Goal: Information Seeking & Learning: Get advice/opinions

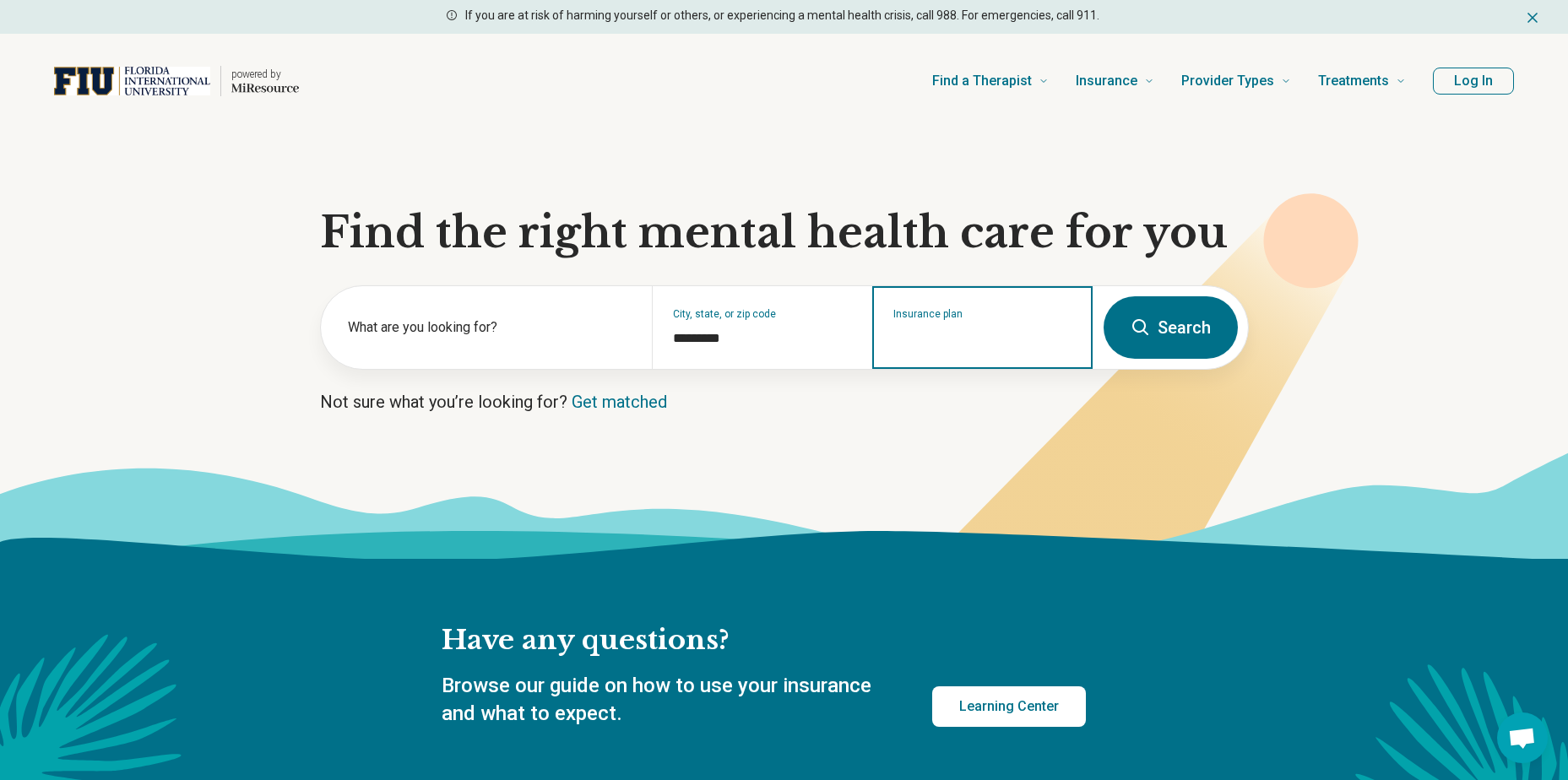
click at [965, 336] on input "Insurance plan" at bounding box center [983, 338] width 179 height 21
type input "*******"
click at [1000, 411] on div "Carelon Behavioral Health" at bounding box center [973, 401] width 198 height 34
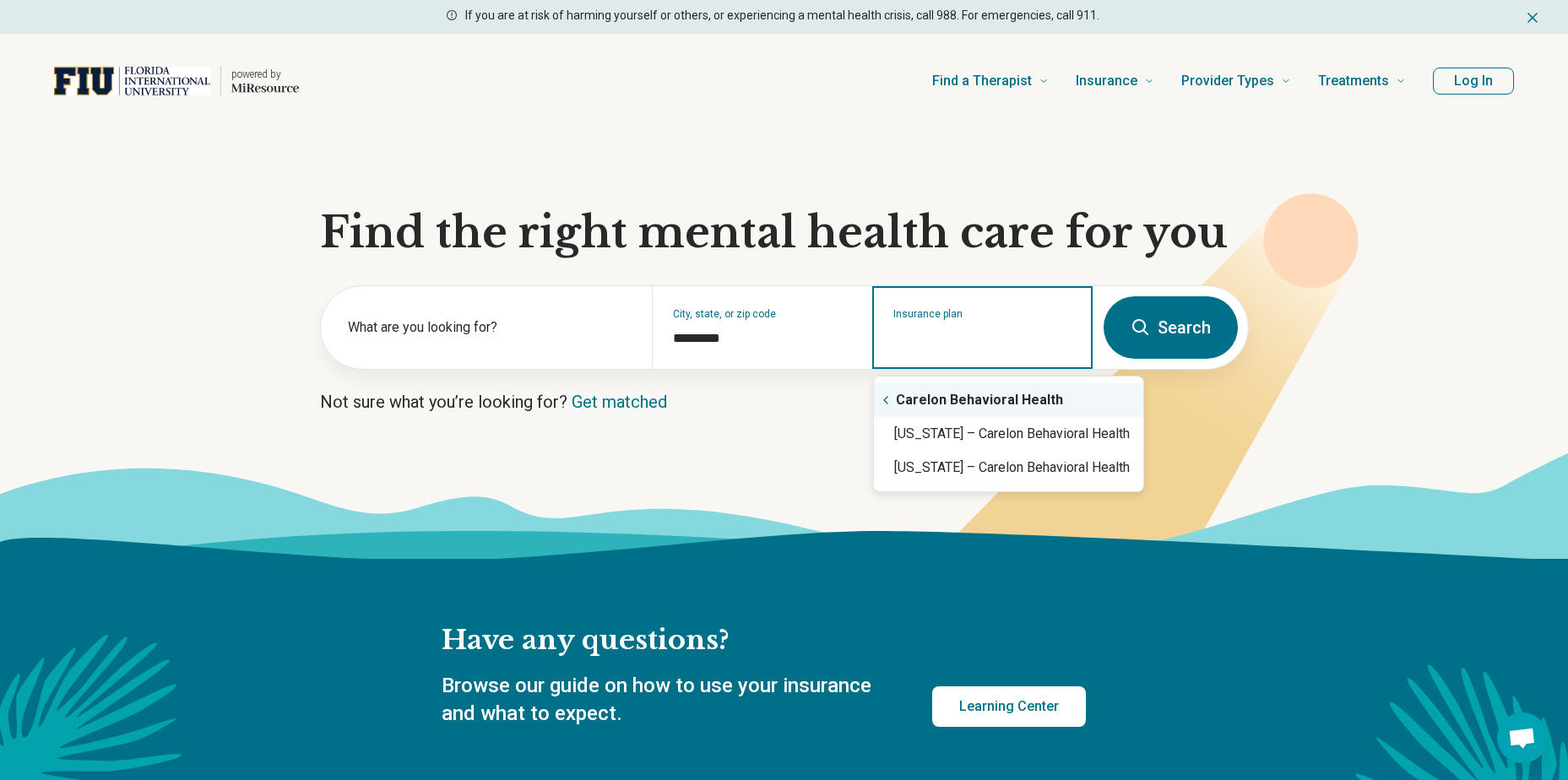
click at [1016, 401] on div "Carelon Behavioral Health" at bounding box center [1009, 401] width 269 height 34
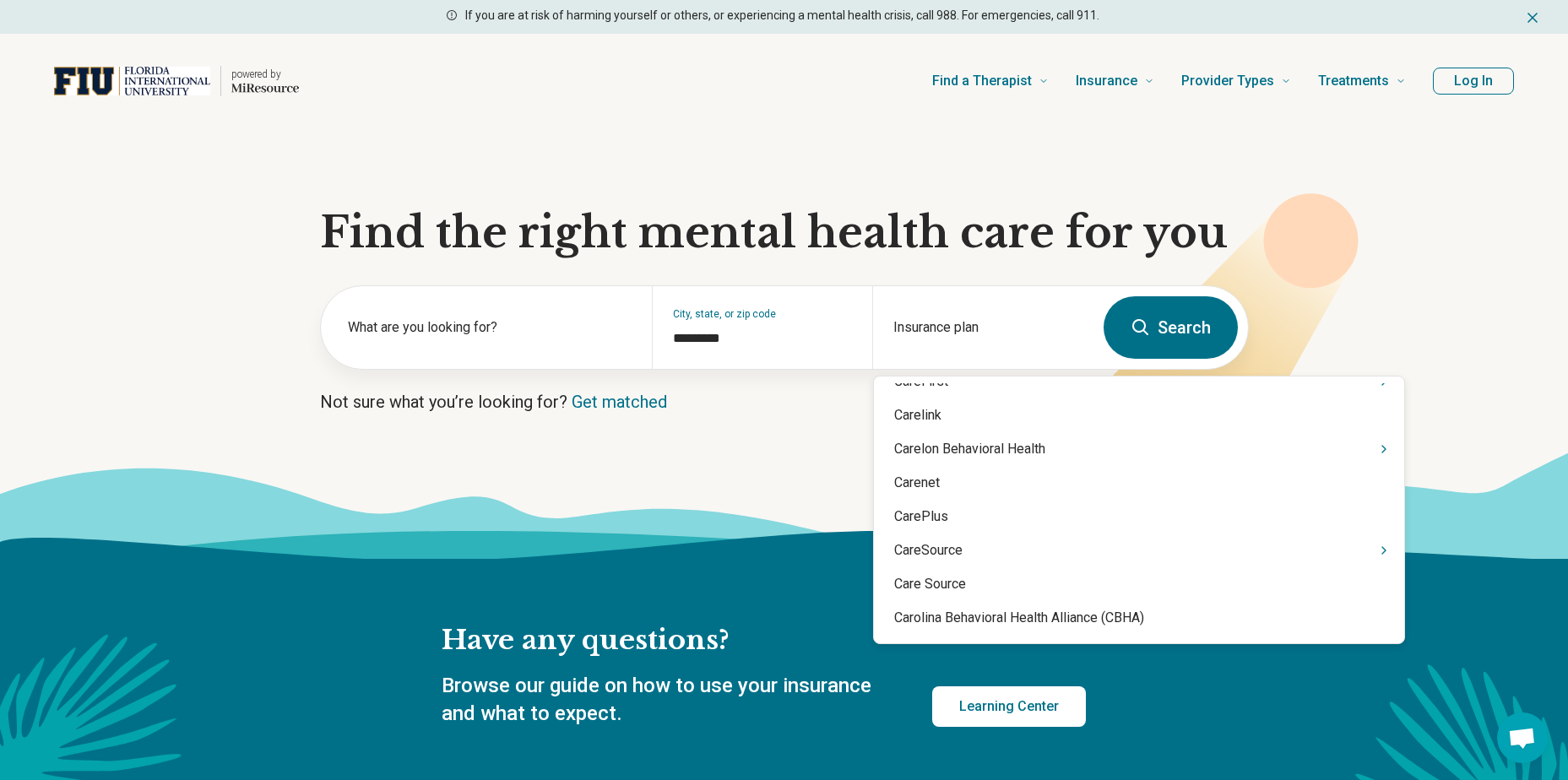
scroll to position [2819, 0]
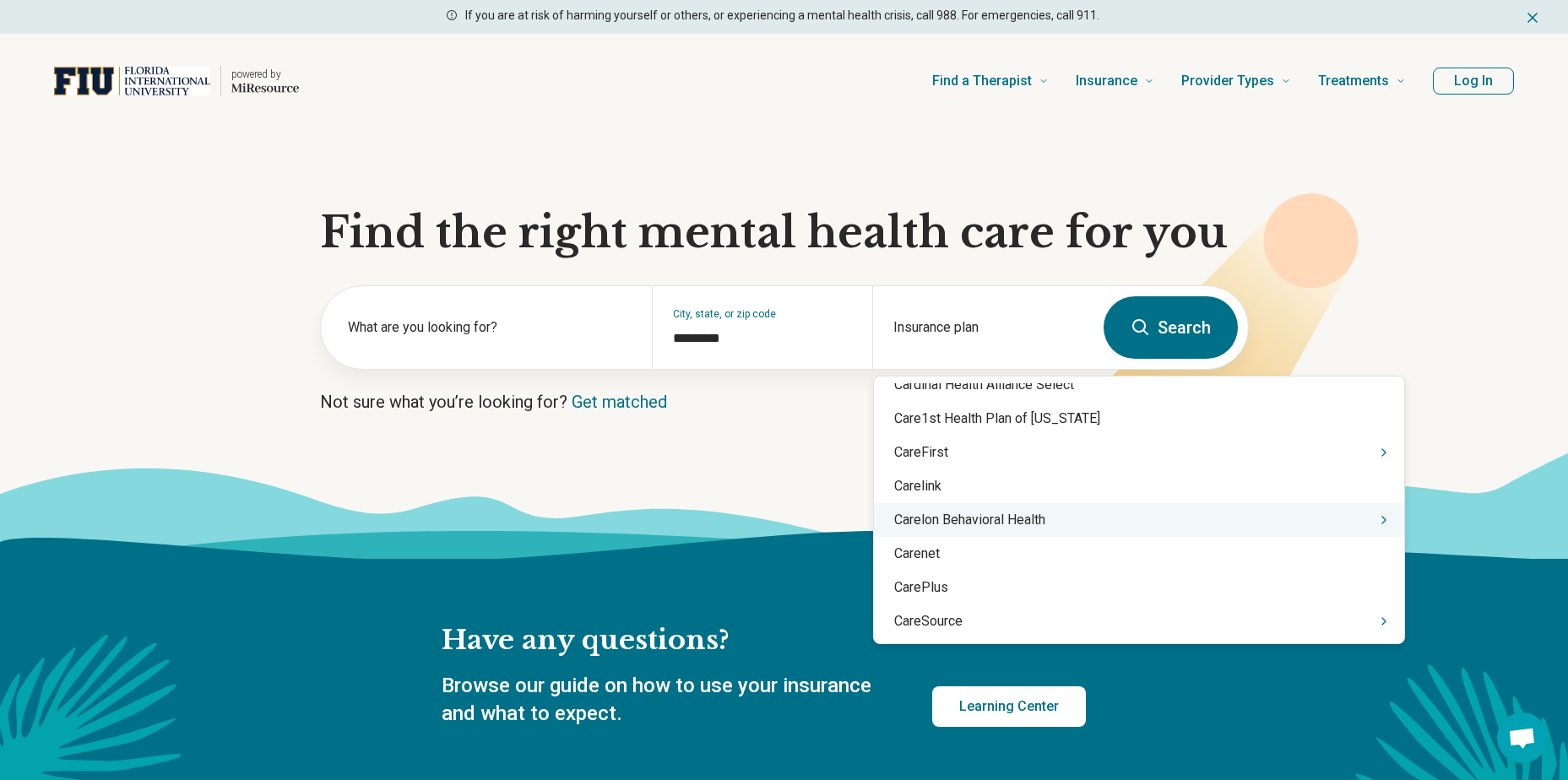
click at [1080, 512] on div "Carelon Behavioral Health" at bounding box center [1139, 520] width 531 height 34
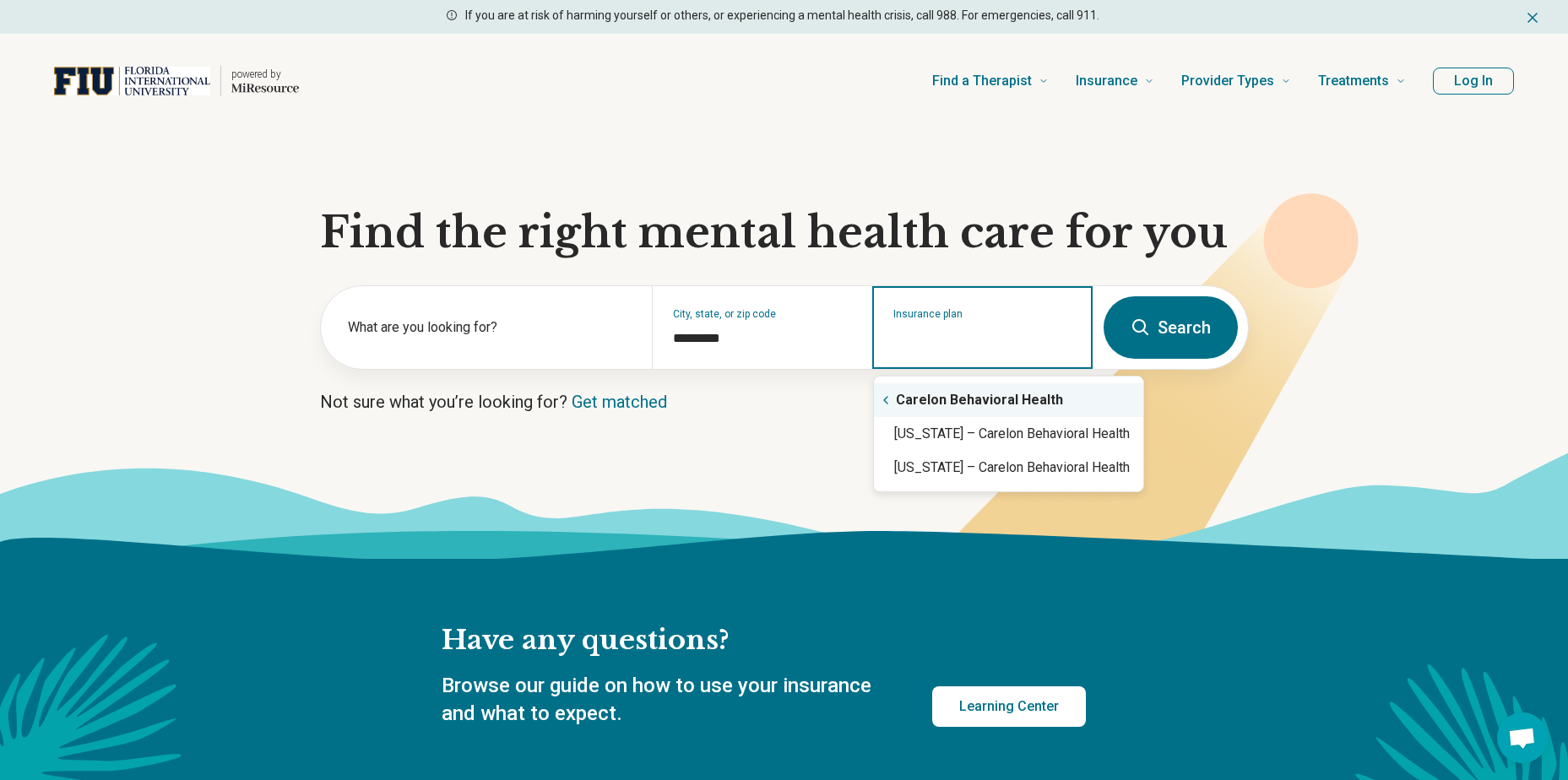
scroll to position [0, 0]
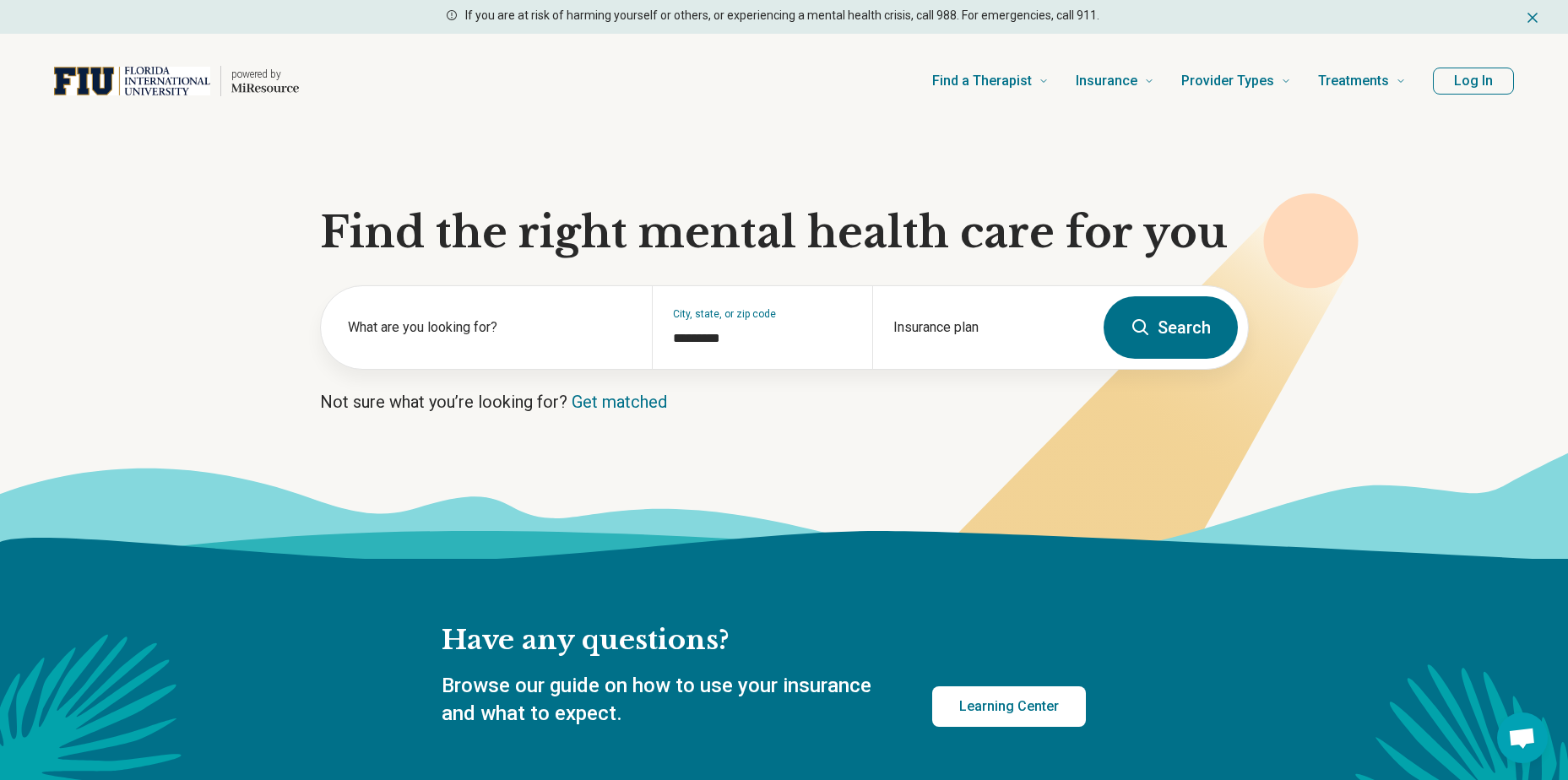
click at [1170, 341] on button "Search" at bounding box center [1171, 328] width 134 height 63
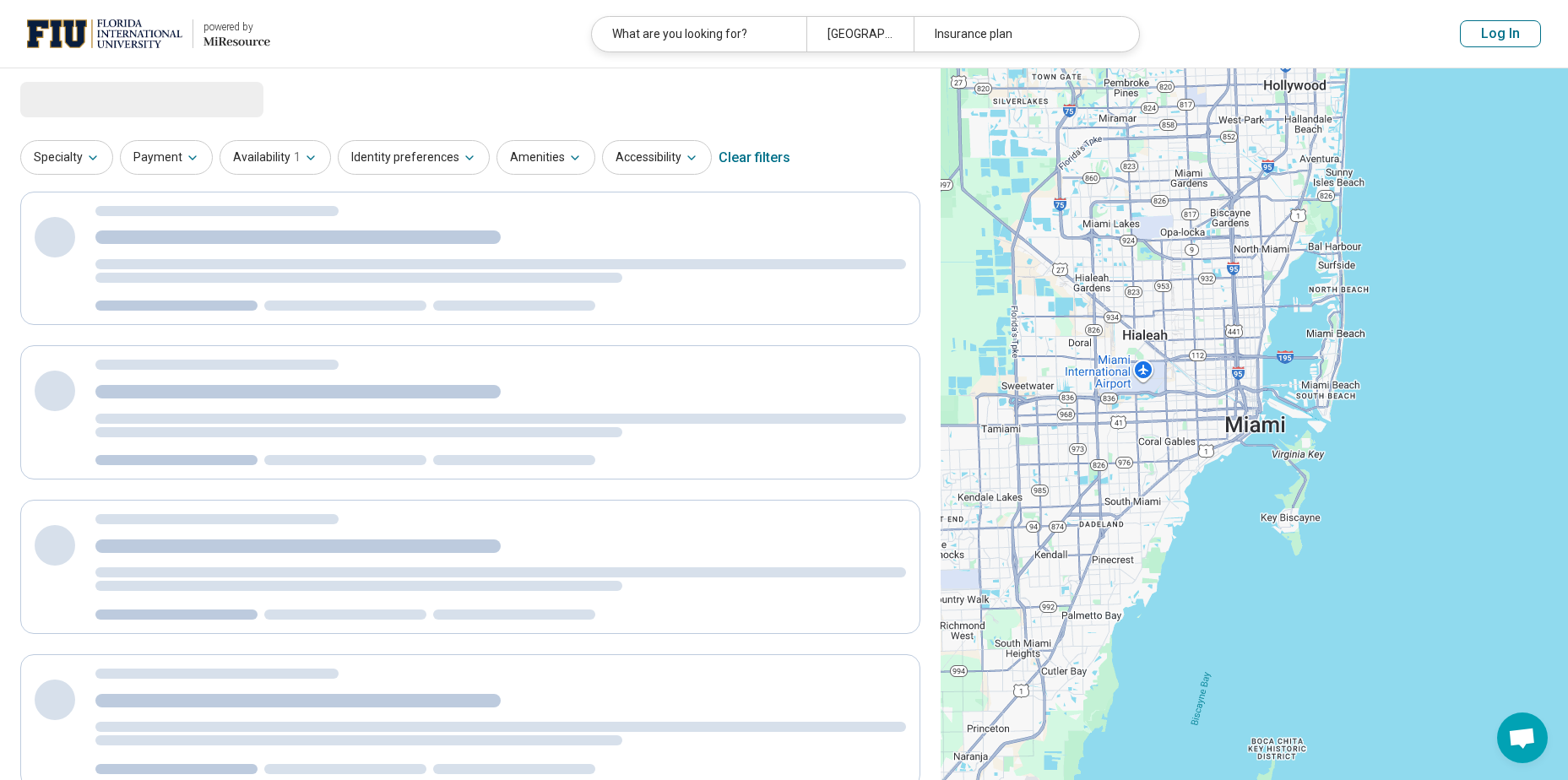
select select "***"
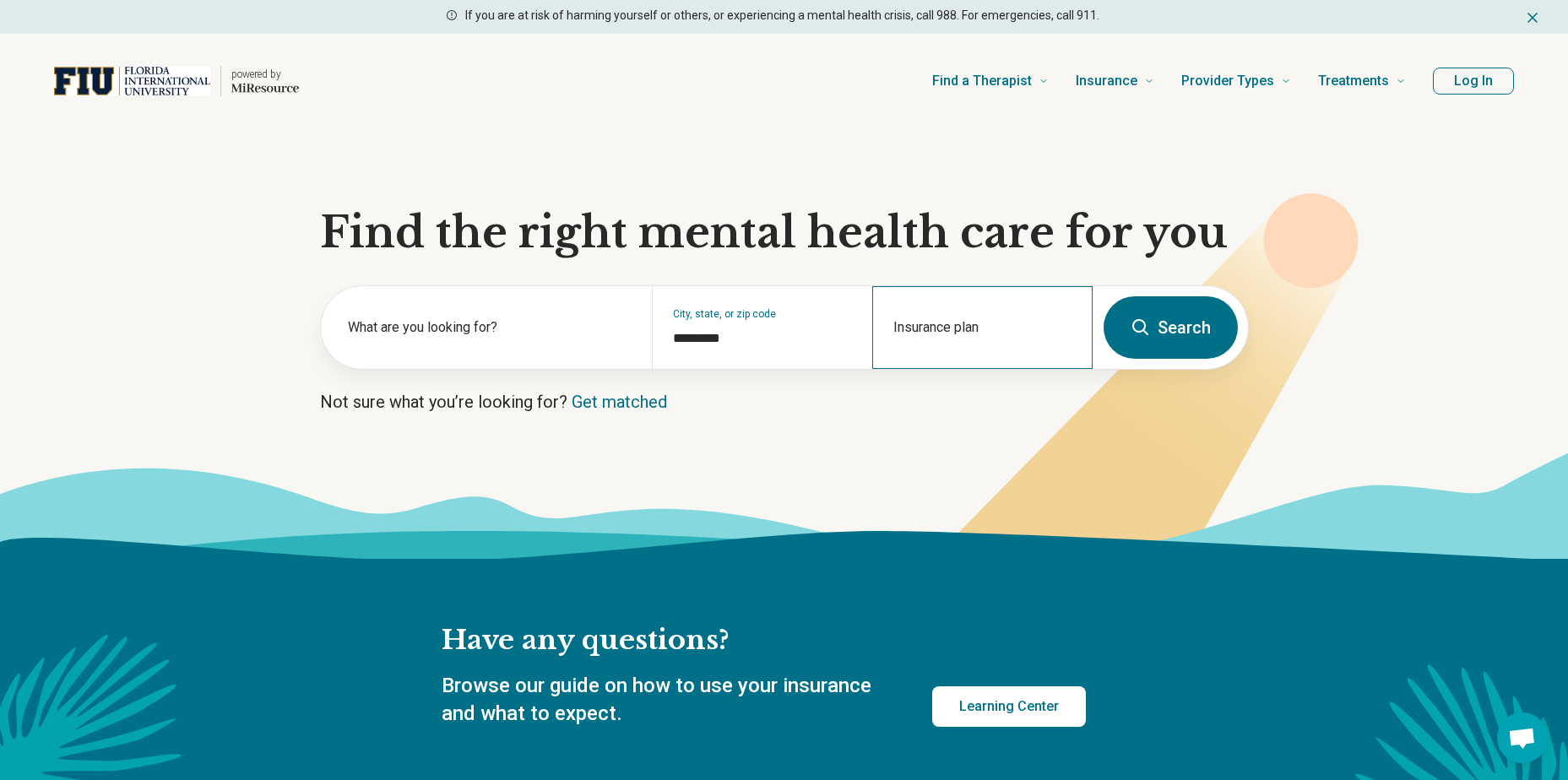
click at [941, 326] on div "Insurance plan" at bounding box center [983, 327] width 221 height 82
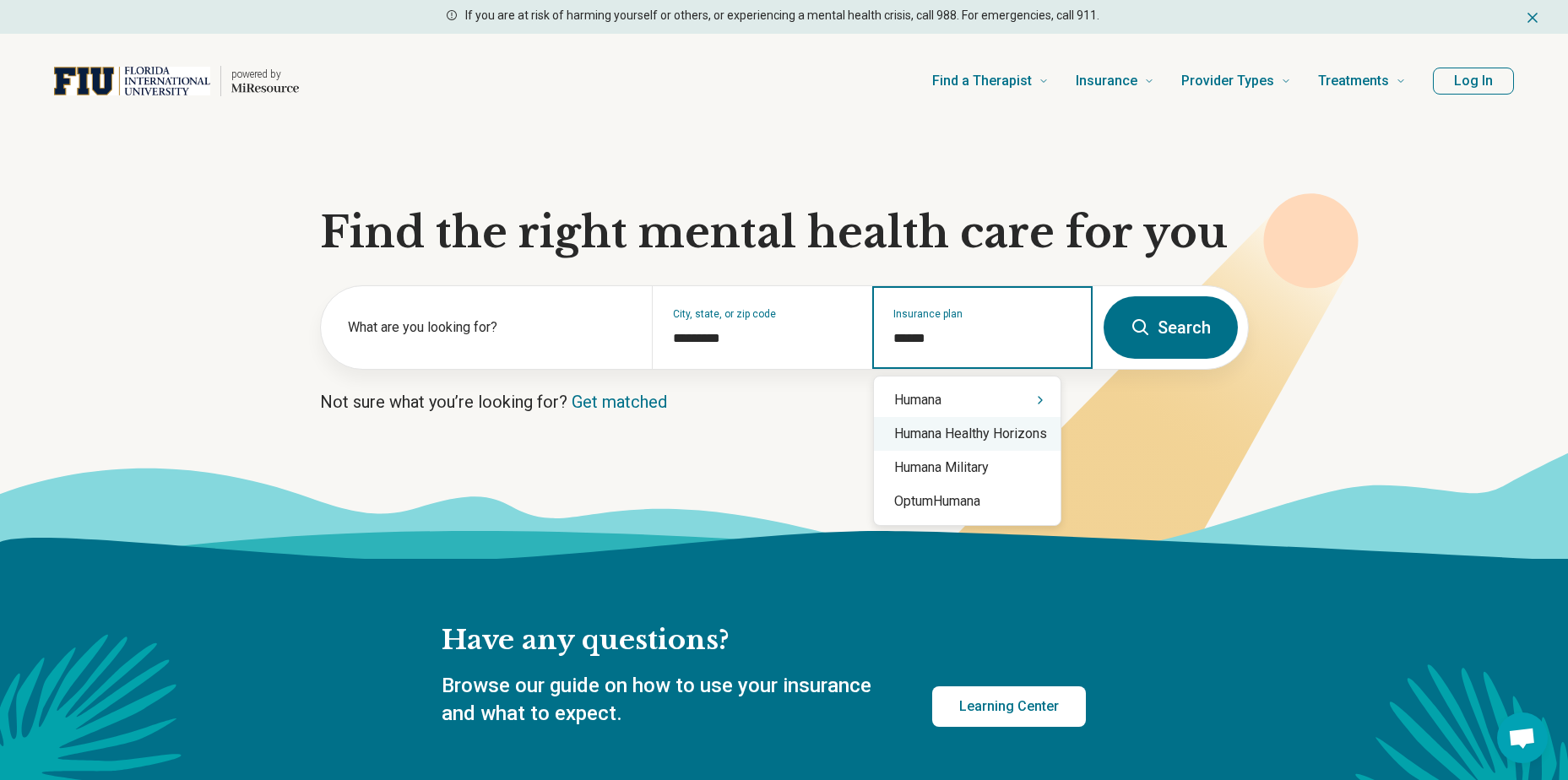
click at [945, 443] on div "Humana Healthy Horizons" at bounding box center [967, 434] width 186 height 34
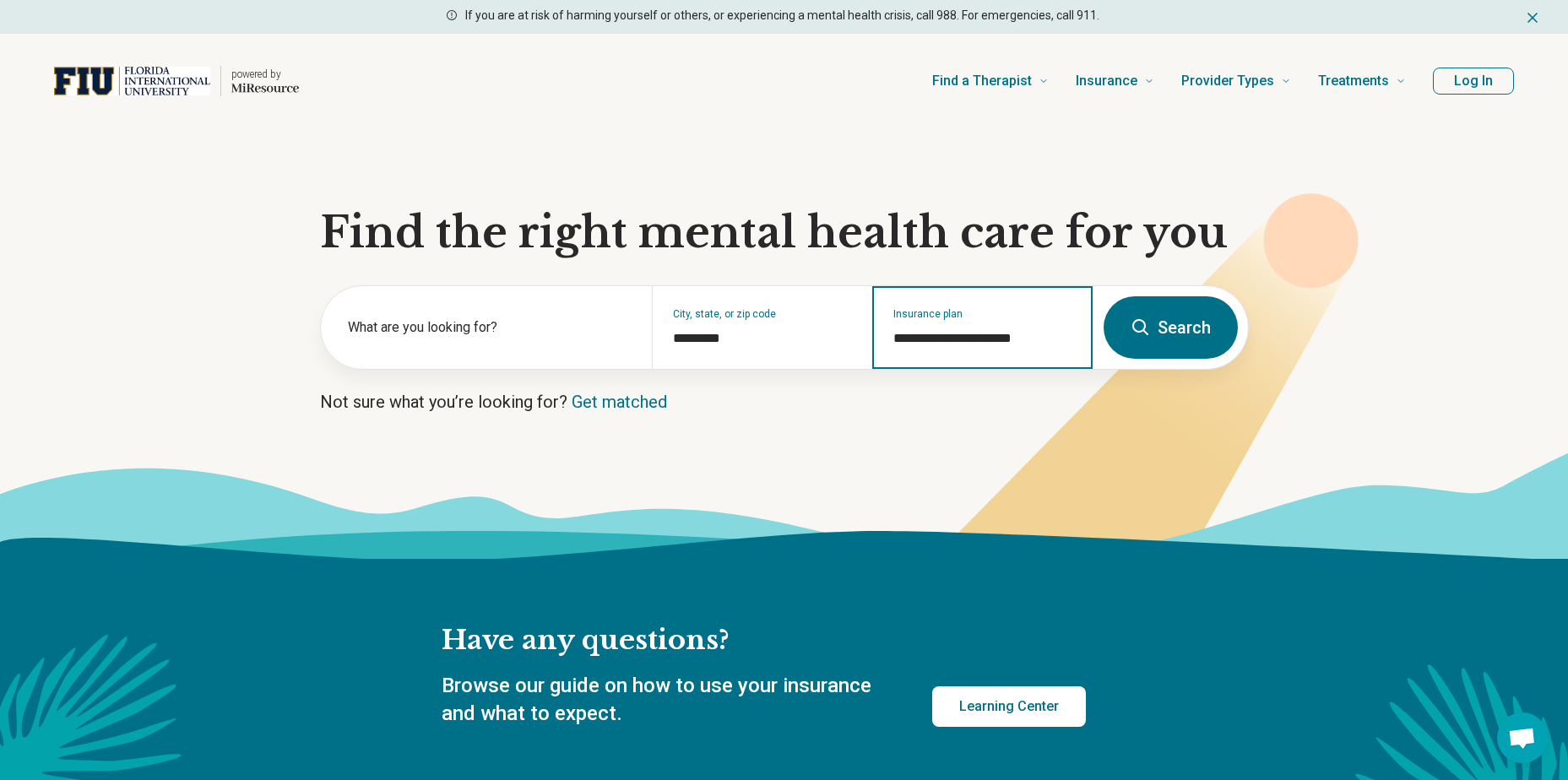
type input "**********"
click at [1156, 311] on button "Search" at bounding box center [1171, 328] width 134 height 63
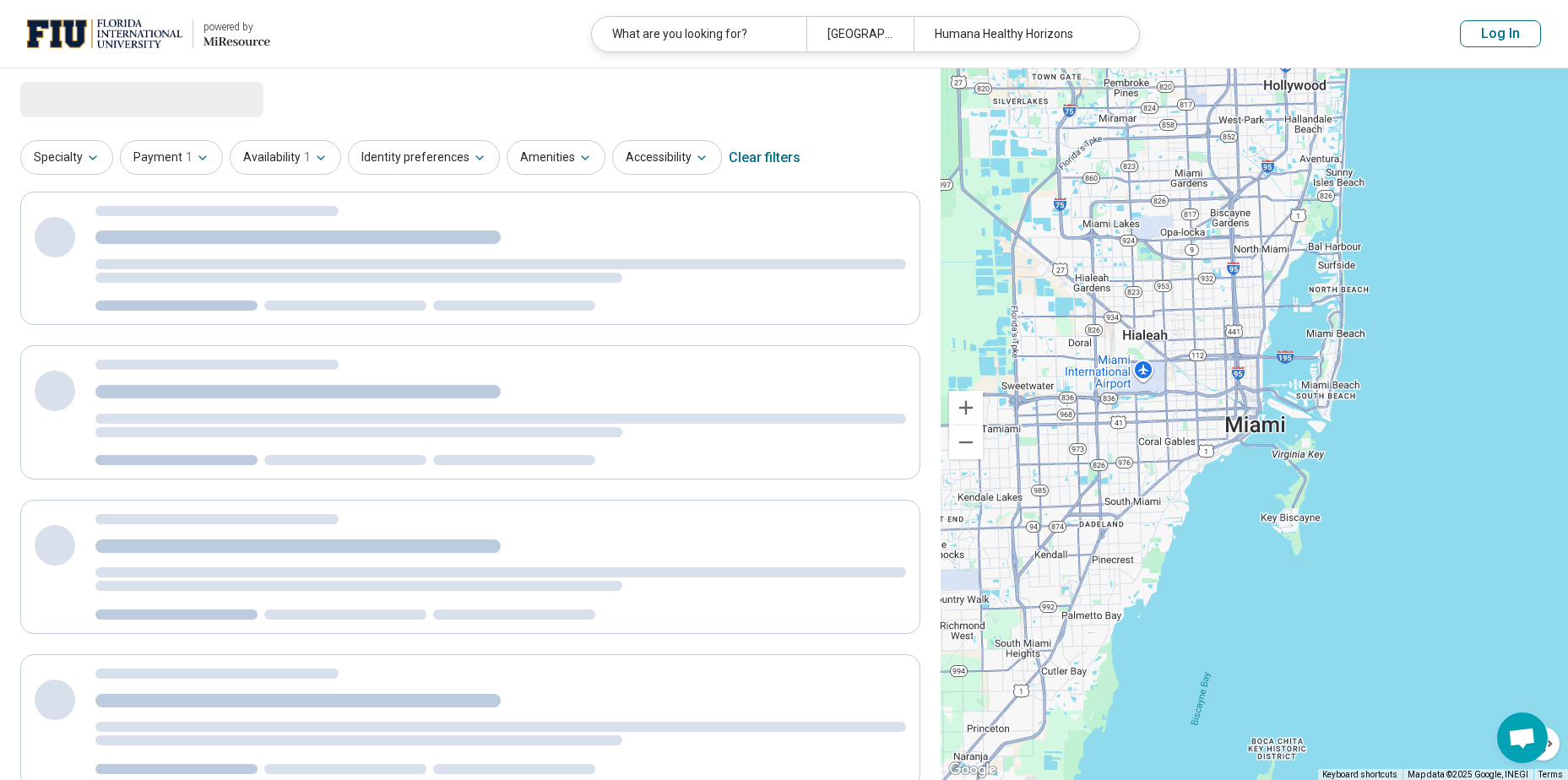
select select "***"
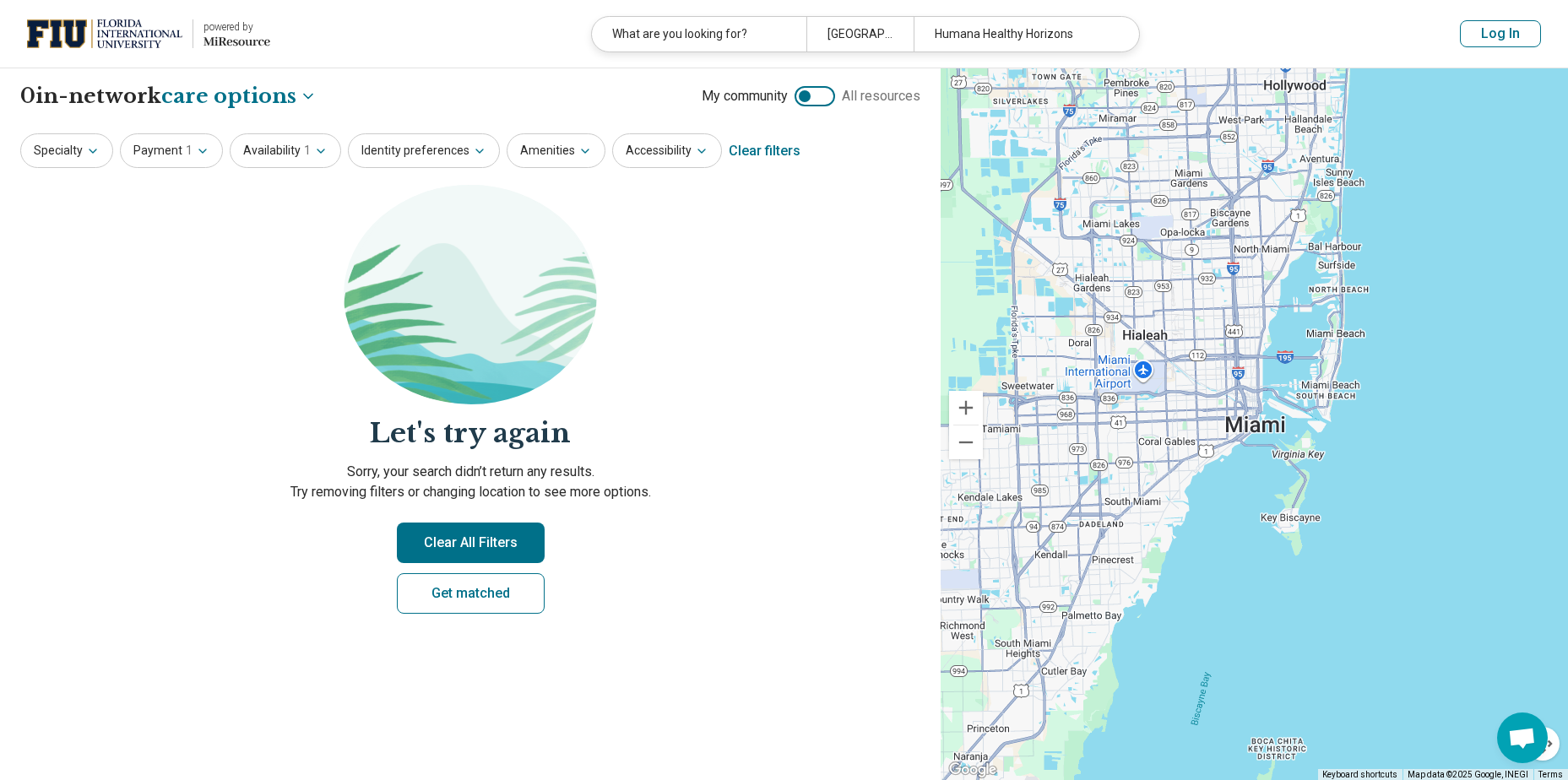
click at [466, 536] on button "Clear All Filters" at bounding box center [471, 542] width 148 height 40
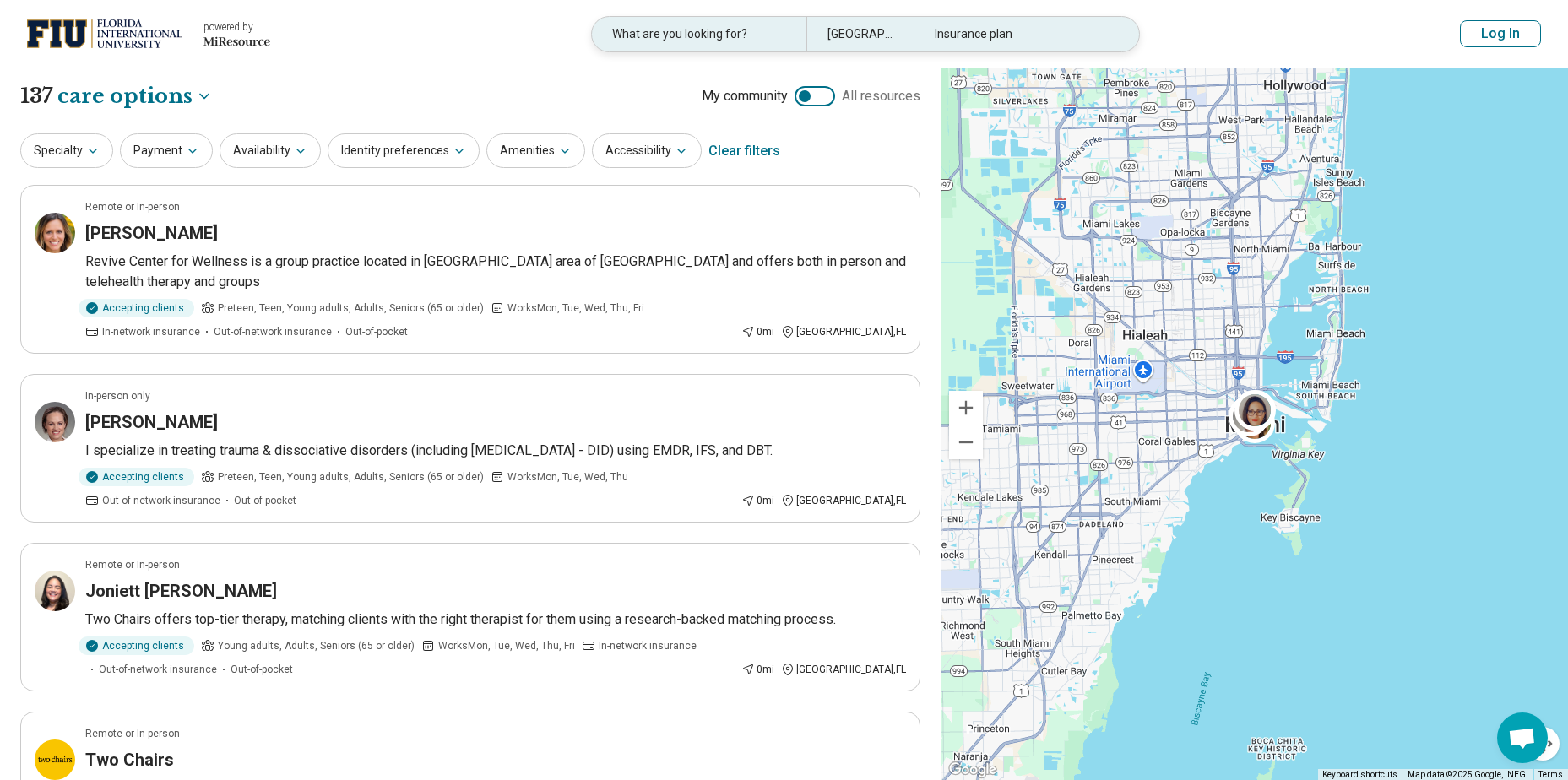
click at [980, 33] on div "Insurance plan" at bounding box center [1020, 34] width 214 height 35
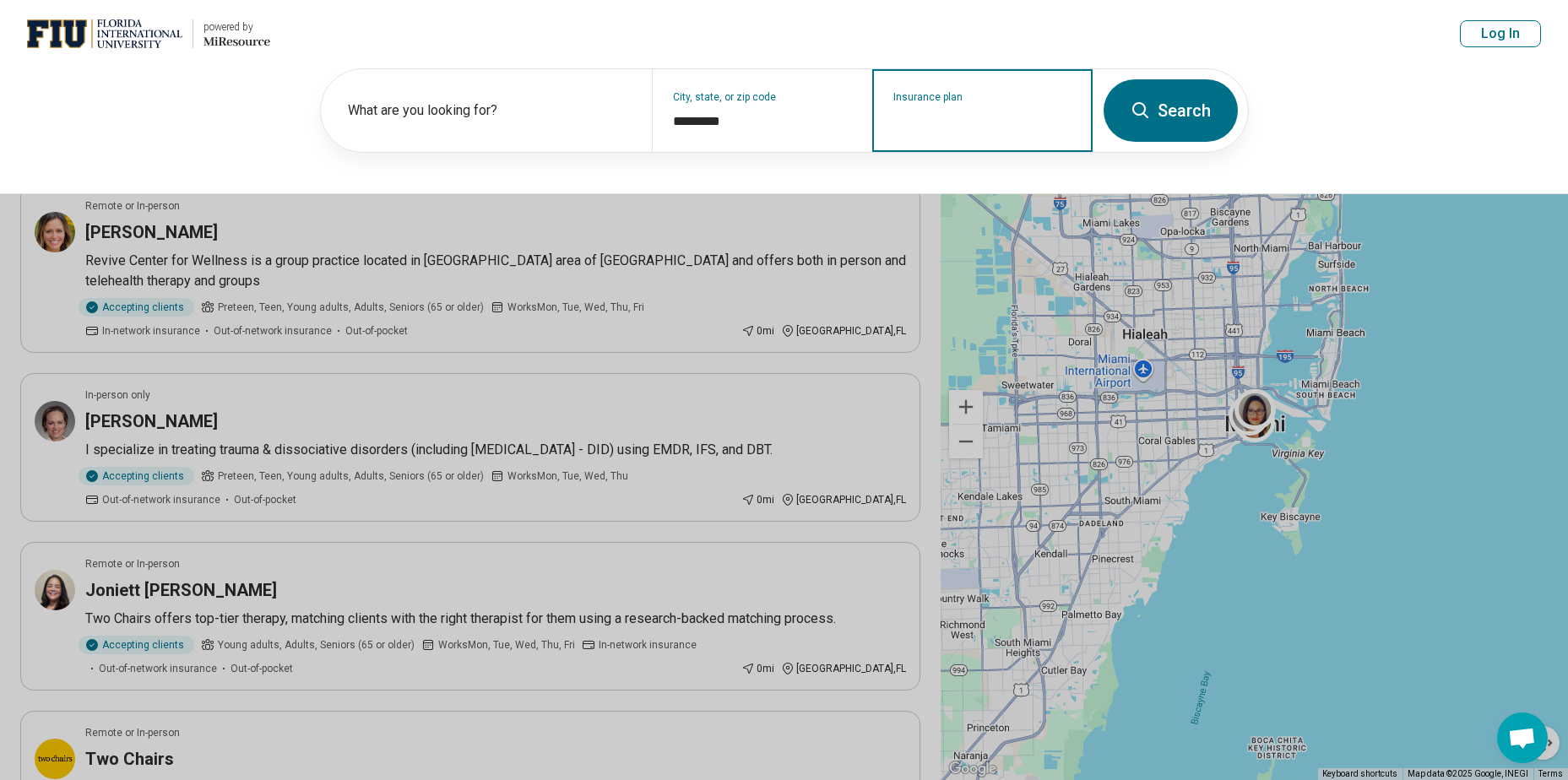
click at [914, 131] on input "Insurance plan" at bounding box center [983, 121] width 179 height 21
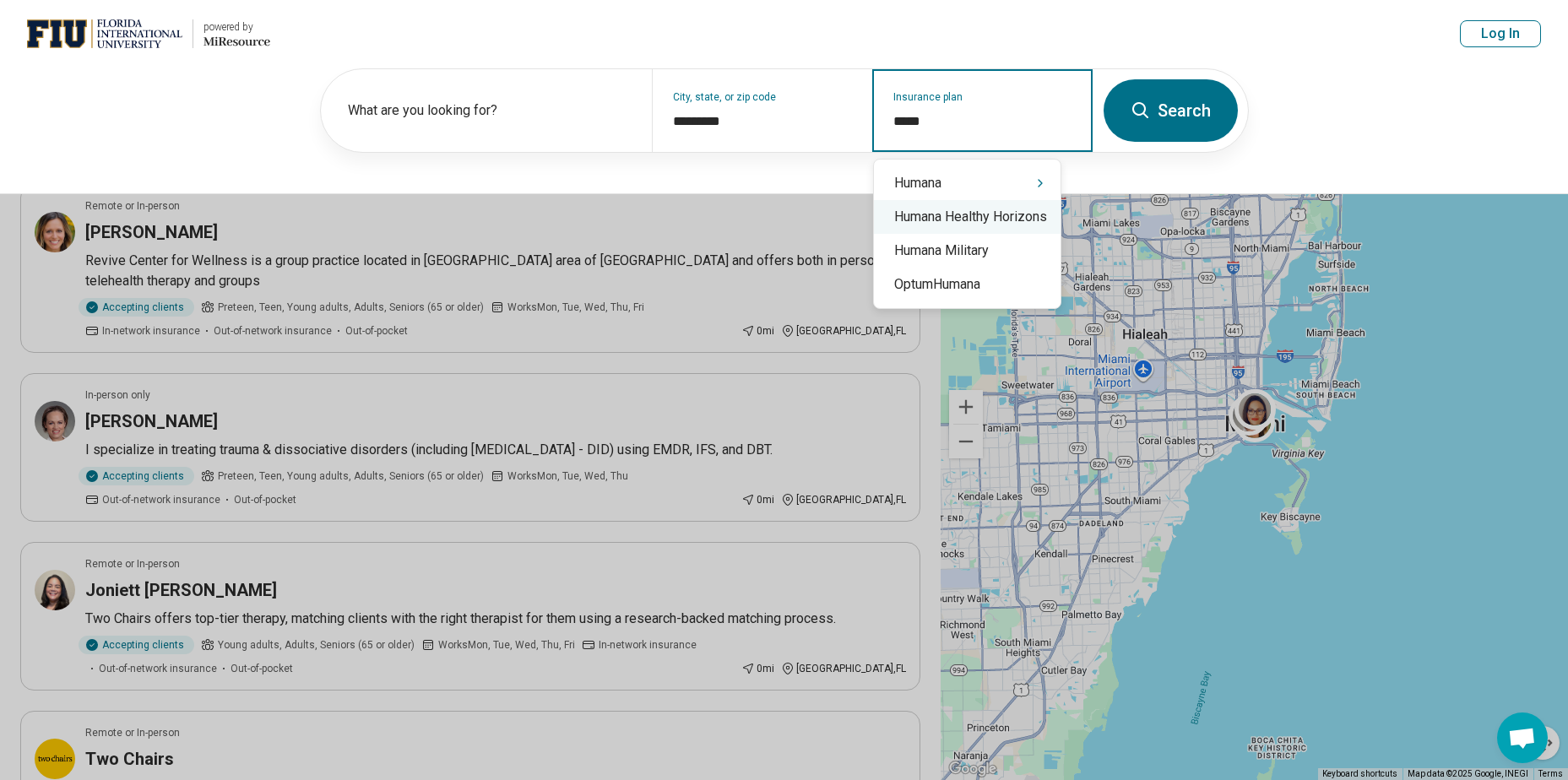
click at [965, 221] on div "Humana Healthy Horizons" at bounding box center [967, 217] width 186 height 34
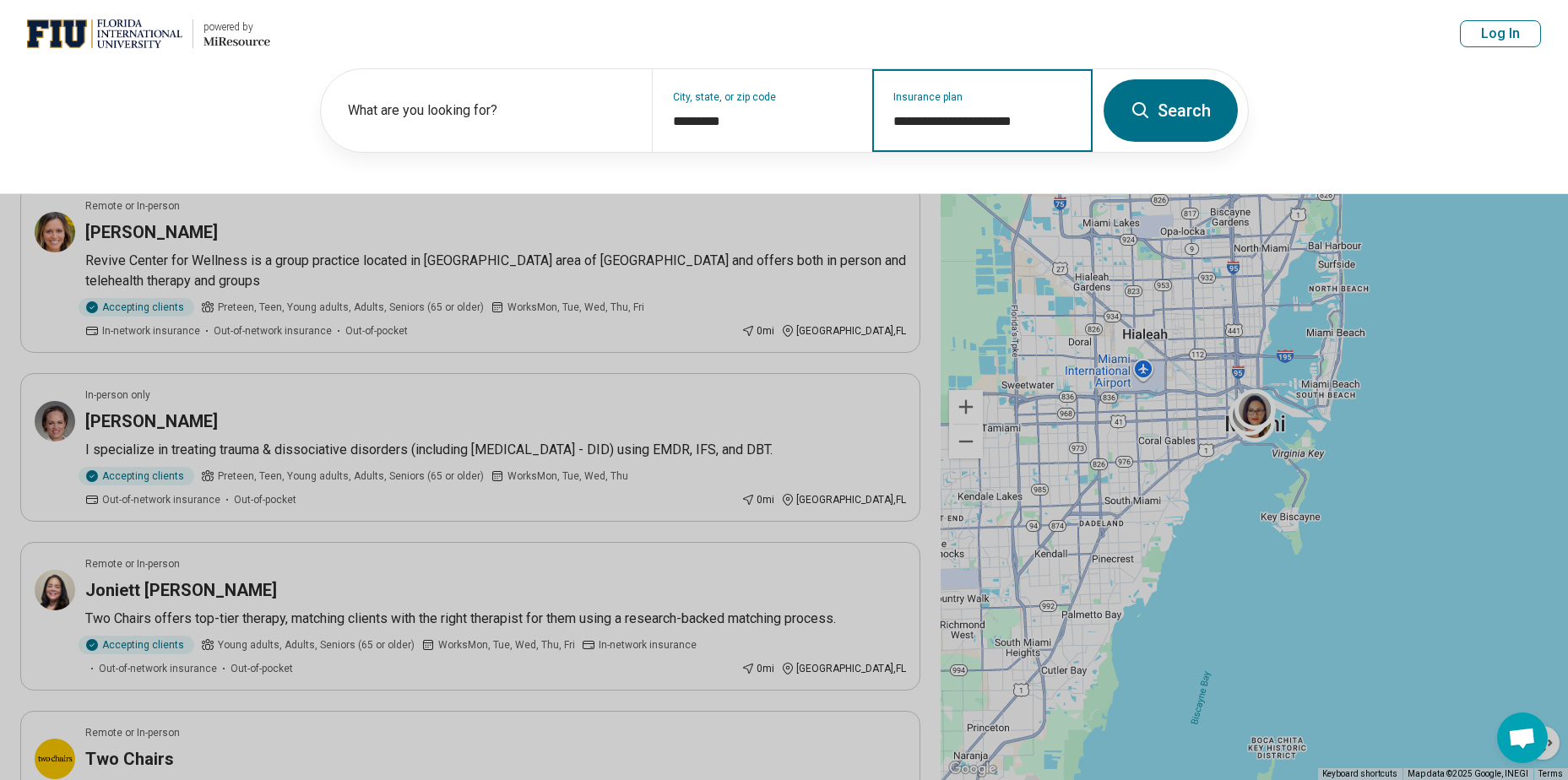
type input "**********"
click at [1173, 116] on button "Search" at bounding box center [1171, 111] width 134 height 63
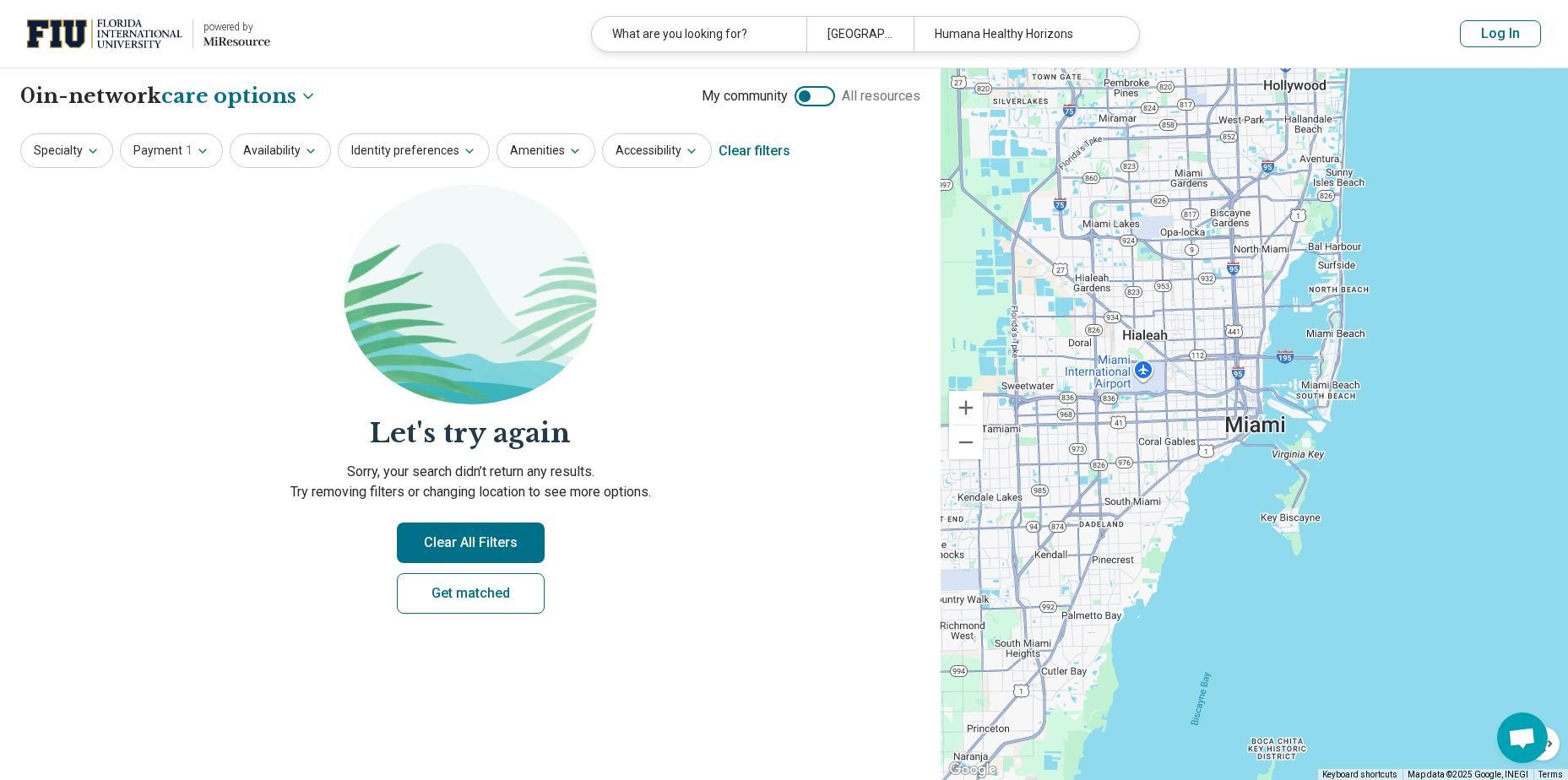
click at [810, 100] on div at bounding box center [814, 96] width 40 height 21
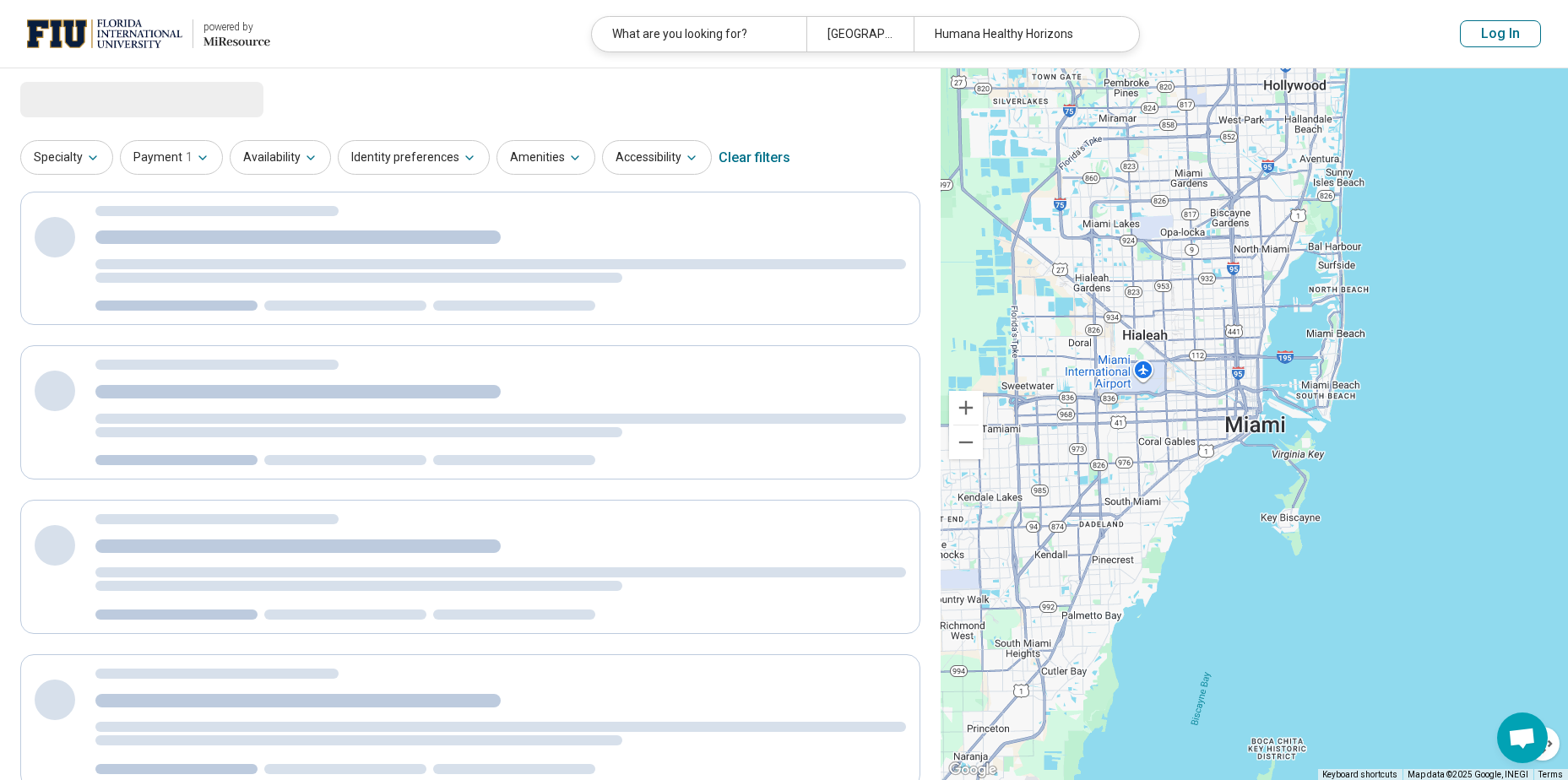
select select "***"
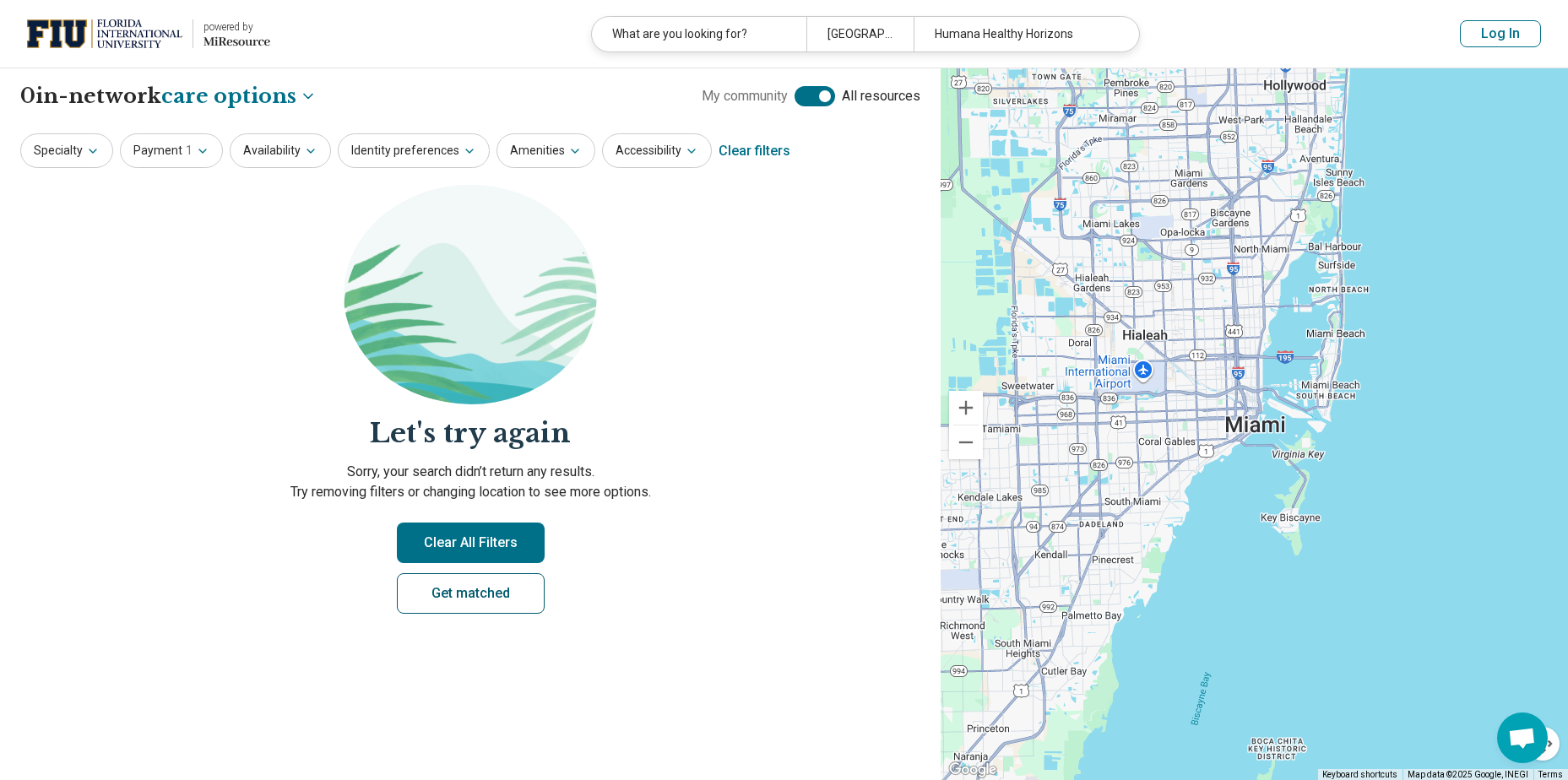
click at [433, 590] on link "Get matched" at bounding box center [471, 594] width 148 height 40
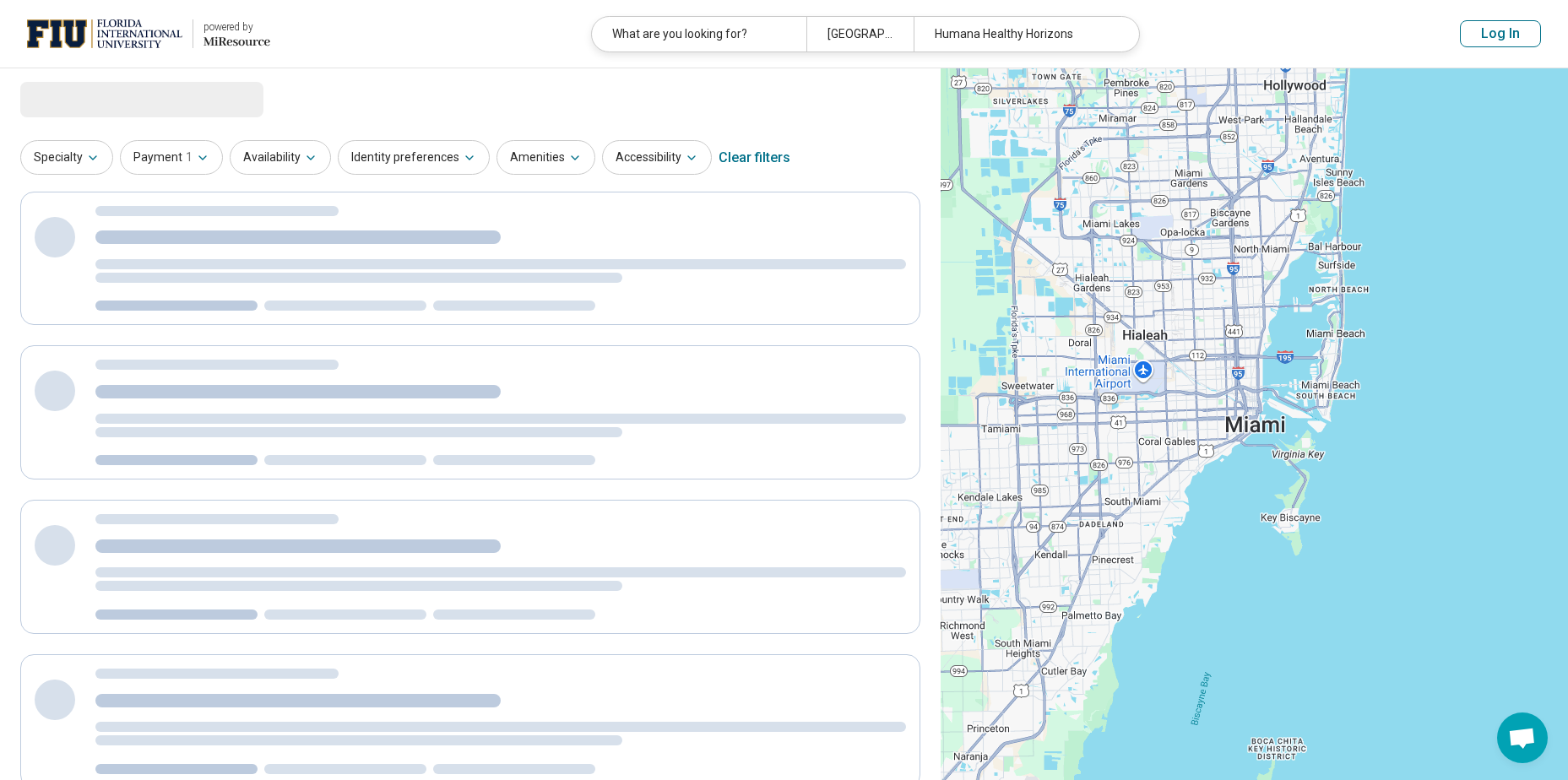
select select "***"
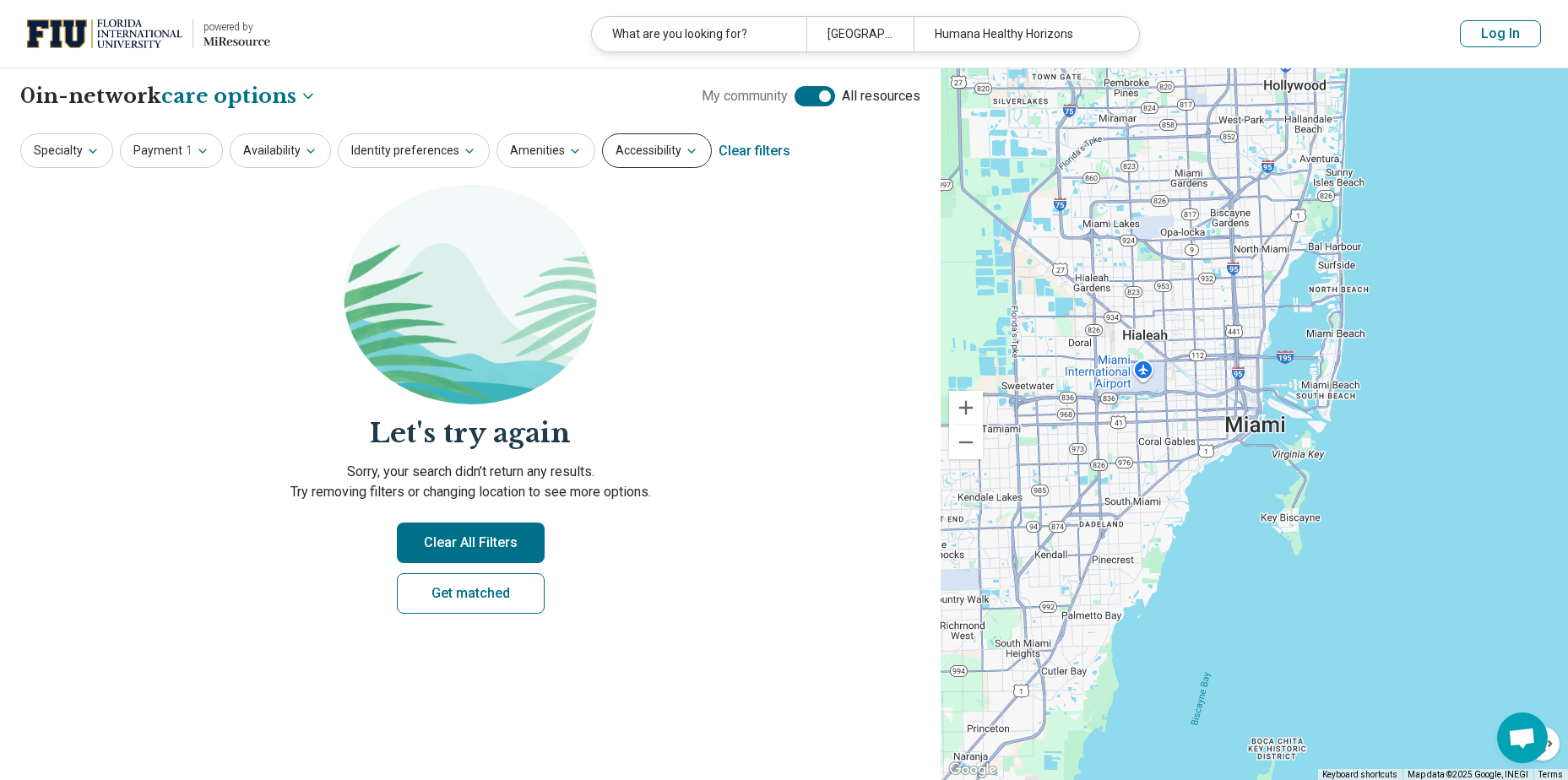
click at [663, 156] on button "Accessibility" at bounding box center [657, 151] width 109 height 35
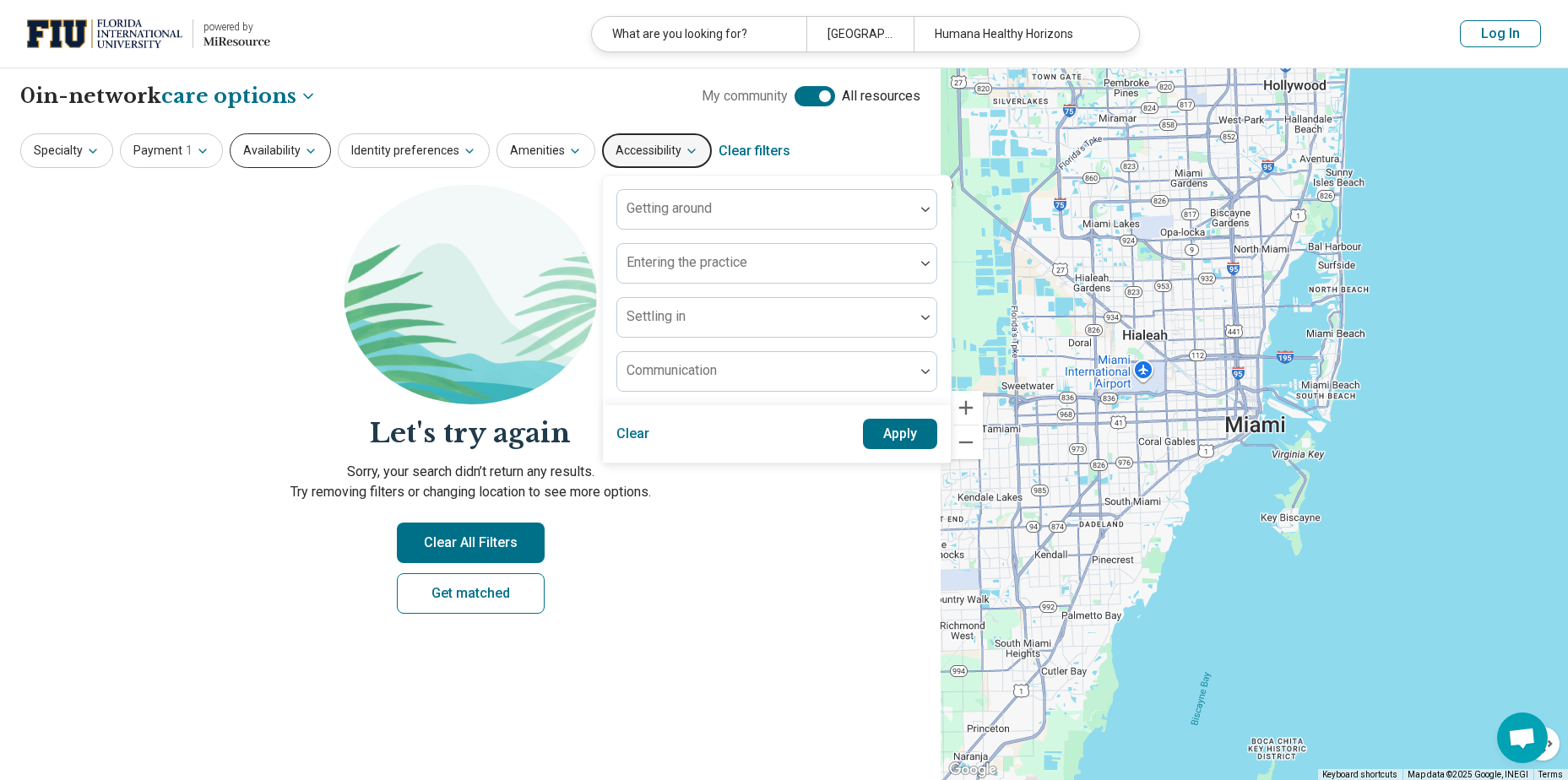
click at [264, 155] on button "Availability" at bounding box center [280, 151] width 101 height 35
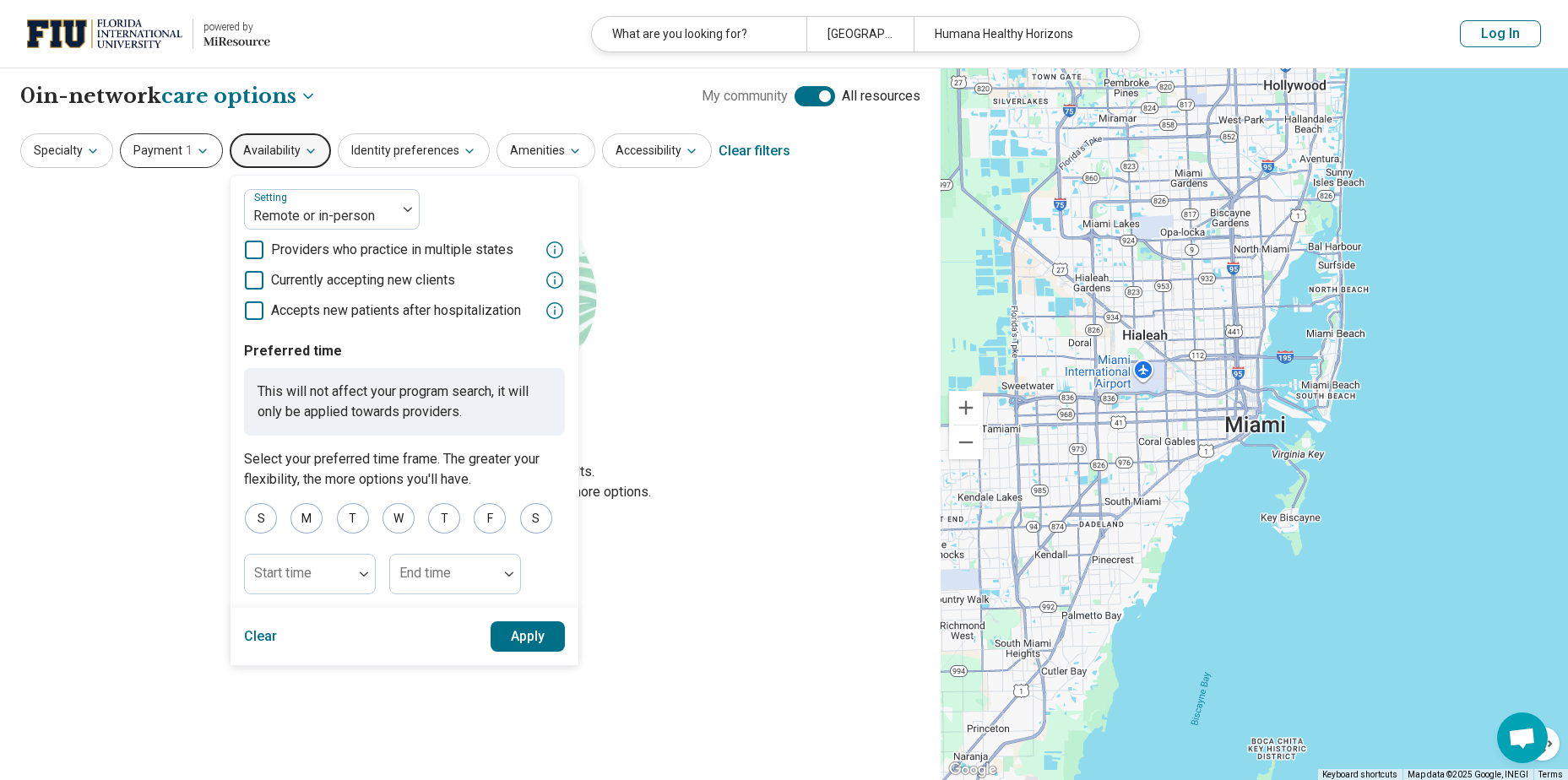
click at [186, 151] on span "1" at bounding box center [189, 151] width 7 height 18
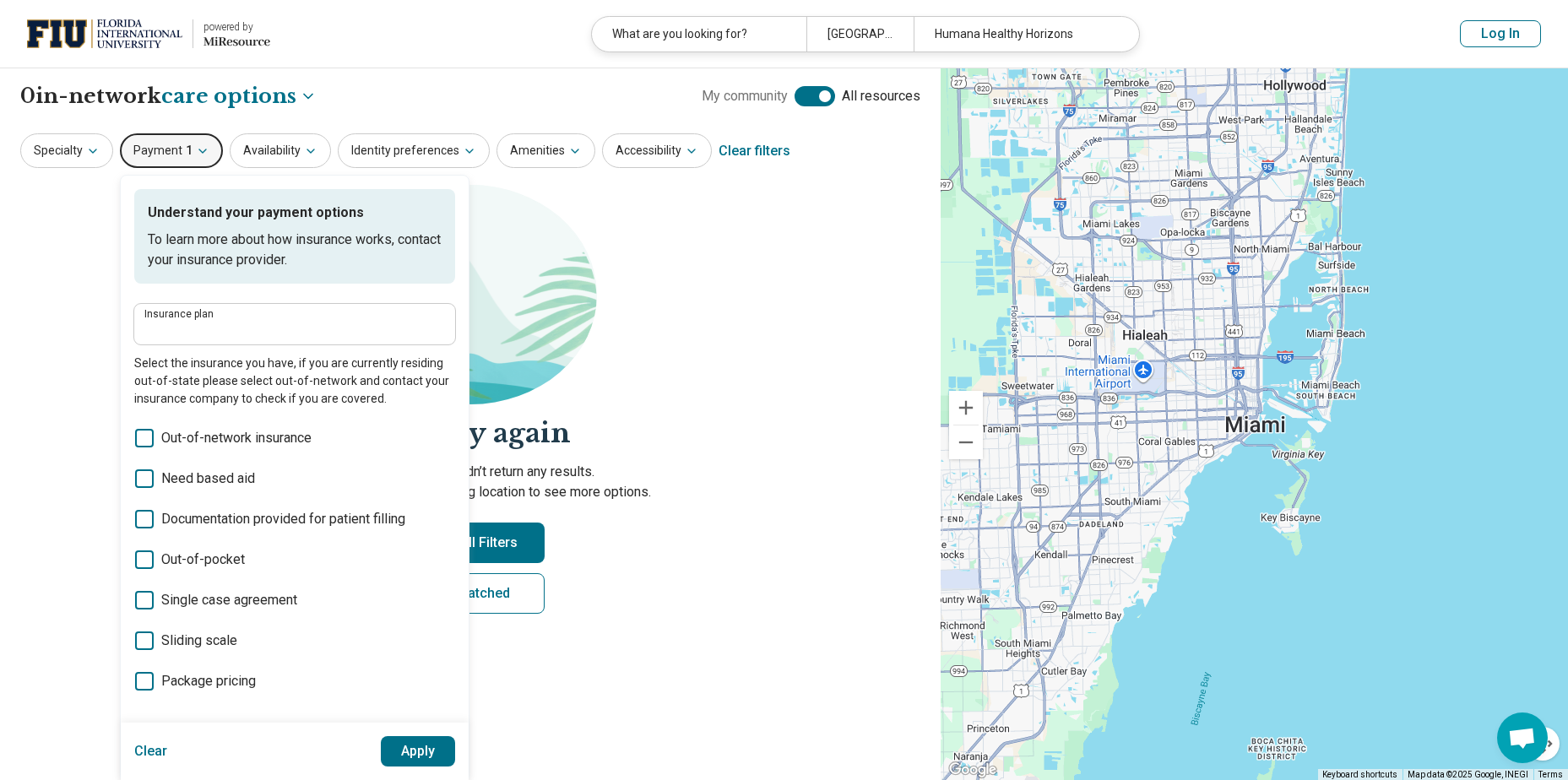
type input "**********"
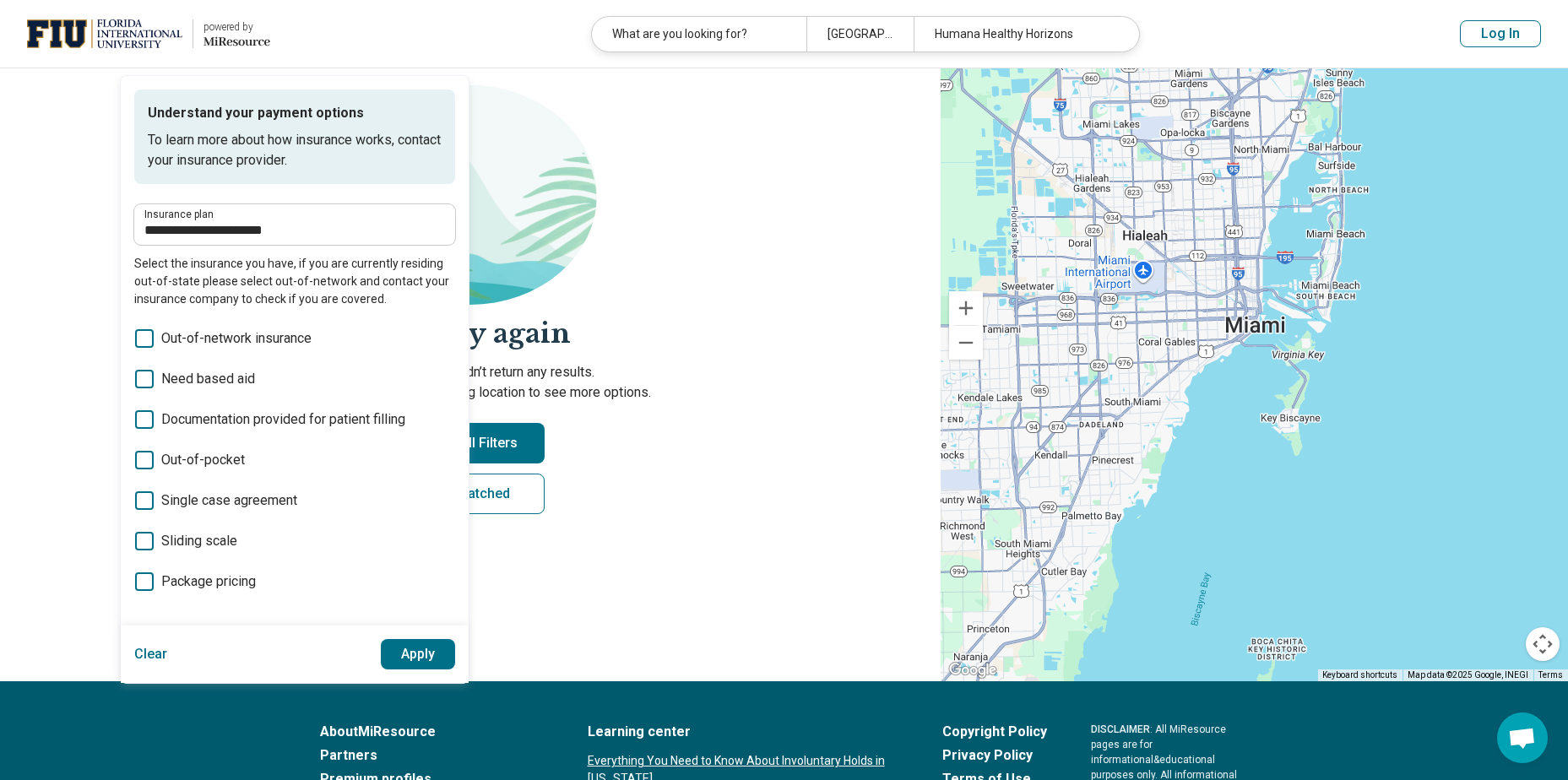
scroll to position [169, 0]
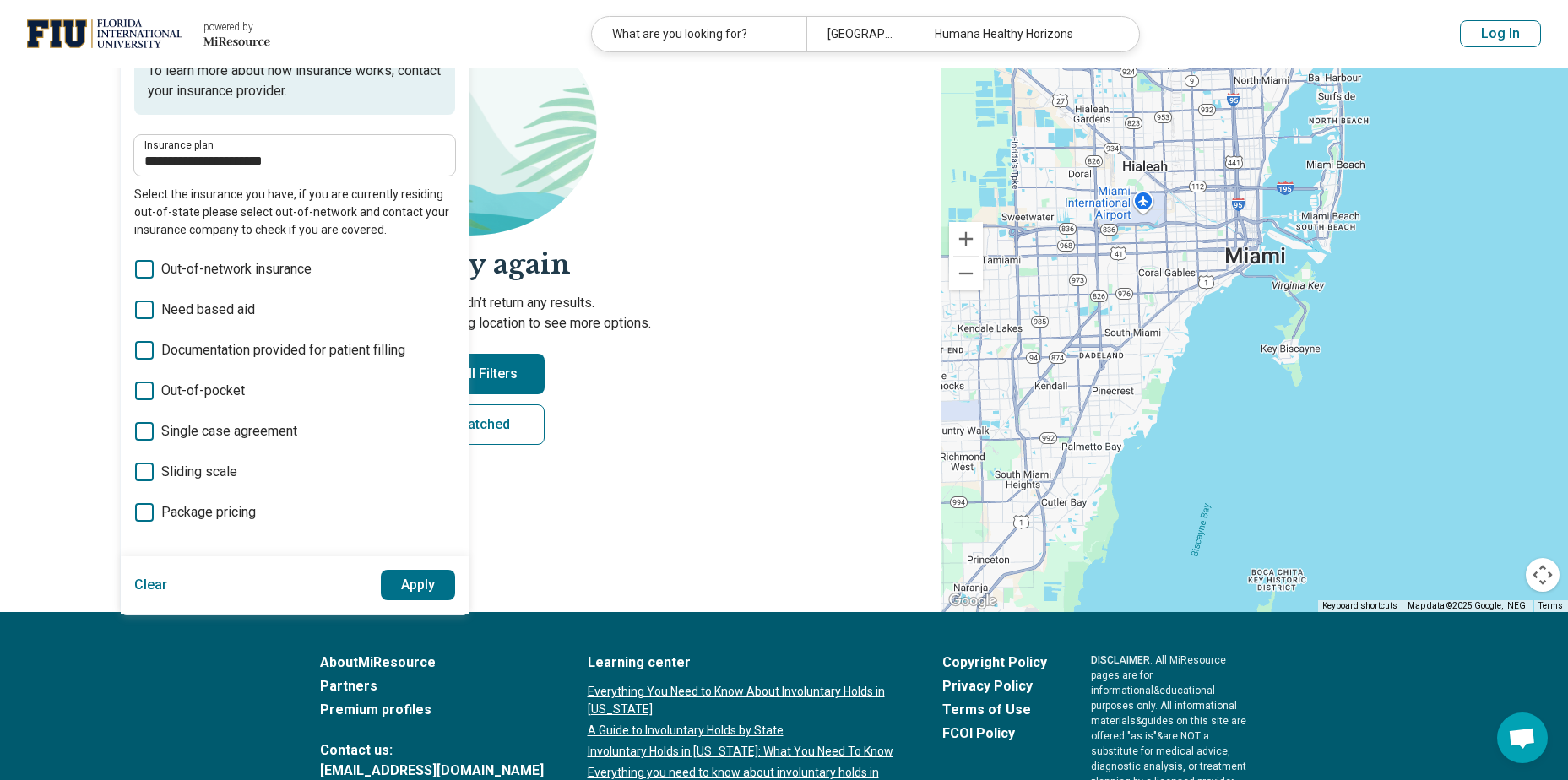
click at [146, 472] on icon at bounding box center [144, 472] width 19 height 19
click at [148, 269] on icon at bounding box center [144, 269] width 19 height 19
click at [140, 273] on icon at bounding box center [144, 269] width 19 height 19
click at [419, 584] on button "Apply" at bounding box center [419, 585] width 75 height 30
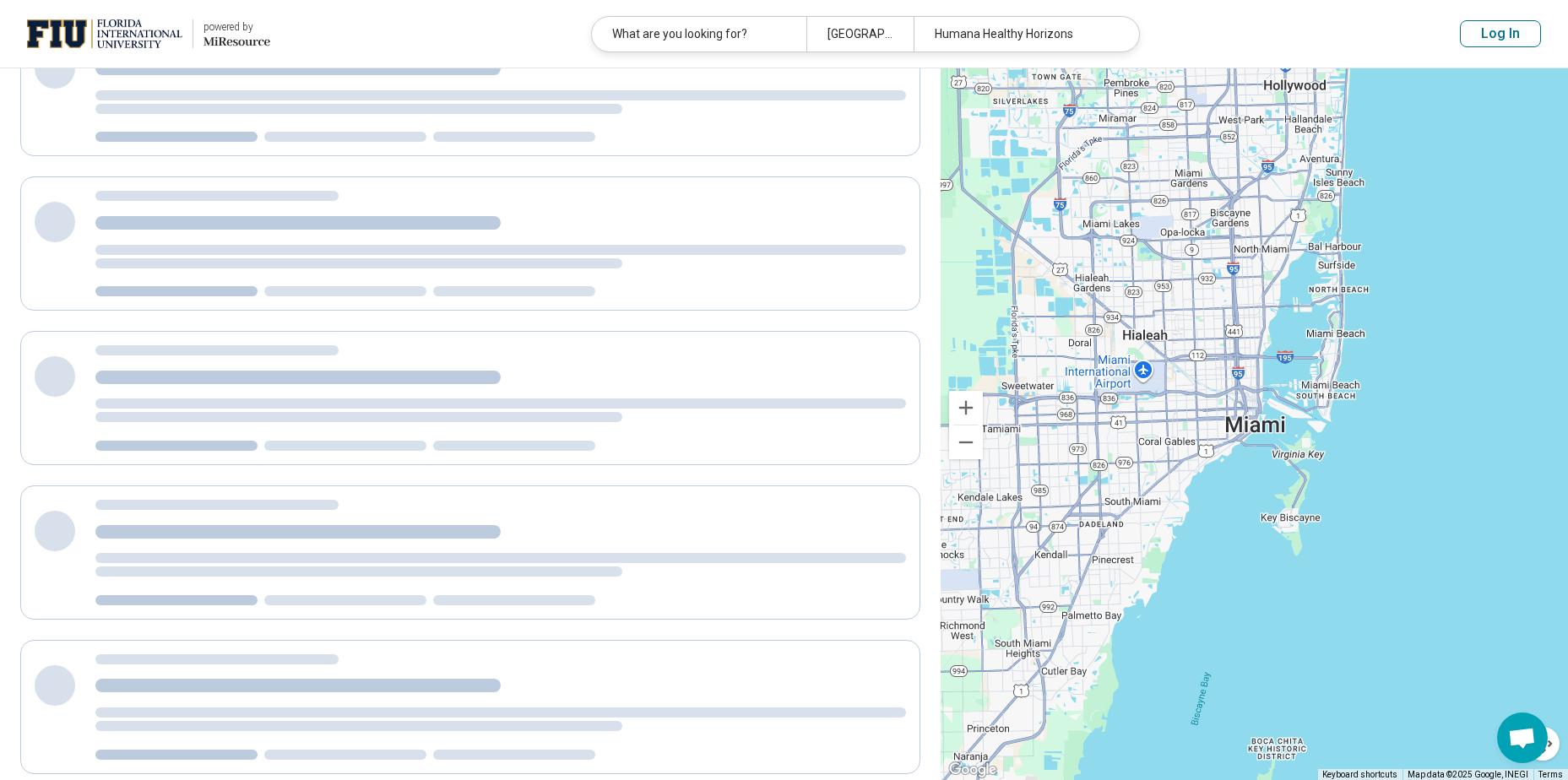
scroll to position [174, 0]
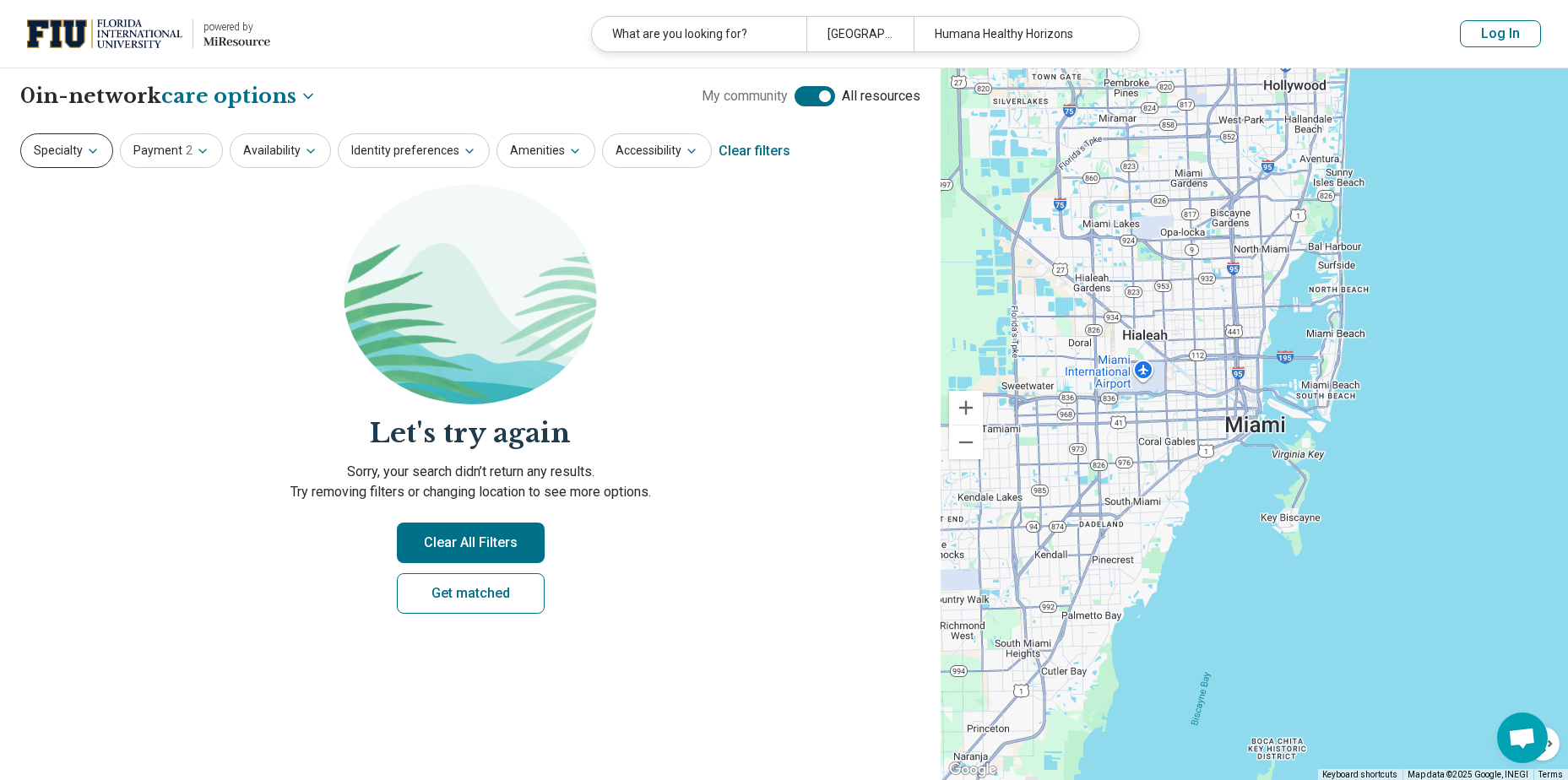
click at [58, 152] on button "Specialty" at bounding box center [67, 151] width 93 height 35
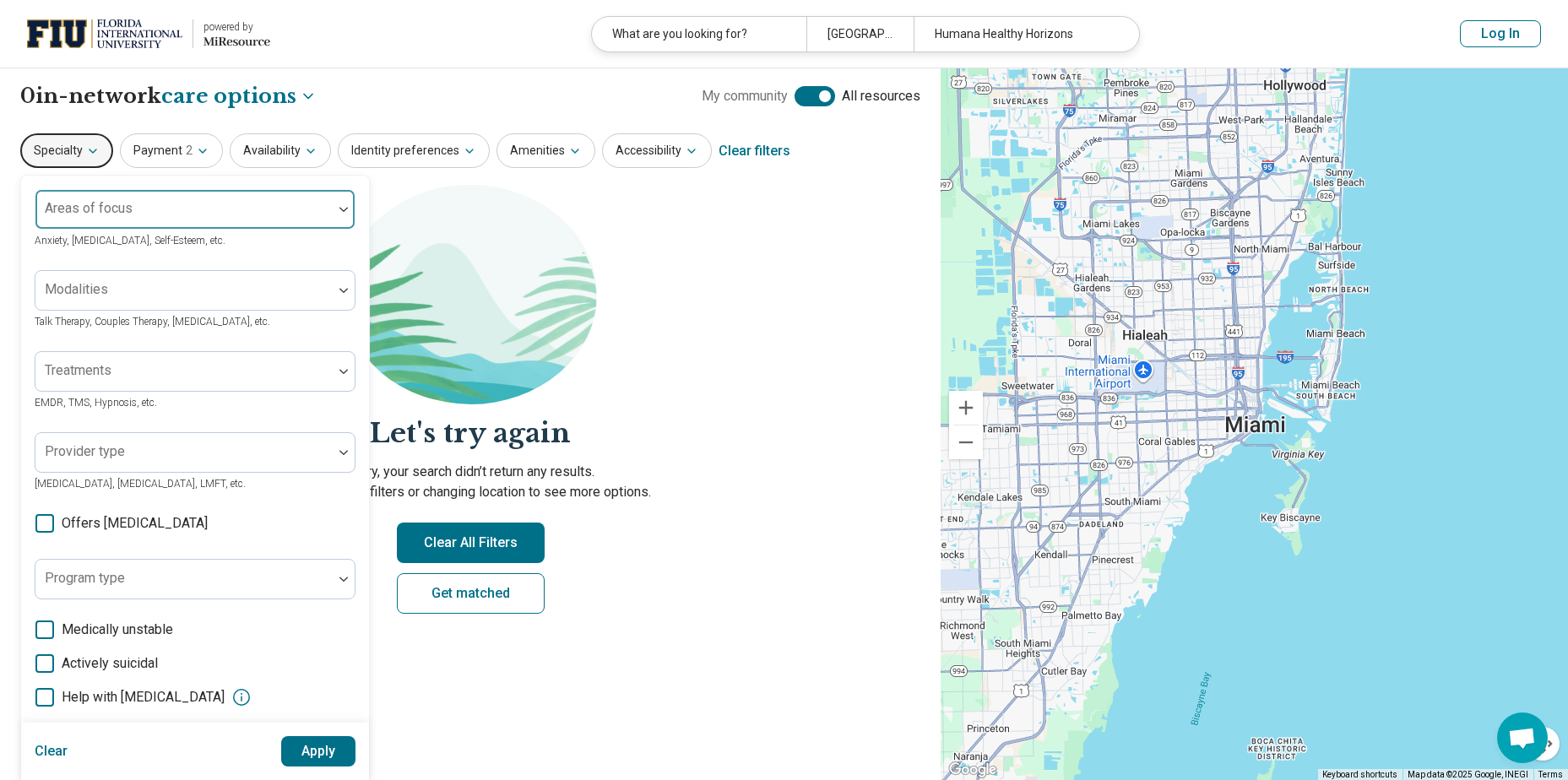
click at [115, 210] on div "Areas of focus" at bounding box center [195, 209] width 321 height 40
type input "*****"
click at [114, 267] on div "[MEDICAL_DATA]" at bounding box center [98, 257] width 104 height 21
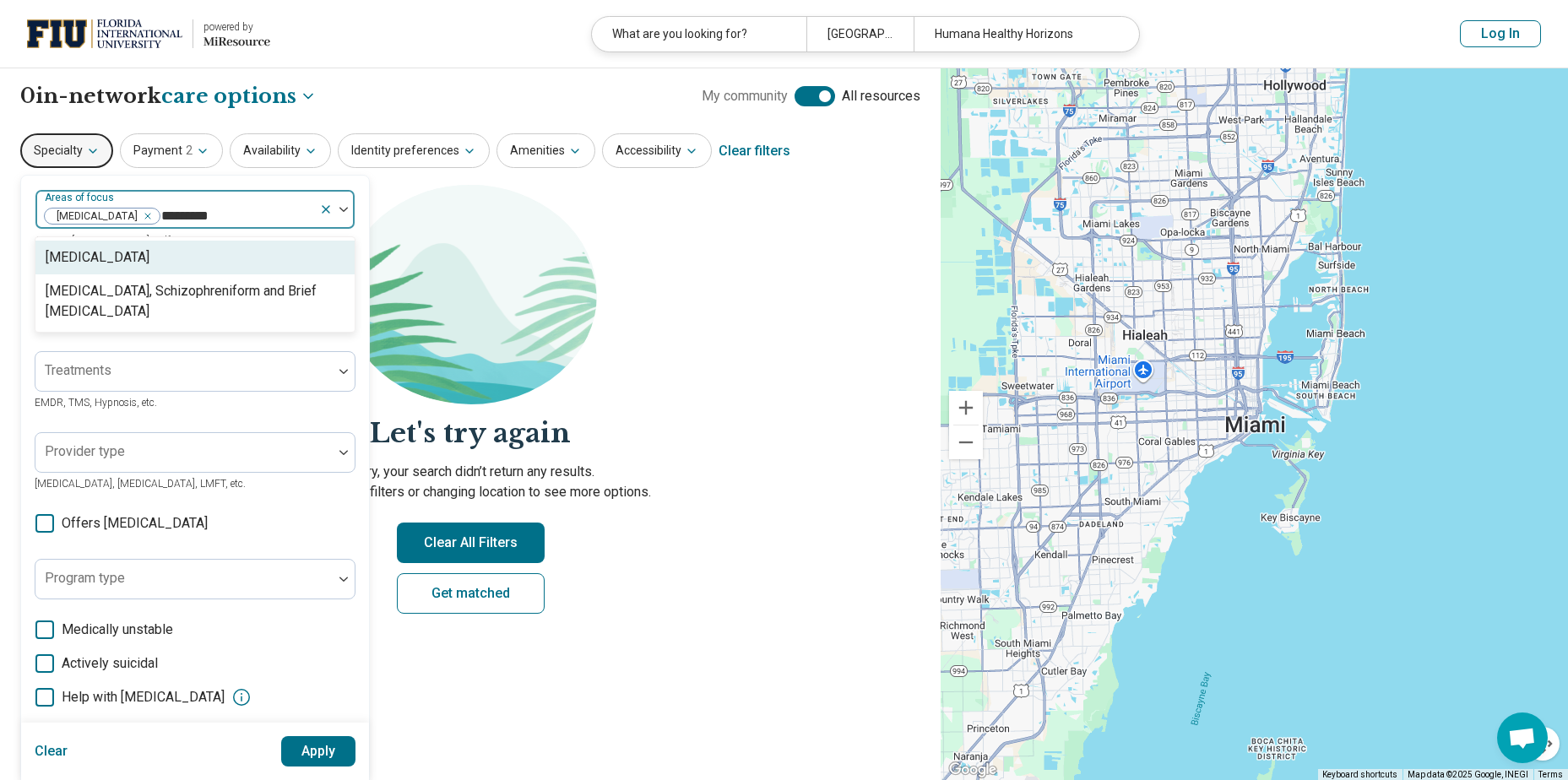
type input "*********"
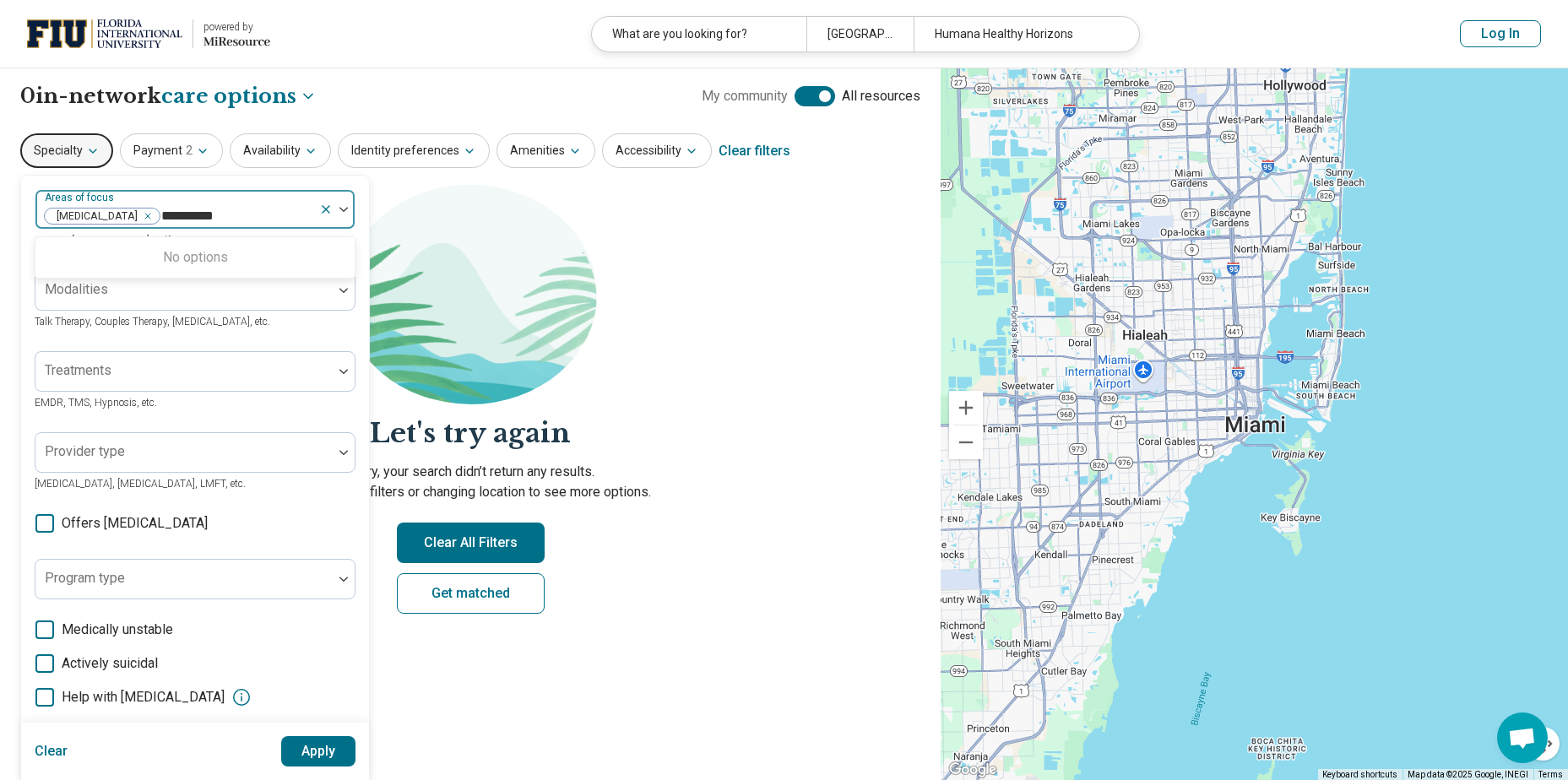
click button "Apply" at bounding box center [319, 751] width 75 height 30
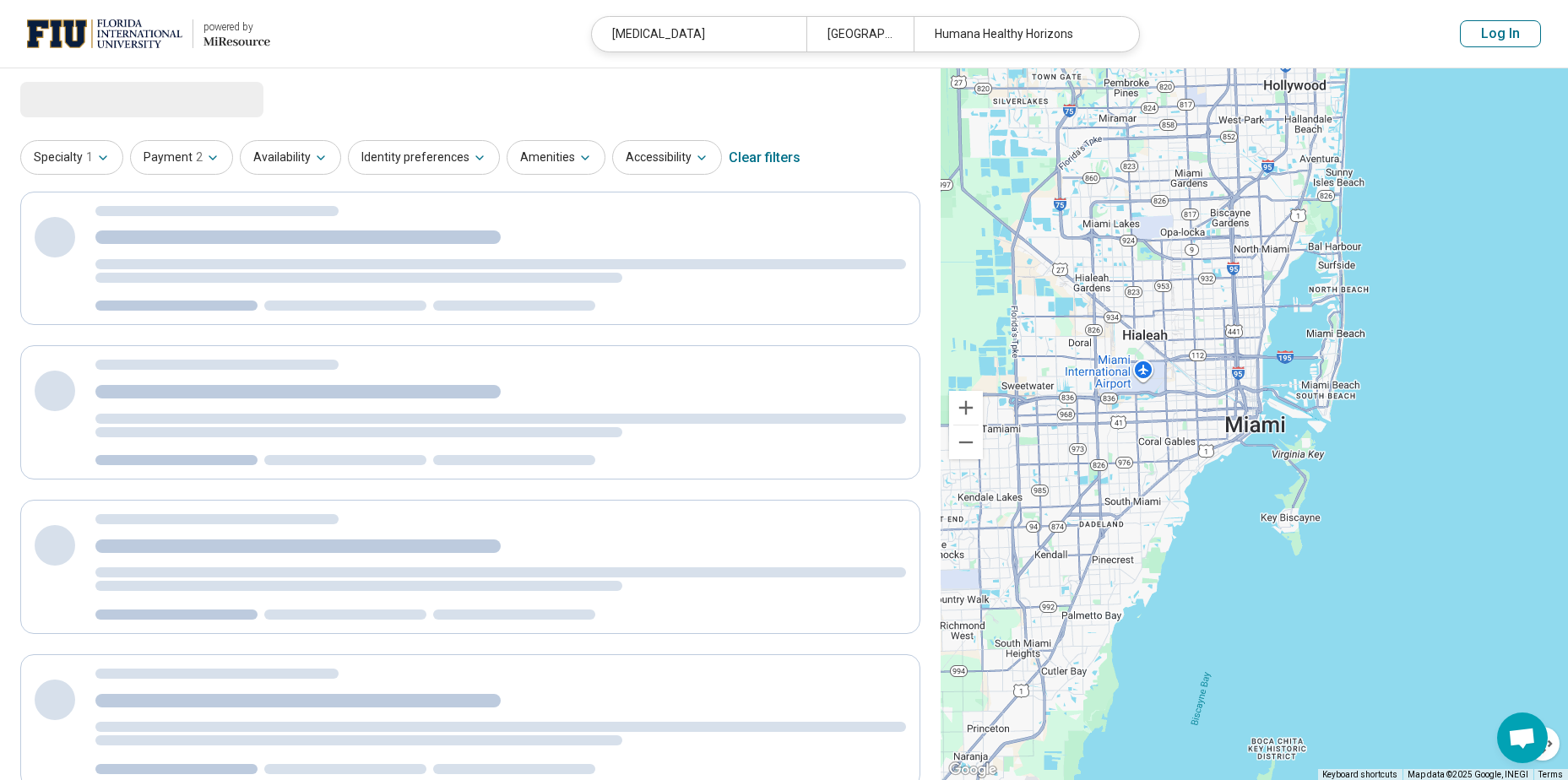
select select "***"
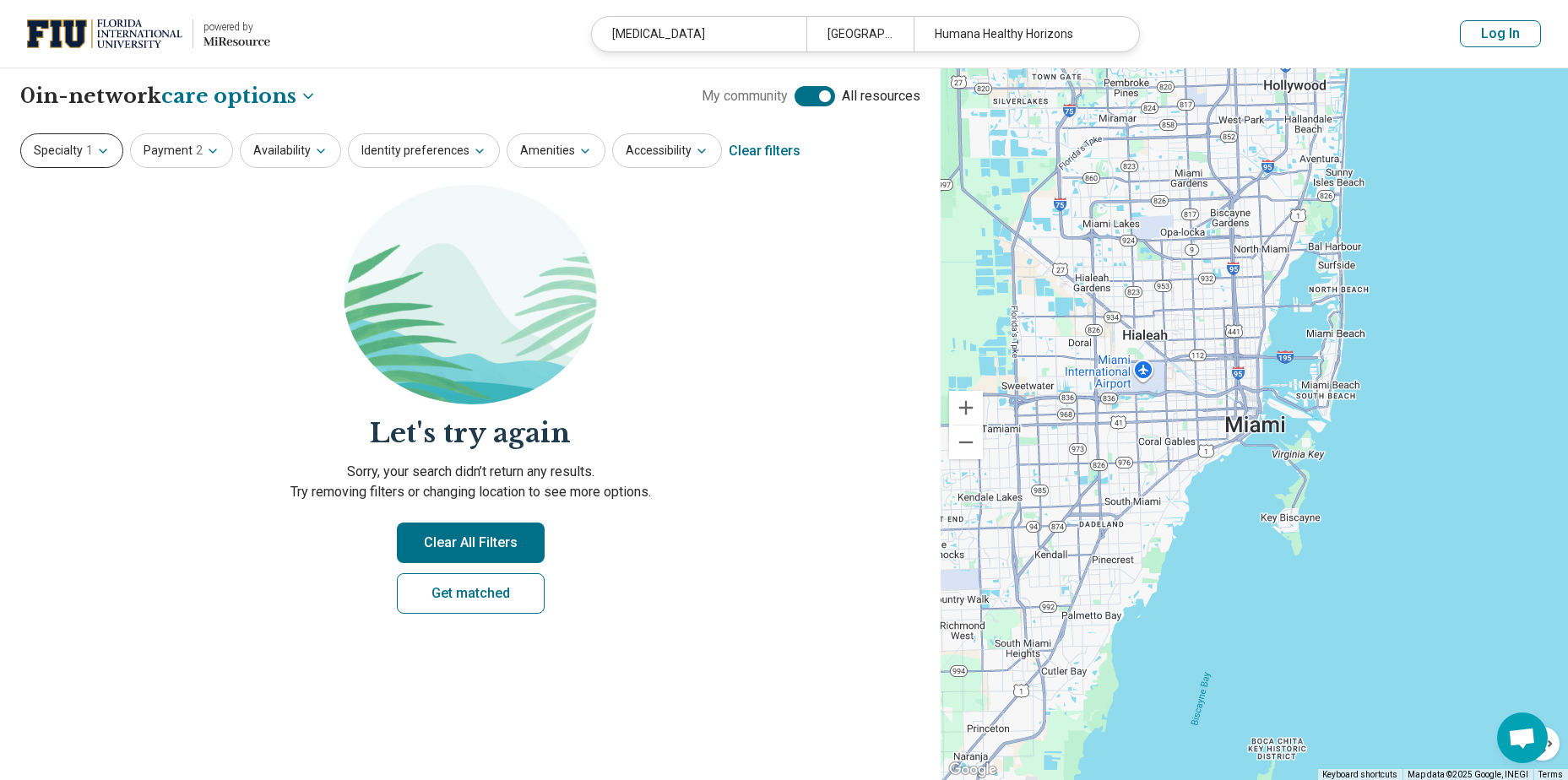
click at [71, 139] on button "Specialty 1" at bounding box center [72, 151] width 103 height 35
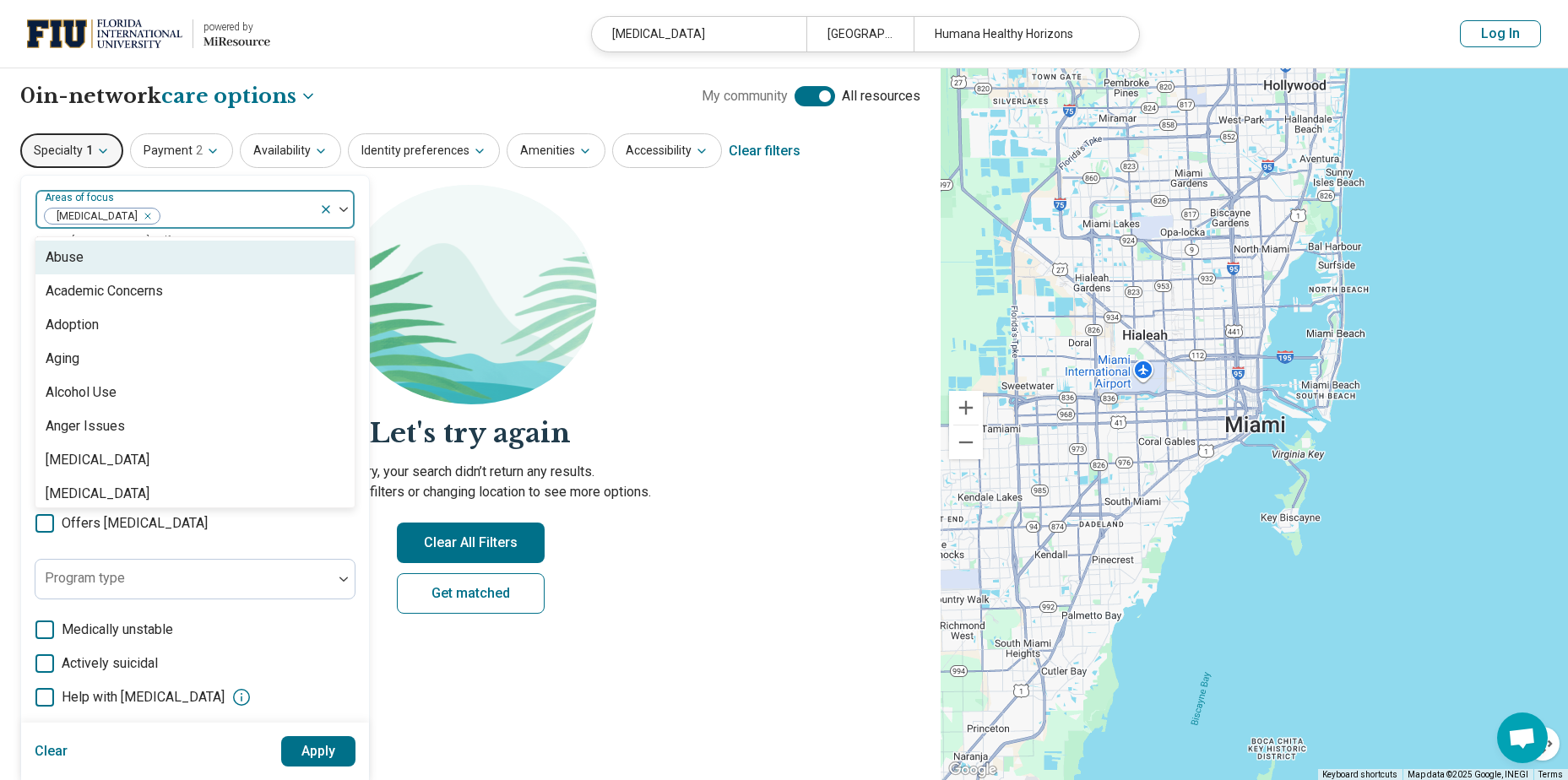
click at [187, 213] on div at bounding box center [237, 216] width 152 height 23
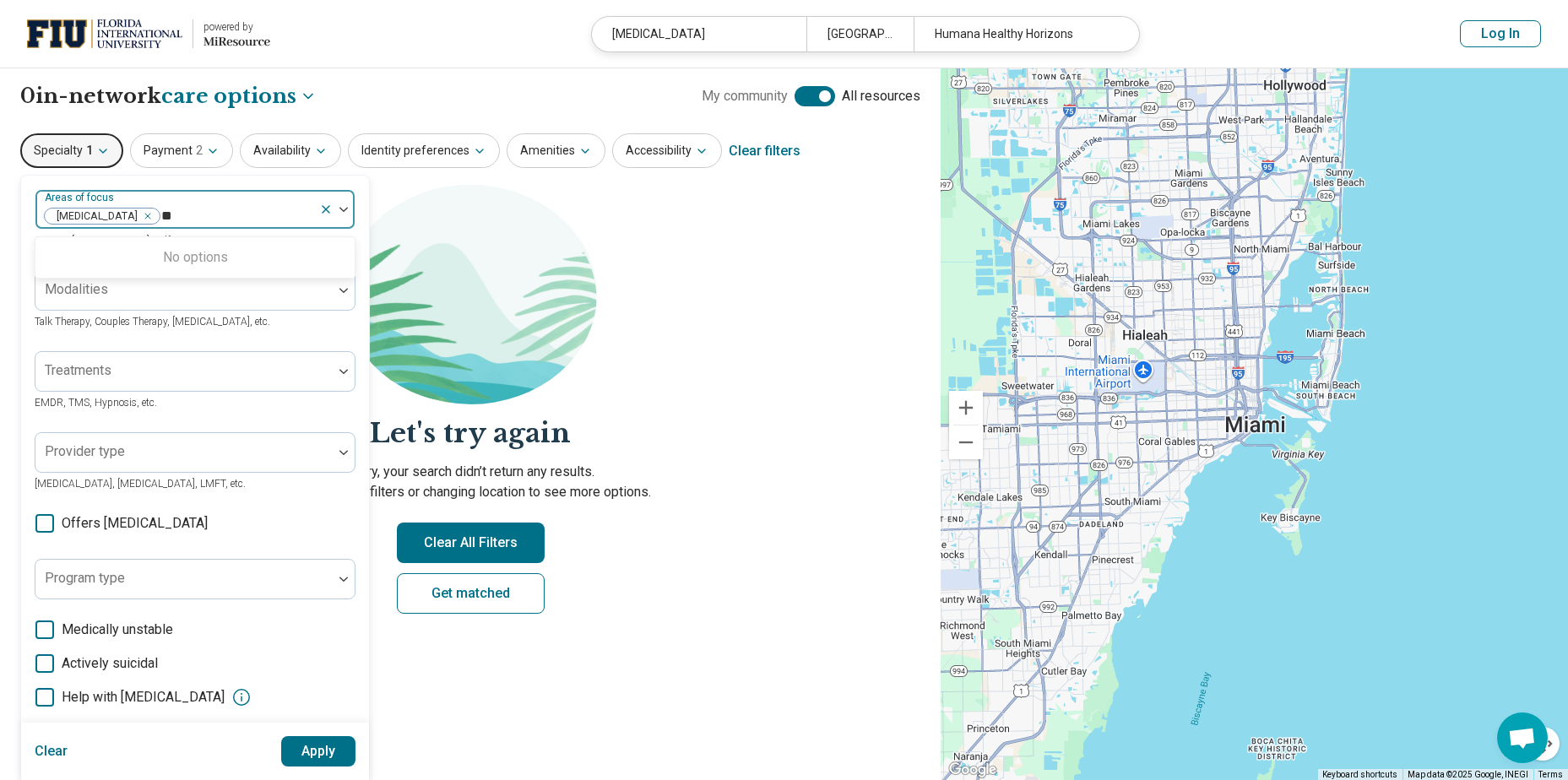
type input "*"
type input "******"
click at [73, 248] on div "Depression" at bounding box center [80, 257] width 69 height 21
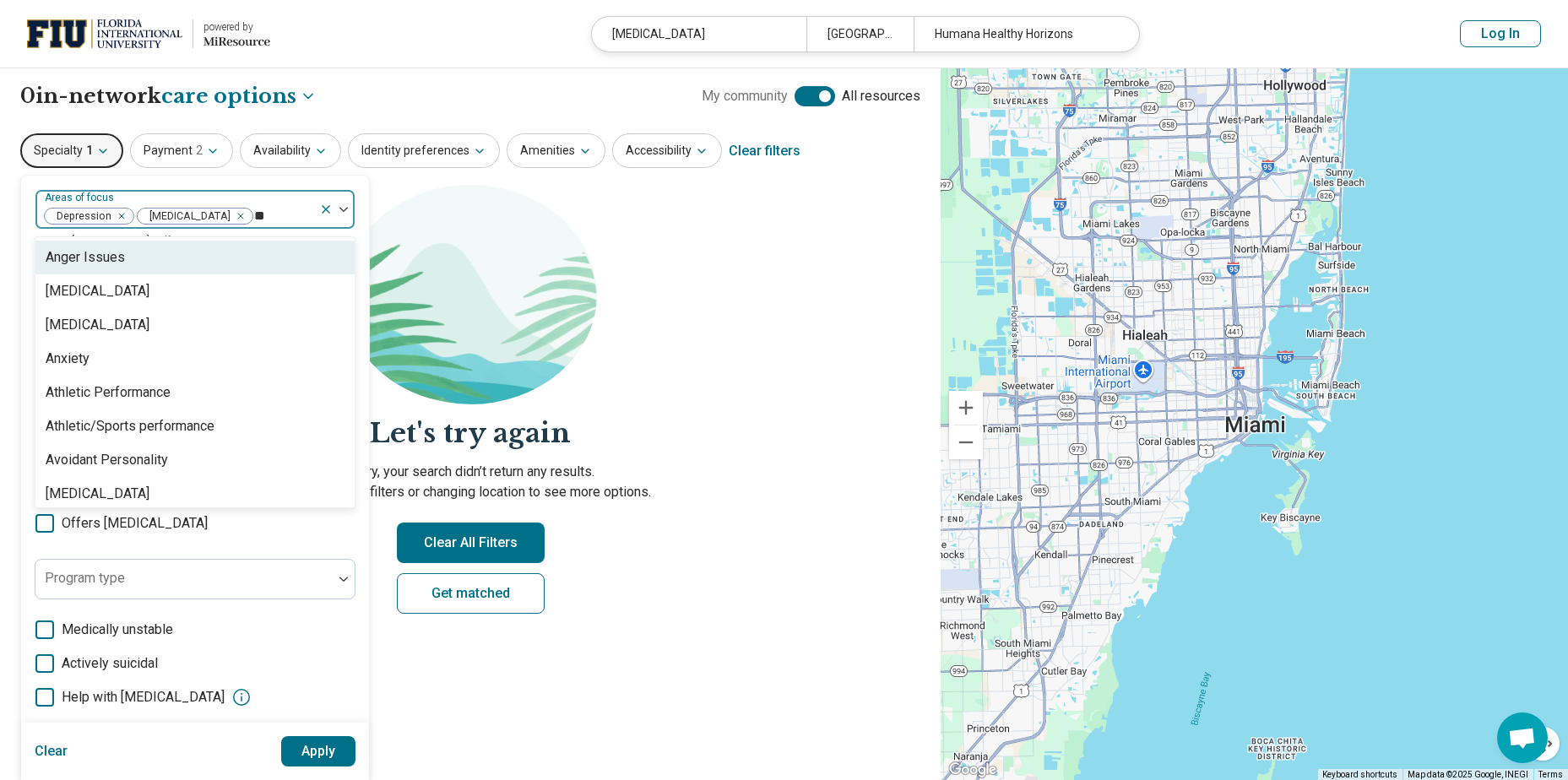
type input "***"
click at [73, 264] on div "Anxiety" at bounding box center [67, 257] width 44 height 21
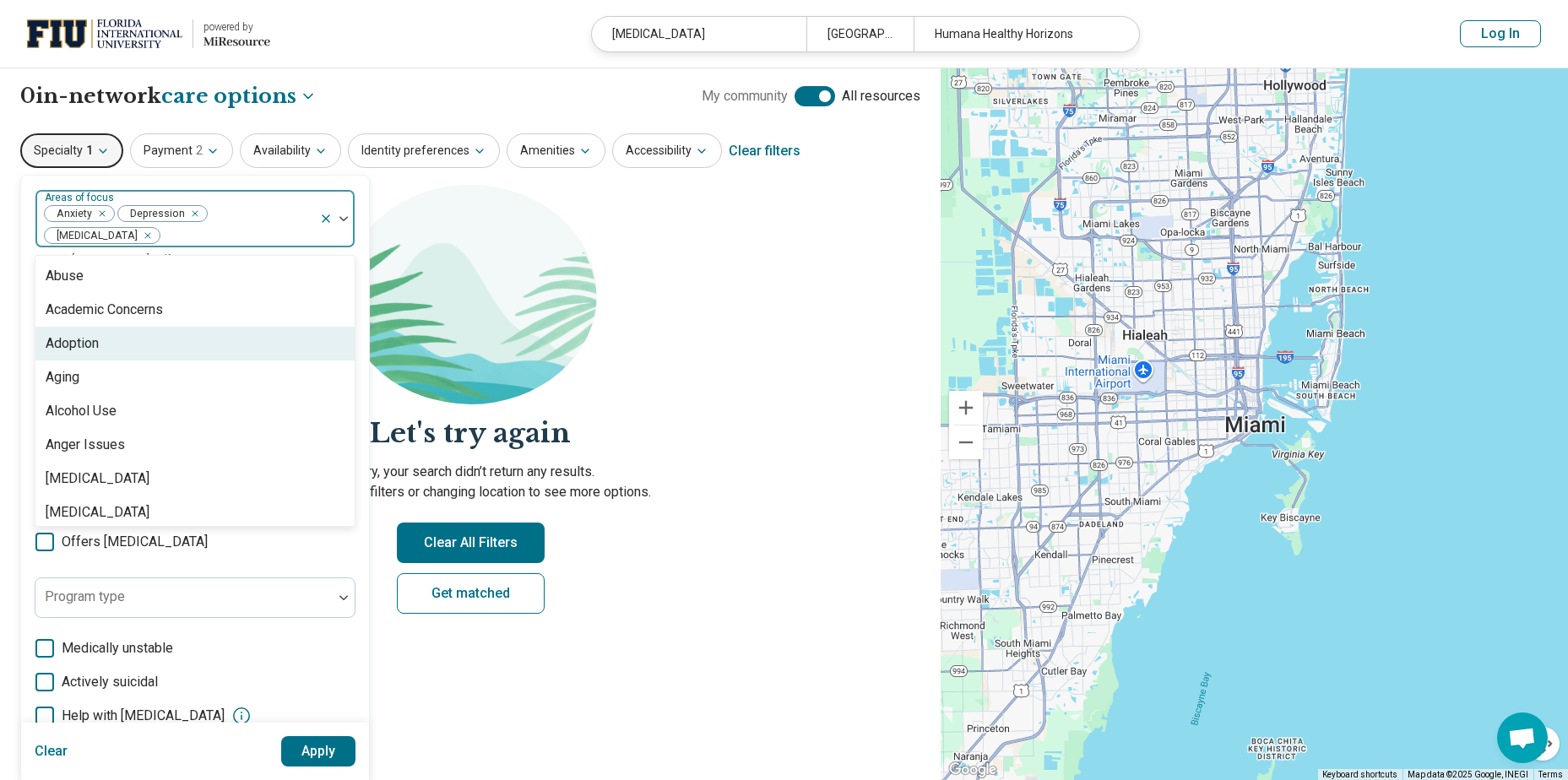
click at [740, 344] on section "Let's try again Sorry, your search didn’t return any results. Try removing filt…" at bounding box center [471, 413] width 900 height 457
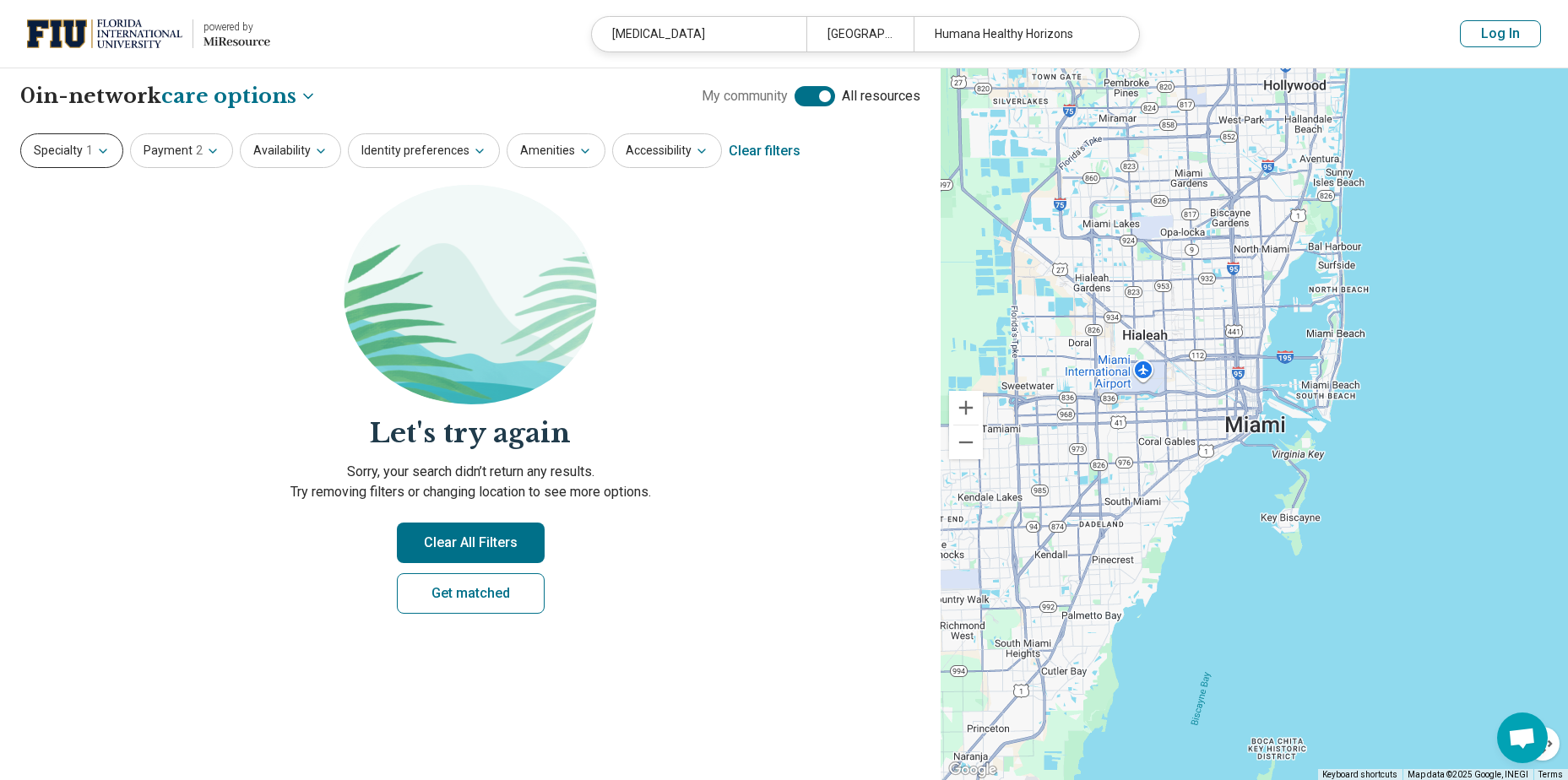
click at [60, 154] on button "Specialty 1" at bounding box center [72, 151] width 103 height 35
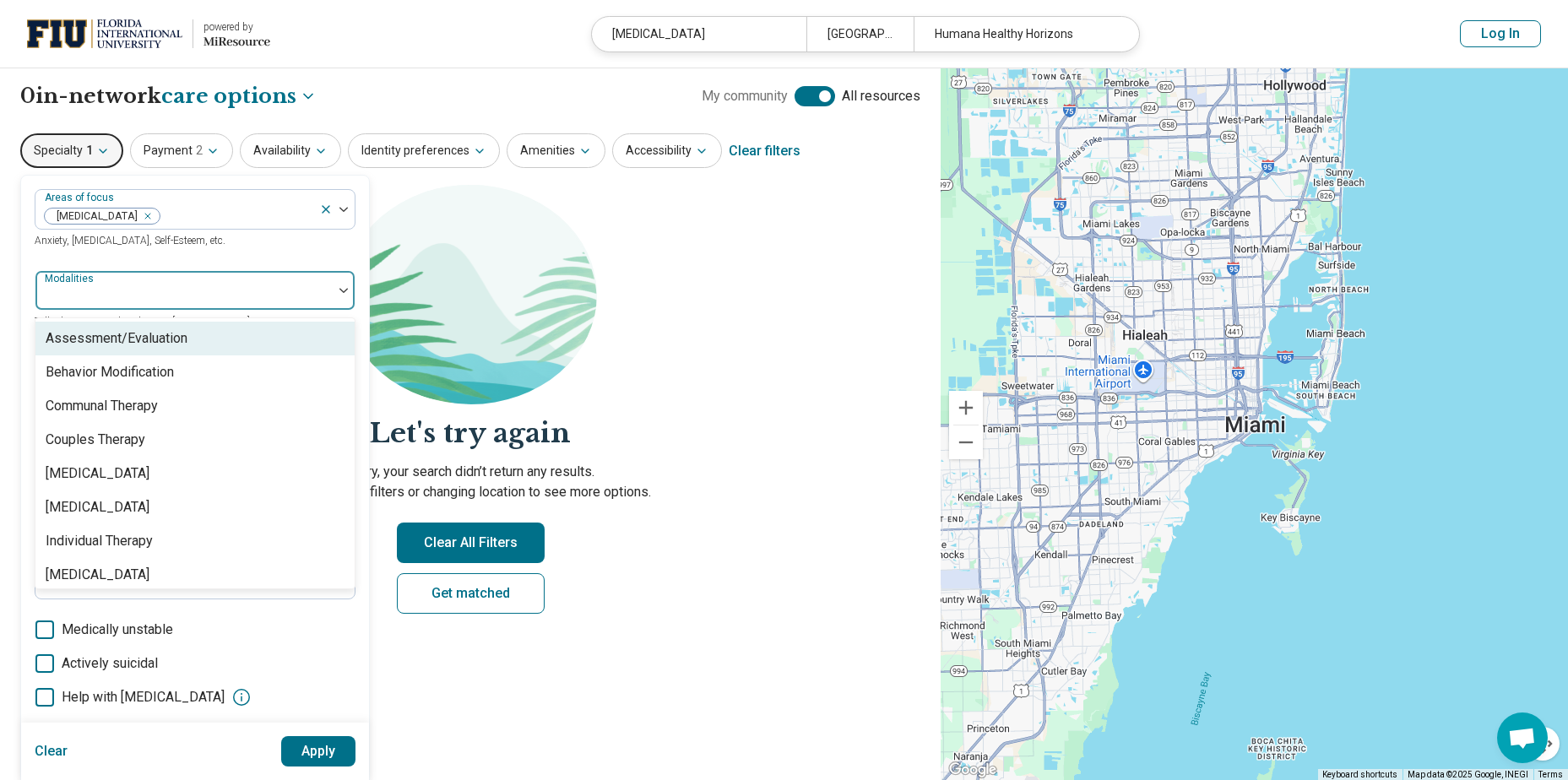
click at [110, 294] on div at bounding box center [184, 297] width 283 height 23
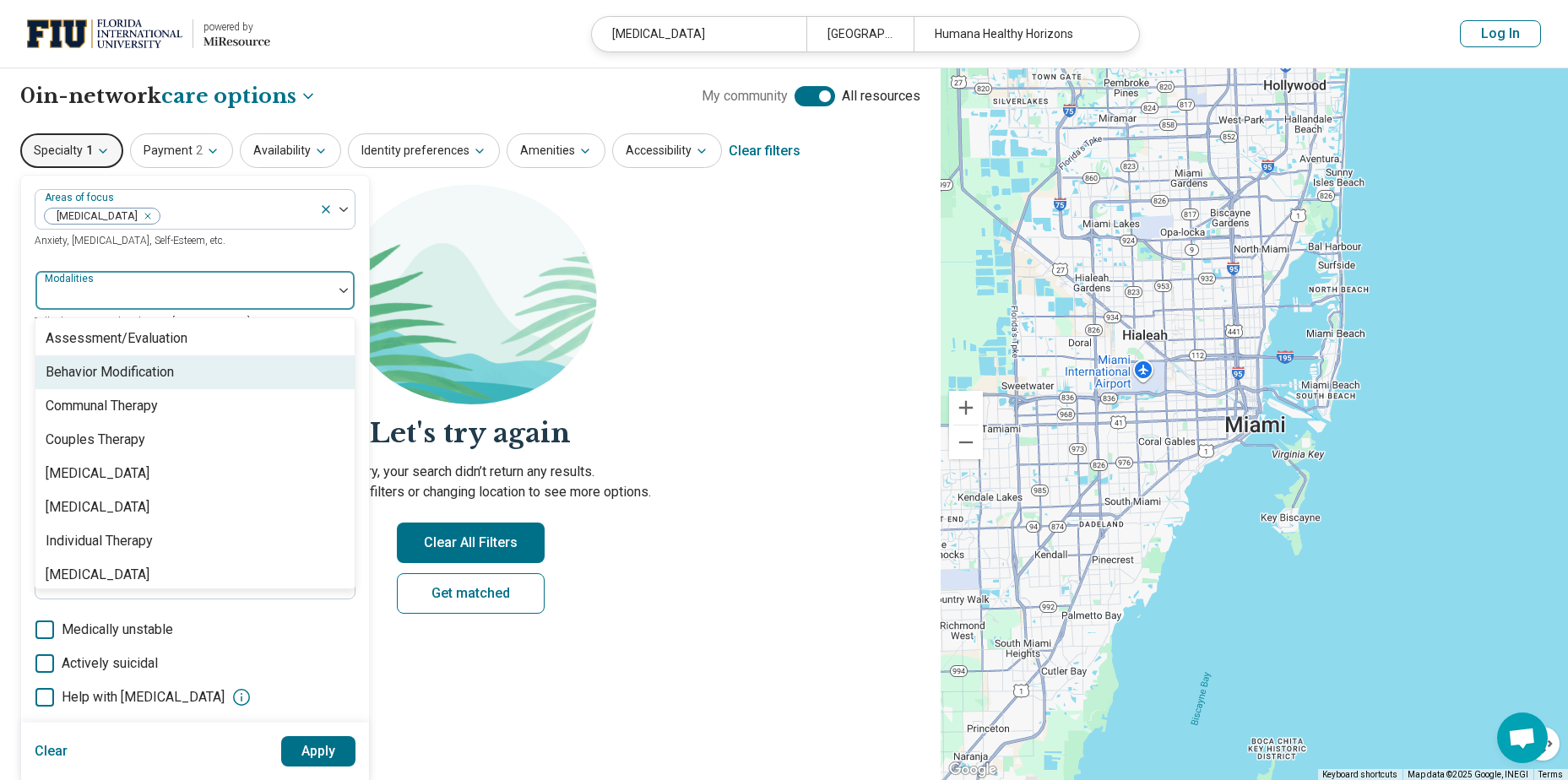
click at [152, 377] on div "Behavior Modification" at bounding box center [109, 372] width 128 height 21
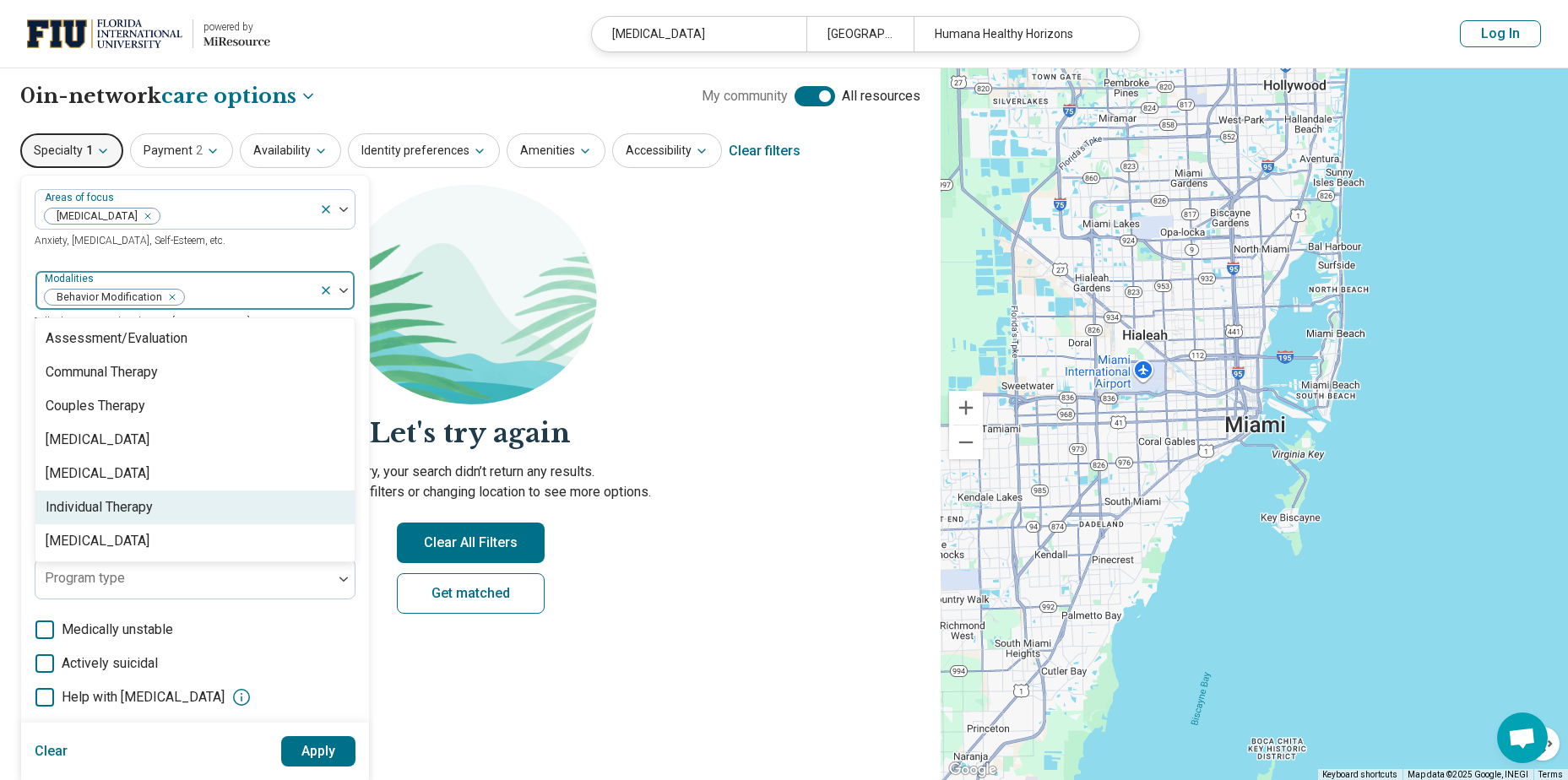
click at [130, 513] on div "Individual Therapy" at bounding box center [100, 507] width 108 height 21
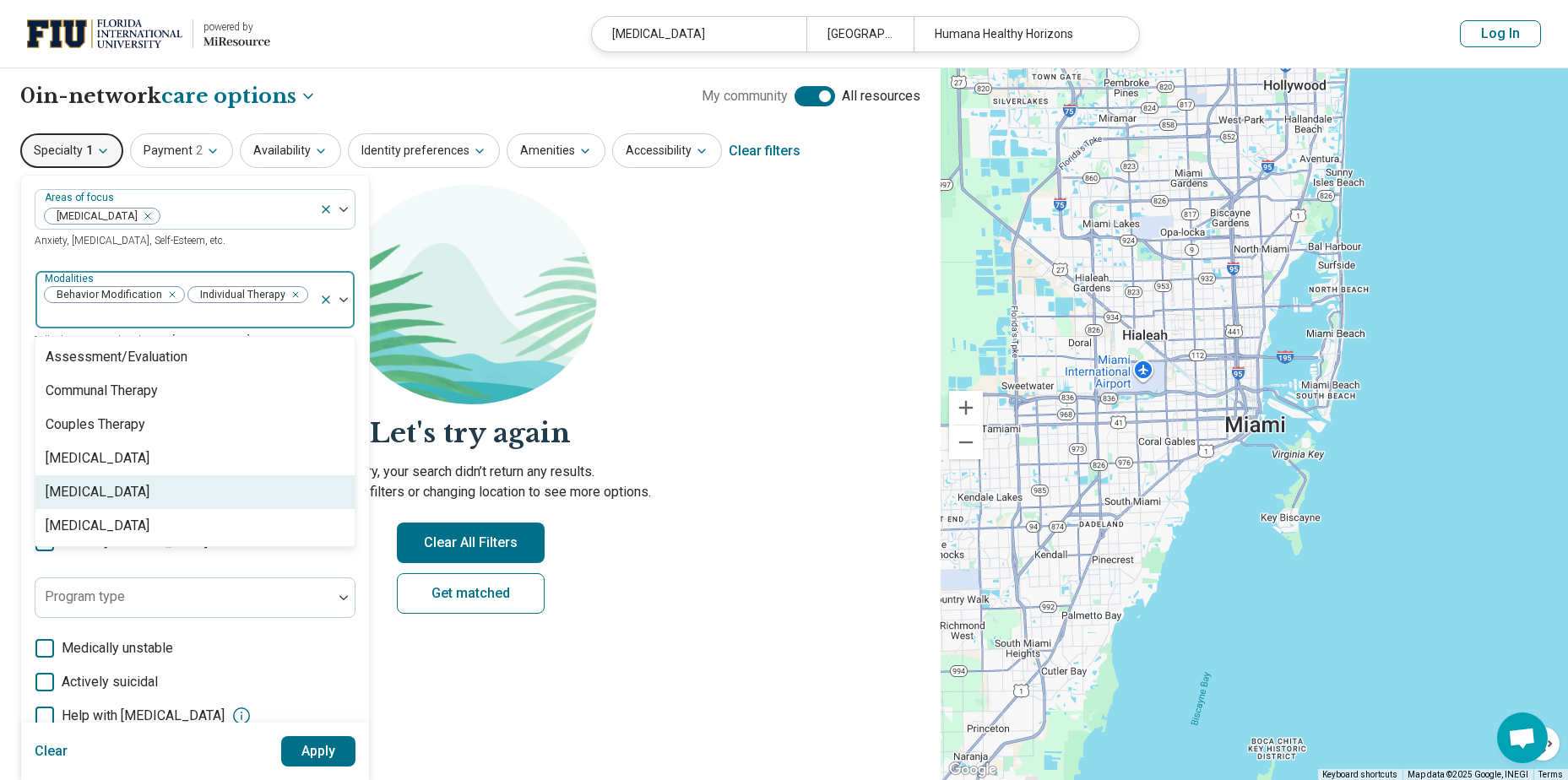
click at [643, 399] on section "Let's try again Sorry, your search didn’t return any results. Try removing filt…" at bounding box center [471, 413] width 900 height 457
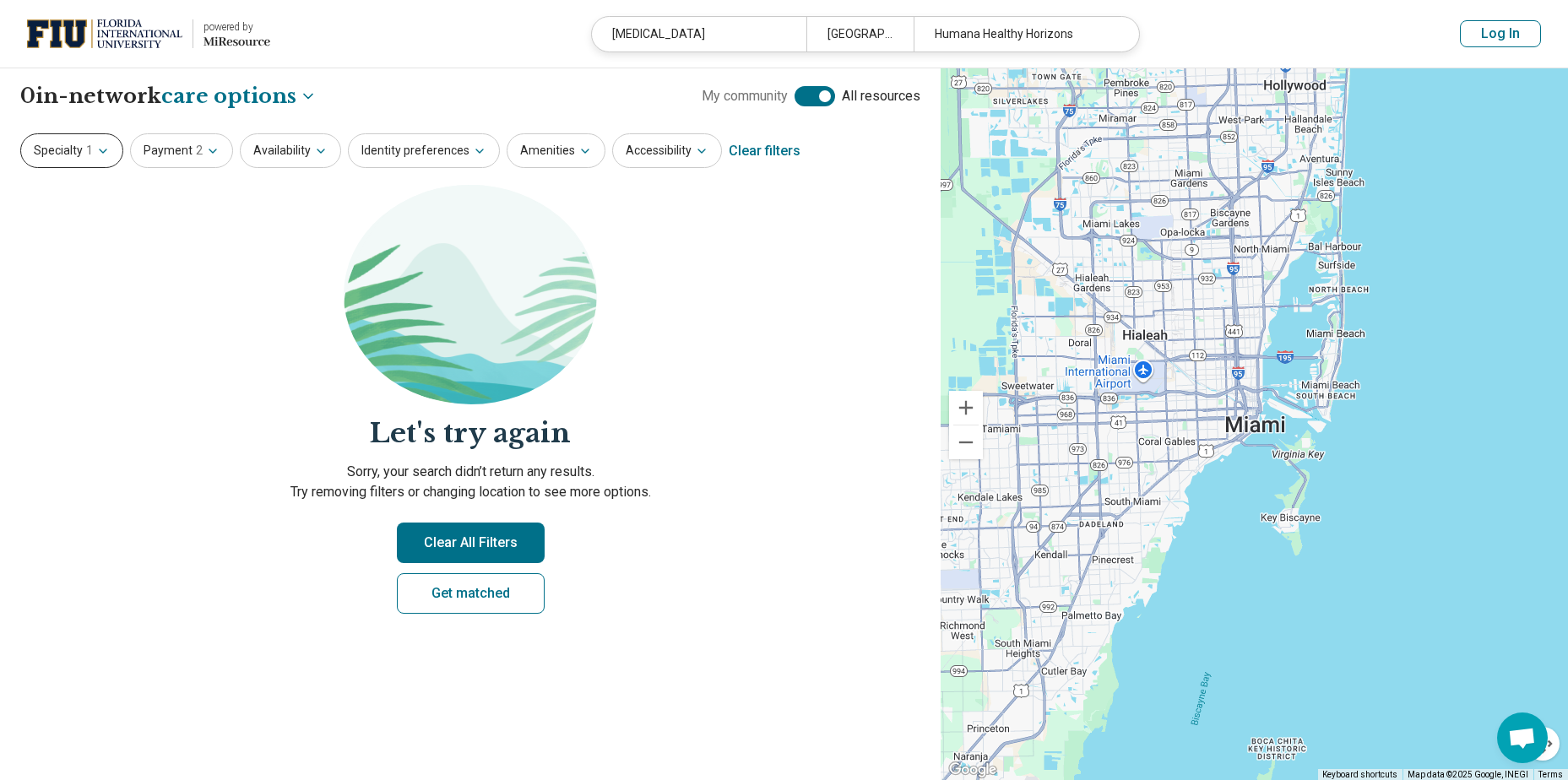
click at [81, 154] on button "Specialty 1" at bounding box center [72, 151] width 103 height 35
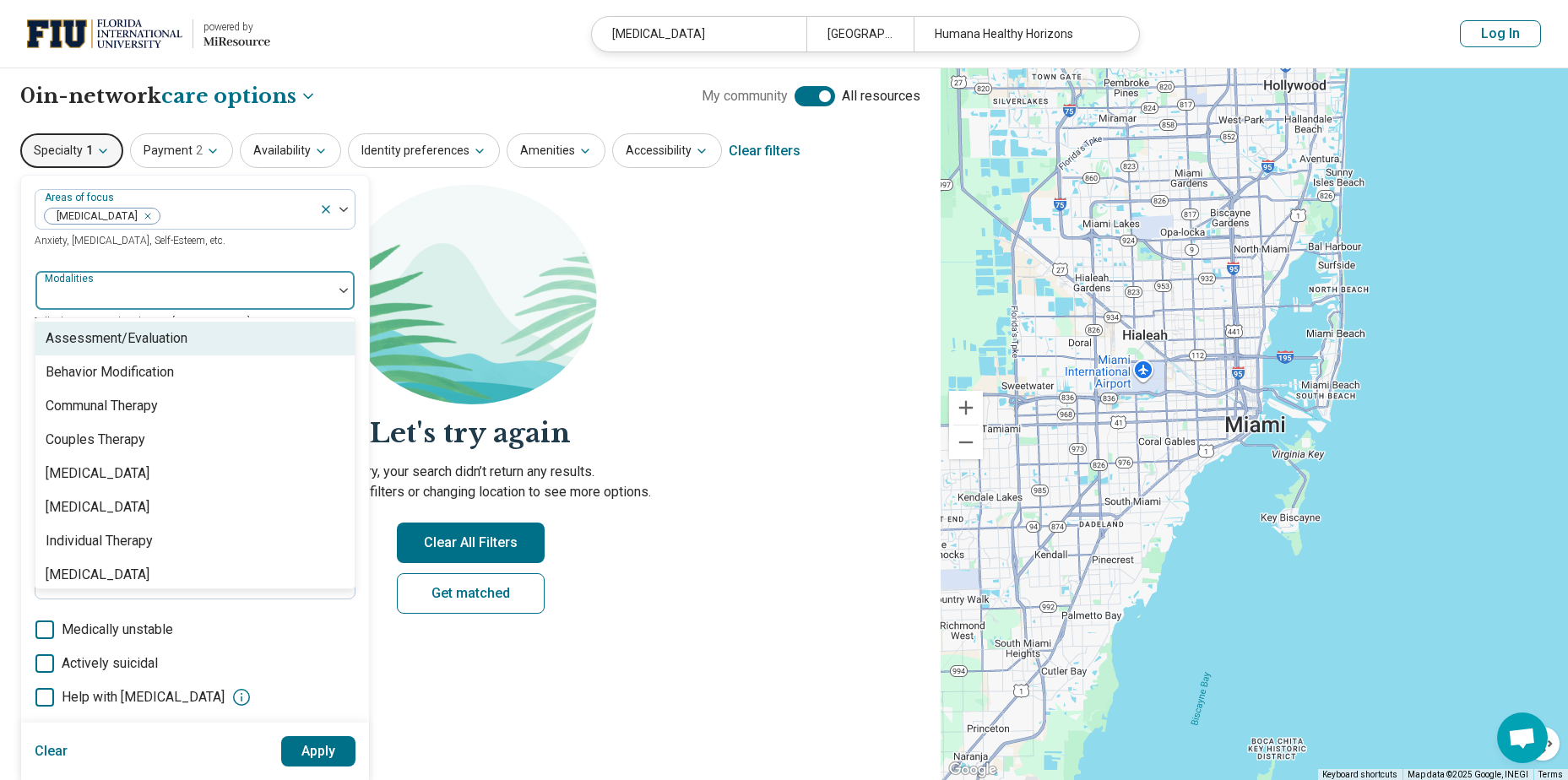
click at [120, 299] on div at bounding box center [184, 297] width 283 height 23
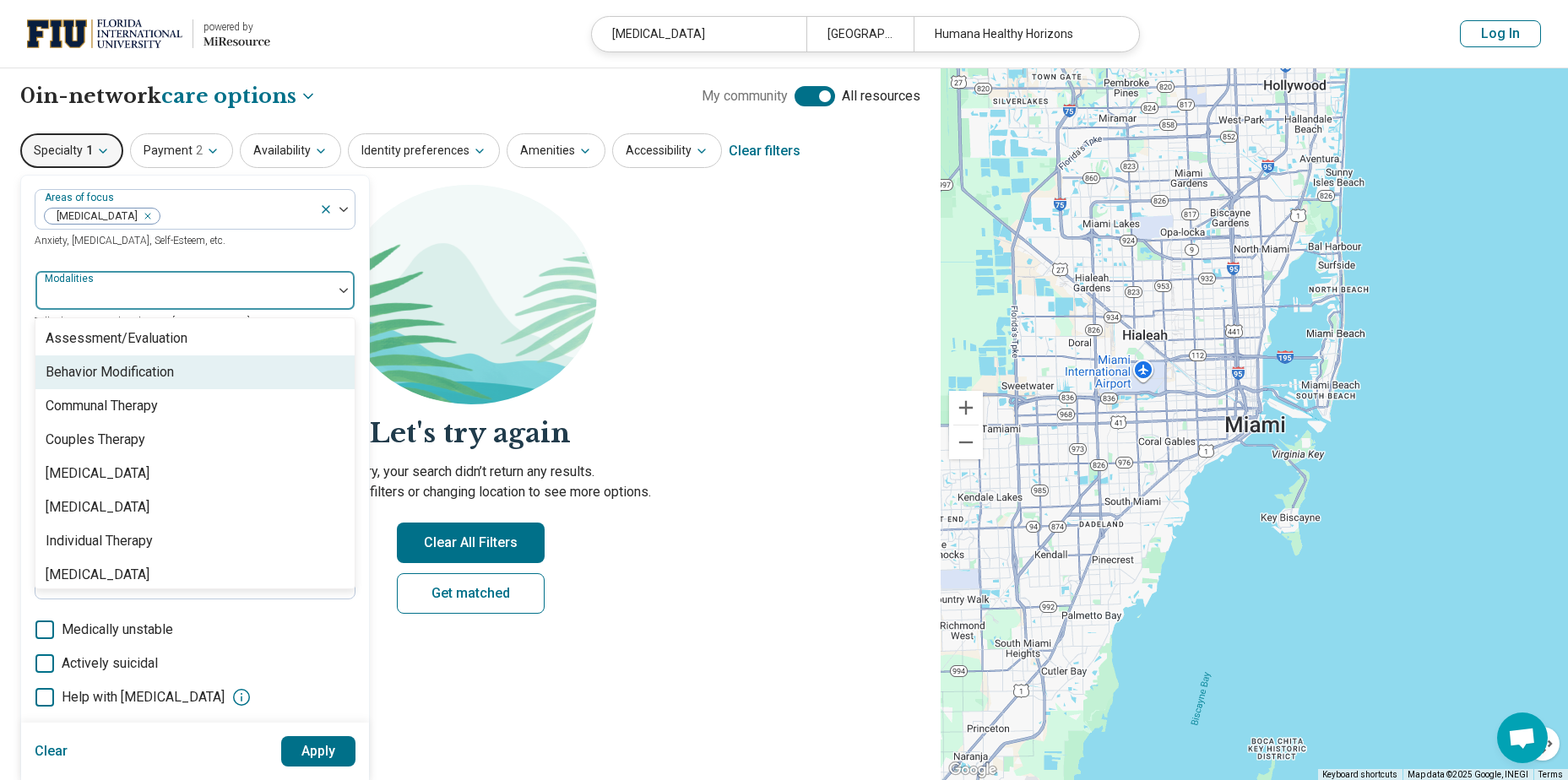
click at [174, 373] on div "Behavior Modification" at bounding box center [109, 372] width 128 height 21
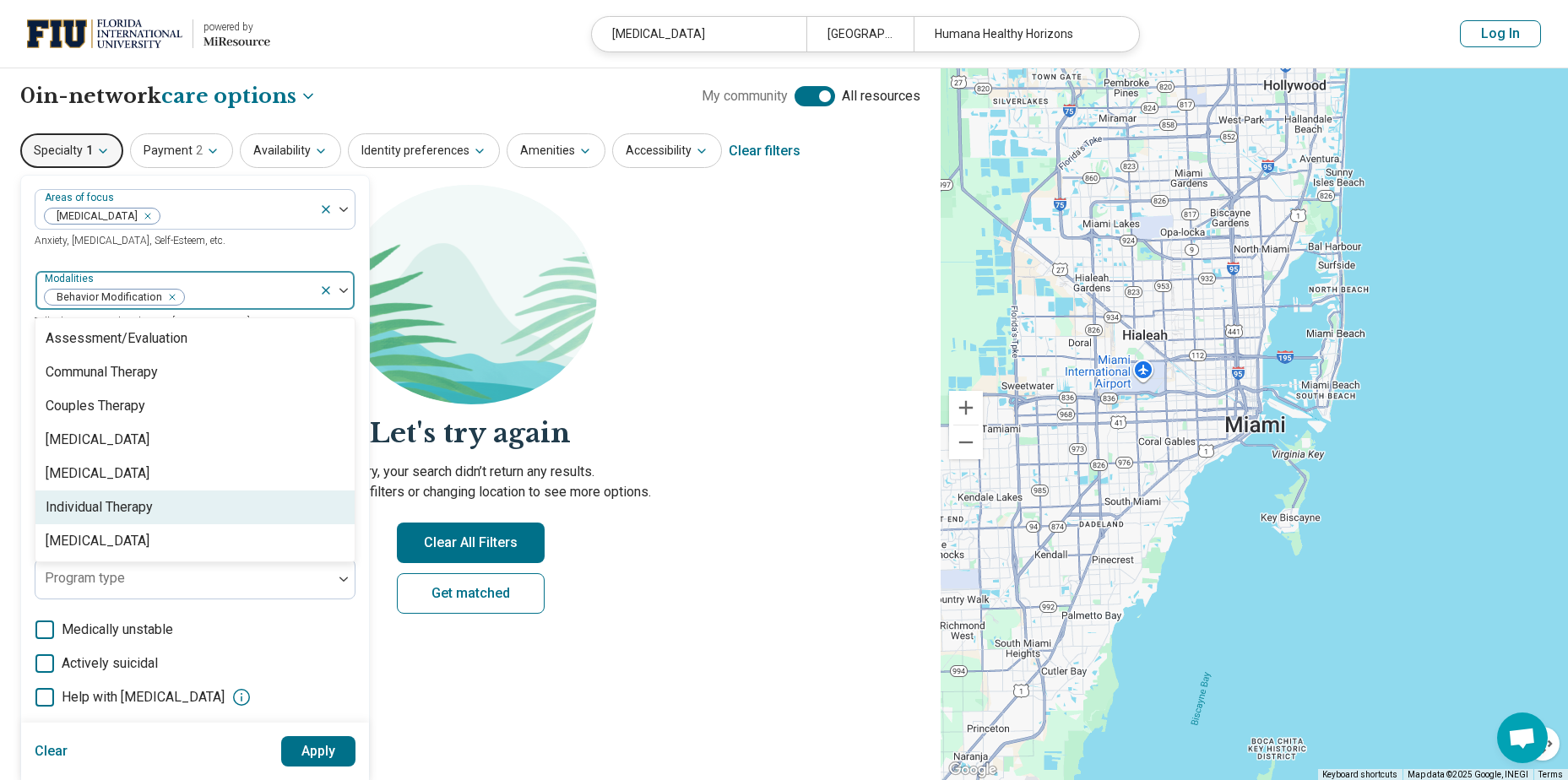
click at [125, 508] on div "Individual Therapy" at bounding box center [100, 507] width 108 height 21
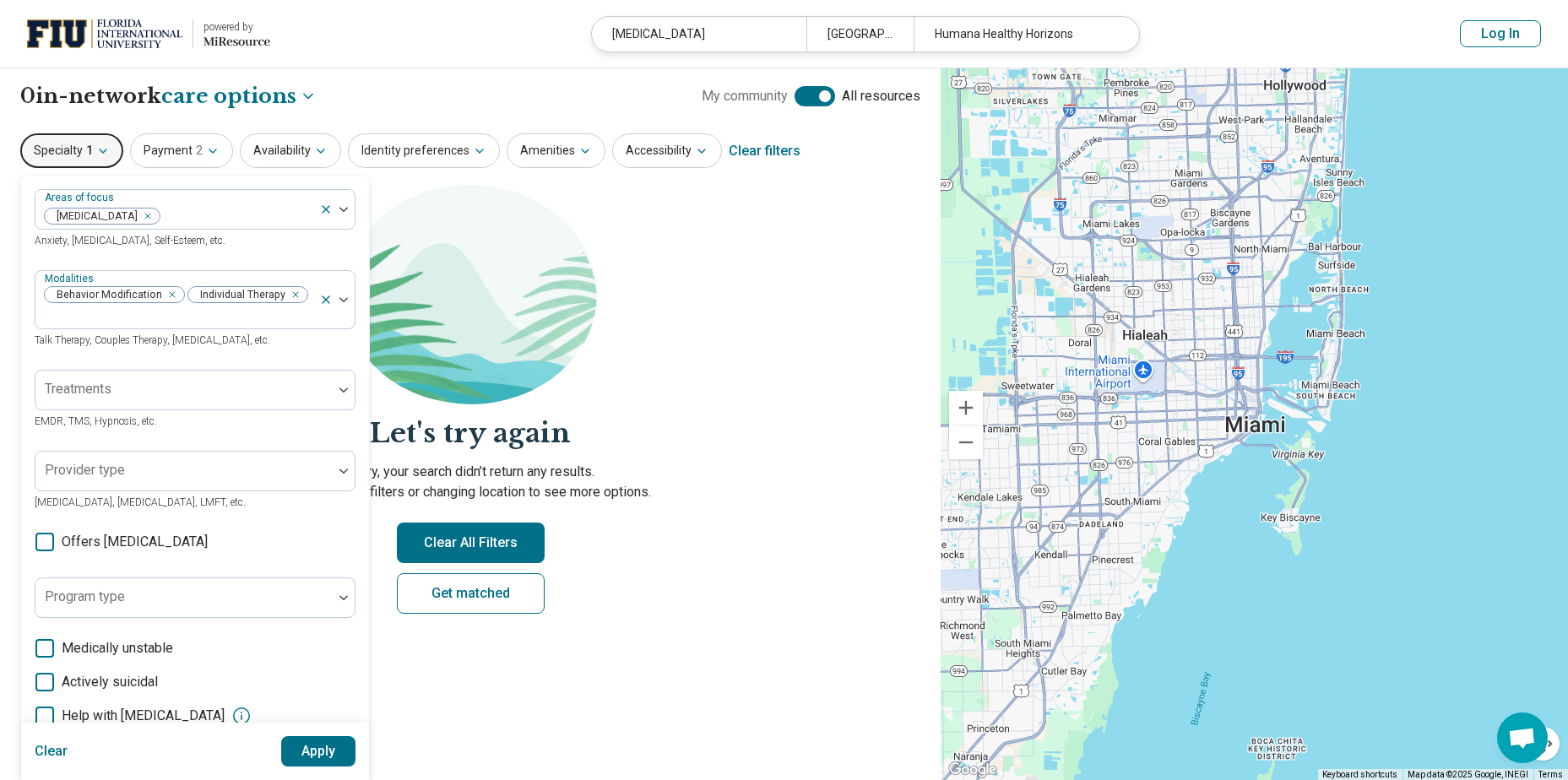
click at [489, 386] on img at bounding box center [470, 294] width 254 height 220
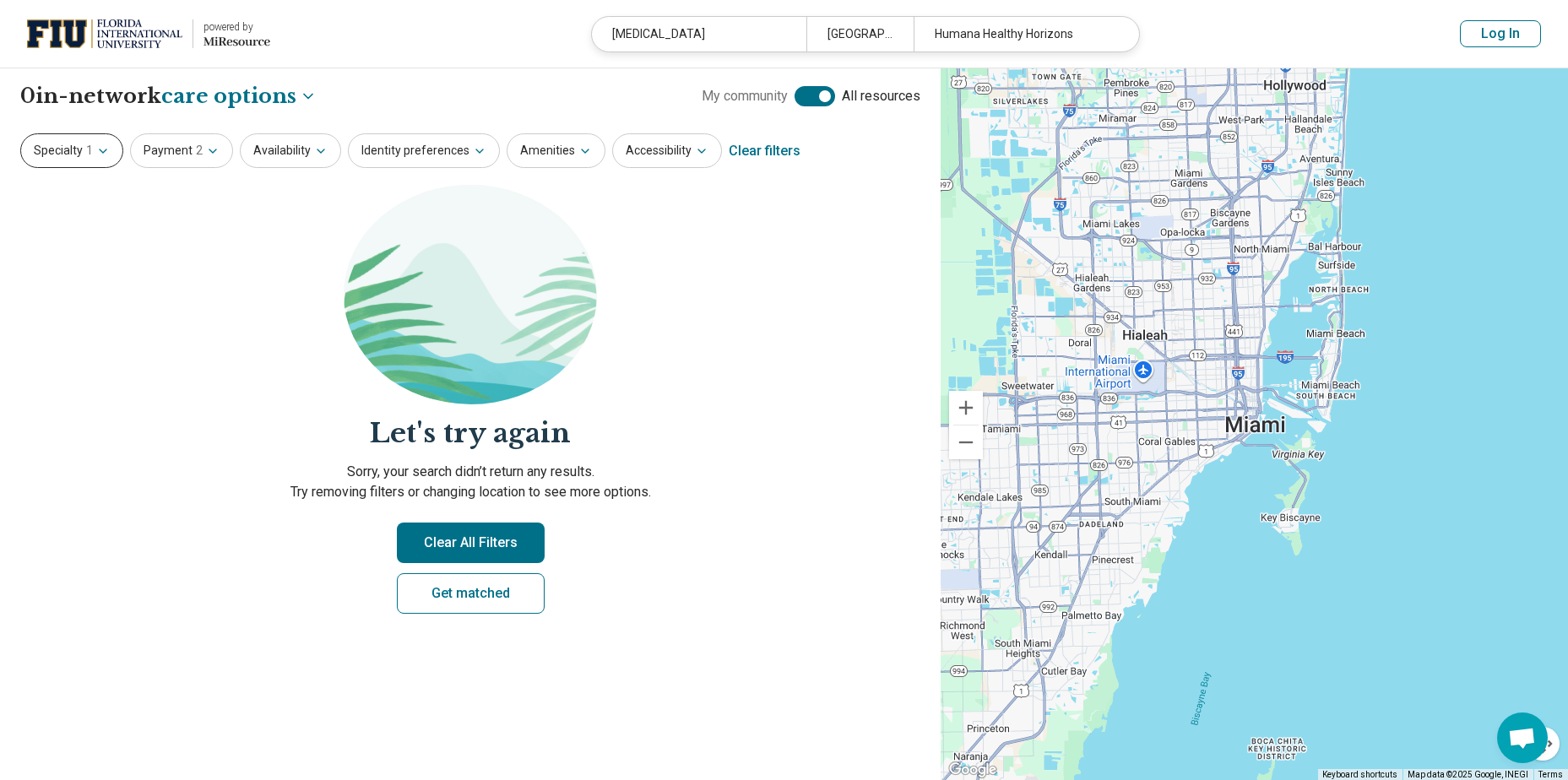
click at [82, 151] on button "Specialty 1" at bounding box center [72, 151] width 103 height 35
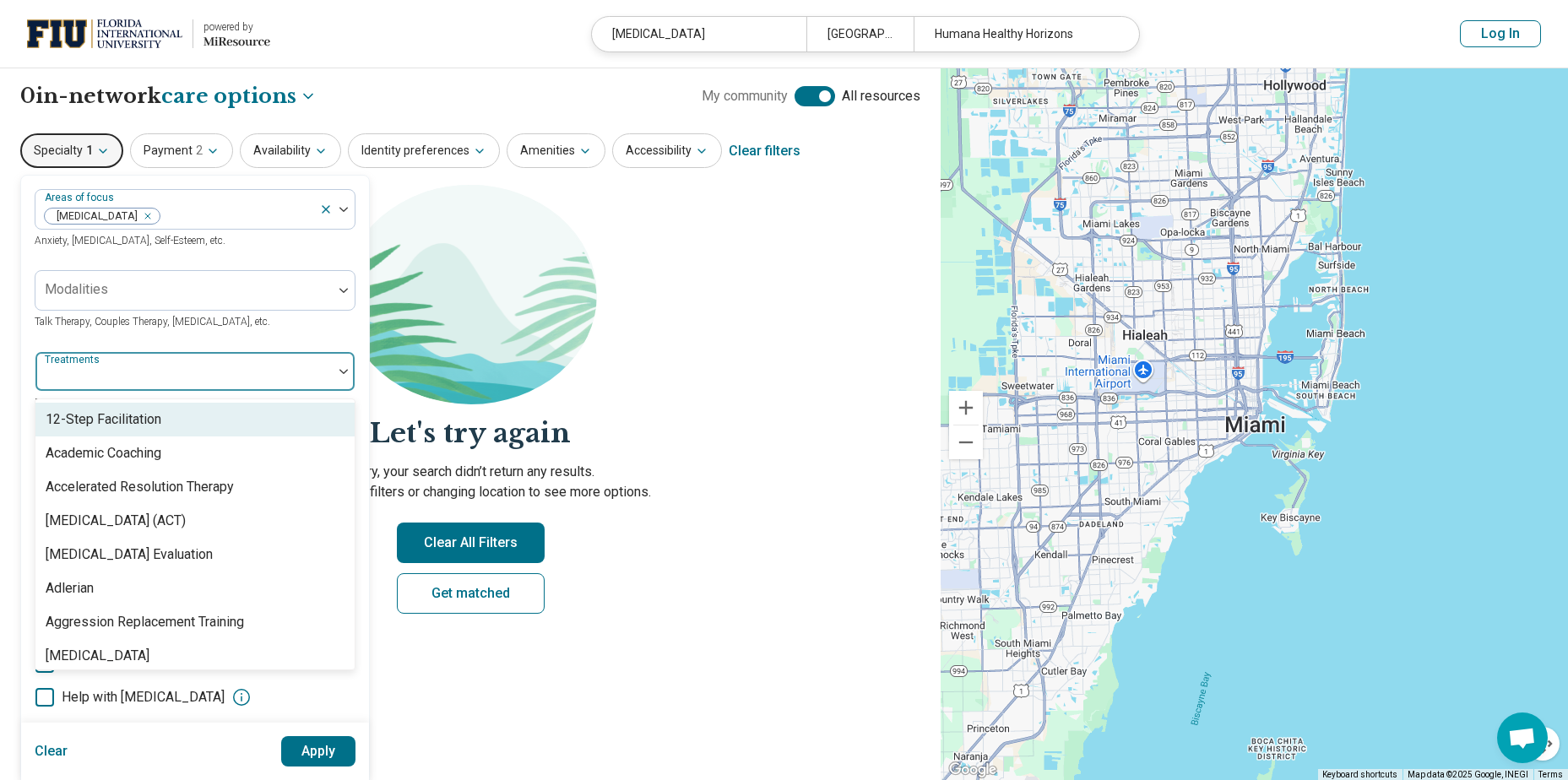
click at [135, 378] on div at bounding box center [184, 378] width 283 height 23
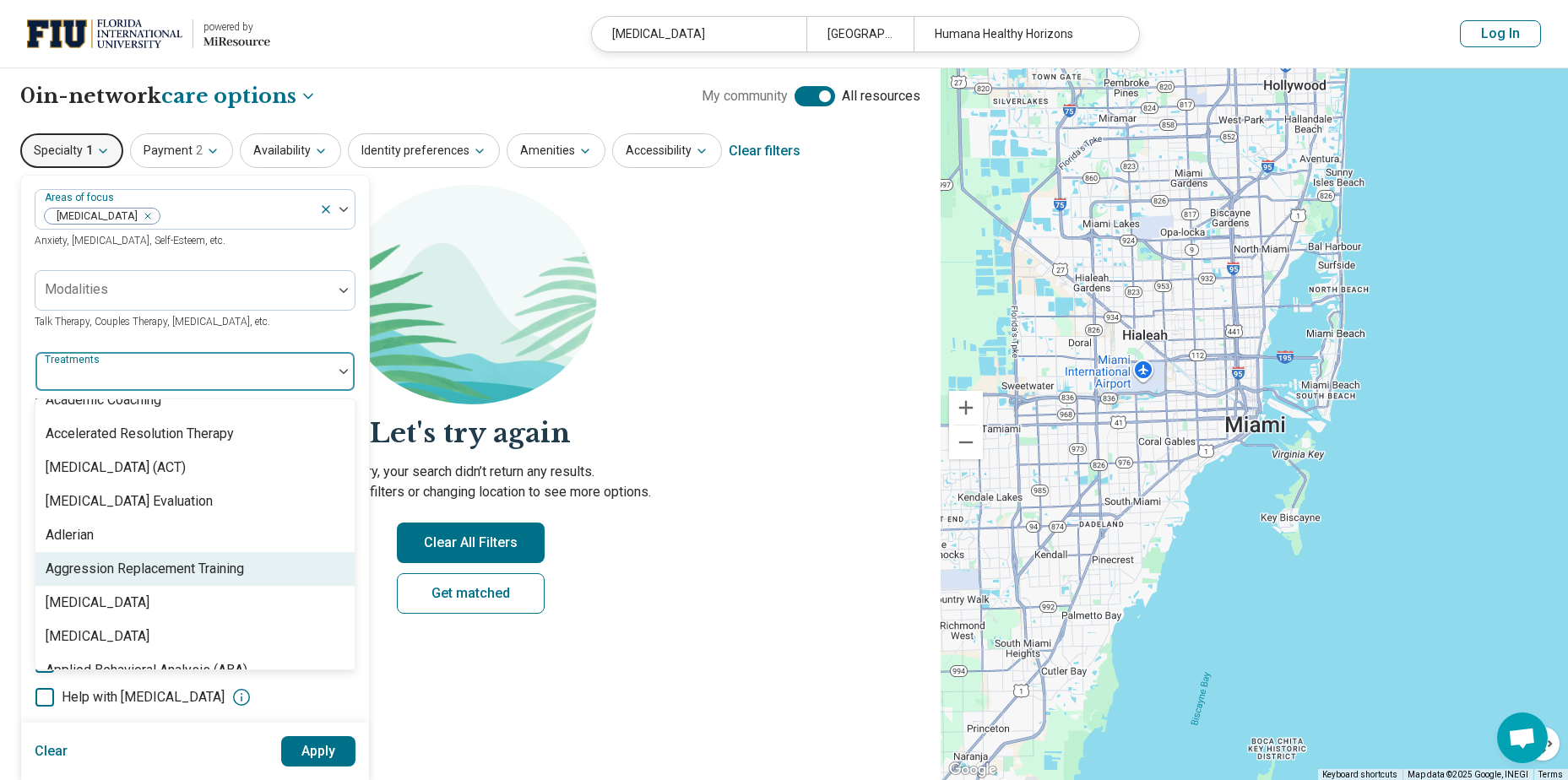
scroll to position [222, 0]
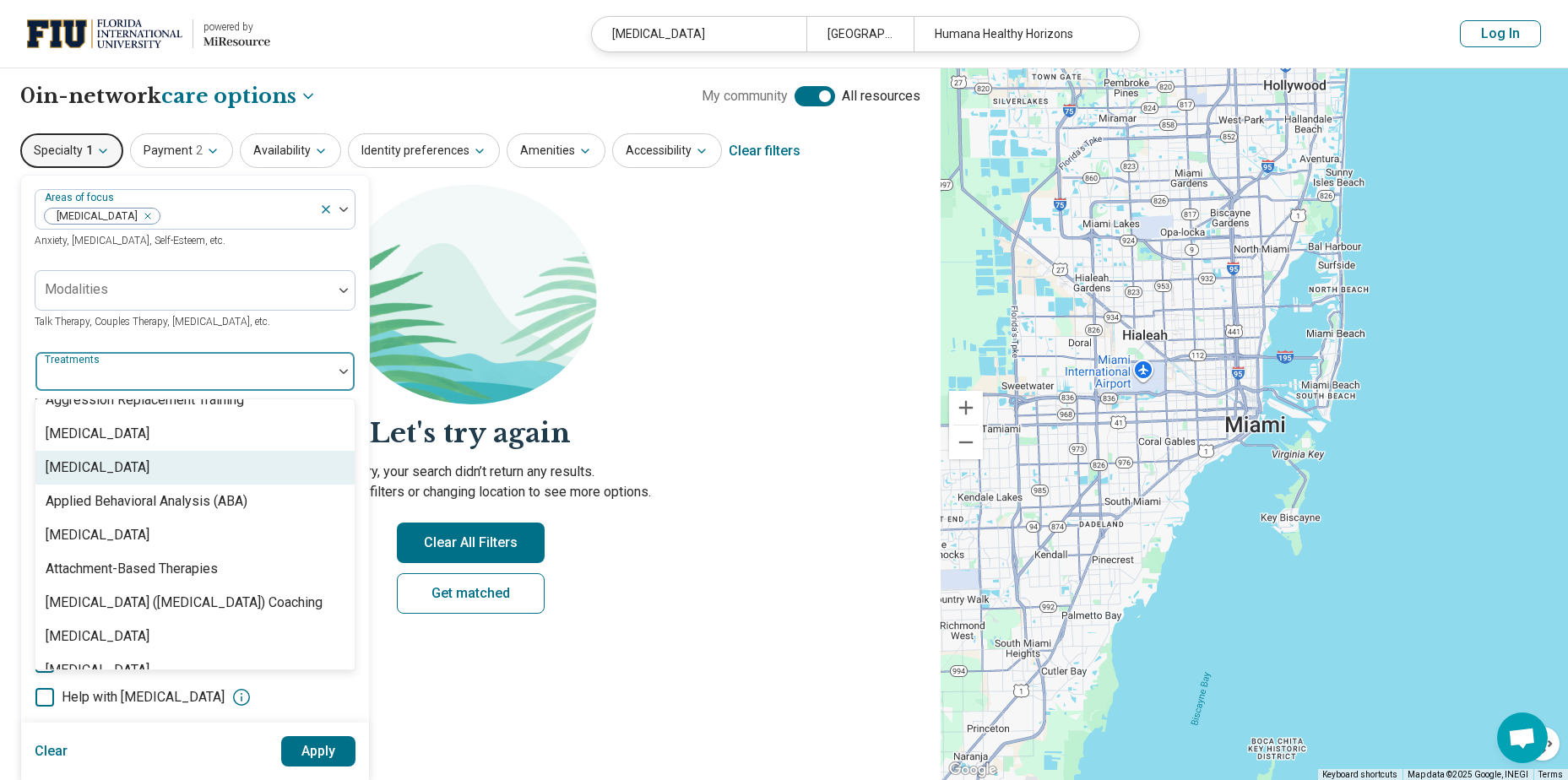
click at [619, 452] on h2 "Let's try again" at bounding box center [471, 433] width 900 height 38
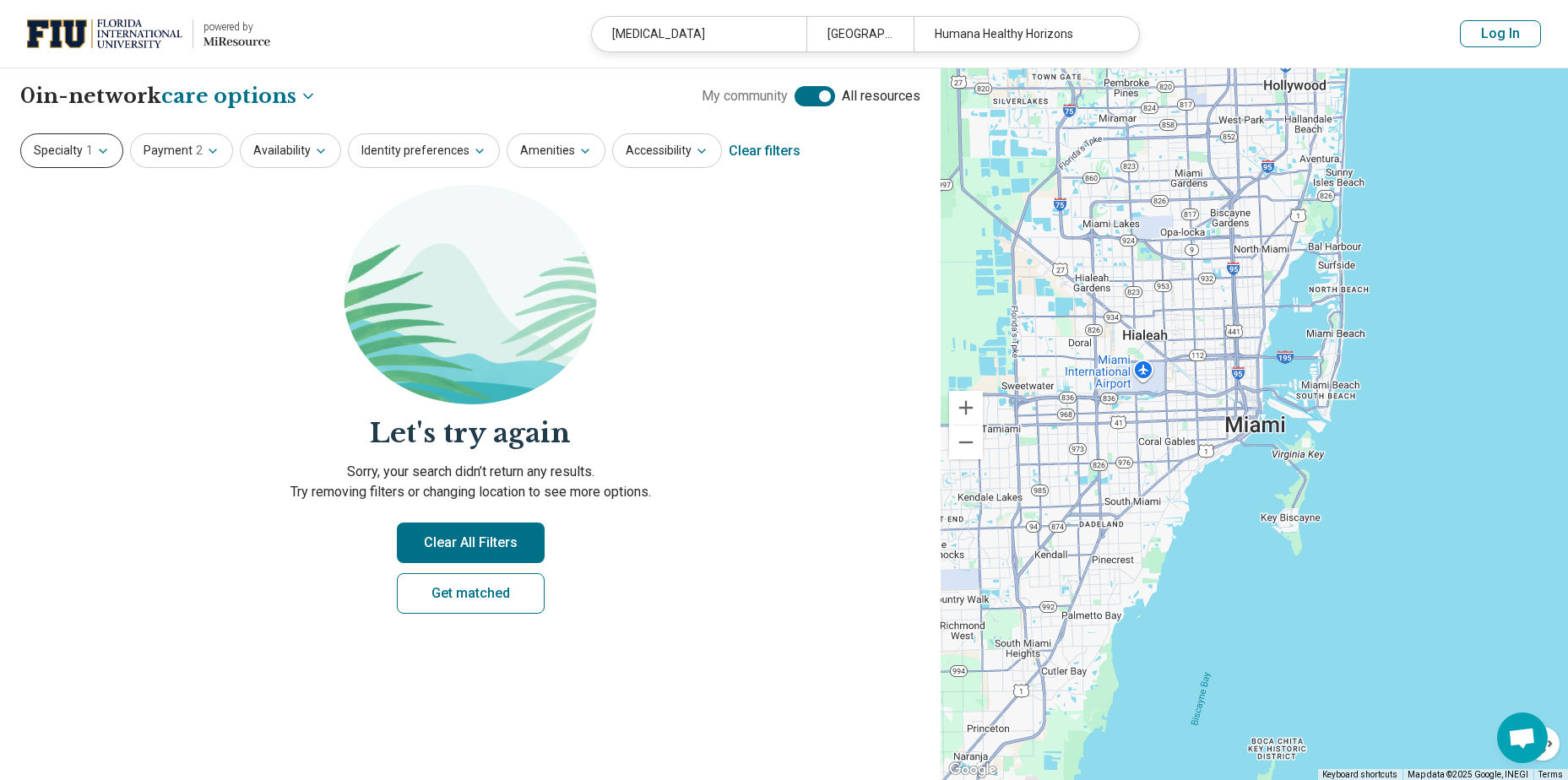
click at [68, 138] on button "Specialty 1" at bounding box center [72, 151] width 103 height 35
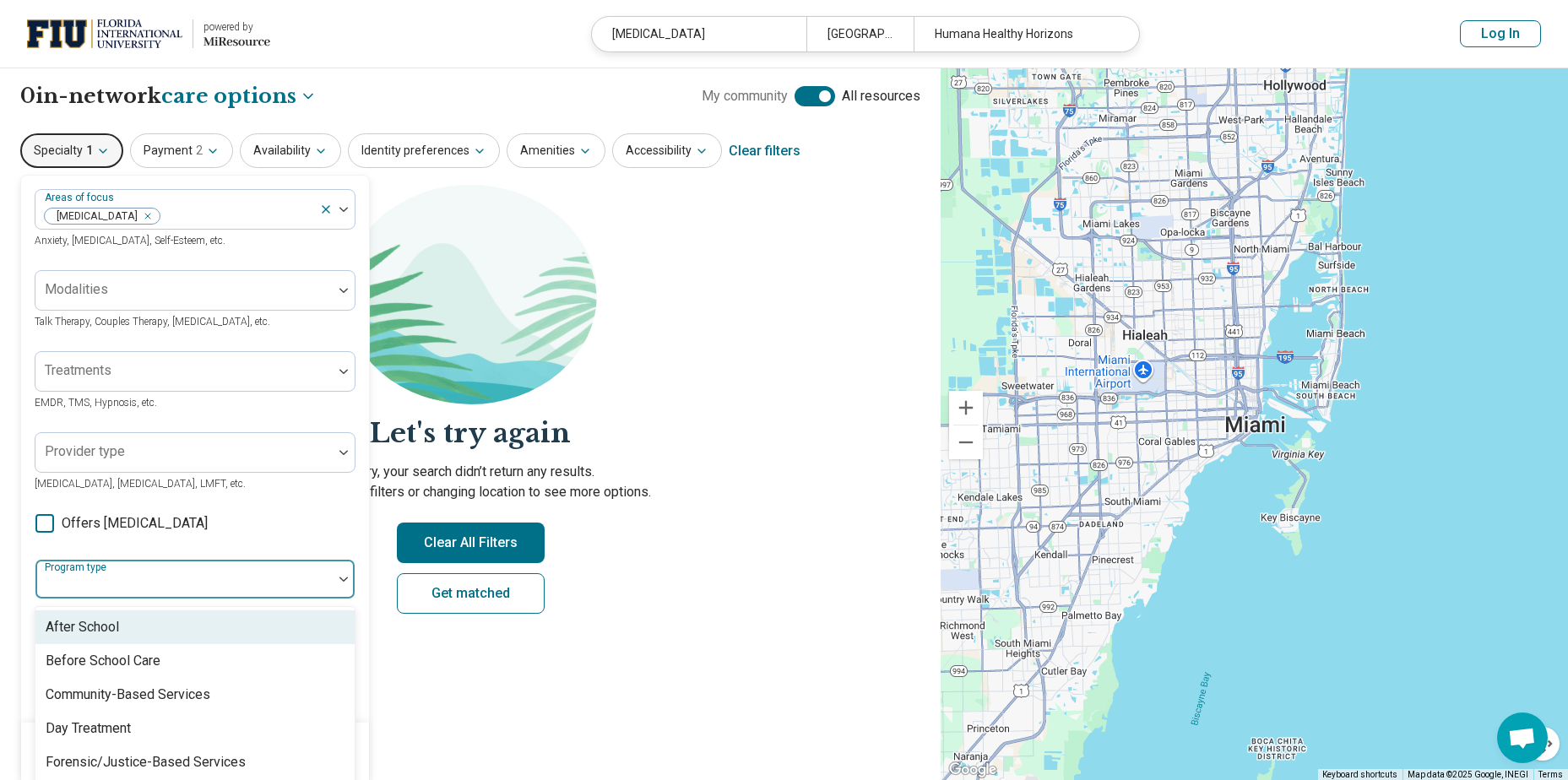
click at [69, 573] on label "Program type" at bounding box center [77, 567] width 65 height 12
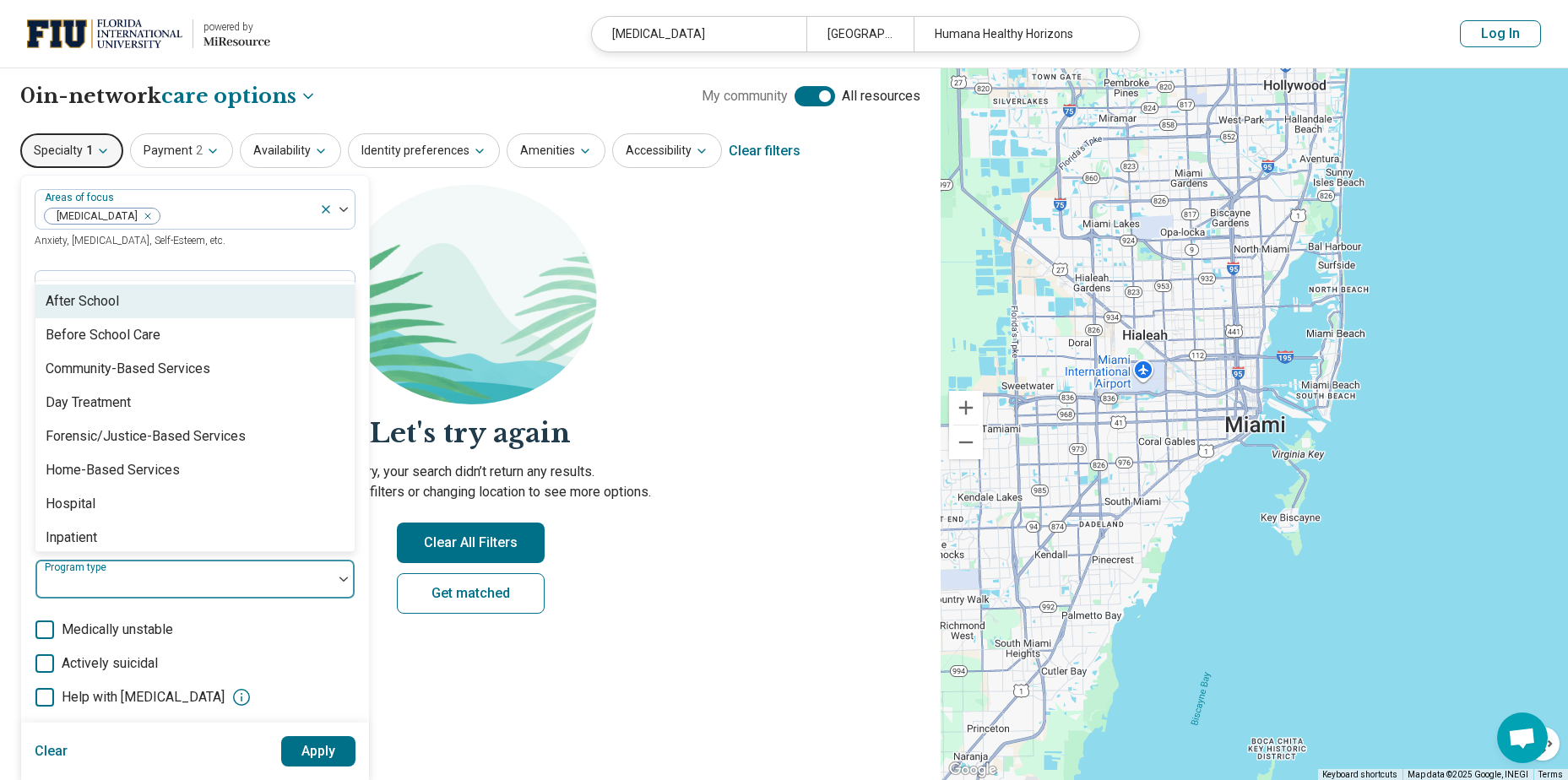
scroll to position [105, 0]
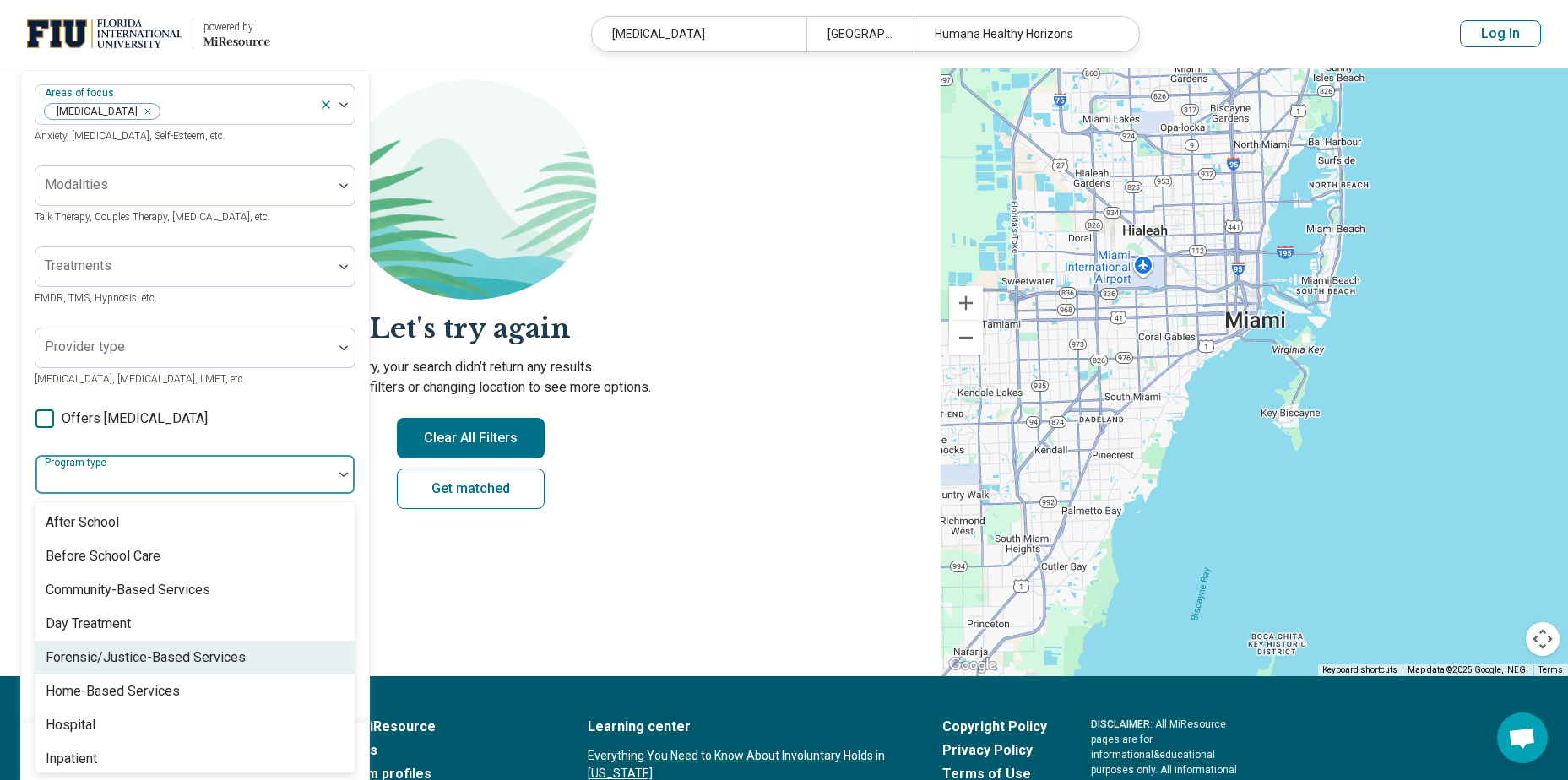
click at [221, 660] on div "Forensic/Justice-Based Services" at bounding box center [145, 657] width 200 height 21
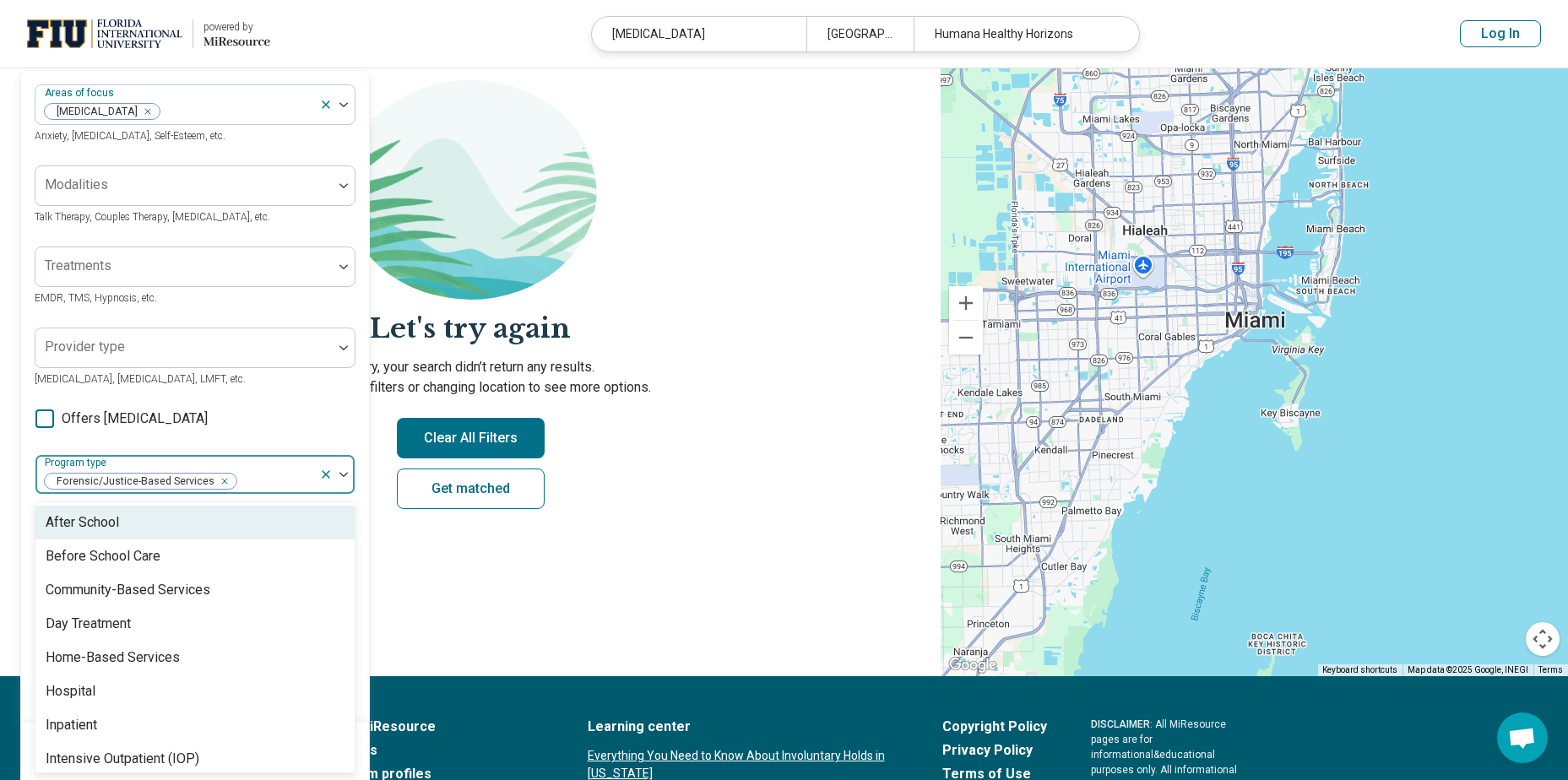
click at [221, 480] on icon "Remove [object Object]" at bounding box center [220, 481] width 12 height 12
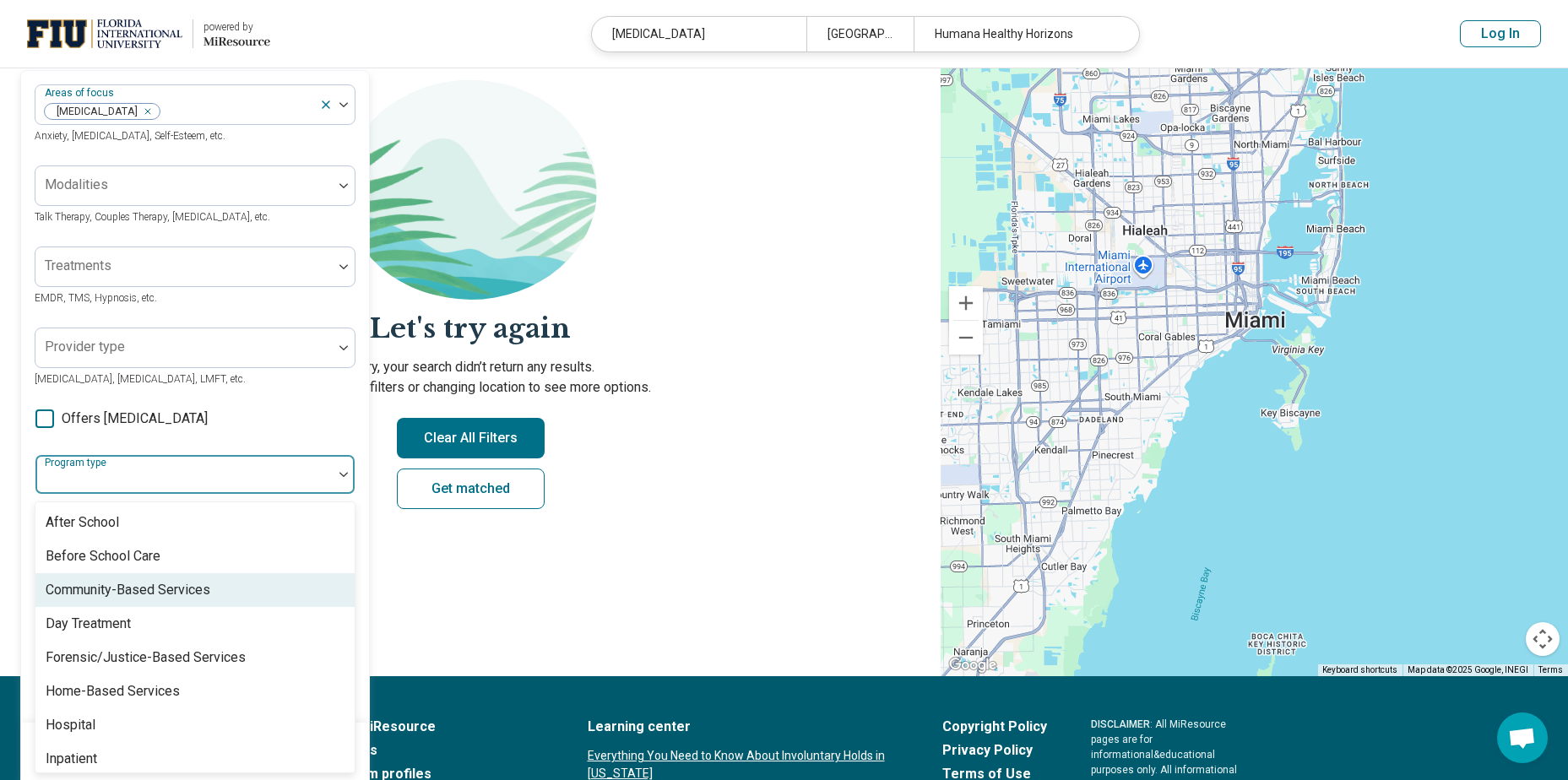
drag, startPoint x: 355, startPoint y: 592, endPoint x: 340, endPoint y: 627, distance: 38.1
click at [339, 627] on div "After School Before School Care Community-Based Services Day Treatment Forensic…" at bounding box center [195, 637] width 321 height 272
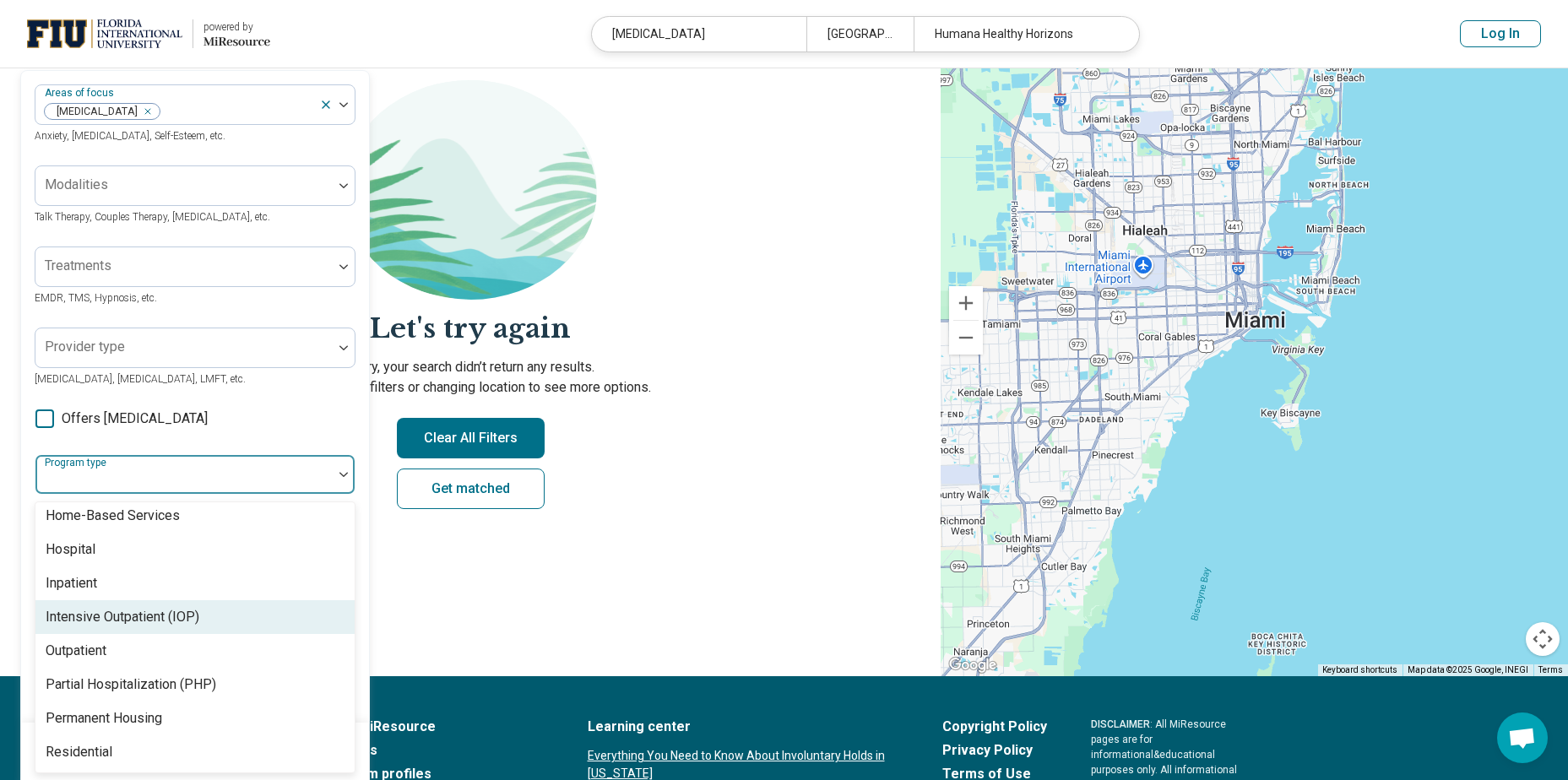
scroll to position [91, 0]
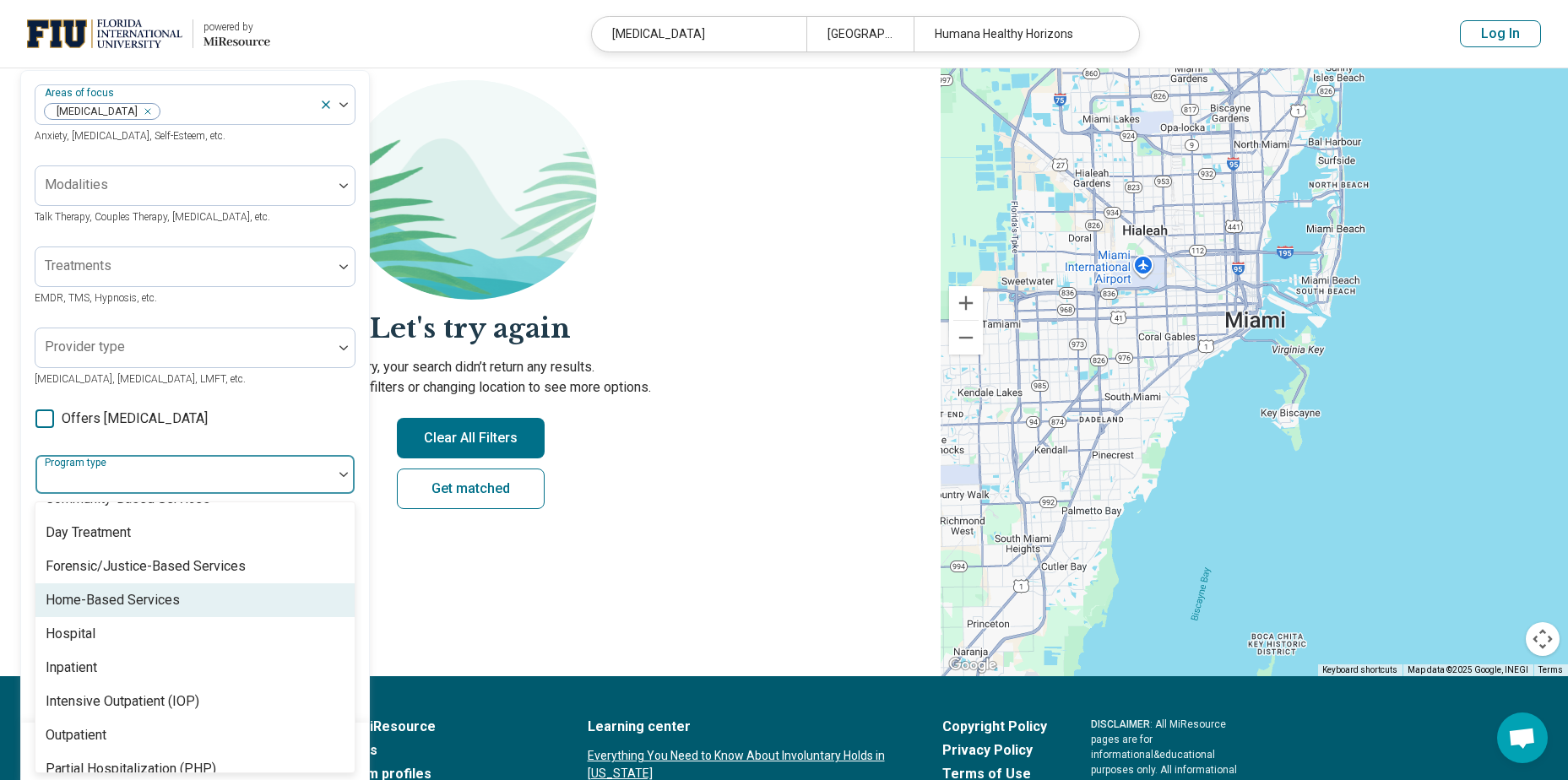
click at [152, 607] on div "Home-Based Services" at bounding box center [113, 600] width 134 height 21
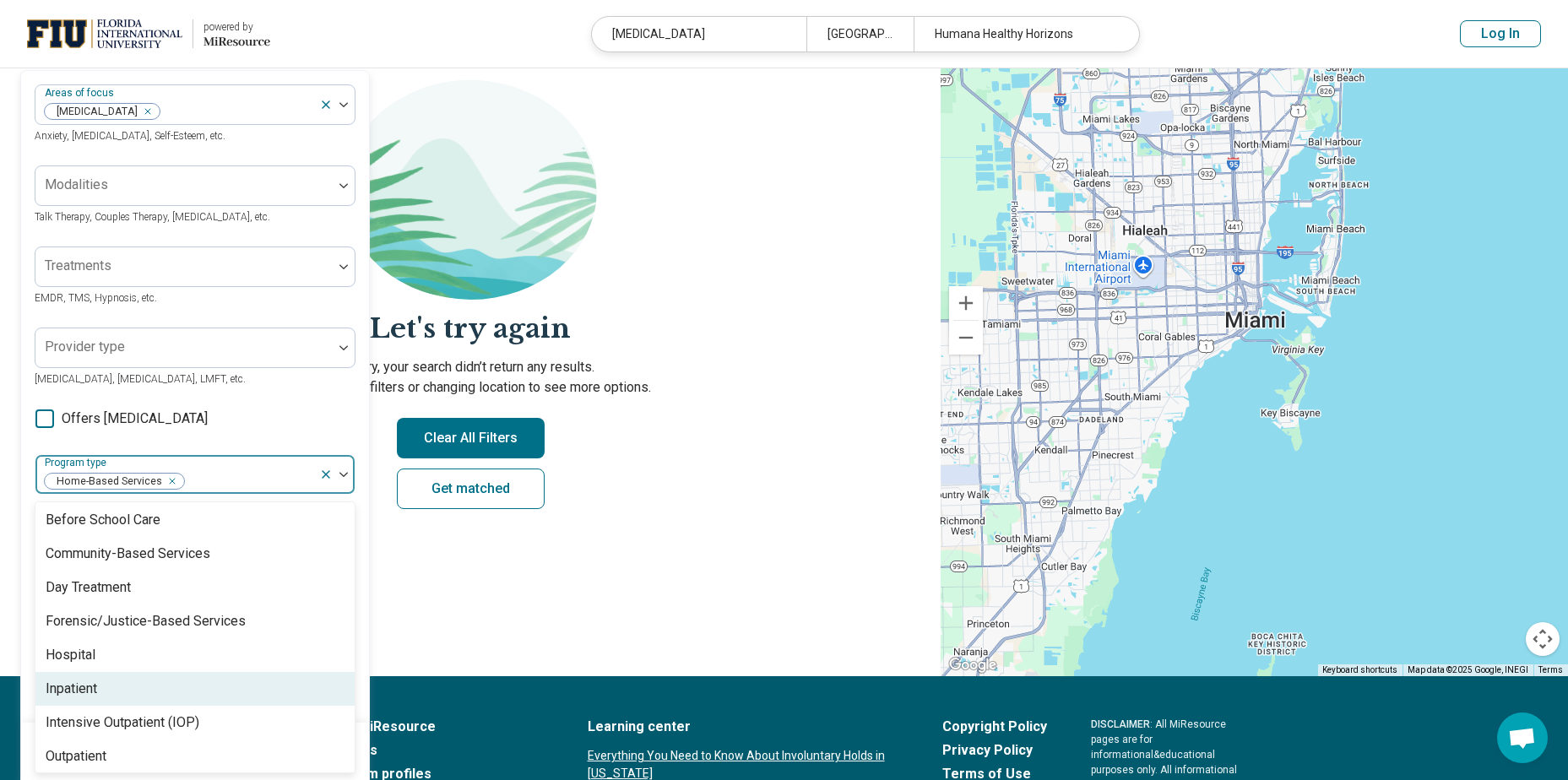
scroll to position [7, 0]
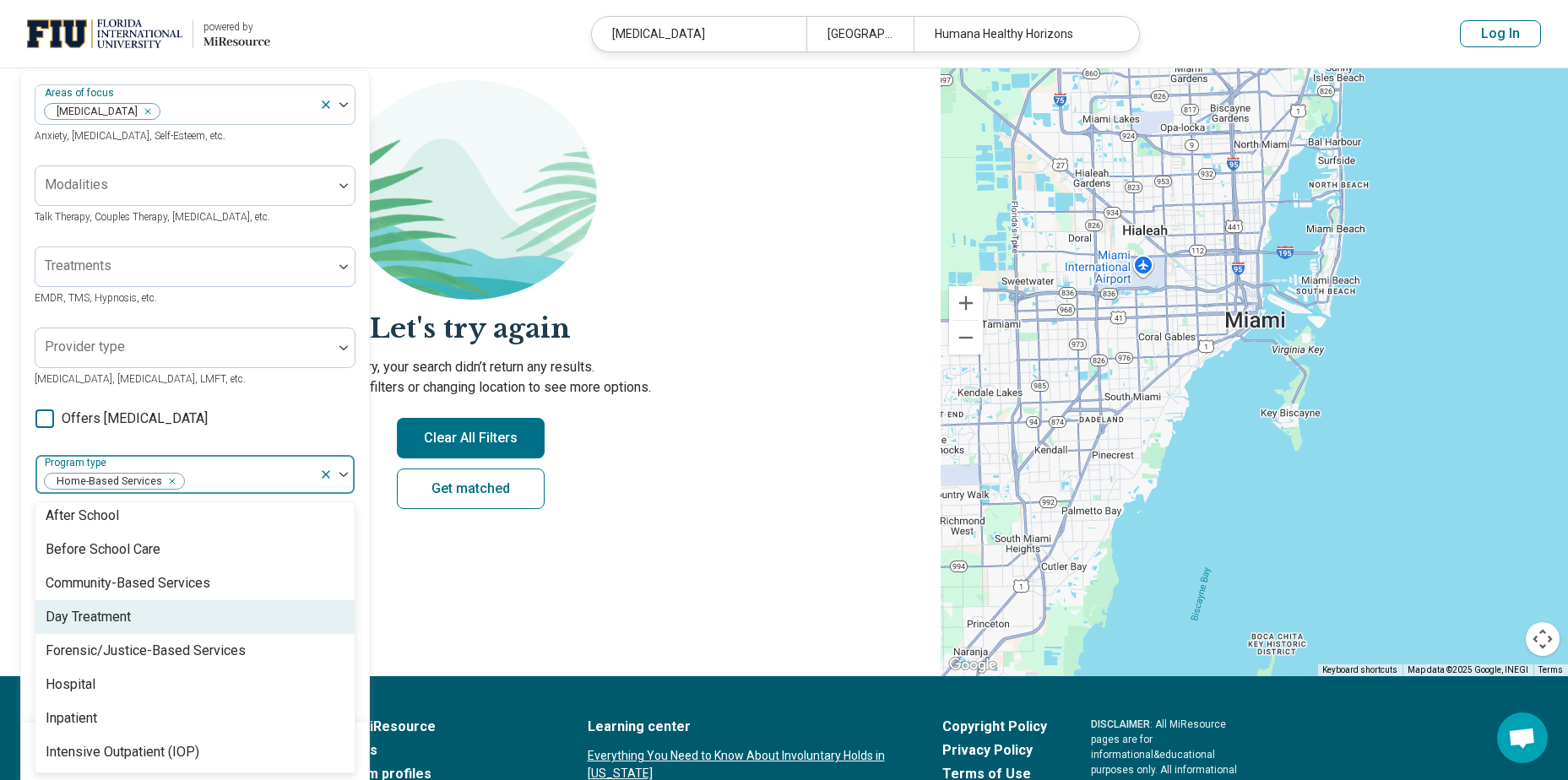
click at [131, 613] on div "Day Treatment" at bounding box center [88, 617] width 85 height 21
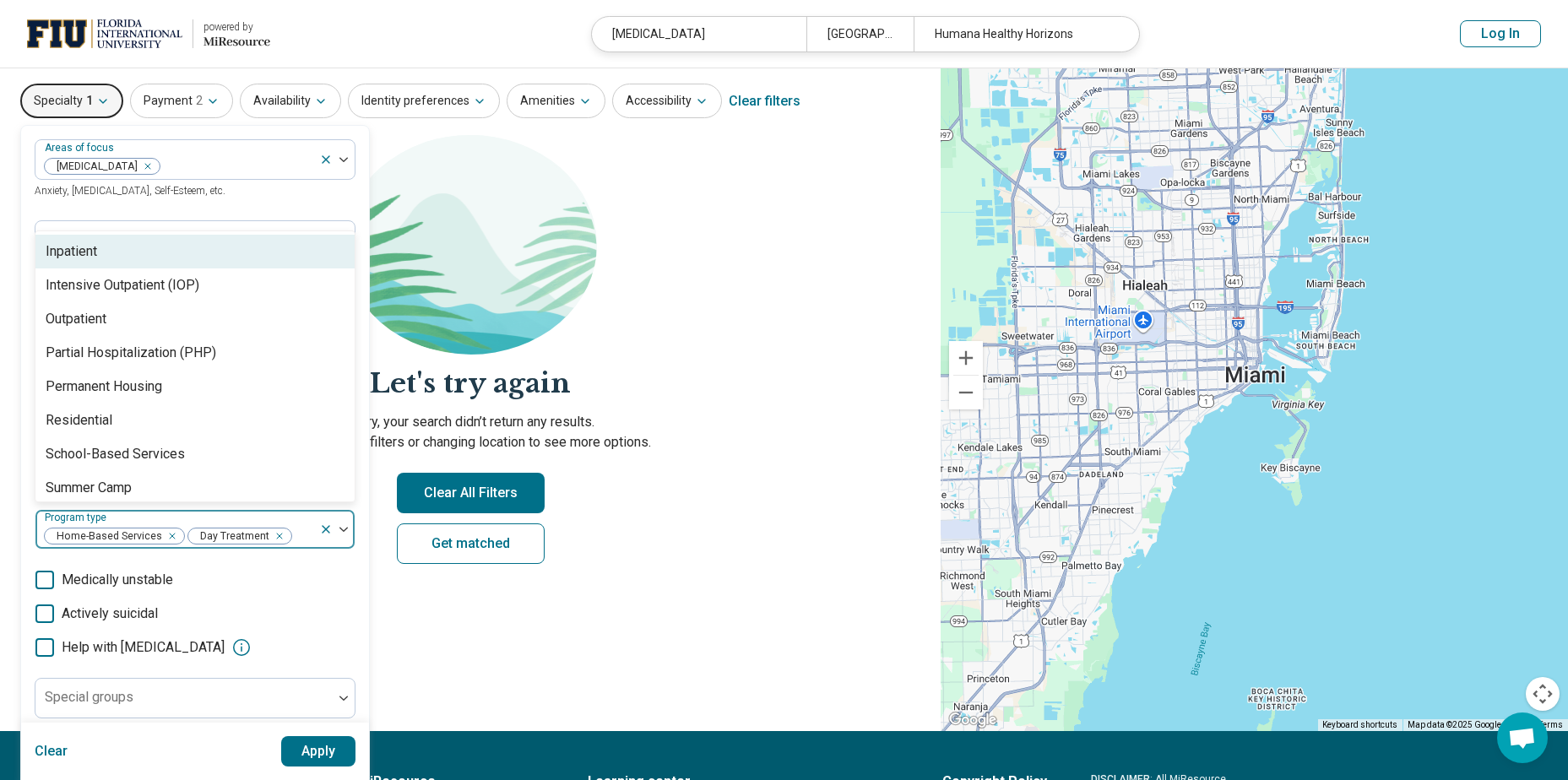
scroll to position [21, 0]
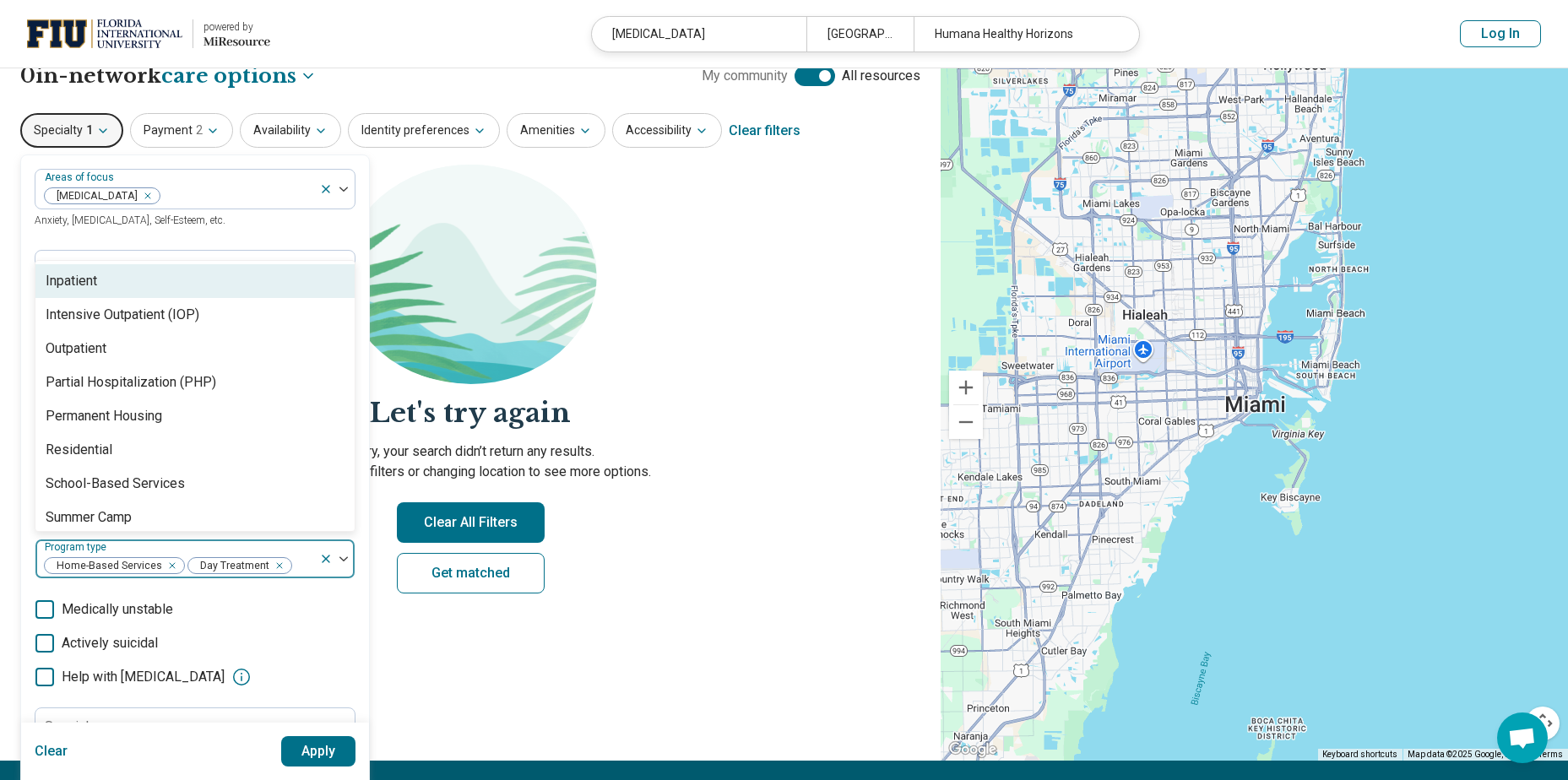
click at [517, 676] on div "**********" at bounding box center [470, 404] width 940 height 713
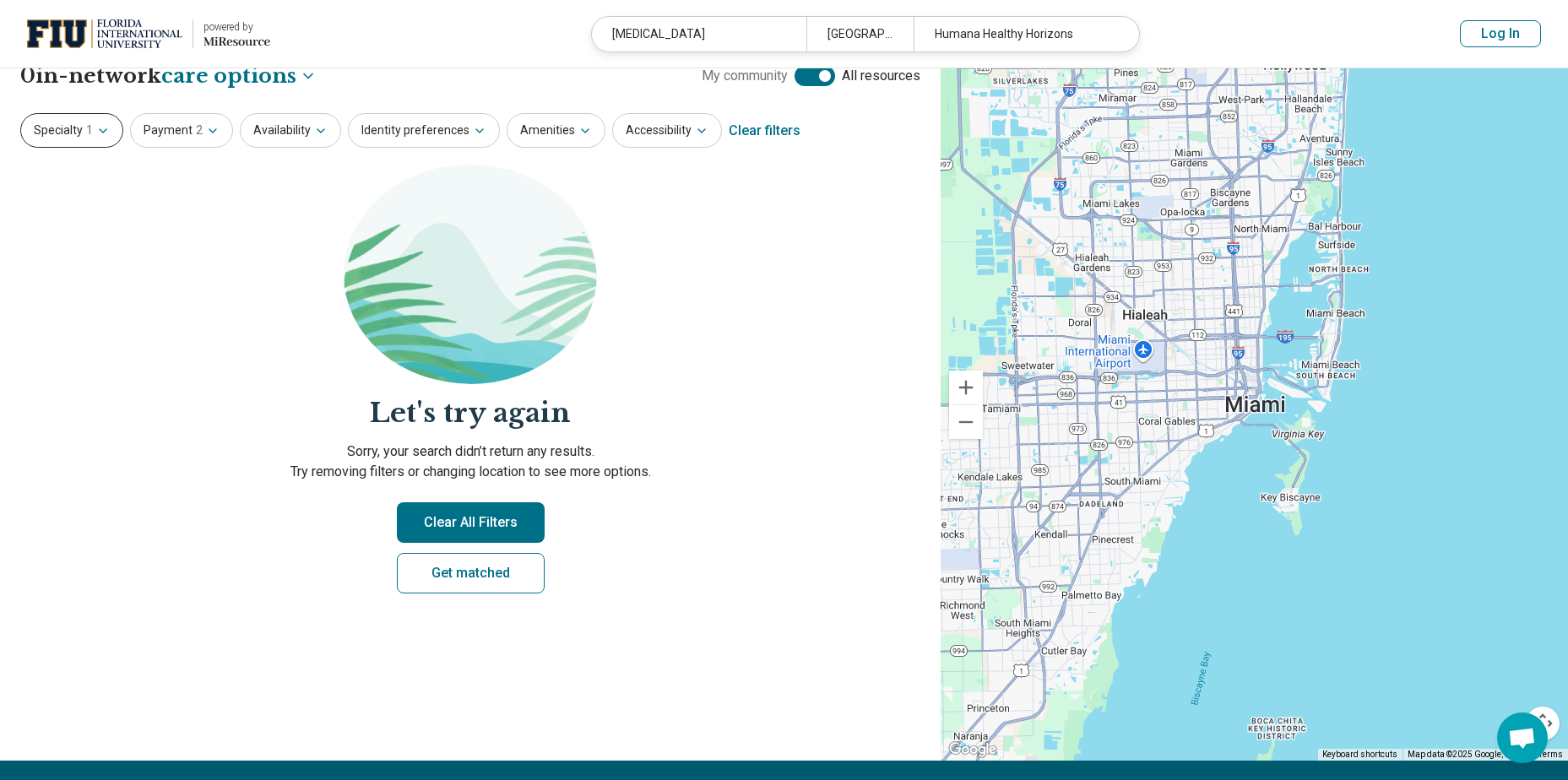
click at [47, 125] on button "Specialty 1" at bounding box center [72, 130] width 103 height 35
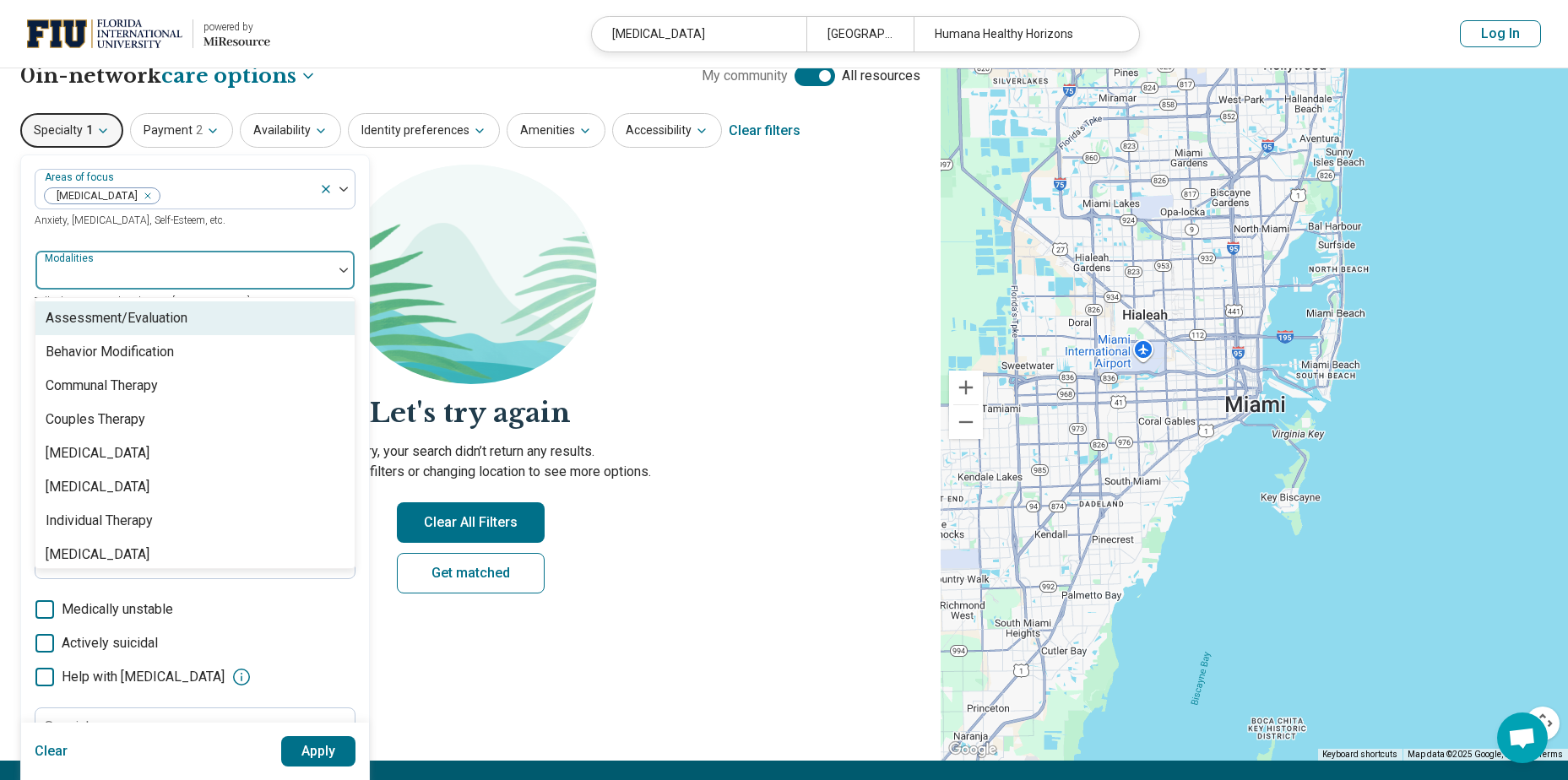
click at [121, 284] on div at bounding box center [184, 277] width 283 height 23
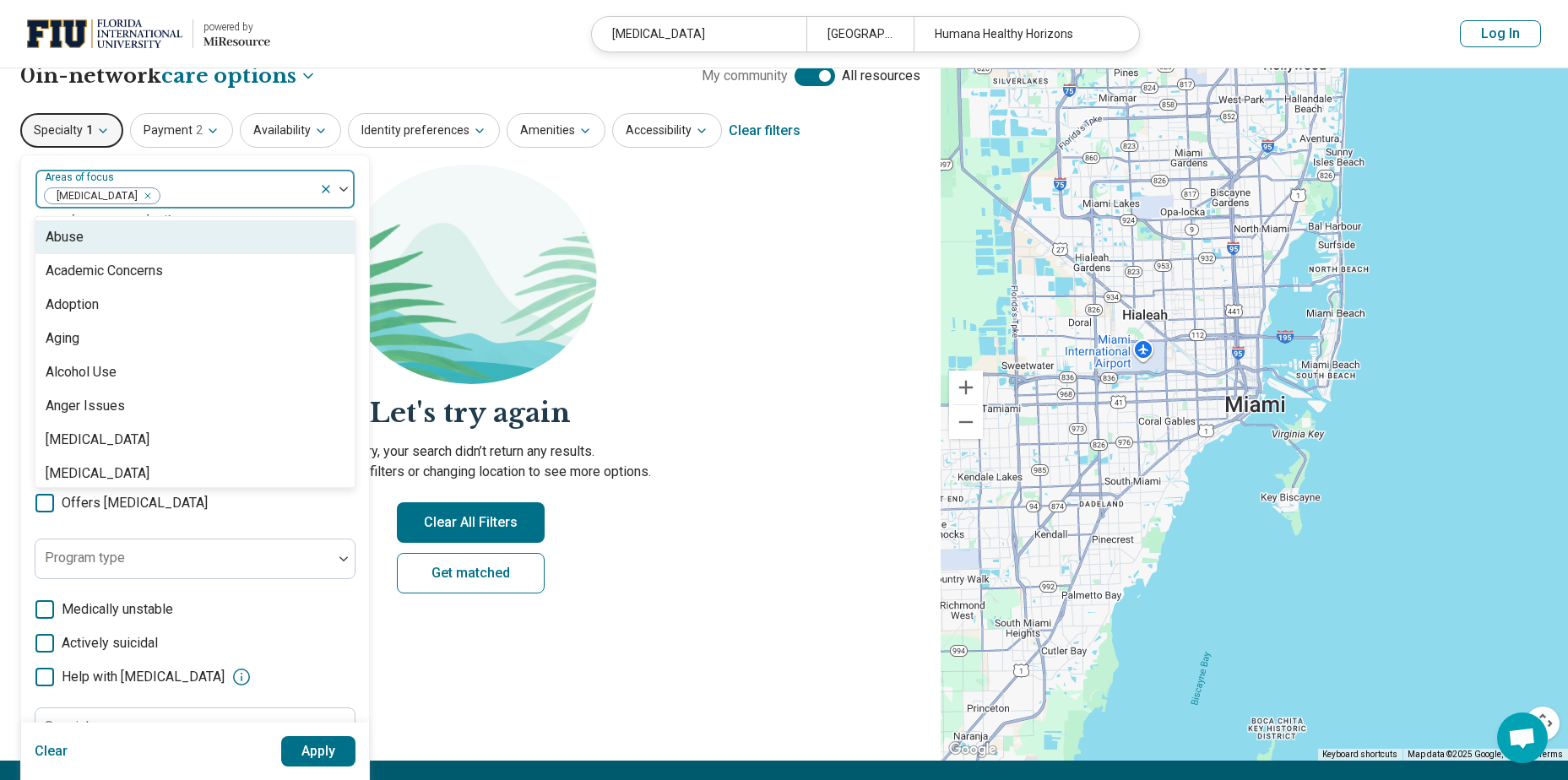
click at [193, 186] on div at bounding box center [237, 195] width 152 height 23
type input "***"
click at [74, 238] on div "Anxiety" at bounding box center [67, 237] width 44 height 21
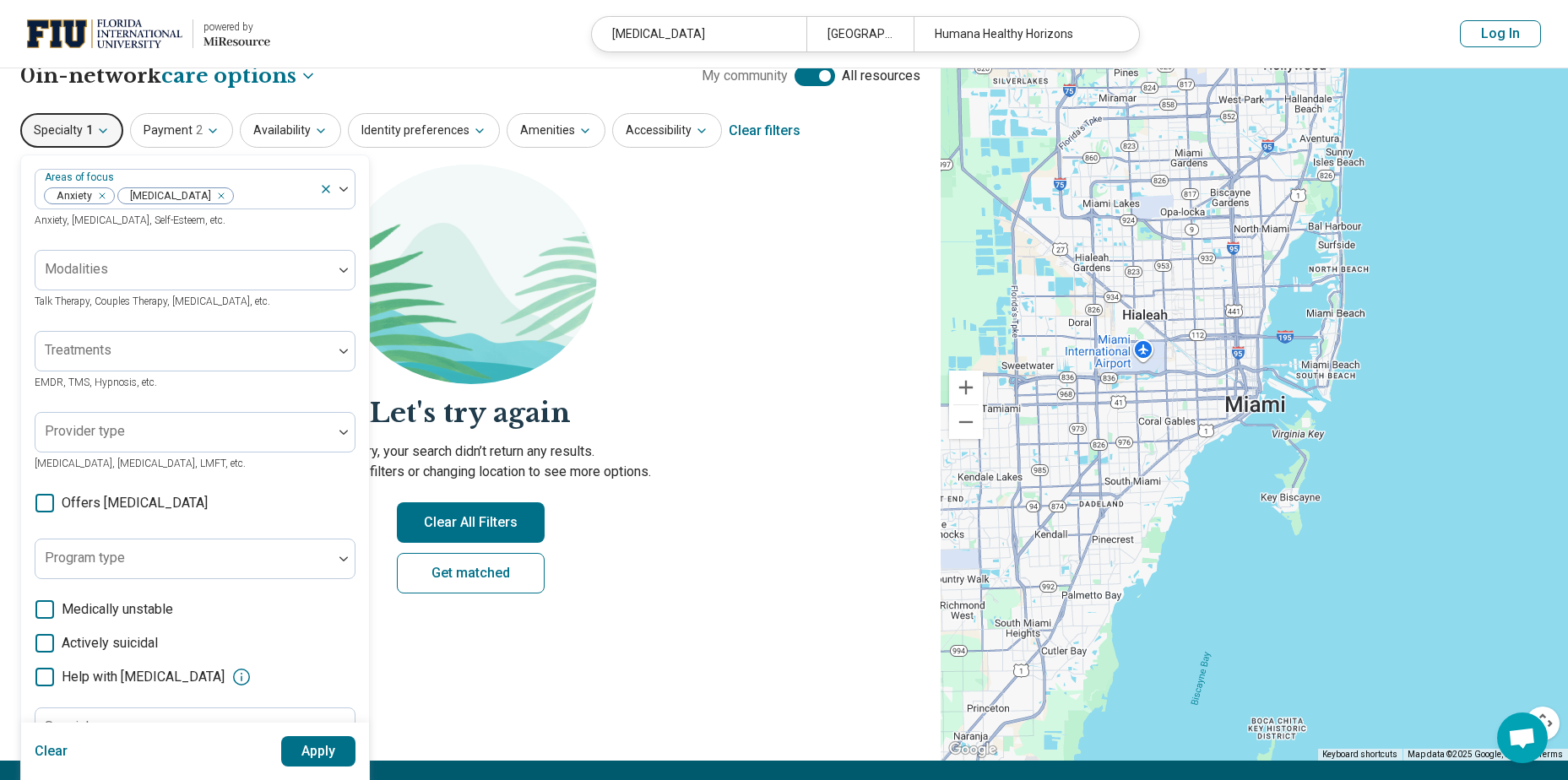
click at [538, 351] on img at bounding box center [470, 274] width 254 height 220
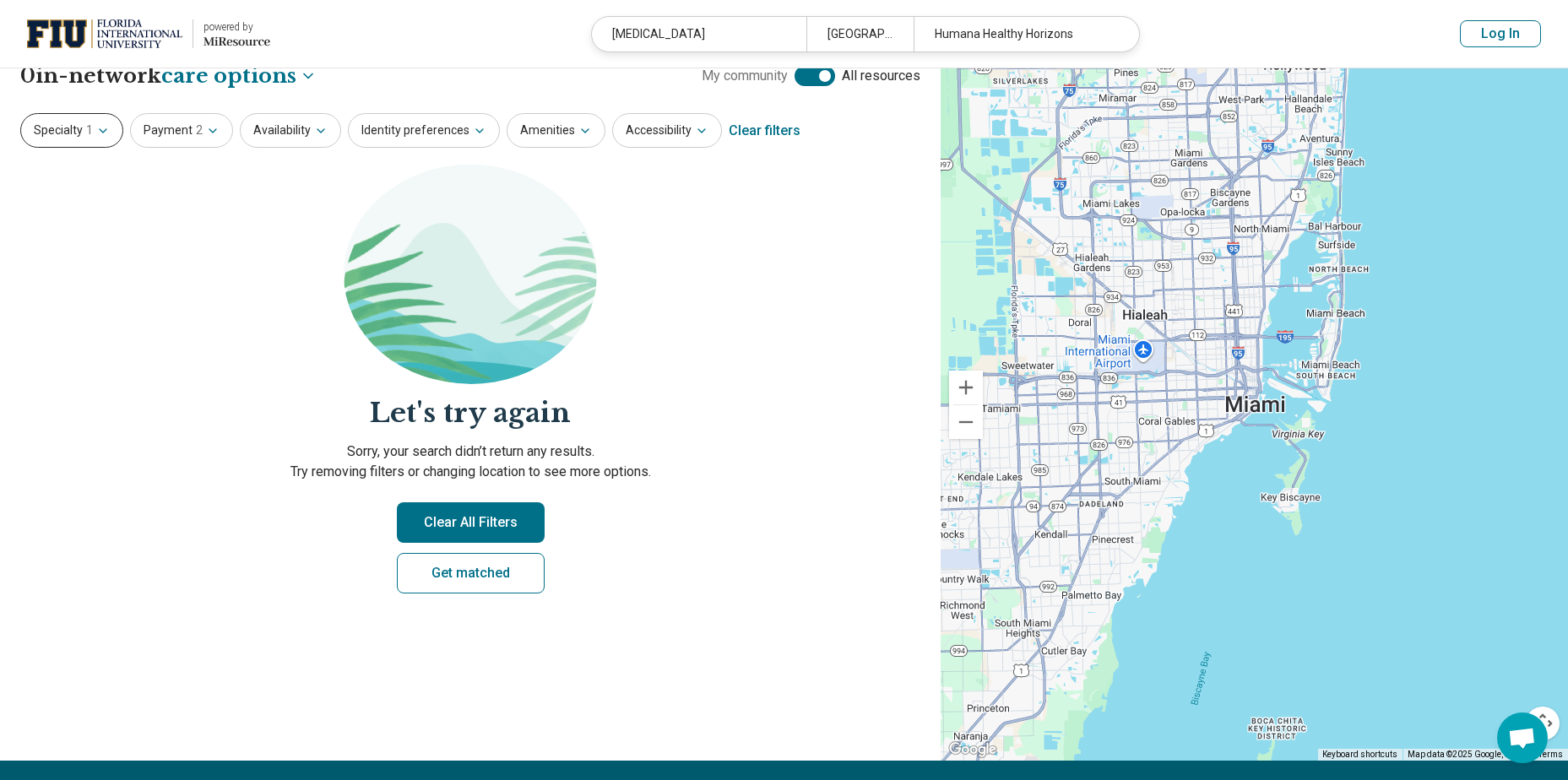
click at [80, 135] on button "Specialty 1" at bounding box center [72, 130] width 103 height 35
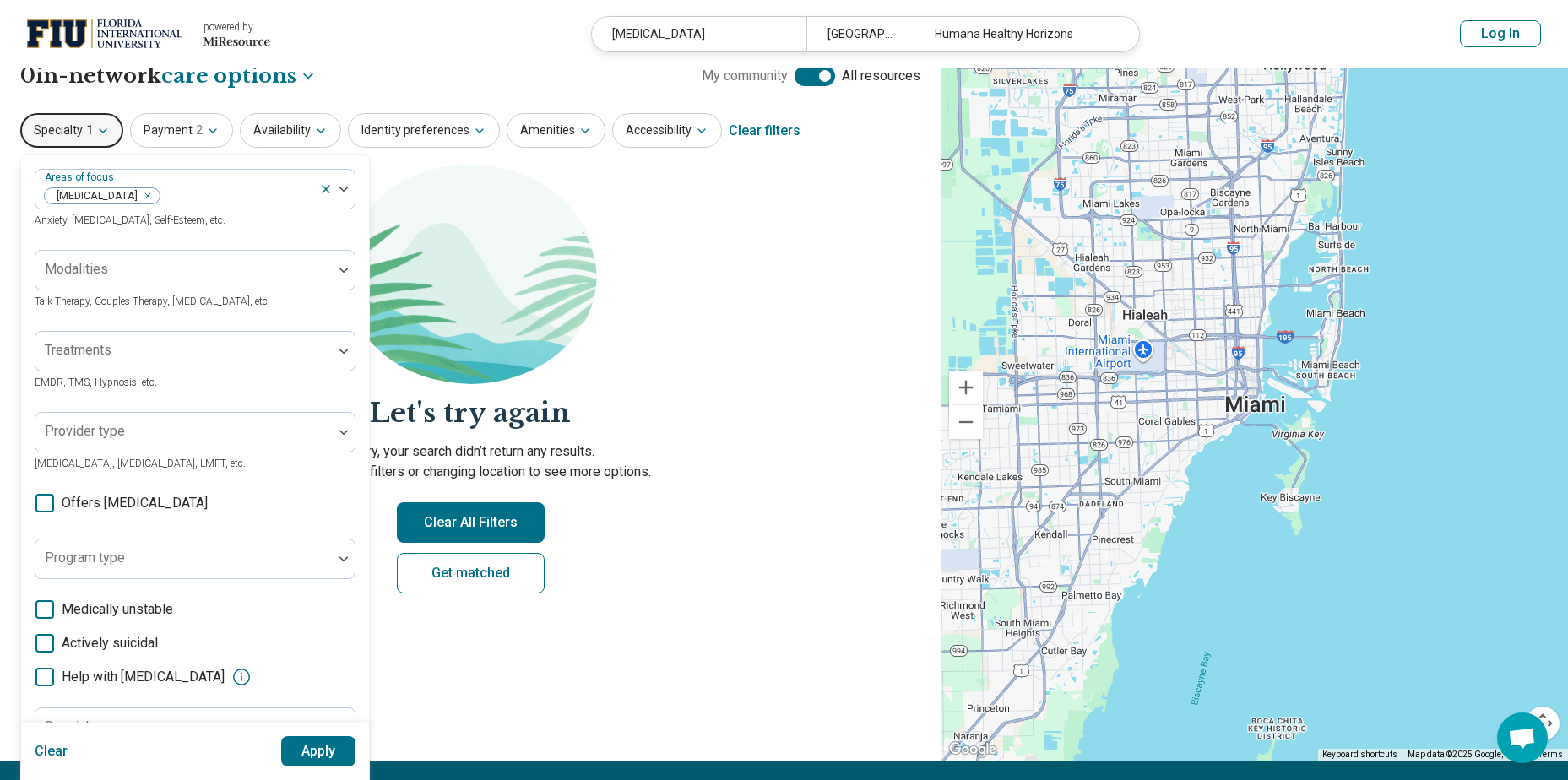
click at [327, 753] on button "Apply" at bounding box center [319, 751] width 75 height 30
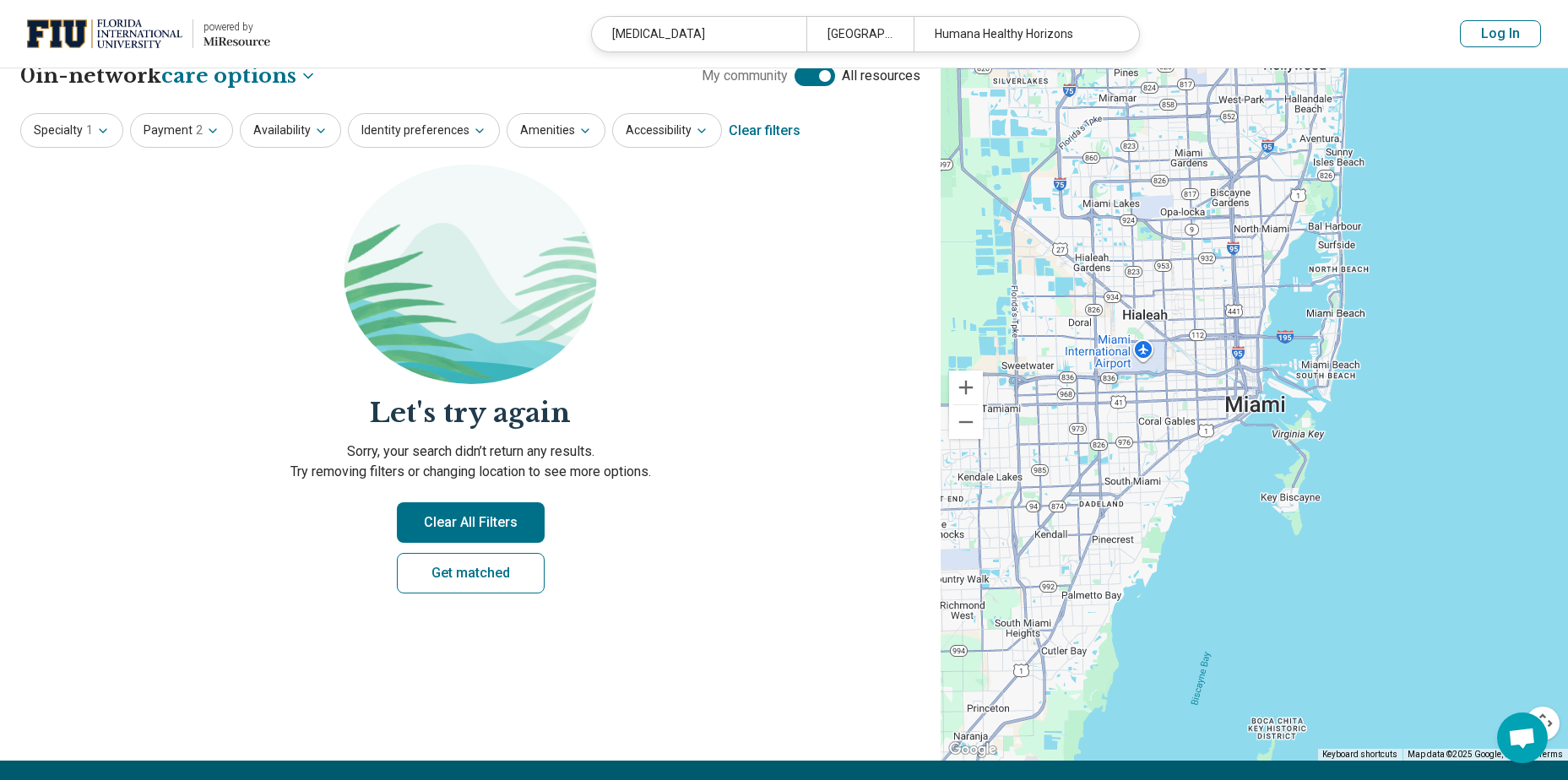
scroll to position [0, 0]
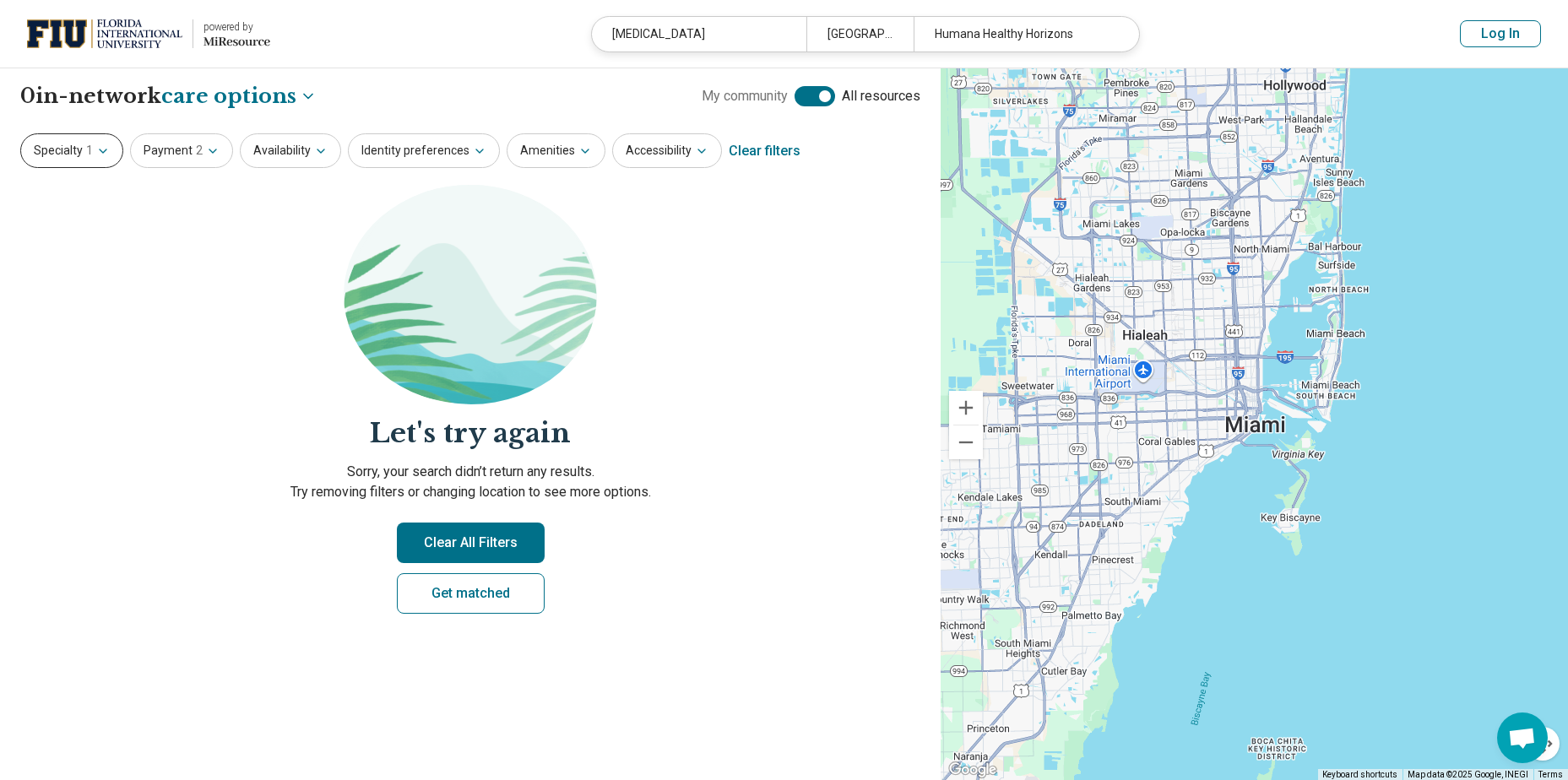
click at [78, 150] on button "Specialty 1" at bounding box center [72, 151] width 103 height 35
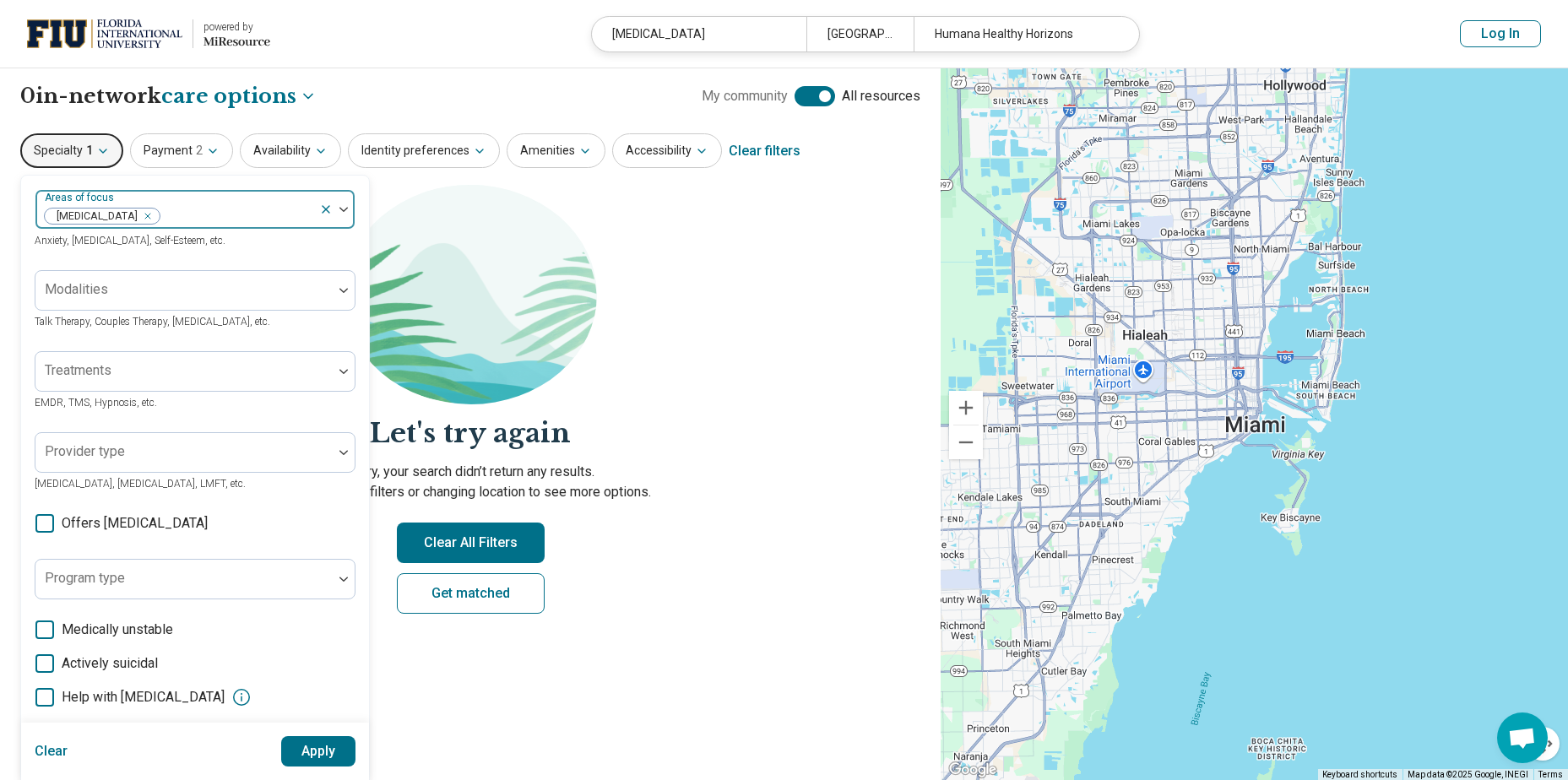
click at [212, 215] on div at bounding box center [237, 216] width 152 height 23
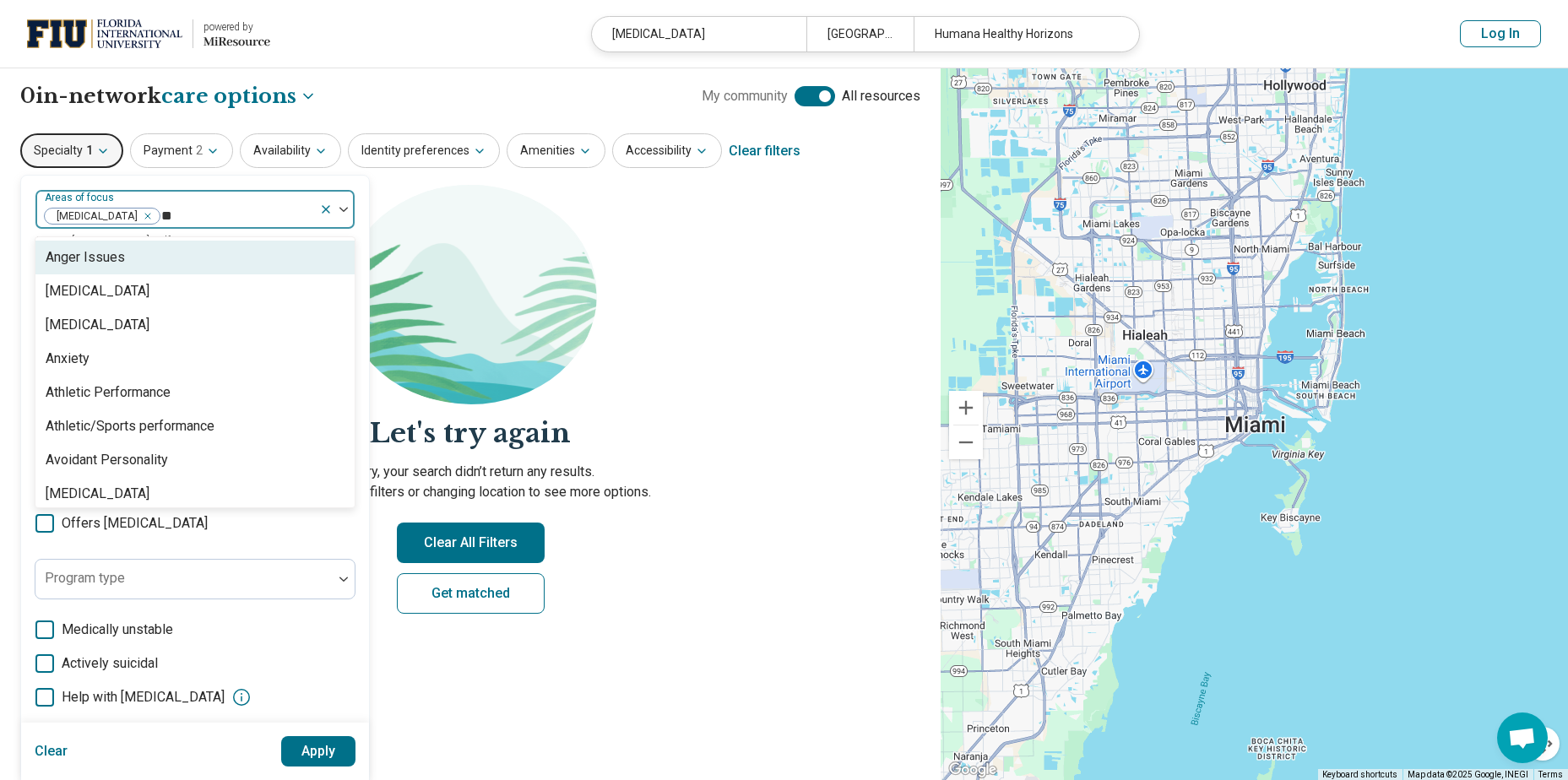
type input "***"
click at [109, 263] on div "Anxiety" at bounding box center [195, 257] width 319 height 34
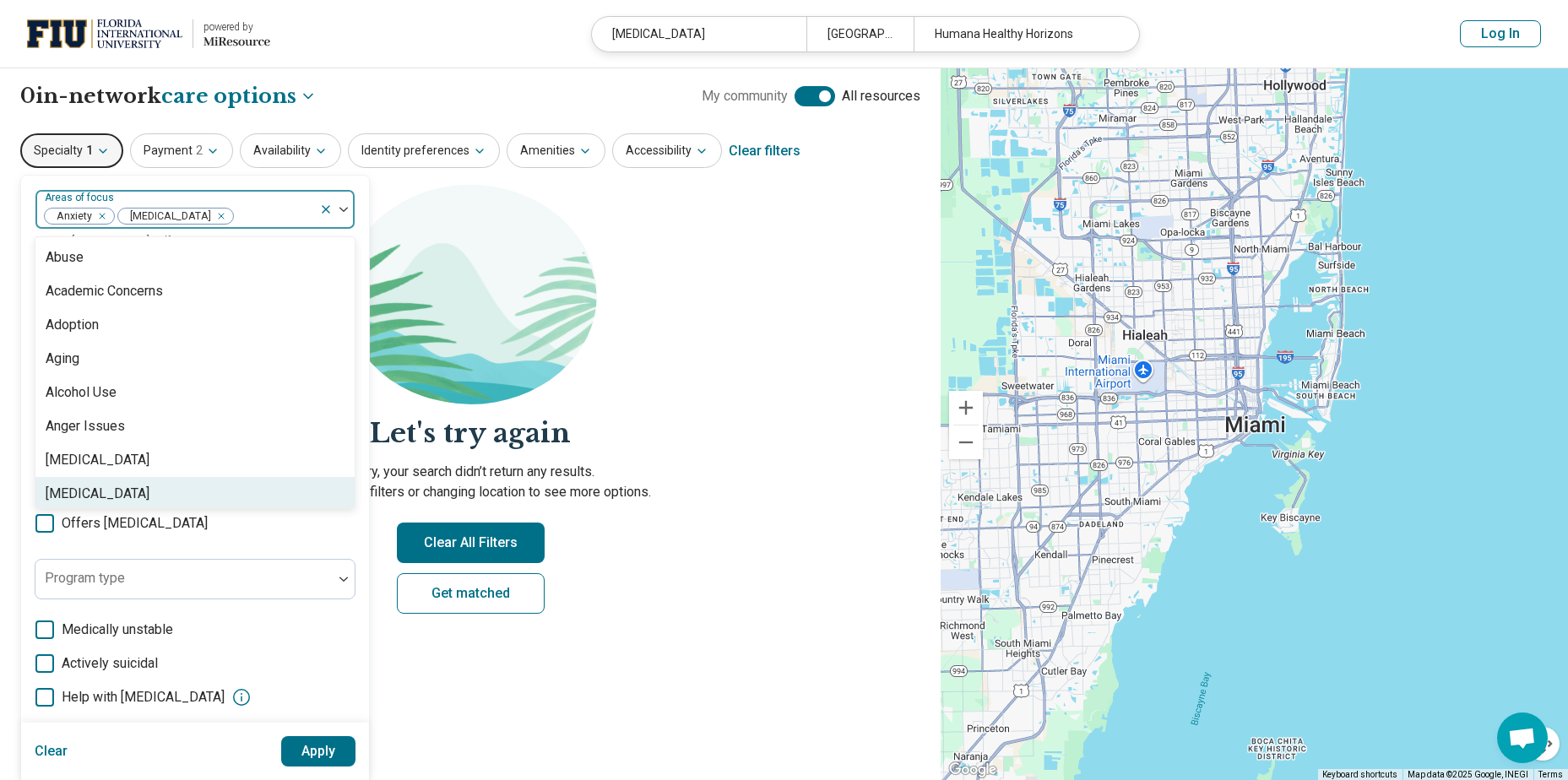
click at [306, 758] on button "Apply" at bounding box center [319, 751] width 75 height 30
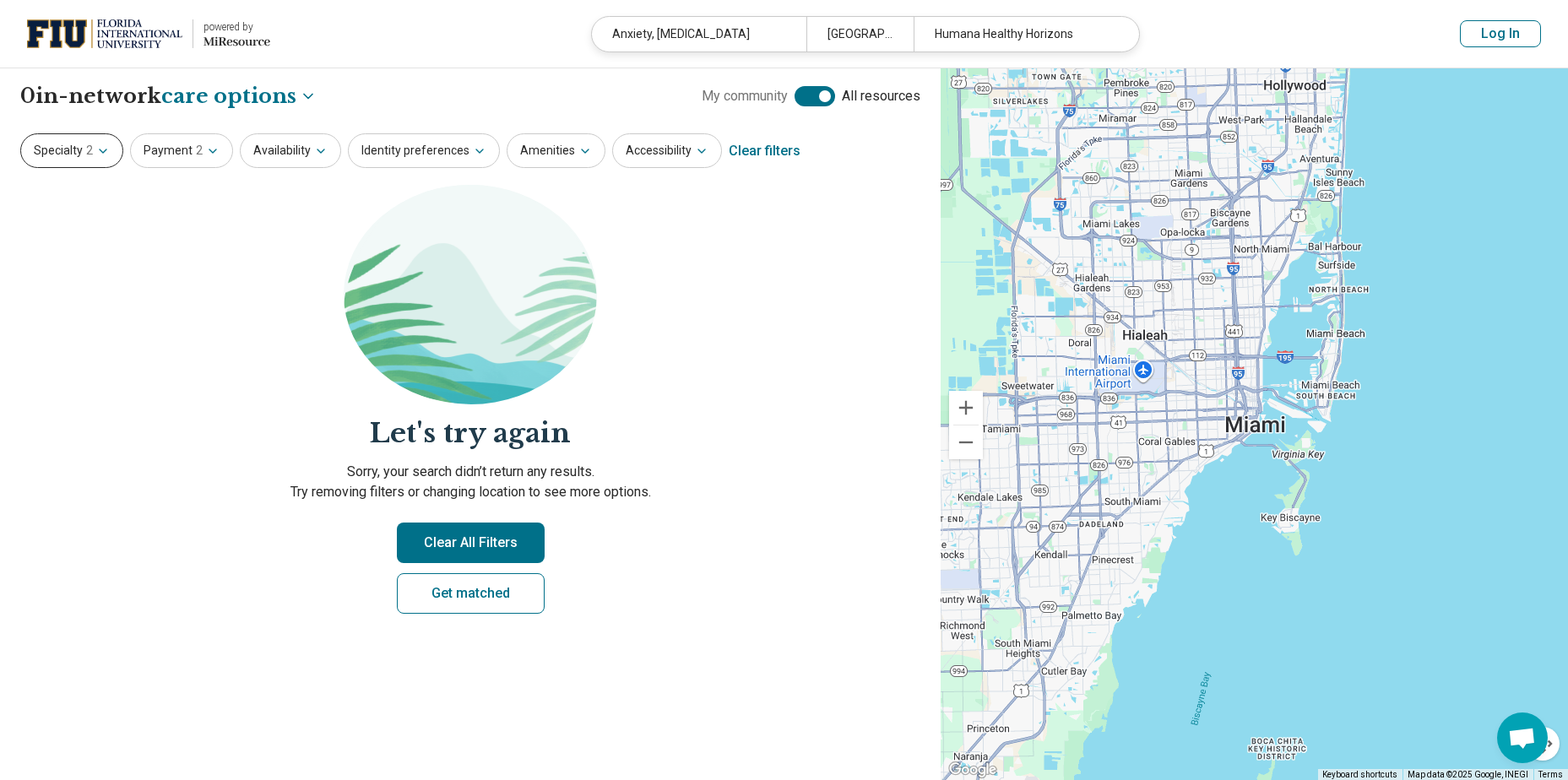
click at [72, 149] on button "Specialty 2" at bounding box center [72, 151] width 103 height 35
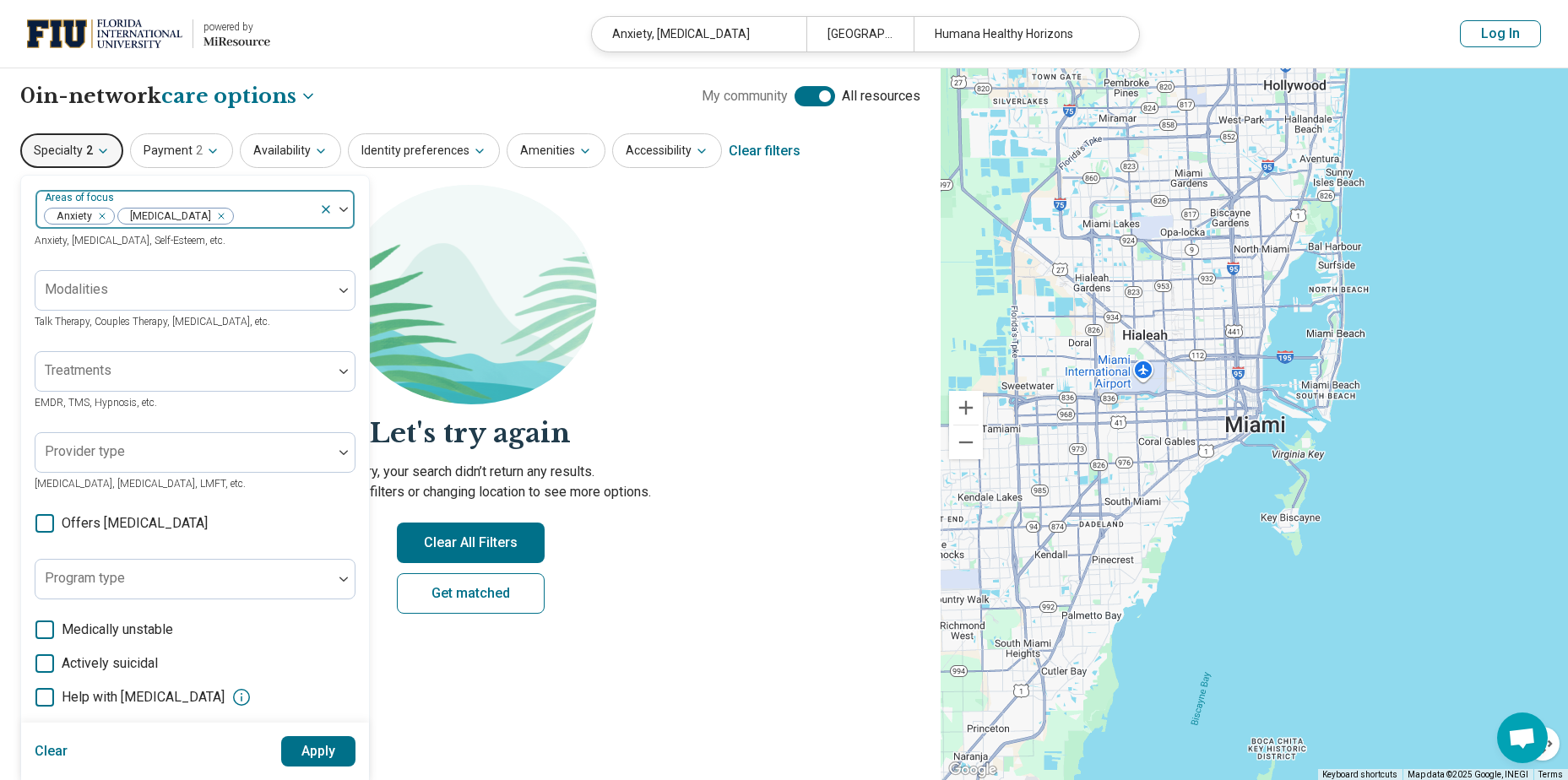
click at [257, 216] on div at bounding box center [273, 216] width 78 height 23
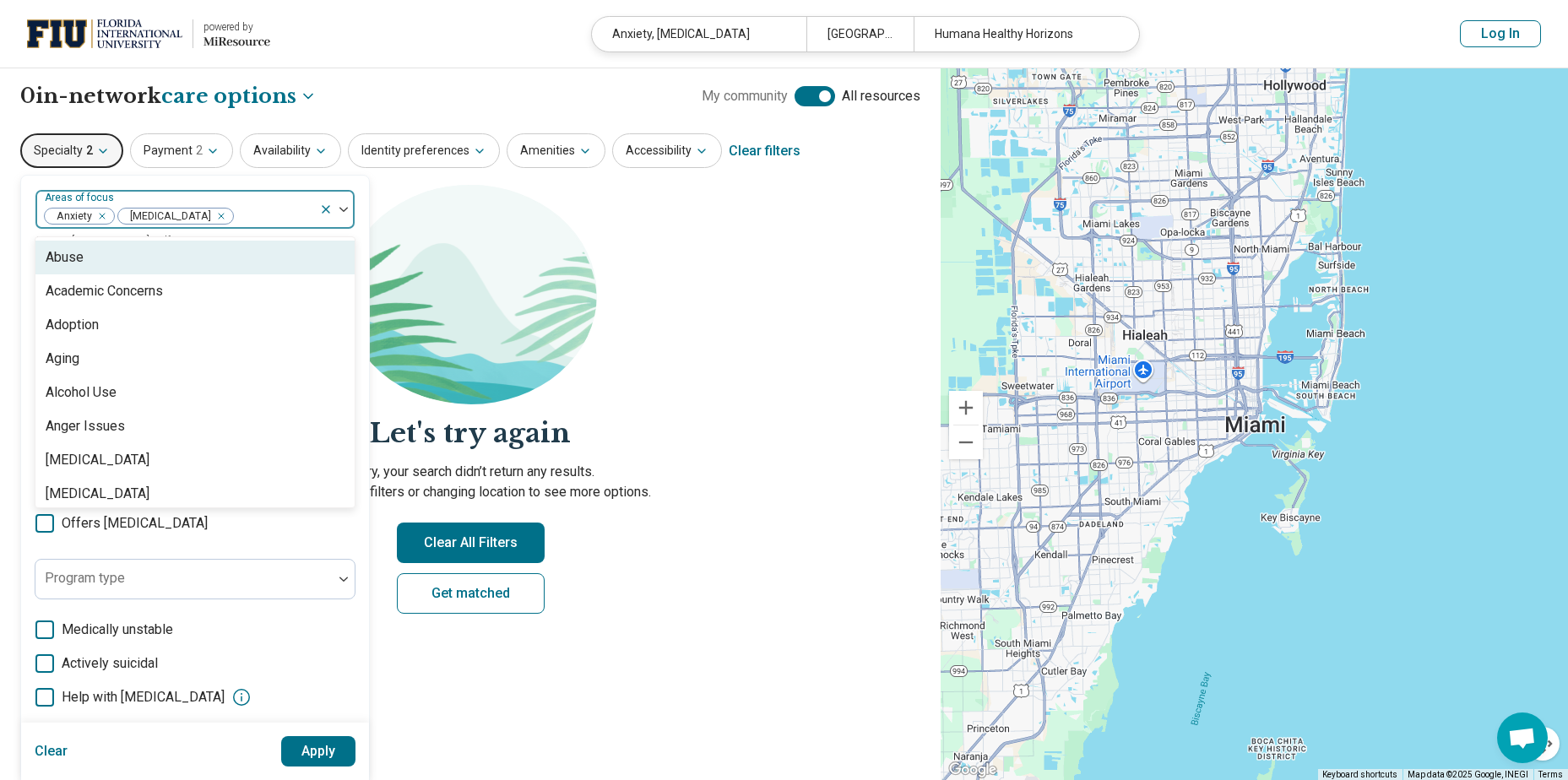
type input "*"
type input "*******"
click at [96, 268] on div "Depression" at bounding box center [80, 257] width 69 height 21
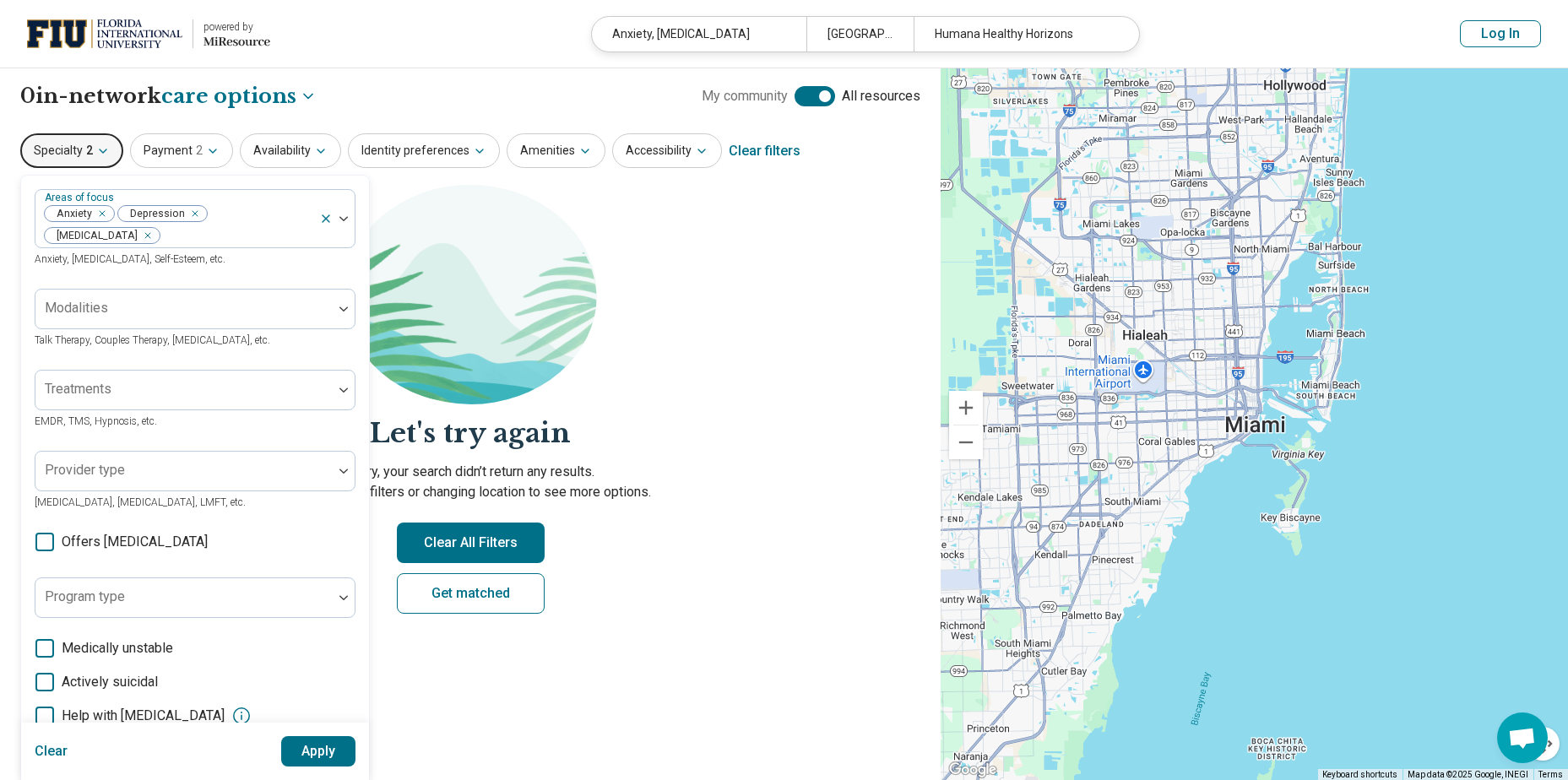
click at [300, 750] on button "Apply" at bounding box center [319, 751] width 75 height 30
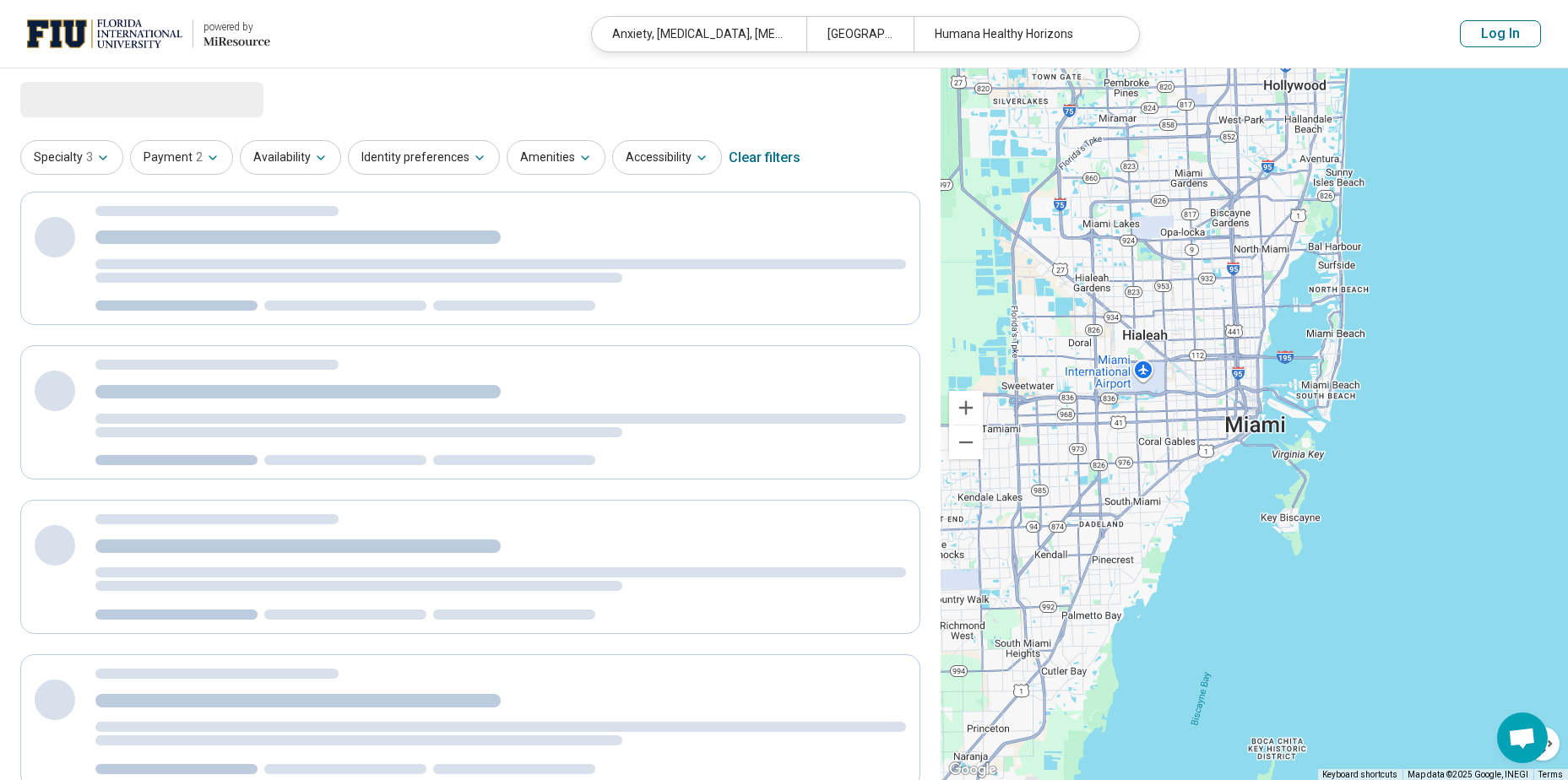
select select "***"
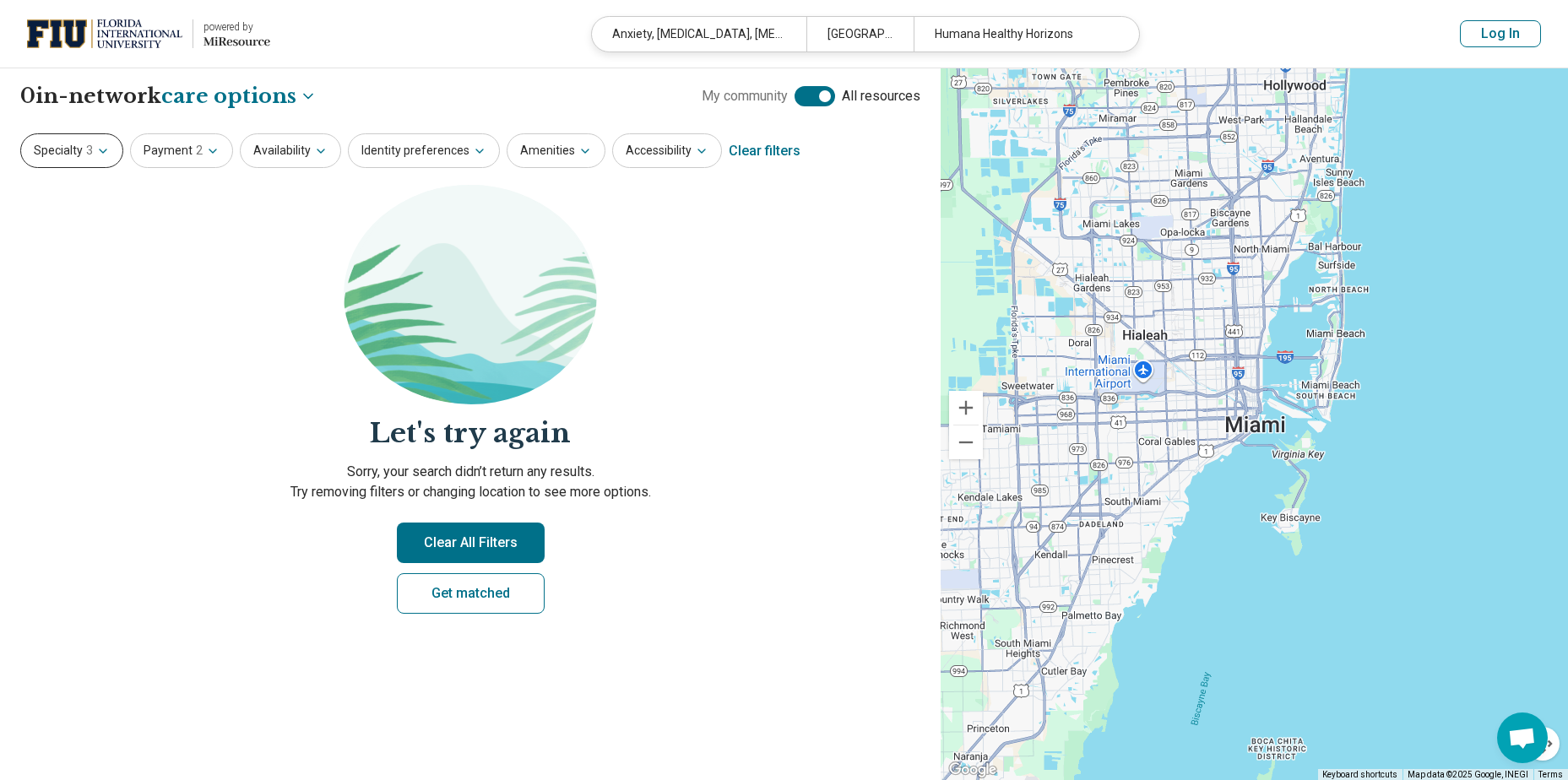
click at [50, 141] on button "Specialty 3" at bounding box center [72, 151] width 103 height 35
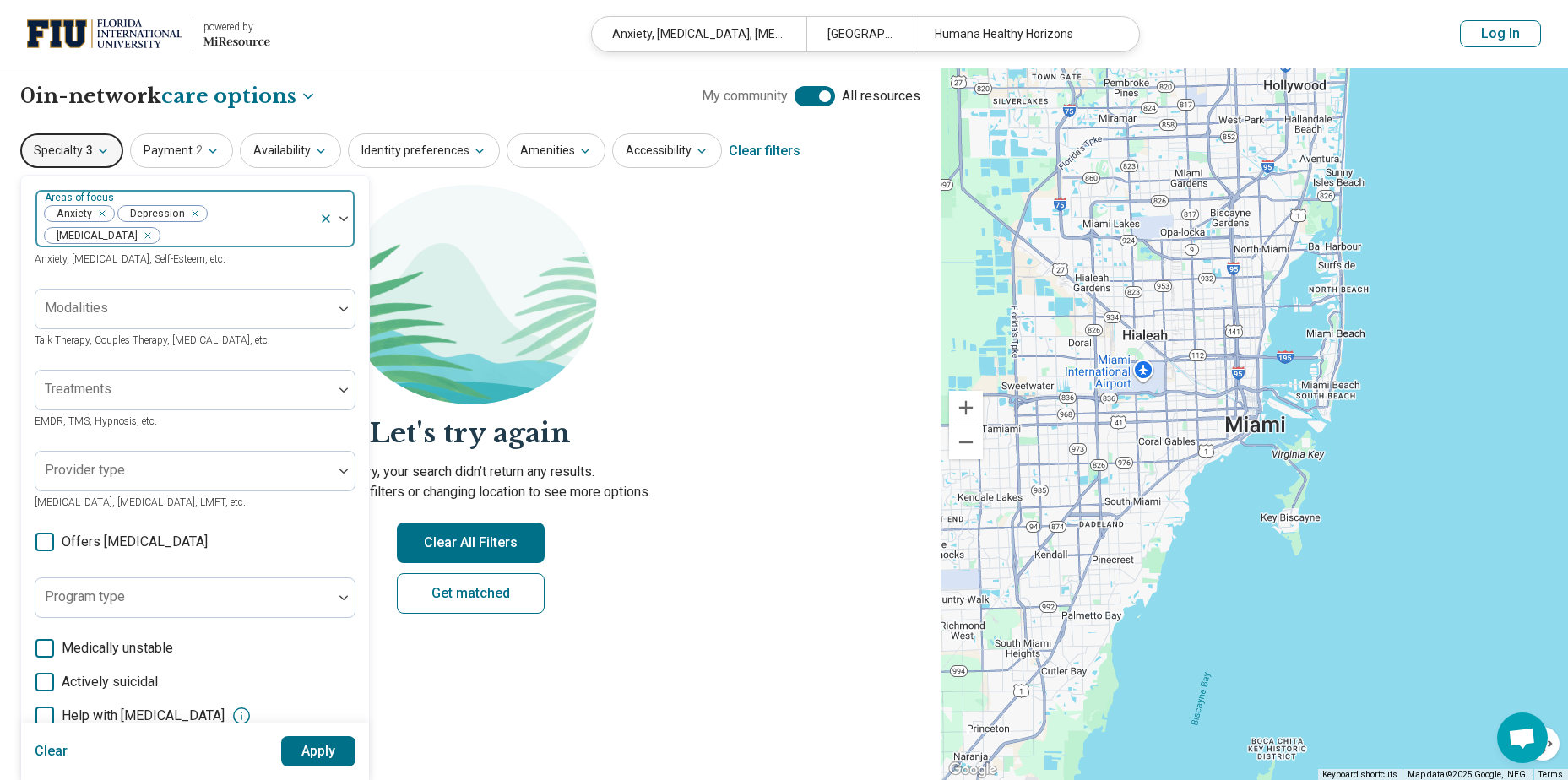
click at [195, 235] on div at bounding box center [237, 236] width 152 height 23
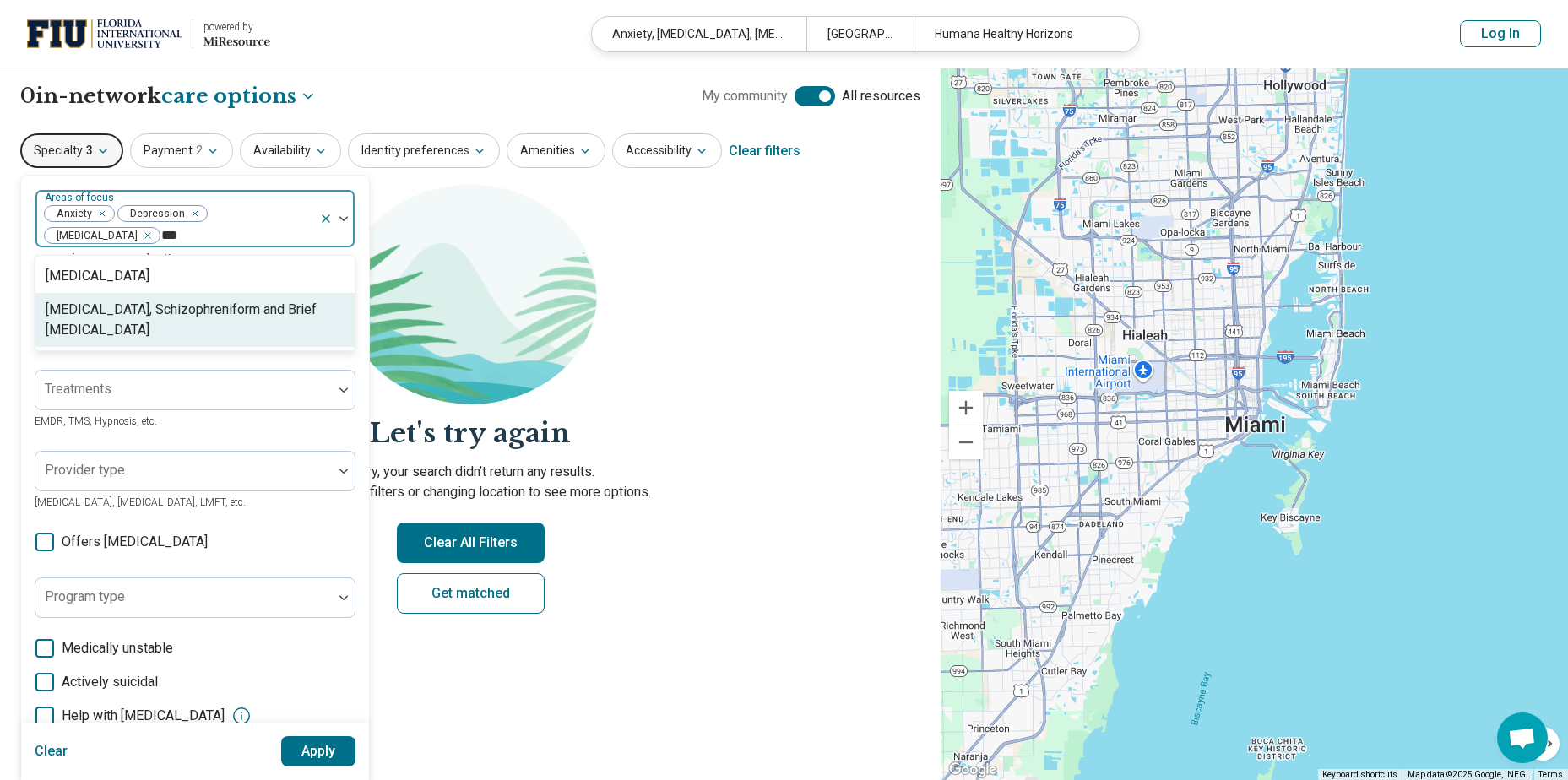
type input "***"
click at [499, 324] on img at bounding box center [470, 294] width 254 height 220
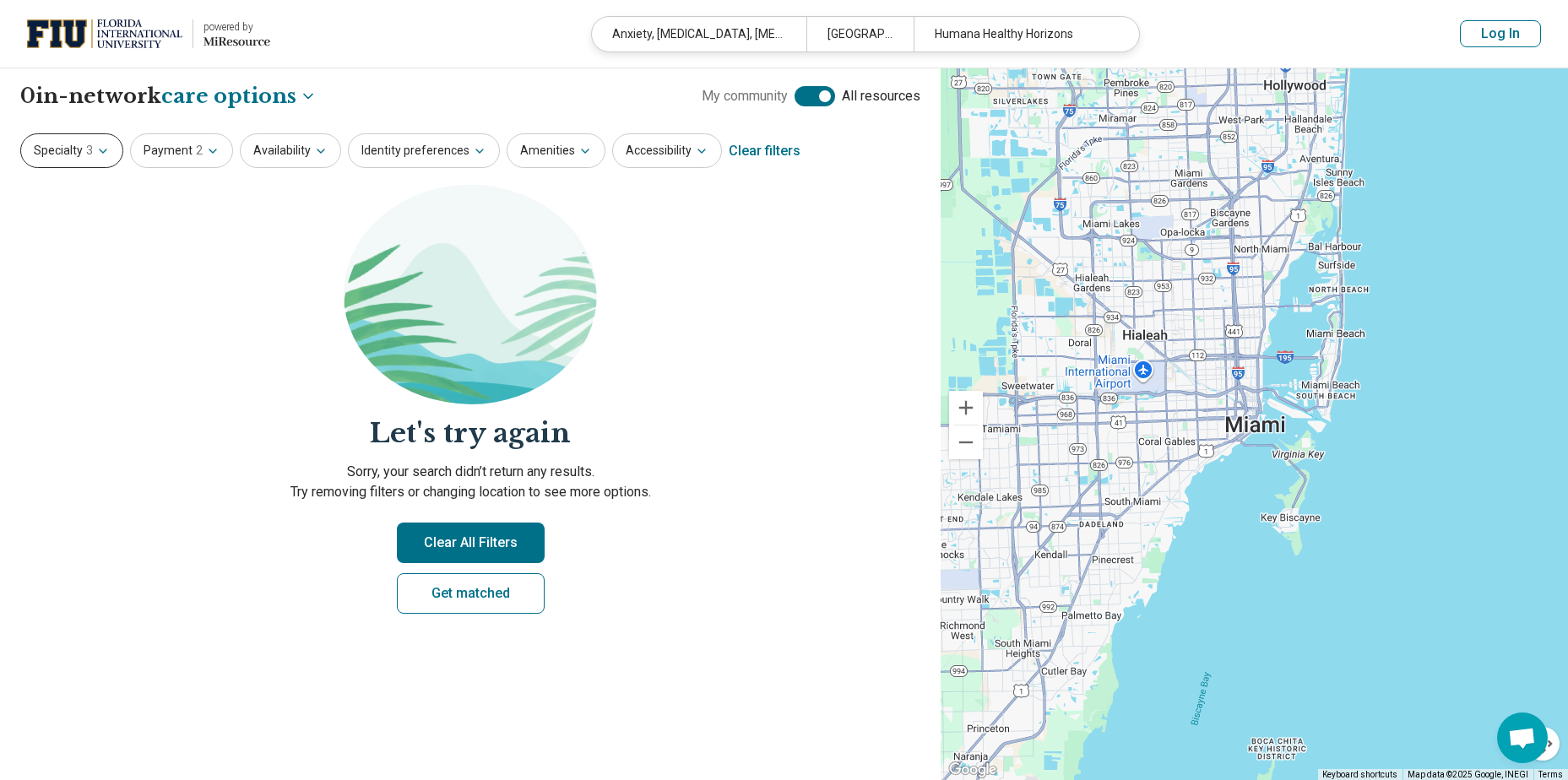
click at [92, 143] on button "Specialty 3" at bounding box center [72, 151] width 103 height 35
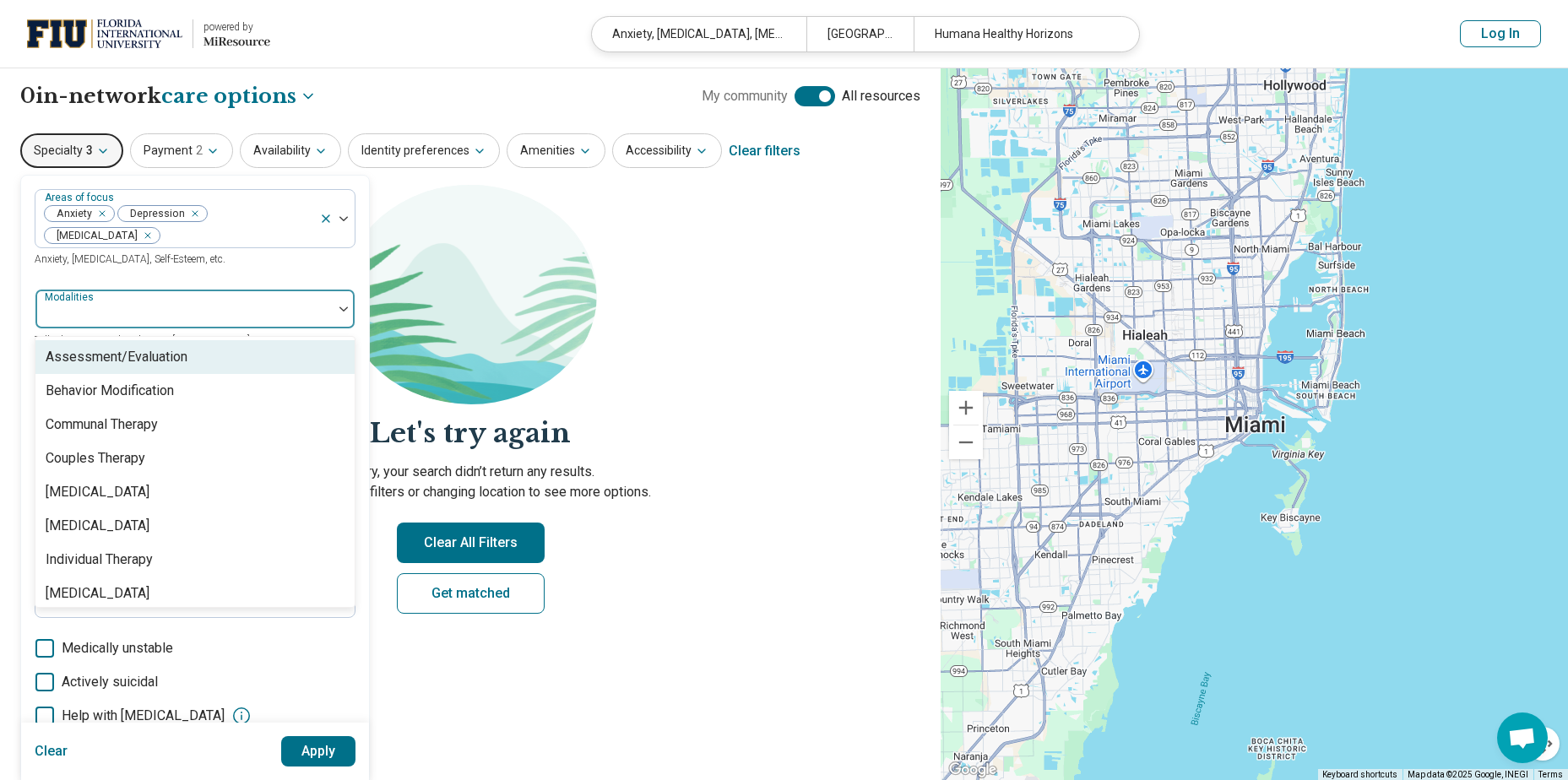
click at [97, 313] on div "Modalities" at bounding box center [195, 308] width 321 height 40
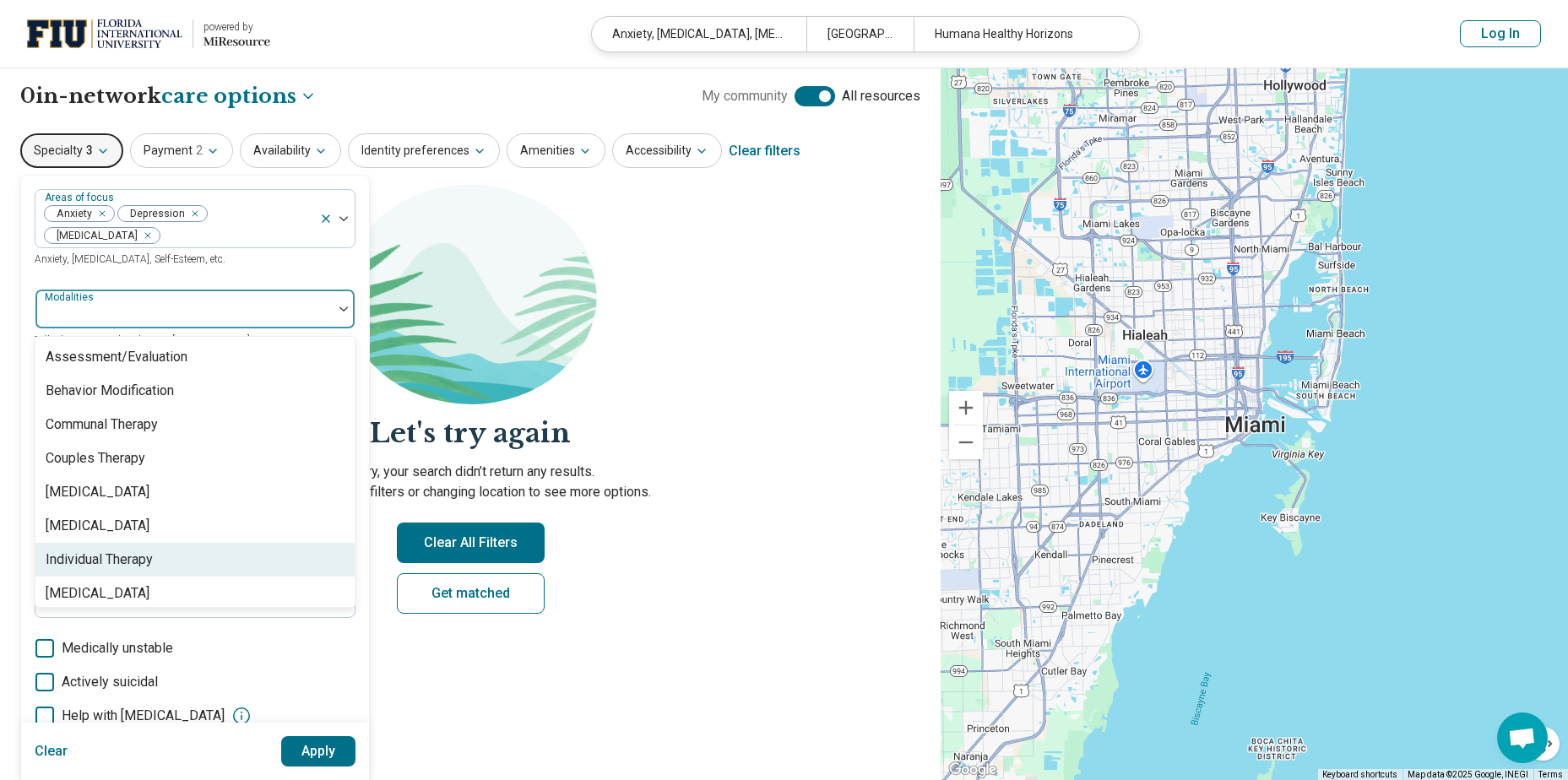
click at [95, 558] on div "Individual Therapy" at bounding box center [100, 559] width 108 height 21
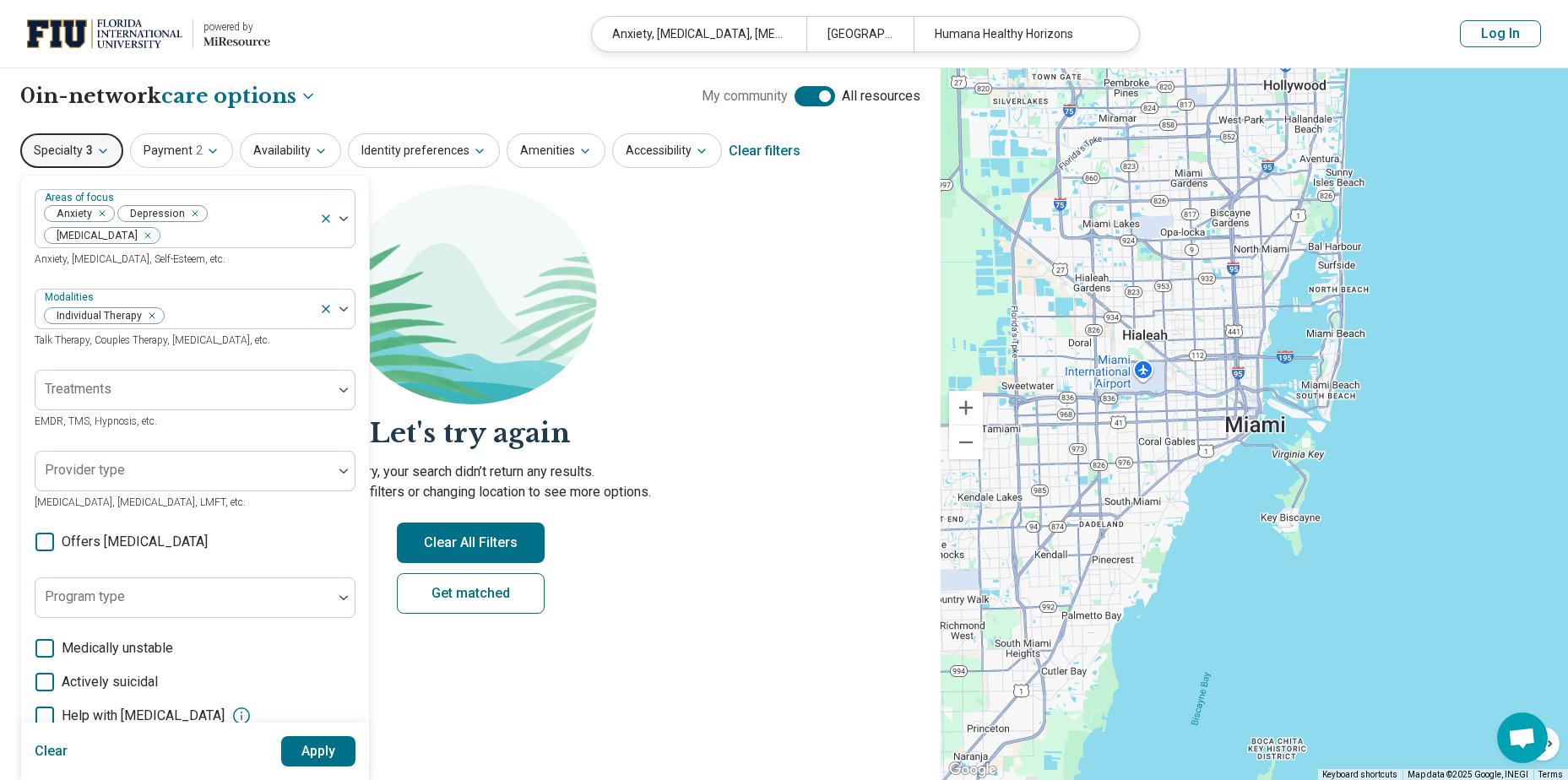
click at [310, 750] on button "Apply" at bounding box center [319, 751] width 75 height 30
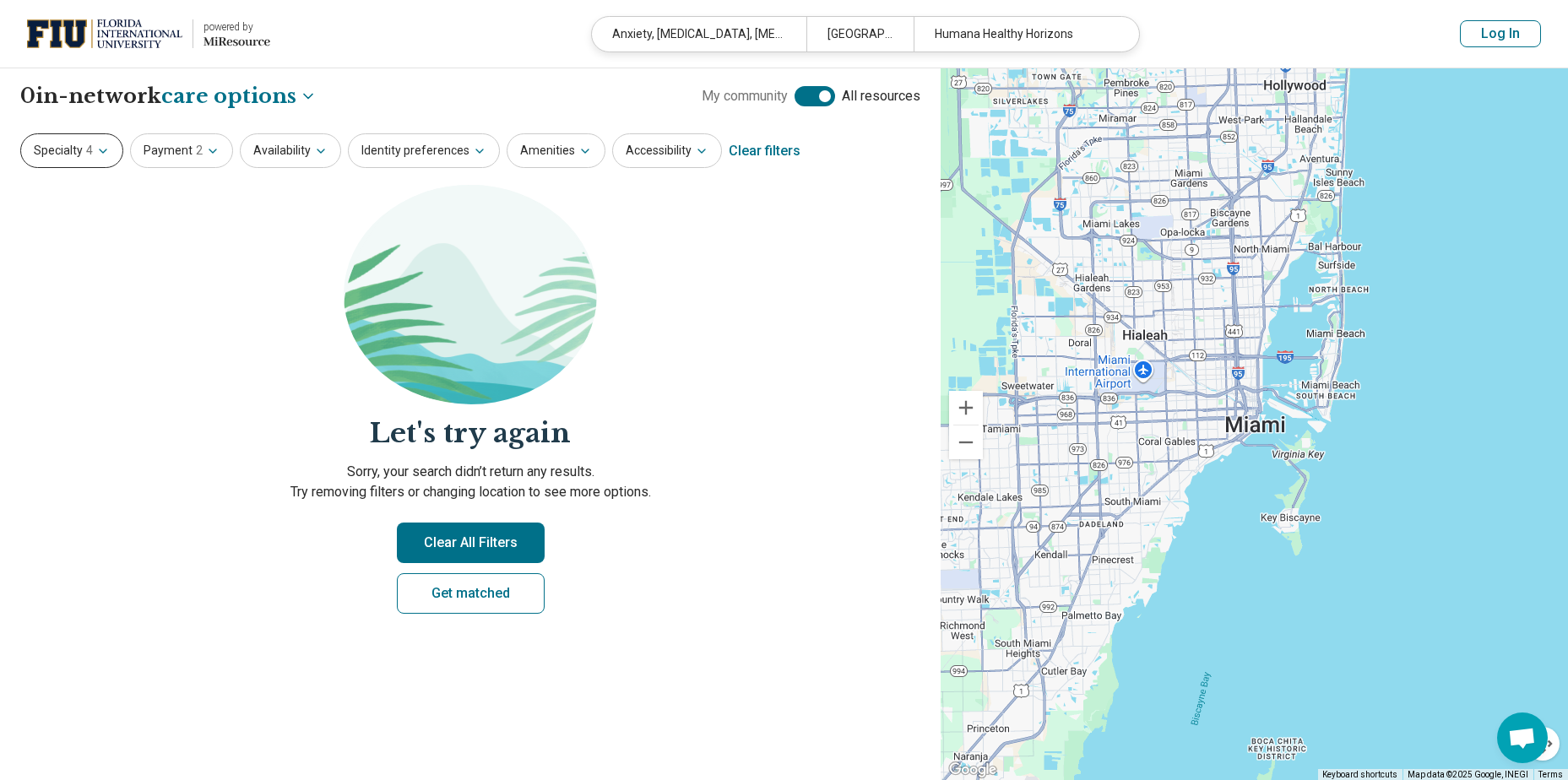
click at [78, 152] on button "Specialty 4" at bounding box center [72, 151] width 103 height 35
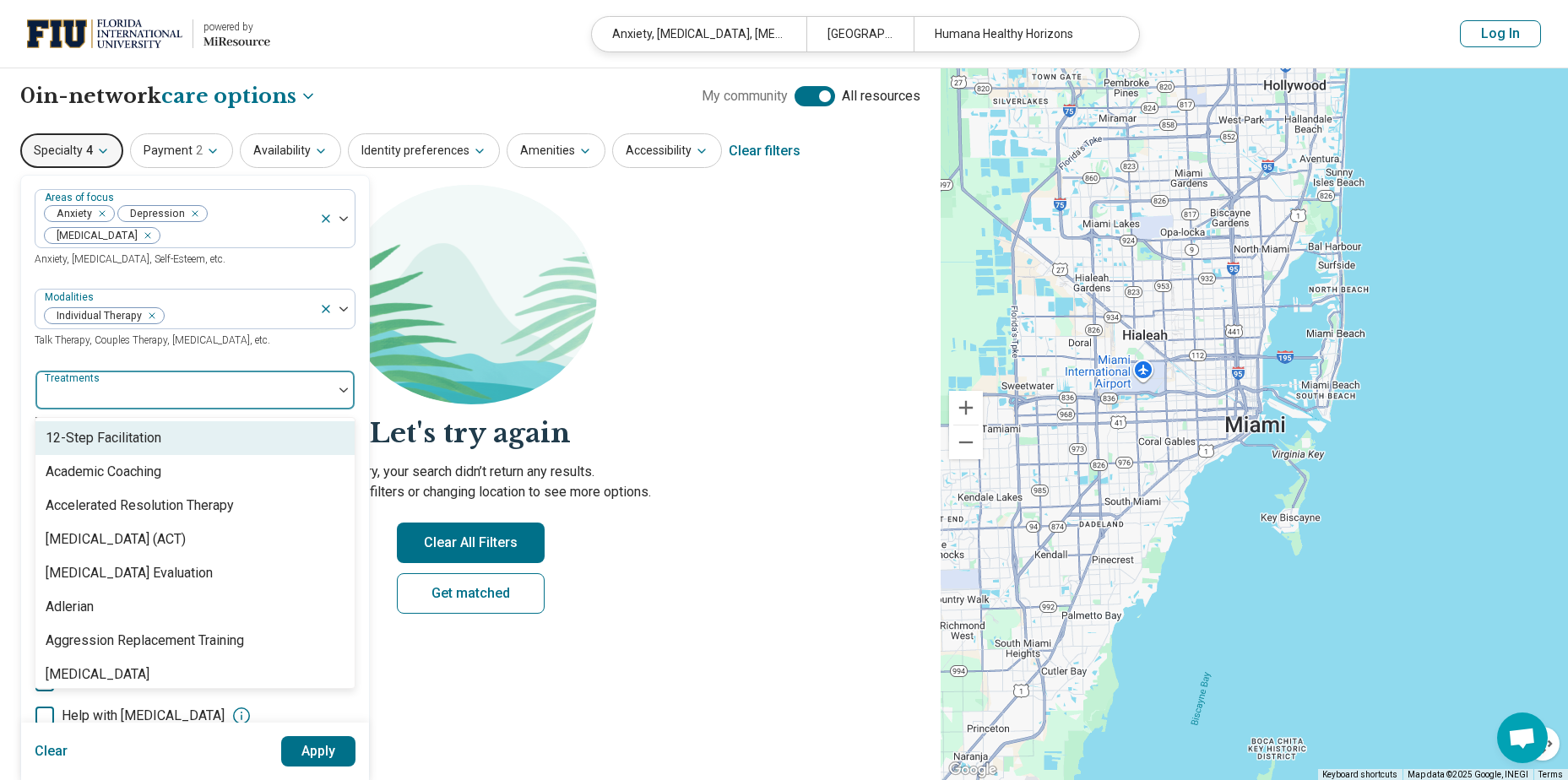
click at [124, 397] on div at bounding box center [184, 397] width 283 height 23
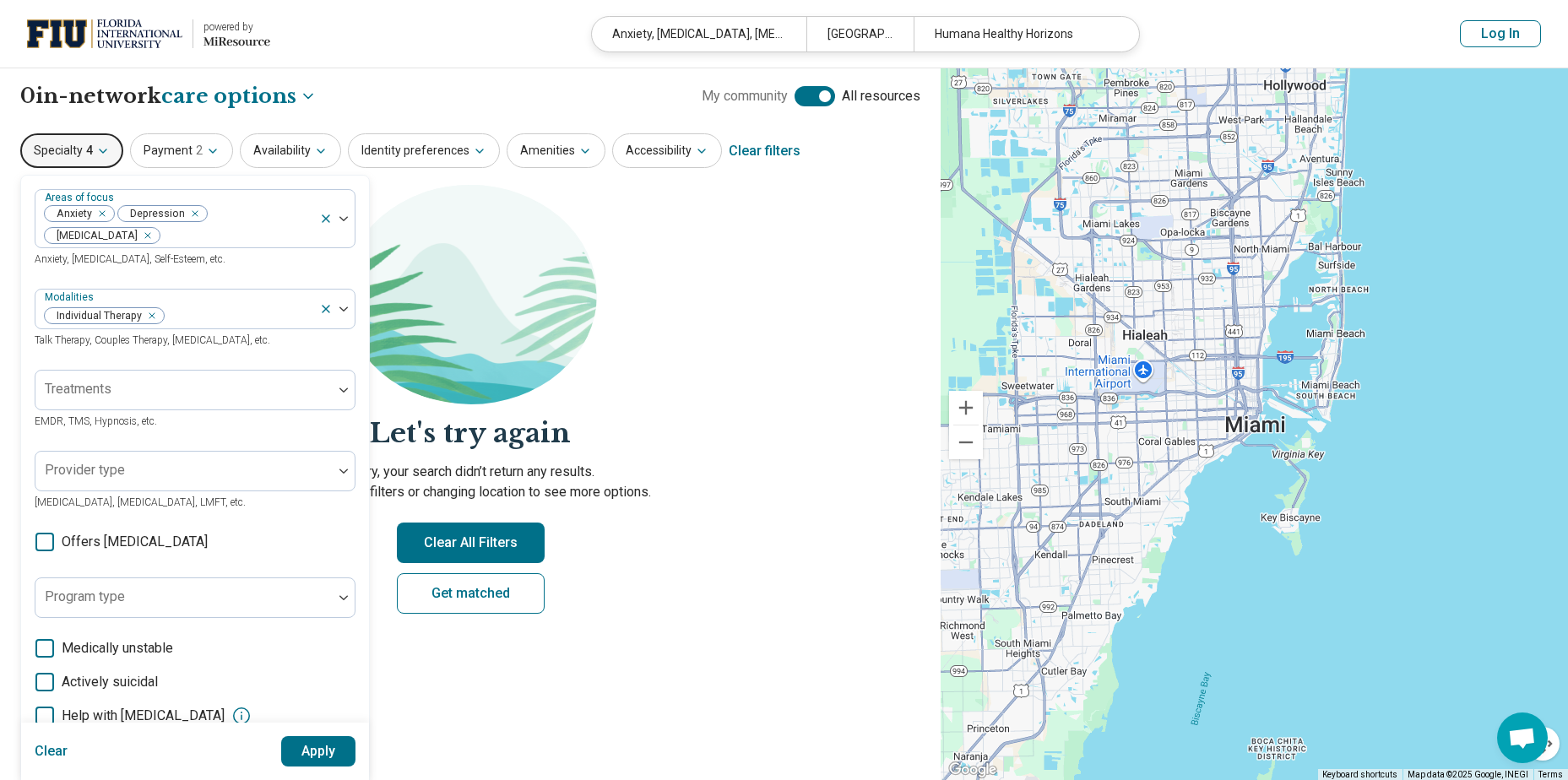
click at [741, 394] on section "Let's try again Sorry, your search didn’t return any results. Try removing filt…" at bounding box center [471, 413] width 900 height 457
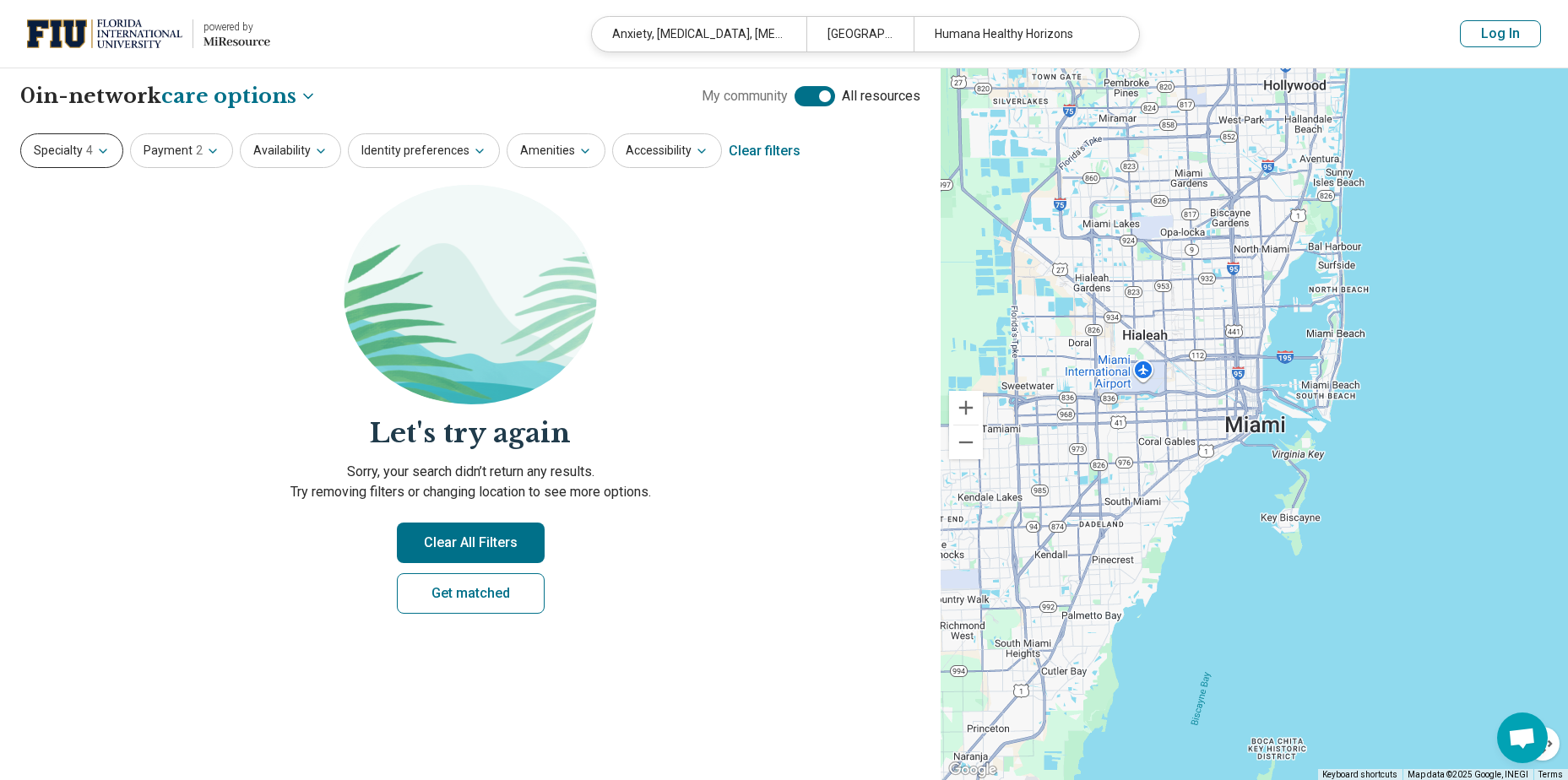
click at [53, 147] on button "Specialty 4" at bounding box center [72, 151] width 103 height 35
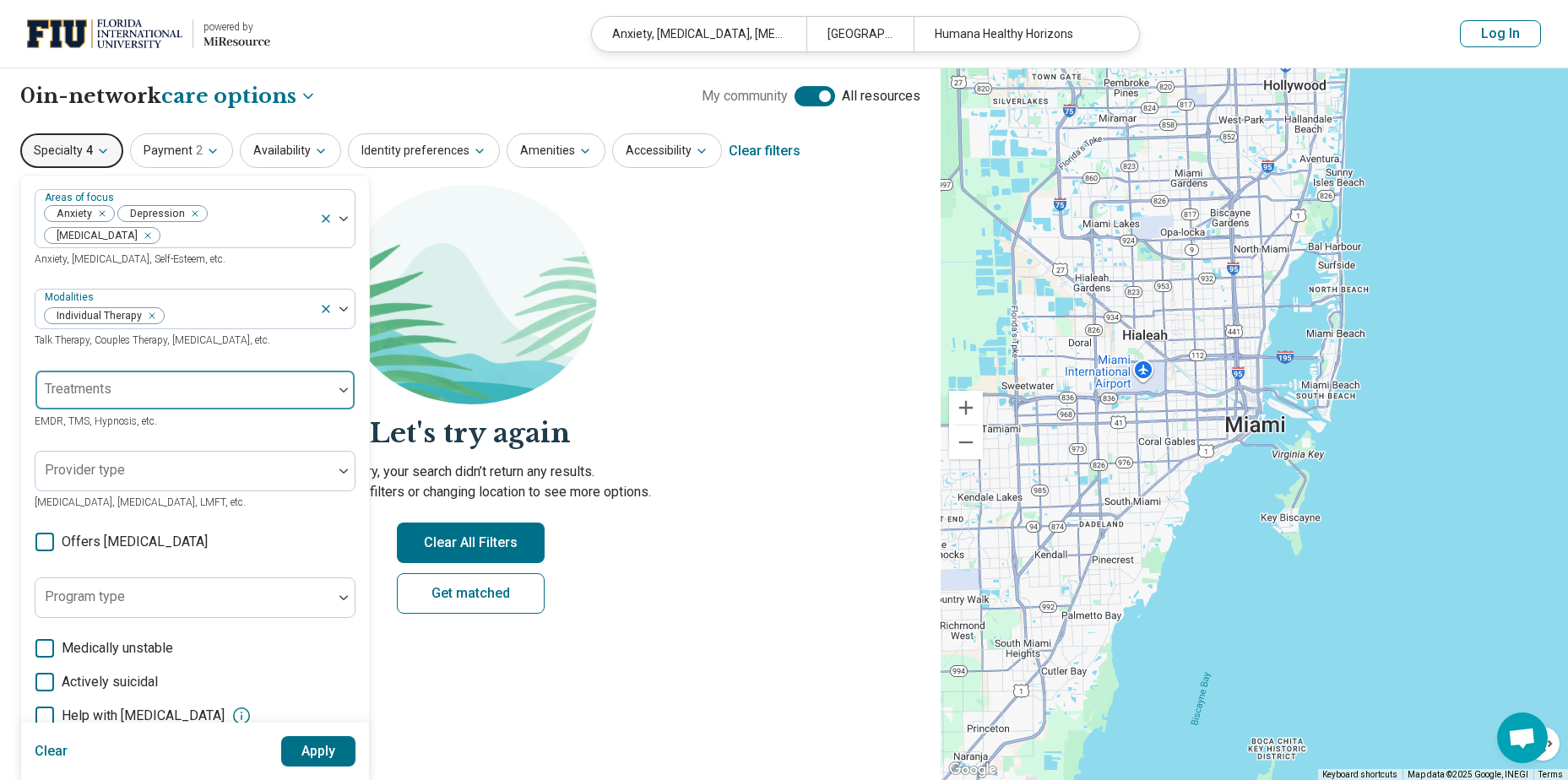
click at [114, 392] on div at bounding box center [184, 397] width 283 height 23
click at [114, 391] on div at bounding box center [184, 397] width 283 height 23
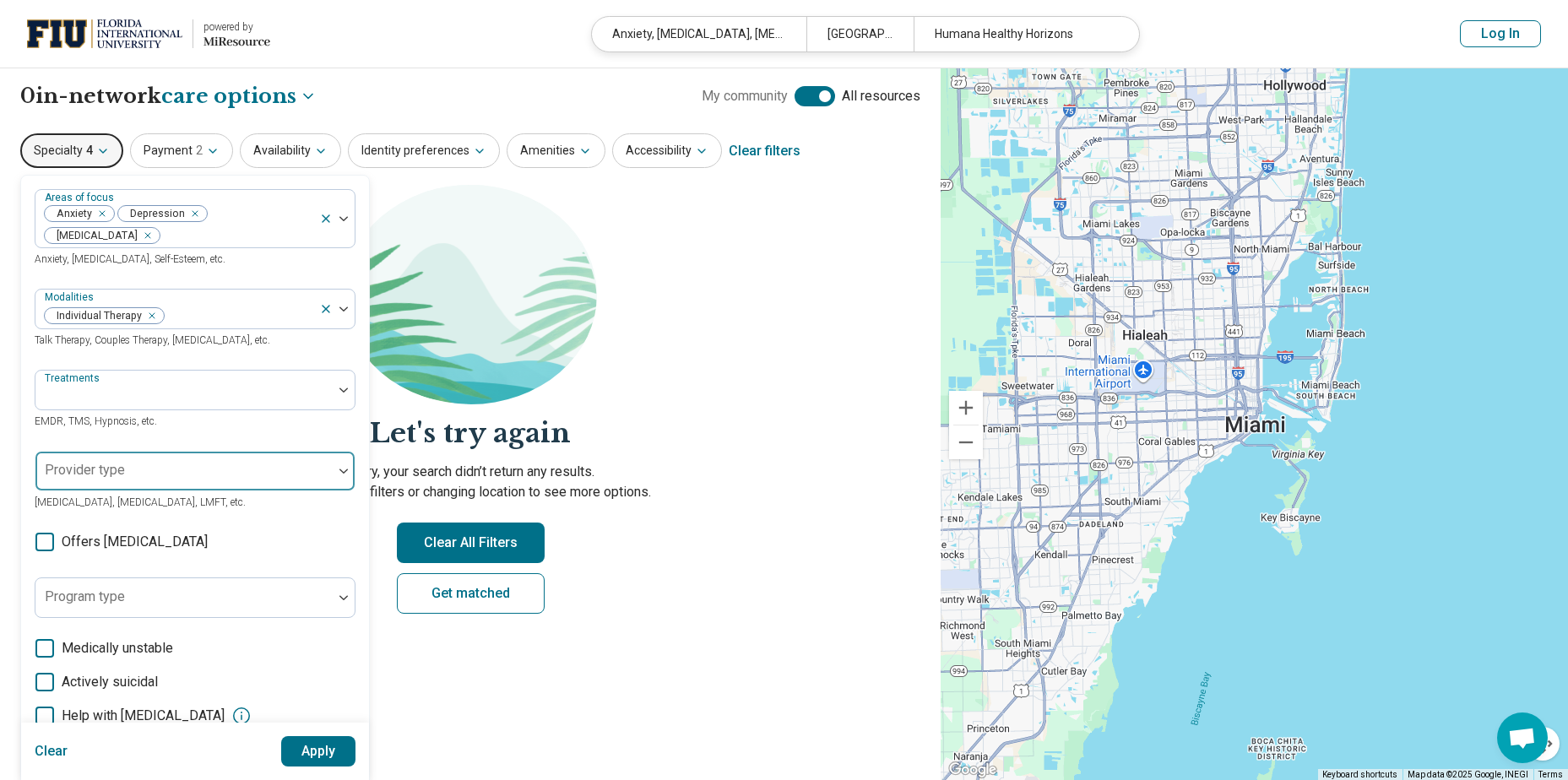
click at [121, 473] on div "Provider type" at bounding box center [195, 471] width 321 height 40
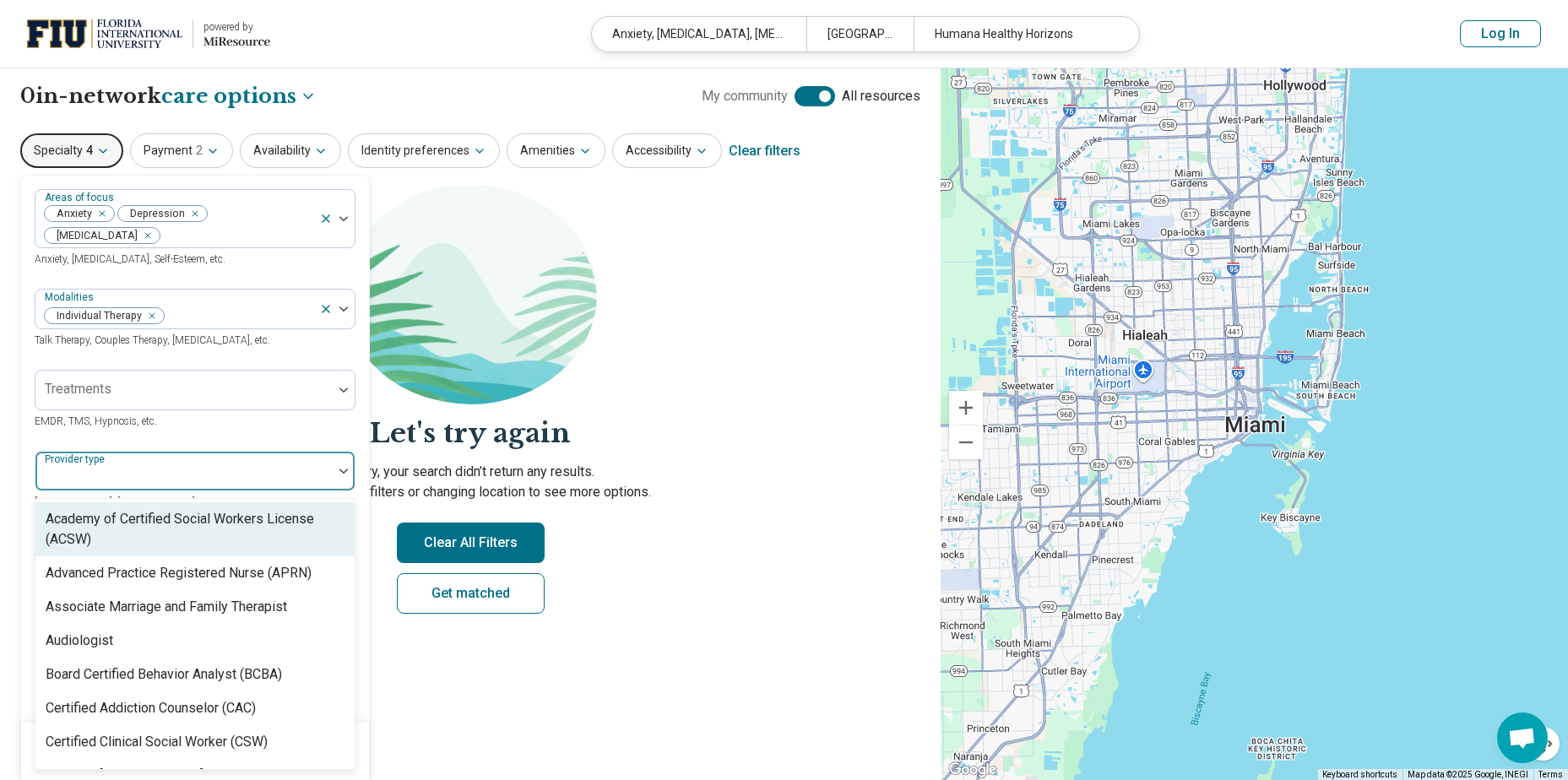
click at [123, 472] on div at bounding box center [184, 478] width 283 height 23
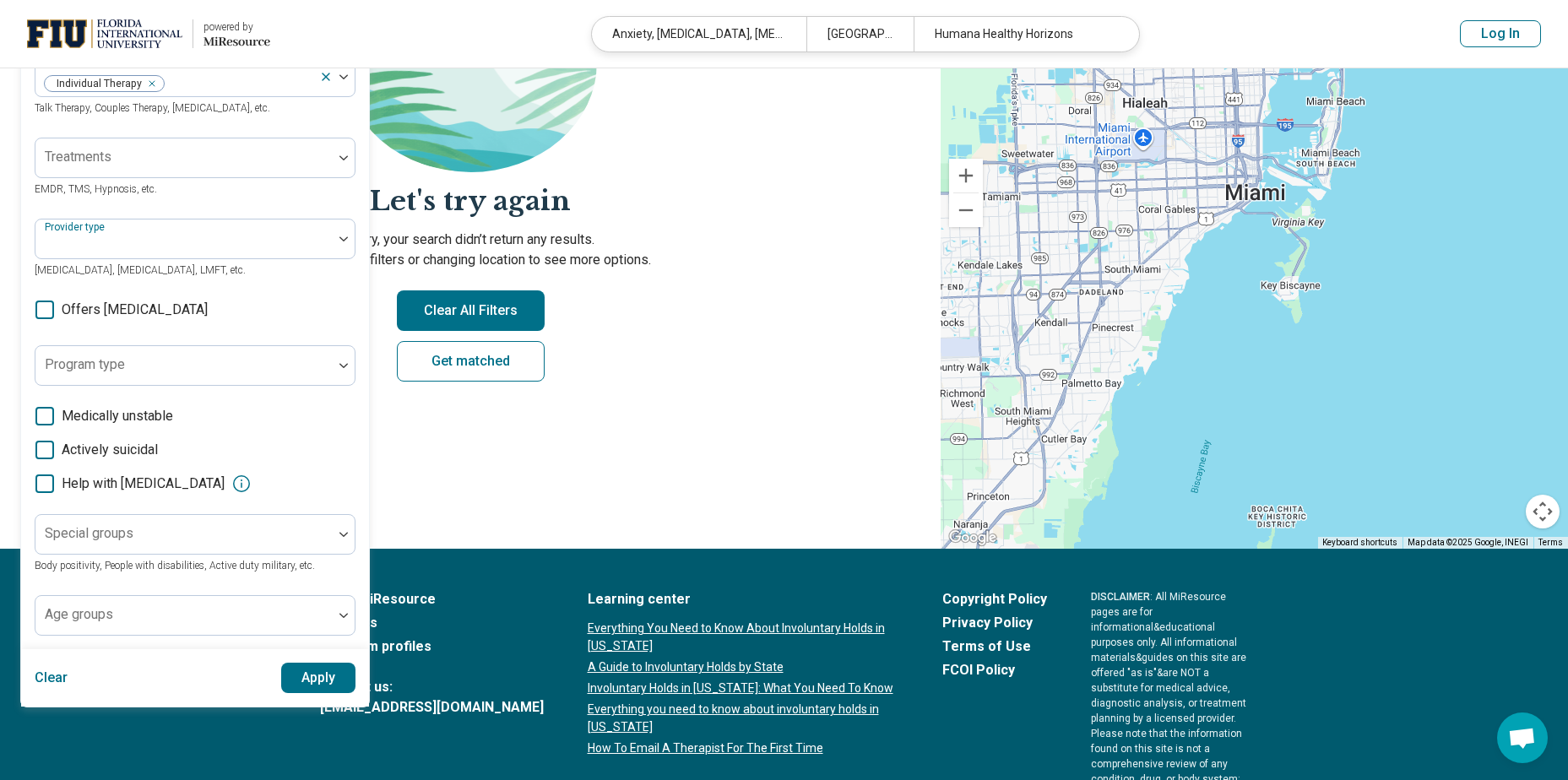
scroll to position [234, 0]
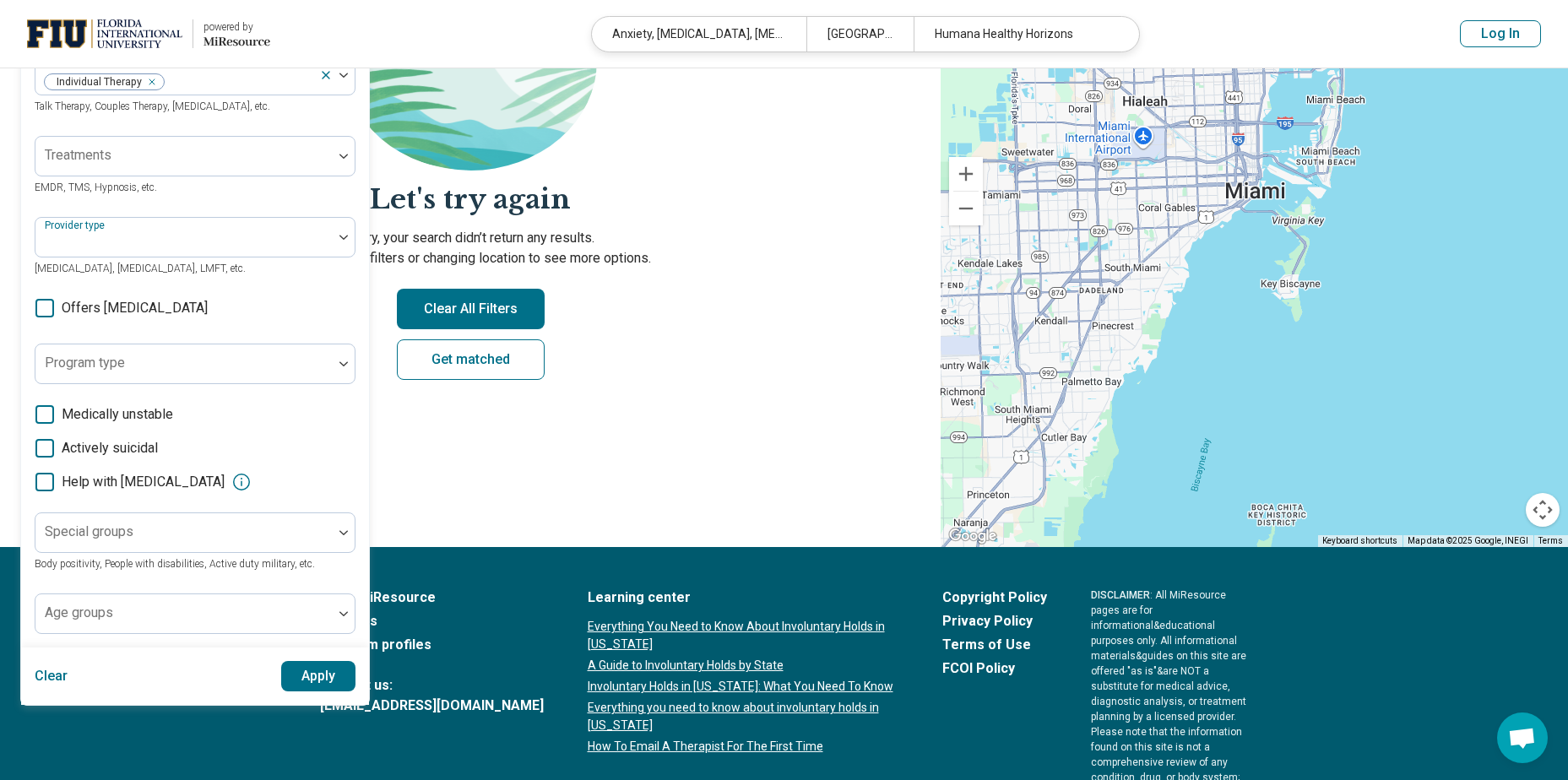
click at [44, 485] on icon at bounding box center [45, 481] width 19 height 19
click at [128, 529] on div "Special groups" at bounding box center [195, 533] width 321 height 40
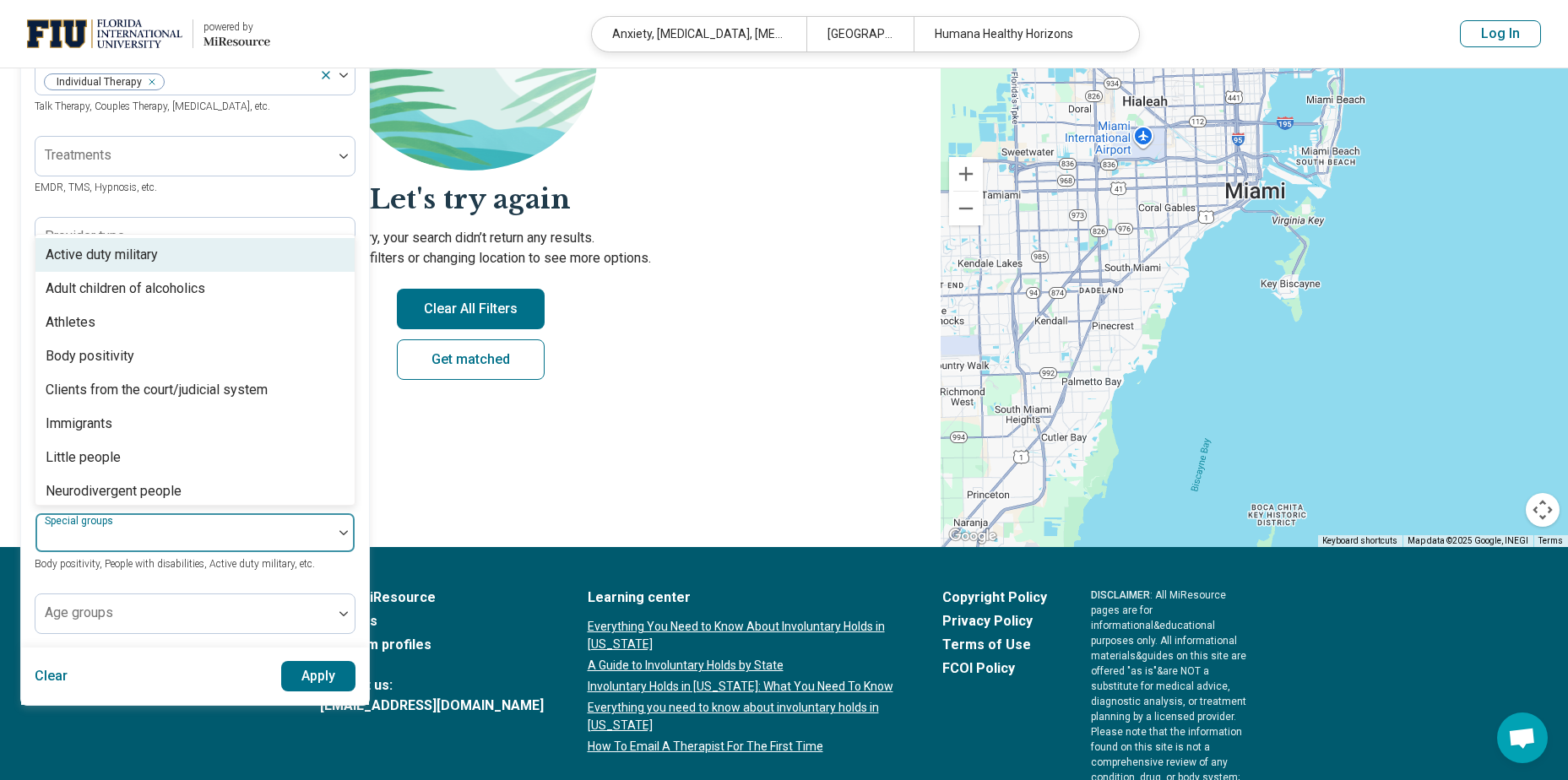
click at [533, 476] on div "**********" at bounding box center [470, 190] width 940 height 713
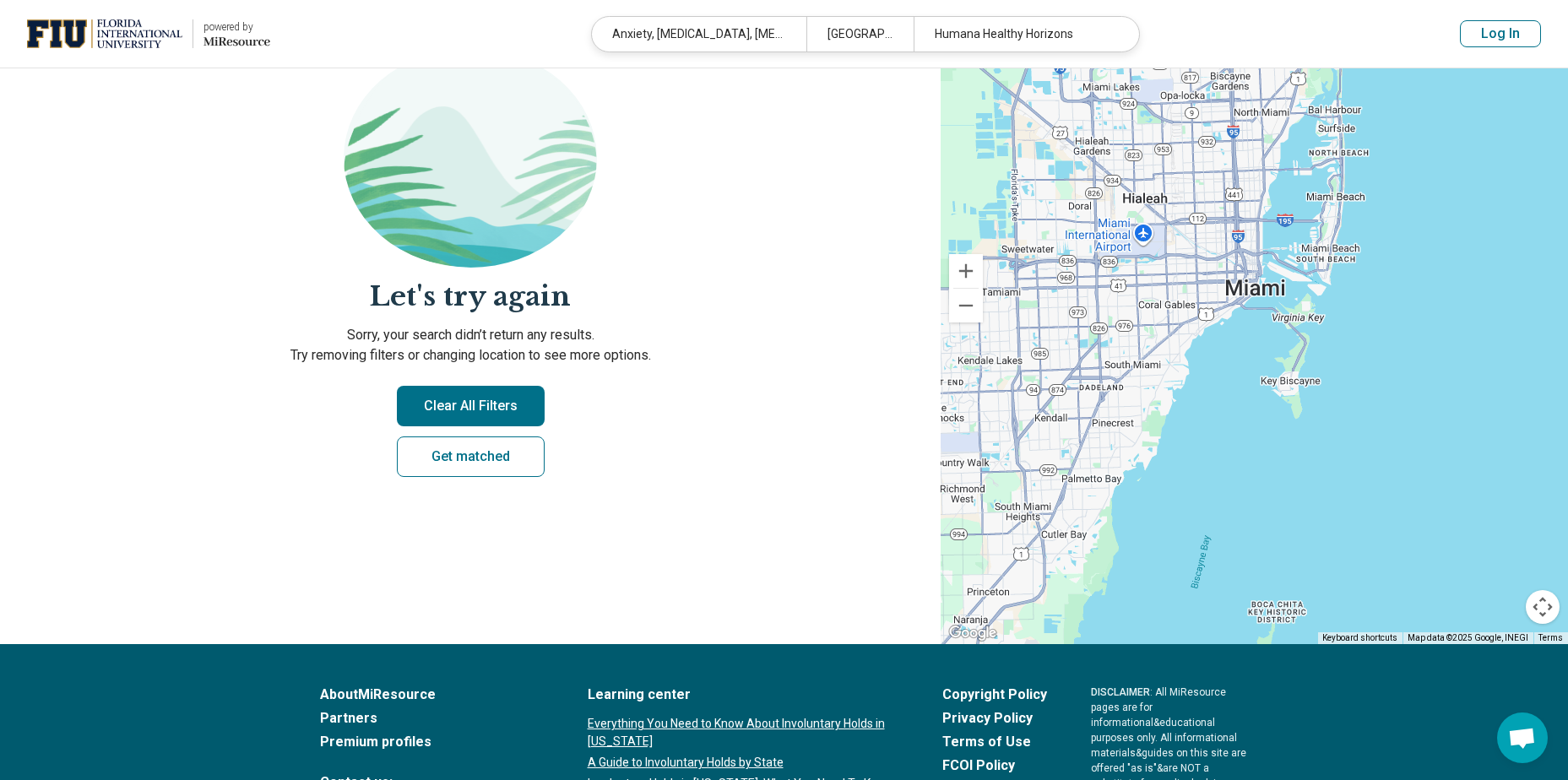
scroll to position [65, 0]
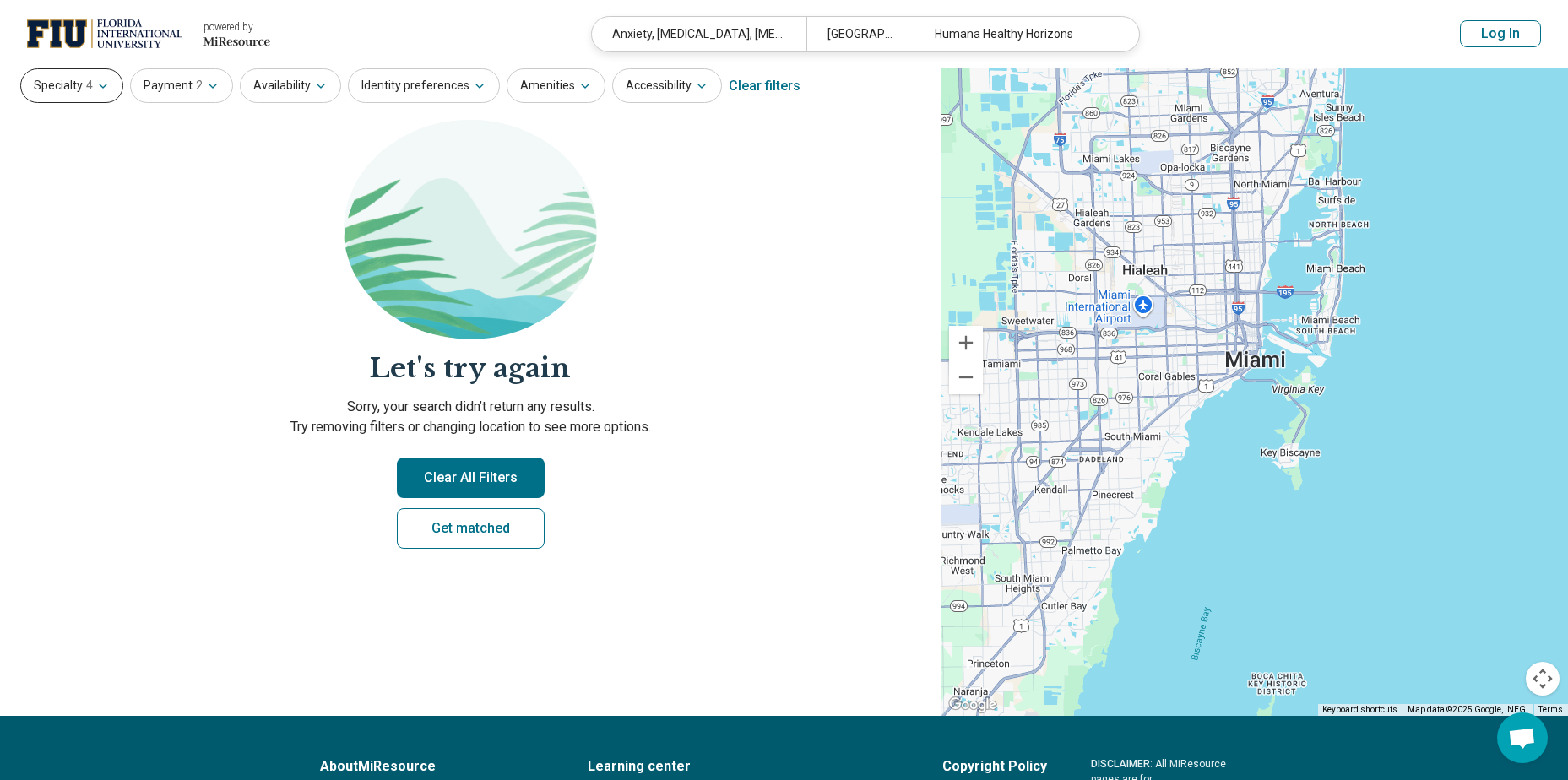
click at [85, 70] on button "Specialty 4" at bounding box center [72, 85] width 103 height 35
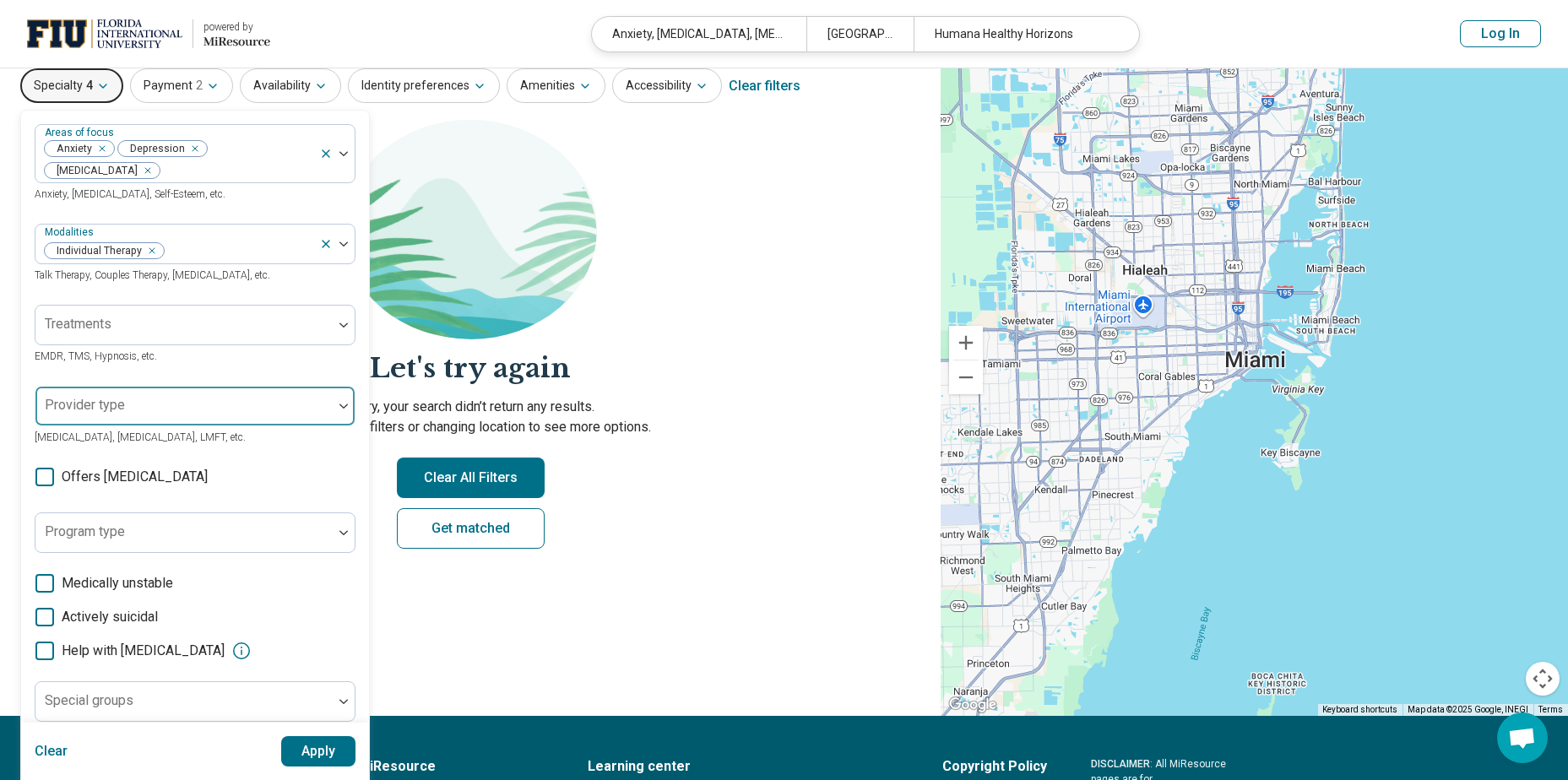
click at [138, 414] on div at bounding box center [184, 412] width 283 height 23
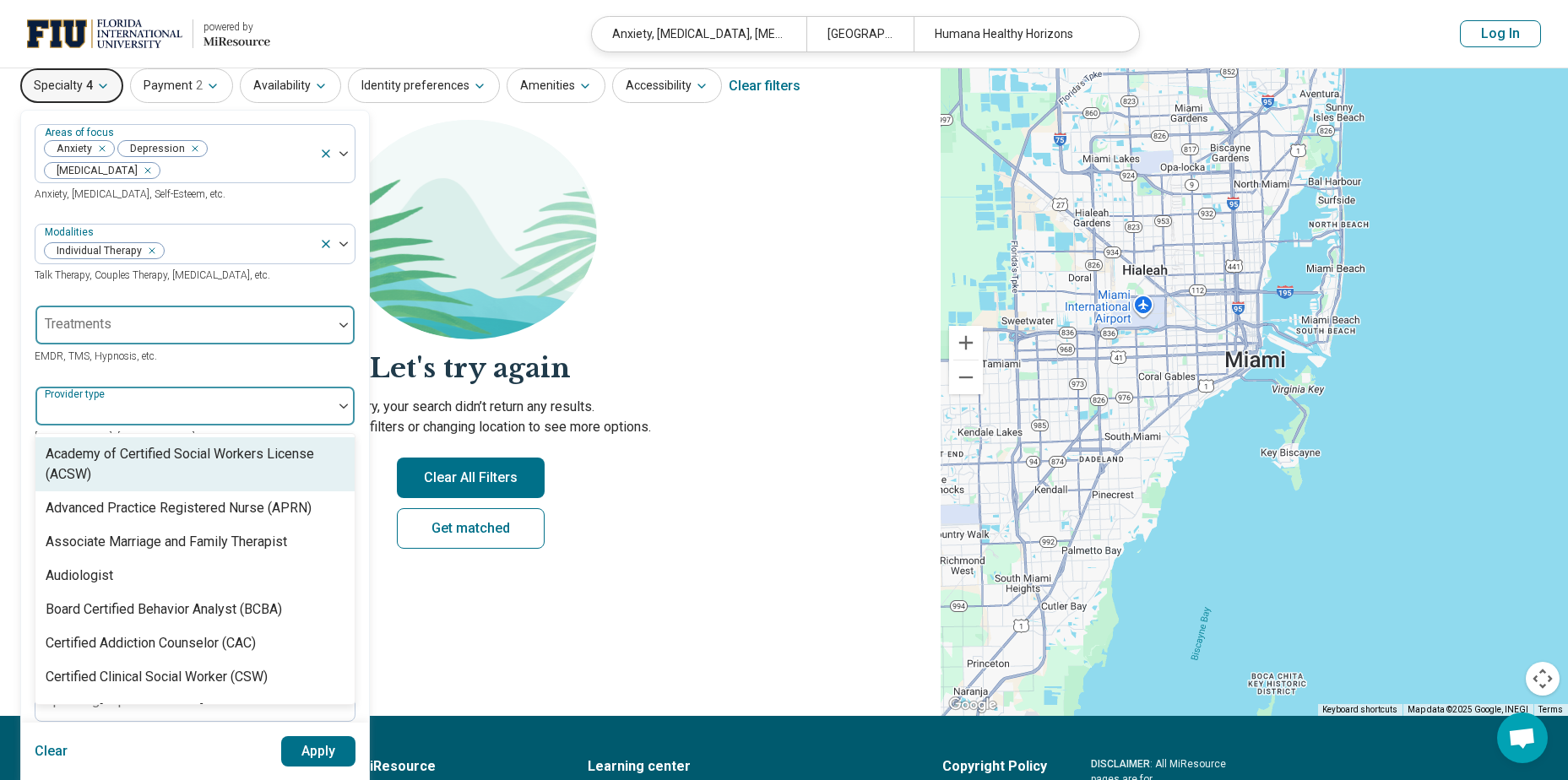
click at [119, 331] on div at bounding box center [184, 332] width 283 height 23
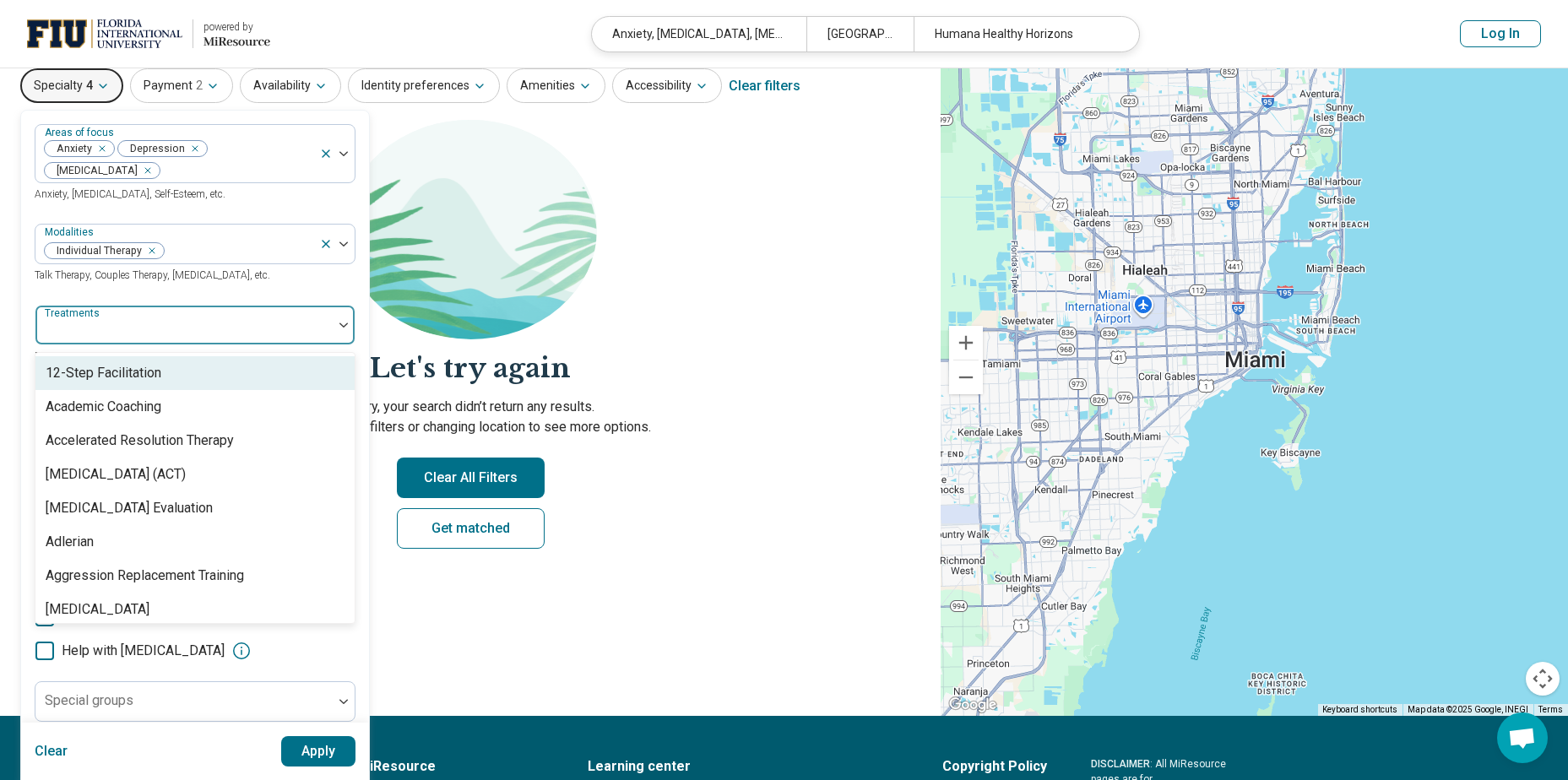
click at [119, 331] on div at bounding box center [184, 332] width 283 height 23
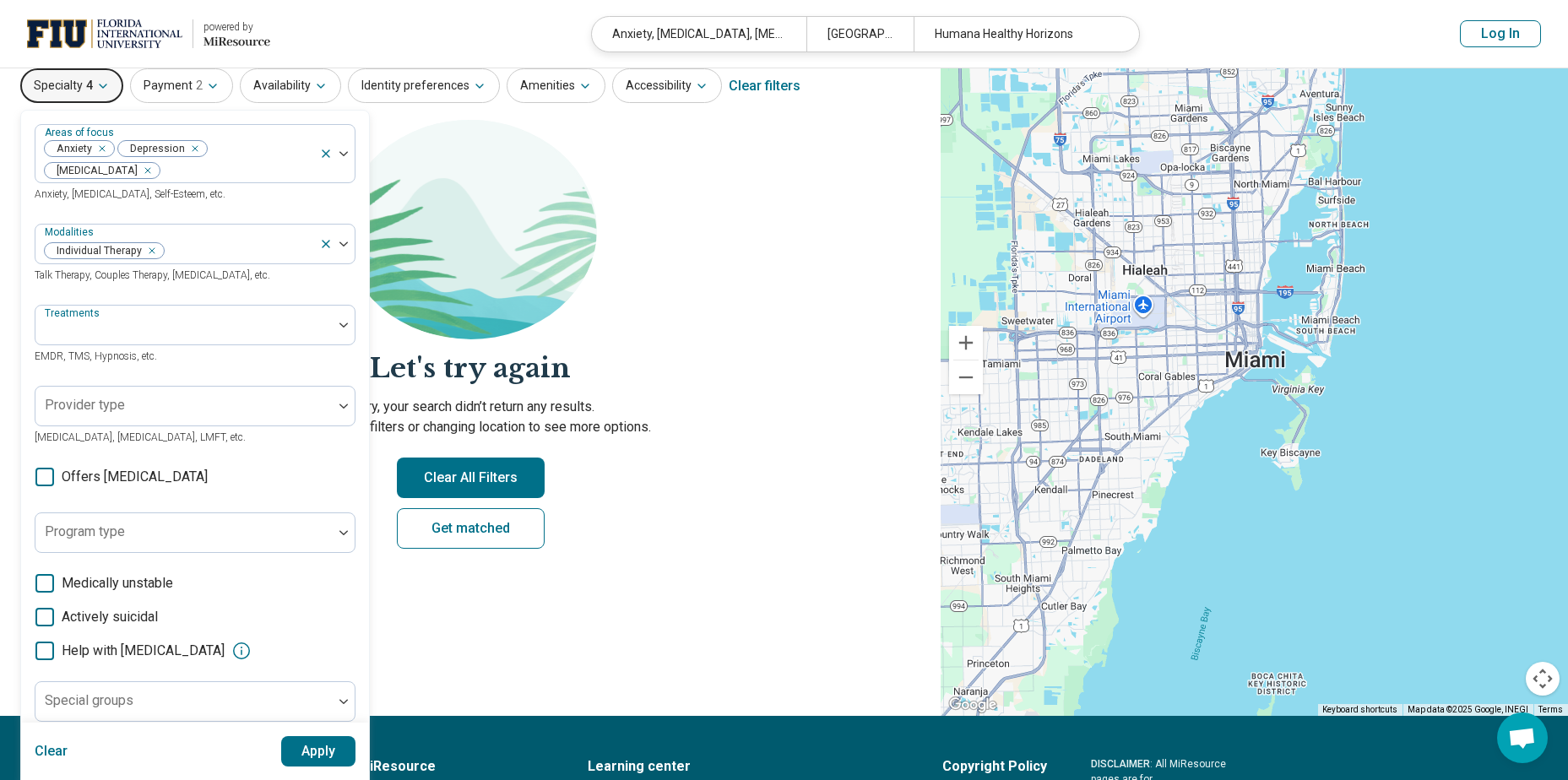
click at [50, 646] on icon at bounding box center [45, 651] width 19 height 19
click at [310, 750] on button "Apply" at bounding box center [319, 751] width 75 height 30
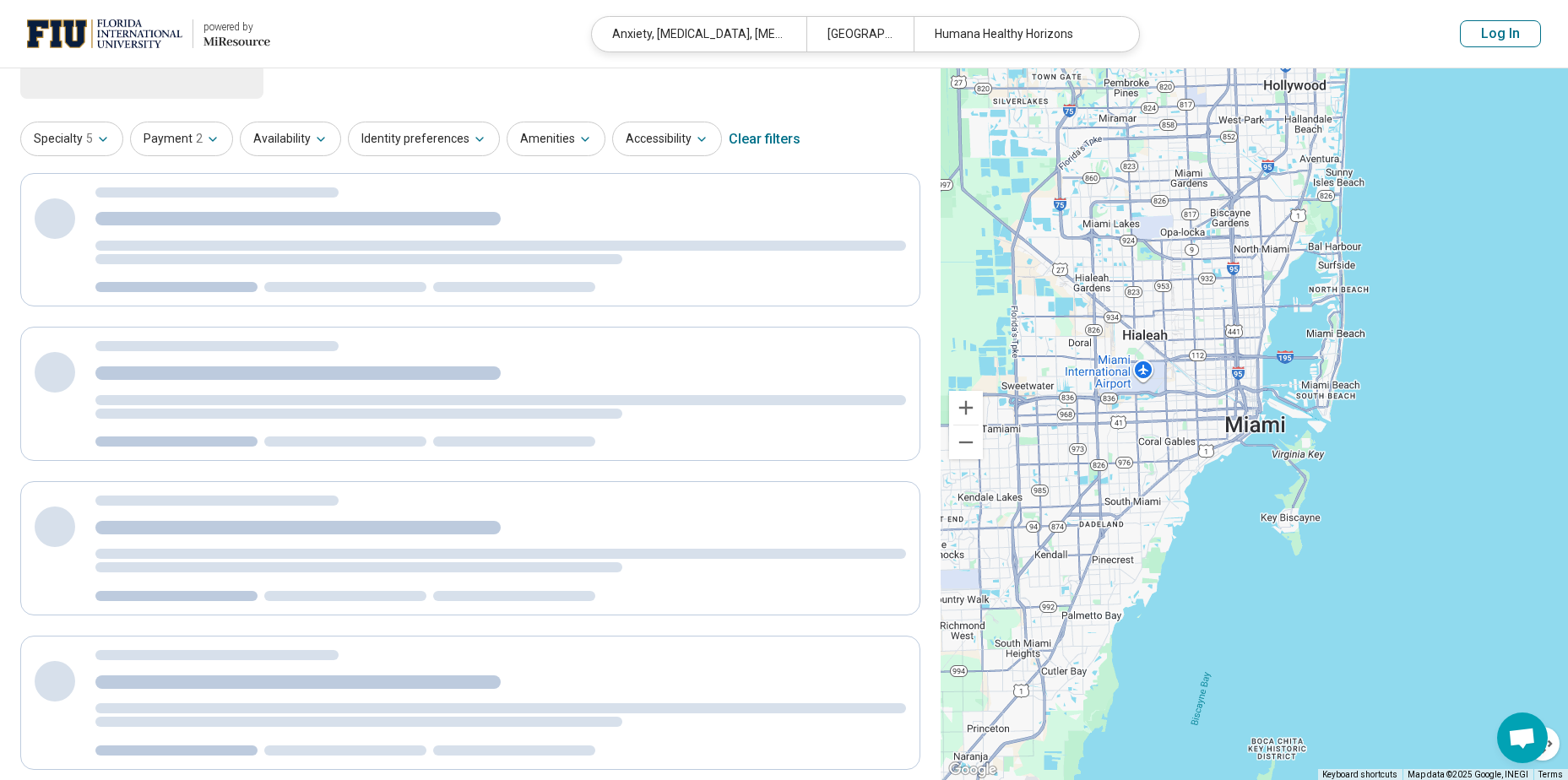
scroll to position [0, 0]
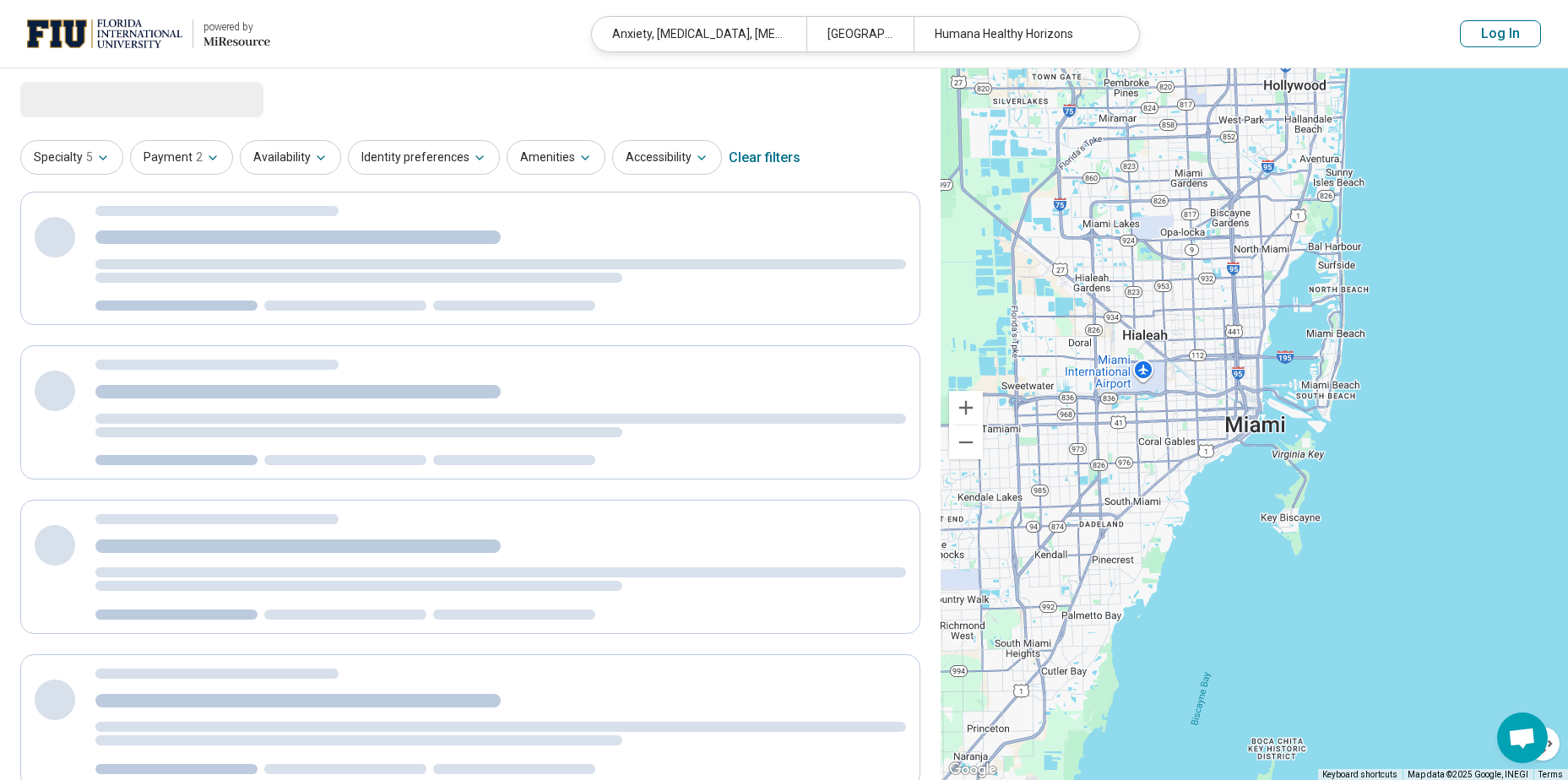
select select "***"
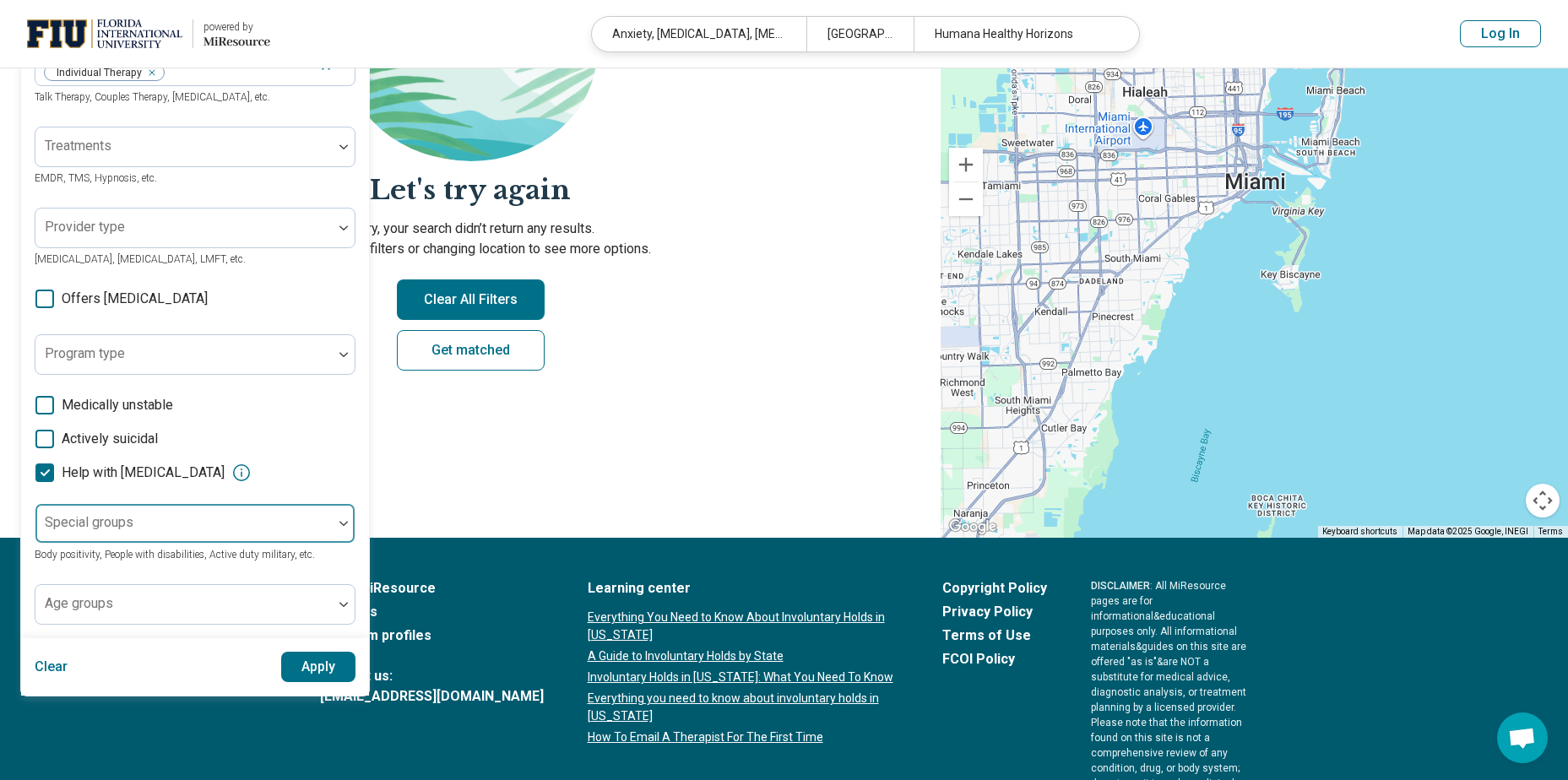
scroll to position [251, 0]
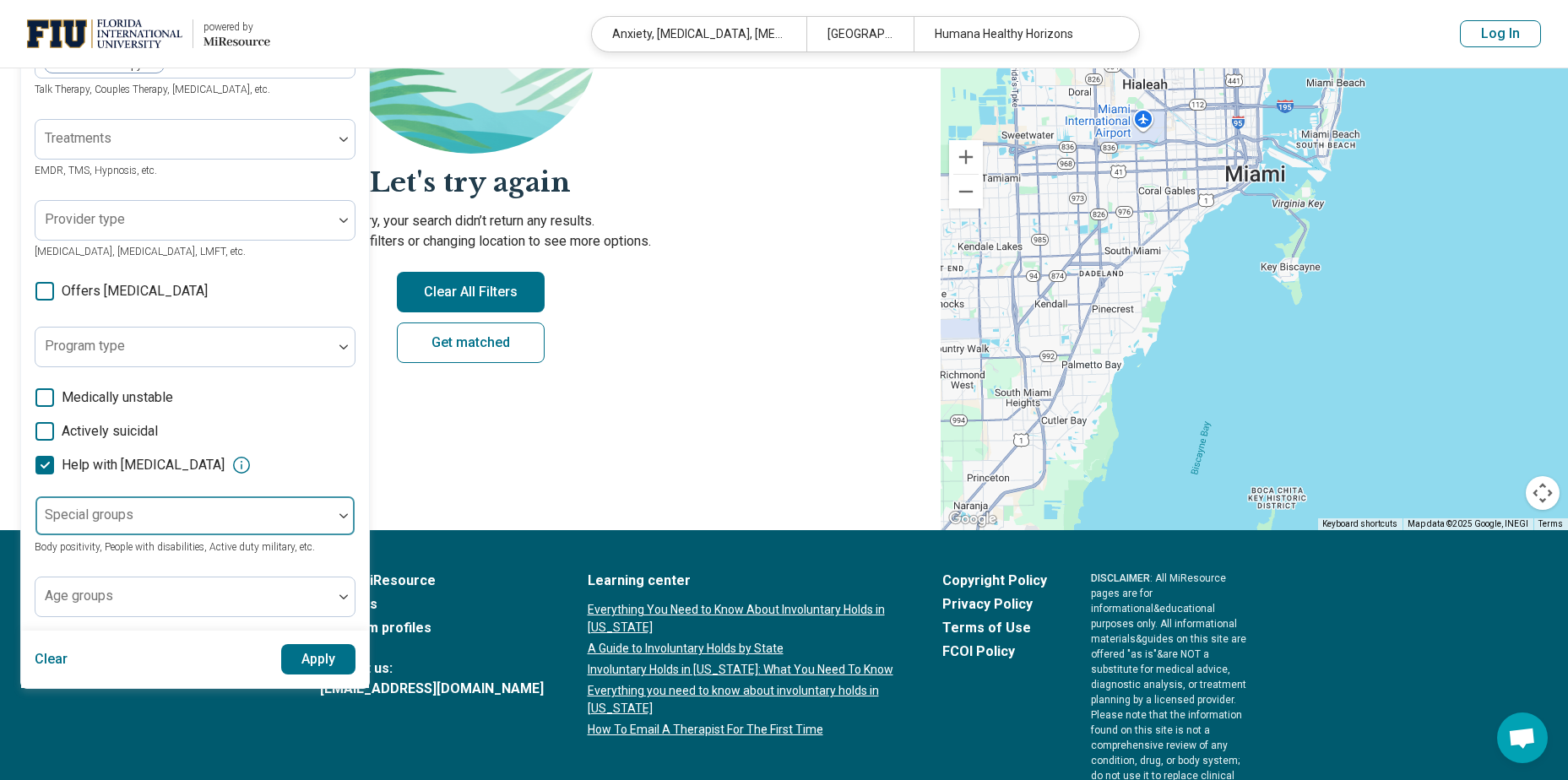
click at [220, 516] on div at bounding box center [184, 523] width 283 height 23
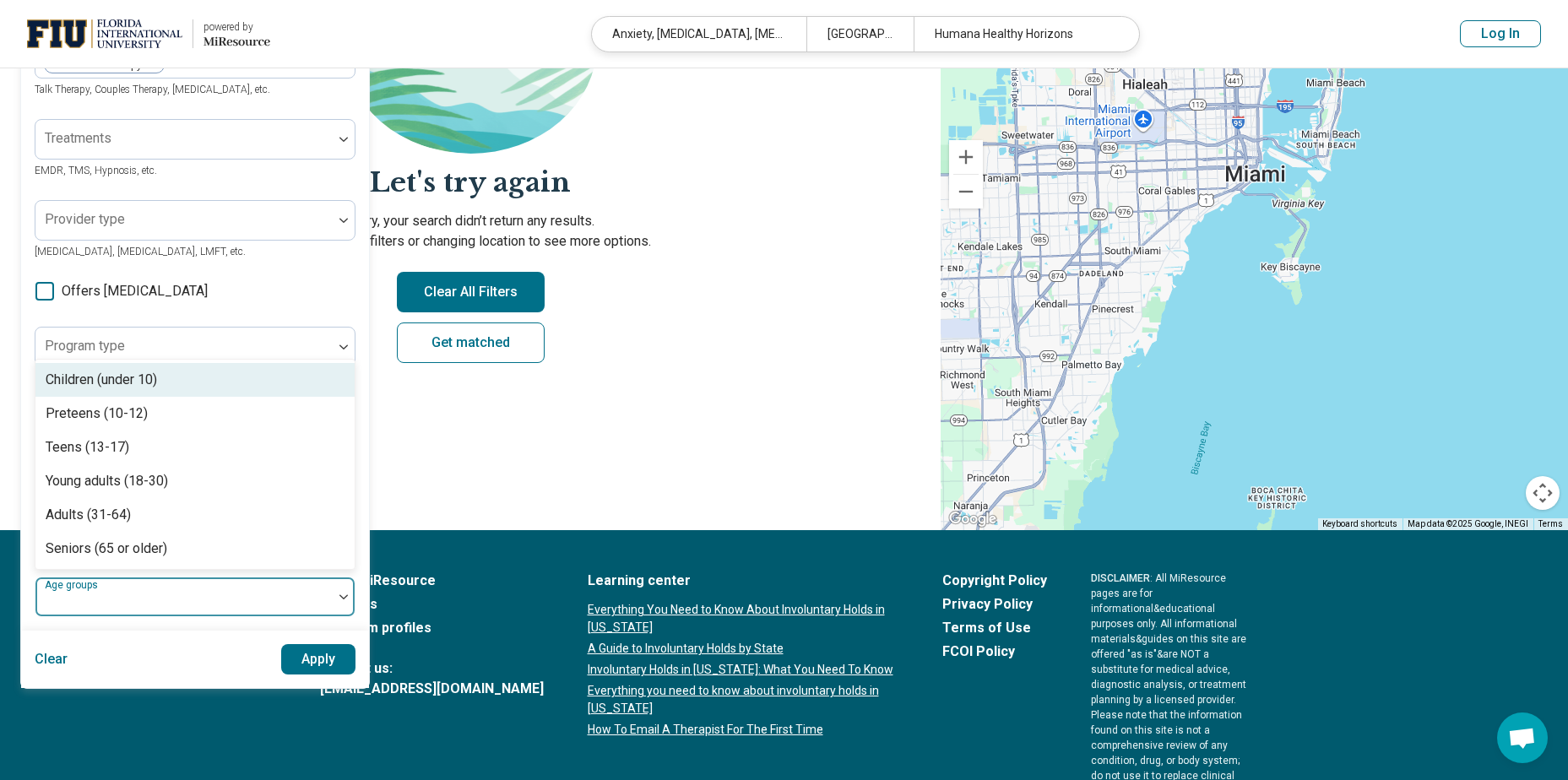
click at [164, 603] on div at bounding box center [184, 603] width 283 height 23
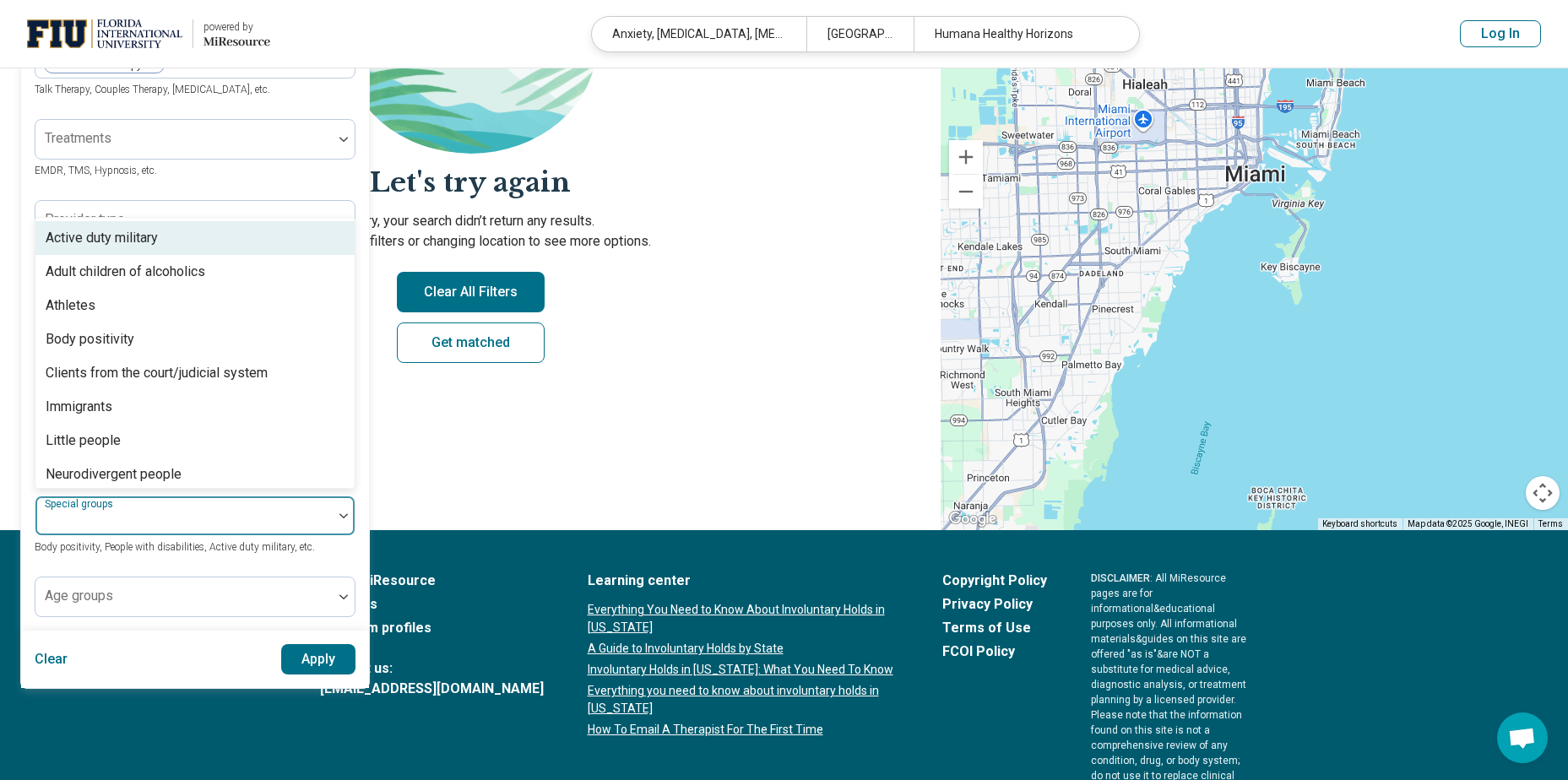
drag, startPoint x: 107, startPoint y: 522, endPoint x: 574, endPoint y: 579, distance: 470.5
click at [588, 579] on link "Learning center" at bounding box center [743, 581] width 311 height 21
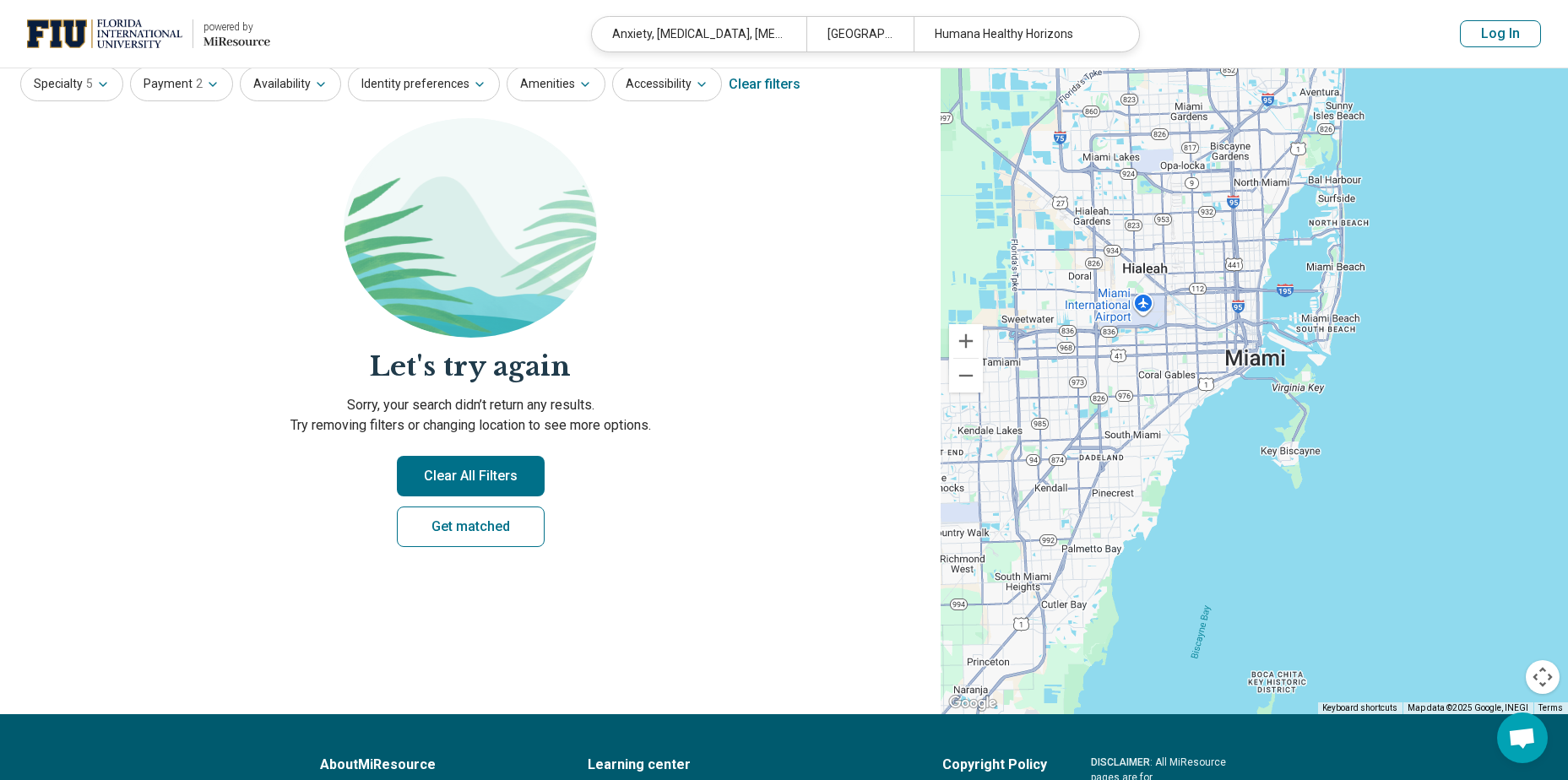
scroll to position [0, 0]
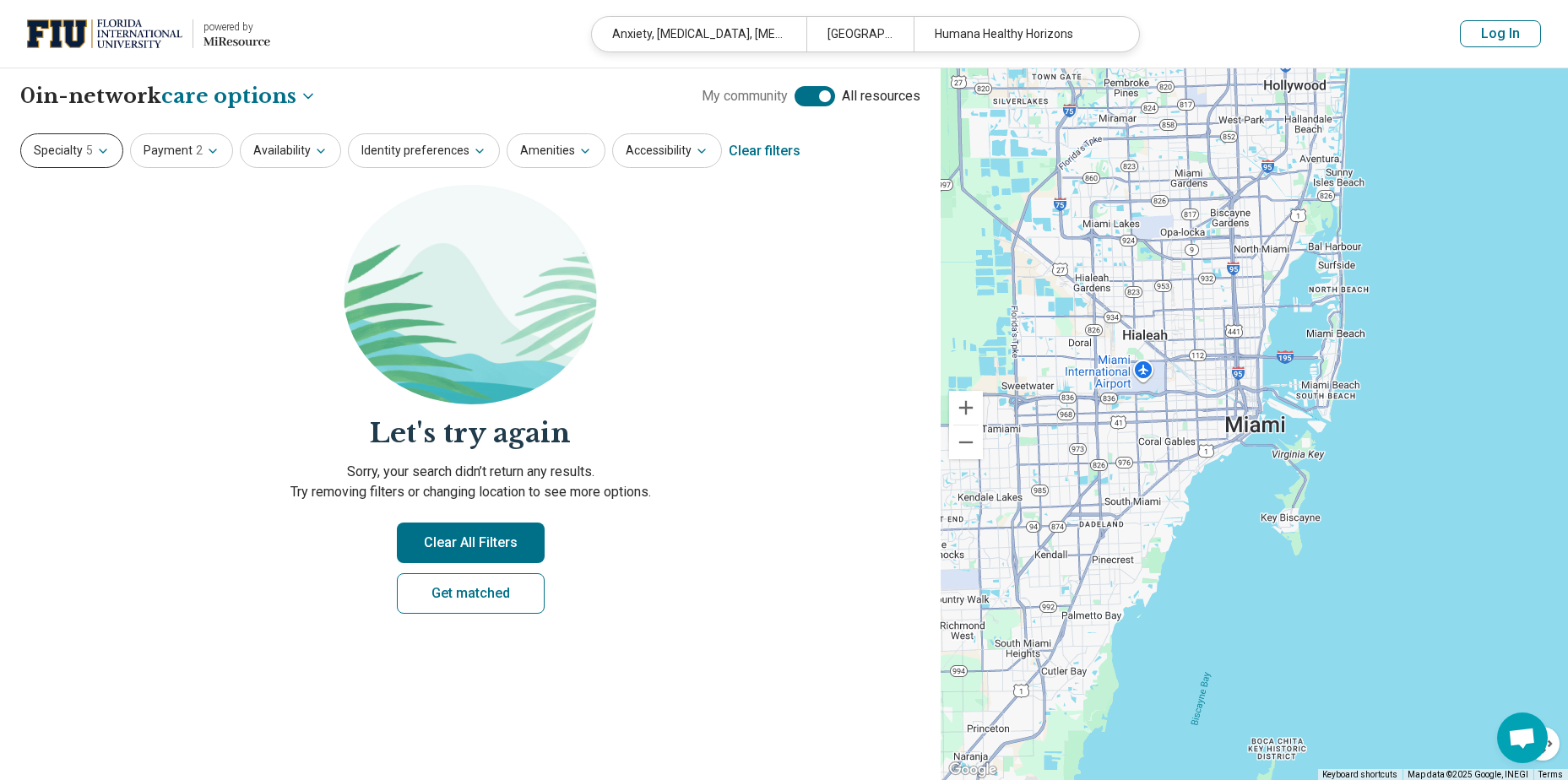
click at [65, 153] on button "Specialty 5" at bounding box center [72, 151] width 103 height 35
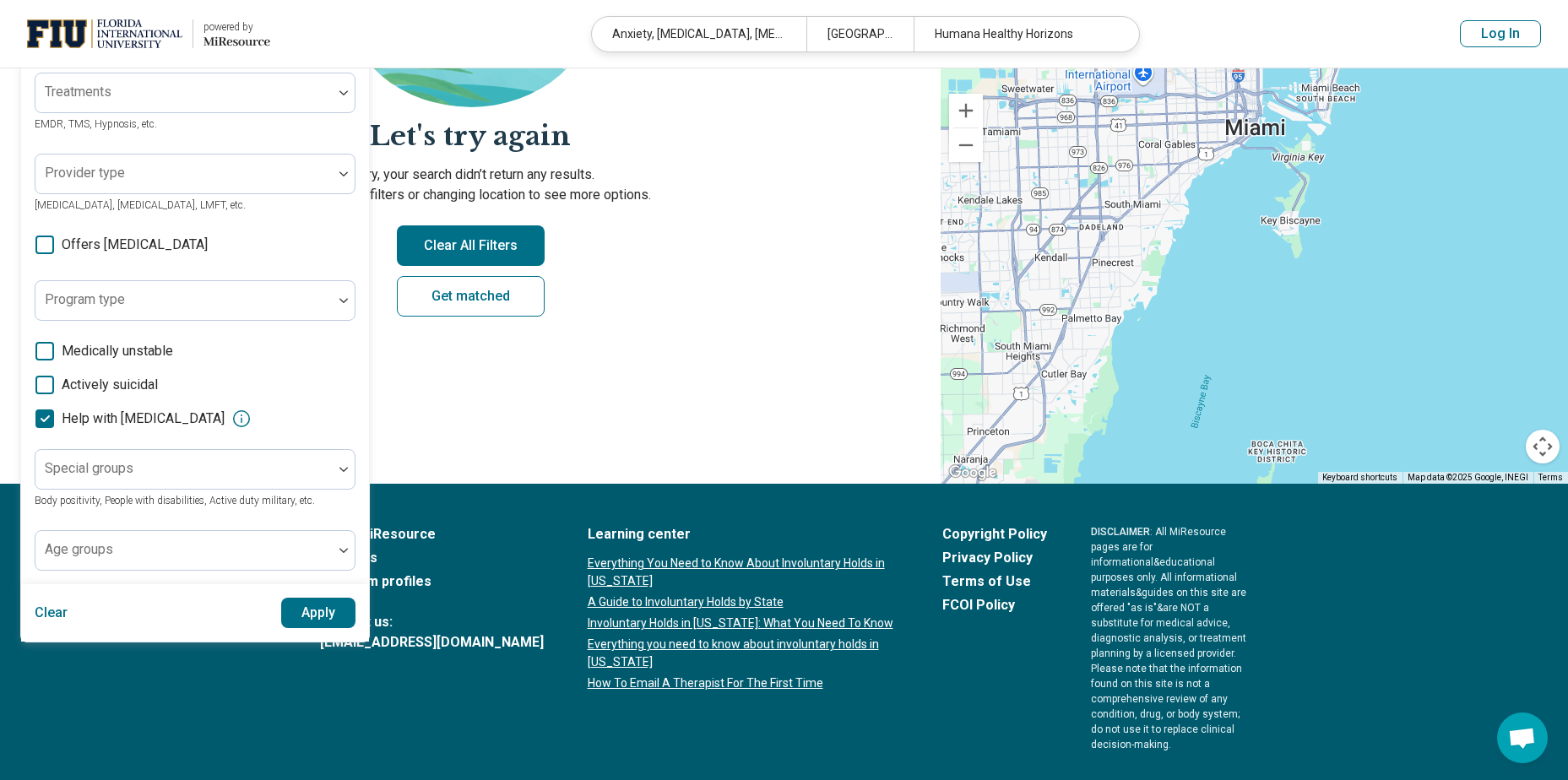
scroll to position [335, 0]
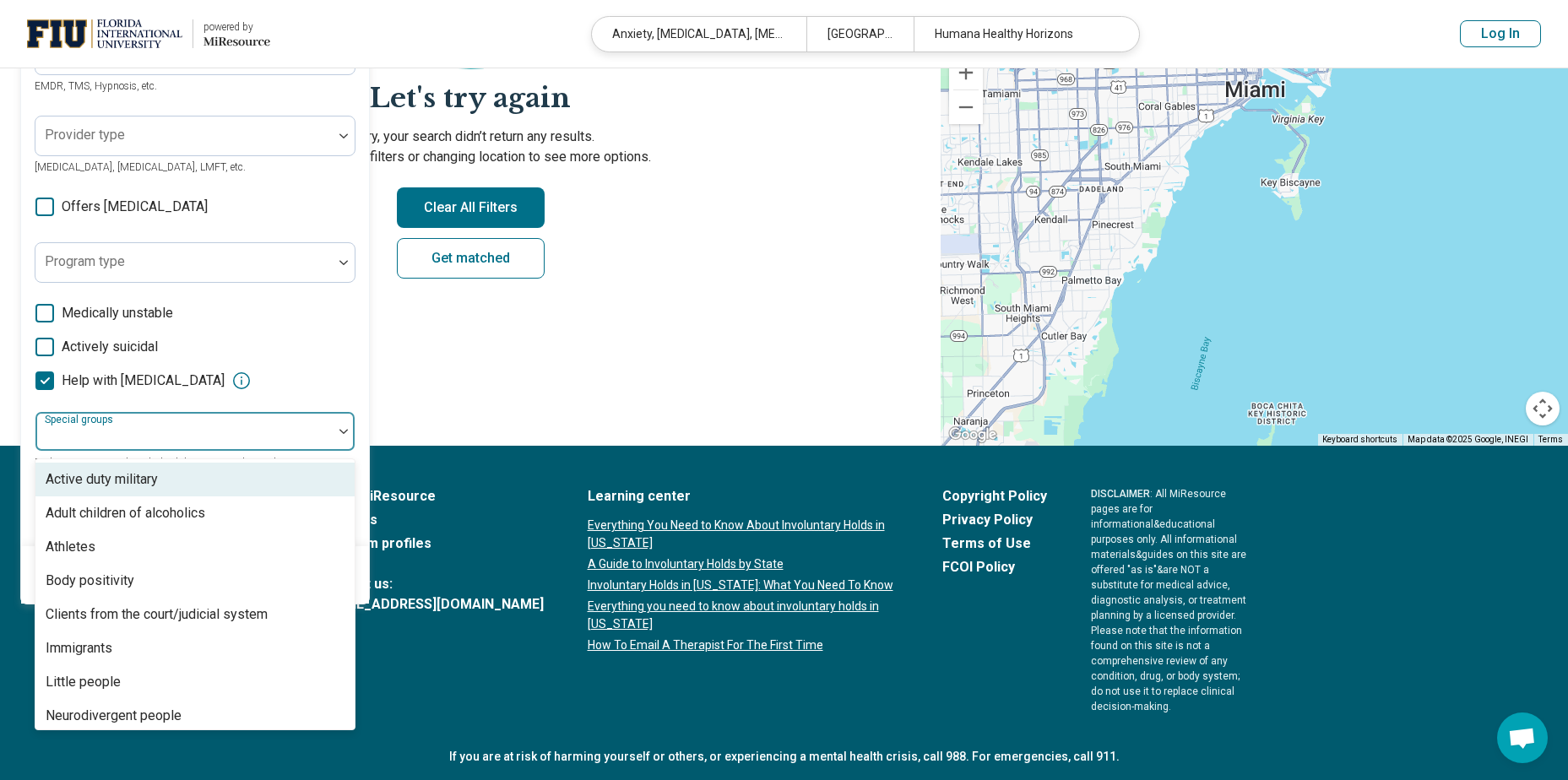
click at [97, 445] on div at bounding box center [184, 438] width 283 height 23
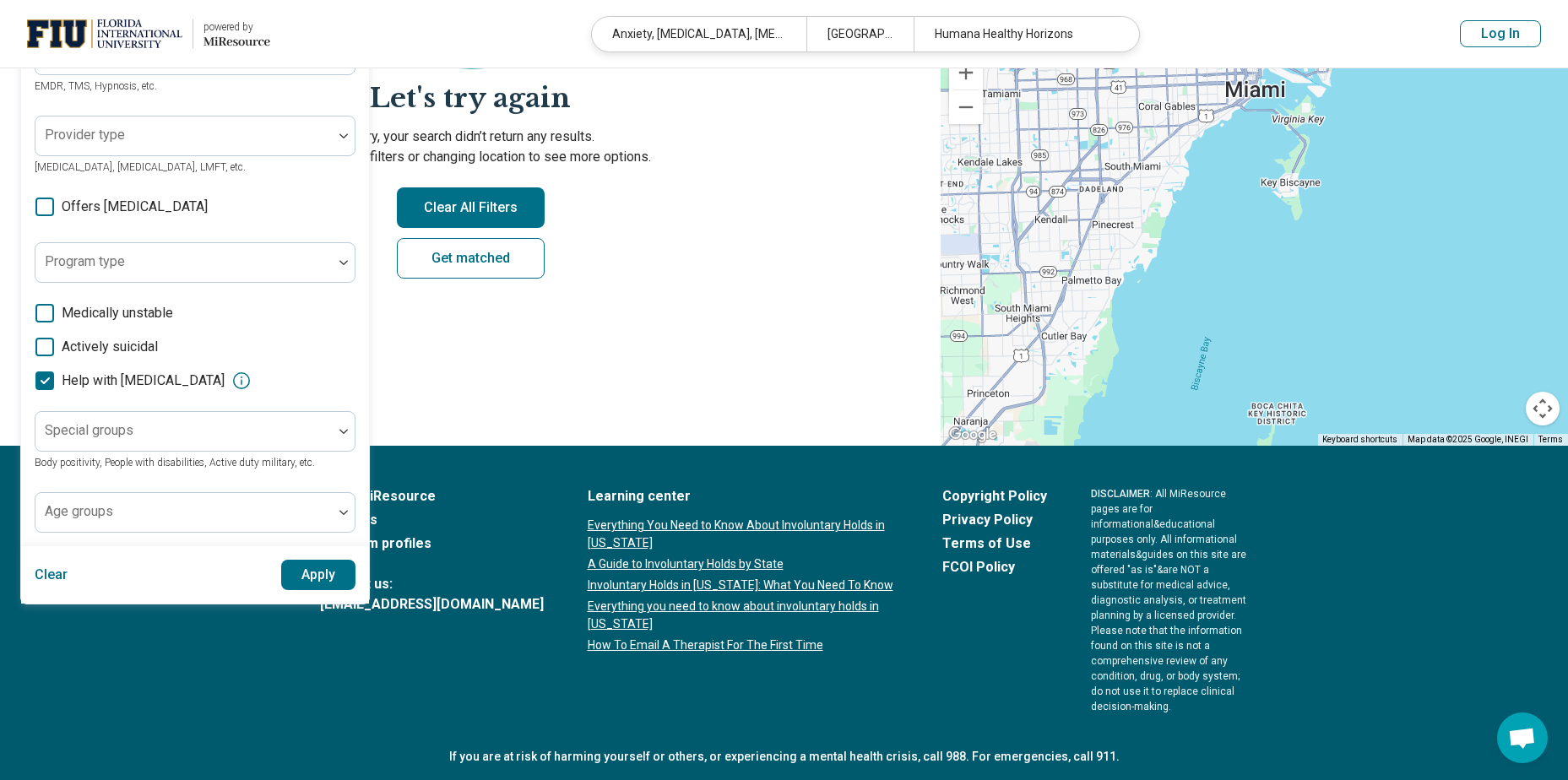
click at [386, 626] on div "About MiResource Partners Premium profiles Contact us: support@miresource.com L…" at bounding box center [784, 601] width 929 height 228
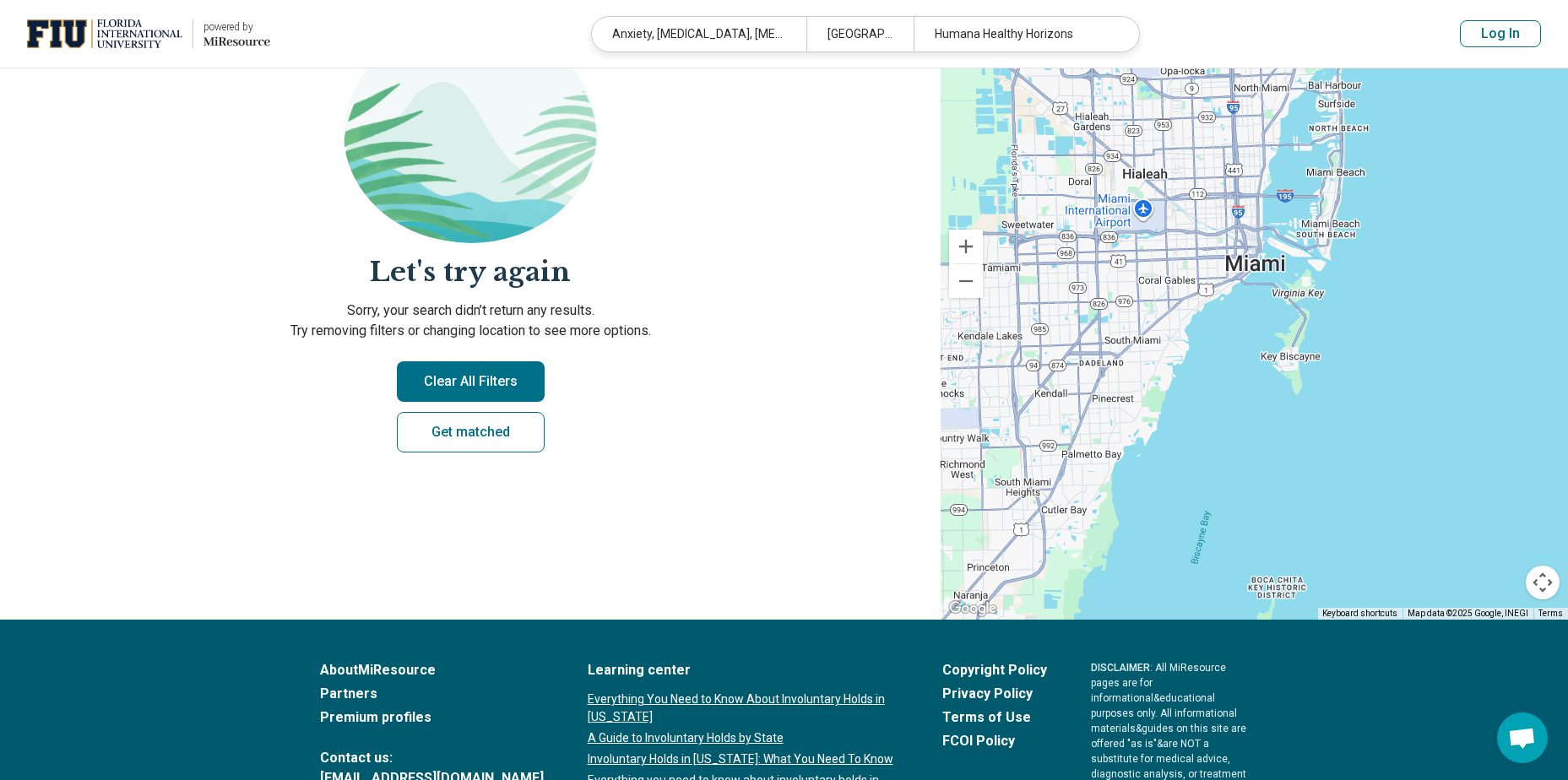
scroll to position [0, 0]
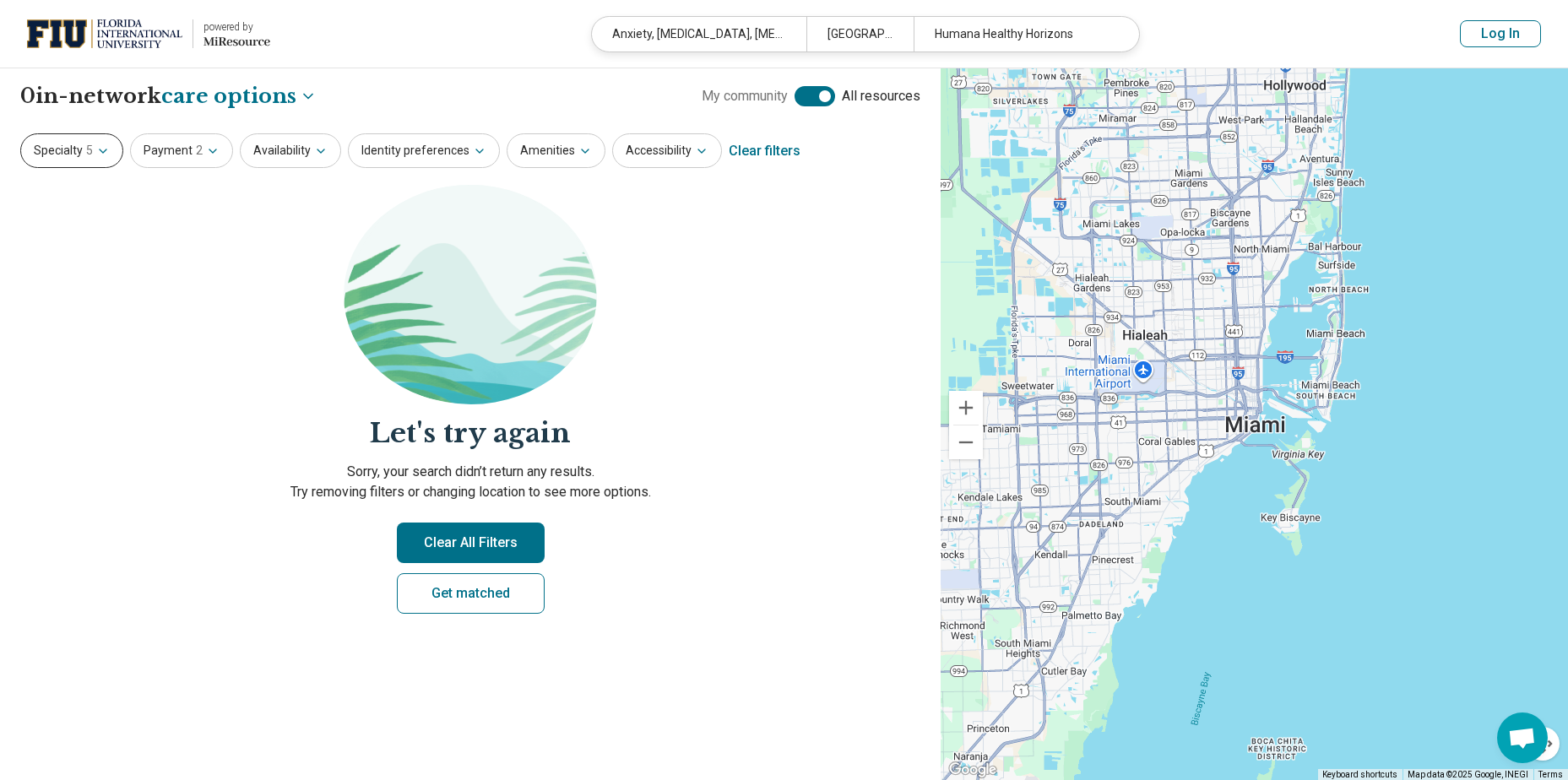
click at [80, 152] on button "Specialty 5" at bounding box center [72, 151] width 103 height 35
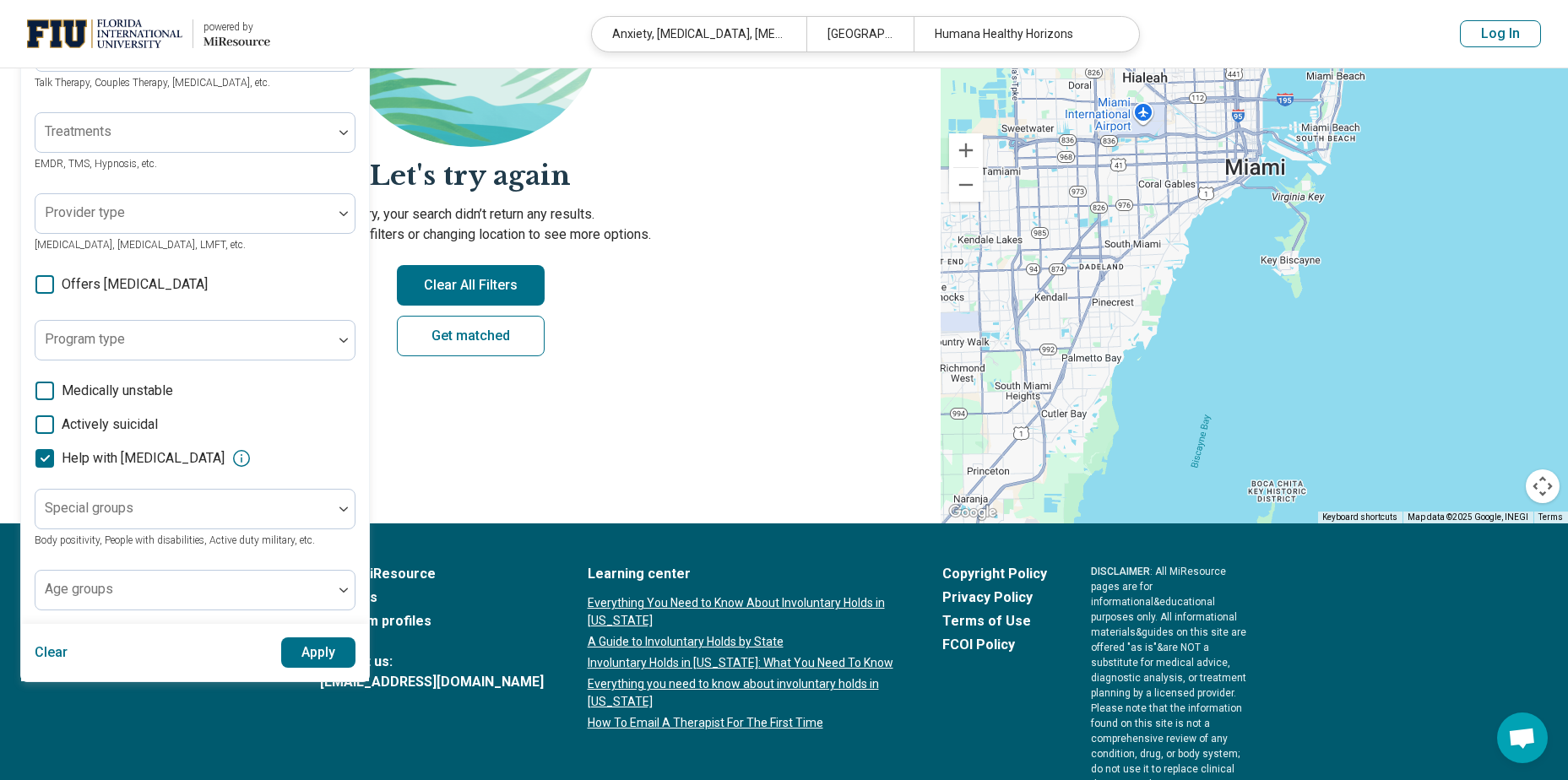
scroll to position [258, 0]
click at [91, 592] on div "Age groups" at bounding box center [195, 589] width 321 height 40
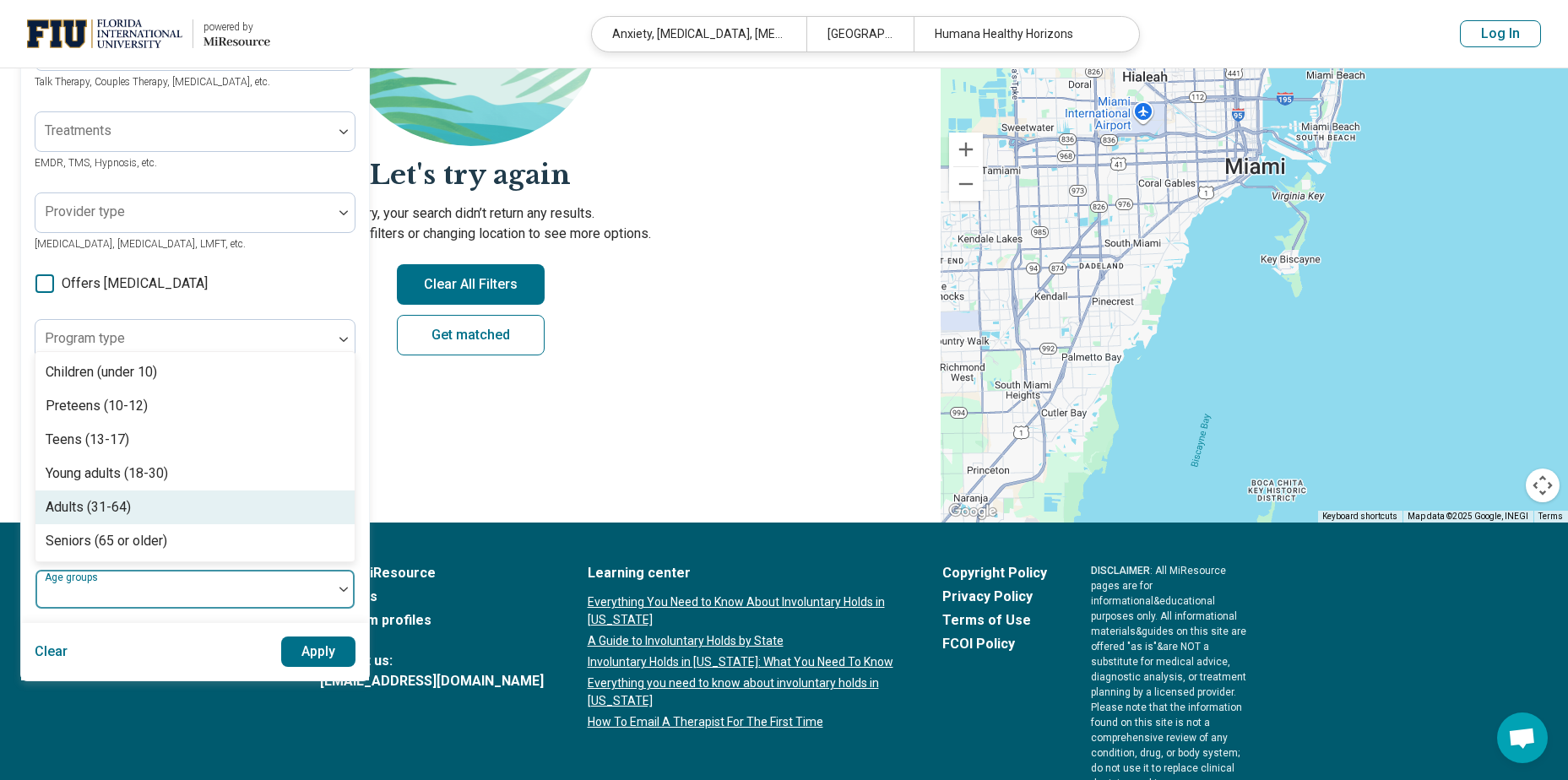
click at [84, 507] on div "Adults (31-64)" at bounding box center [88, 507] width 85 height 21
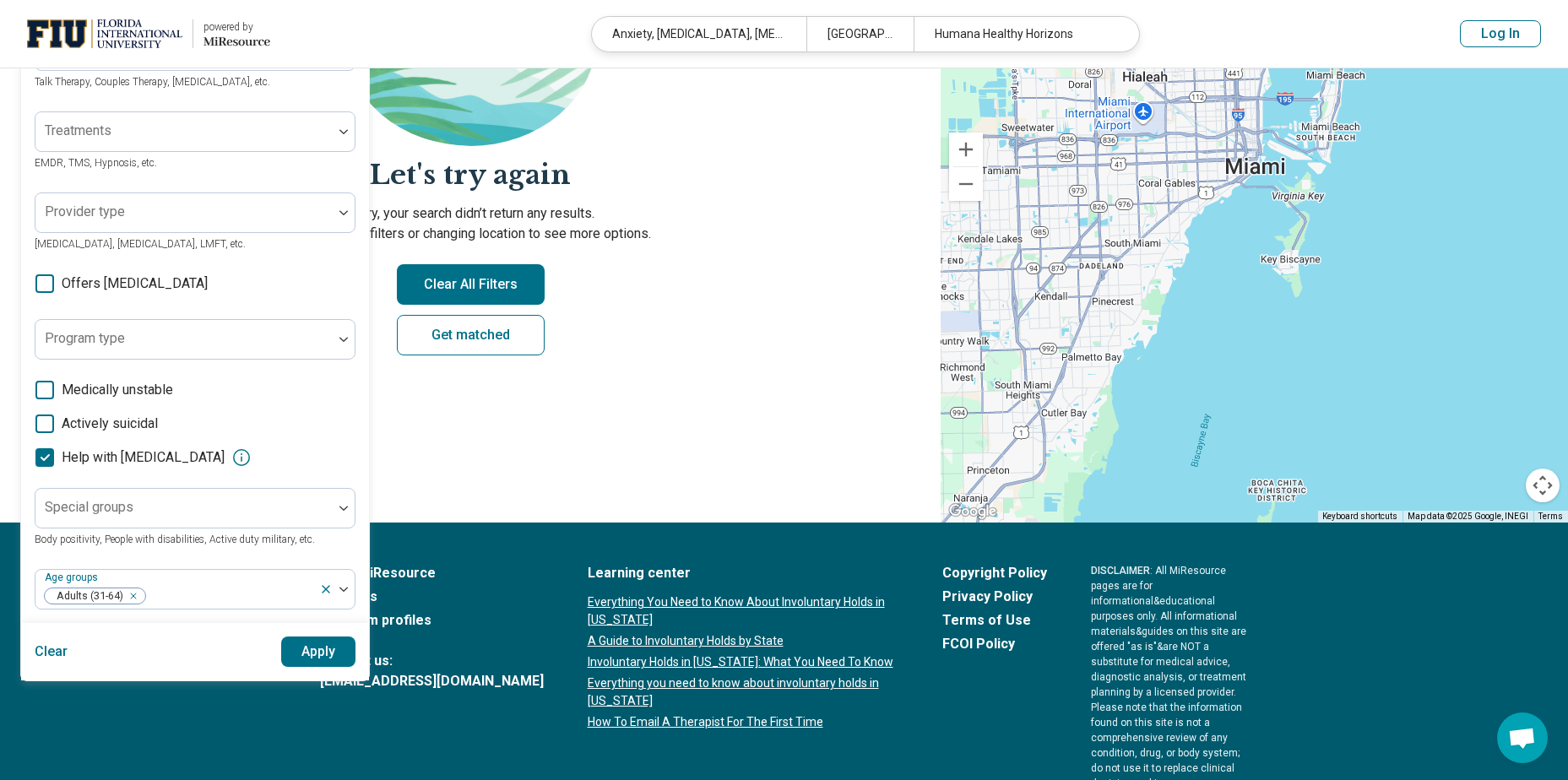
click at [318, 648] on button "Apply" at bounding box center [319, 652] width 75 height 30
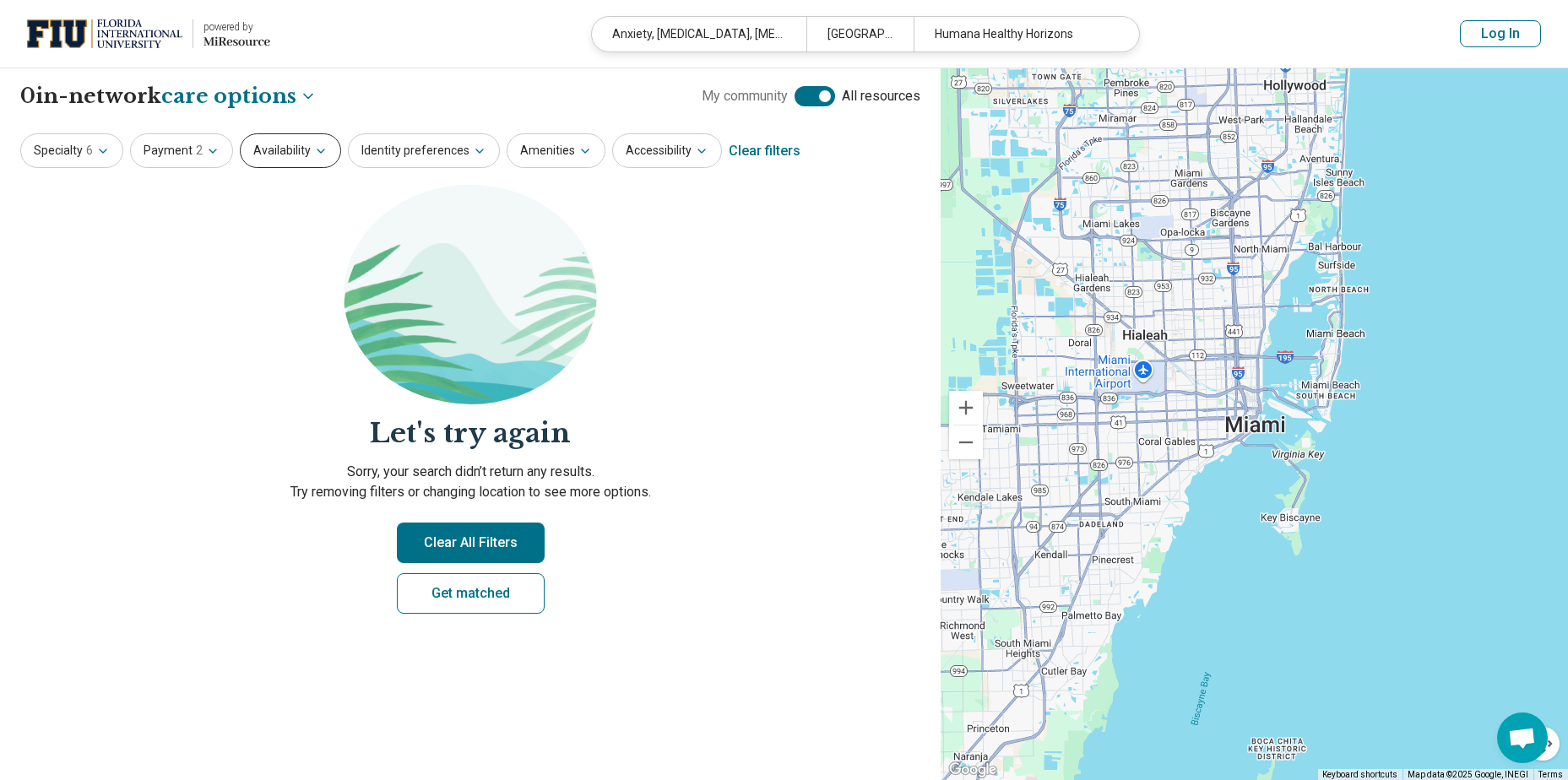
click at [291, 163] on button "Availability" at bounding box center [290, 151] width 101 height 35
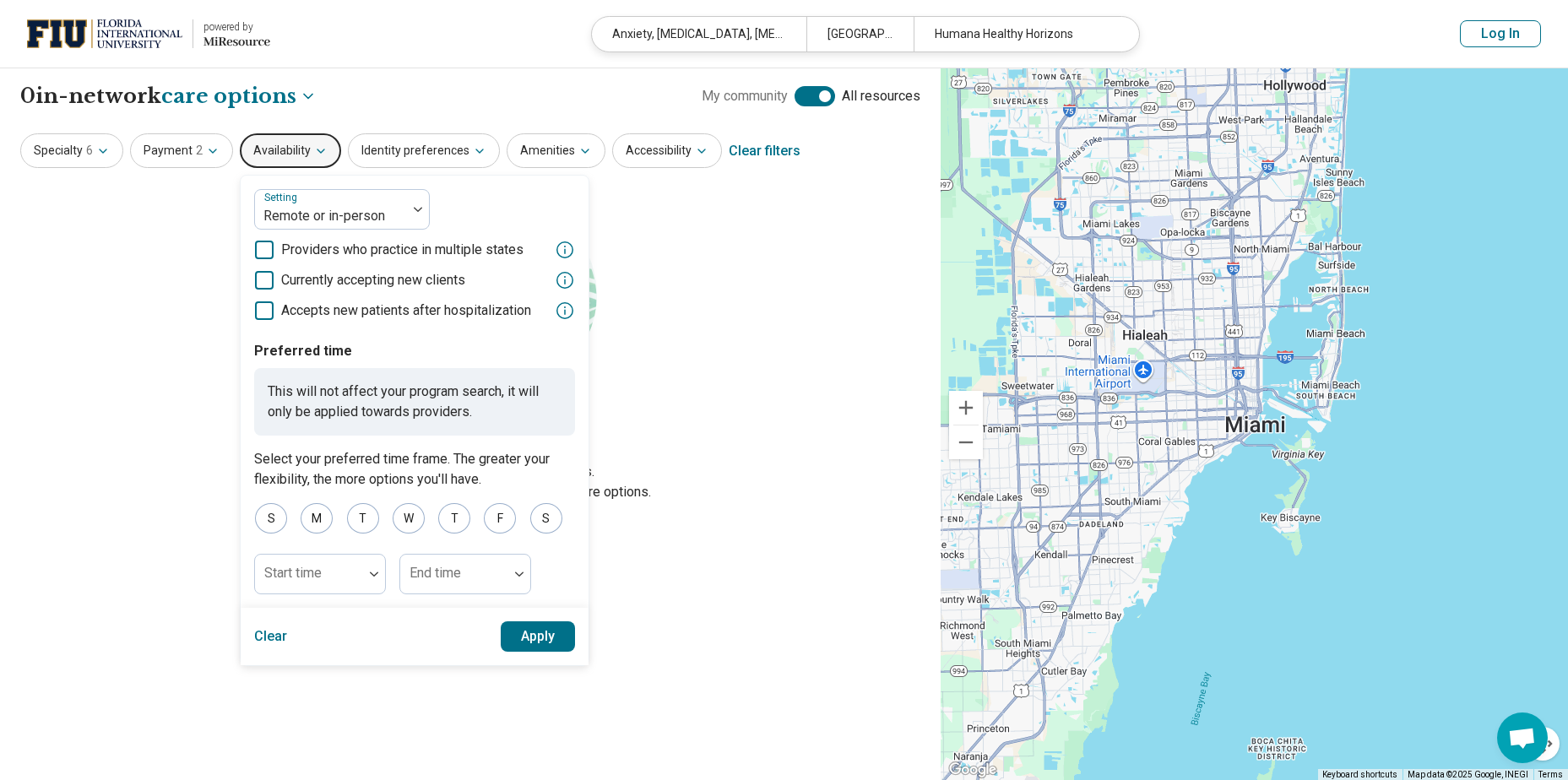
click at [264, 281] on icon at bounding box center [264, 280] width 19 height 19
click at [257, 307] on icon at bounding box center [264, 310] width 19 height 19
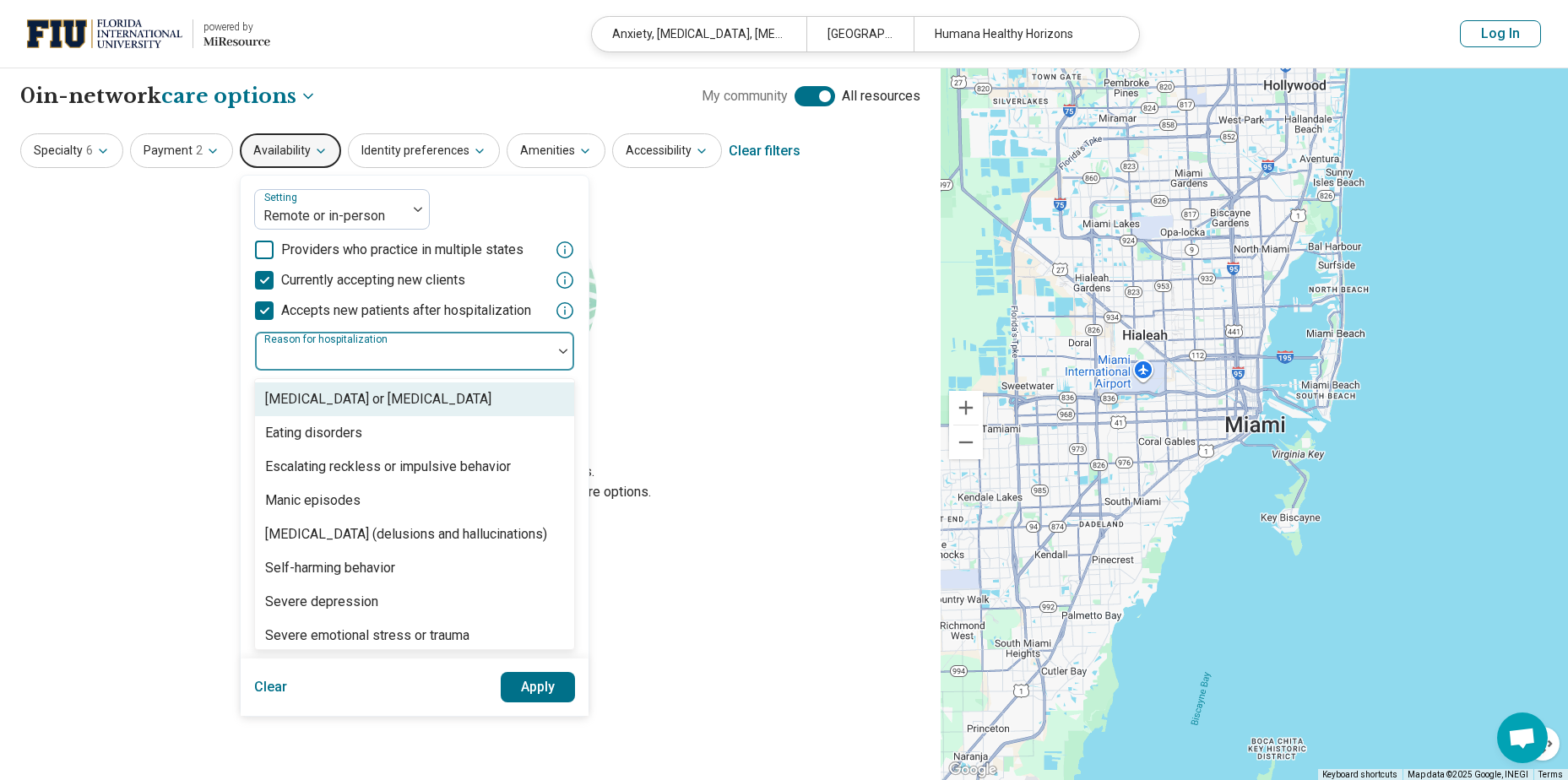
click at [335, 354] on div "Reason for hospitalization" at bounding box center [415, 351] width 321 height 40
click at [258, 304] on icon at bounding box center [264, 310] width 19 height 19
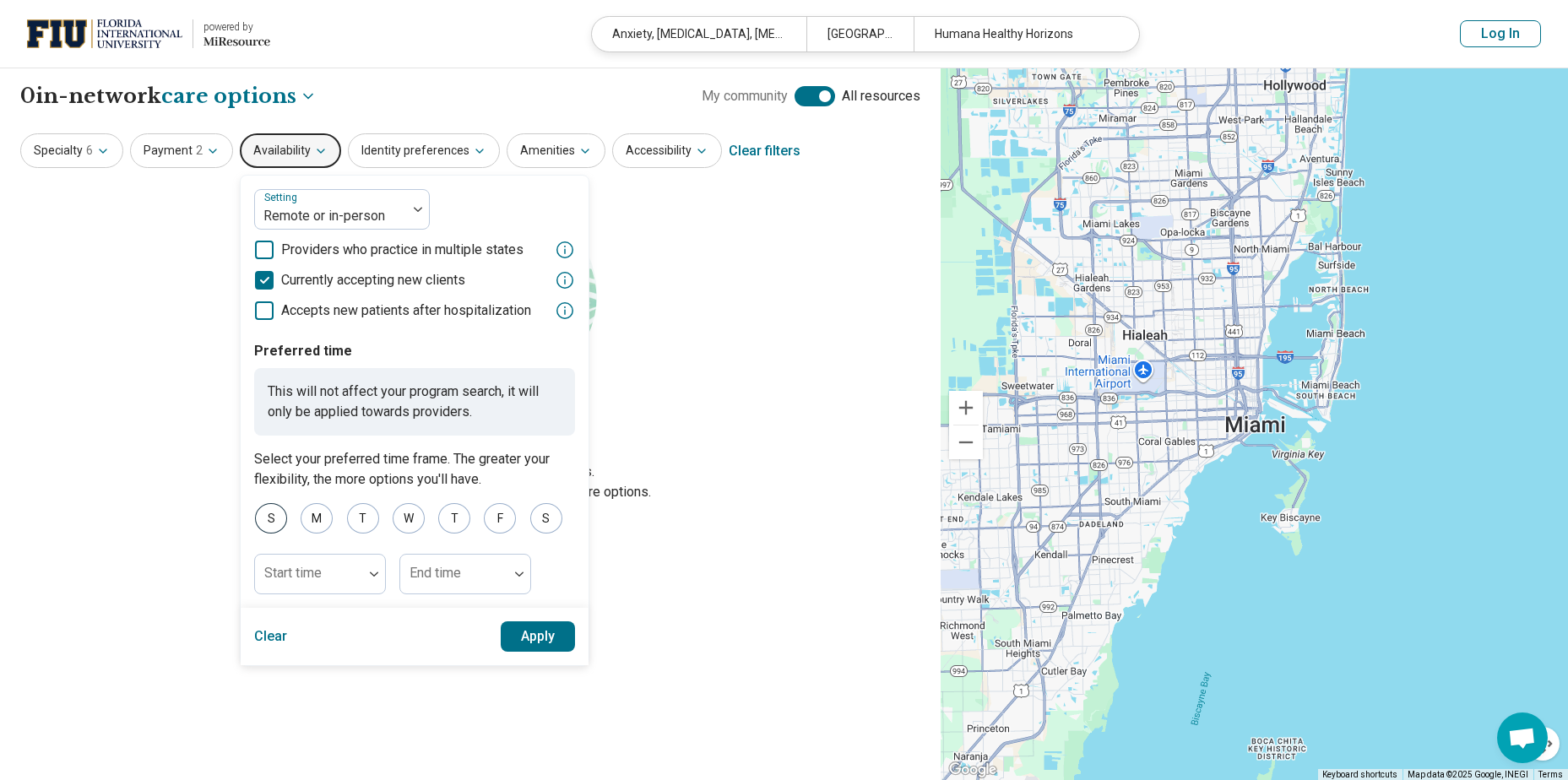
click at [273, 509] on div "S" at bounding box center [271, 518] width 32 height 30
click at [315, 518] on div "M" at bounding box center [316, 518] width 32 height 30
click at [366, 519] on div "T" at bounding box center [363, 518] width 32 height 30
click at [404, 516] on div "W" at bounding box center [409, 518] width 32 height 30
click at [443, 516] on div "T" at bounding box center [455, 518] width 32 height 30
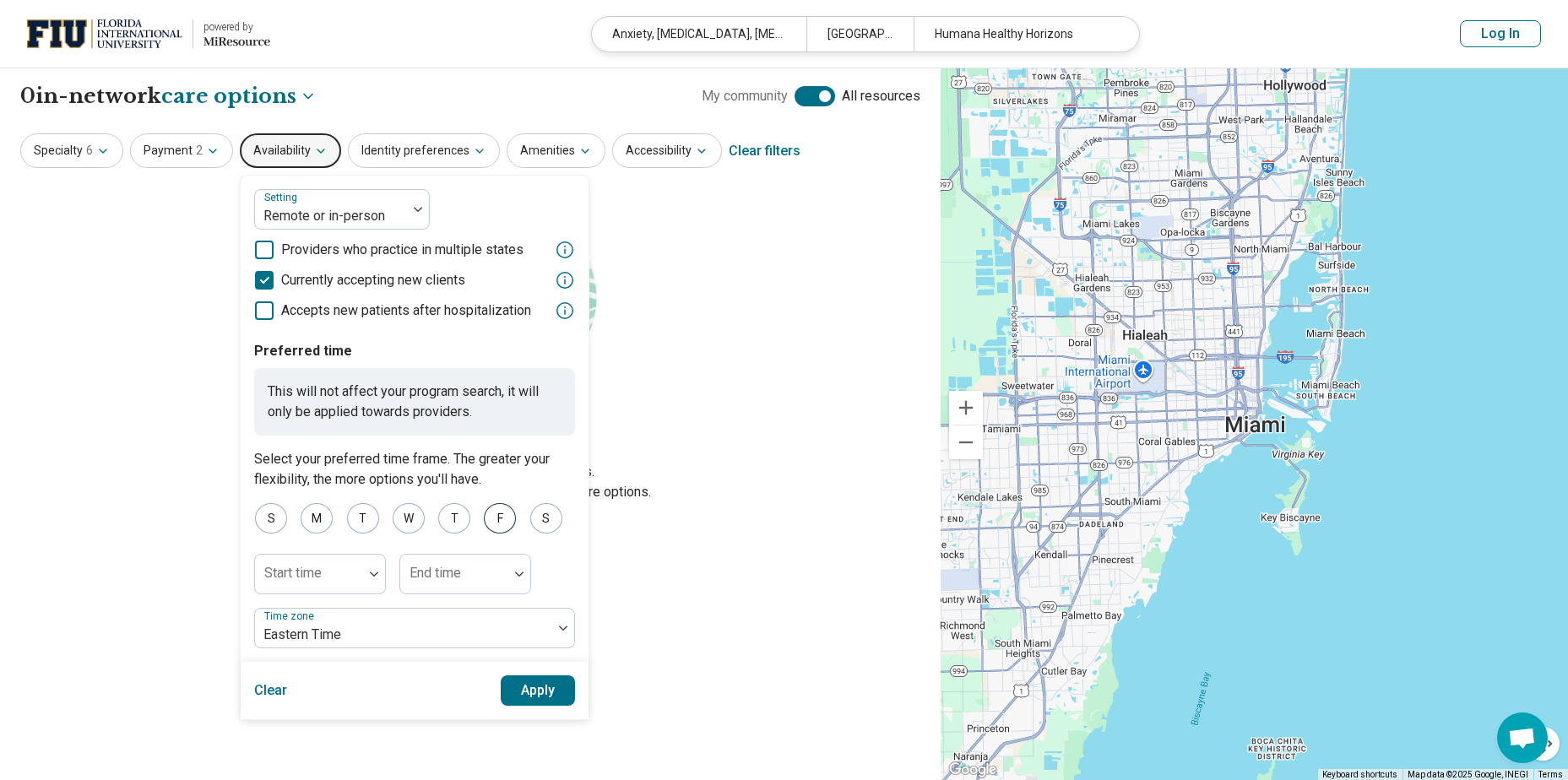
click at [498, 516] on div "F" at bounding box center [500, 518] width 32 height 30
click at [541, 518] on div "S" at bounding box center [547, 518] width 32 height 30
click at [322, 575] on div at bounding box center [308, 581] width 94 height 23
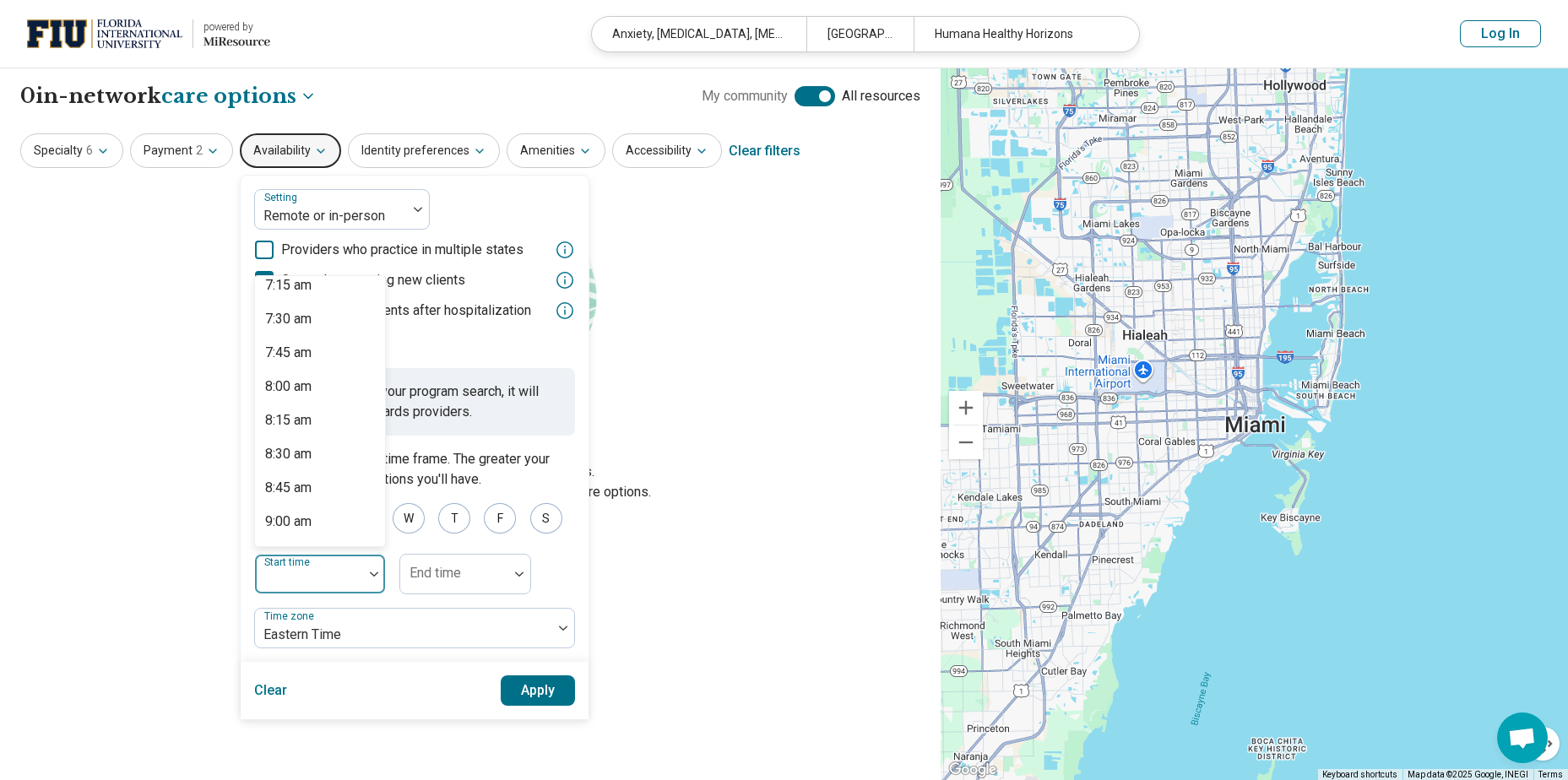
scroll to position [1002, 0]
click at [277, 392] on div "8:15 am" at bounding box center [319, 409] width 130 height 34
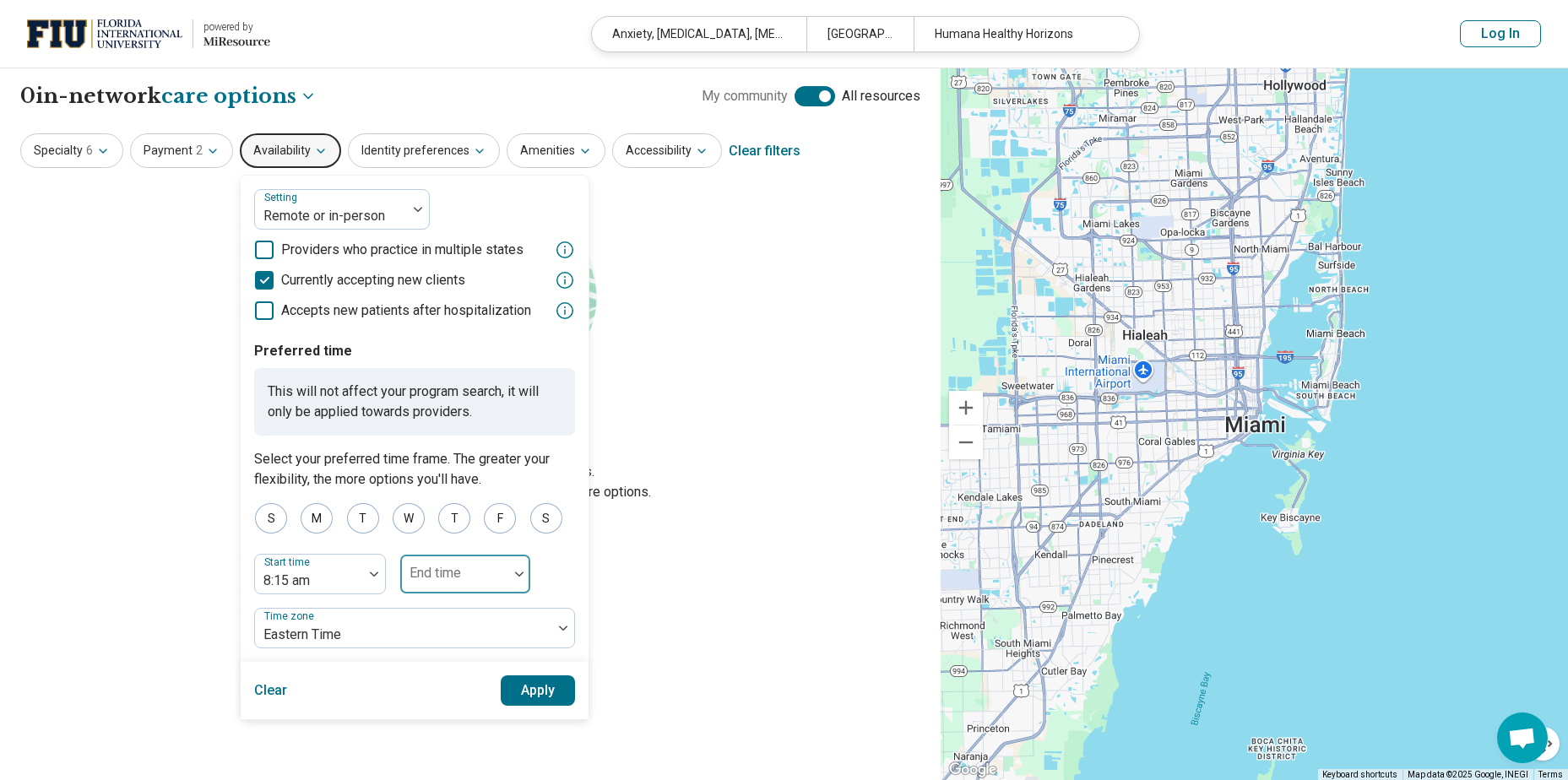
click at [407, 574] on input "text" at bounding box center [409, 581] width 4 height 21
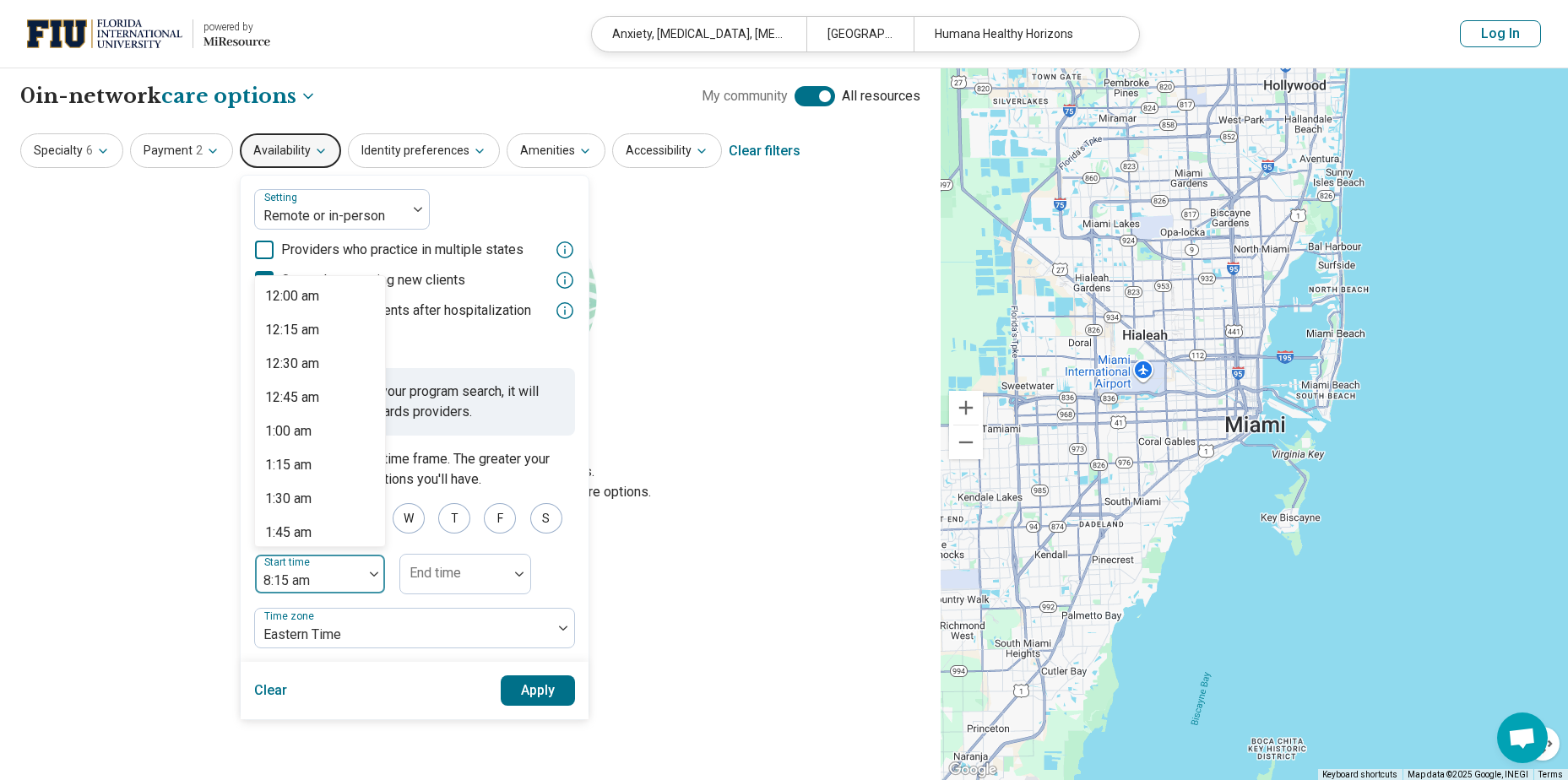
click at [300, 576] on div at bounding box center [308, 581] width 94 height 23
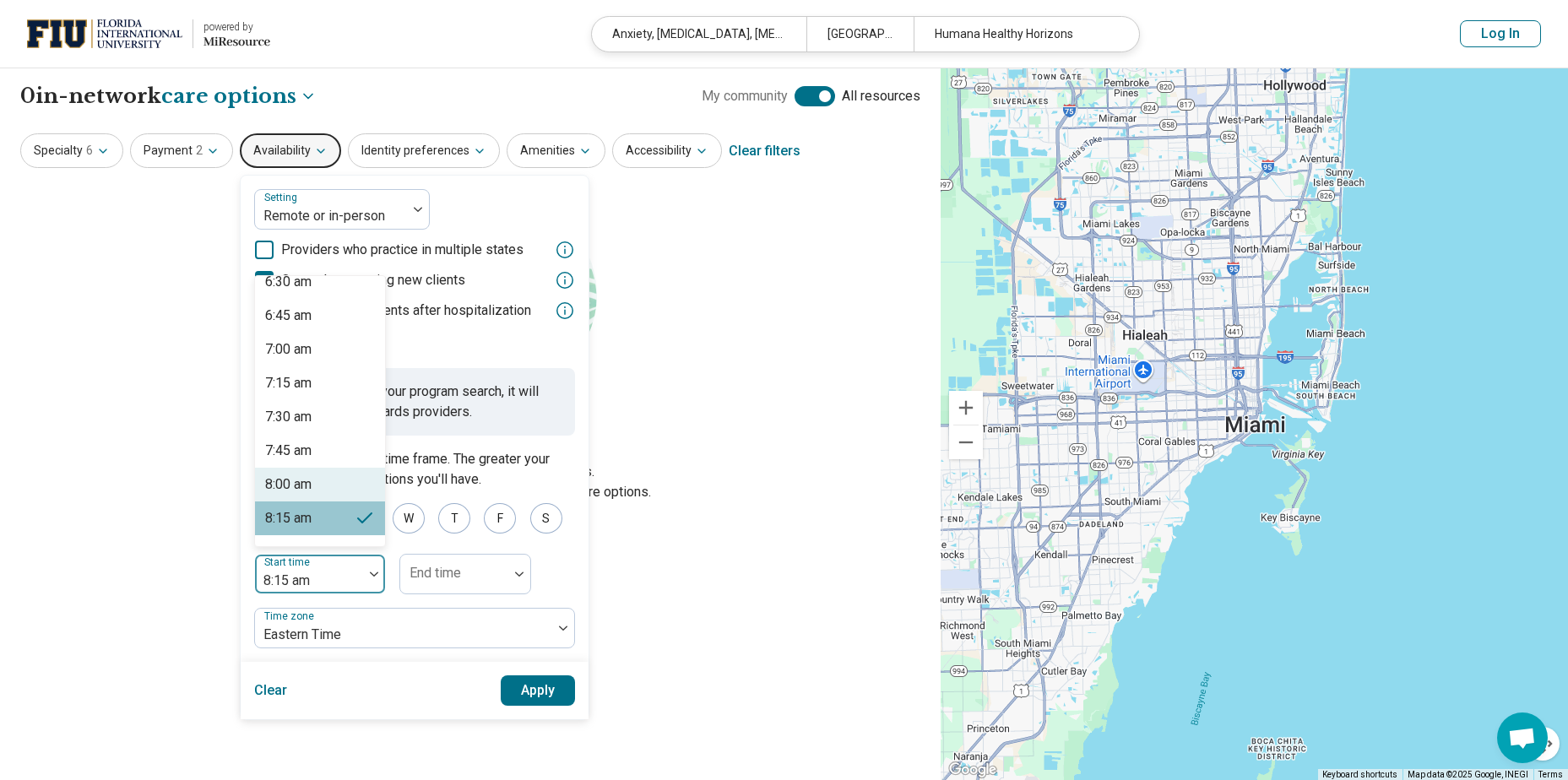
click at [295, 495] on div "8:00 am" at bounding box center [289, 484] width 47 height 21
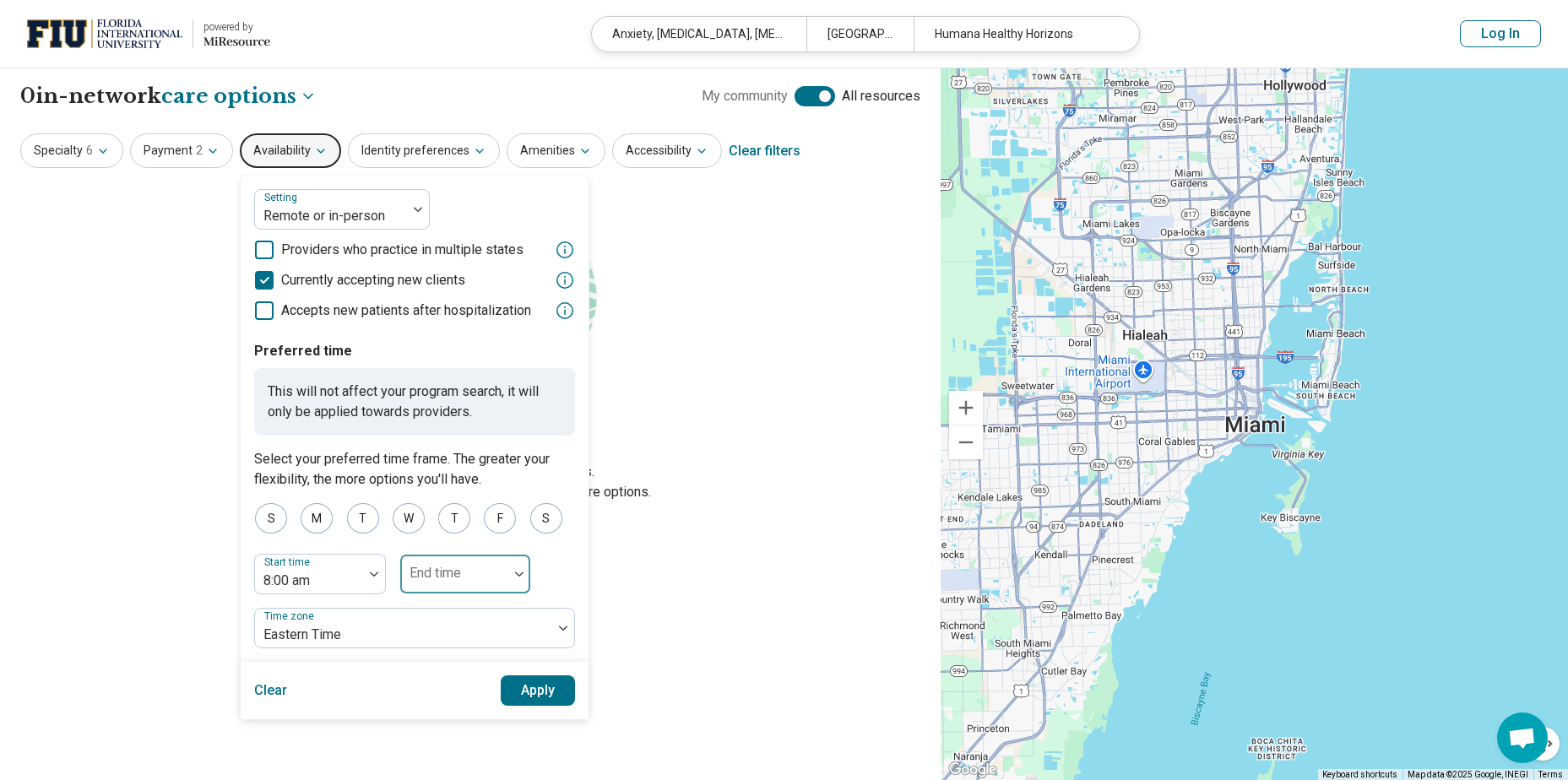
click at [461, 570] on div at bounding box center [454, 581] width 94 height 23
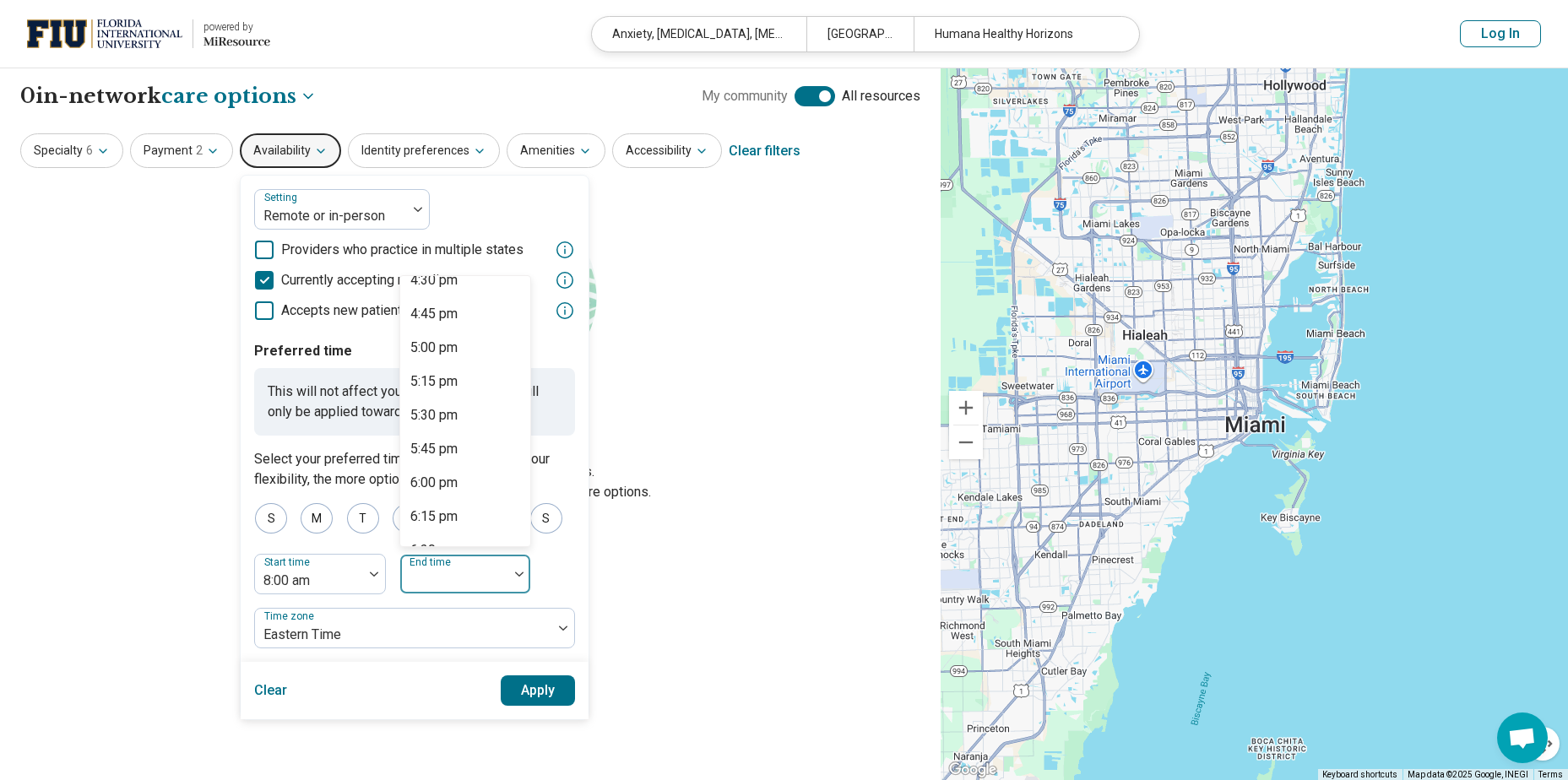
scroll to position [1131, 0]
click at [428, 352] on div "5:00 pm" at bounding box center [434, 348] width 48 height 21
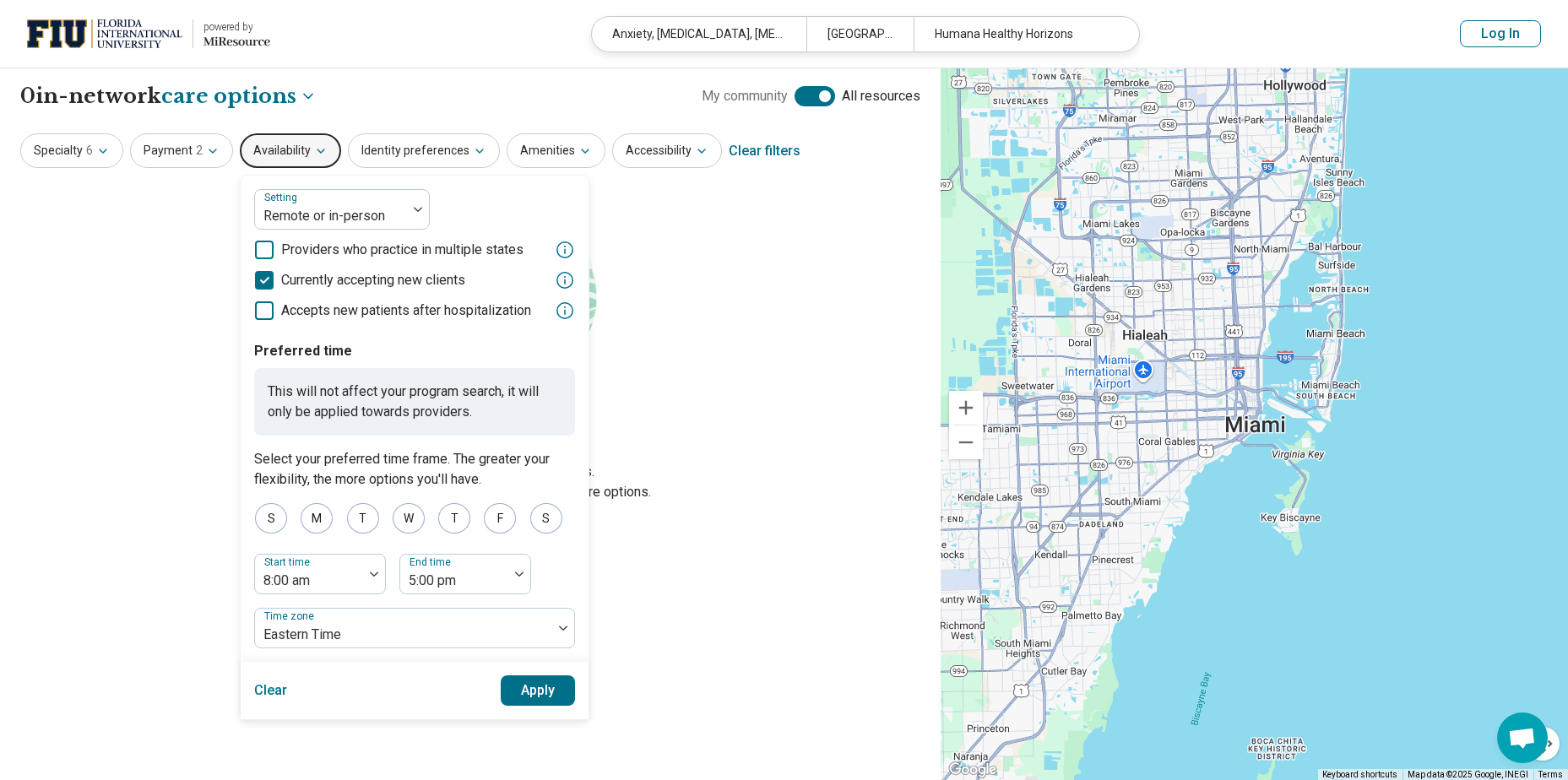
click at [530, 692] on button "Apply" at bounding box center [539, 691] width 75 height 30
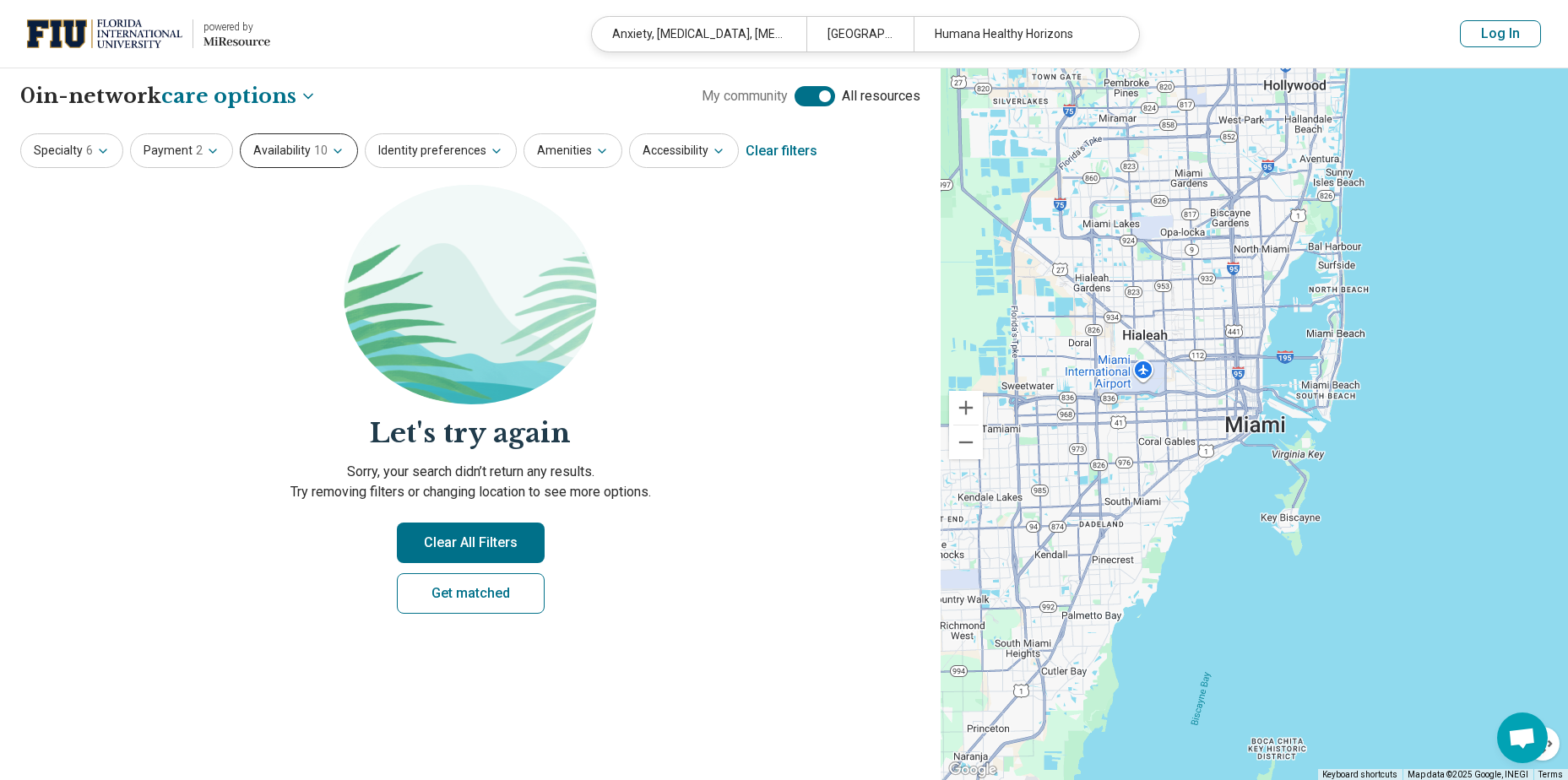
click at [319, 156] on span "10" at bounding box center [320, 151] width 13 height 18
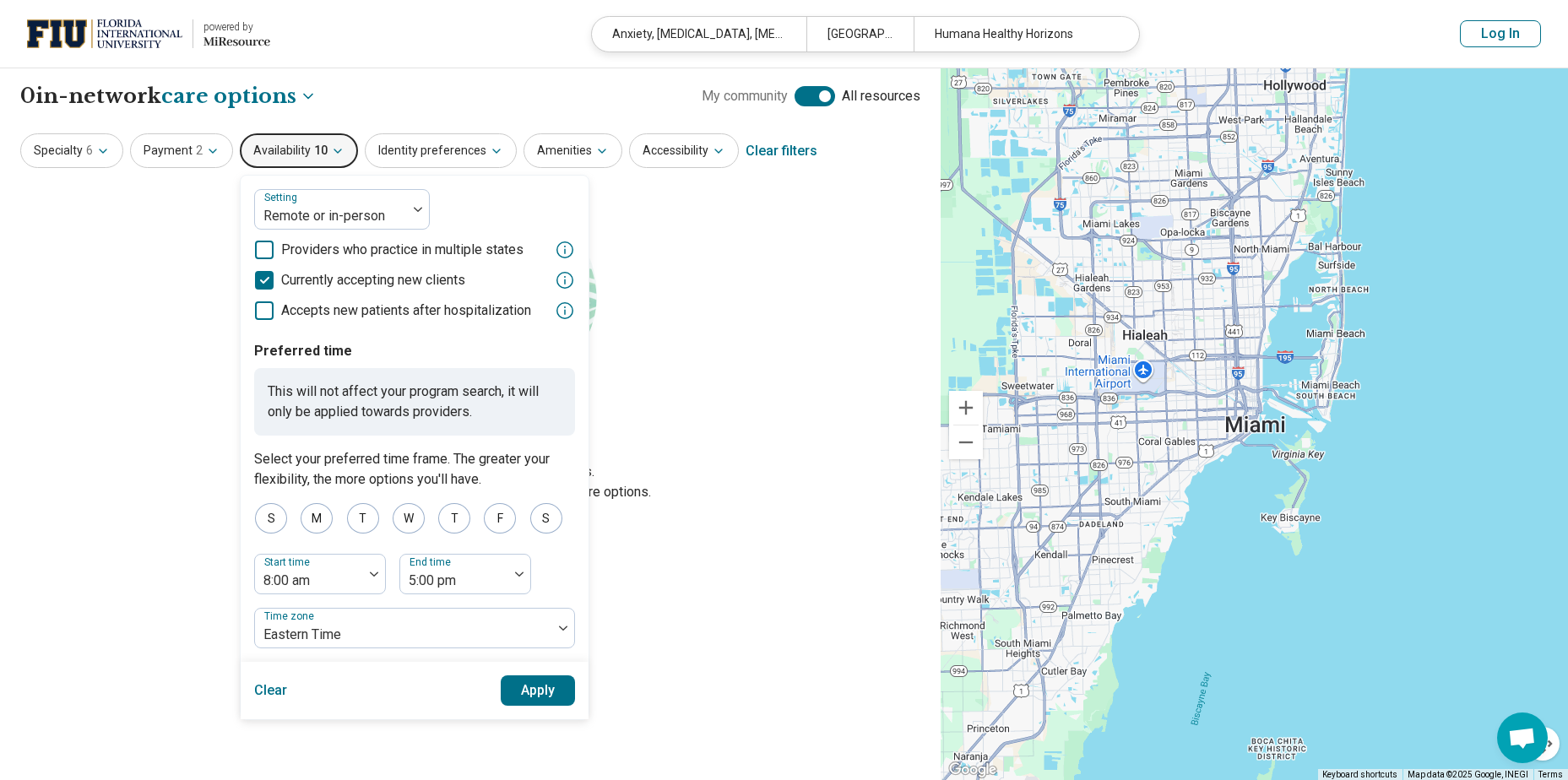
click at [266, 247] on icon at bounding box center [264, 249] width 19 height 19
click at [512, 680] on button "Apply" at bounding box center [539, 691] width 75 height 30
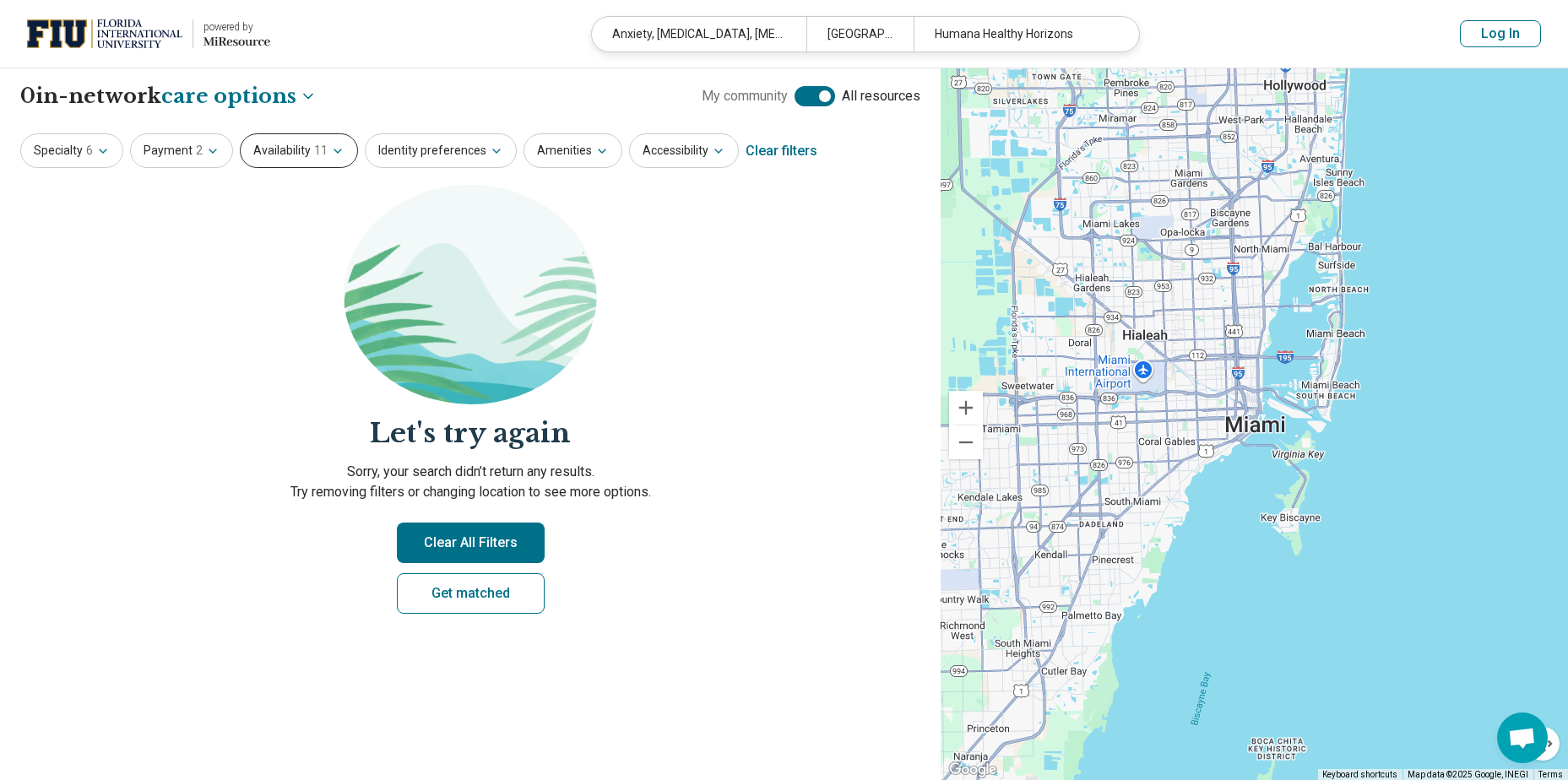
click at [273, 142] on button "Availability 11" at bounding box center [299, 151] width 118 height 35
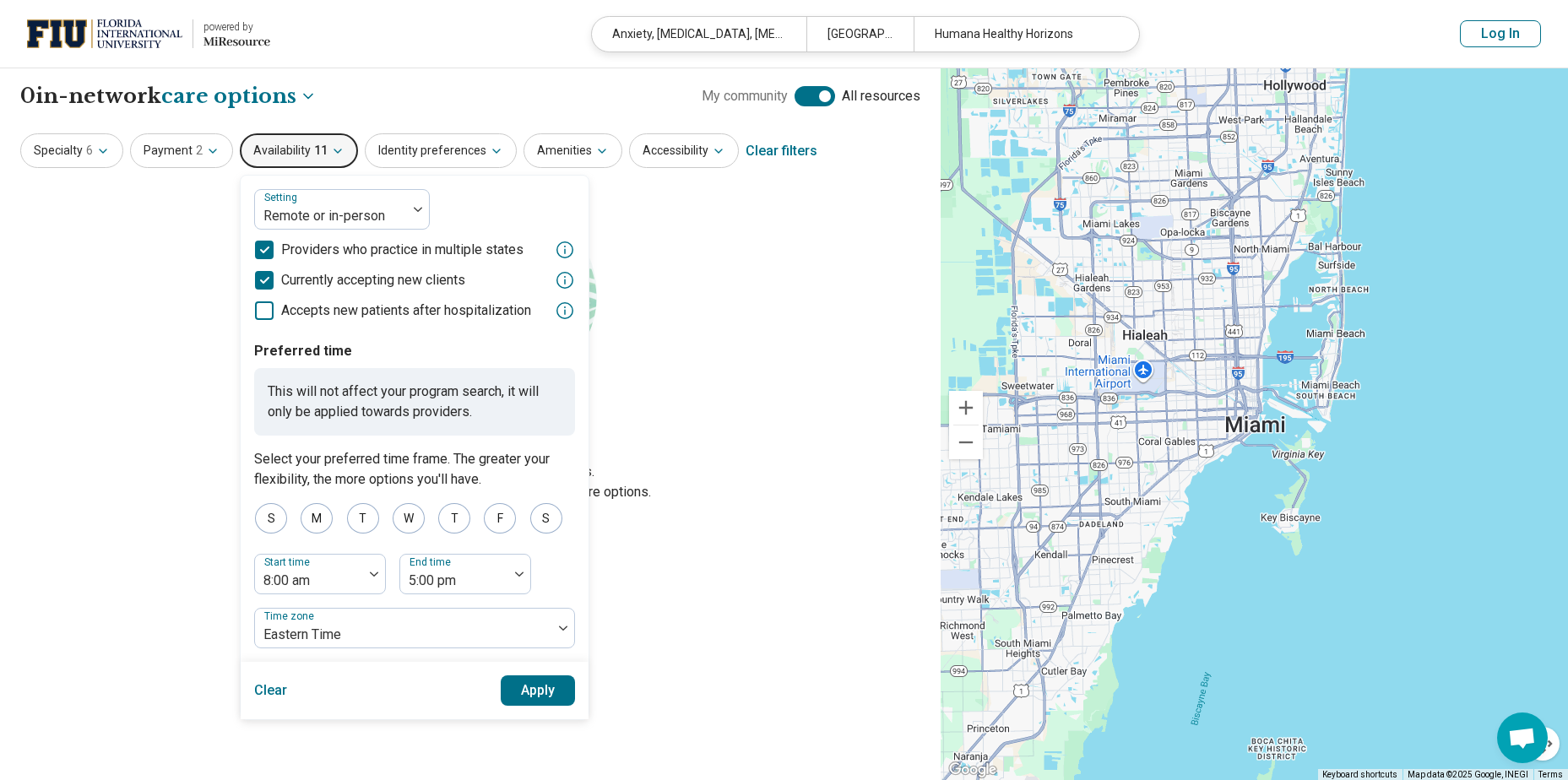
click at [259, 309] on icon at bounding box center [264, 310] width 19 height 19
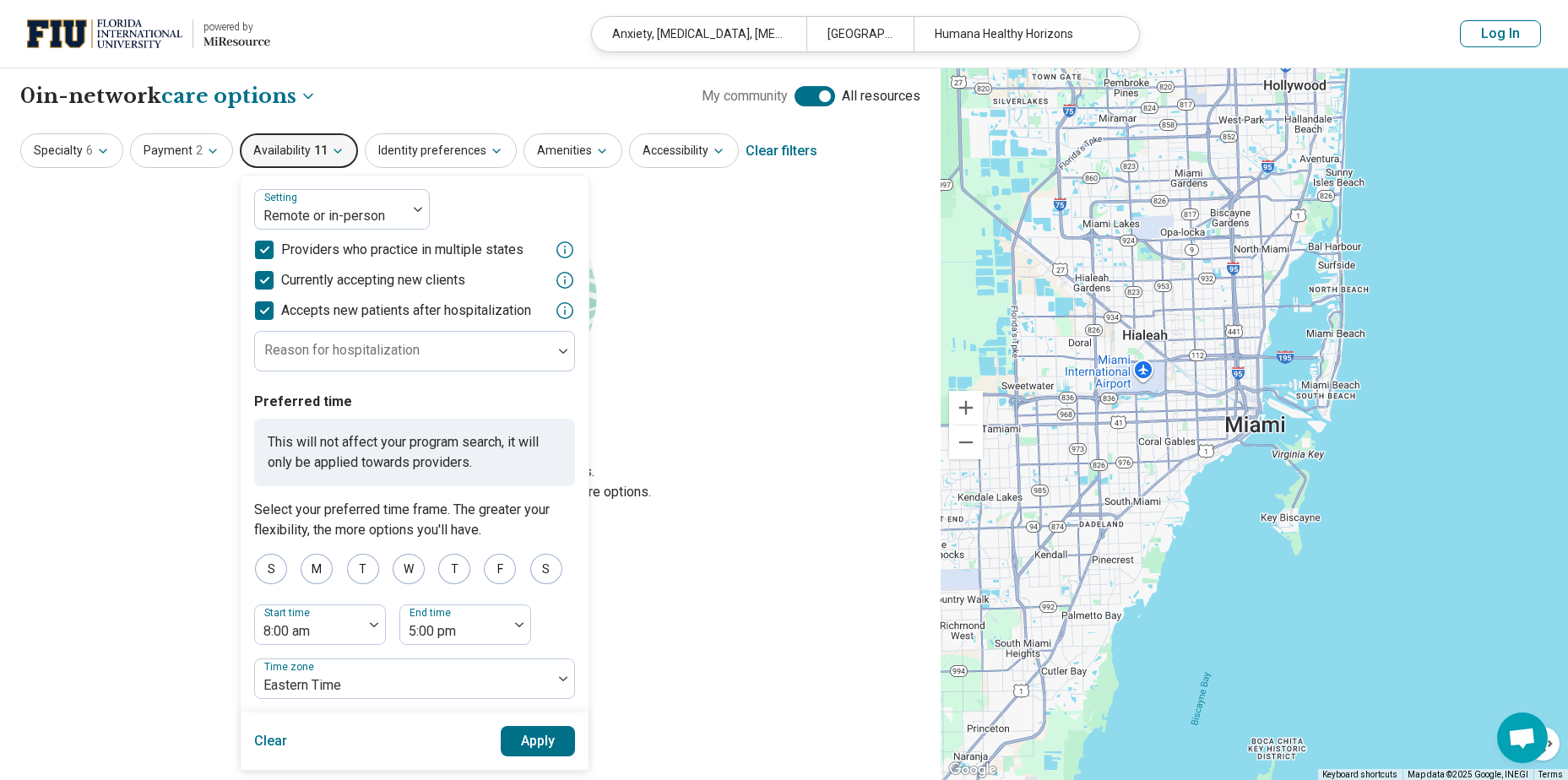
scroll to position [8, 0]
click at [260, 311] on icon at bounding box center [264, 310] width 19 height 19
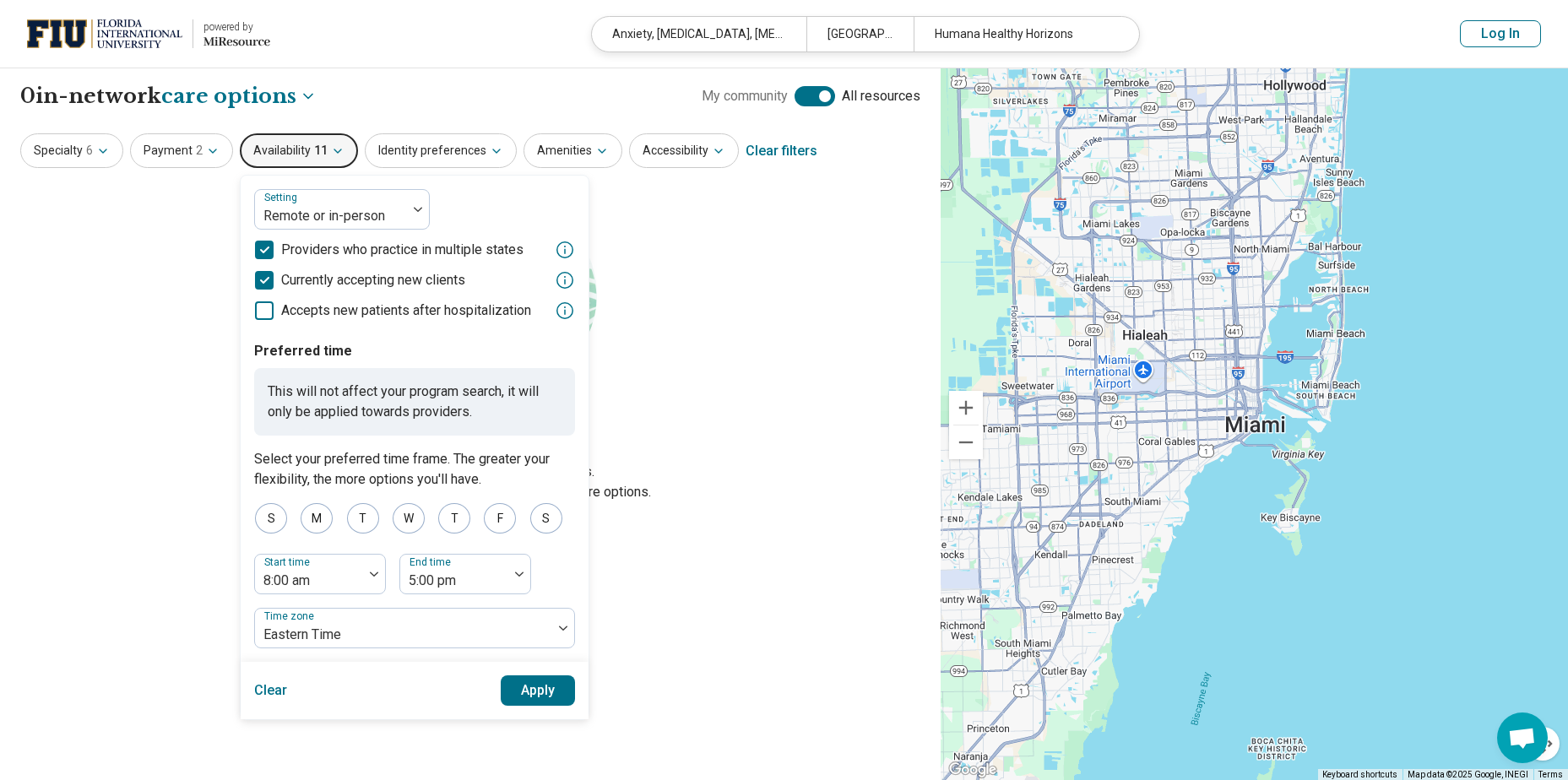
click at [532, 689] on button "Apply" at bounding box center [539, 691] width 75 height 30
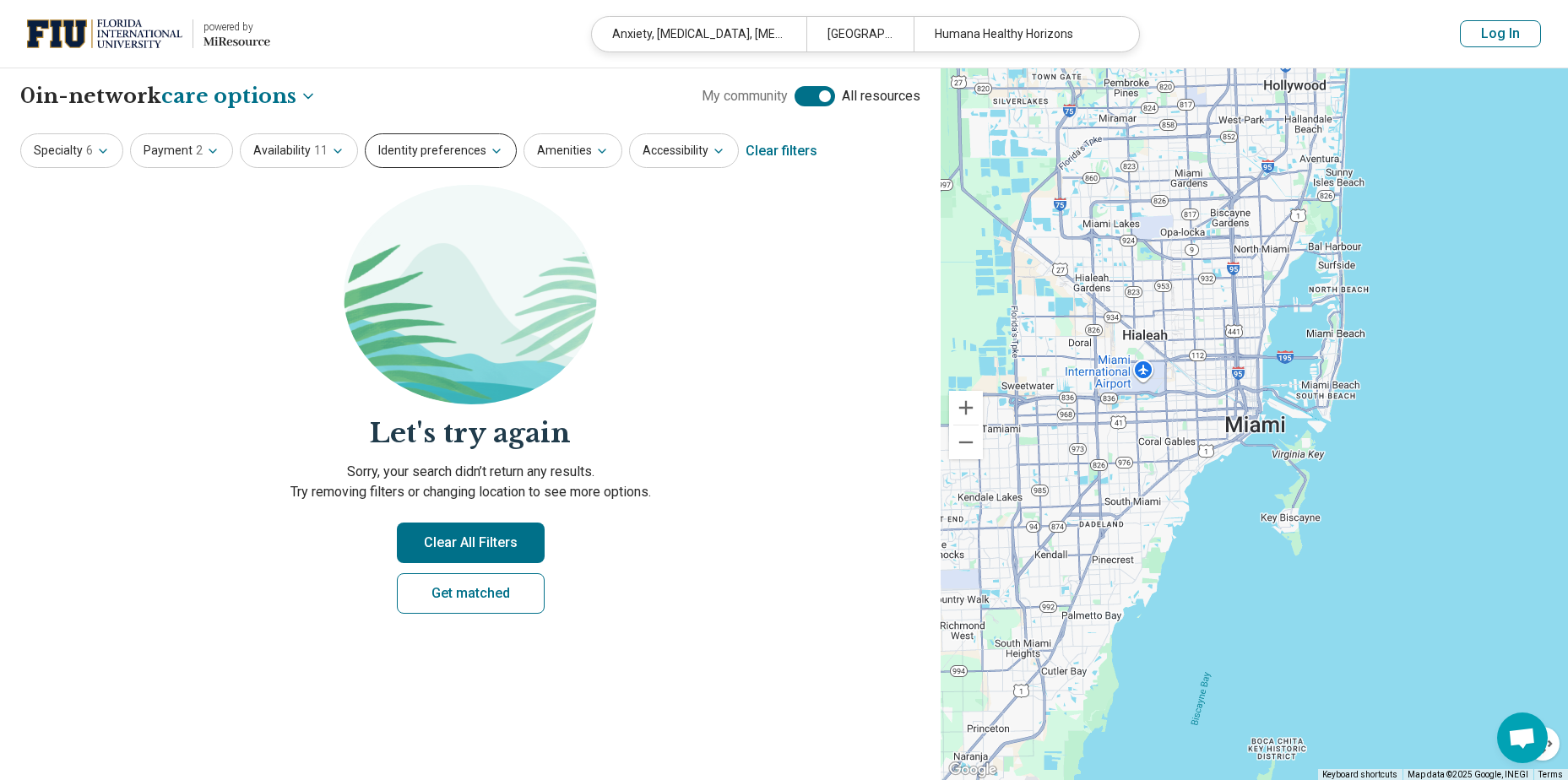
click at [419, 156] on button "Identity preferences" at bounding box center [441, 151] width 152 height 35
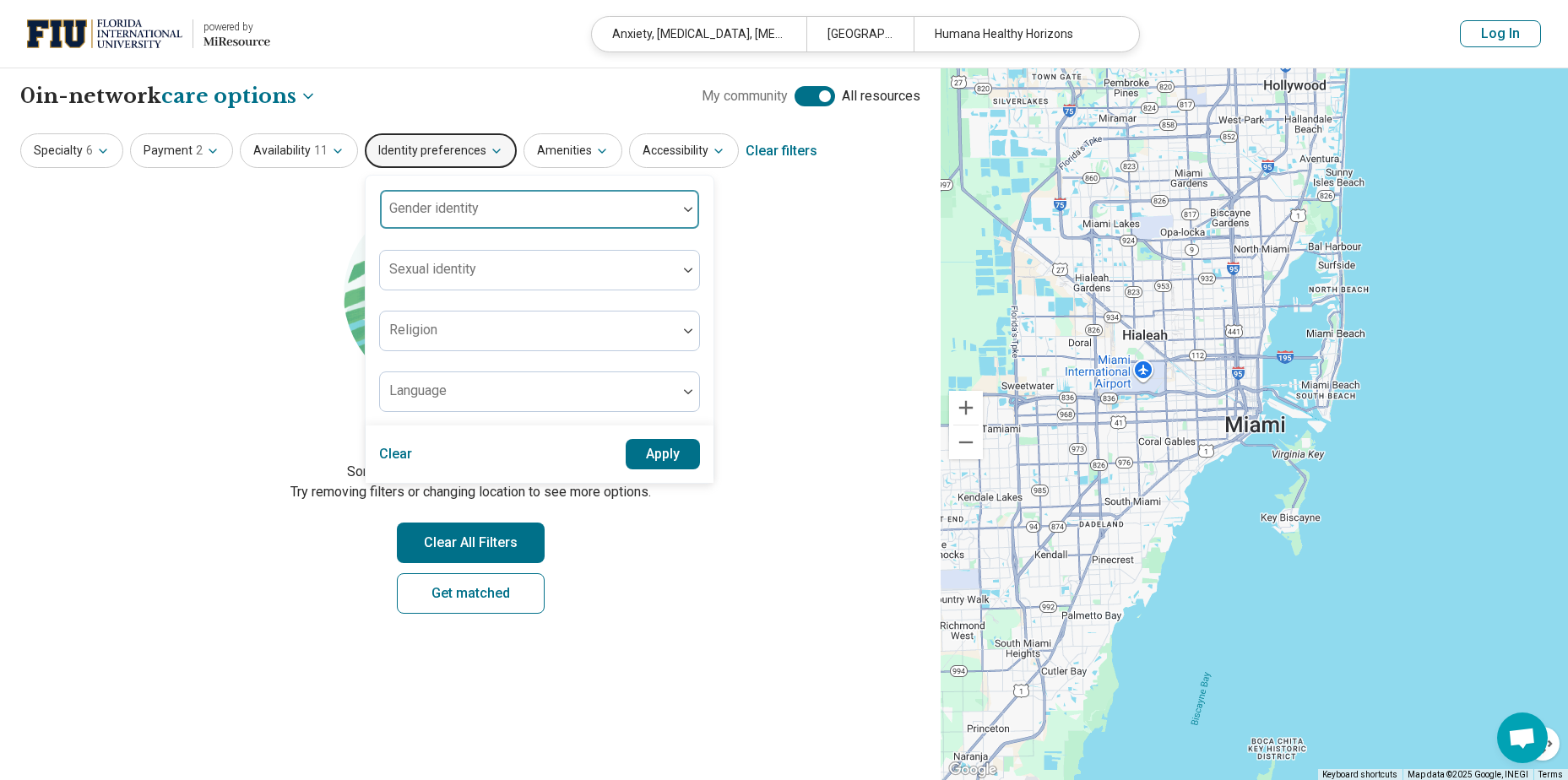
click at [444, 223] on div at bounding box center [528, 216] width 283 height 23
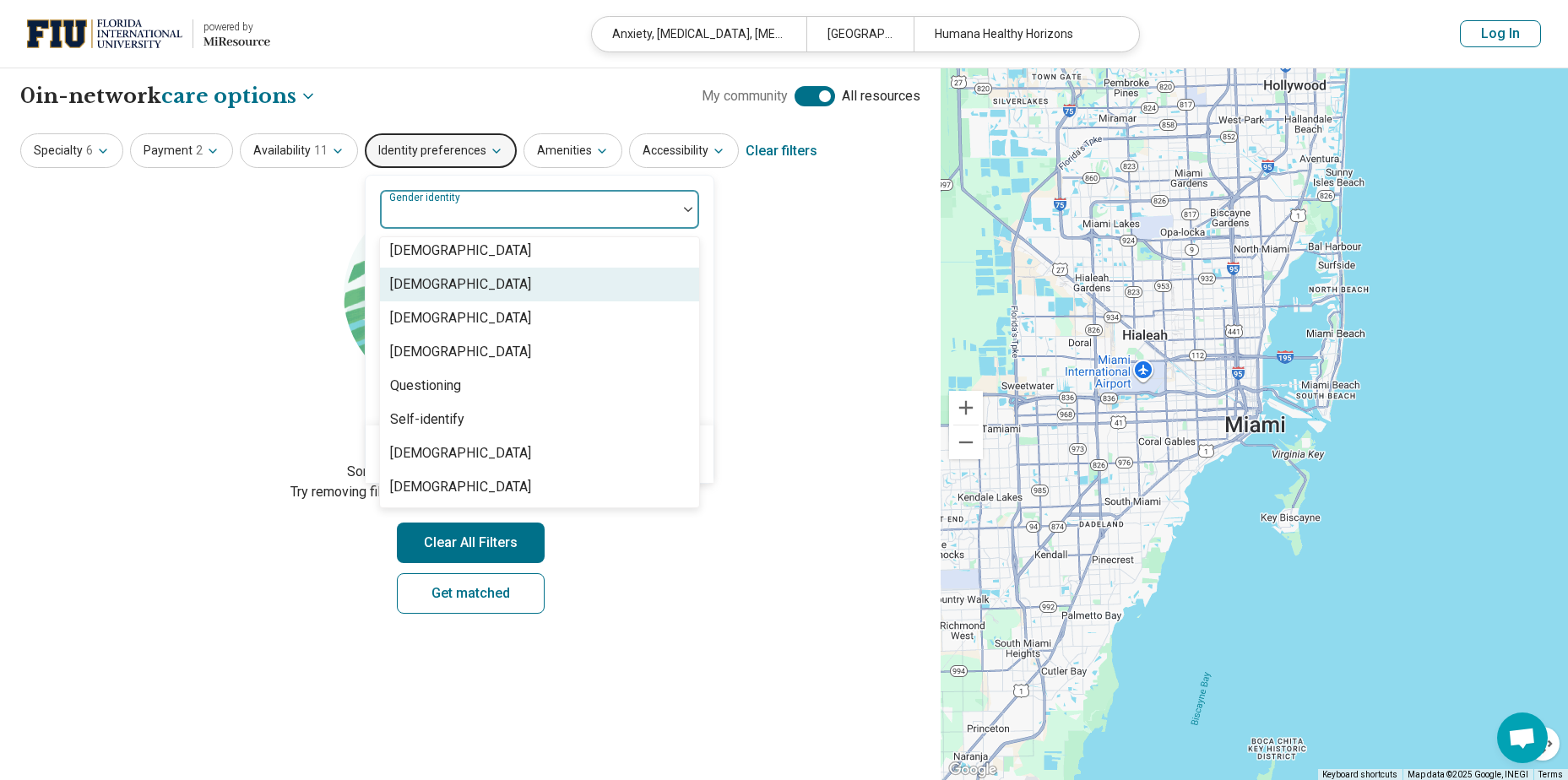
scroll to position [0, 0]
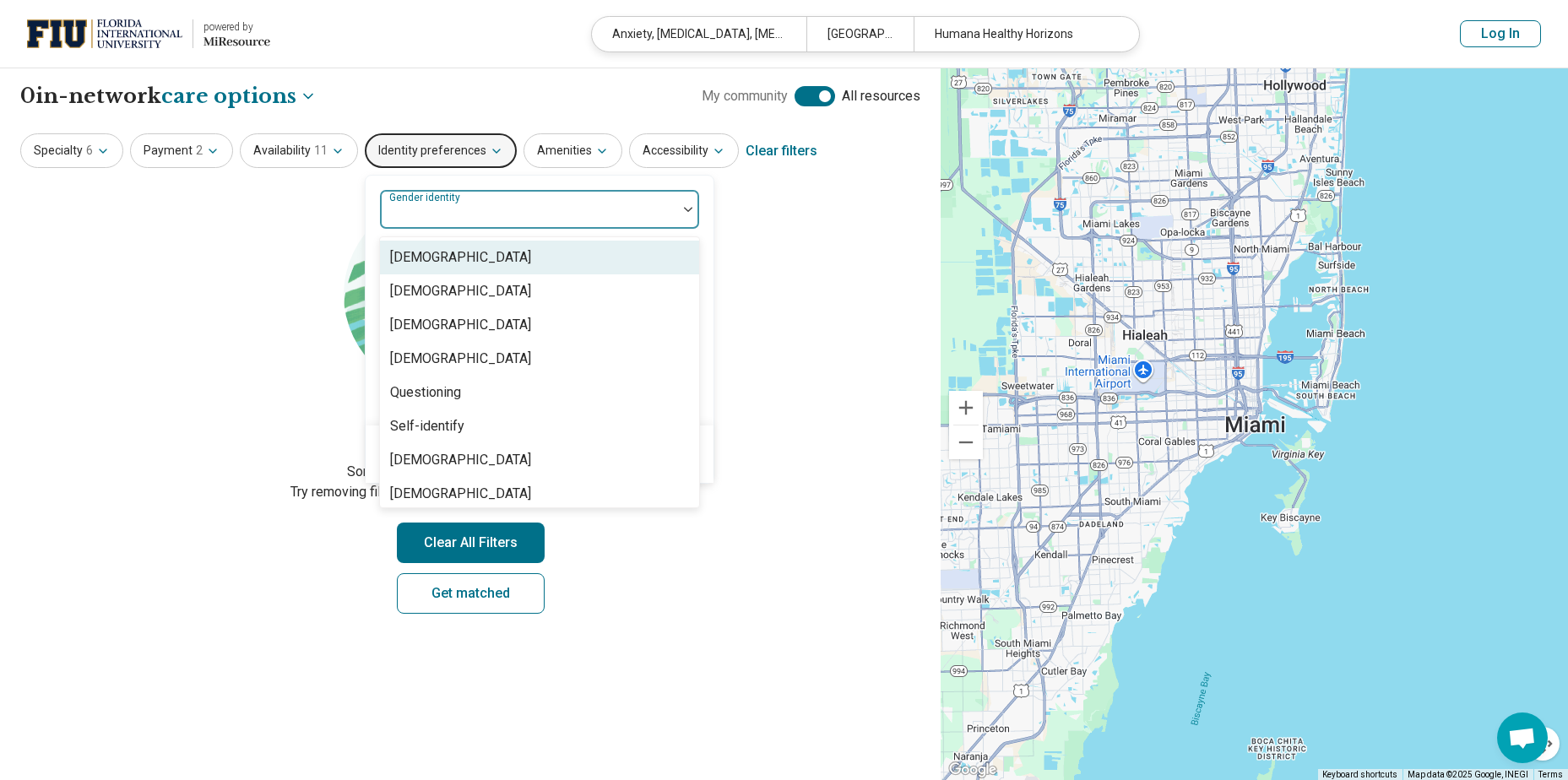
click at [813, 243] on section "Let's try again Sorry, your search didn’t return any results. Try removing filt…" at bounding box center [471, 413] width 900 height 457
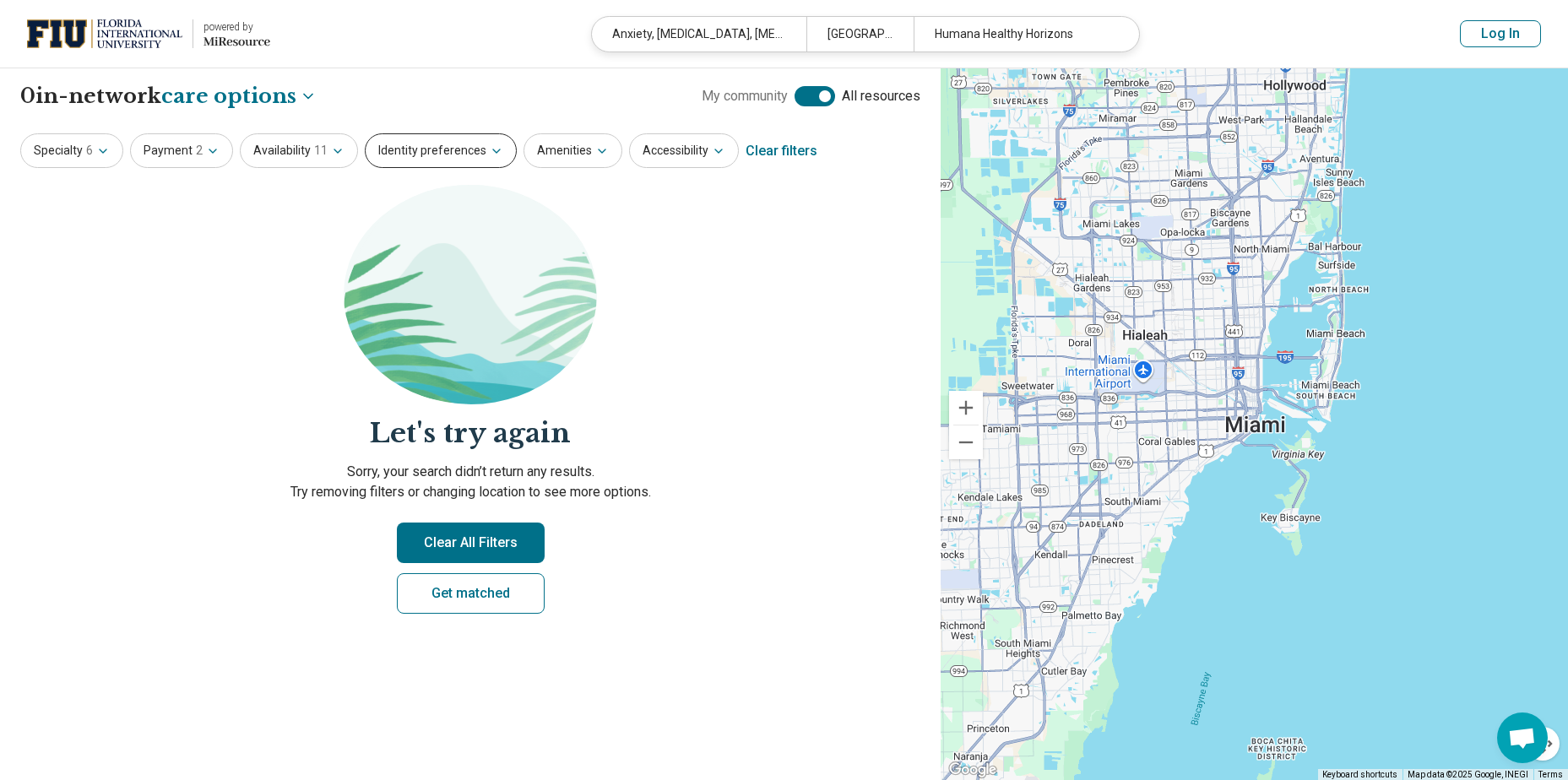
click at [403, 150] on button "Identity preferences" at bounding box center [441, 151] width 152 height 35
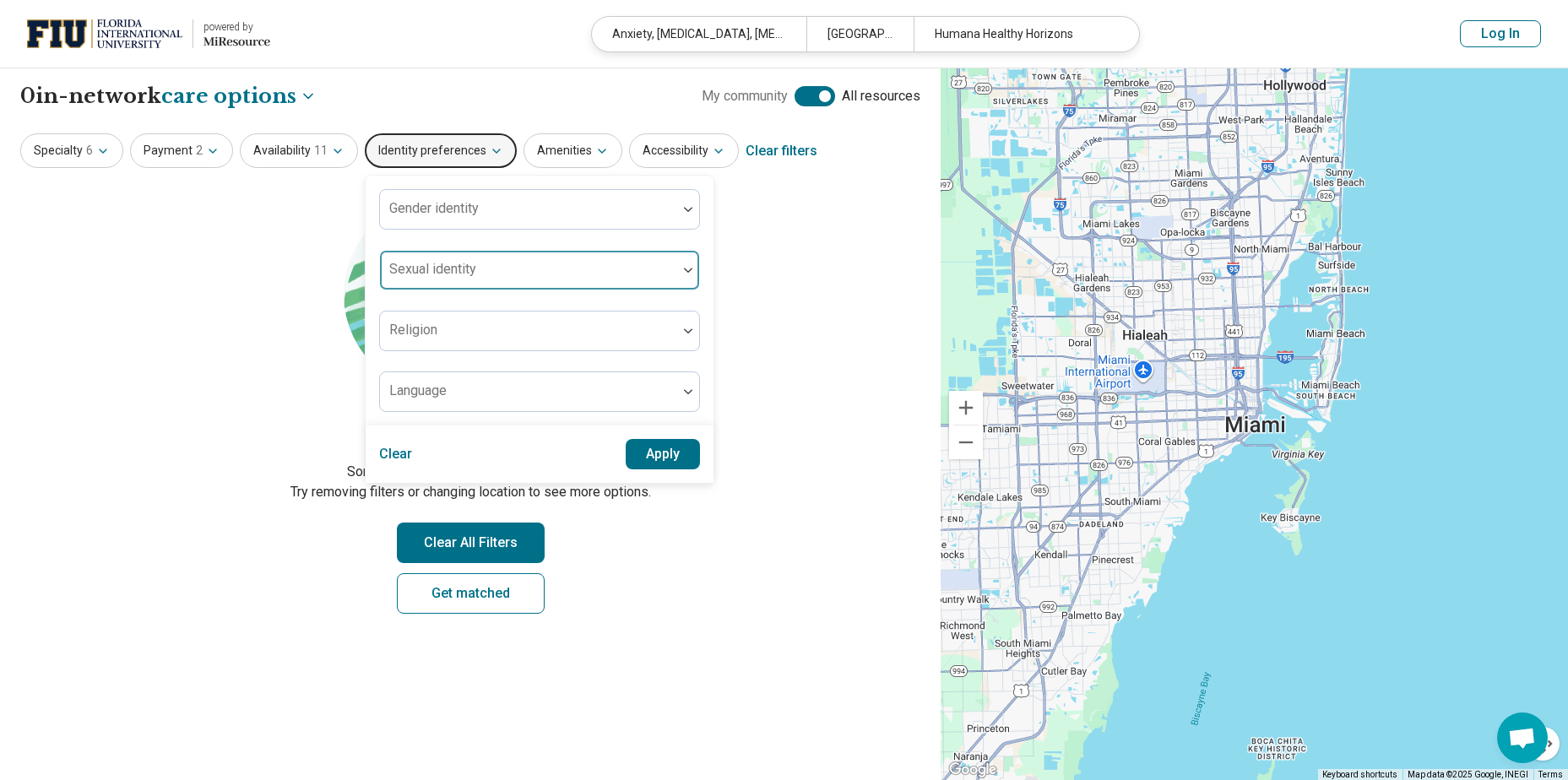
click at [425, 280] on div at bounding box center [528, 277] width 283 height 23
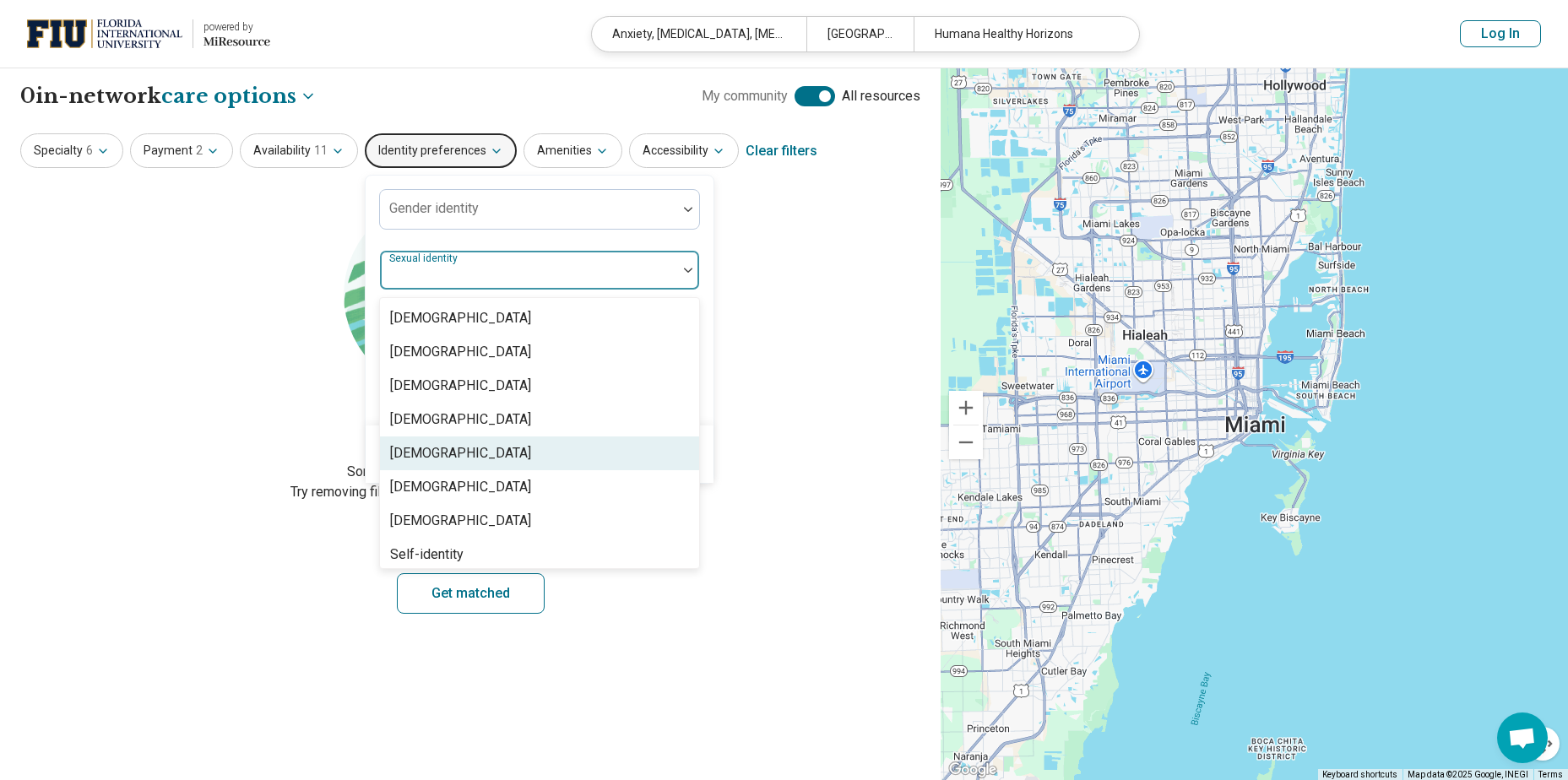
scroll to position [7, 0]
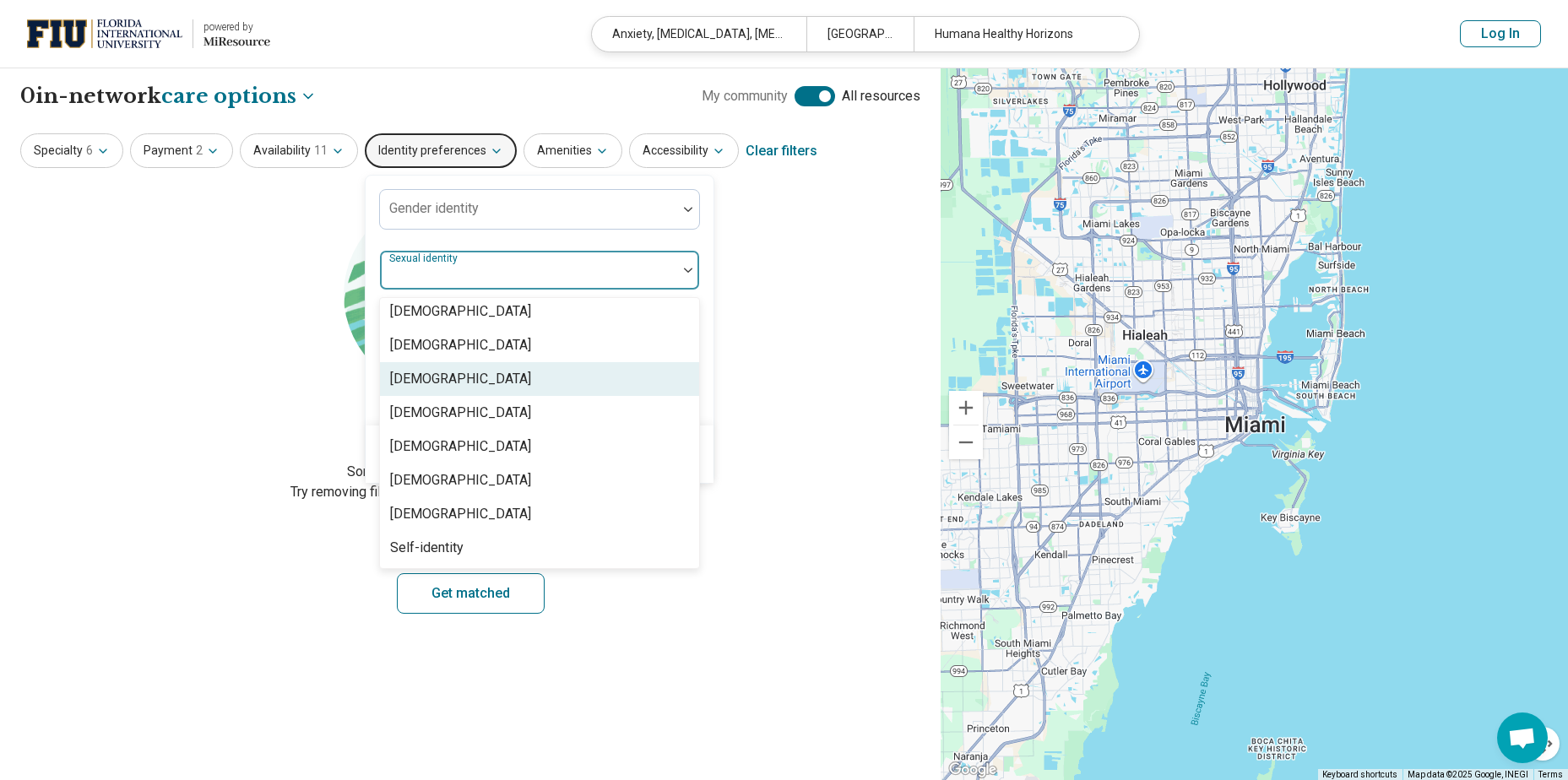
click at [802, 347] on section "Let's try again Sorry, your search didn’t return any results. Try removing filt…" at bounding box center [471, 413] width 900 height 457
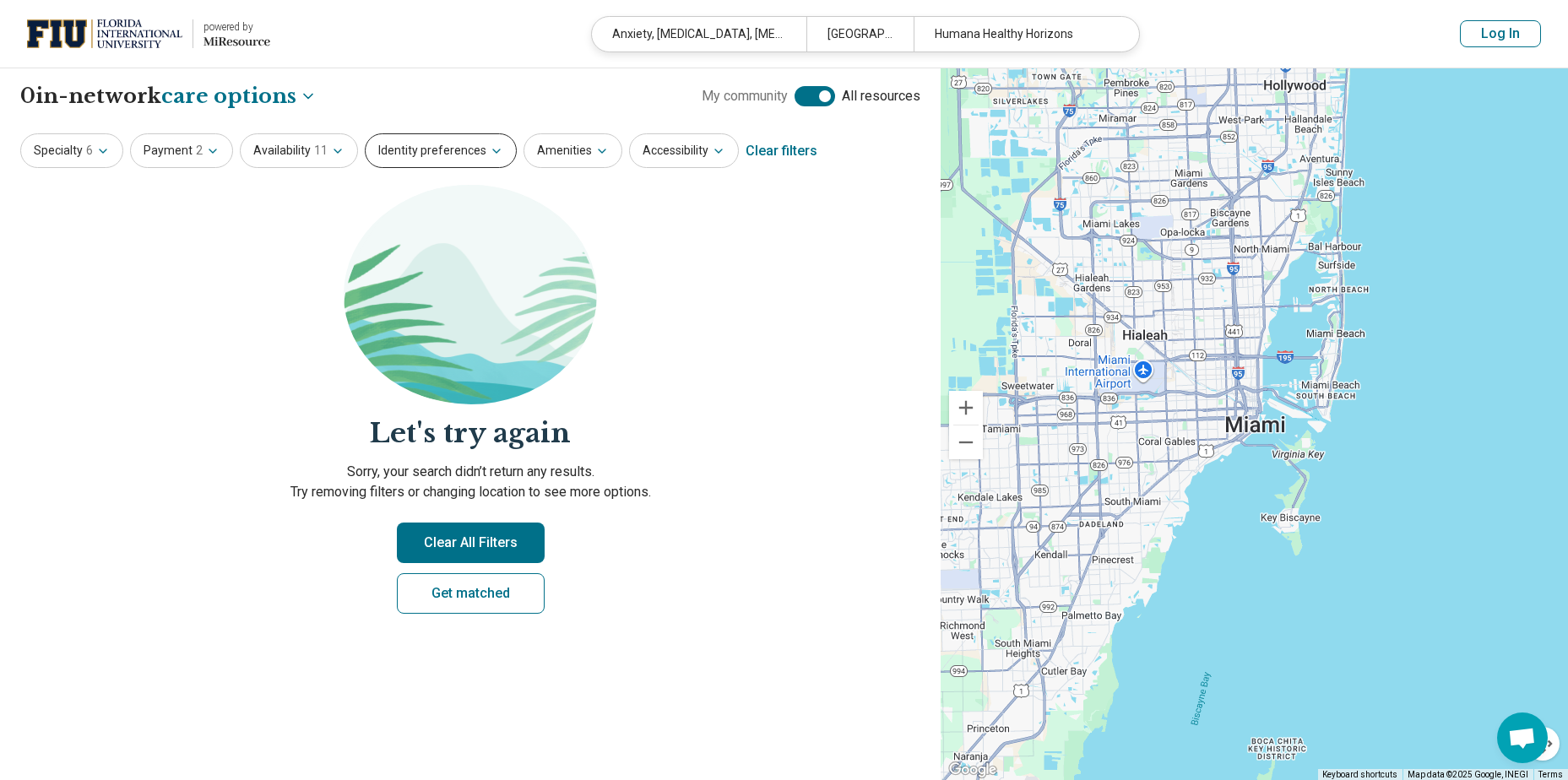
click at [403, 152] on button "Identity preferences" at bounding box center [441, 151] width 152 height 35
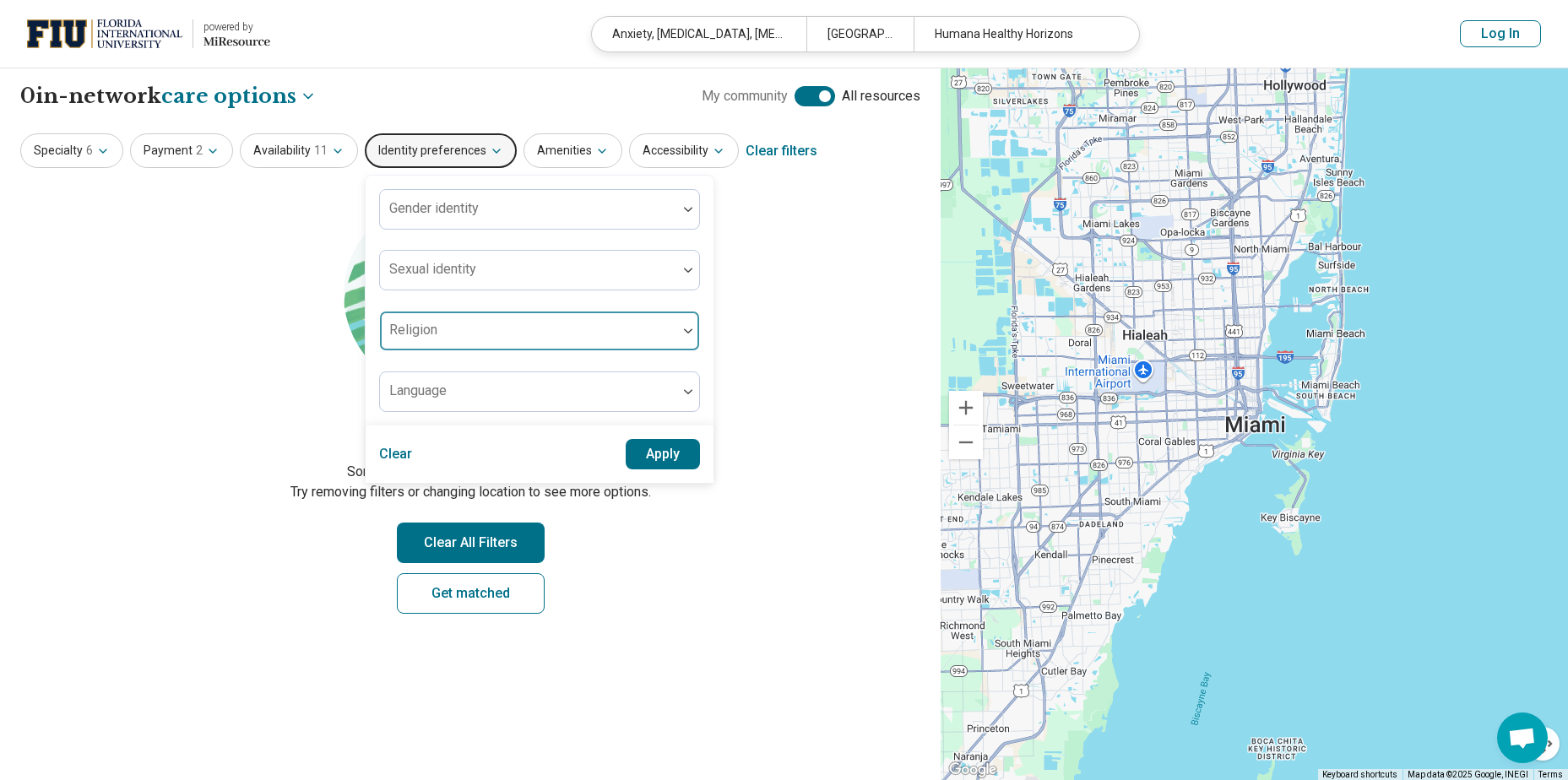
click at [417, 327] on div "Religion" at bounding box center [540, 331] width 321 height 40
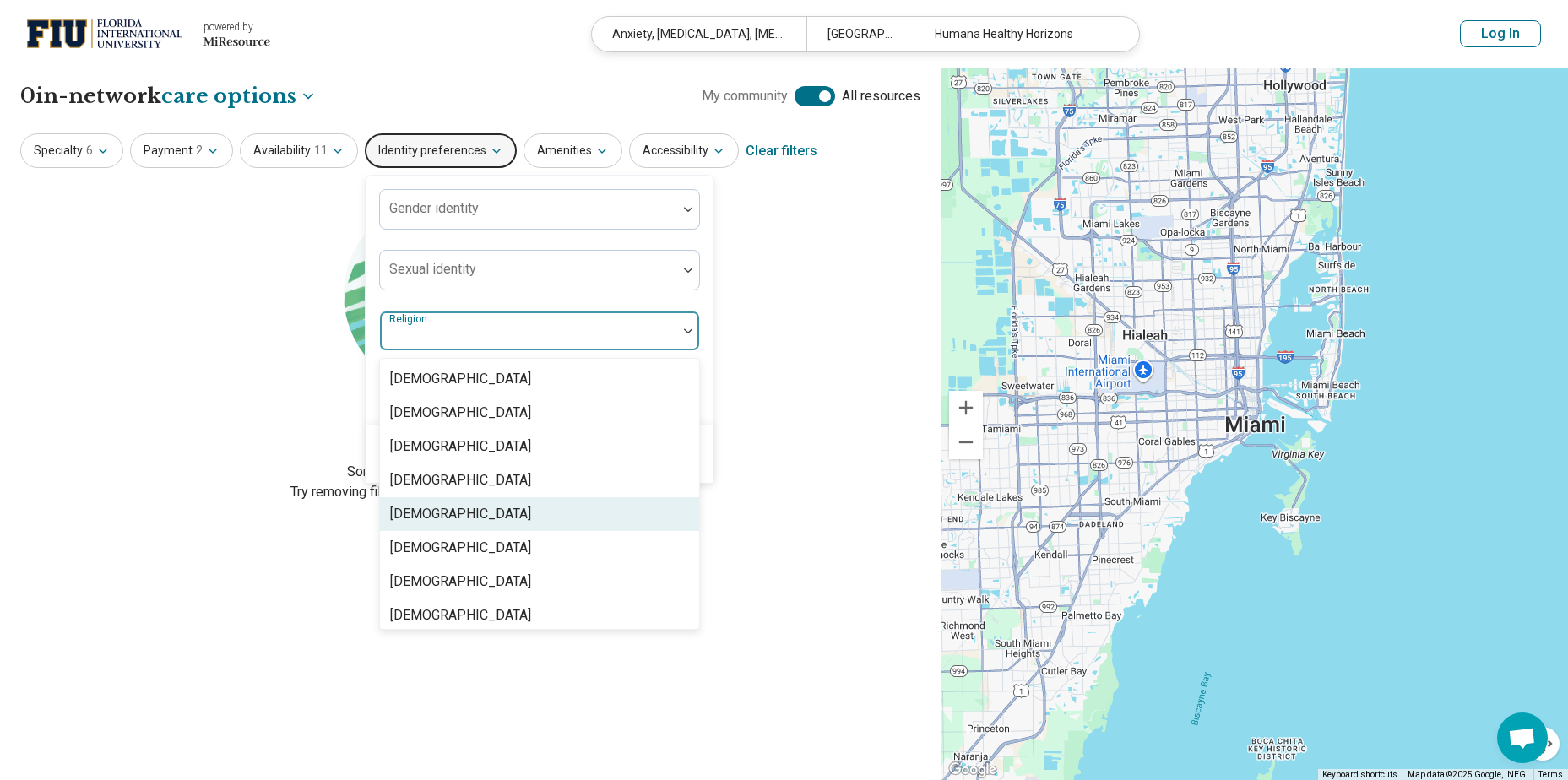
click at [414, 521] on div "Christianity" at bounding box center [460, 514] width 141 height 21
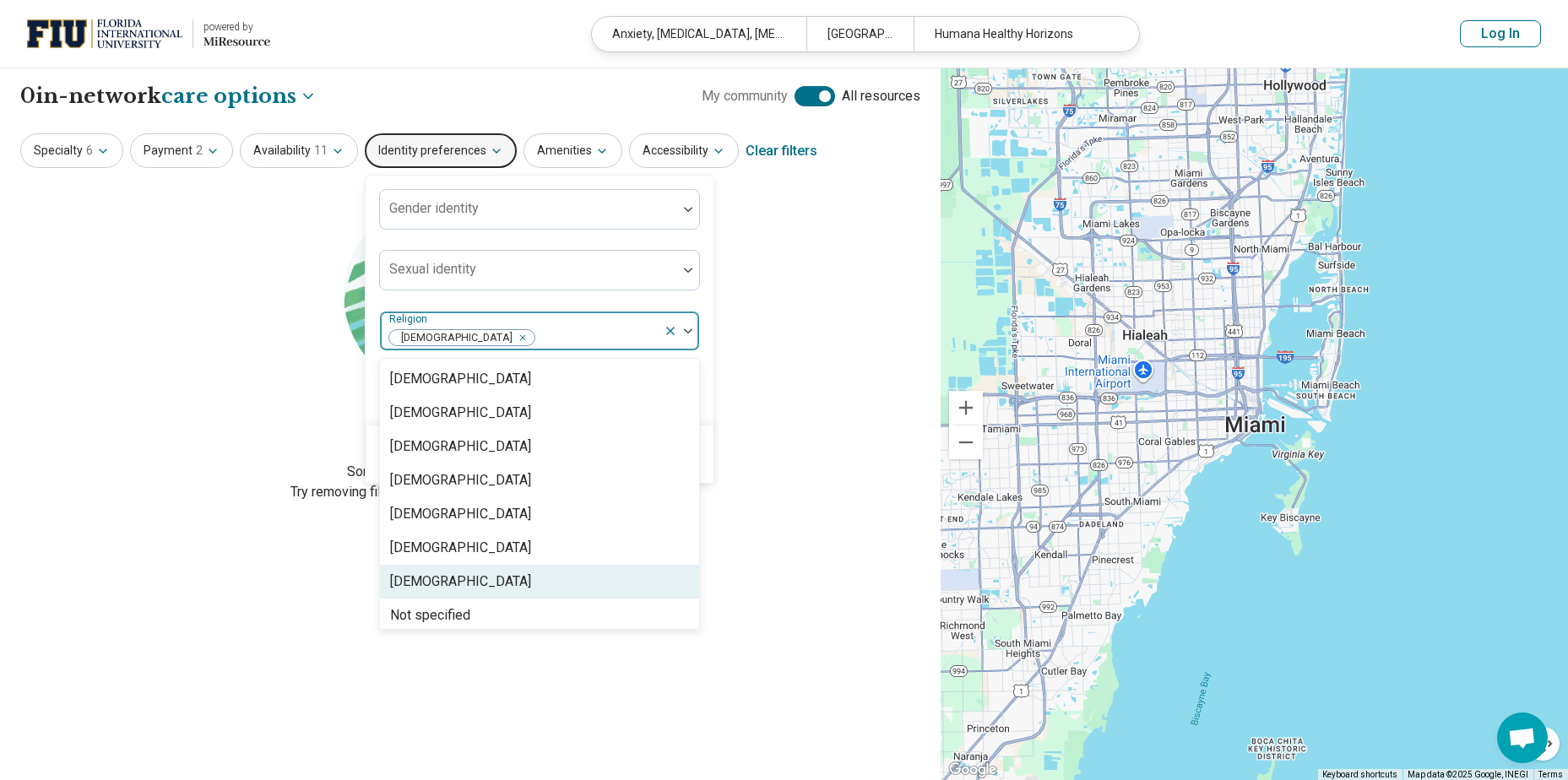
click at [422, 589] on div "Judaism" at bounding box center [460, 582] width 141 height 21
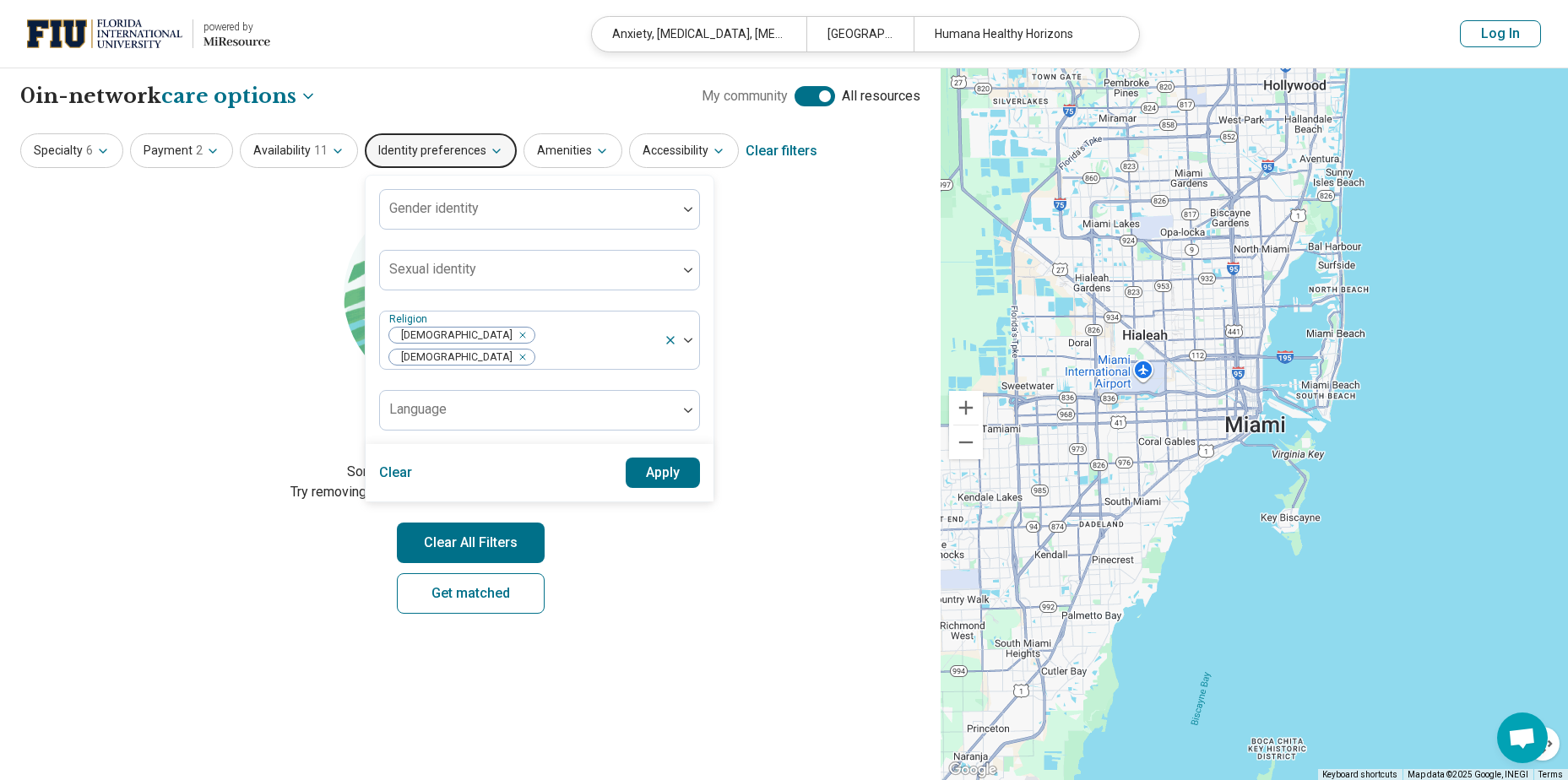
click at [790, 443] on h2 "Let's try again" at bounding box center [471, 433] width 900 height 38
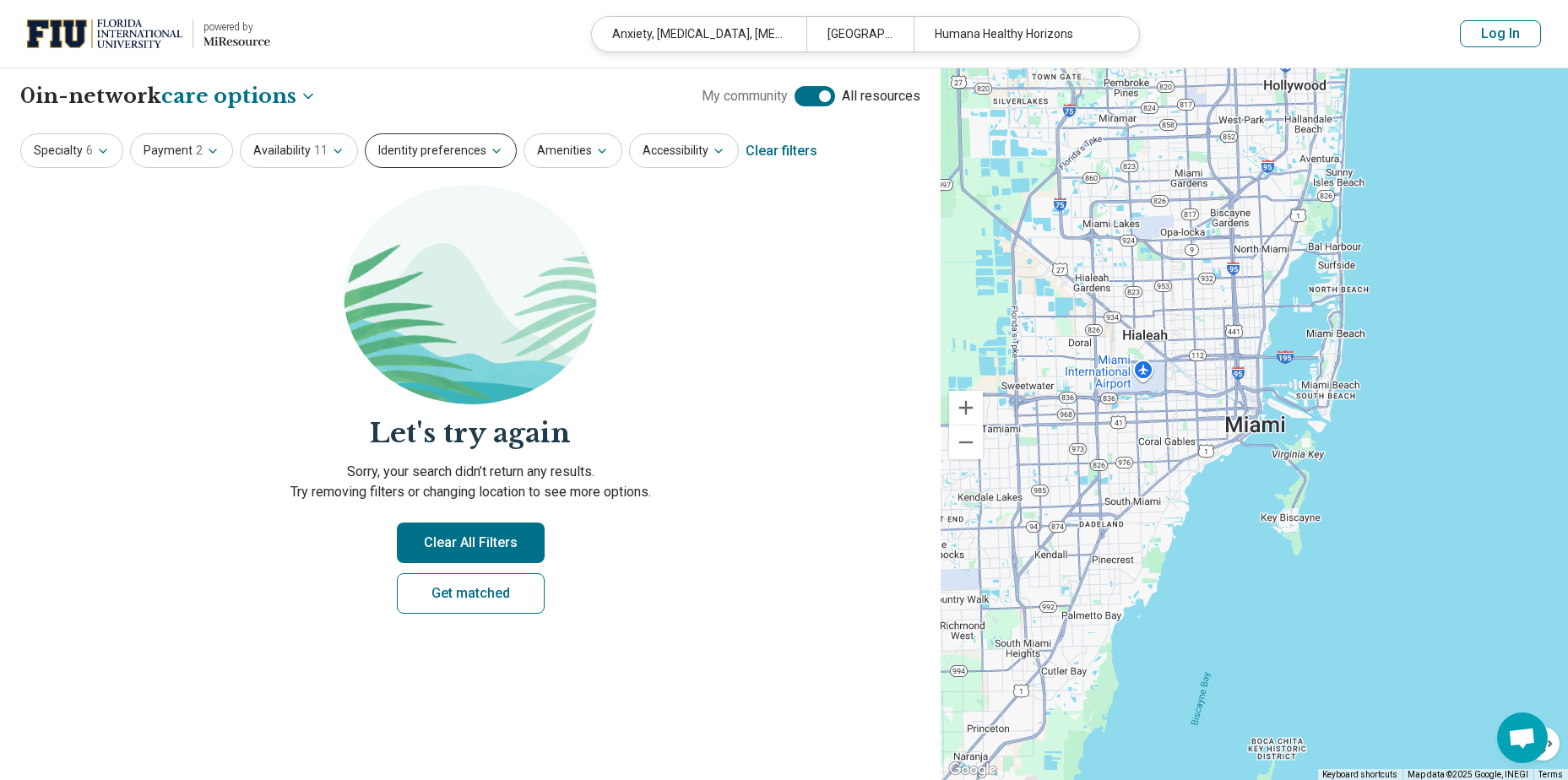
click at [401, 153] on button "Identity preferences" at bounding box center [441, 151] width 152 height 35
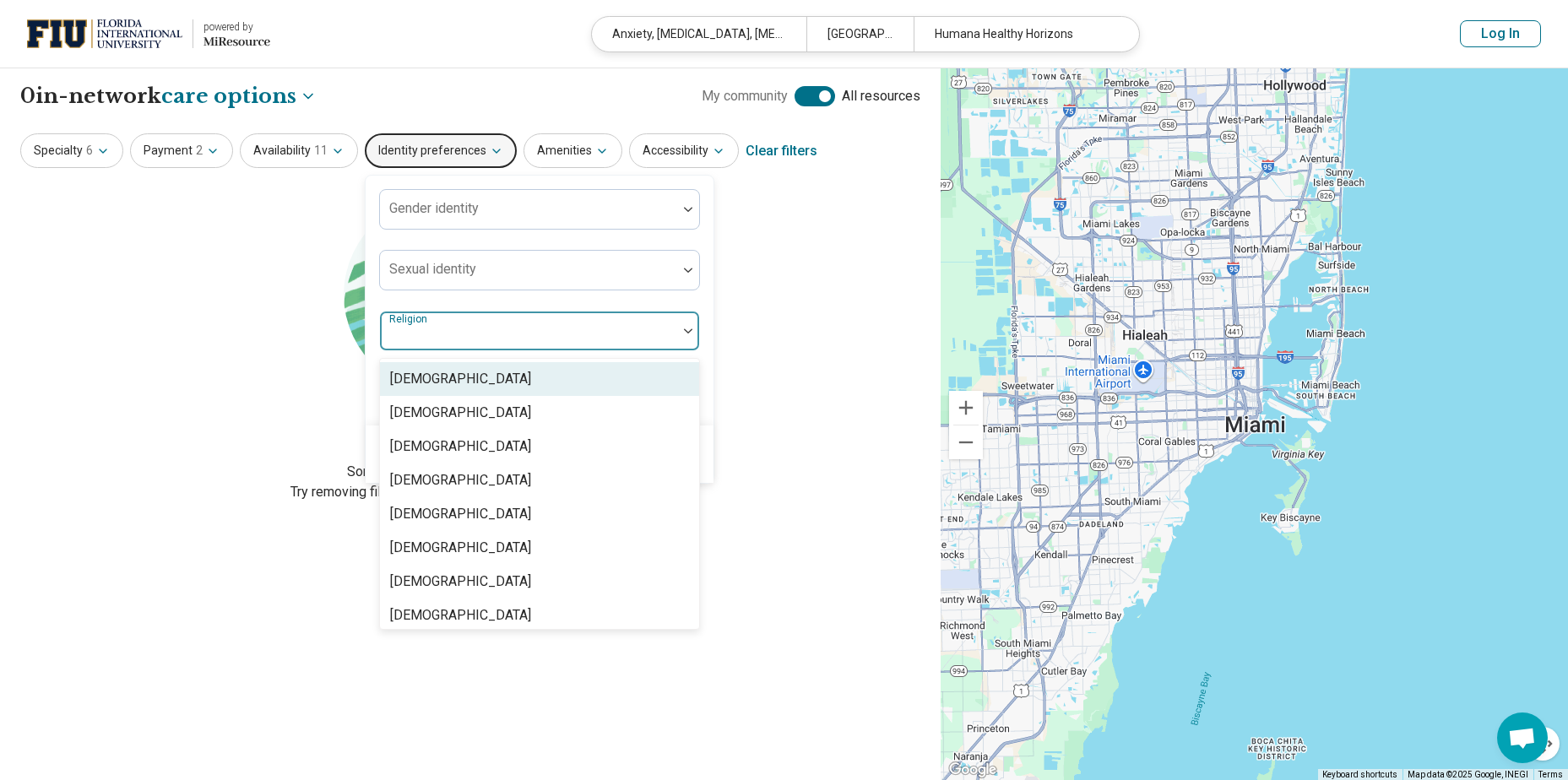
click at [438, 325] on div at bounding box center [529, 331] width 298 height 37
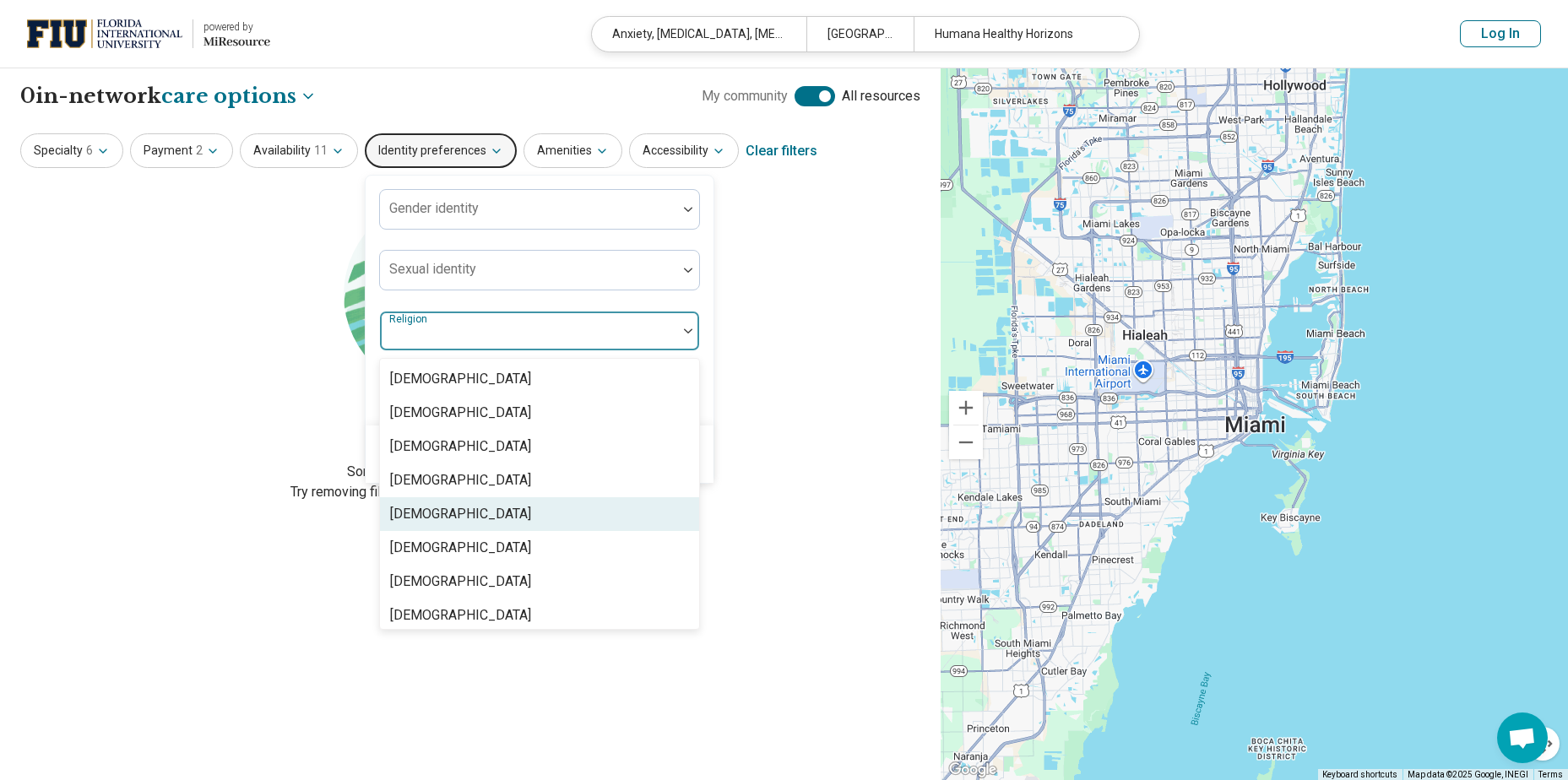
click at [427, 508] on div "Christianity" at bounding box center [460, 514] width 141 height 21
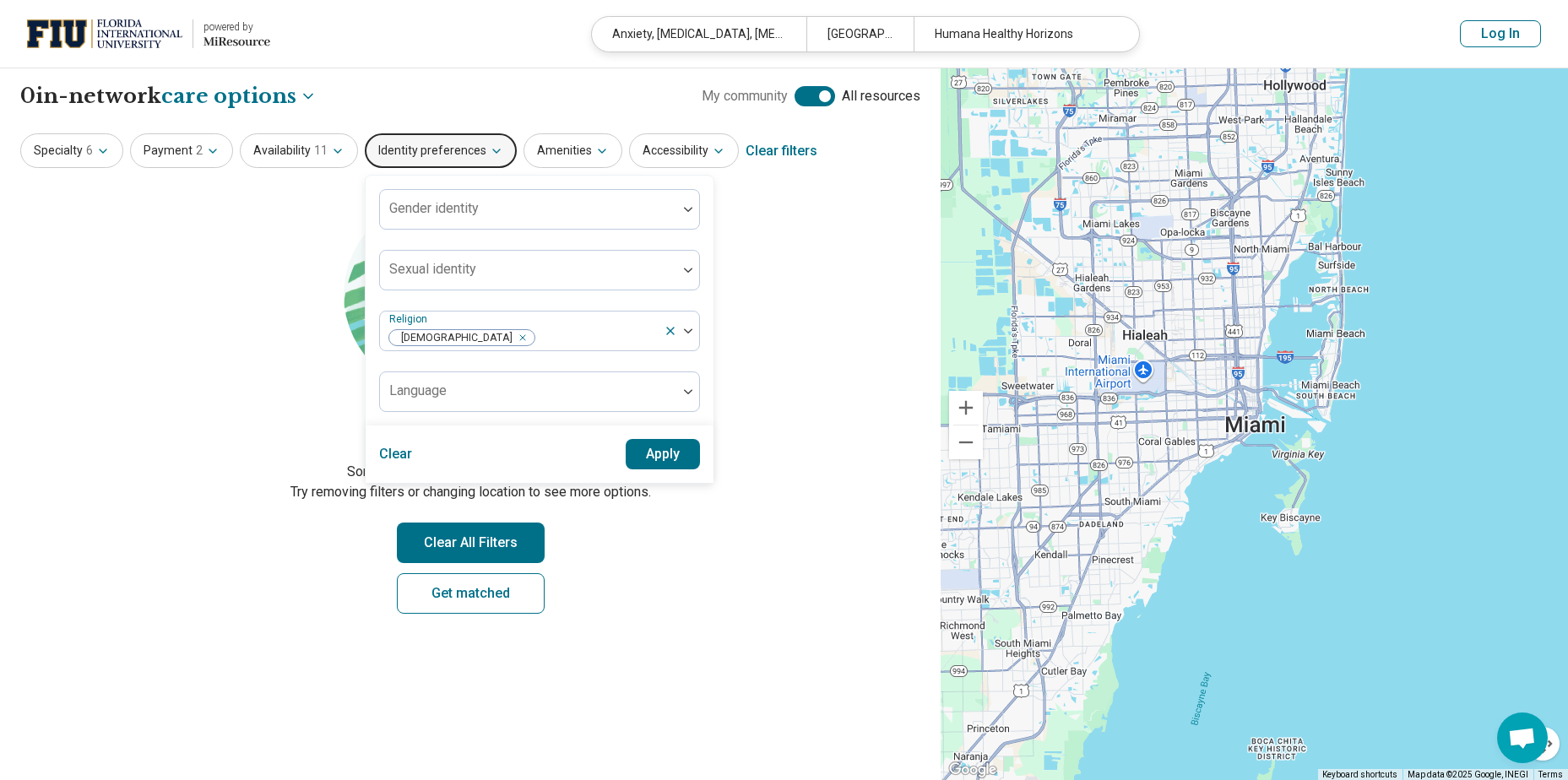
click at [796, 498] on p "Sorry, your search didn’t return any results. Try removing filters or changing …" at bounding box center [471, 481] width 900 height 40
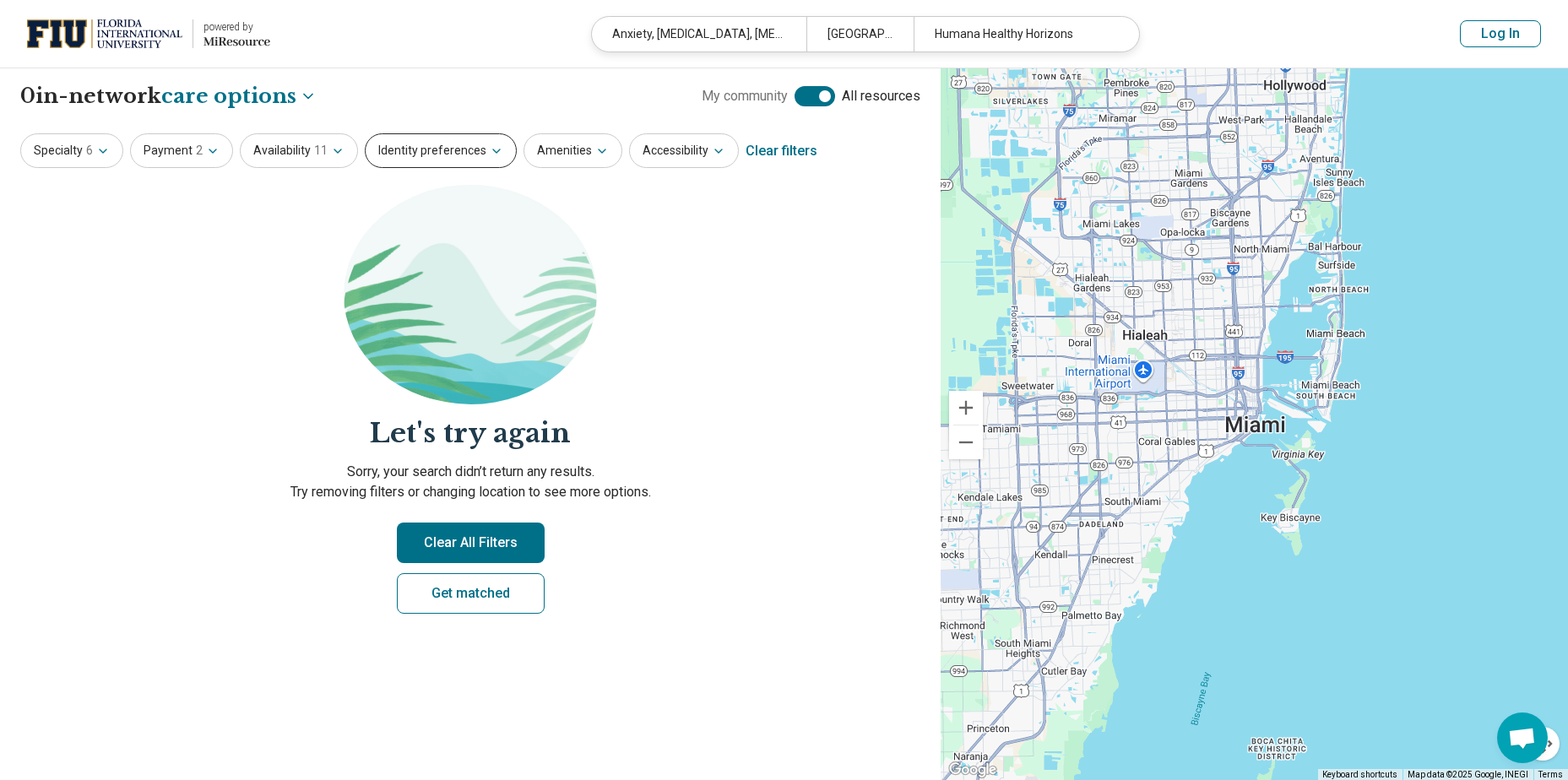
click at [417, 138] on button "Identity preferences" at bounding box center [441, 151] width 152 height 35
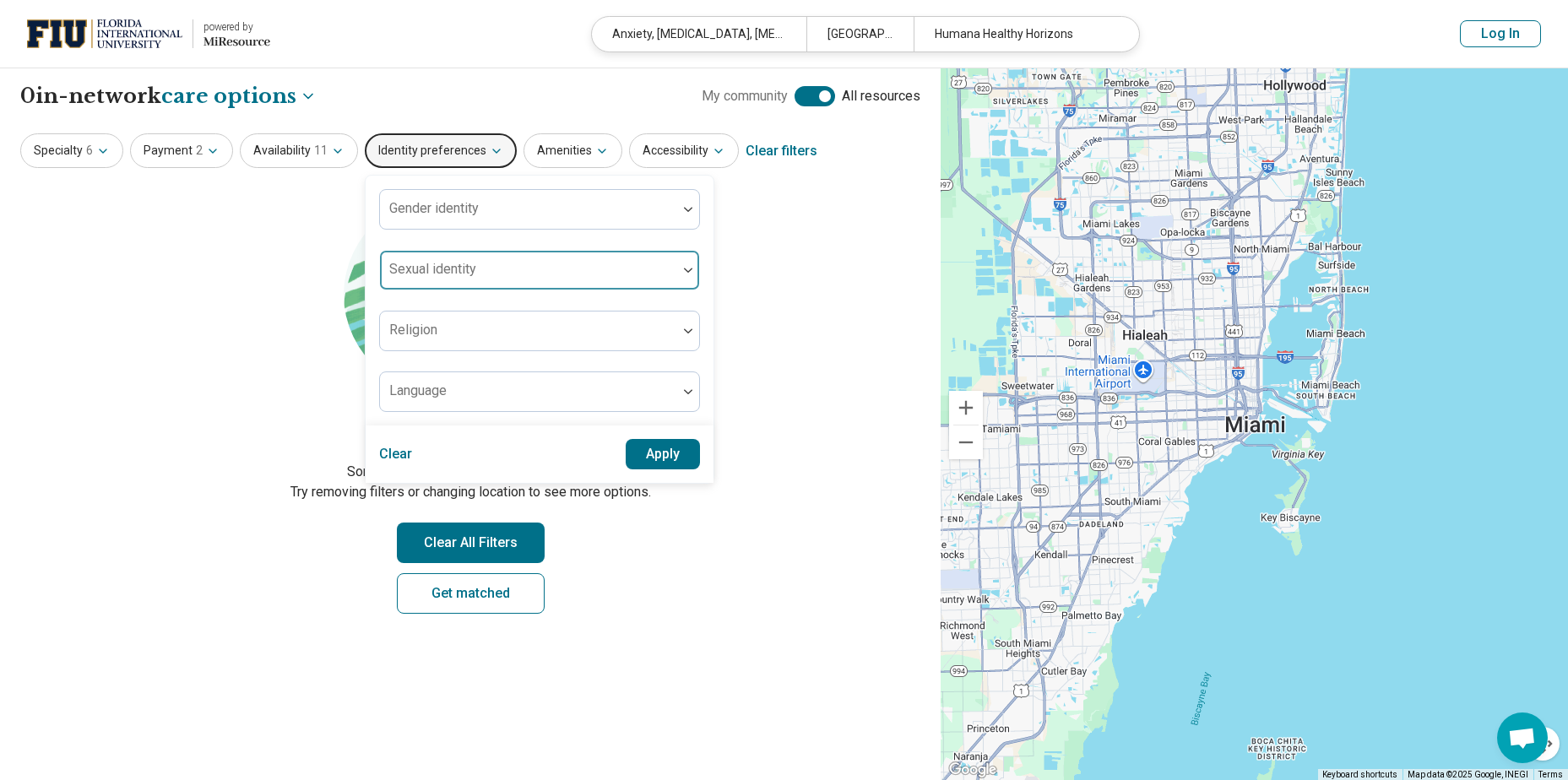
click at [463, 255] on div at bounding box center [529, 270] width 298 height 37
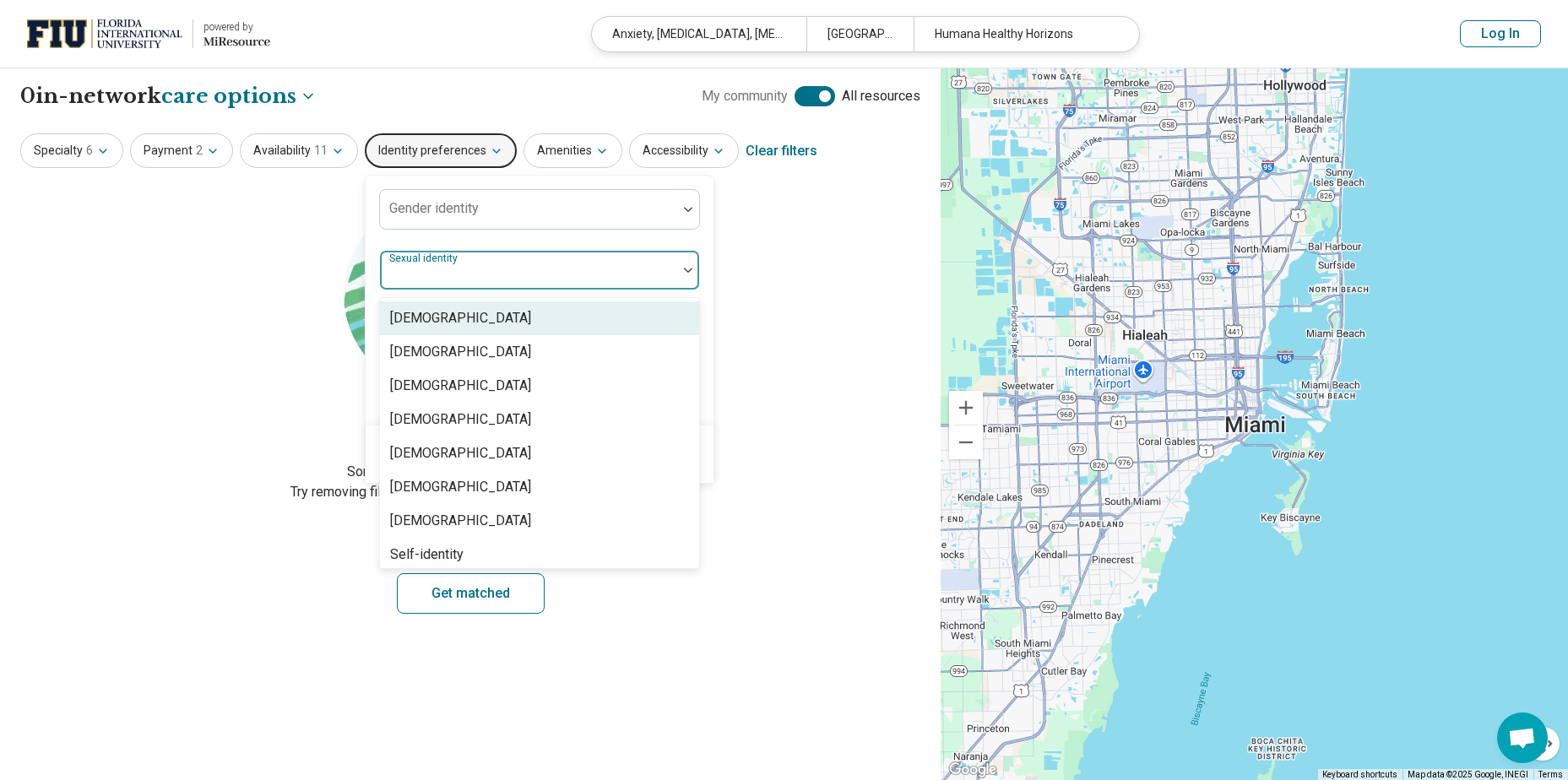
click at [767, 282] on section "Let's try again Sorry, your search didn’t return any results. Try removing filt…" at bounding box center [471, 413] width 900 height 457
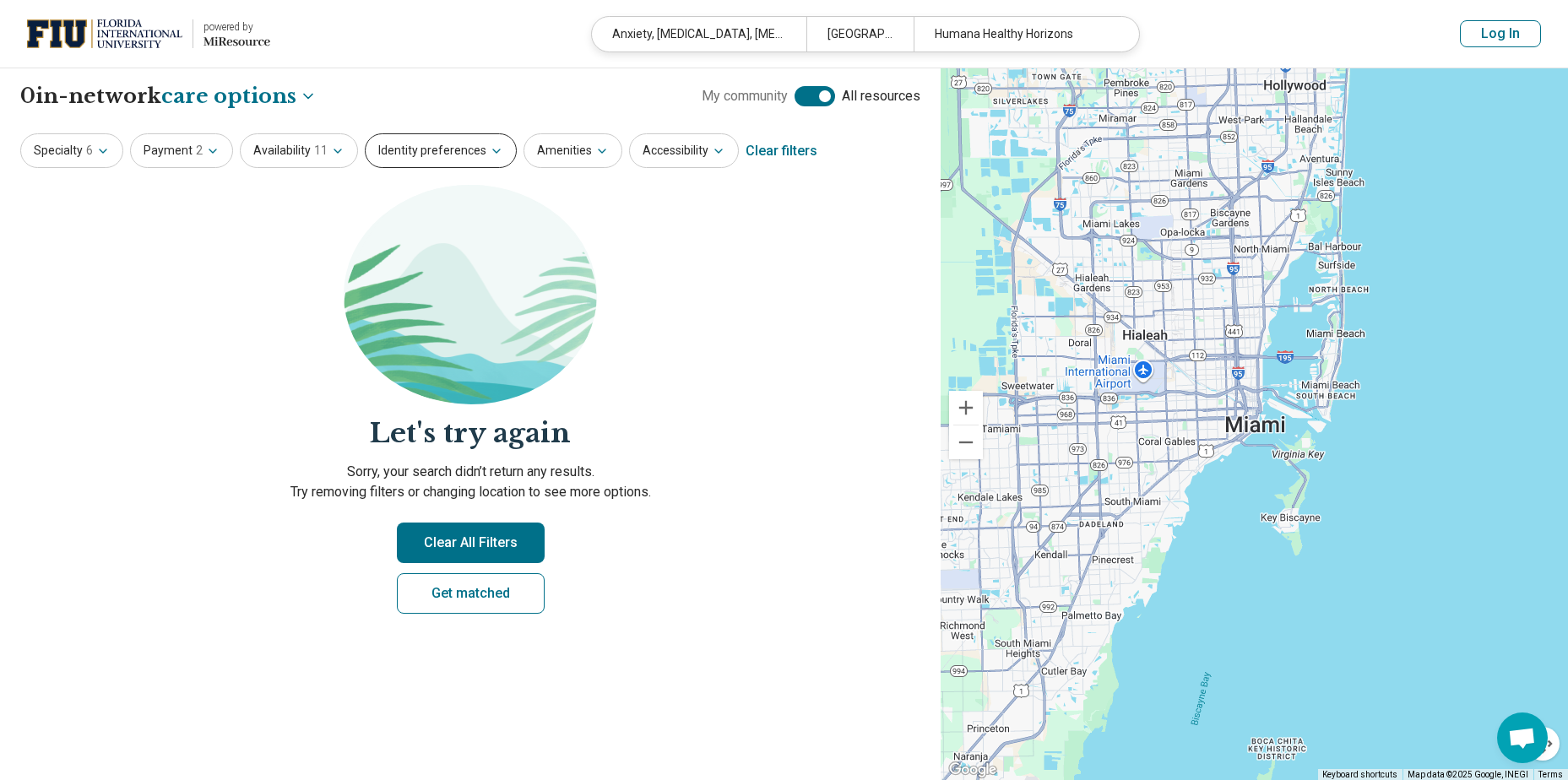
click at [429, 155] on button "Identity preferences" at bounding box center [441, 151] width 152 height 35
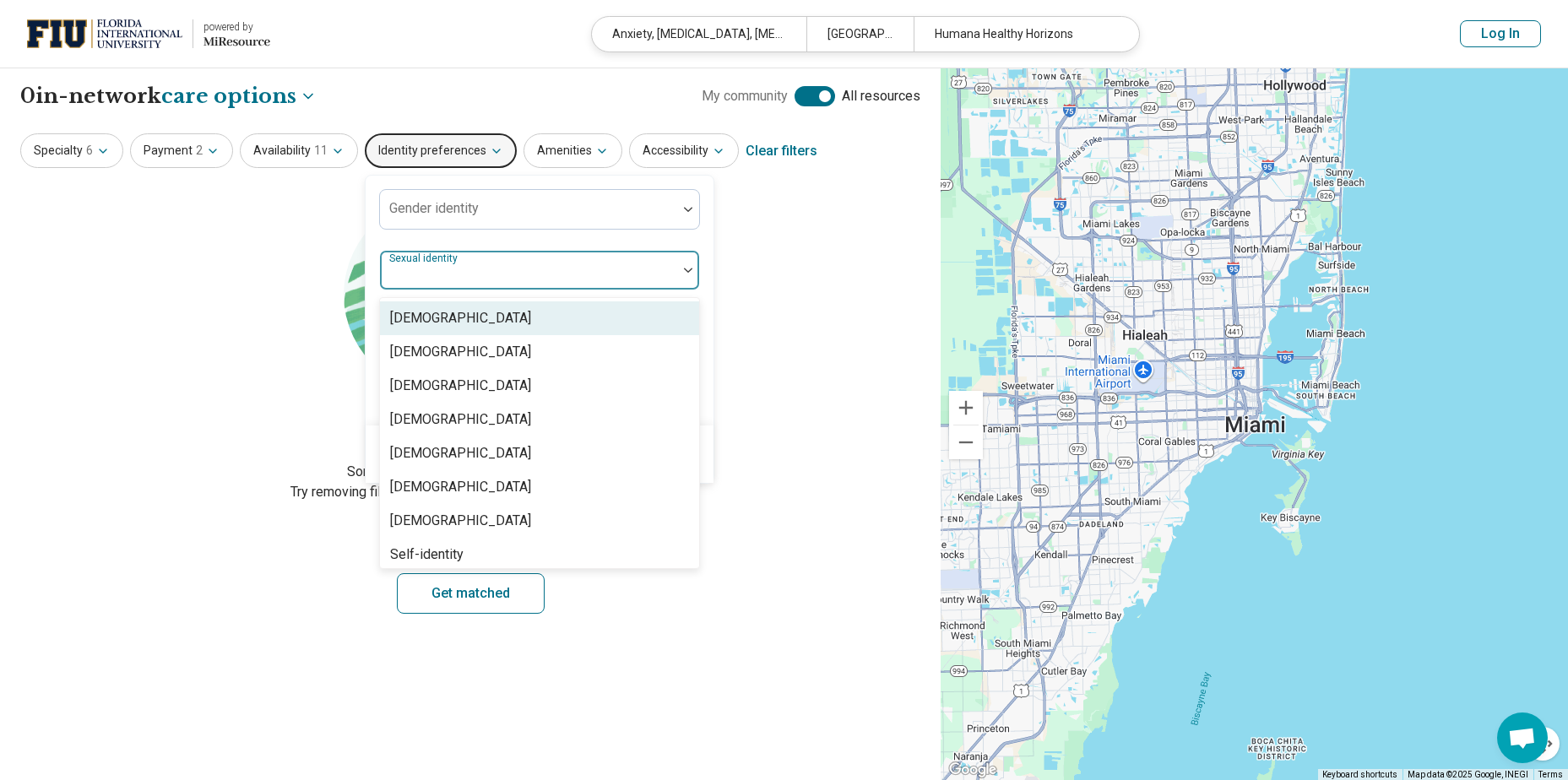
click at [441, 278] on div at bounding box center [528, 277] width 283 height 23
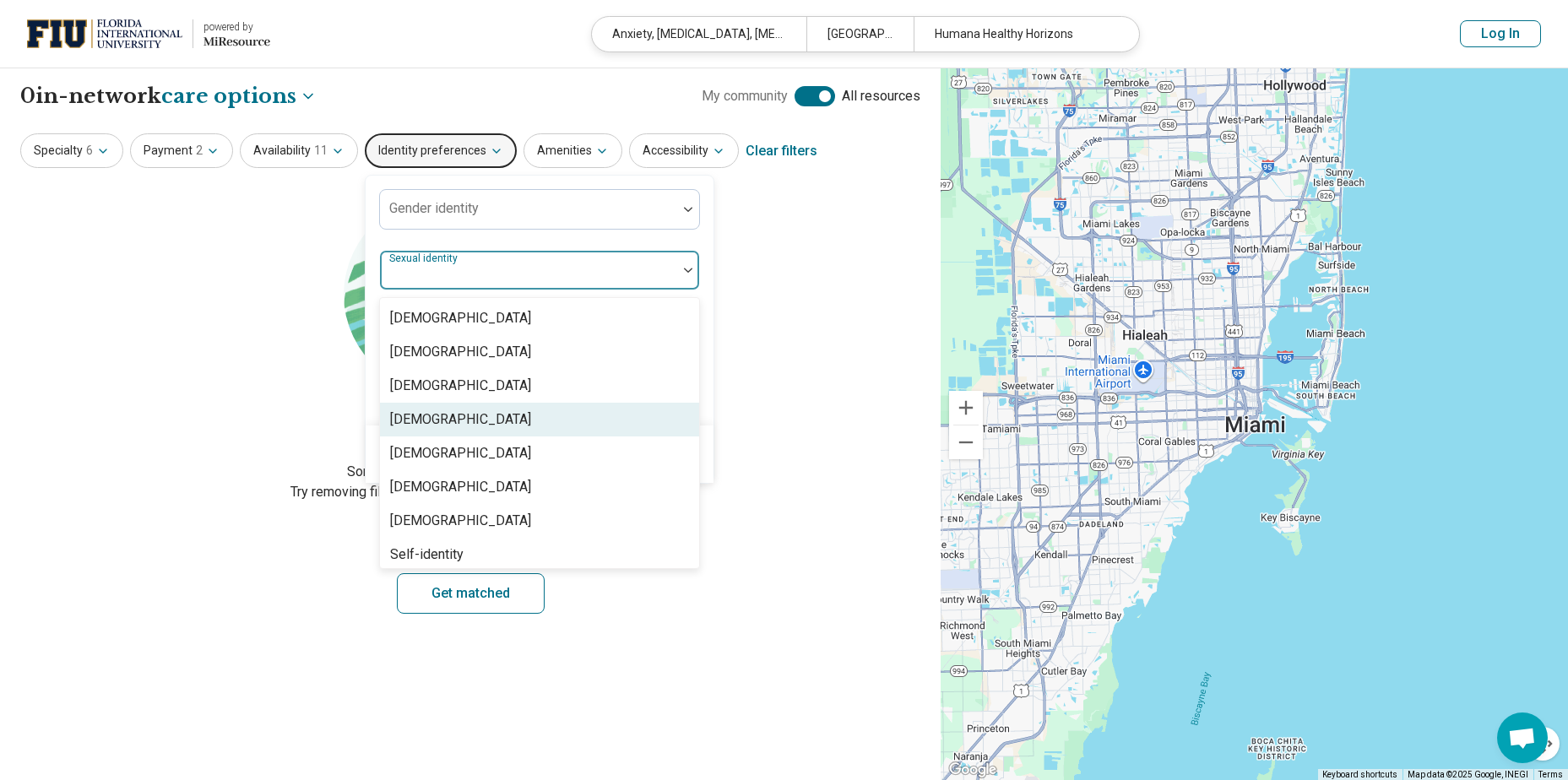
click at [442, 422] on div "[DEMOGRAPHIC_DATA]" at bounding box center [460, 420] width 141 height 21
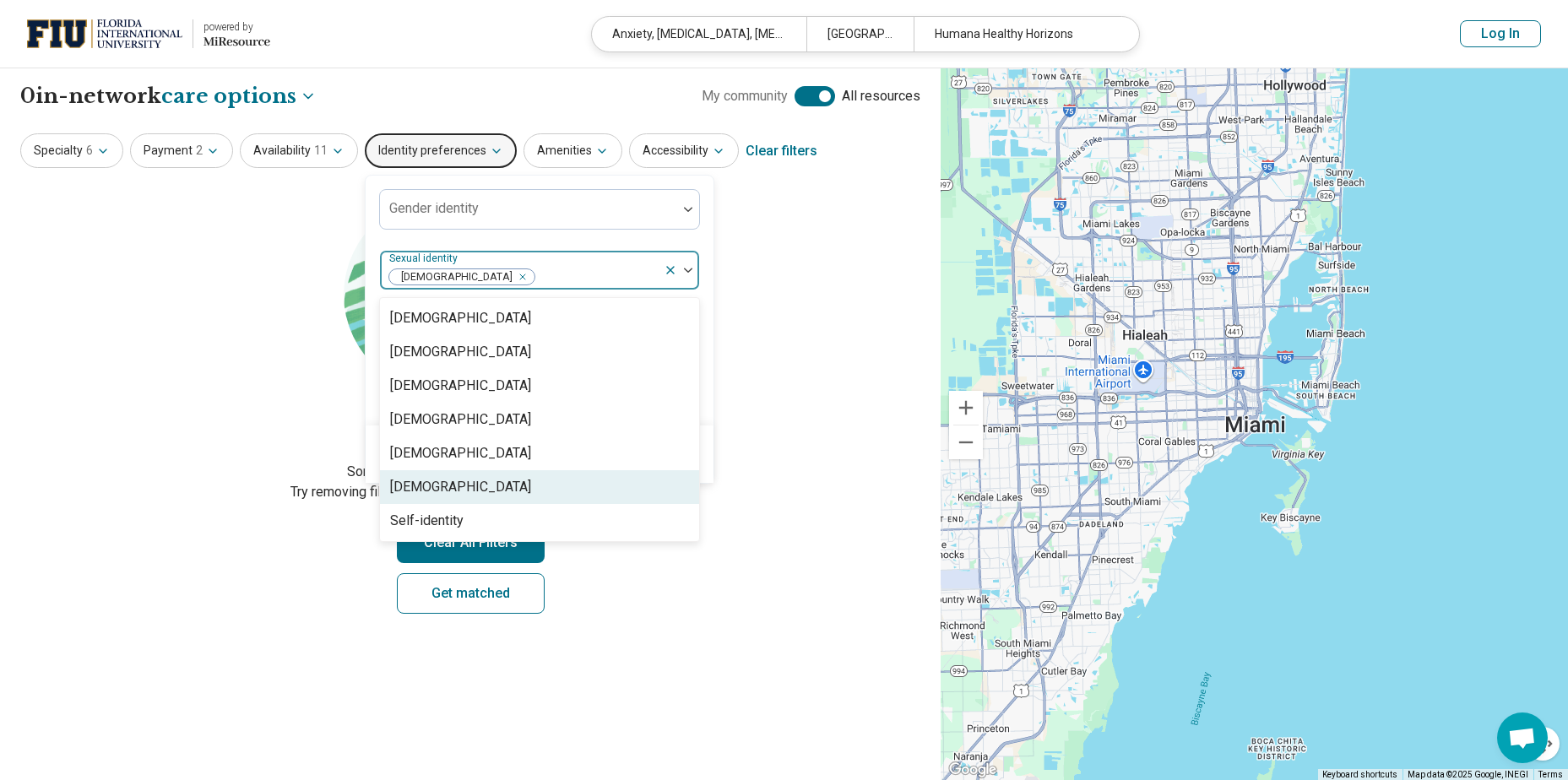
click at [704, 405] on div "Gender identity option Heterosexual, selected. 7 results available. Use Up and …" at bounding box center [540, 300] width 348 height 250
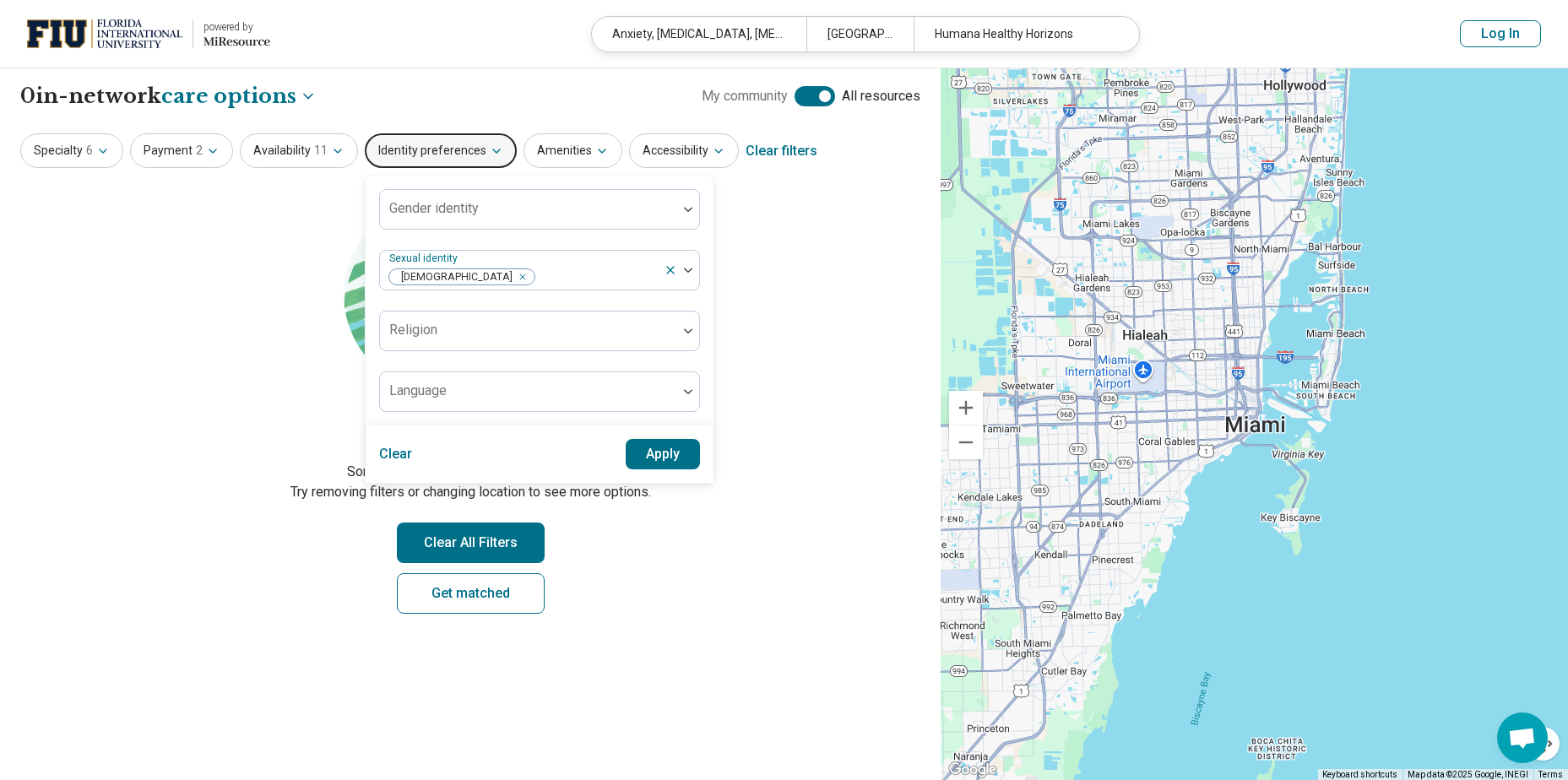
click at [647, 456] on button "Apply" at bounding box center [663, 455] width 75 height 30
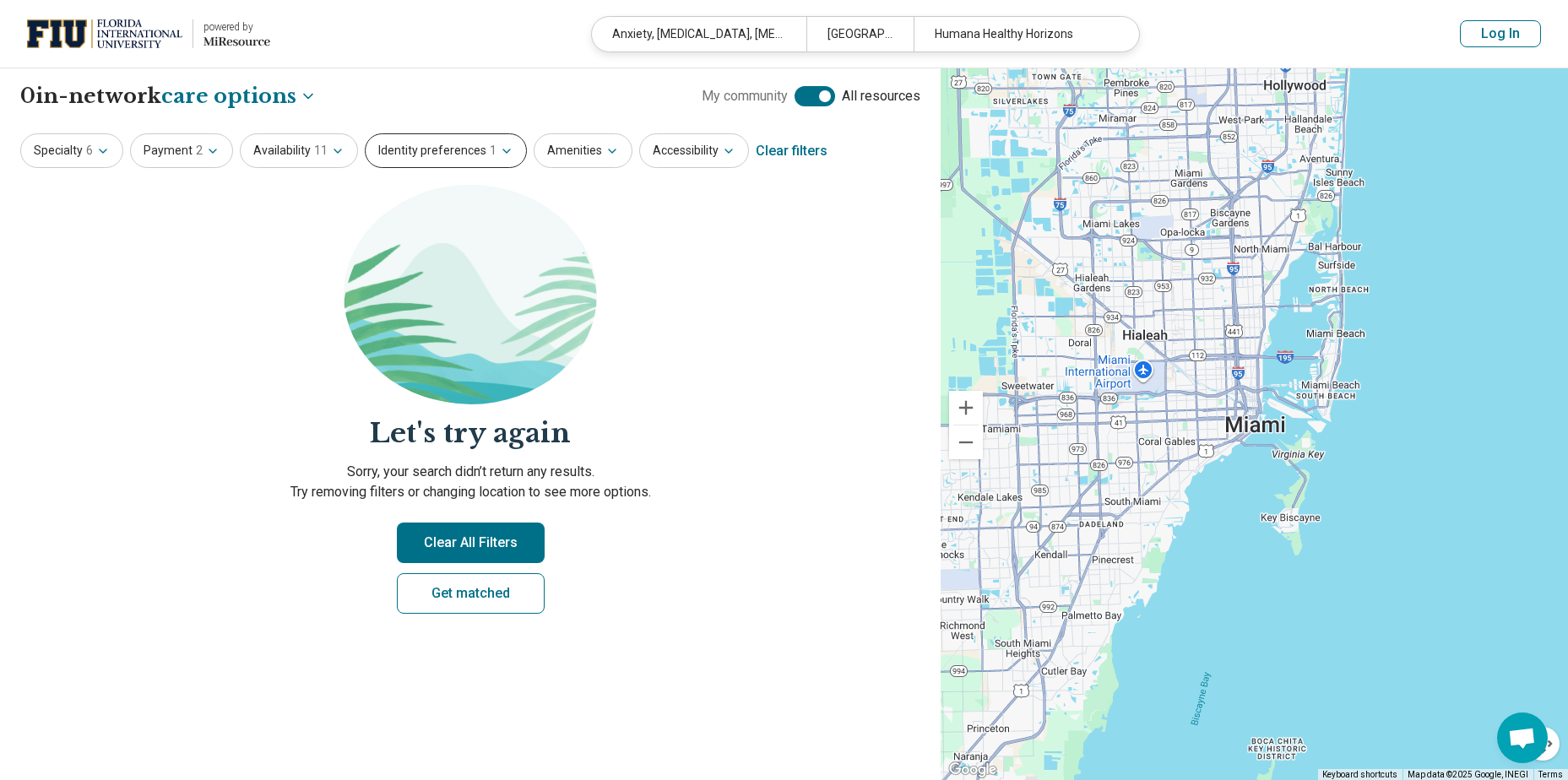
click at [432, 152] on button "Identity preferences 1" at bounding box center [446, 151] width 162 height 35
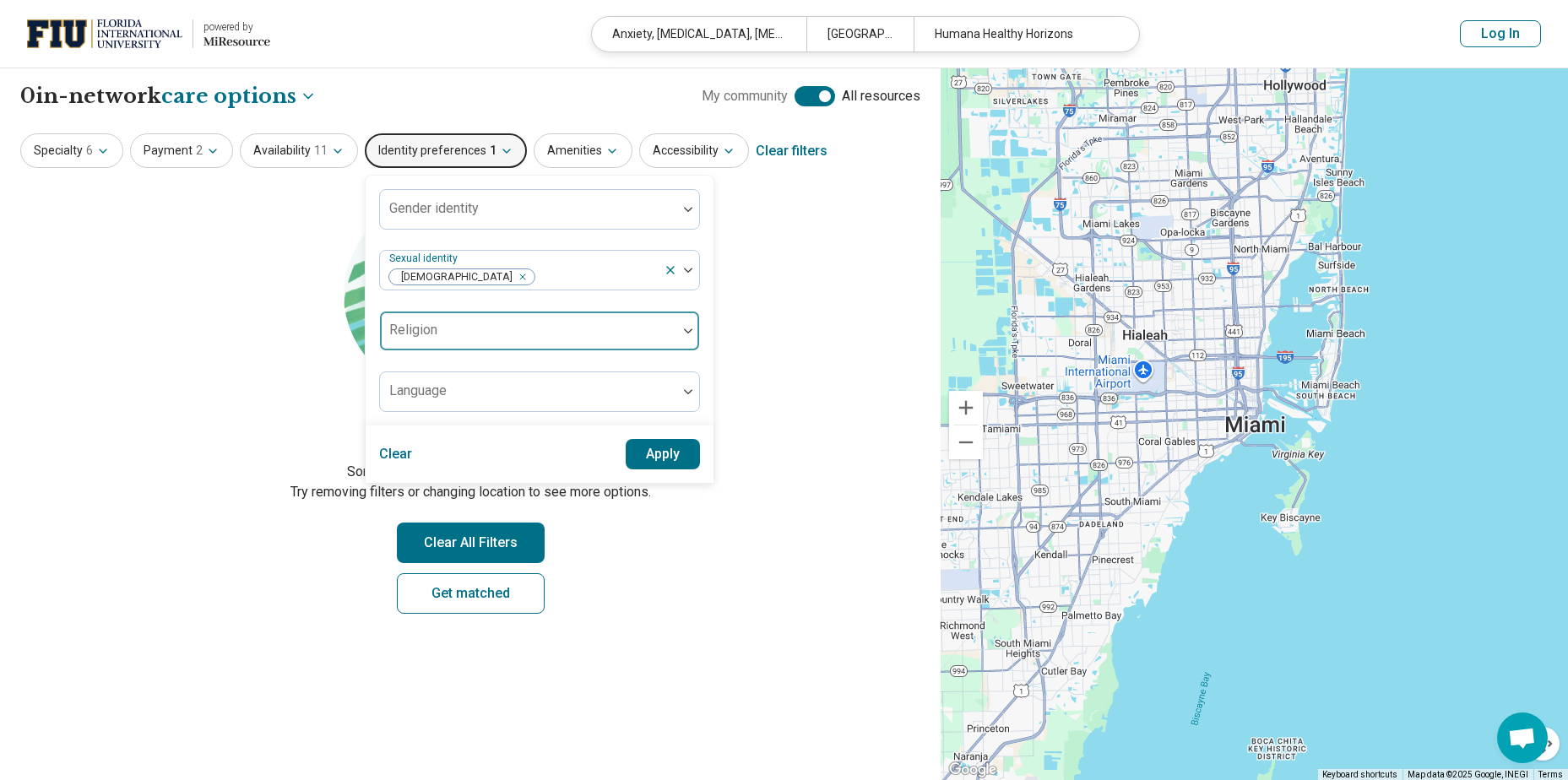
click at [412, 329] on div "Religion" at bounding box center [540, 331] width 321 height 40
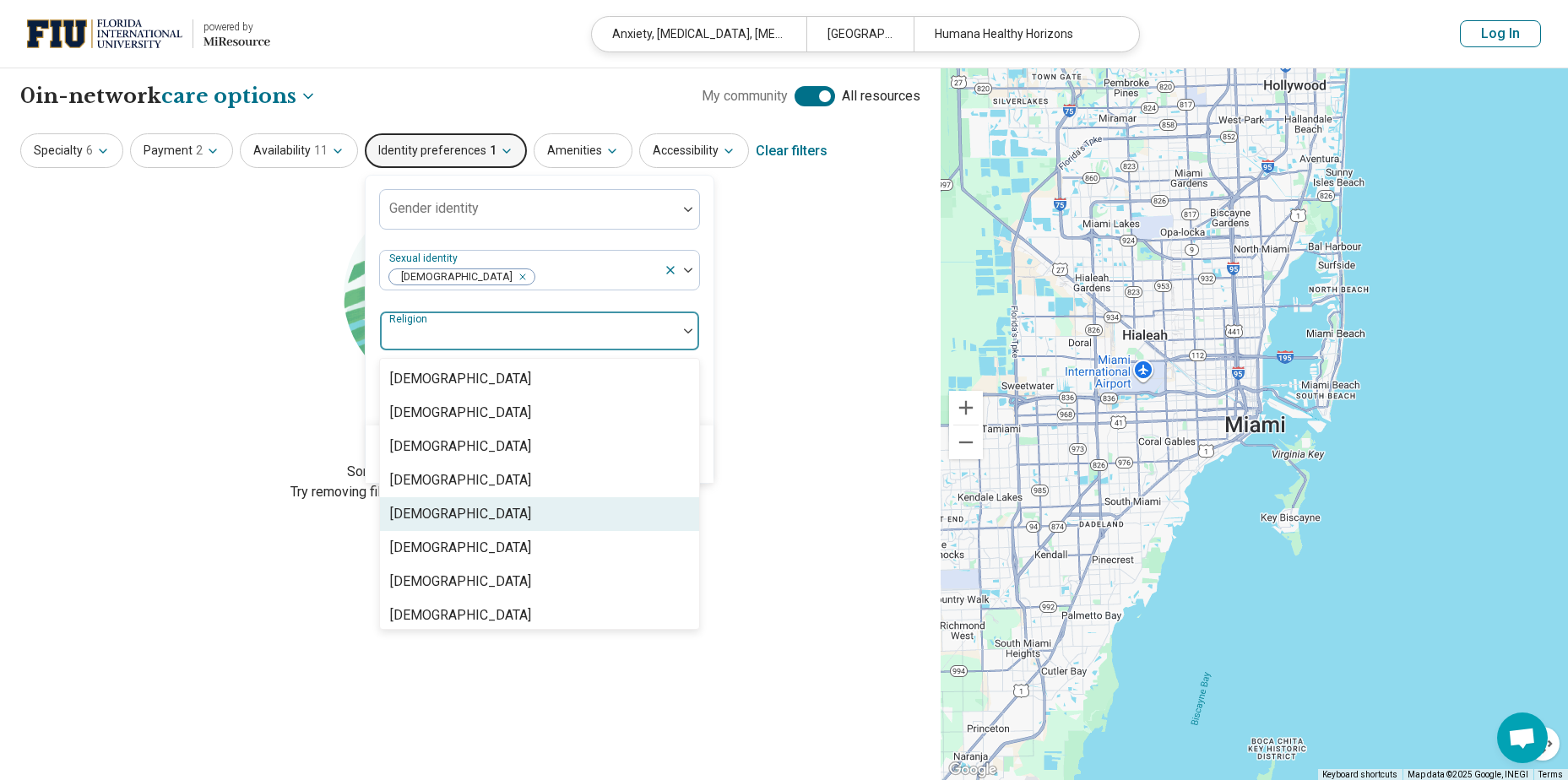
click at [429, 514] on div "Christianity" at bounding box center [460, 514] width 141 height 21
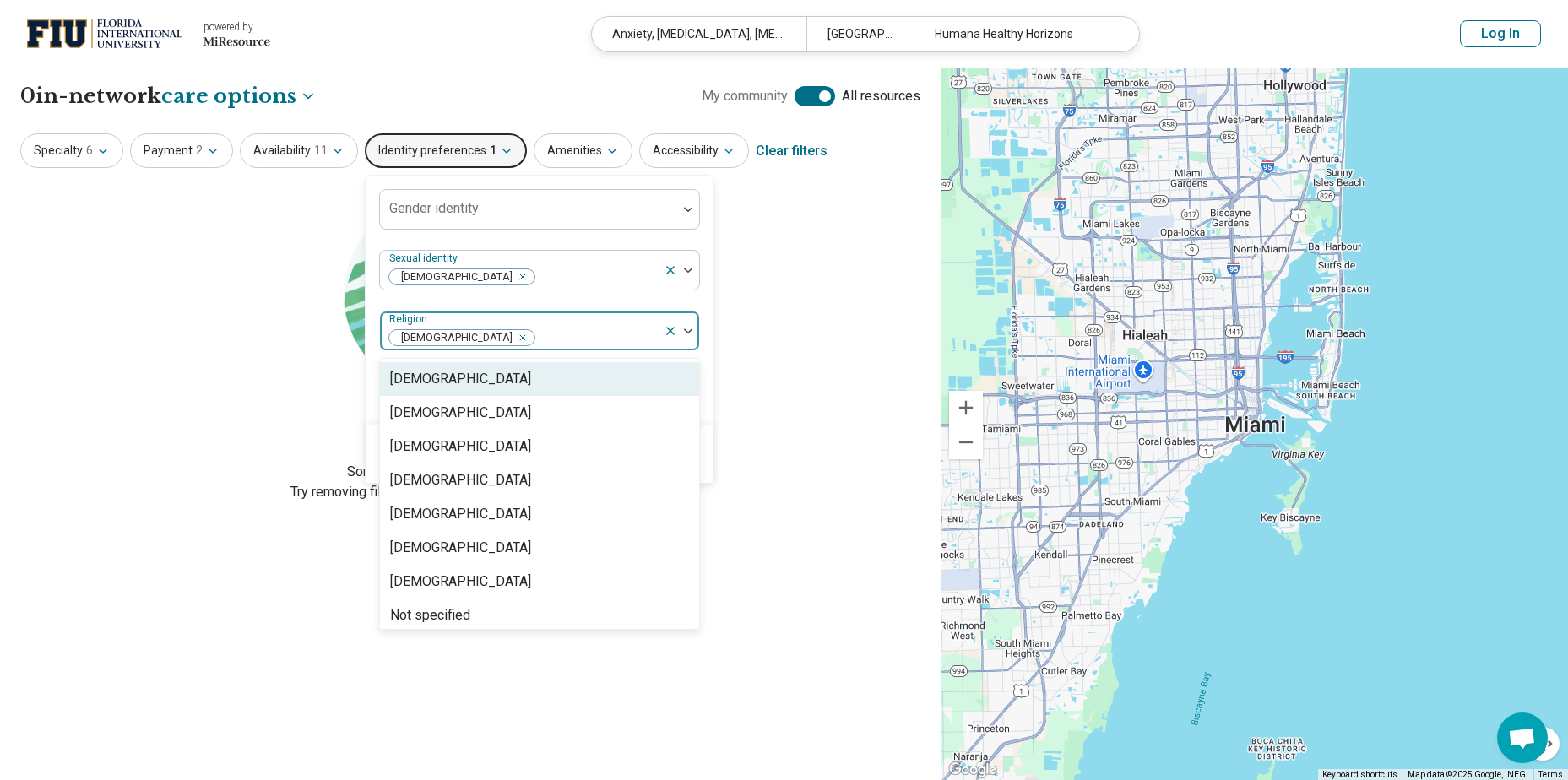
click at [699, 406] on div "Gender identity Sexual identity Heterosexual option Christianity, selected. 14 …" at bounding box center [540, 300] width 348 height 250
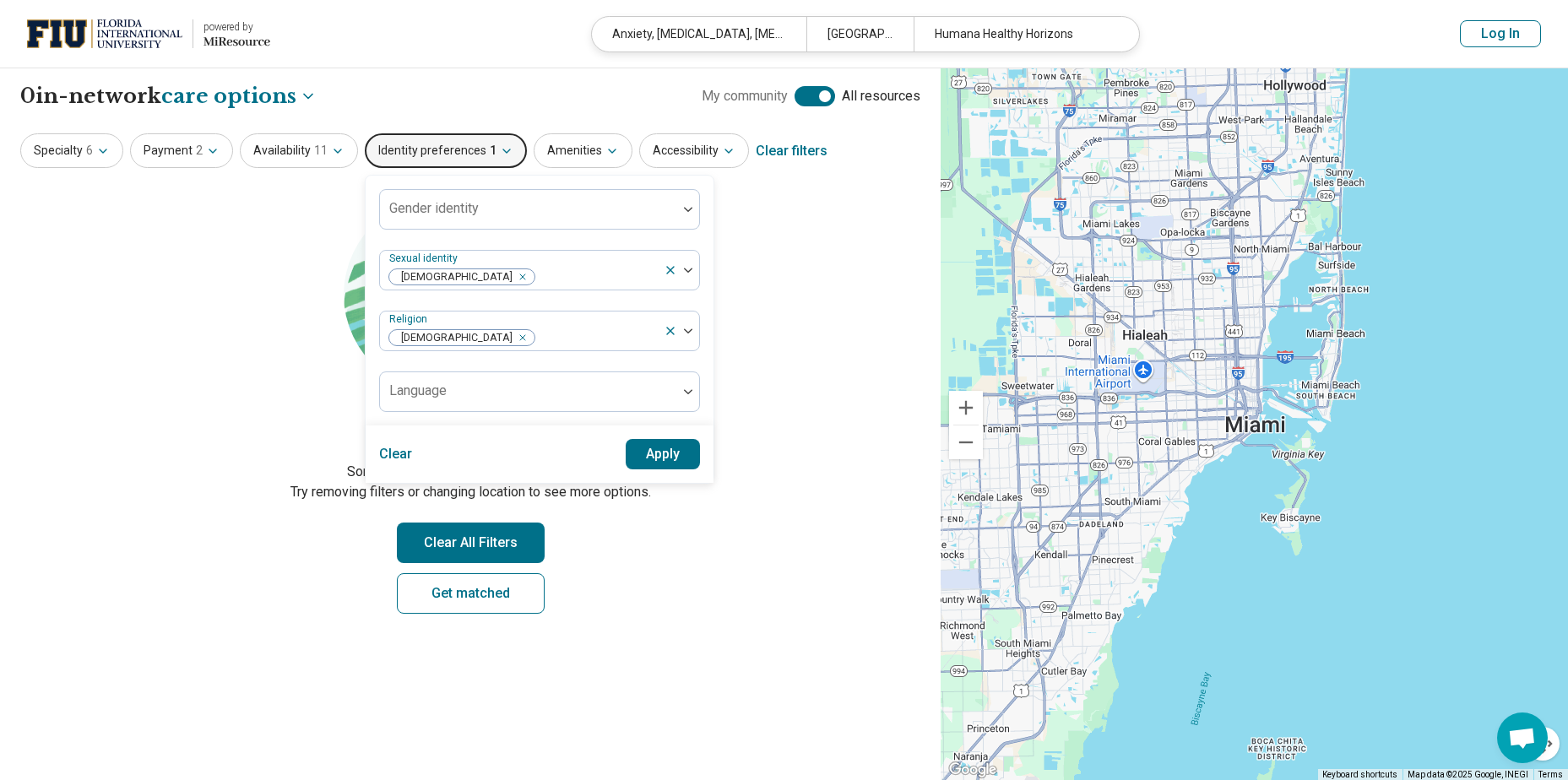
click at [665, 455] on button "Apply" at bounding box center [663, 455] width 75 height 30
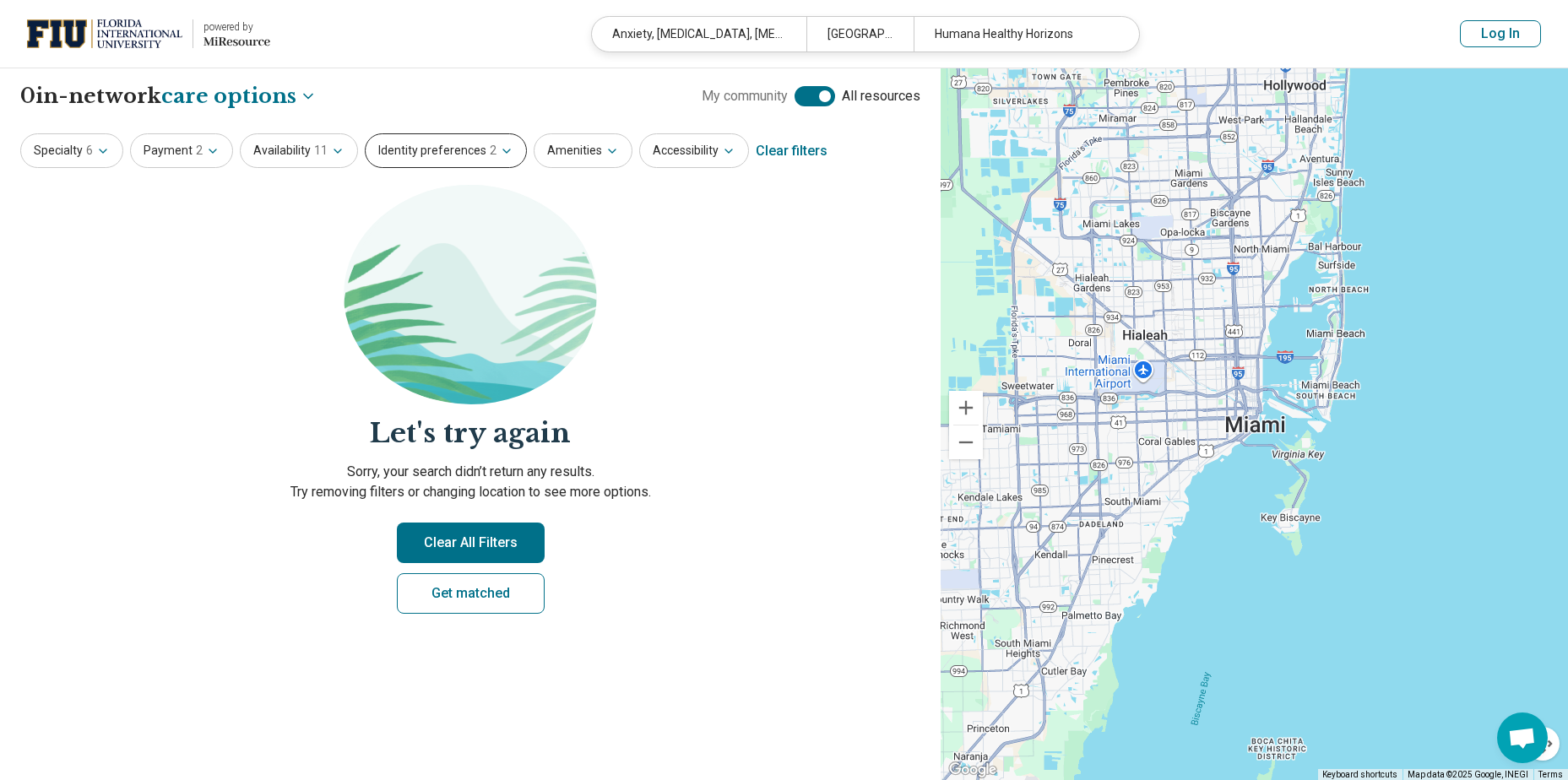
click at [431, 138] on button "Identity preferences 2" at bounding box center [446, 151] width 162 height 35
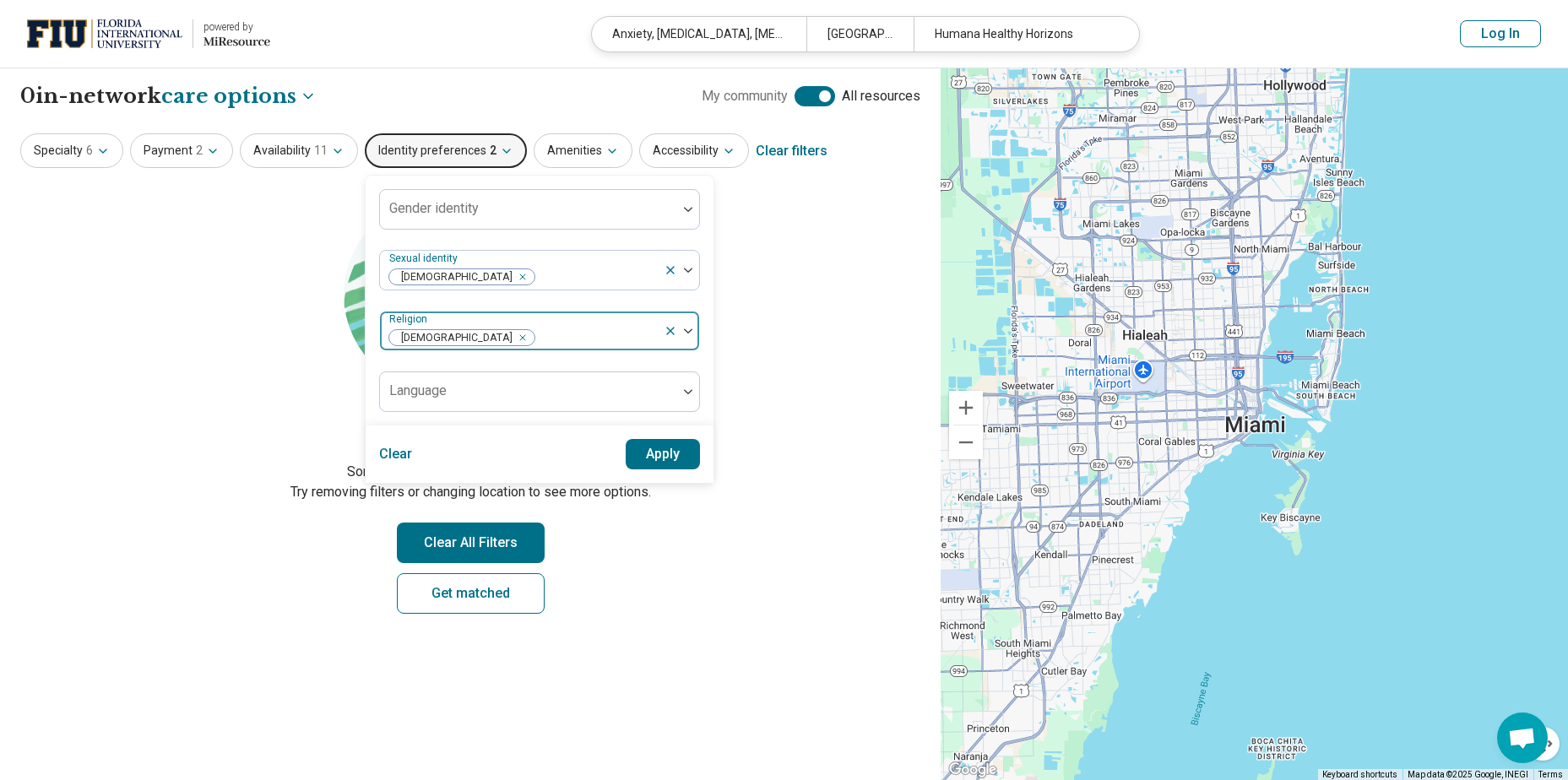
click at [542, 336] on div at bounding box center [596, 338] width 121 height 23
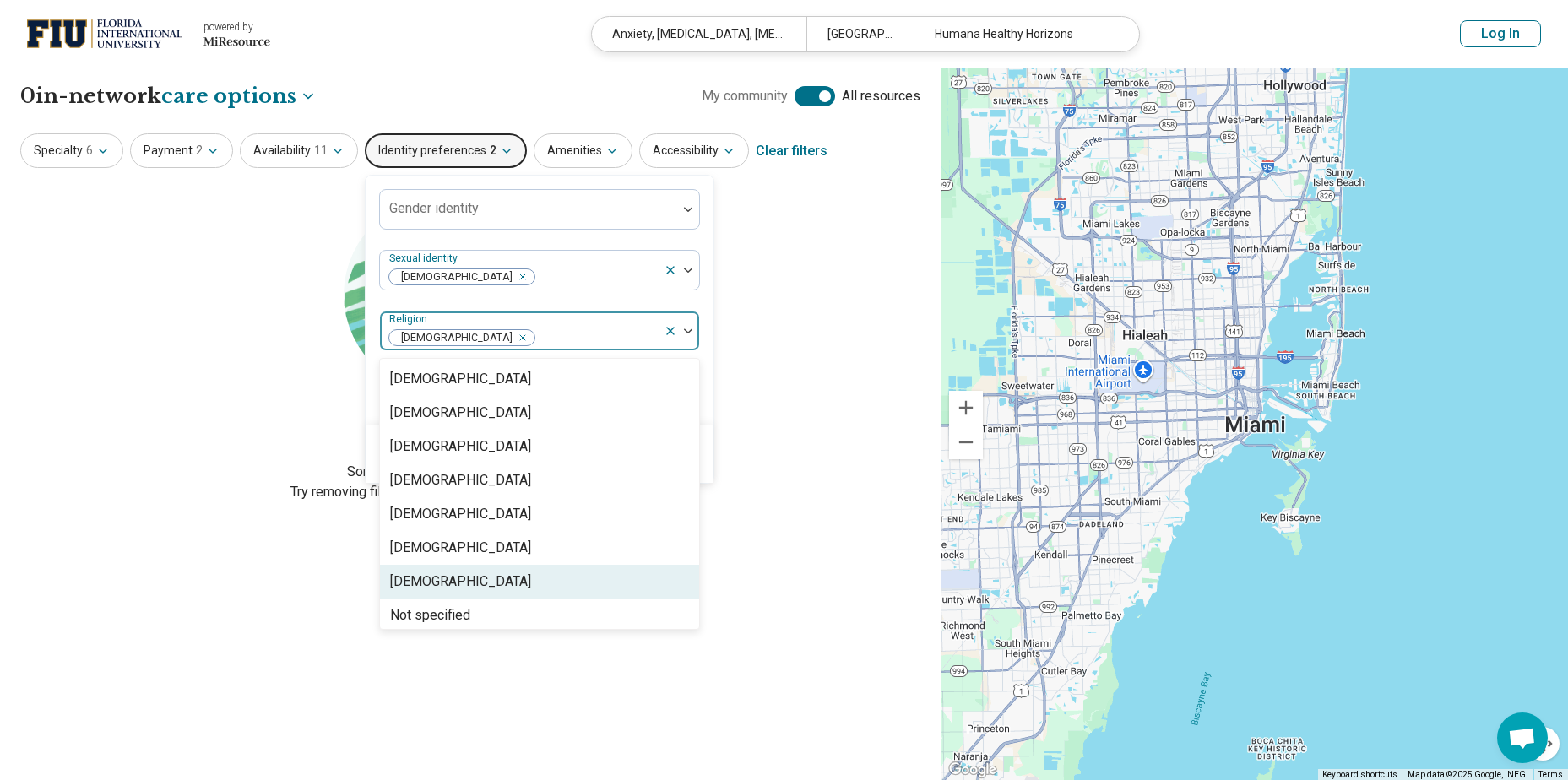
click at [419, 589] on div "Judaism" at bounding box center [460, 582] width 141 height 21
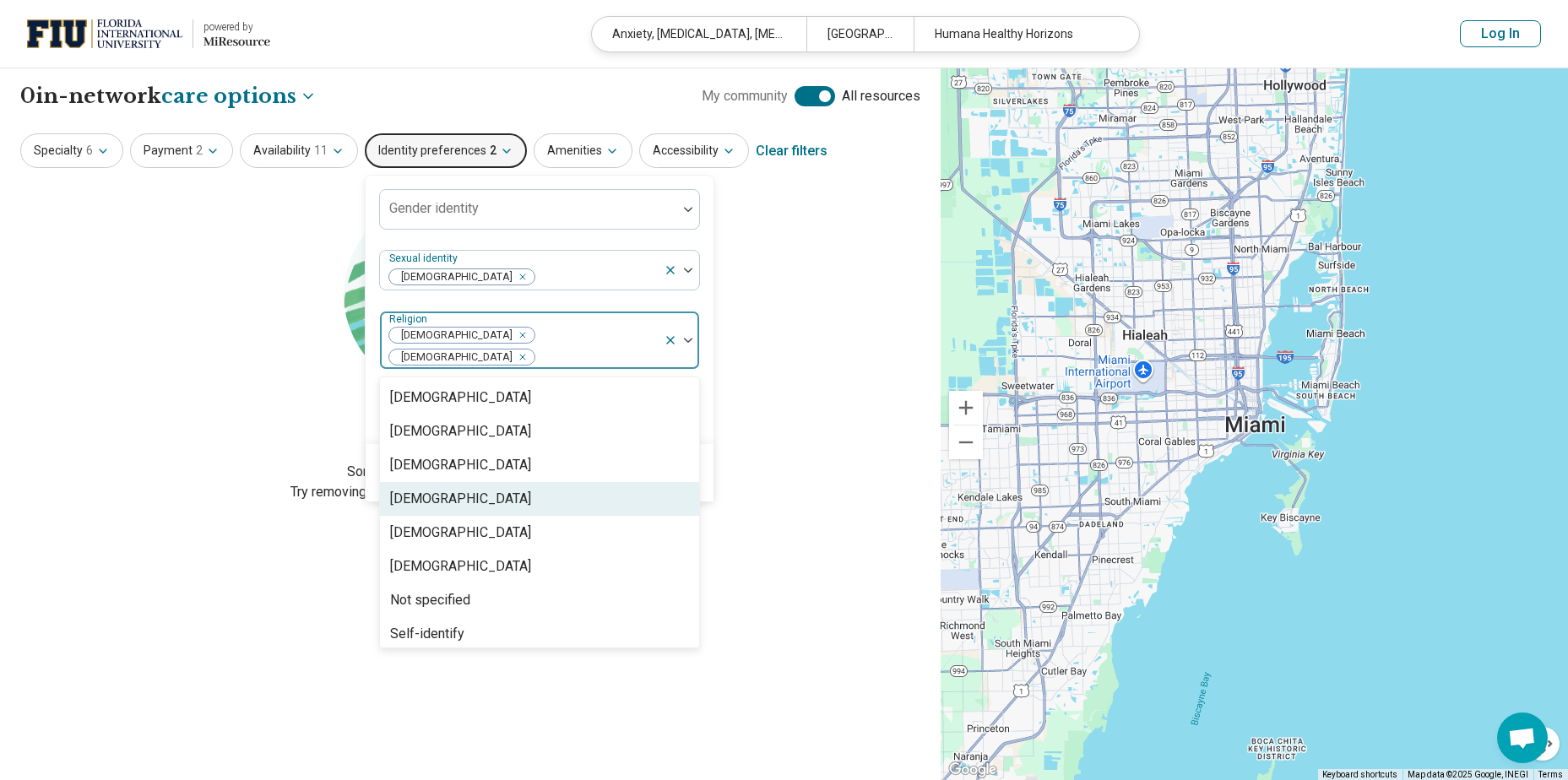
click at [705, 444] on div "Clear Apply" at bounding box center [540, 472] width 348 height 57
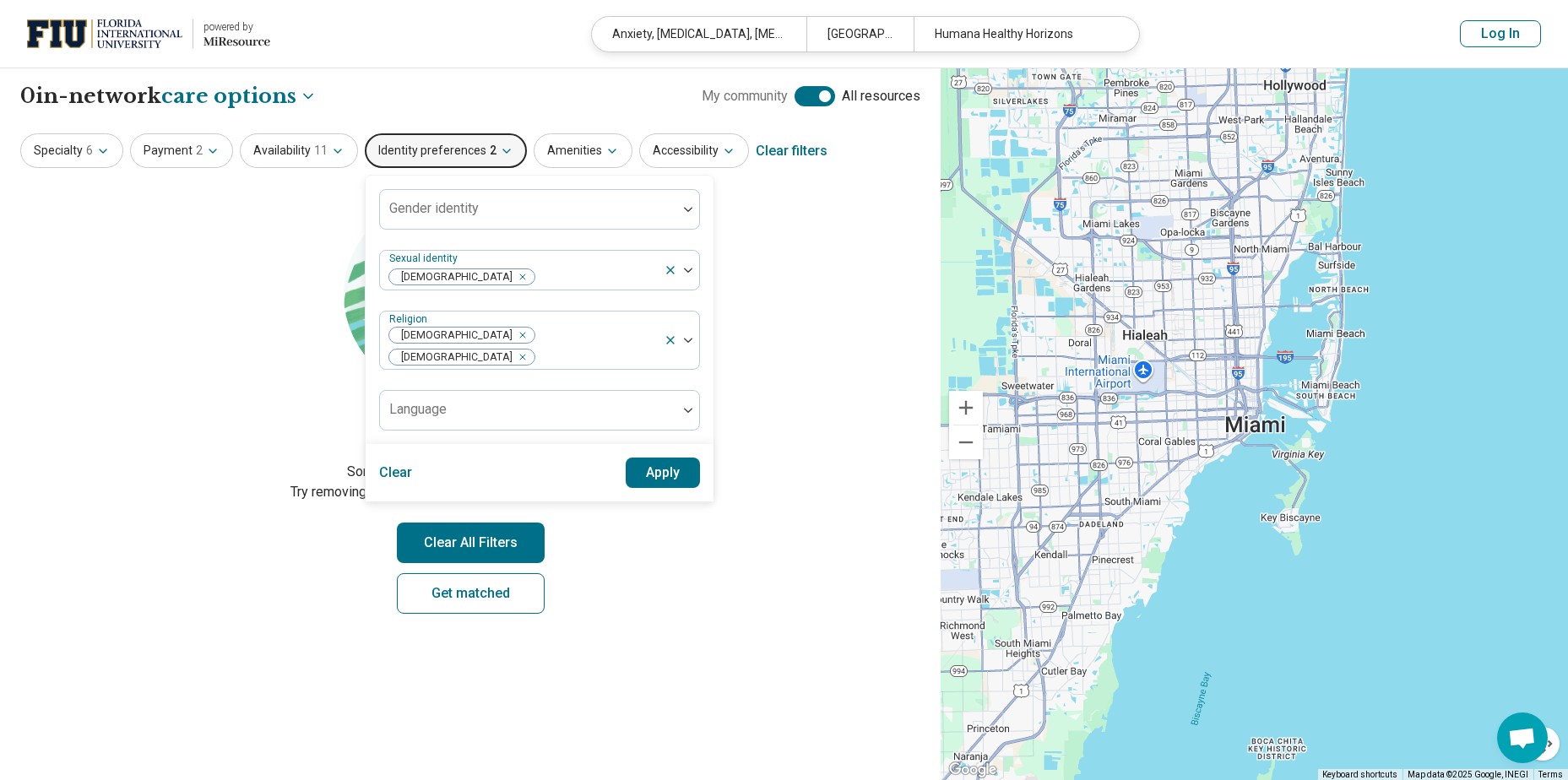
click at [659, 462] on button "Apply" at bounding box center [663, 473] width 75 height 30
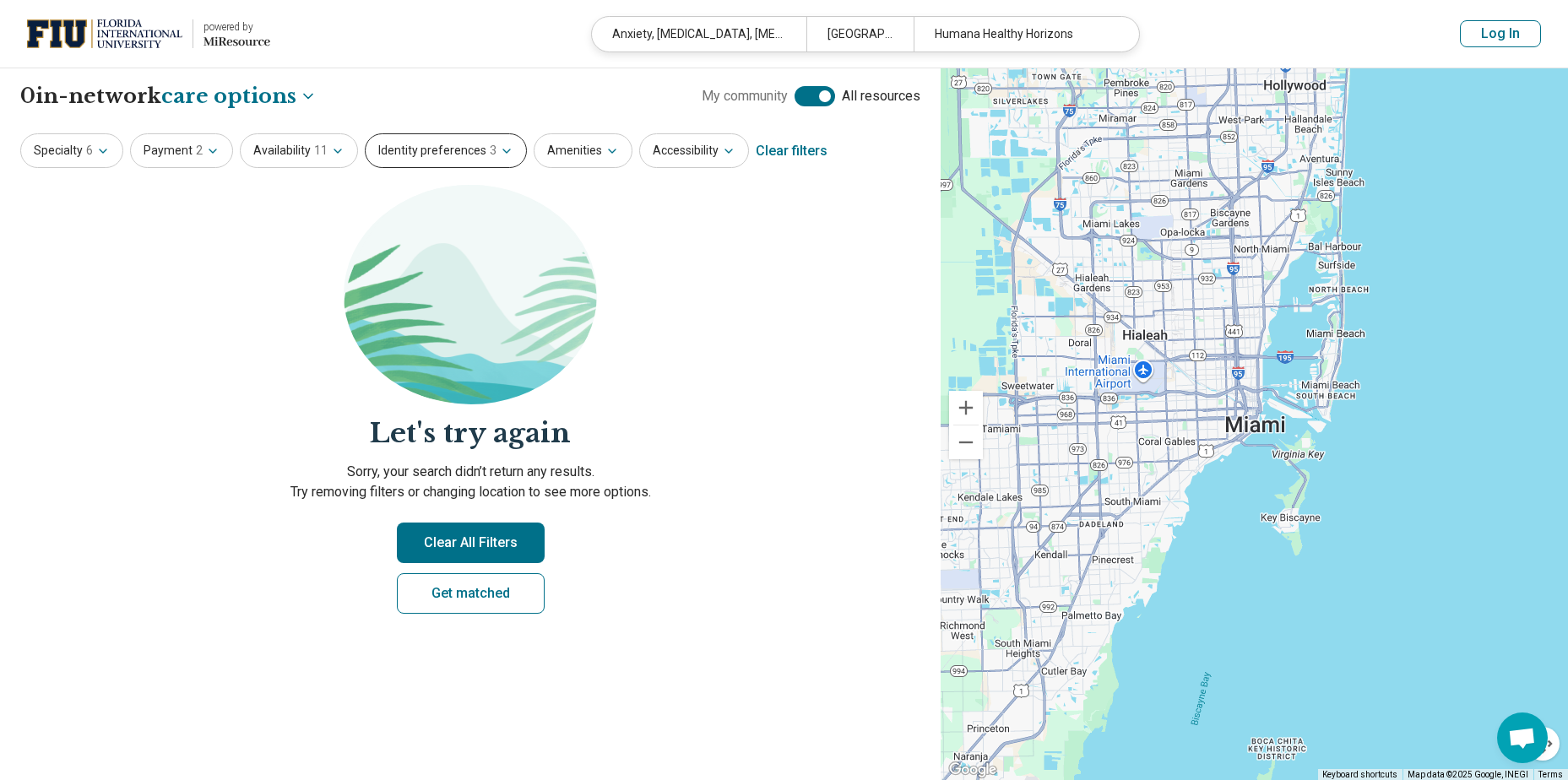
click at [411, 143] on button "Identity preferences 3" at bounding box center [446, 151] width 162 height 35
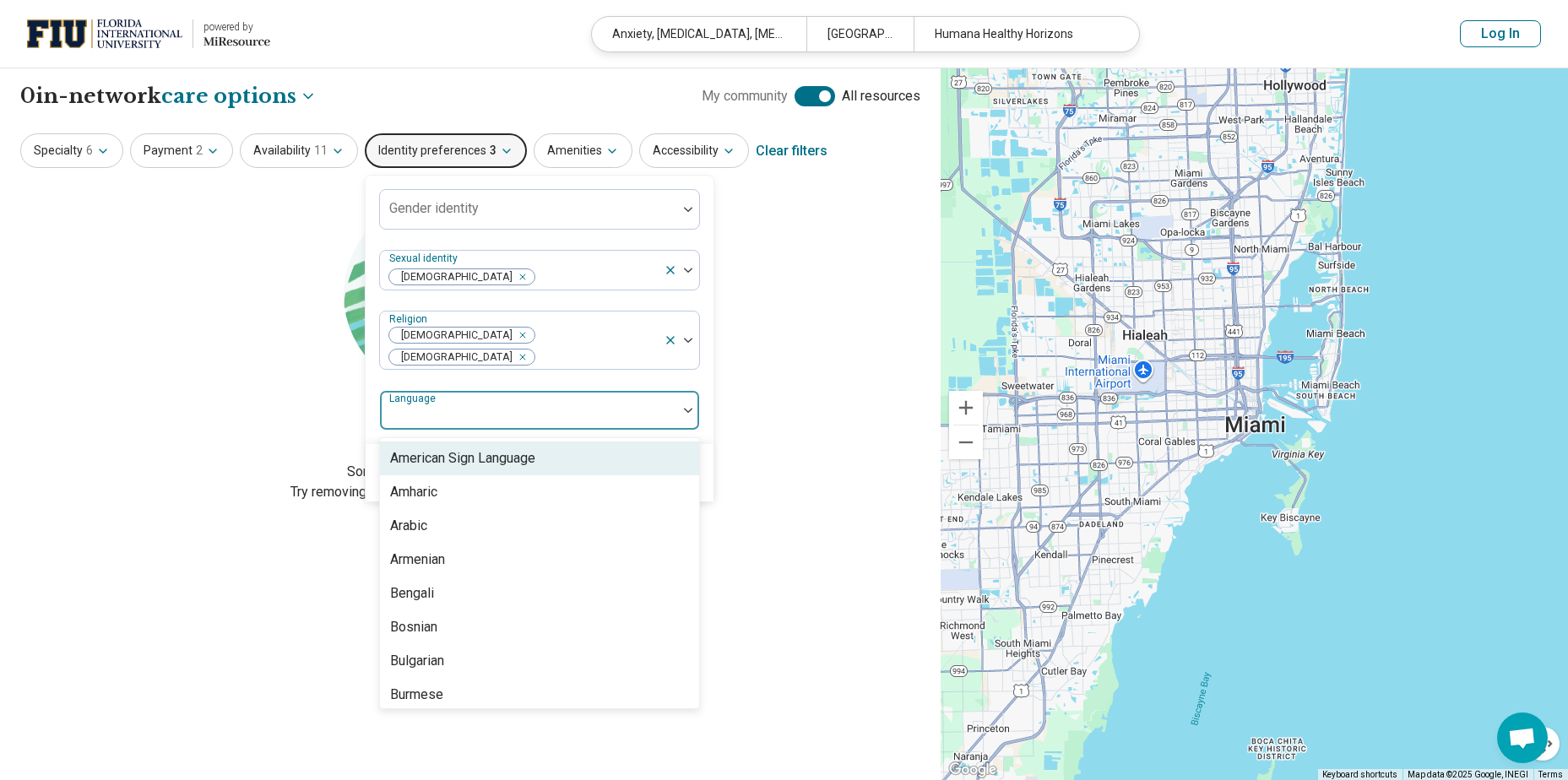
click at [444, 405] on div at bounding box center [528, 417] width 283 height 23
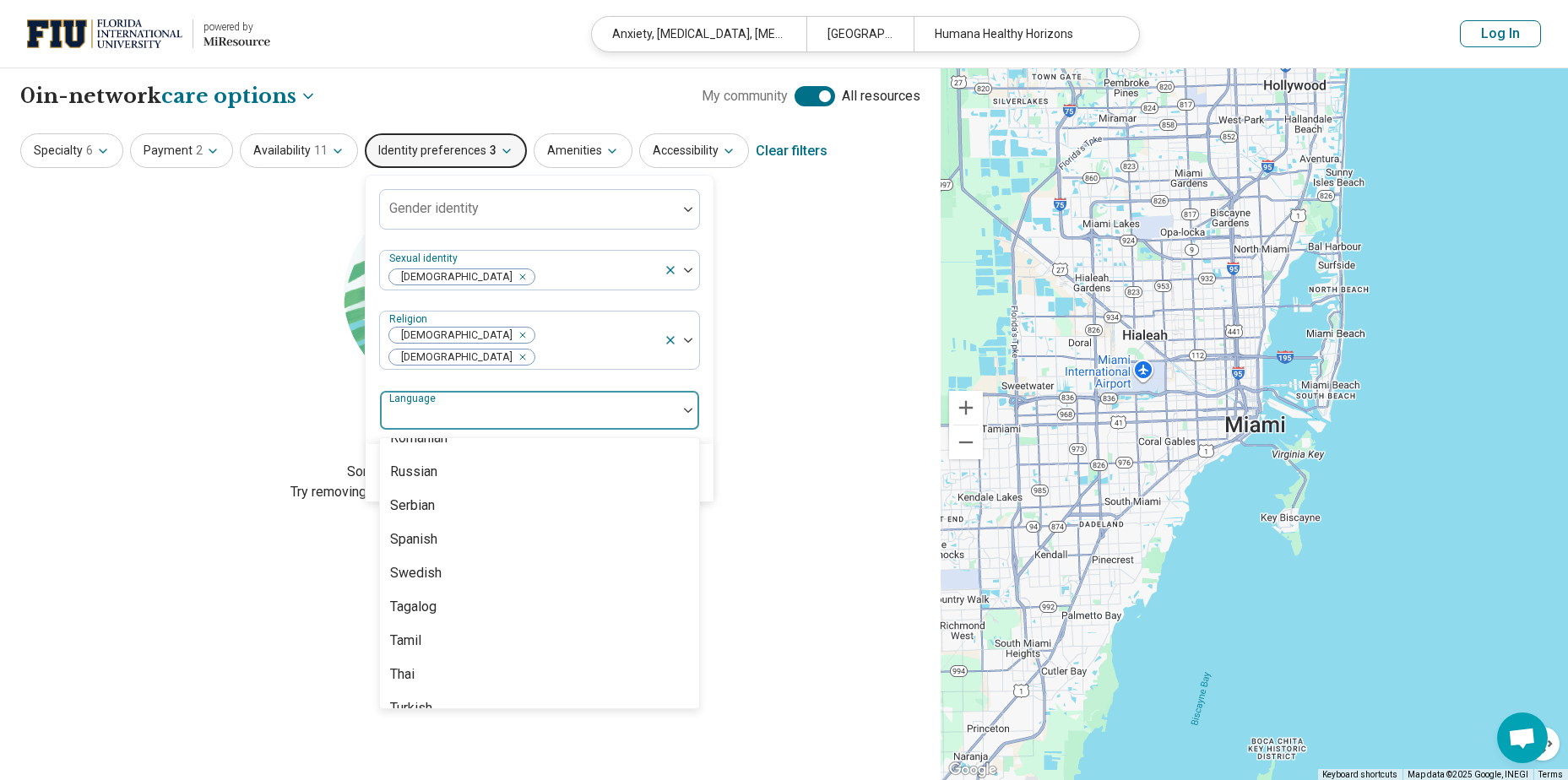
scroll to position [1481, 0]
click at [430, 534] on div "Spanish" at bounding box center [540, 551] width 319 height 34
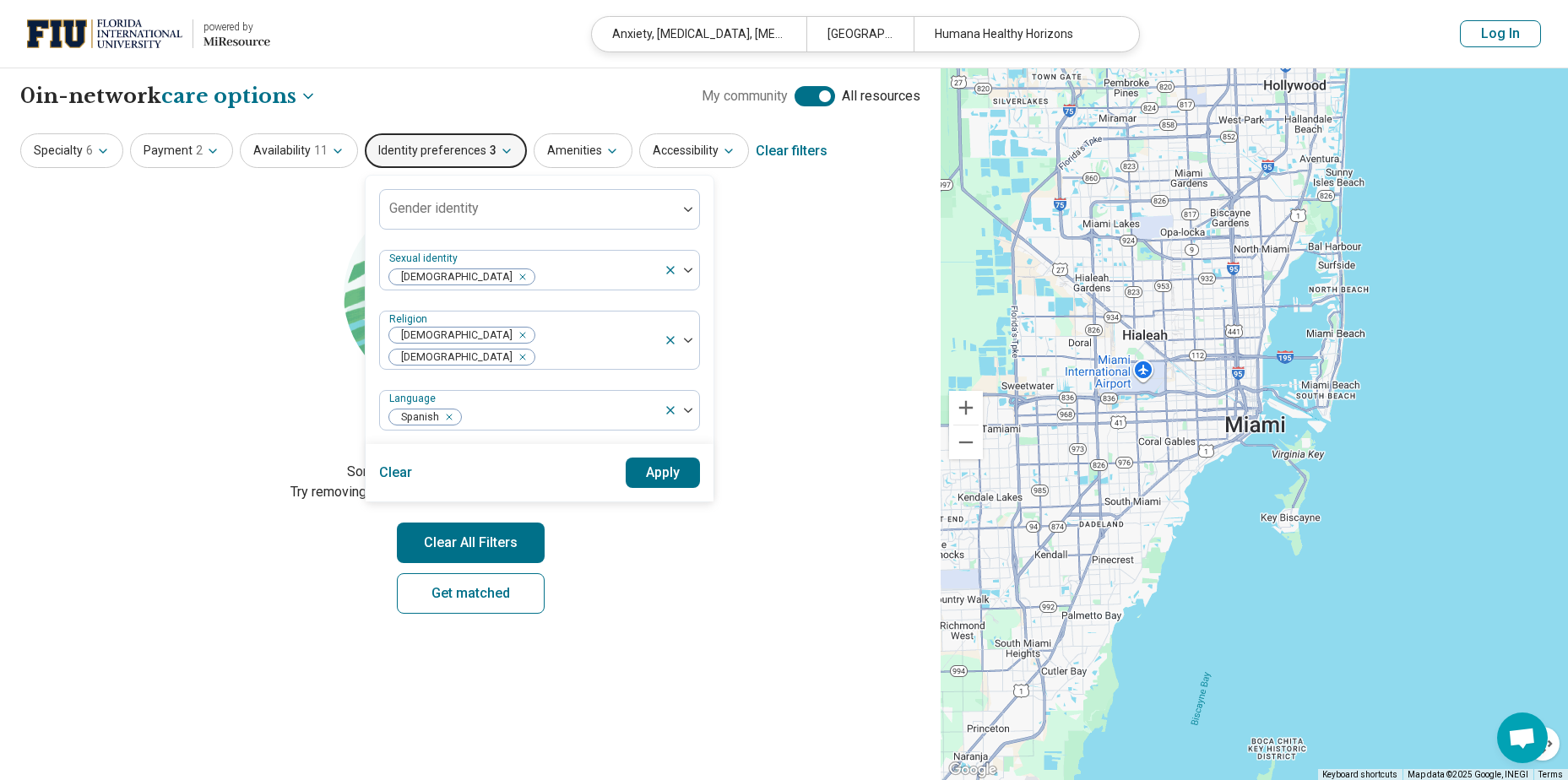
click at [705, 413] on div "Gender identity Sexual identity Heterosexual Religion Christianity Judaism Lang…" at bounding box center [540, 310] width 348 height 269
click at [649, 458] on button "Apply" at bounding box center [663, 473] width 75 height 30
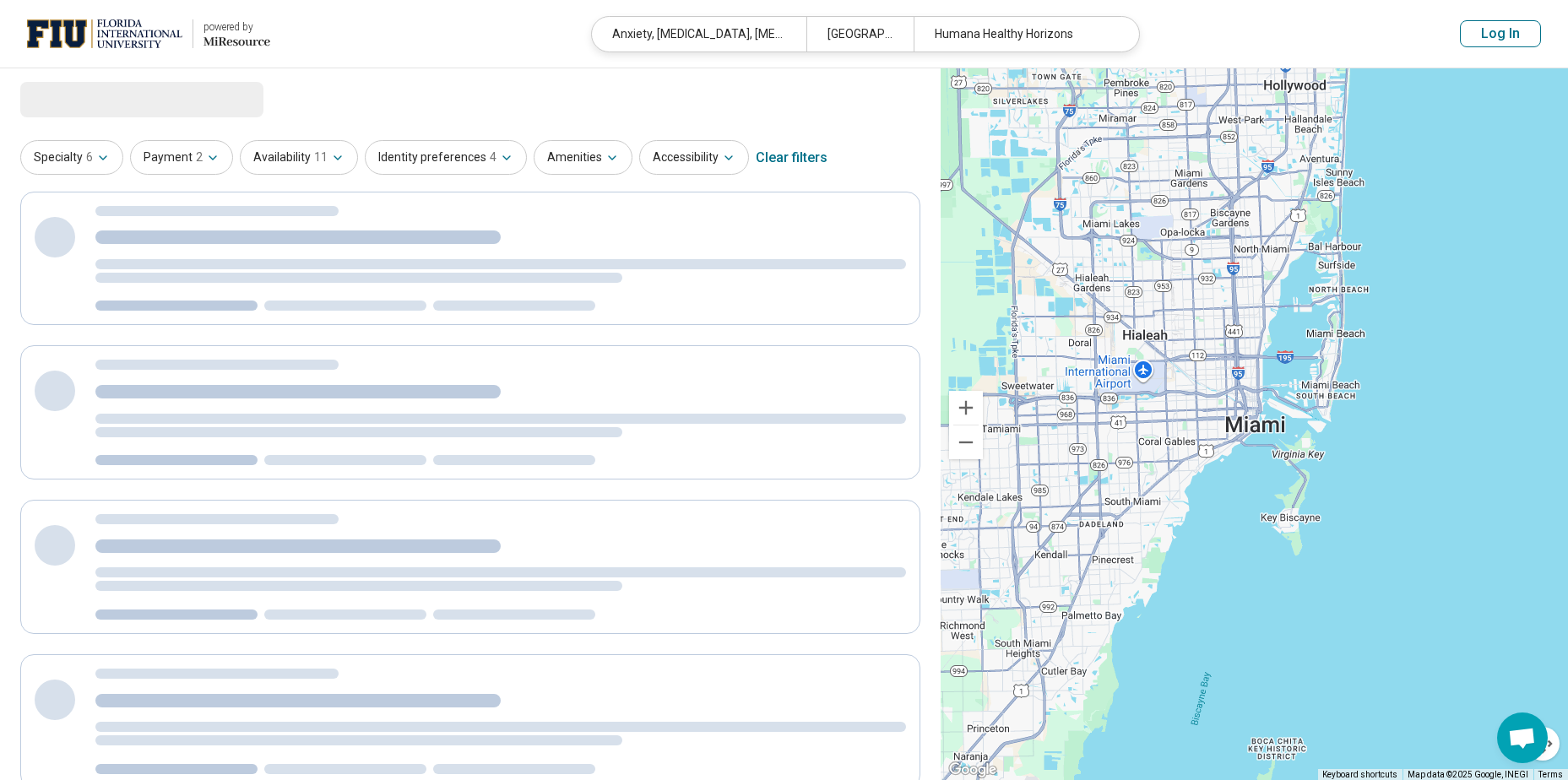
select select "***"
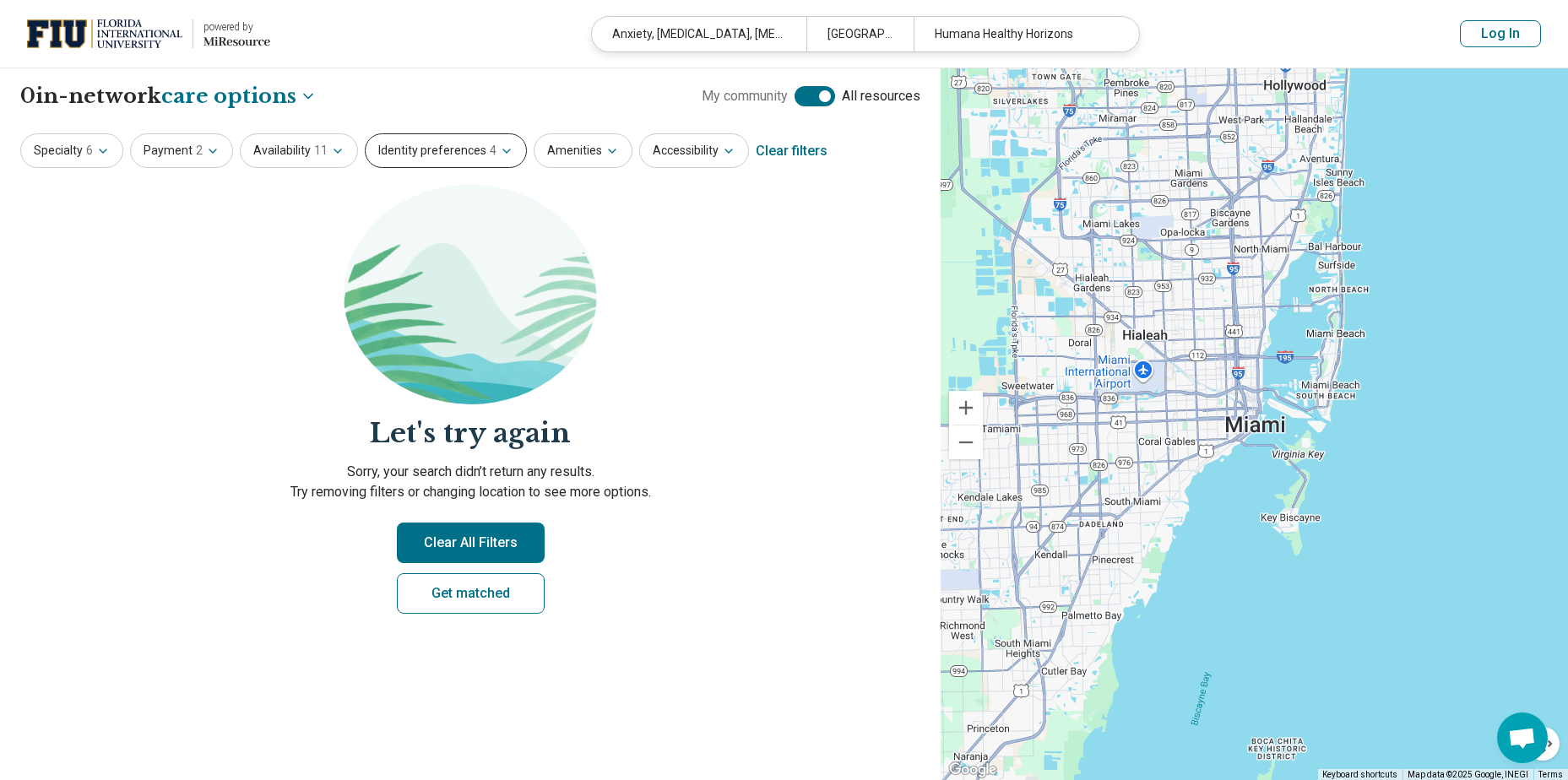
click at [451, 154] on button "Identity preferences 4" at bounding box center [446, 151] width 162 height 35
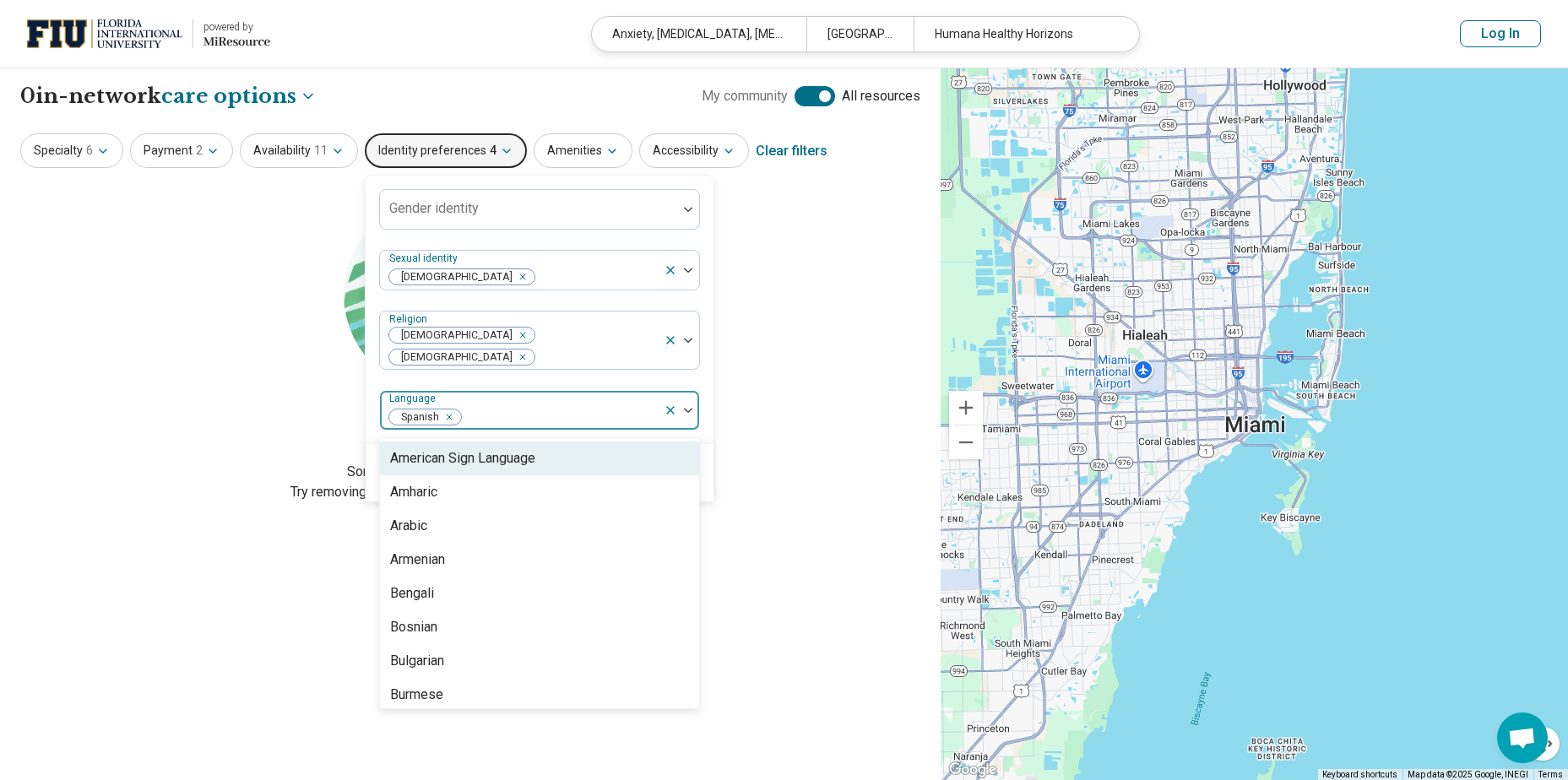
click at [500, 392] on div "Spanish" at bounding box center [522, 410] width 283 height 37
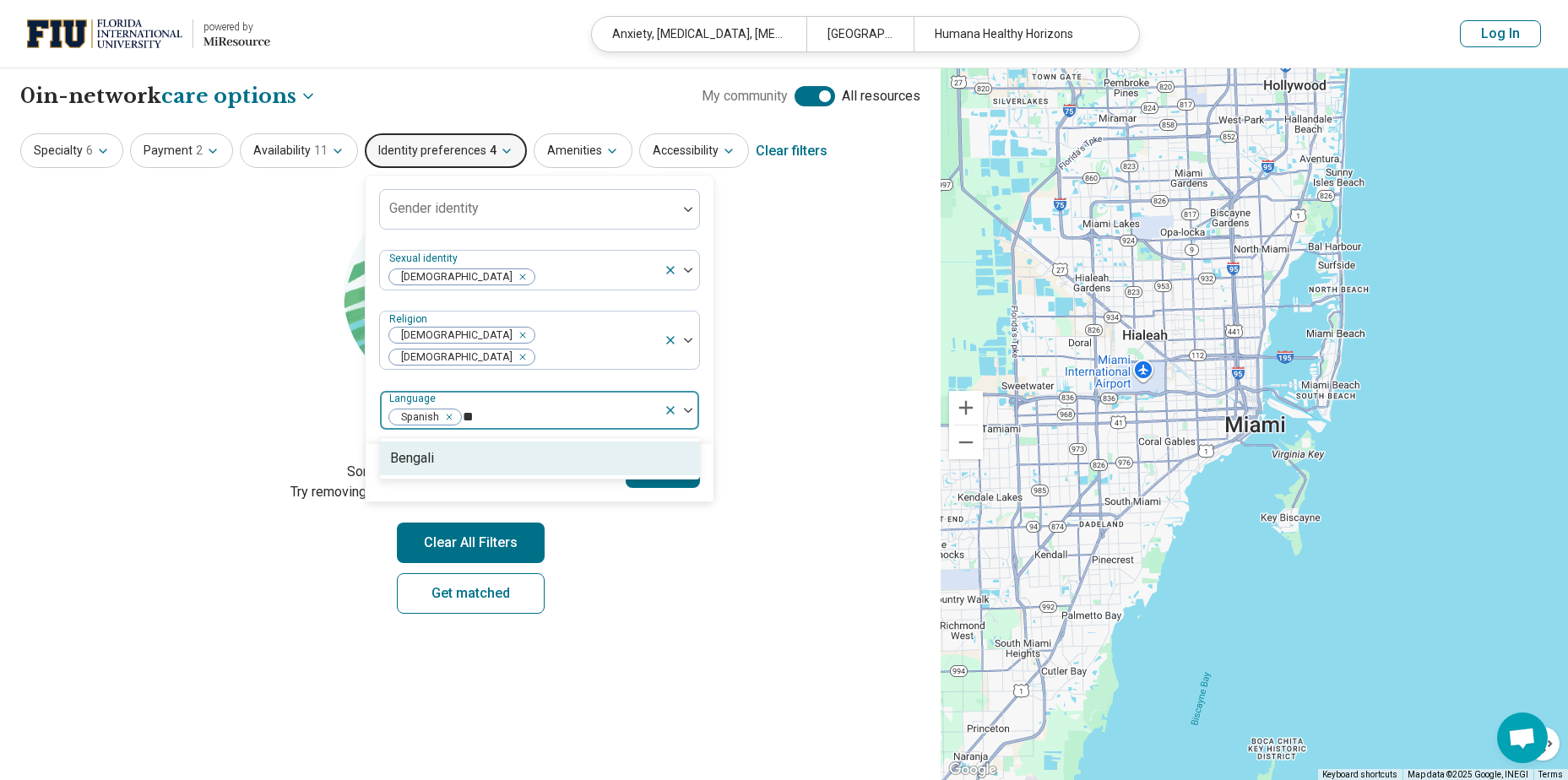
type input "*"
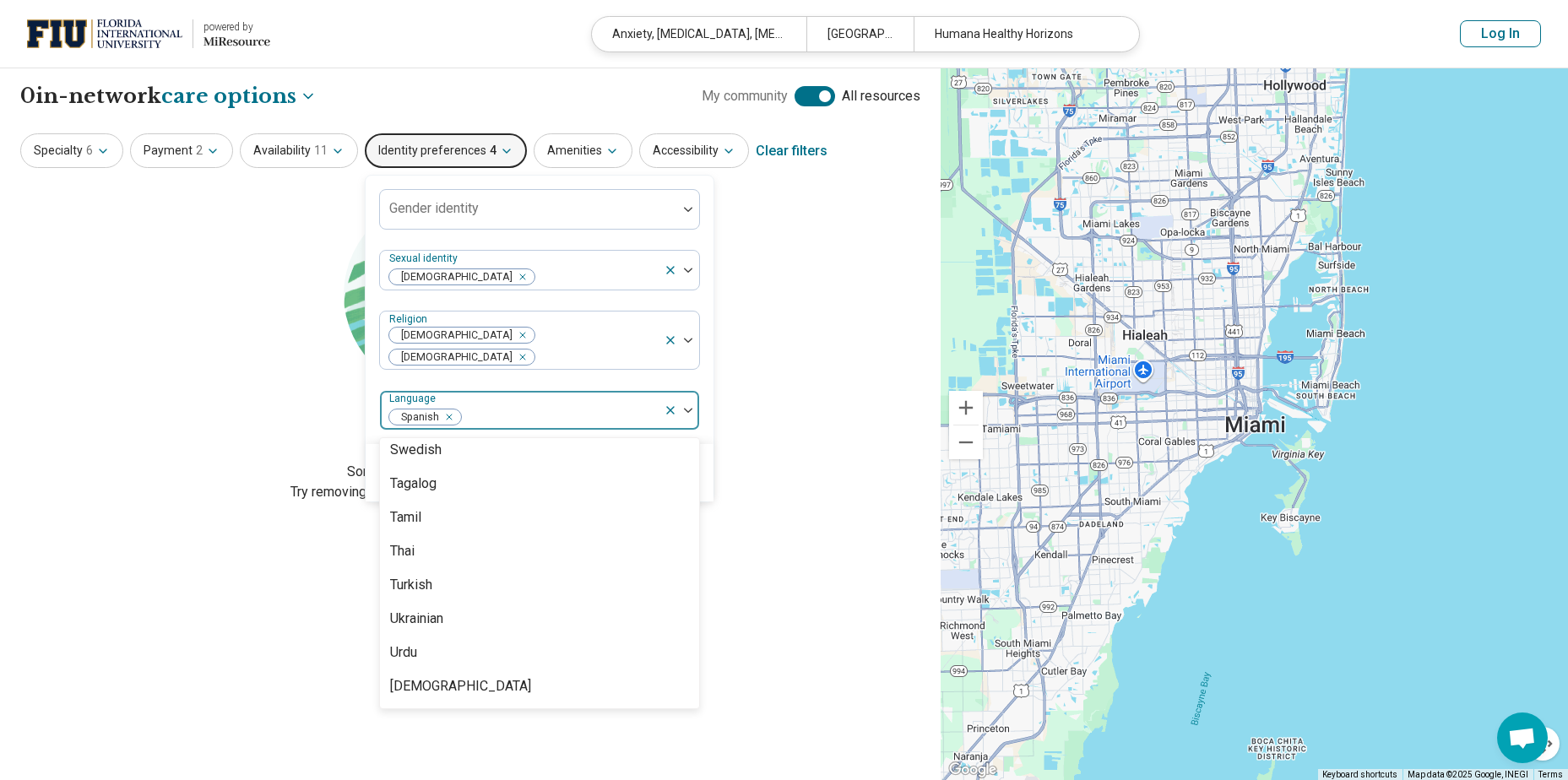
scroll to position [1649, 0]
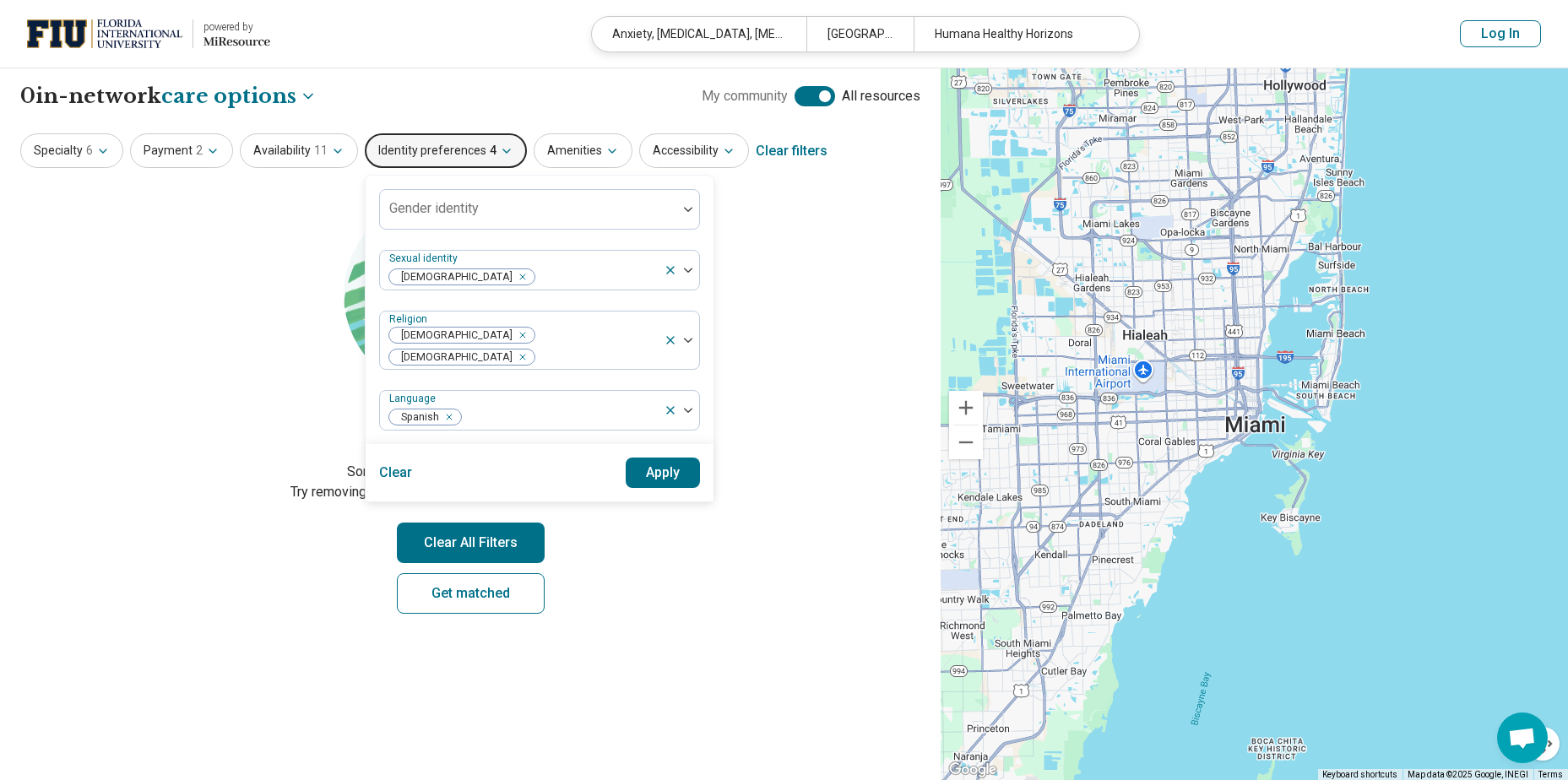
click at [770, 580] on section "Let's try again Sorry, your search didn’t return any results. Try removing filt…" at bounding box center [471, 413] width 900 height 457
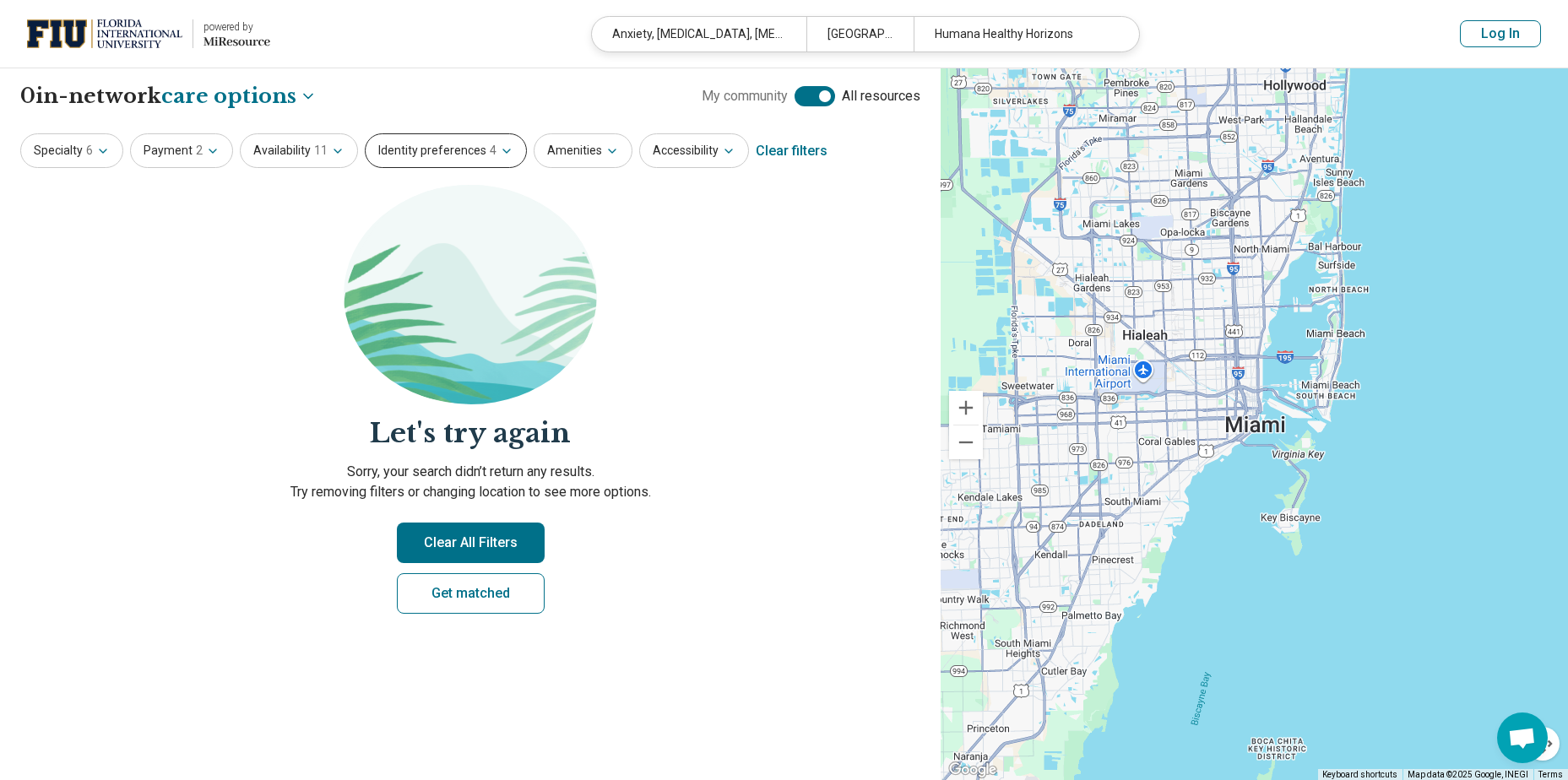
click at [455, 146] on button "Identity preferences 4" at bounding box center [446, 151] width 162 height 35
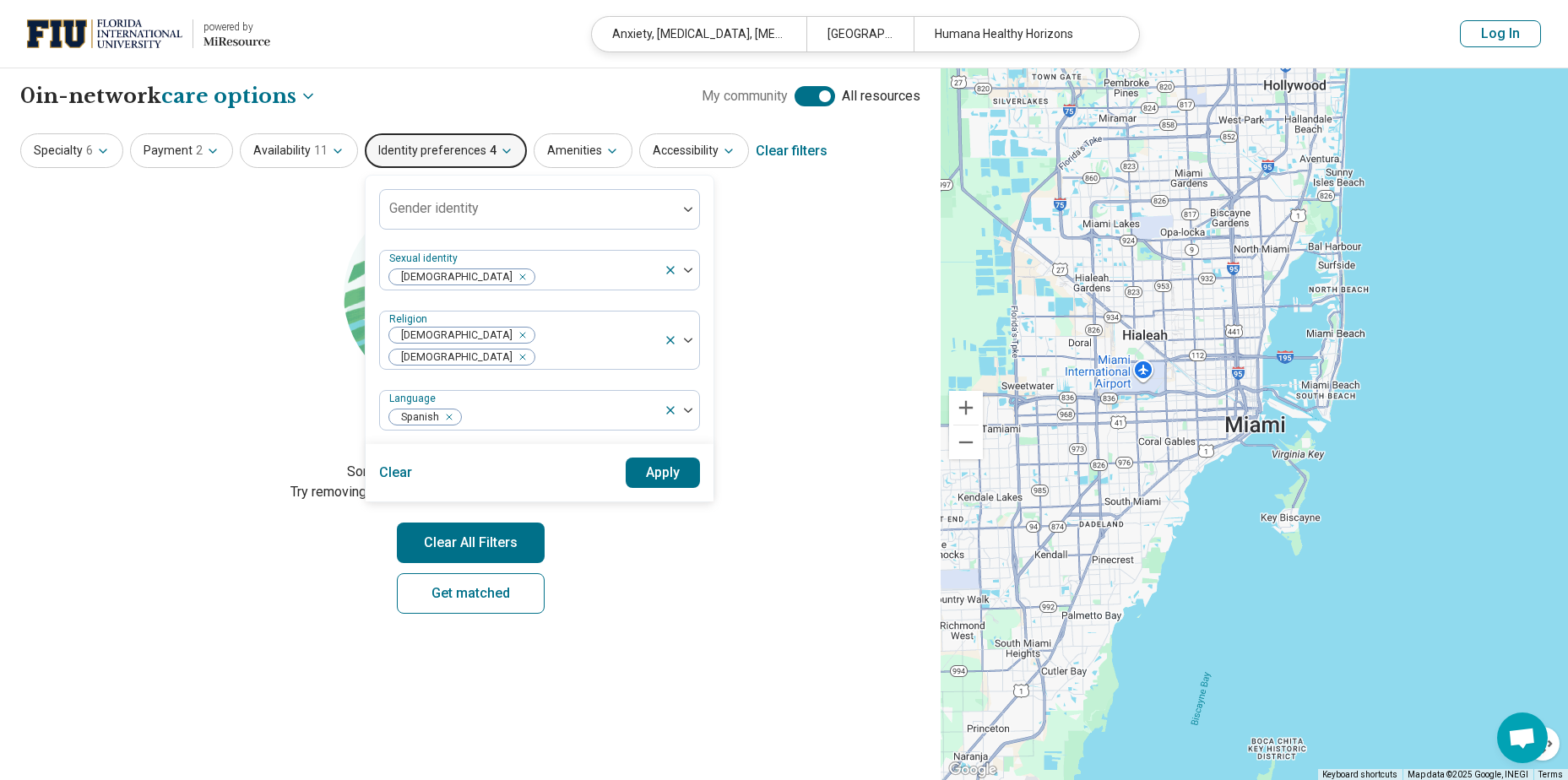
click at [827, 325] on section "Let's try again Sorry, your search didn’t return any results. Try removing filt…" at bounding box center [471, 413] width 900 height 457
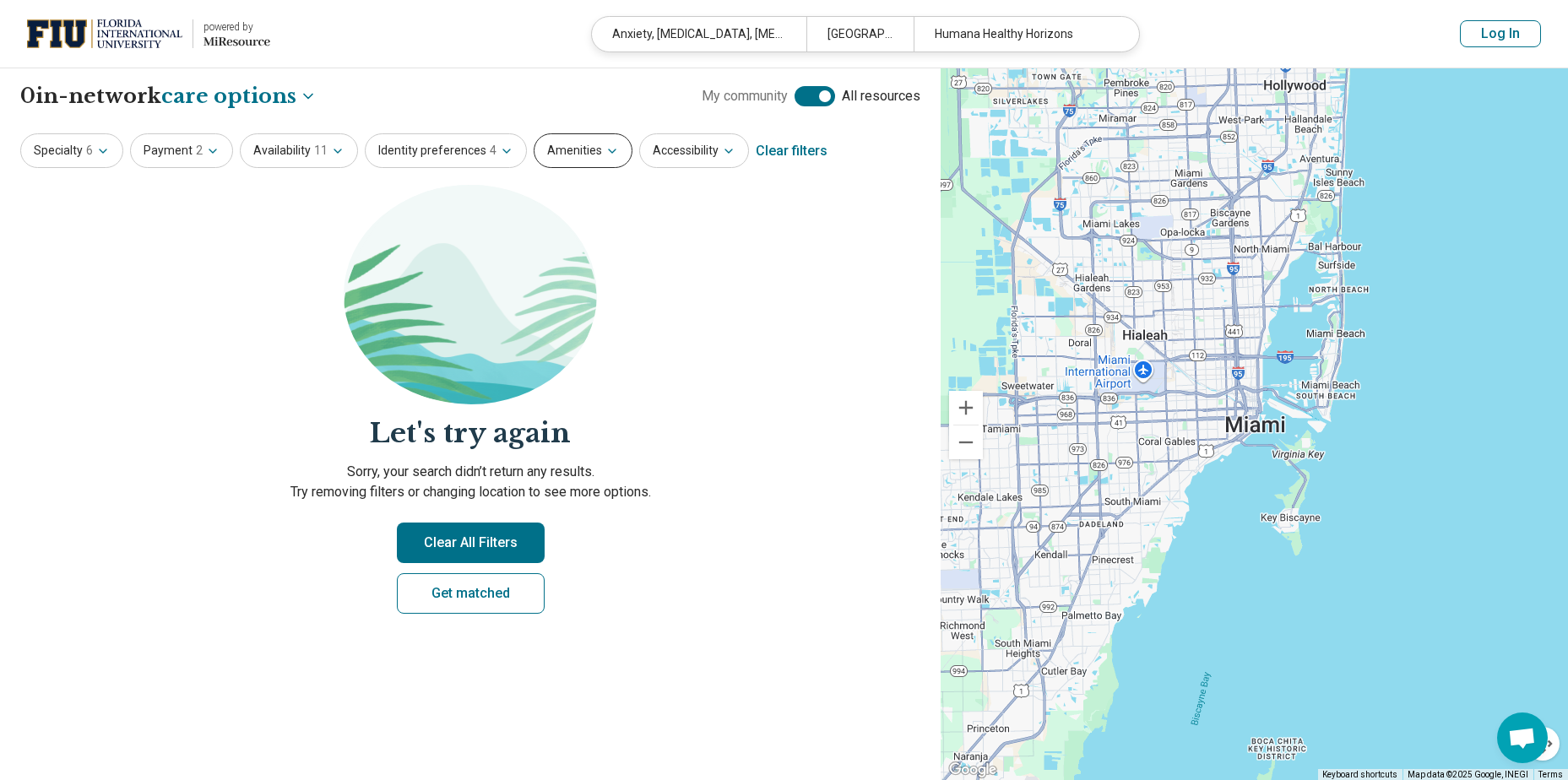
click at [546, 152] on button "Amenities" at bounding box center [583, 151] width 99 height 35
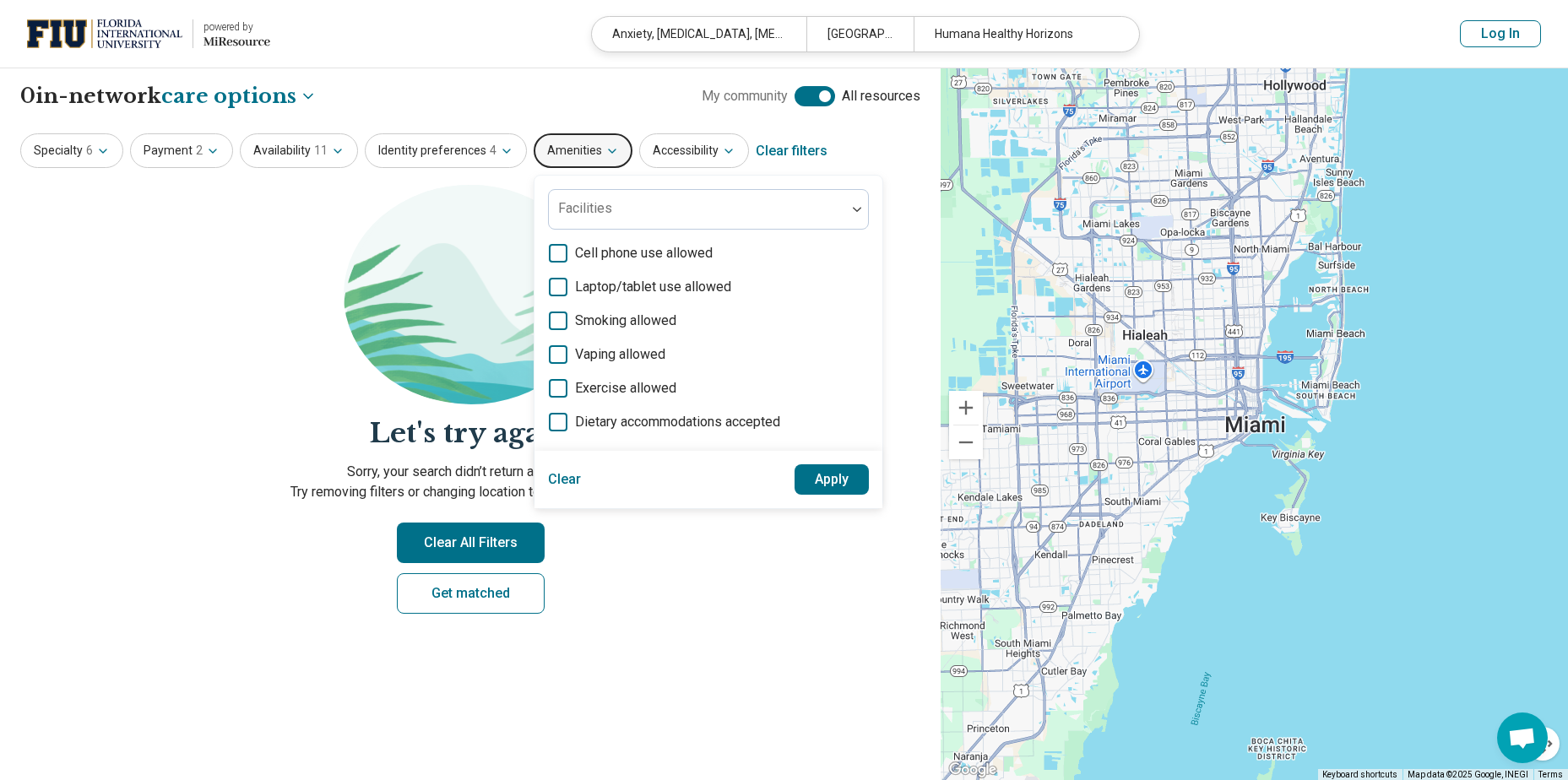
click at [549, 249] on icon at bounding box center [558, 253] width 19 height 19
click at [549, 282] on icon at bounding box center [558, 287] width 19 height 19
click at [550, 385] on icon at bounding box center [558, 388] width 19 height 19
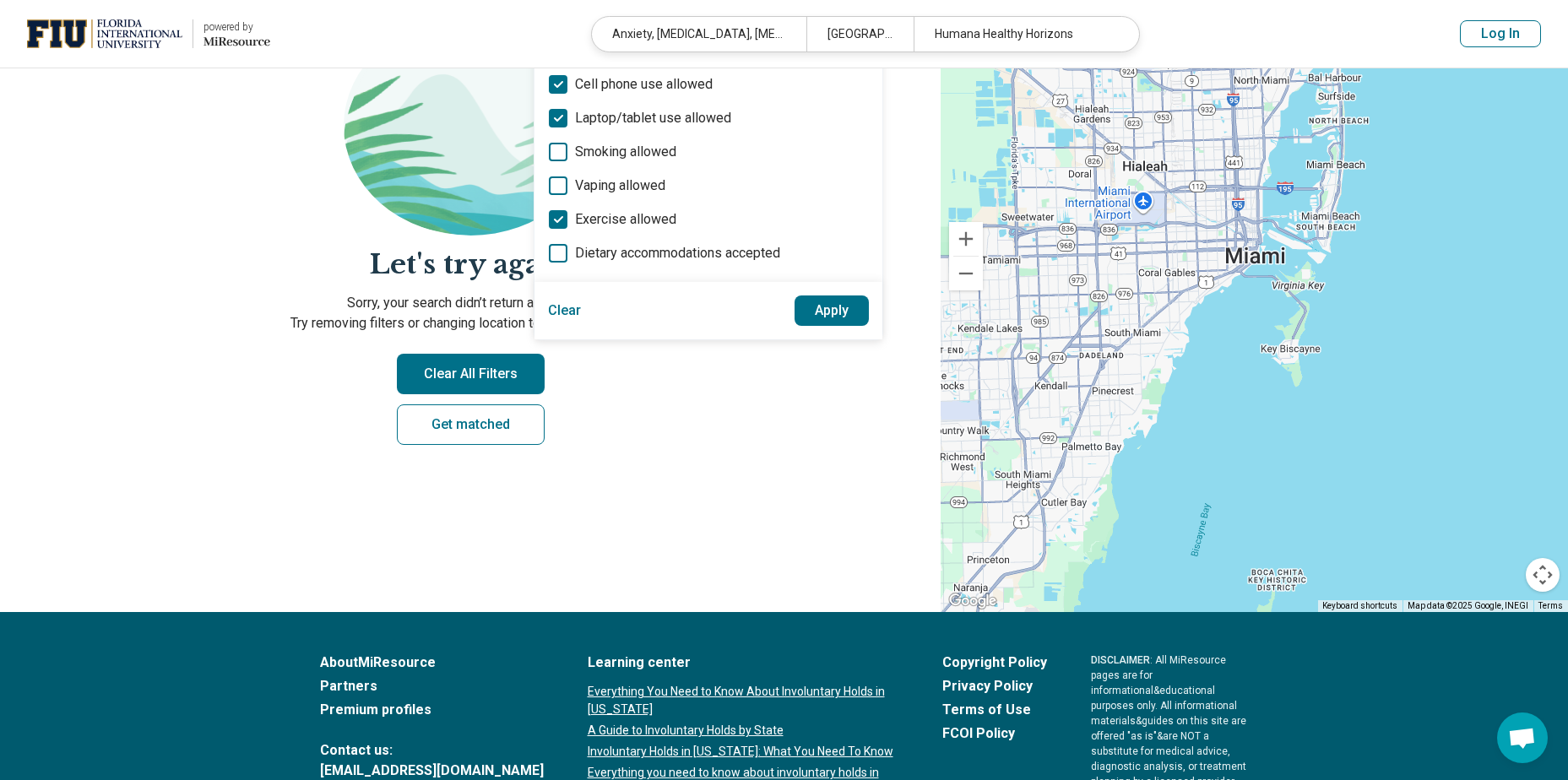
click at [818, 312] on button "Apply" at bounding box center [832, 311] width 75 height 30
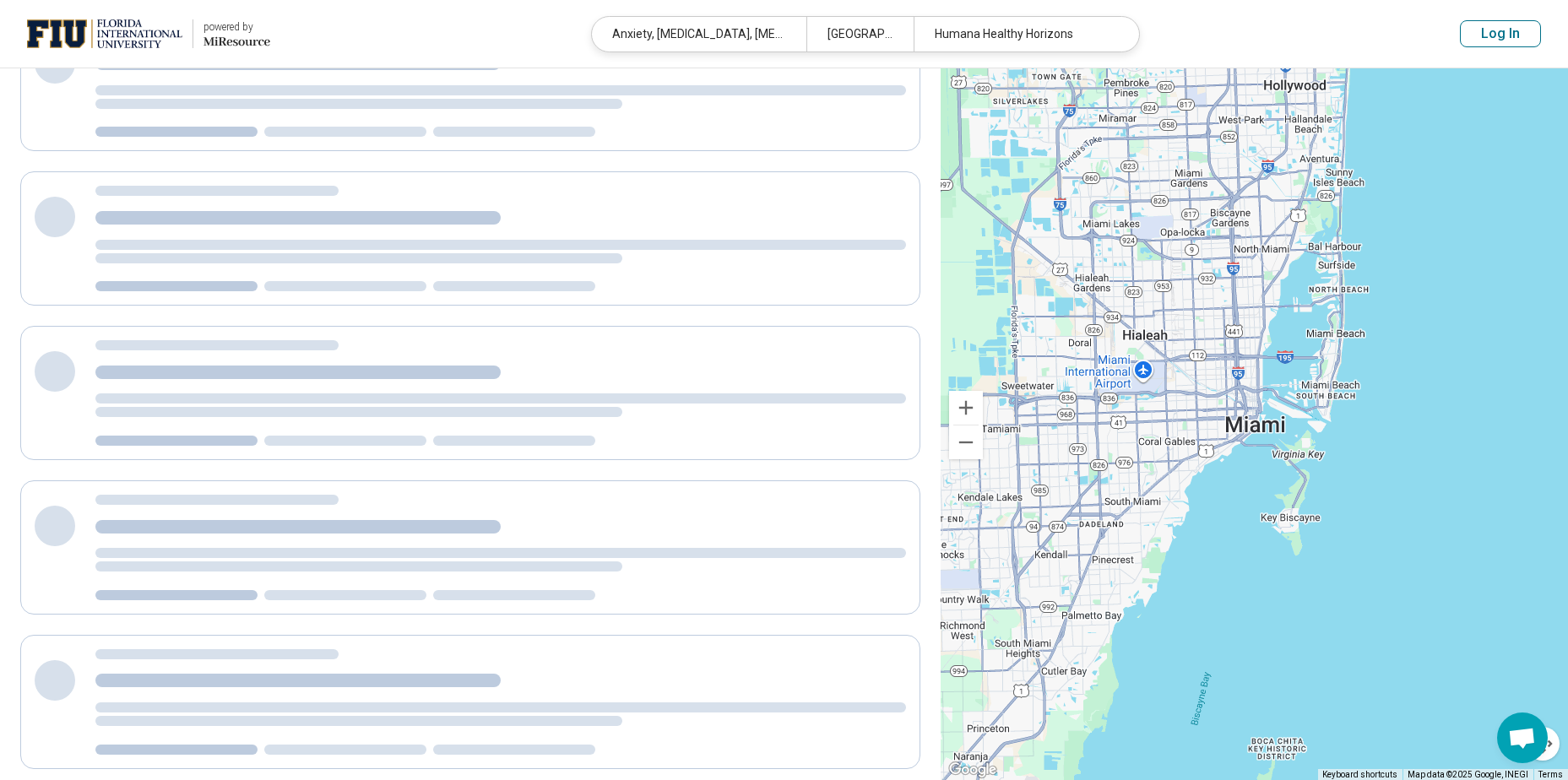
scroll to position [0, 0]
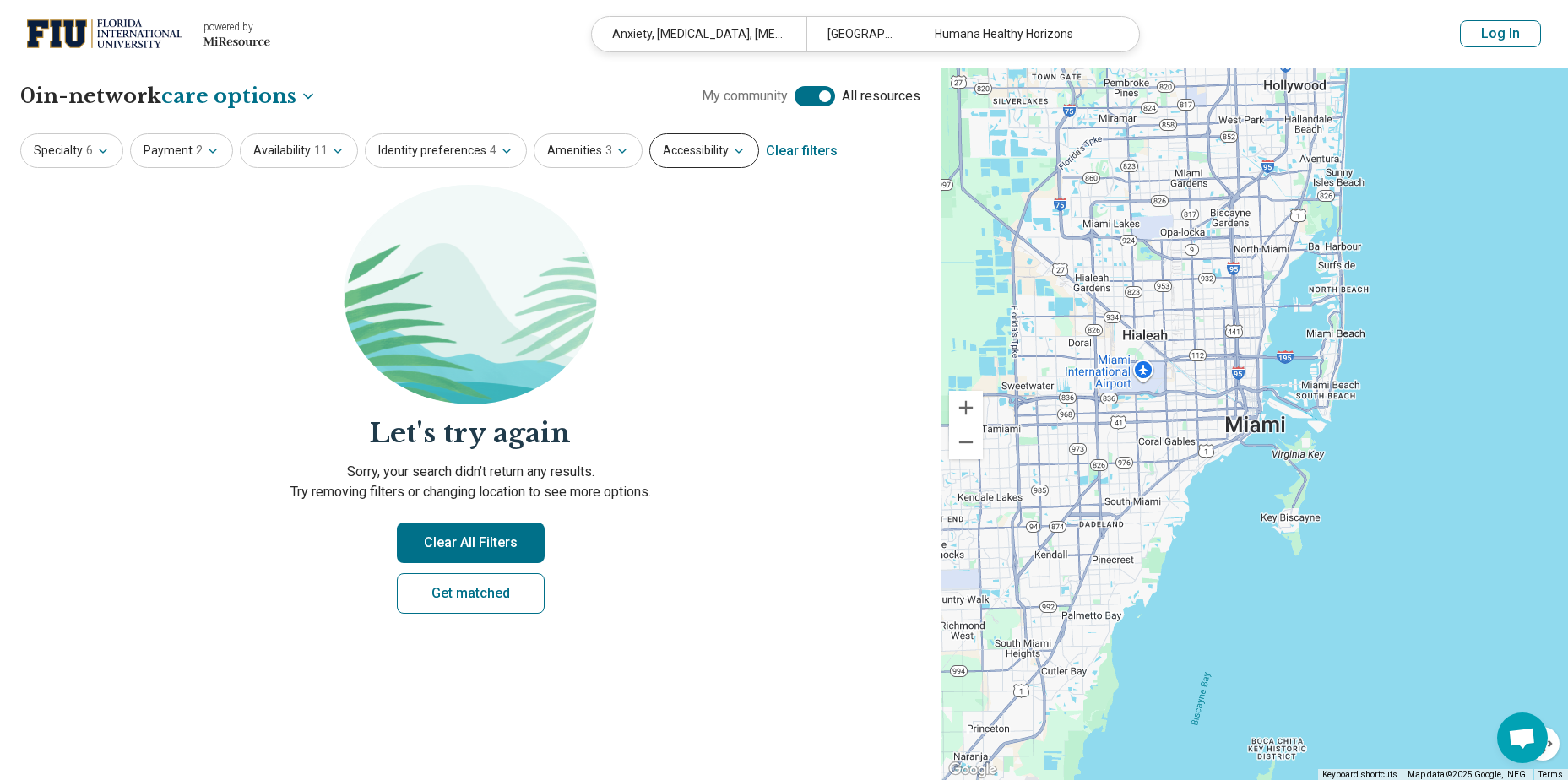
click at [693, 152] on button "Accessibility" at bounding box center [704, 151] width 109 height 35
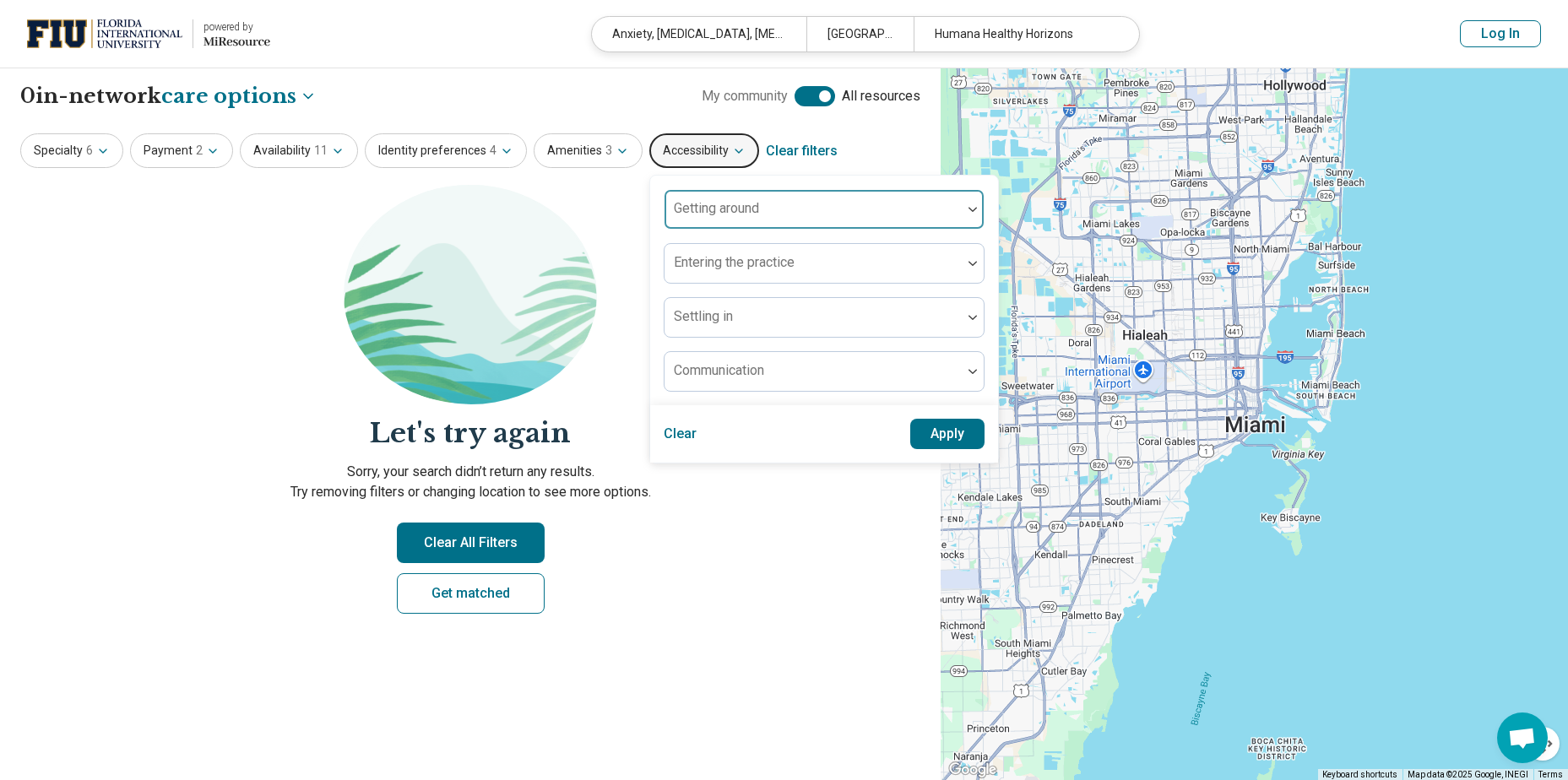
click at [701, 218] on div at bounding box center [813, 216] width 283 height 23
click at [736, 410] on div "Clear Apply" at bounding box center [824, 434] width 348 height 57
click at [729, 271] on div at bounding box center [813, 270] width 283 height 23
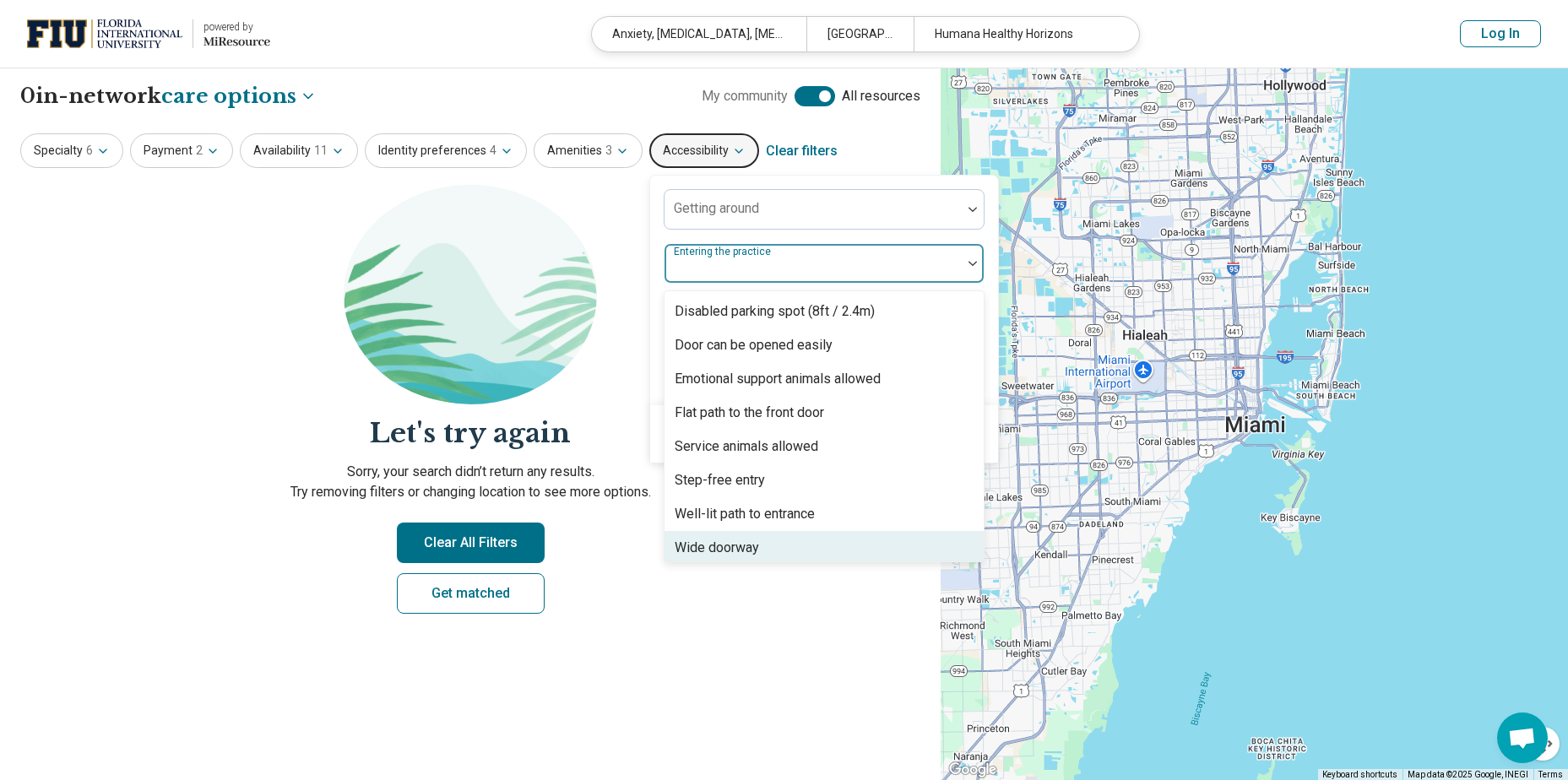
click at [676, 602] on section "Let's try again Sorry, your search didn’t return any results. Try removing filt…" at bounding box center [471, 413] width 900 height 457
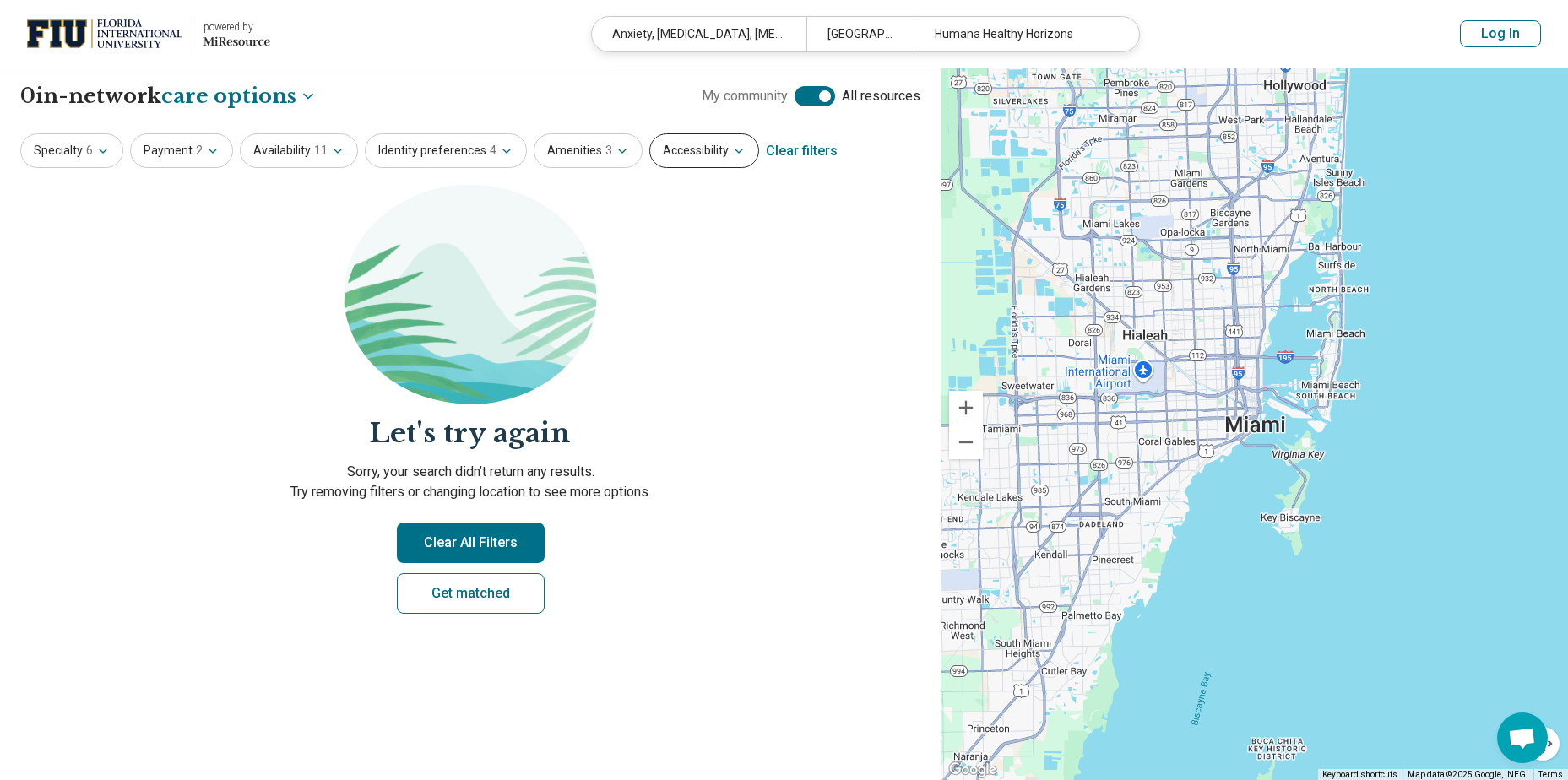
click at [694, 152] on button "Accessibility" at bounding box center [704, 151] width 109 height 35
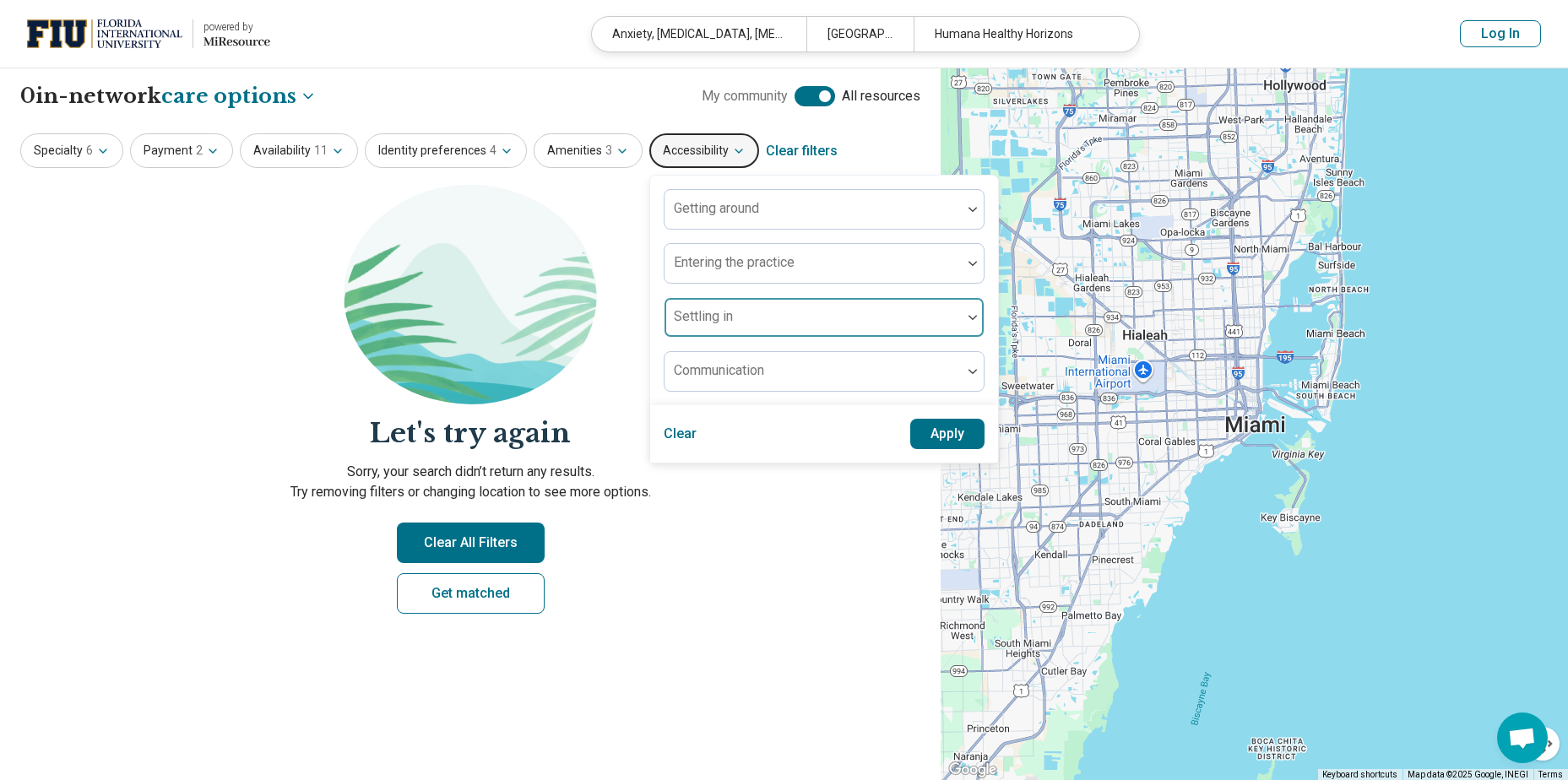
click at [703, 323] on div "Settling in" at bounding box center [824, 317] width 321 height 40
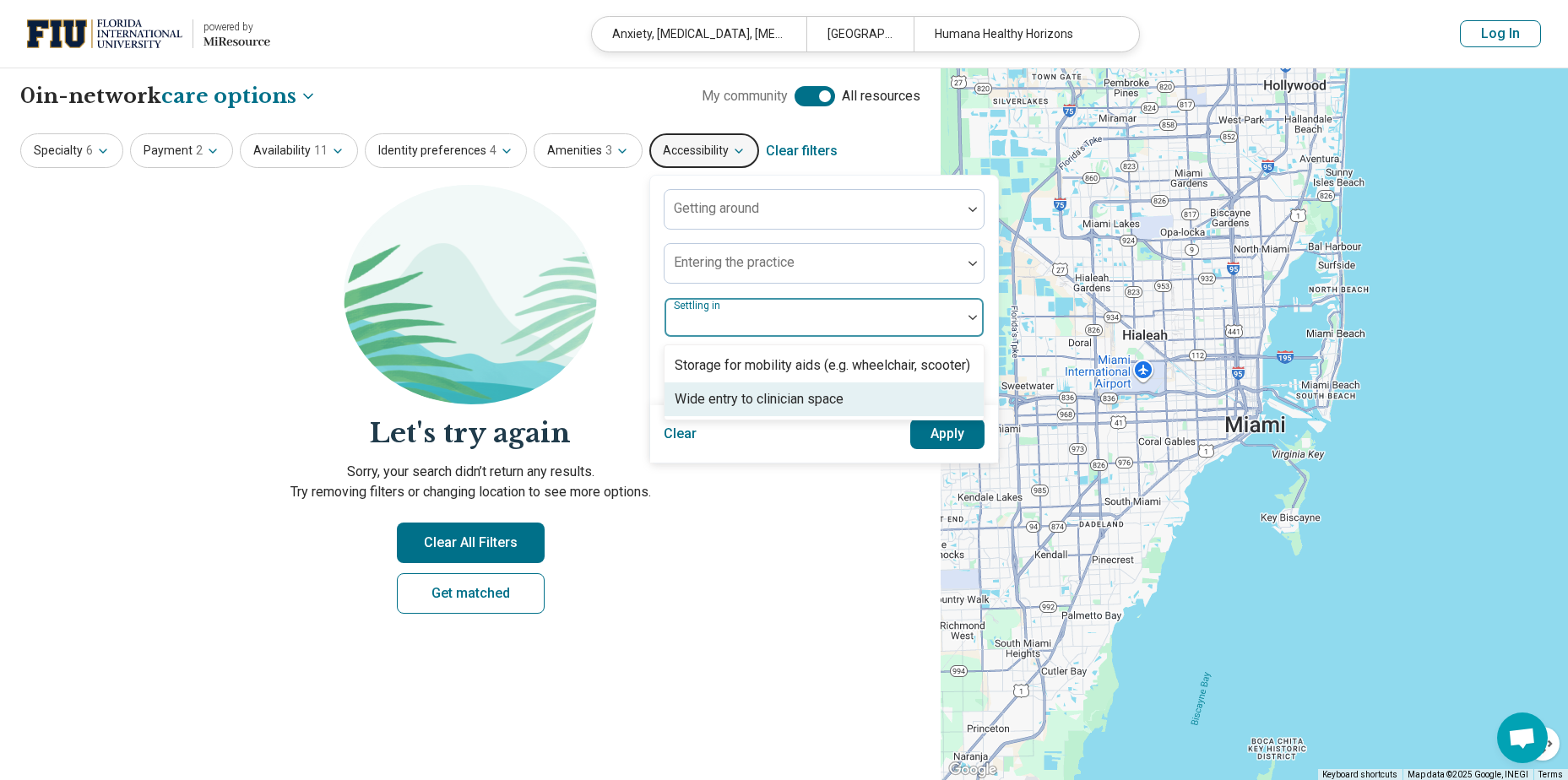
click at [728, 486] on p "Sorry, your search didn’t return any results. Try removing filters or changing …" at bounding box center [471, 481] width 900 height 40
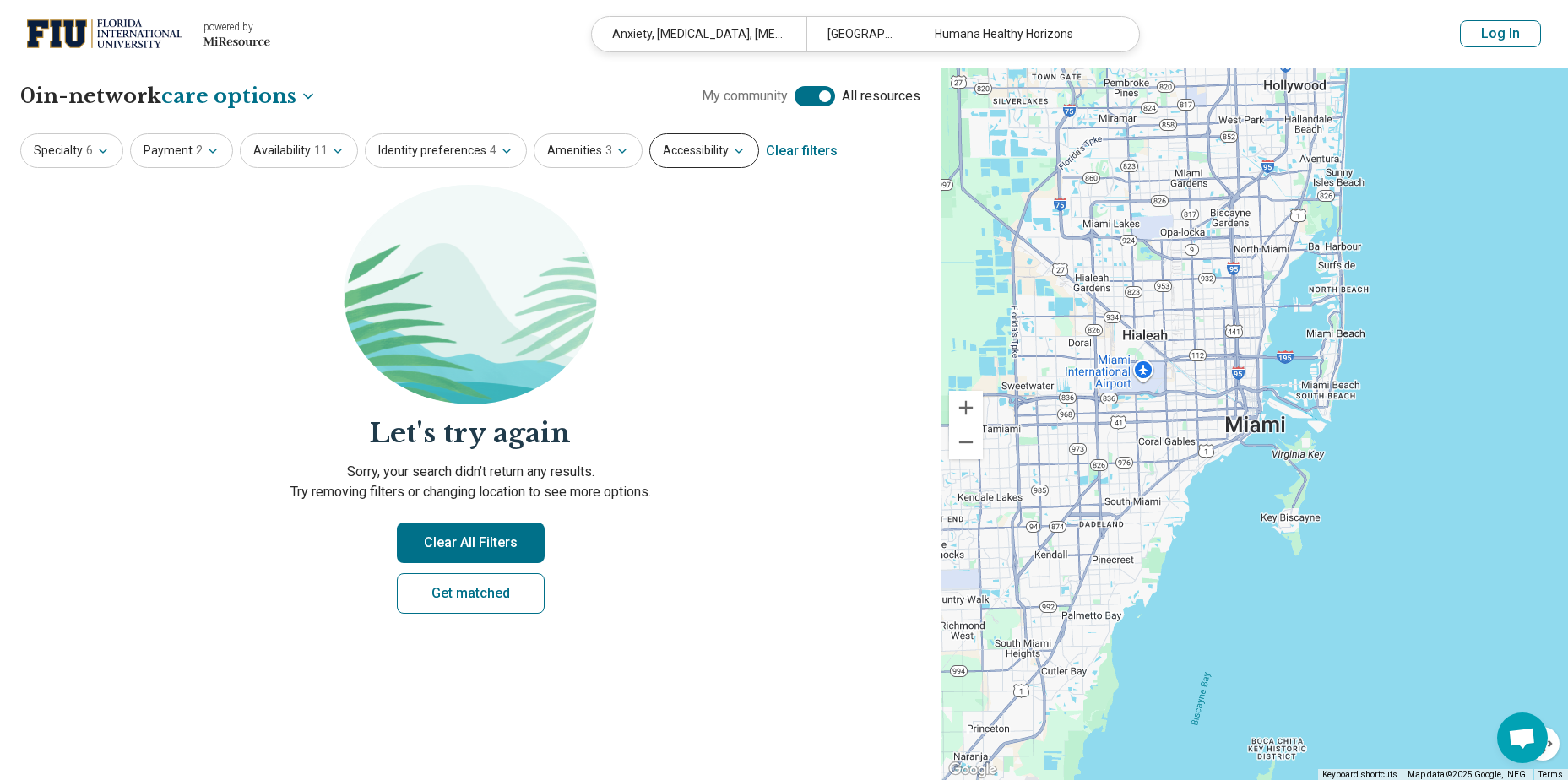
click at [693, 140] on button "Accessibility" at bounding box center [704, 151] width 109 height 35
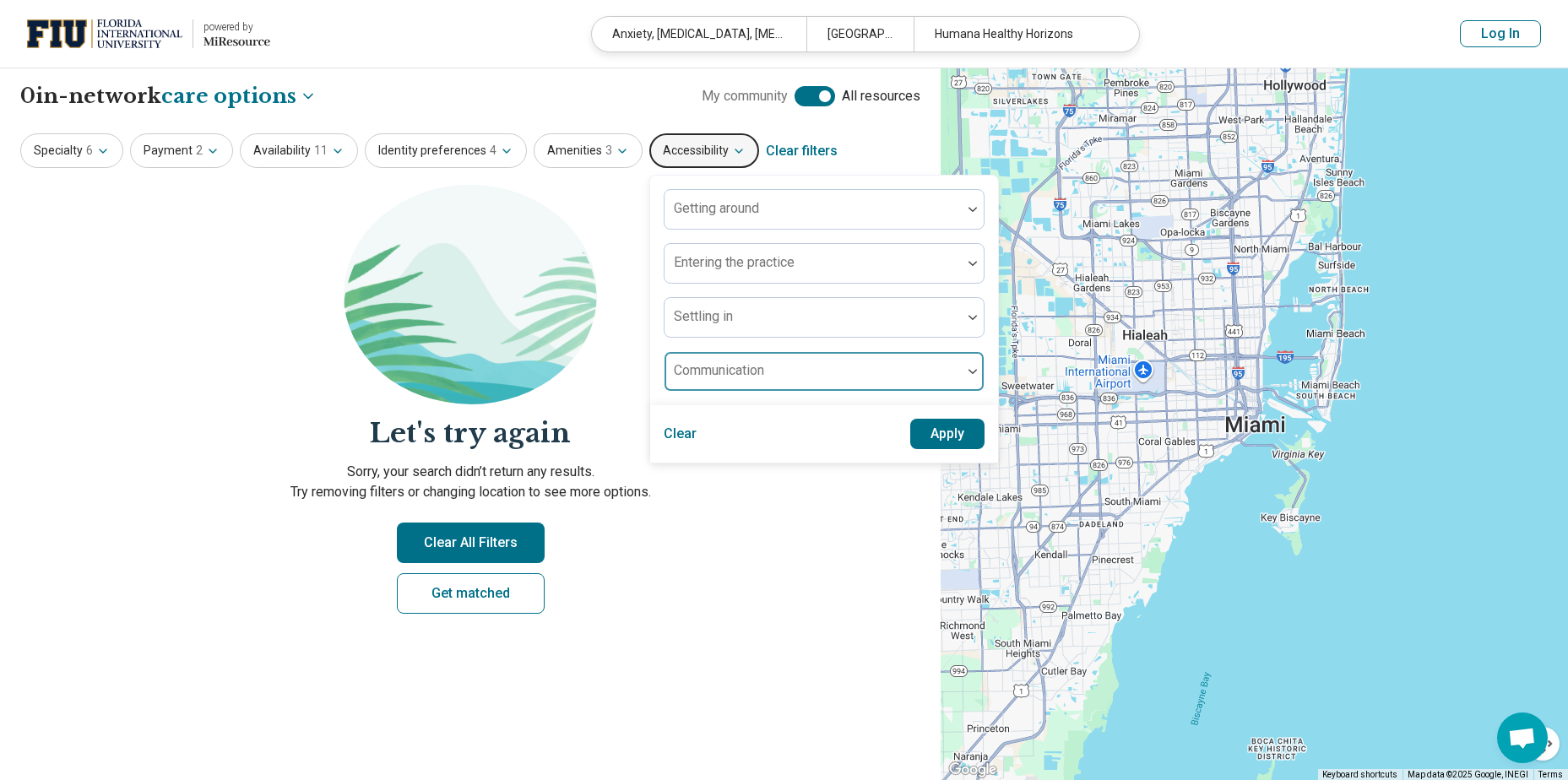
click at [717, 377] on div "Communication" at bounding box center [824, 371] width 321 height 40
click at [697, 606] on section "Let's try again Sorry, your search didn’t return any results. Try removing filt…" at bounding box center [471, 413] width 900 height 457
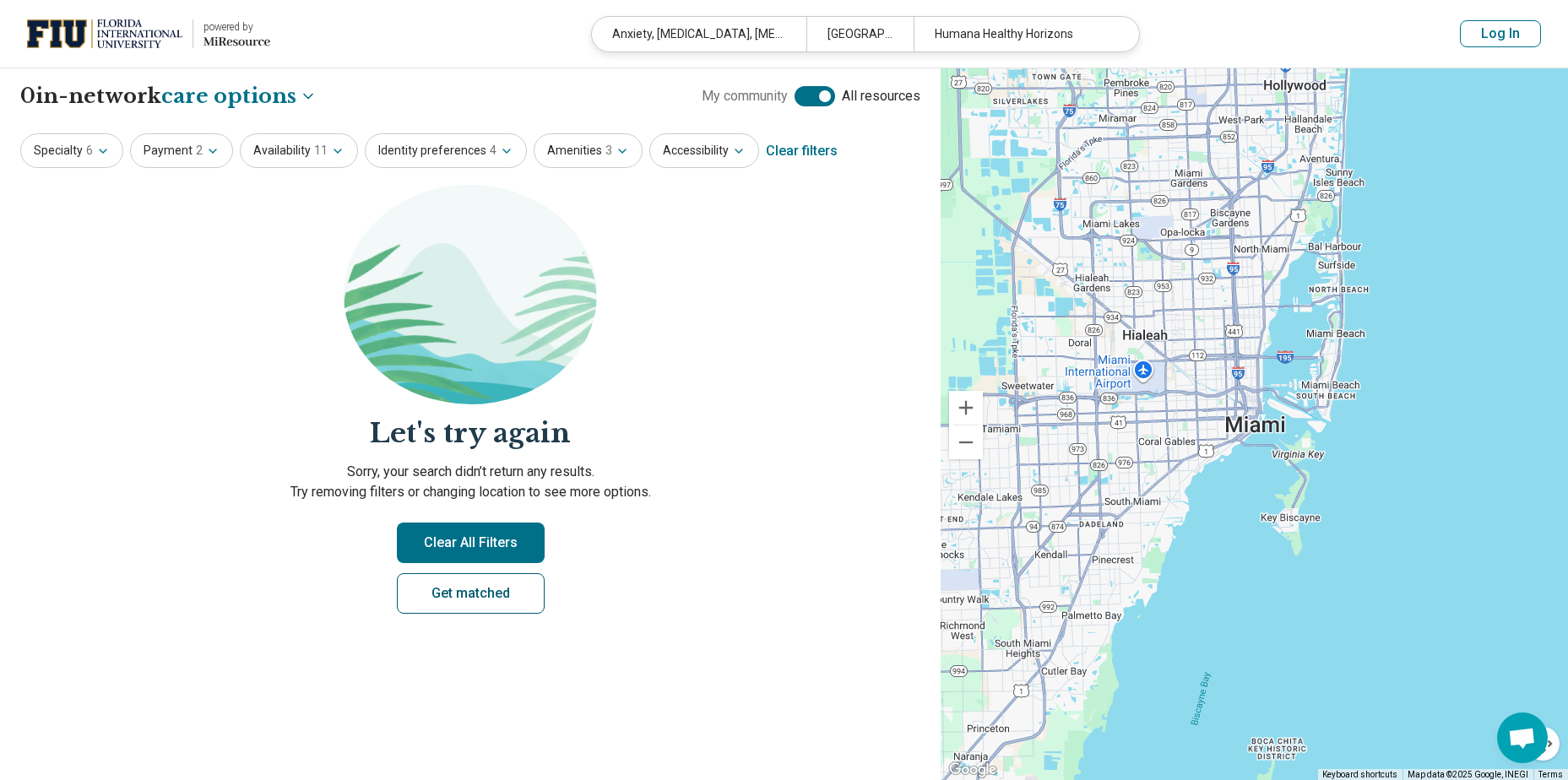
click at [472, 598] on link "Get matched" at bounding box center [471, 594] width 148 height 40
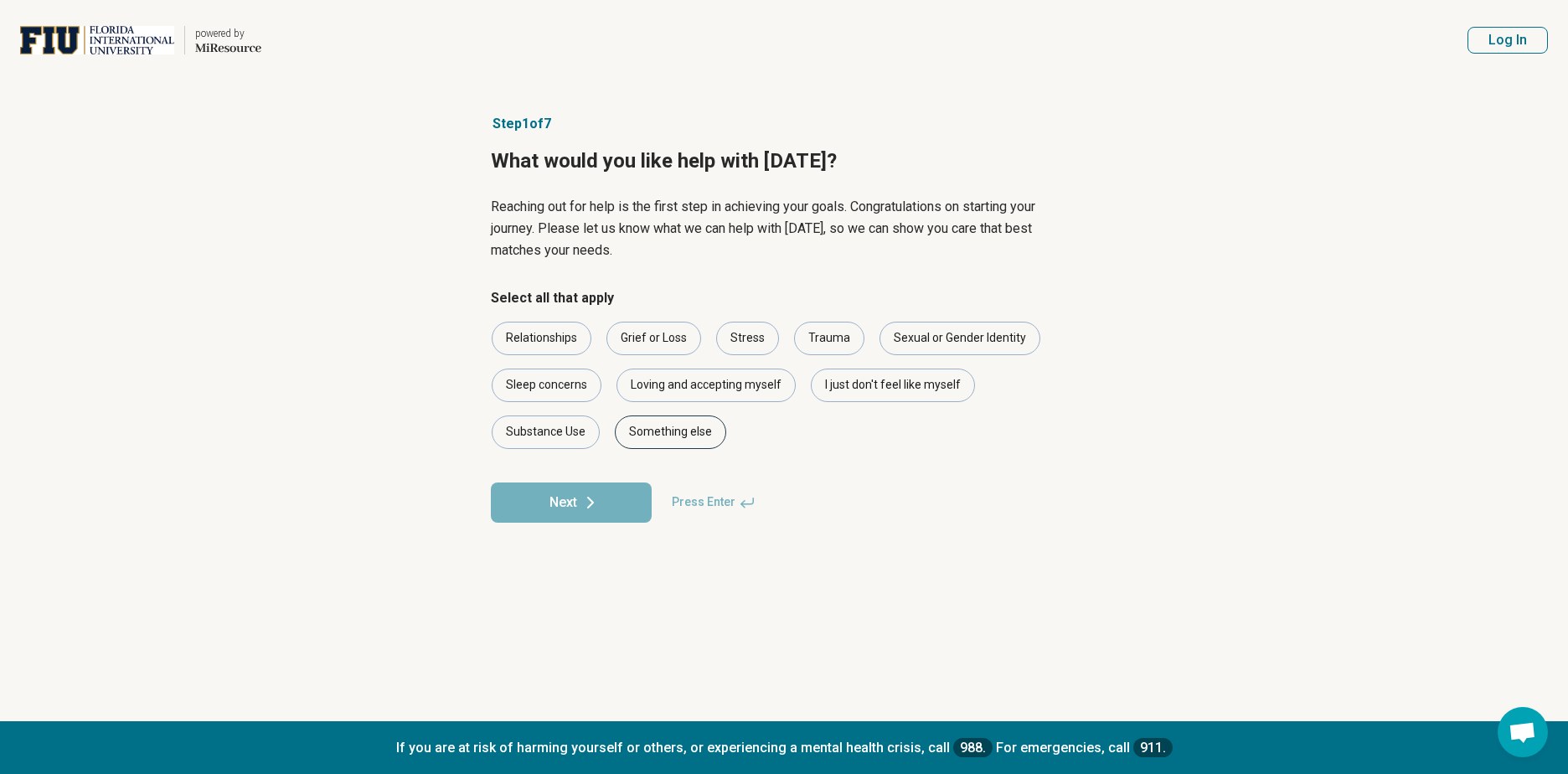
click at [655, 439] on div "Something else" at bounding box center [670, 432] width 111 height 34
click at [820, 349] on div "Trauma" at bounding box center [829, 339] width 70 height 34
click at [743, 341] on div "Stress" at bounding box center [747, 339] width 63 height 34
click at [660, 344] on div "Grief or Loss" at bounding box center [654, 339] width 94 height 34
click at [546, 335] on div "Relationships" at bounding box center [542, 339] width 100 height 34
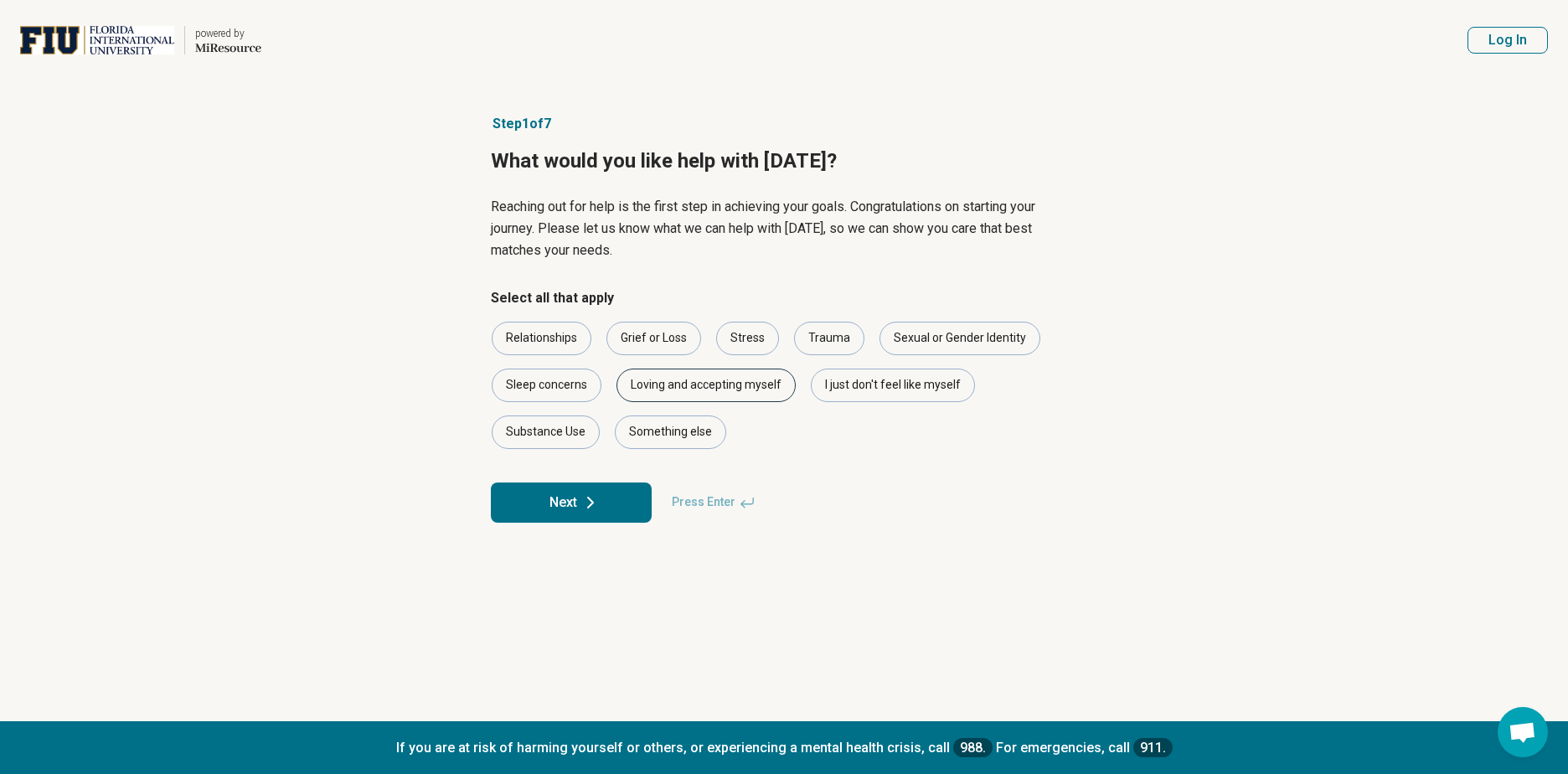
click at [663, 381] on div "Loving and accepting myself" at bounding box center [706, 385] width 180 height 34
click at [659, 432] on div "Something else" at bounding box center [670, 432] width 111 height 34
click at [582, 508] on icon at bounding box center [591, 503] width 20 height 20
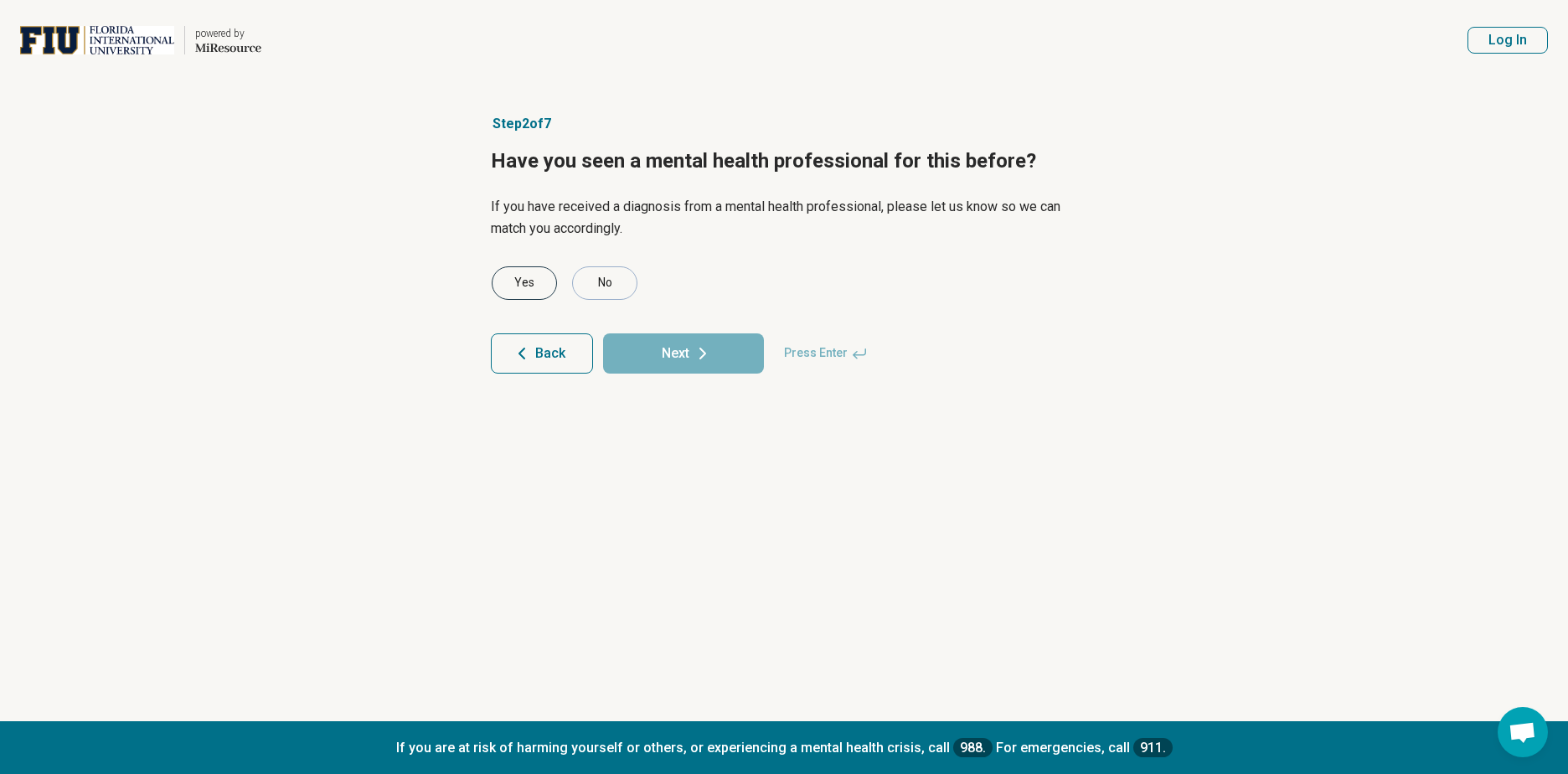
click at [527, 285] on div "Yes" at bounding box center [524, 284] width 65 height 34
click at [674, 345] on button "Next" at bounding box center [683, 353] width 161 height 40
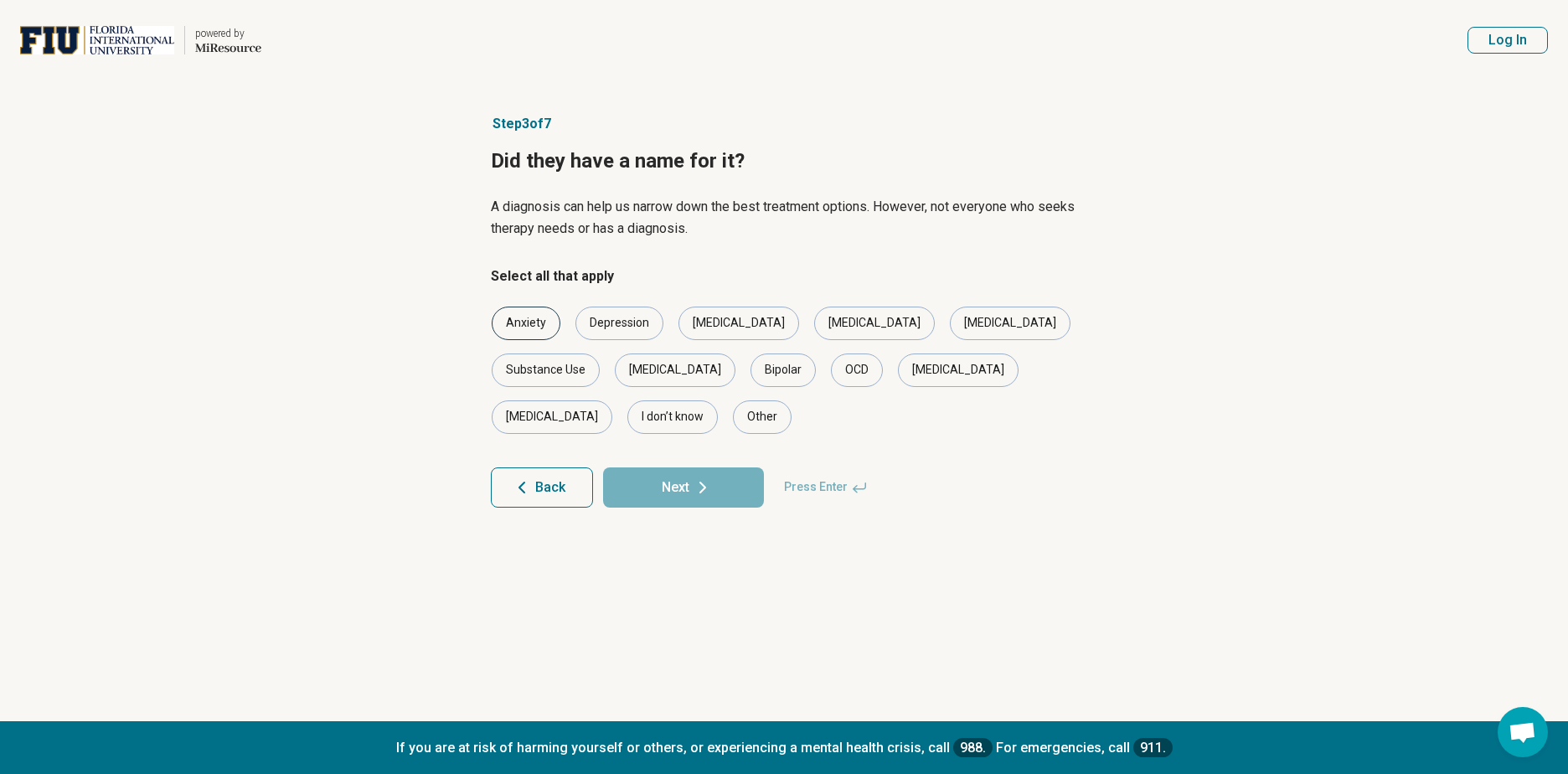
click at [522, 325] on div "Anxiety" at bounding box center [526, 324] width 68 height 34
click at [609, 322] on div "Depression" at bounding box center [619, 324] width 88 height 34
click at [751, 368] on div "Bipolar" at bounding box center [783, 370] width 65 height 34
click at [694, 478] on icon at bounding box center [703, 488] width 20 height 20
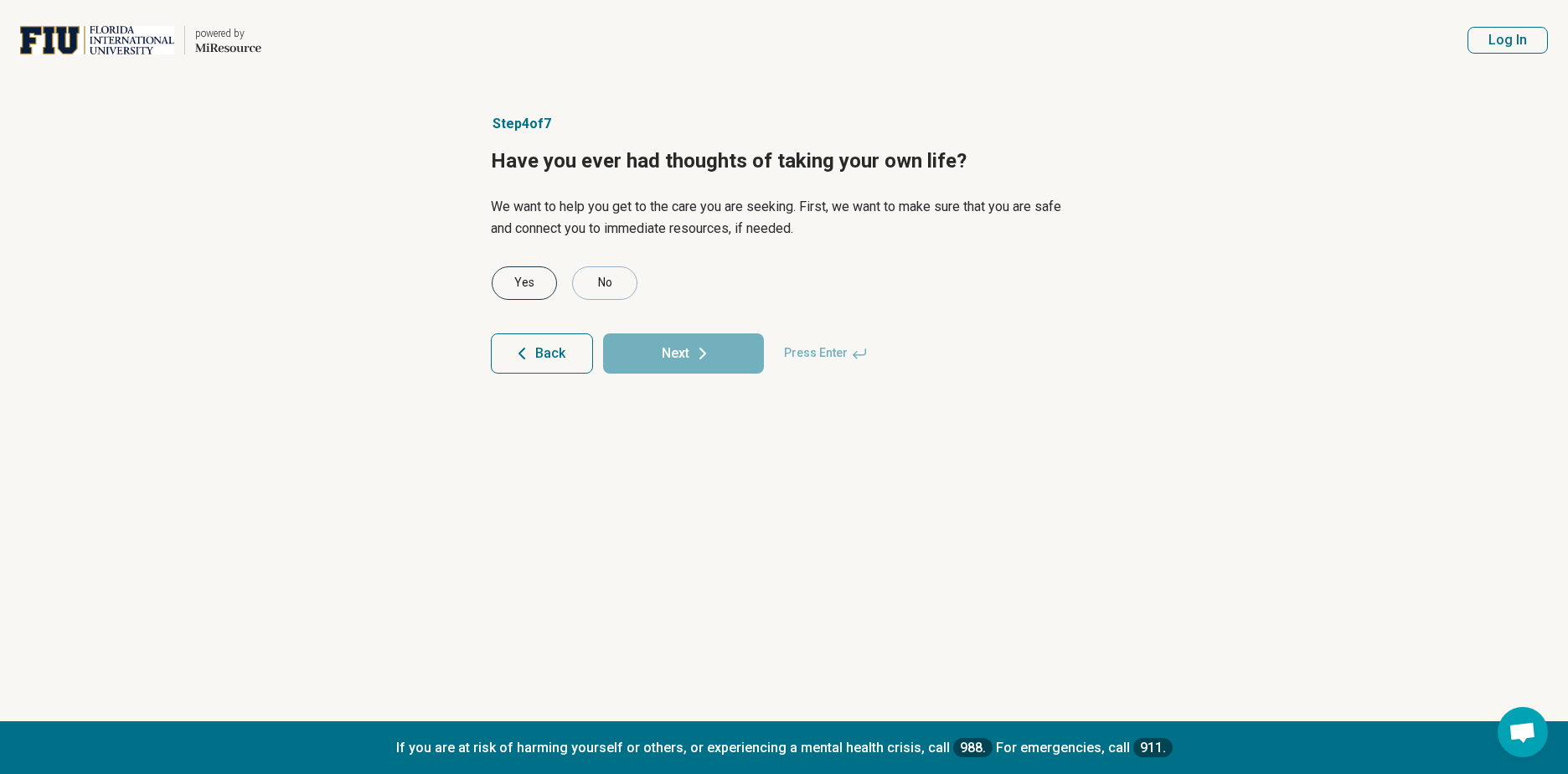
click at [532, 281] on div "Yes" at bounding box center [524, 284] width 65 height 34
click at [679, 344] on button "Next" at bounding box center [683, 353] width 161 height 40
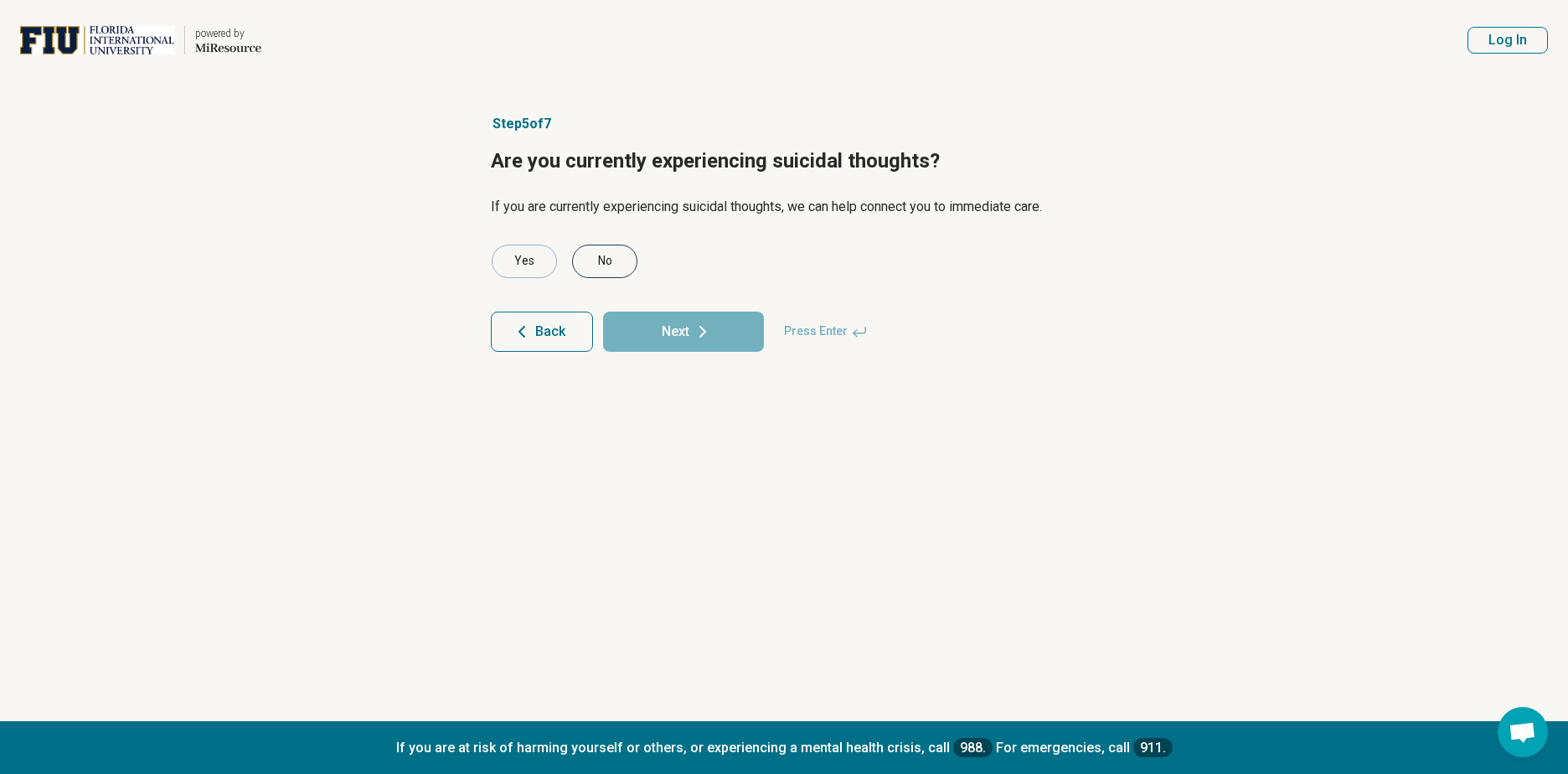
click at [599, 262] on div "No" at bounding box center [604, 262] width 65 height 34
click at [650, 343] on button "Next" at bounding box center [683, 331] width 161 height 40
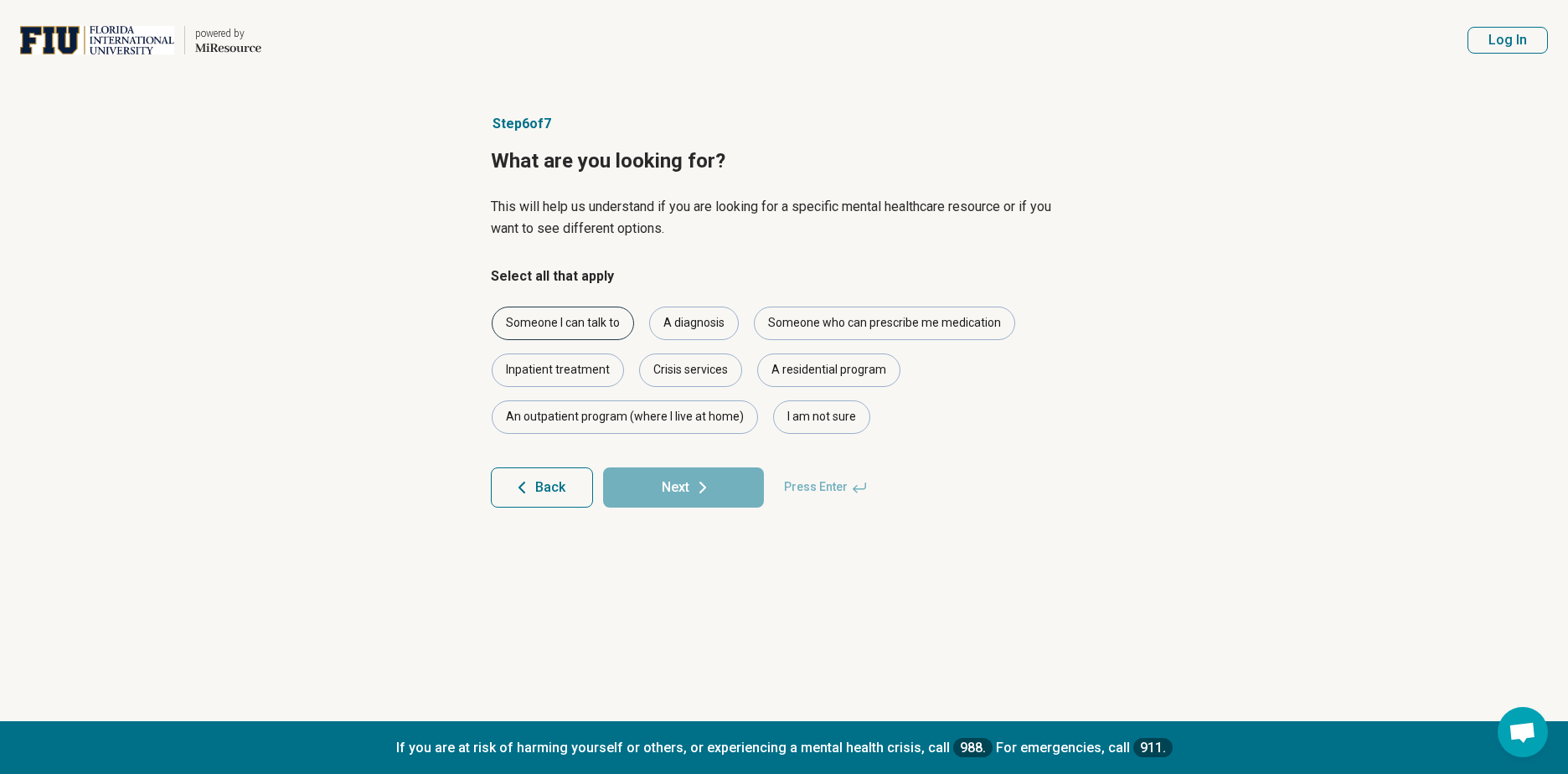
click at [595, 334] on div "Someone I can talk to" at bounding box center [563, 324] width 142 height 34
click at [701, 488] on icon at bounding box center [703, 488] width 20 height 20
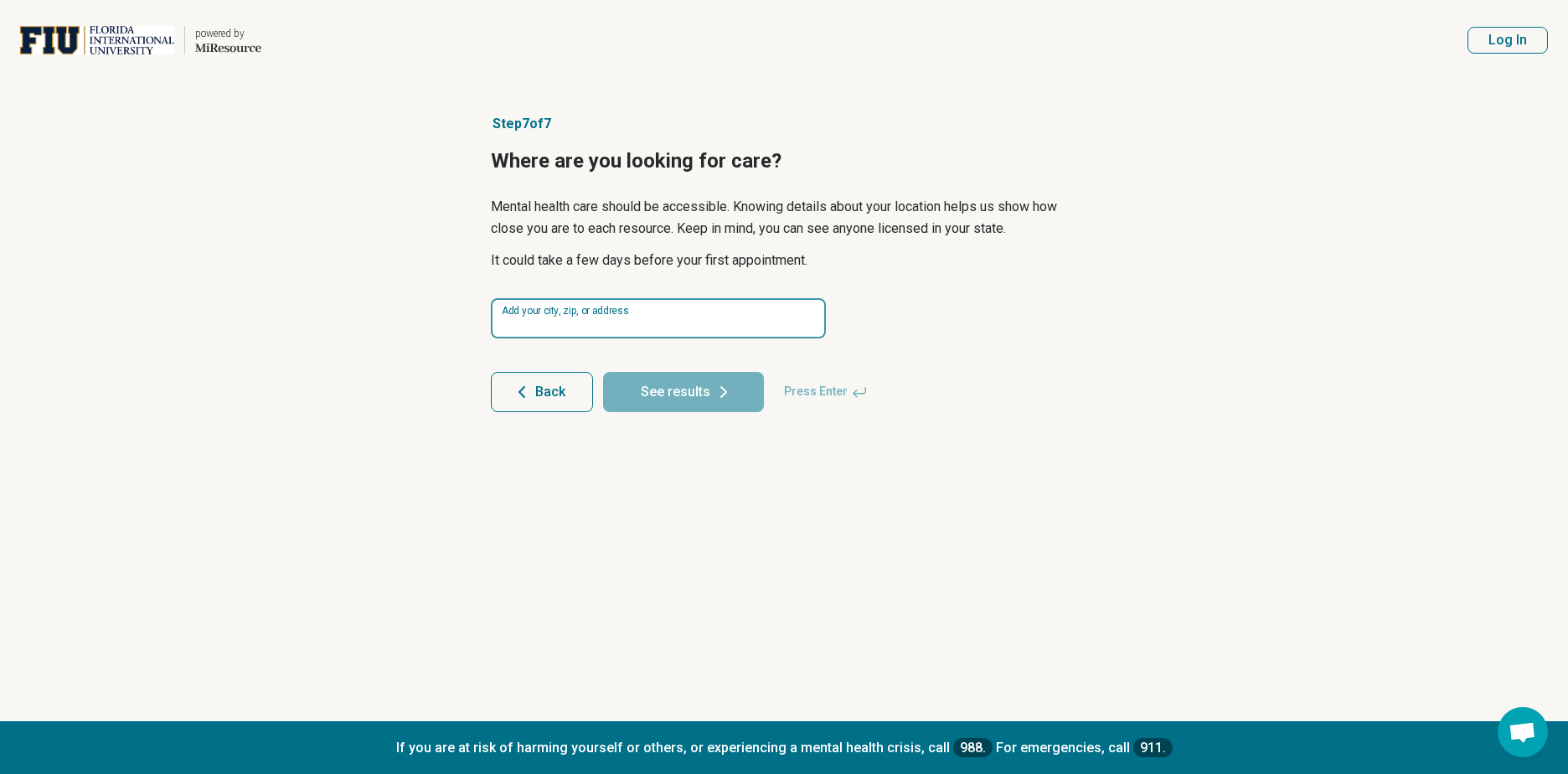
click at [699, 318] on input at bounding box center [658, 318] width 335 height 40
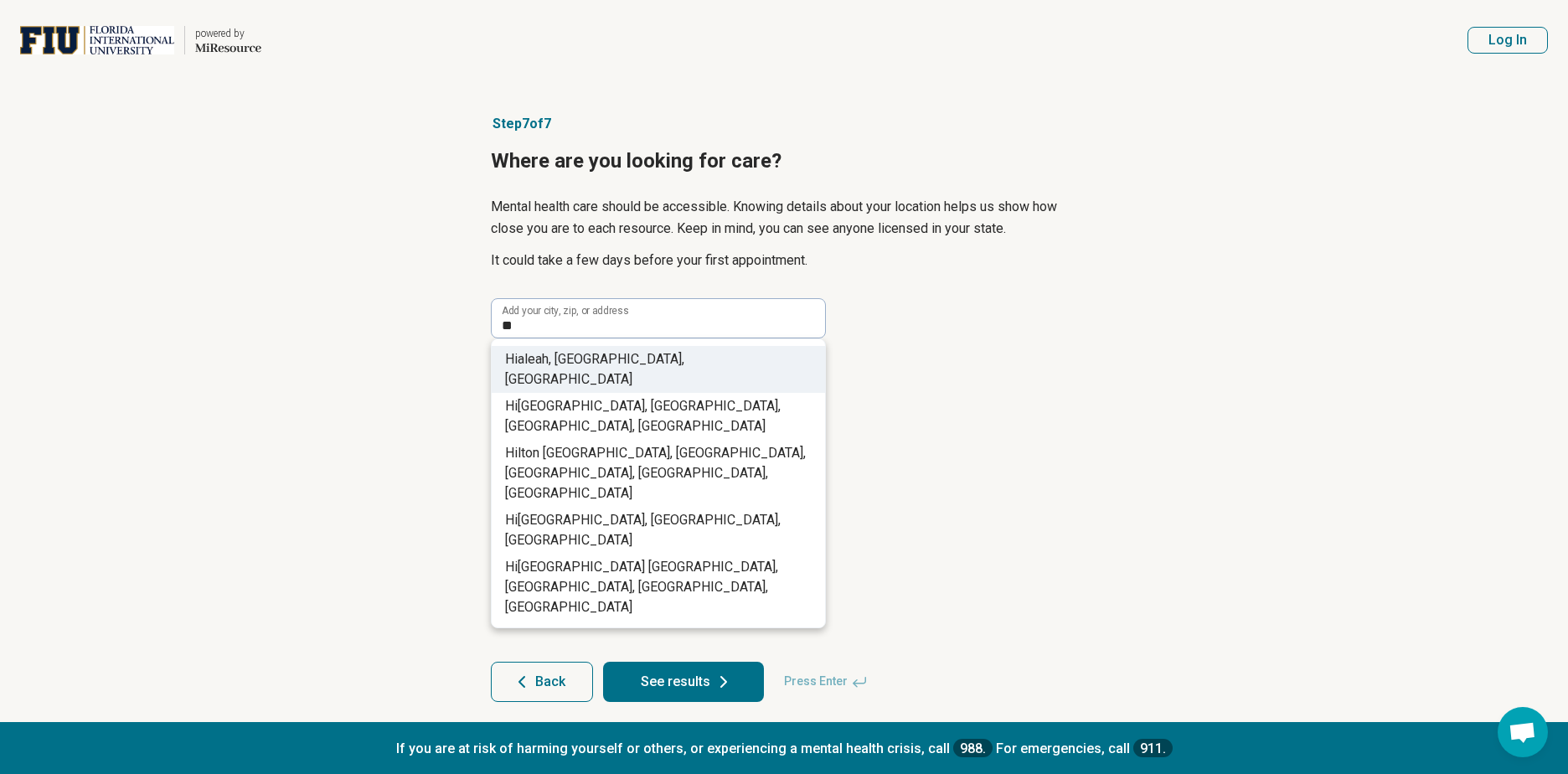
click at [583, 358] on span "aleah, FL, USA" at bounding box center [595, 369] width 180 height 36
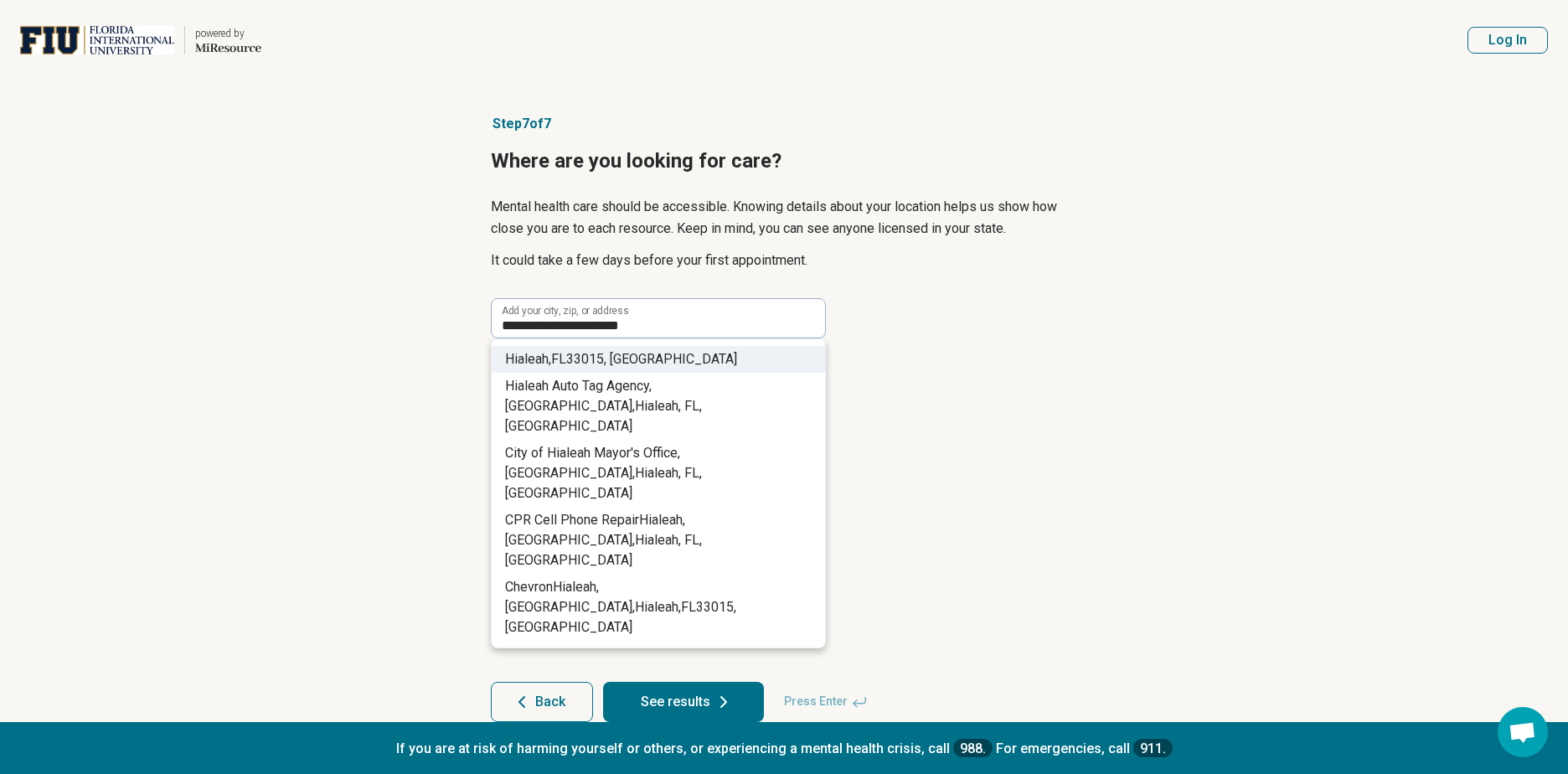
click at [655, 362] on li "Hialeah, FL 33015 , USA" at bounding box center [658, 359] width 334 height 27
type input "**********"
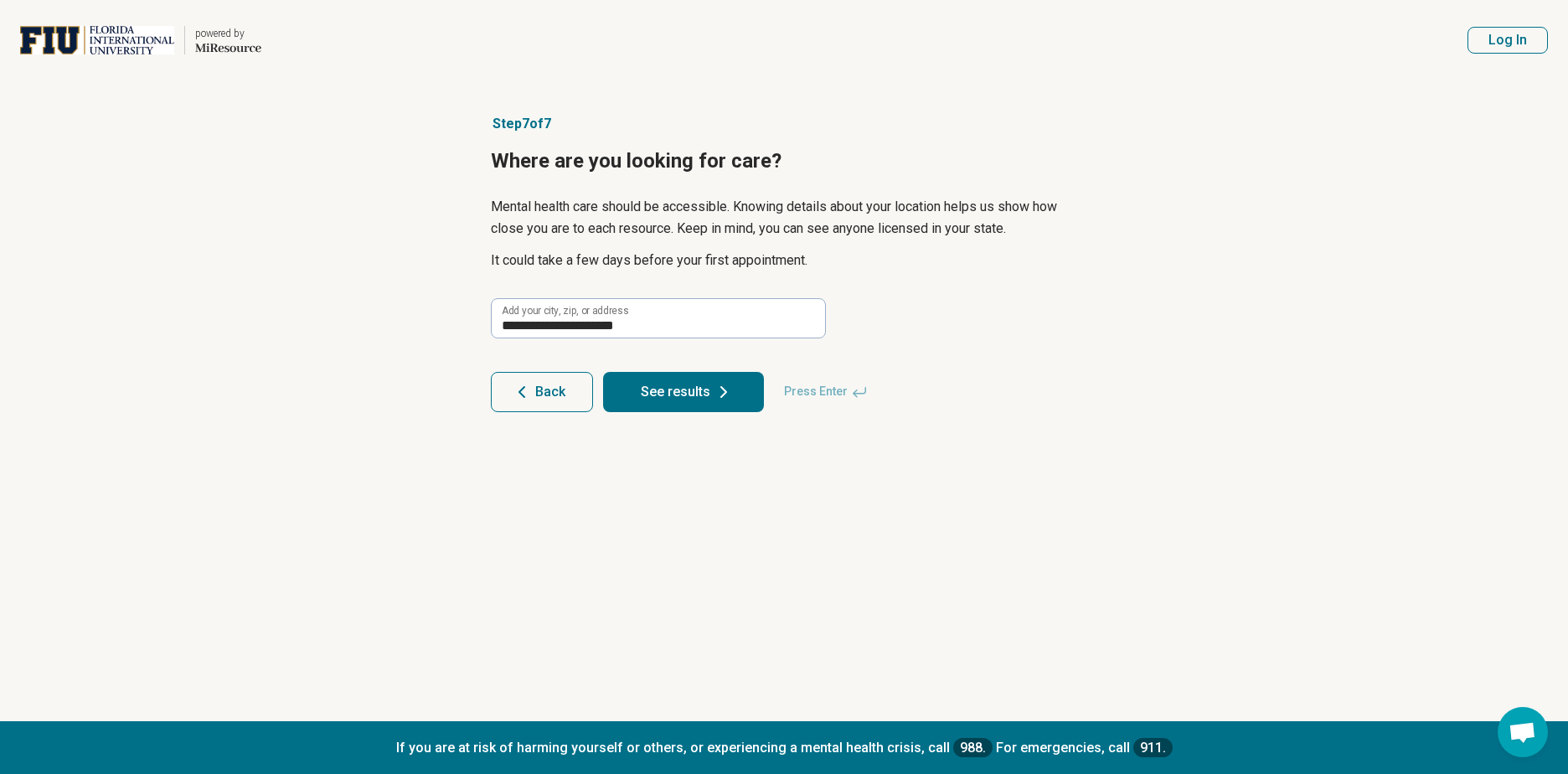
click at [678, 404] on button "See results" at bounding box center [683, 391] width 161 height 40
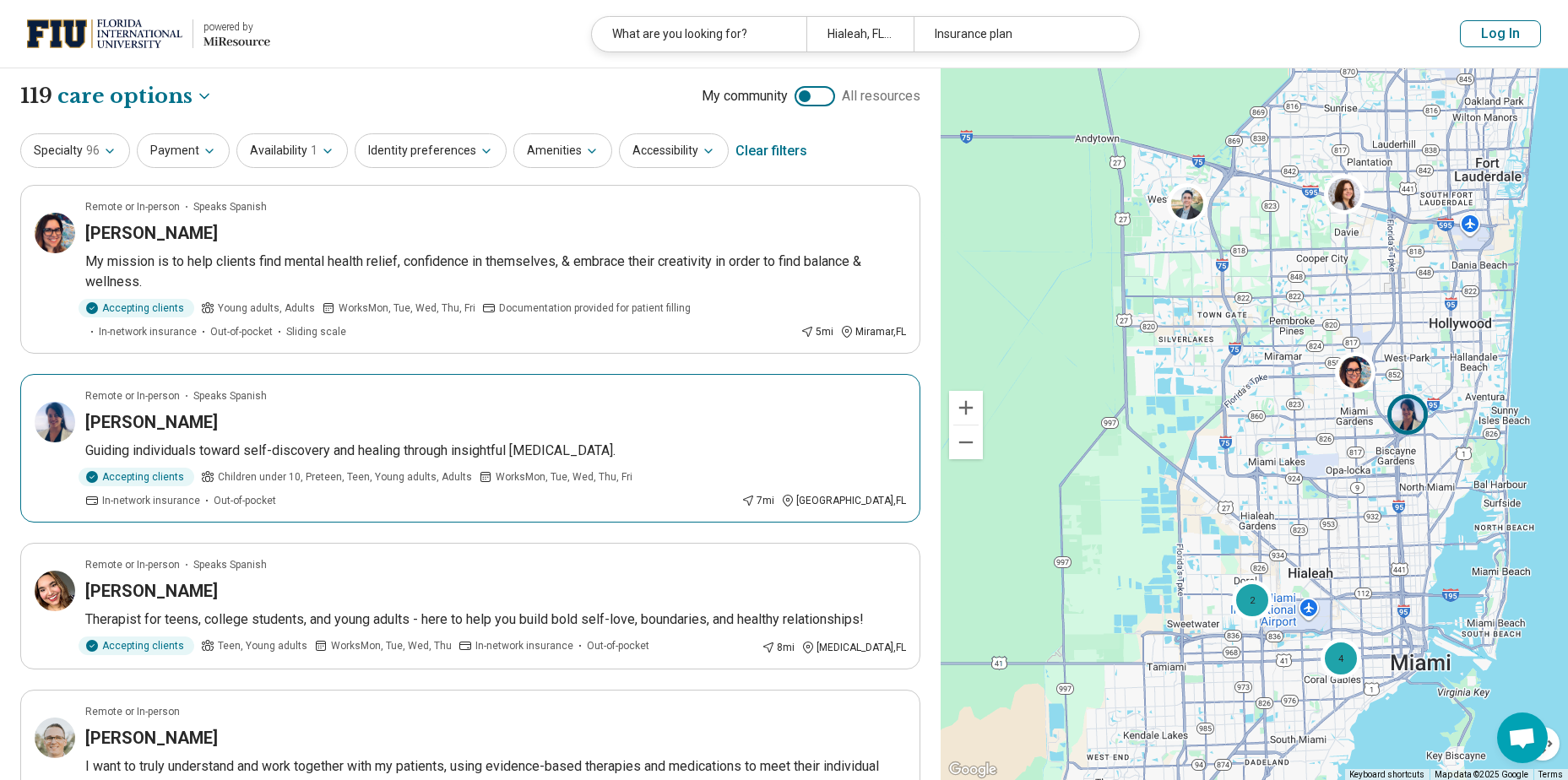
click at [1400, 419] on img at bounding box center [1408, 414] width 40 height 40
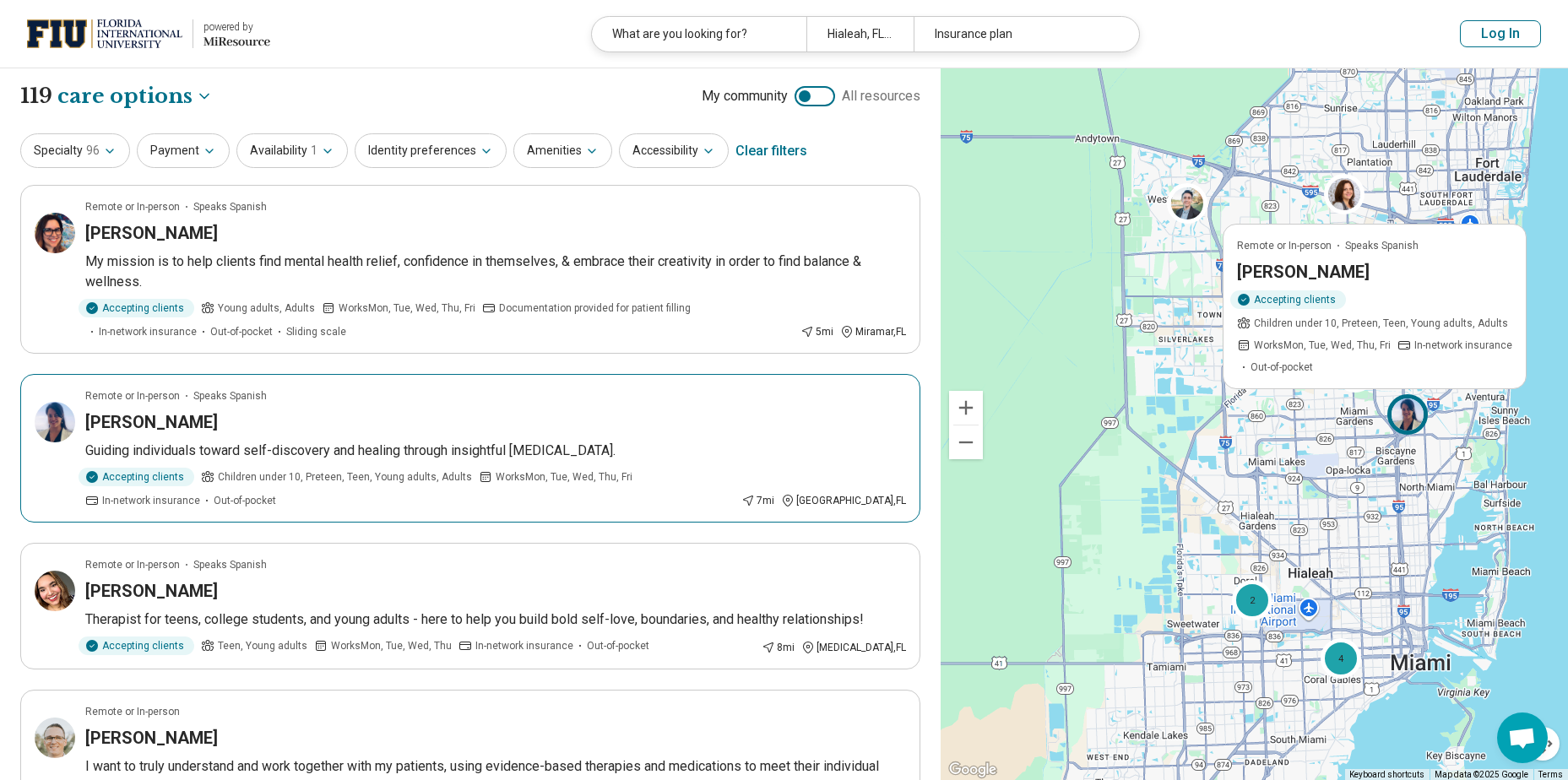
click at [204, 413] on h3 "Dr. Bethania Carrión" at bounding box center [152, 422] width 133 height 23
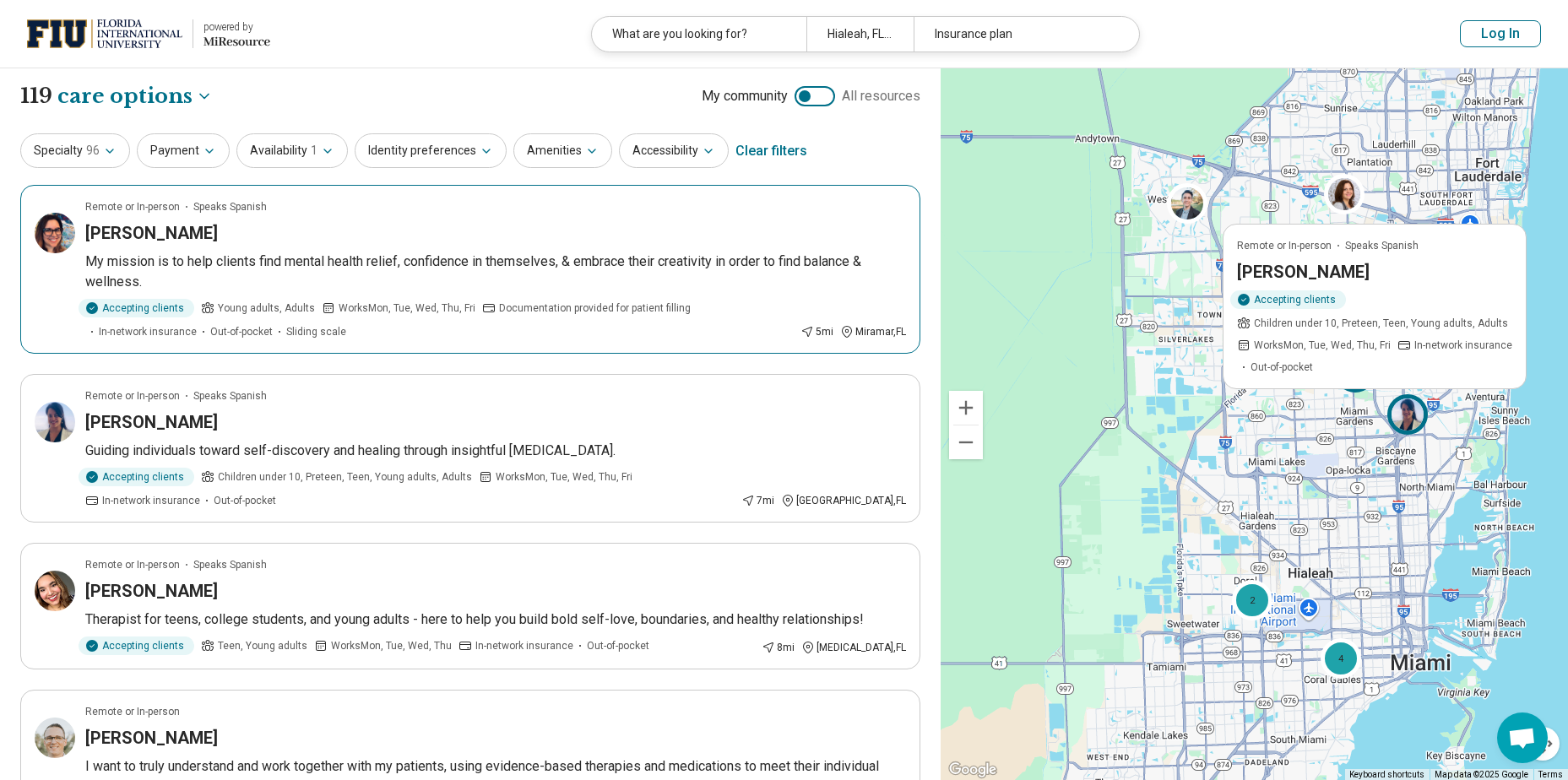
click at [161, 230] on h3 "Janette Macias" at bounding box center [152, 233] width 133 height 23
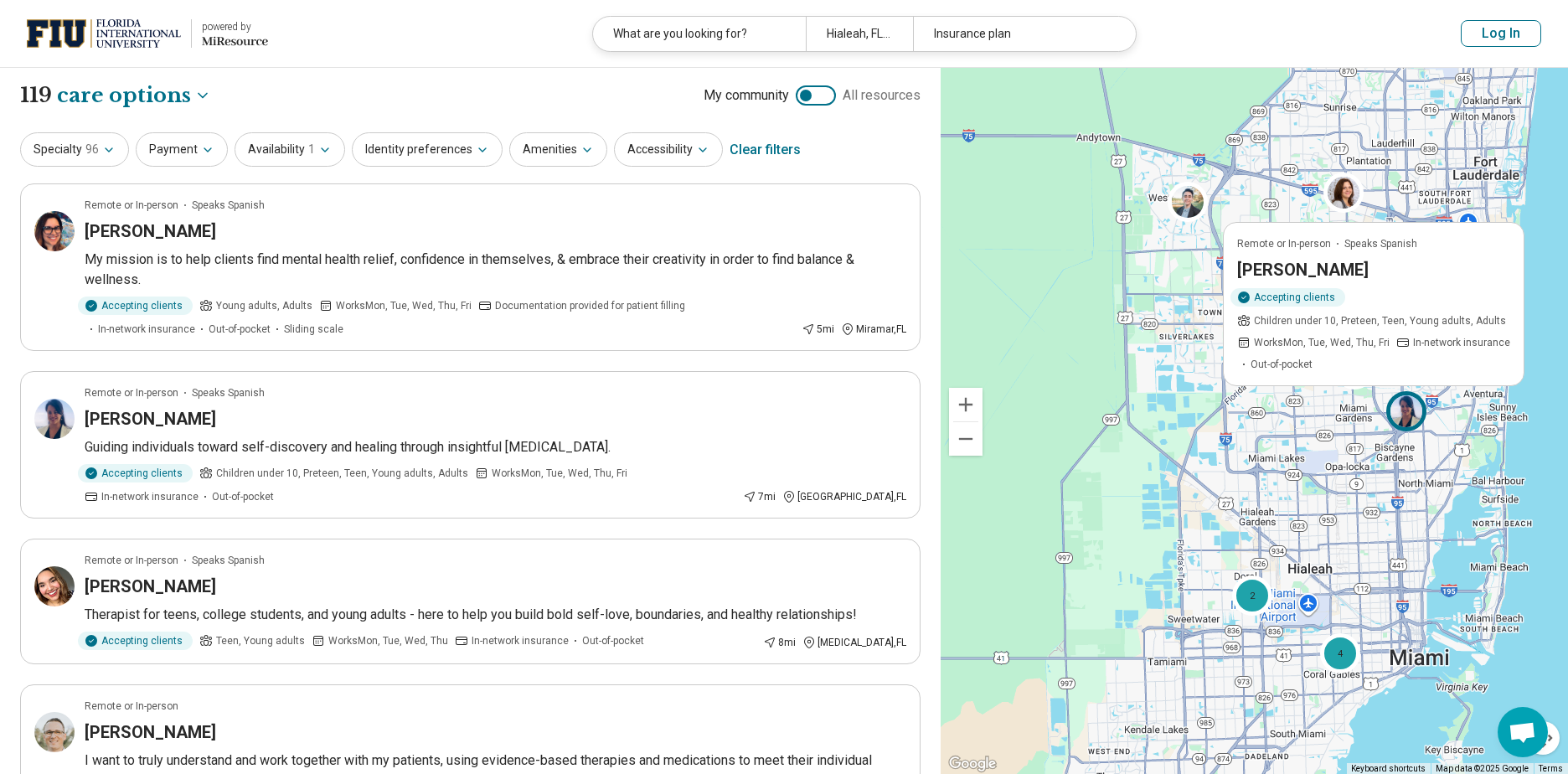
click at [120, 207] on div "Programs" at bounding box center [128, 207] width 141 height 34
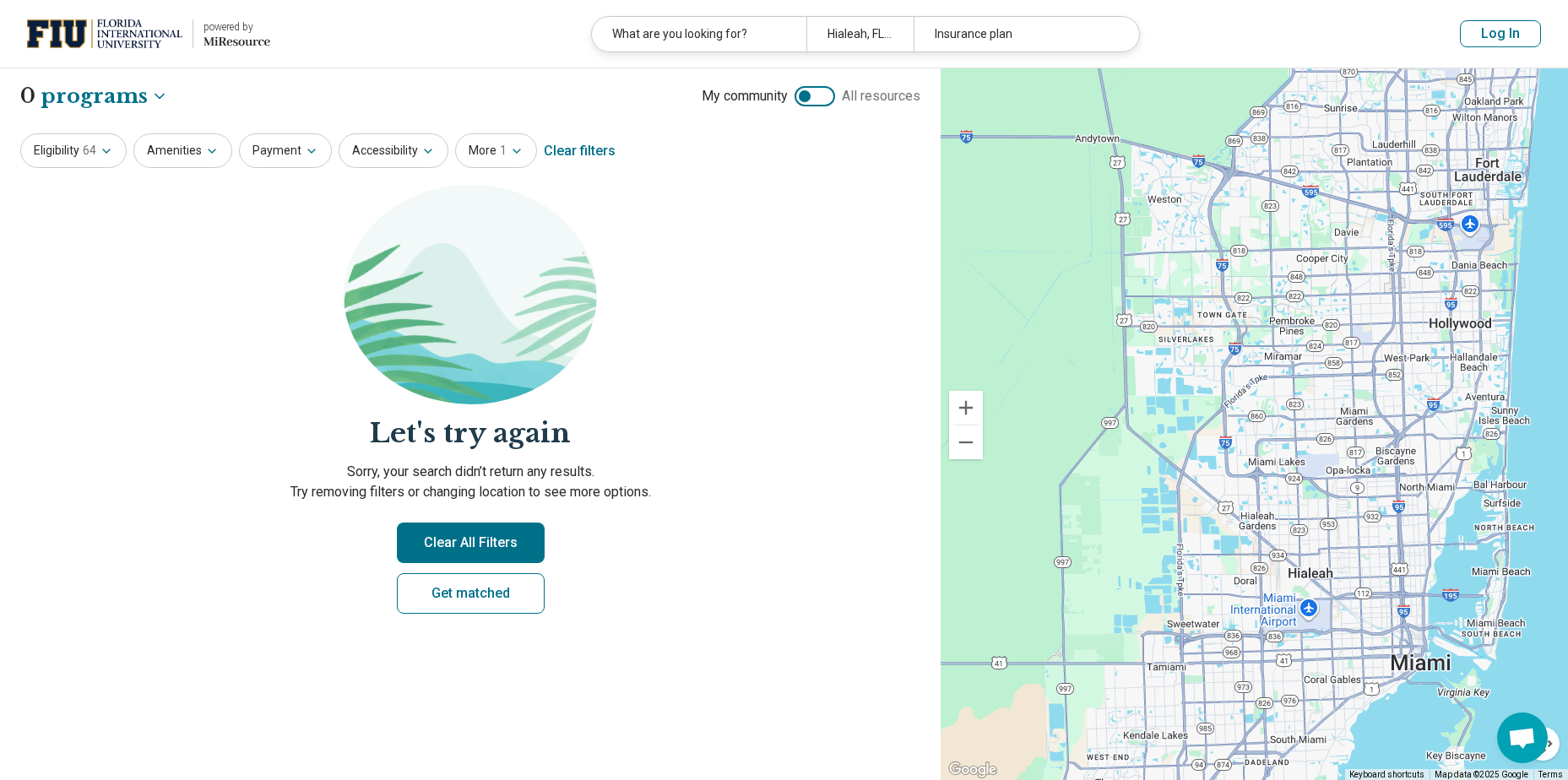
click at [103, 98] on body "**********" at bounding box center [784, 587] width 1568 height 1175
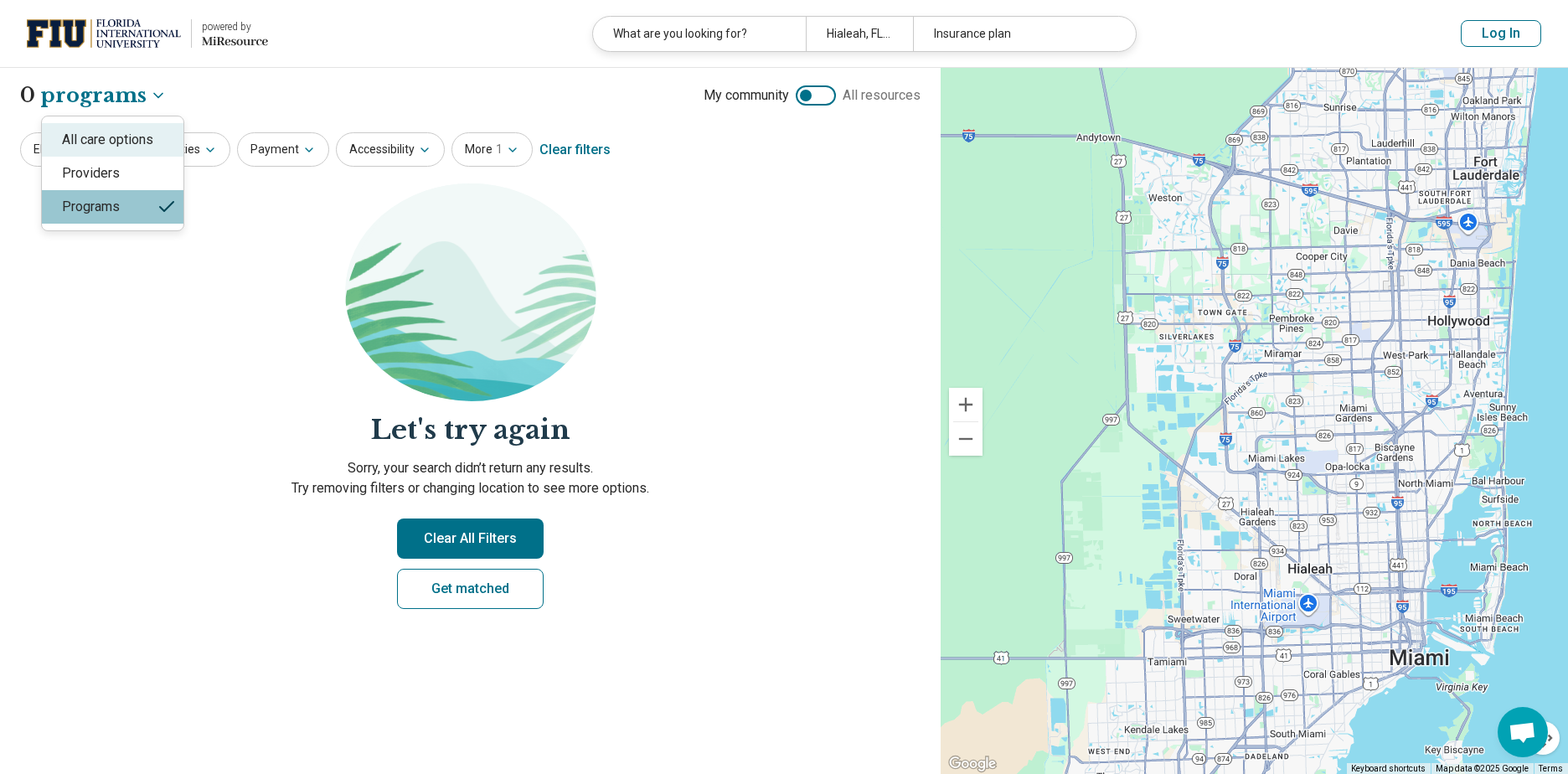
click at [105, 139] on div "All care options" at bounding box center [112, 140] width 141 height 34
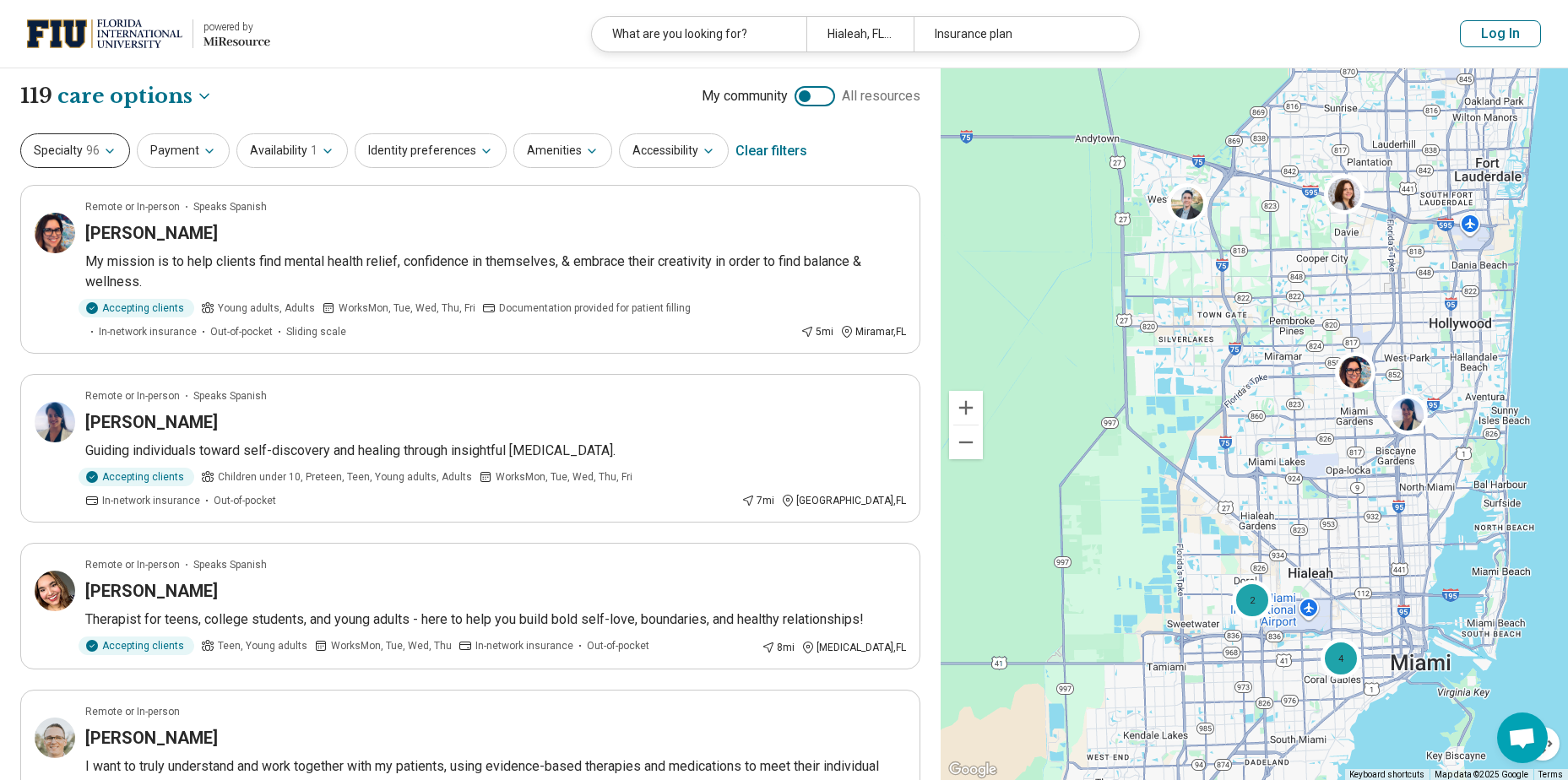
click at [90, 154] on span "96" at bounding box center [92, 151] width 13 height 18
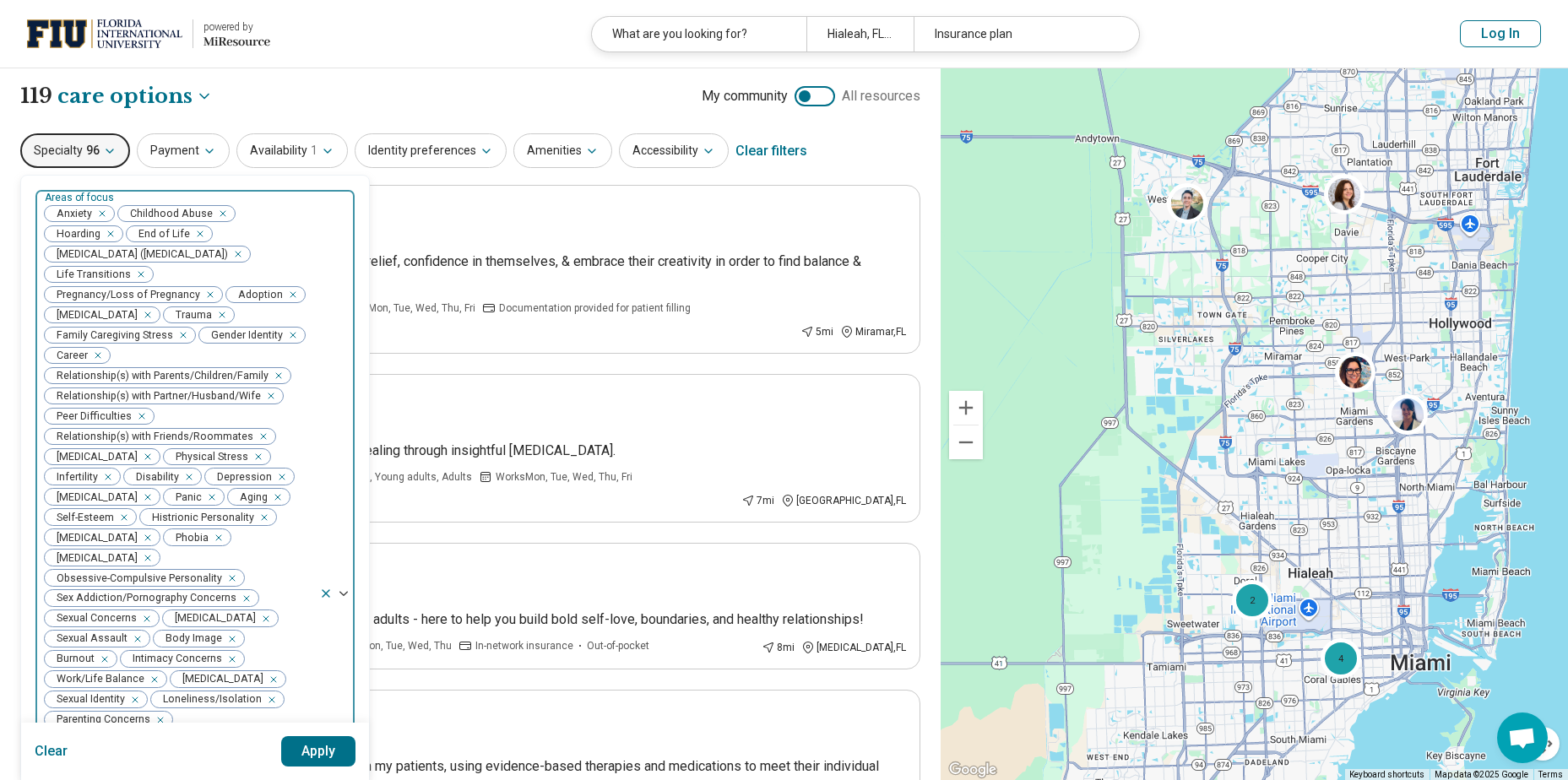
click at [219, 212] on icon "Remove [object Object]" at bounding box center [218, 213] width 12 height 12
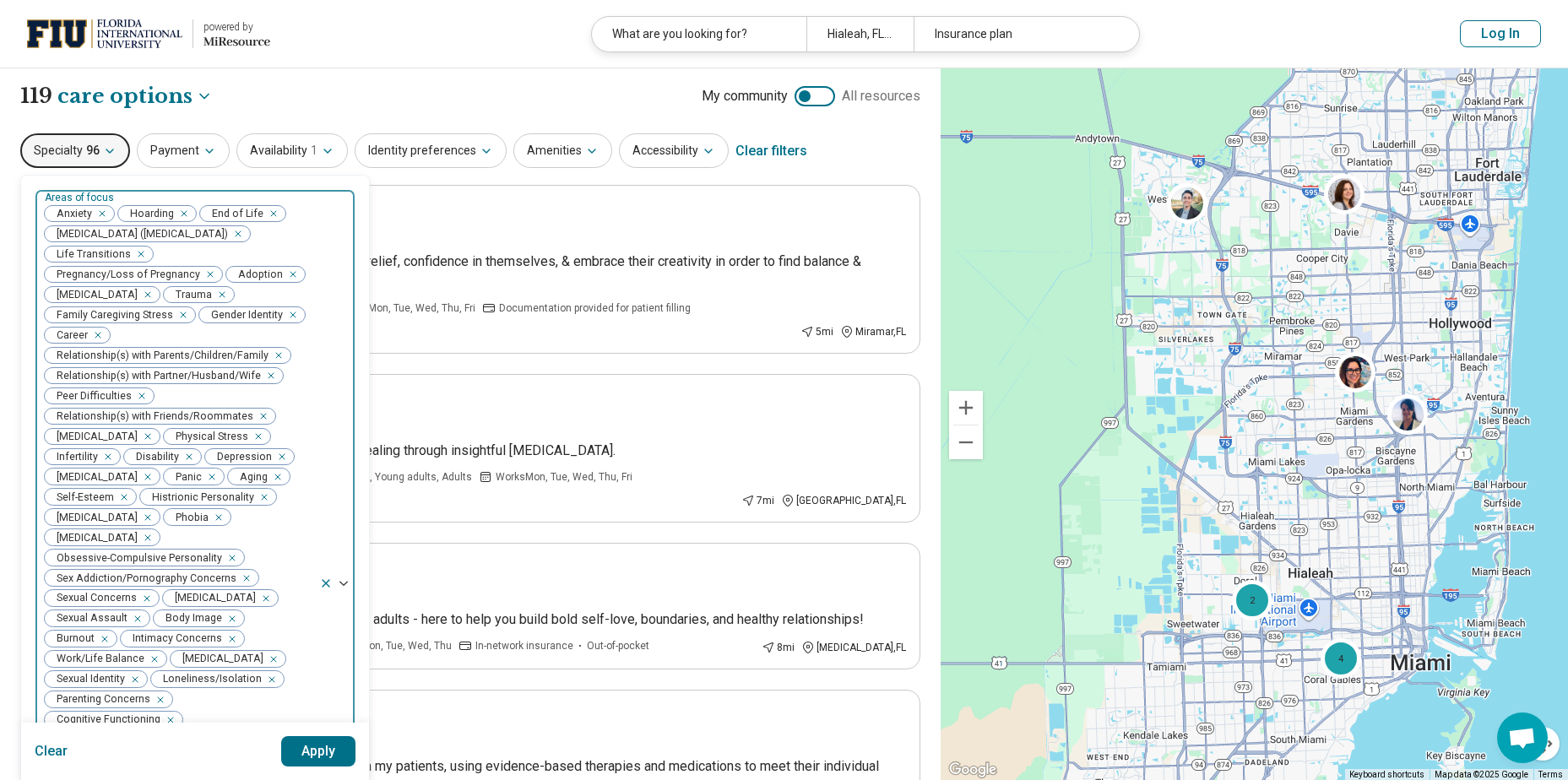
click at [182, 214] on icon "Remove [object Object]" at bounding box center [179, 213] width 12 height 12
click at [188, 212] on icon "Remove [object Object]" at bounding box center [187, 213] width 12 height 12
click at [240, 233] on icon "Remove [object Object]" at bounding box center [233, 233] width 12 height 12
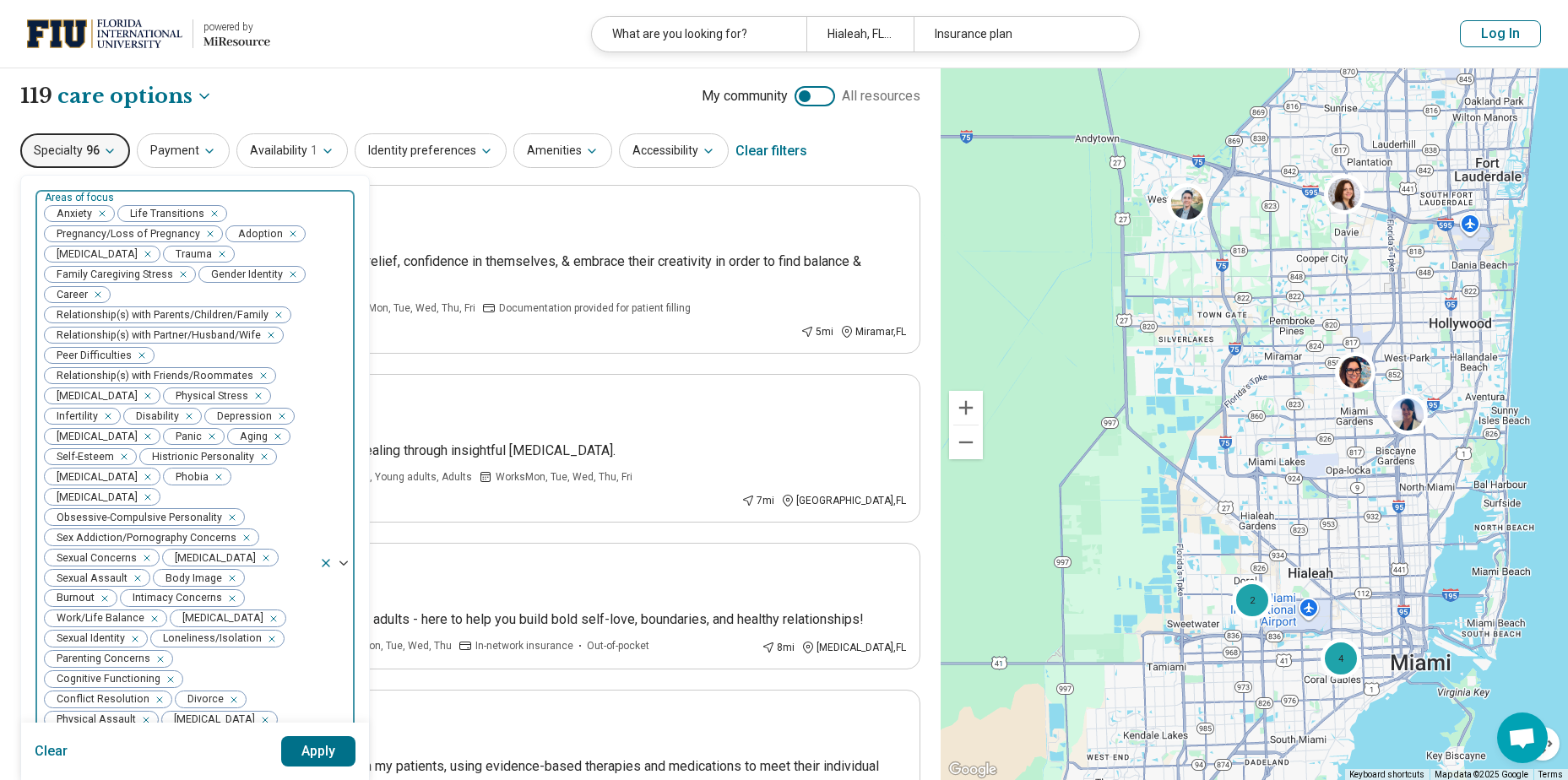
click at [209, 234] on div "Remove [object Object]" at bounding box center [206, 234] width 21 height 21
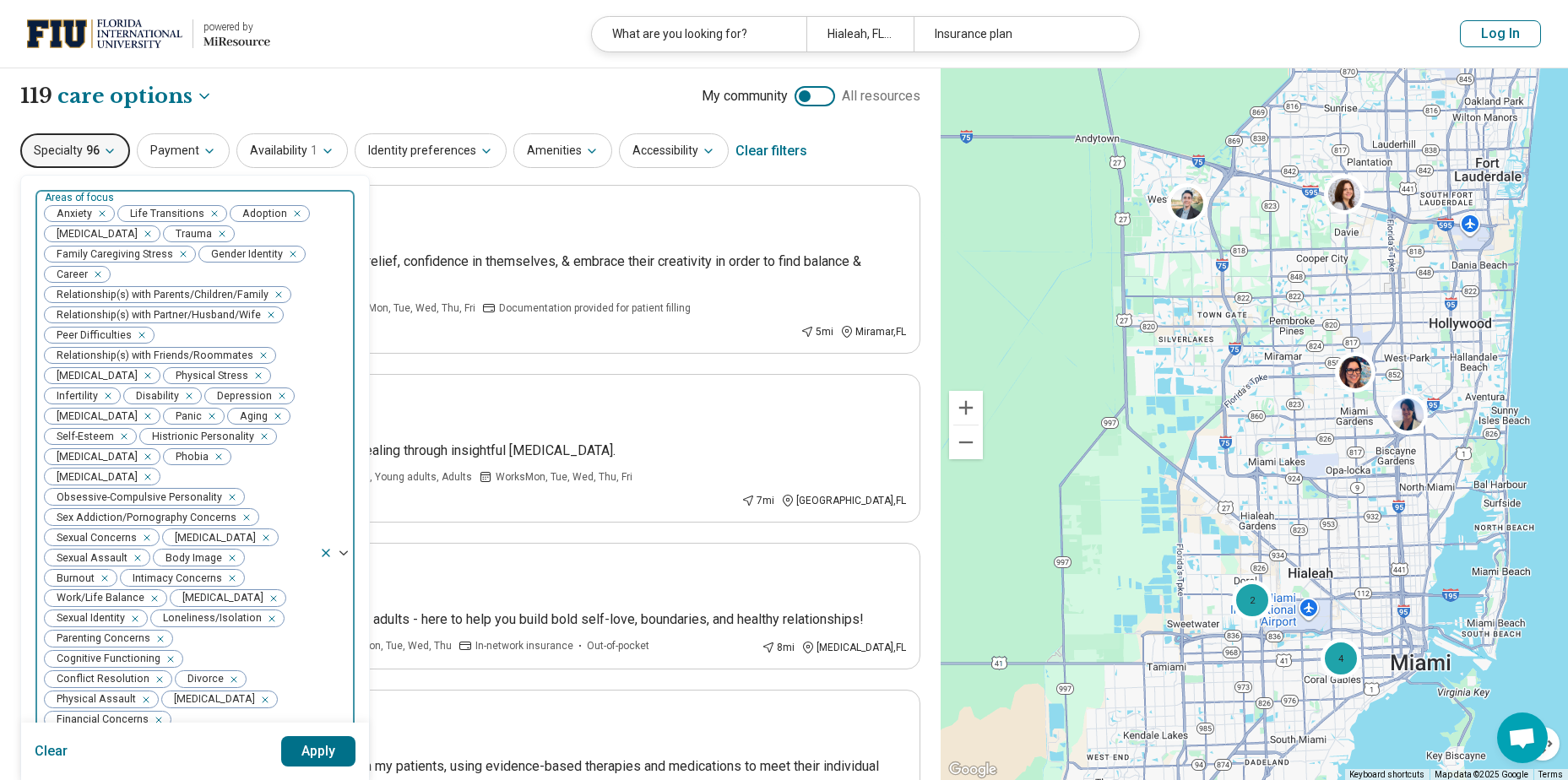
click at [290, 215] on icon "Remove [object Object]" at bounding box center [293, 213] width 6 height 6
click at [147, 233] on icon "Remove [object Object]" at bounding box center [143, 233] width 6 height 6
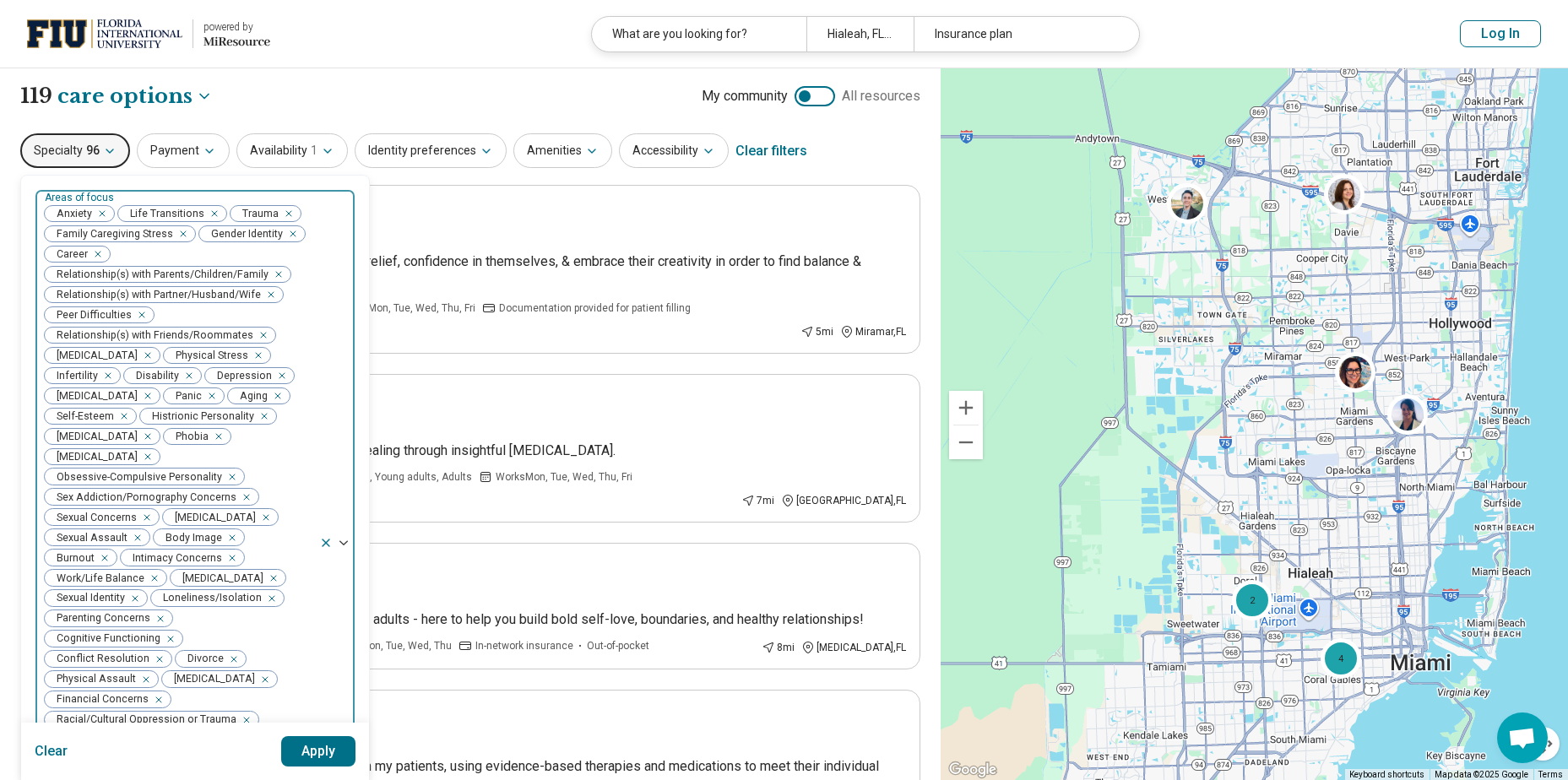
click at [289, 233] on icon "Remove [object Object]" at bounding box center [289, 233] width 12 height 12
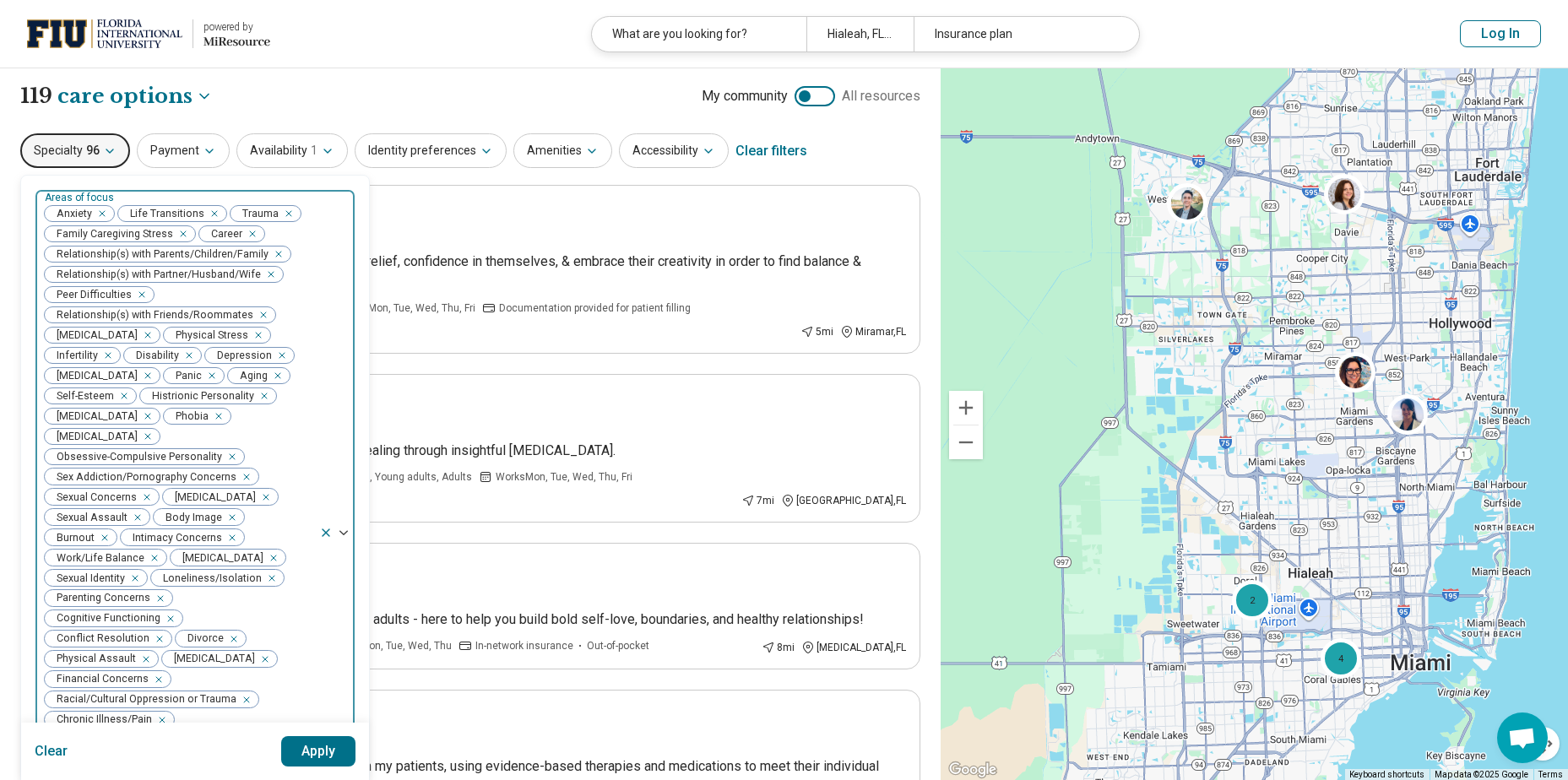
click at [138, 335] on icon "Remove [object Object]" at bounding box center [143, 334] width 12 height 12
click at [255, 394] on icon "Remove [object Object]" at bounding box center [260, 395] width 12 height 12
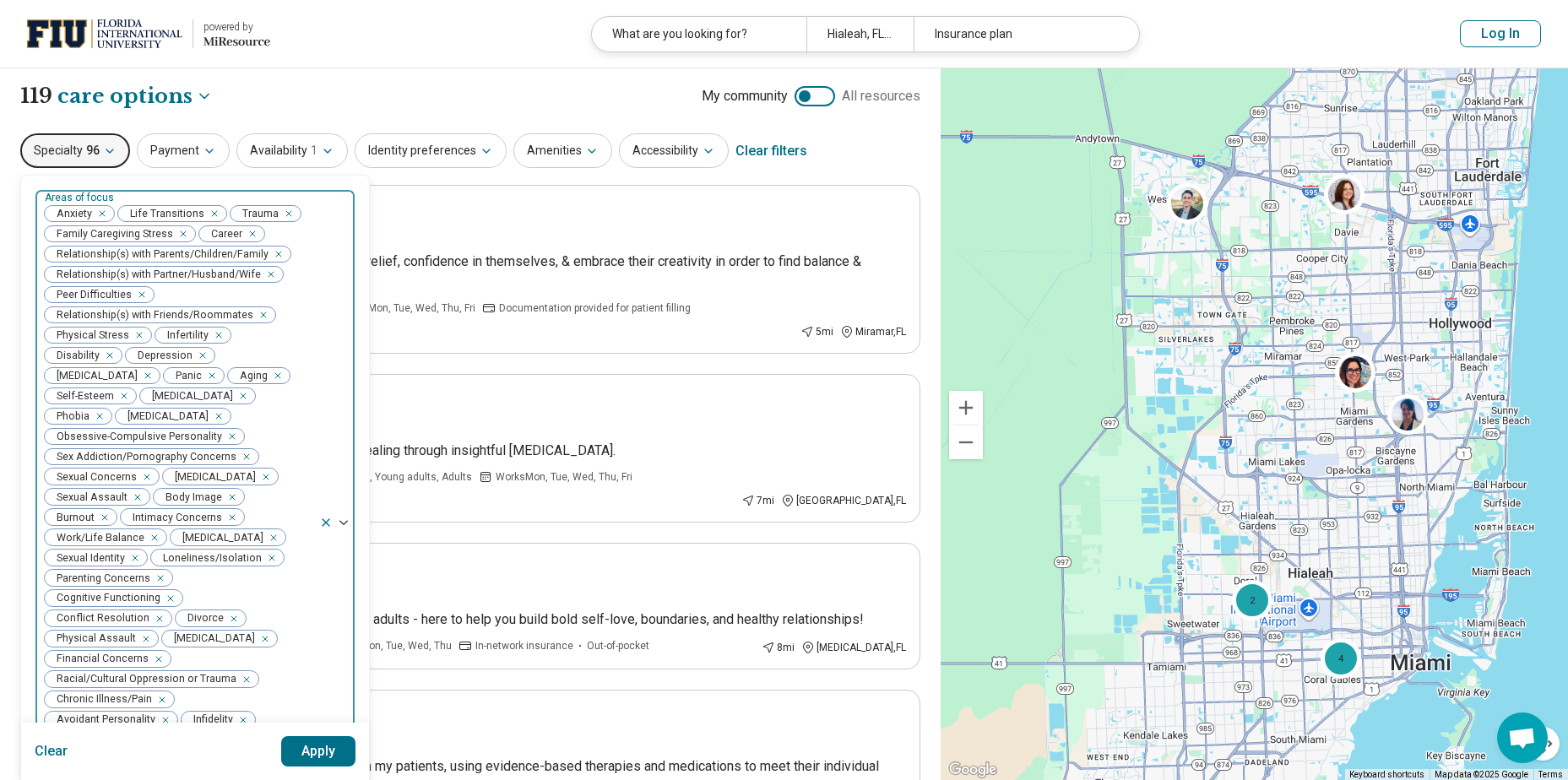
click at [212, 415] on icon "Remove [object Object]" at bounding box center [214, 416] width 6 height 6
click at [225, 433] on icon "Remove [object Object]" at bounding box center [228, 436] width 6 height 6
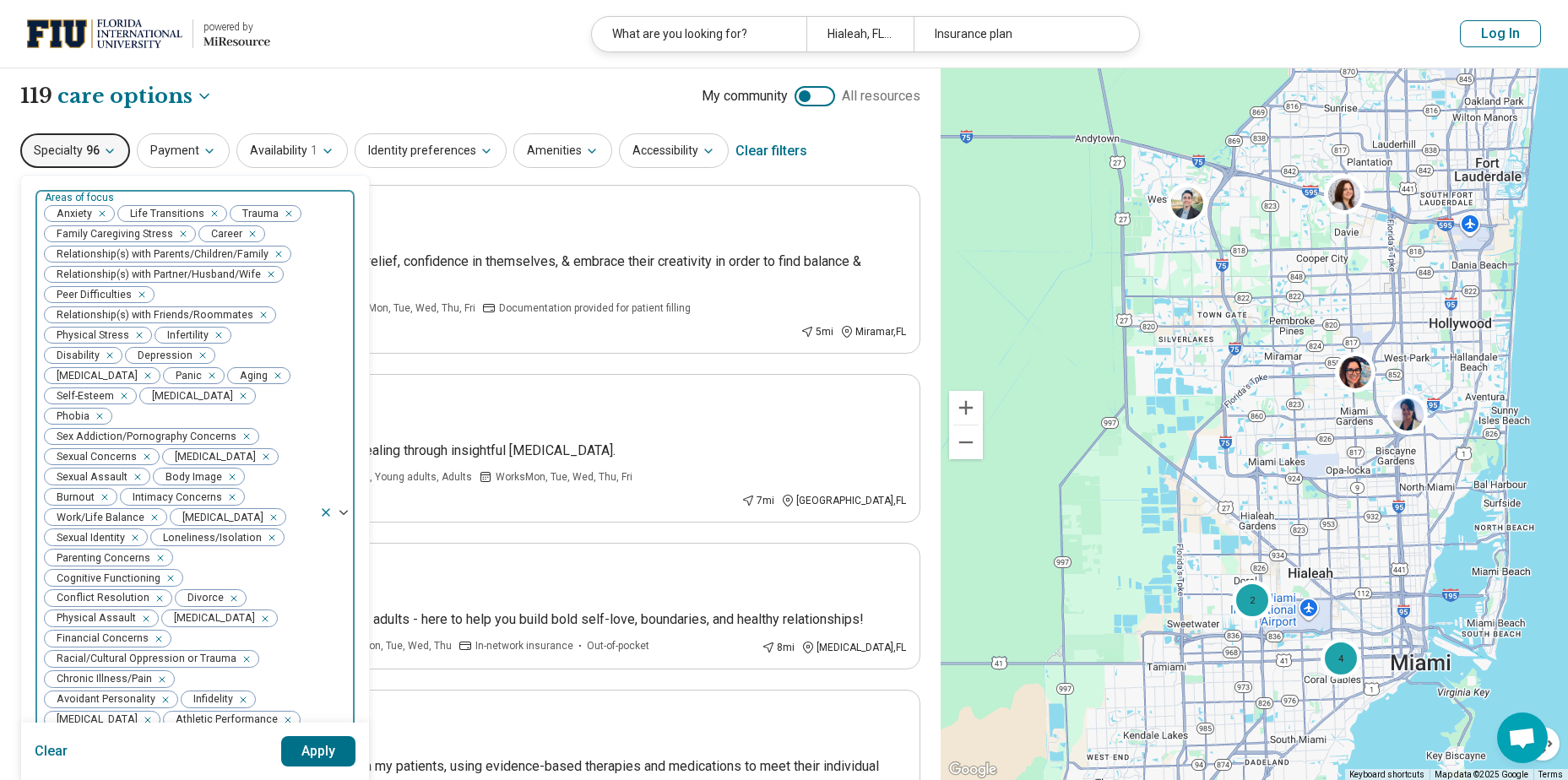
click at [240, 430] on icon "Remove [object Object]" at bounding box center [242, 436] width 12 height 12
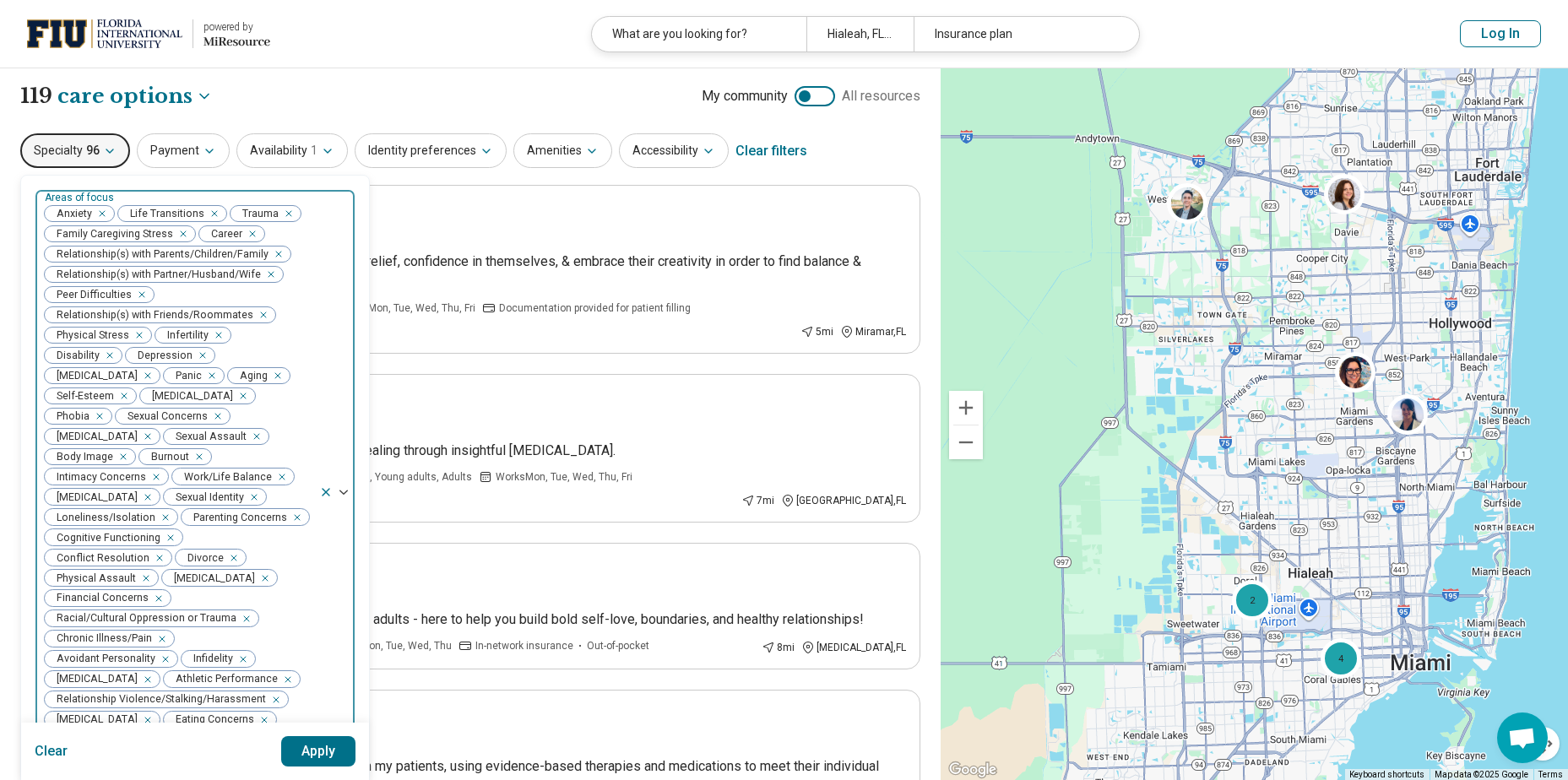
click at [208, 413] on icon "Remove [object Object]" at bounding box center [213, 416] width 12 height 12
click at [134, 494] on icon "Remove [object Object]" at bounding box center [131, 497] width 6 height 6
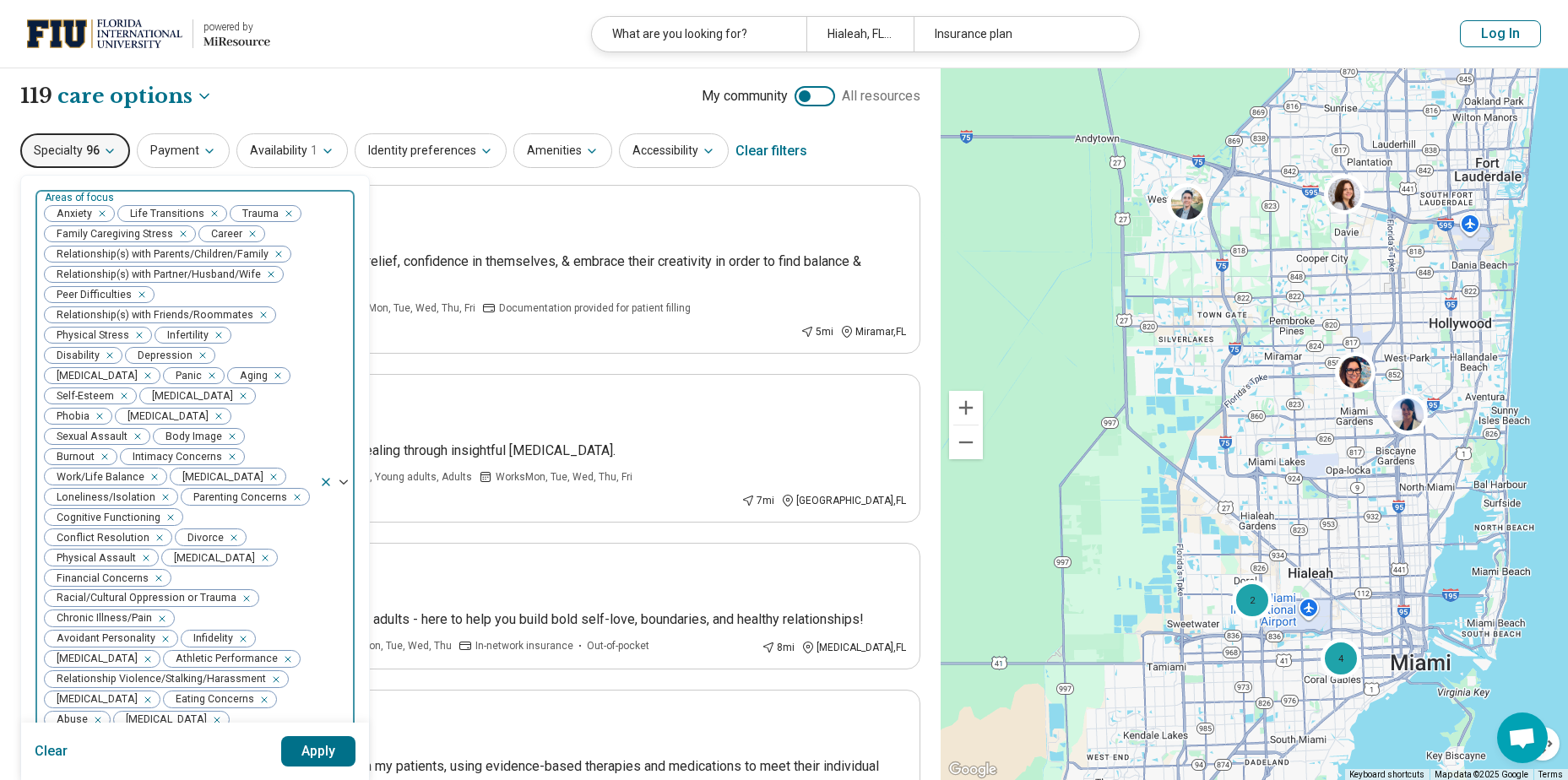
click at [264, 480] on icon "Remove [object Object]" at bounding box center [269, 477] width 12 height 12
click at [167, 487] on div "Remove [object Object]" at bounding box center [157, 497] width 21 height 21
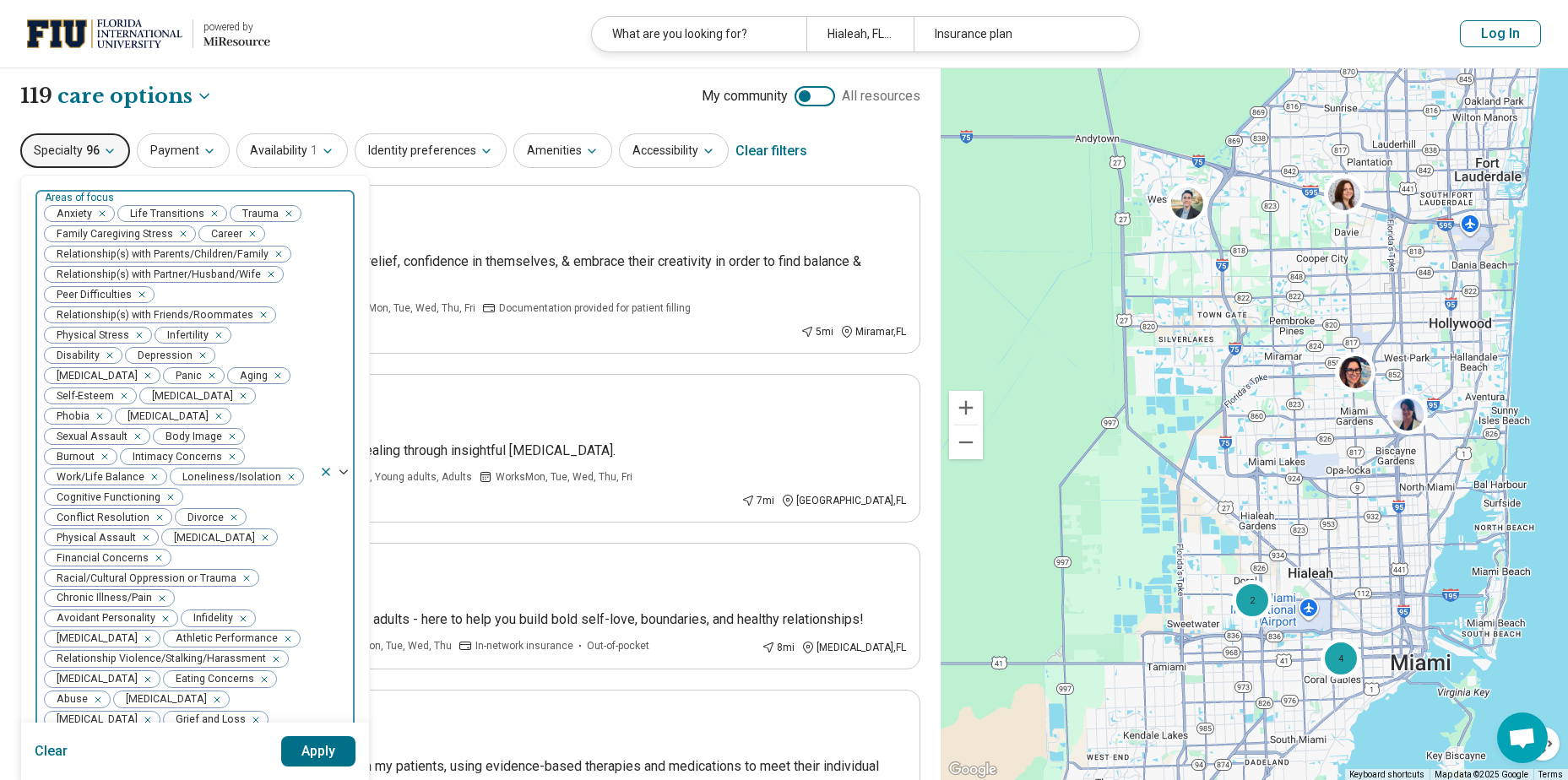
click at [224, 516] on icon "Remove [object Object]" at bounding box center [230, 517] width 12 height 12
click at [264, 517] on div "Remove [object Object]" at bounding box center [273, 517] width 21 height 21
click at [269, 516] on icon "Remove [object Object]" at bounding box center [274, 517] width 12 height 12
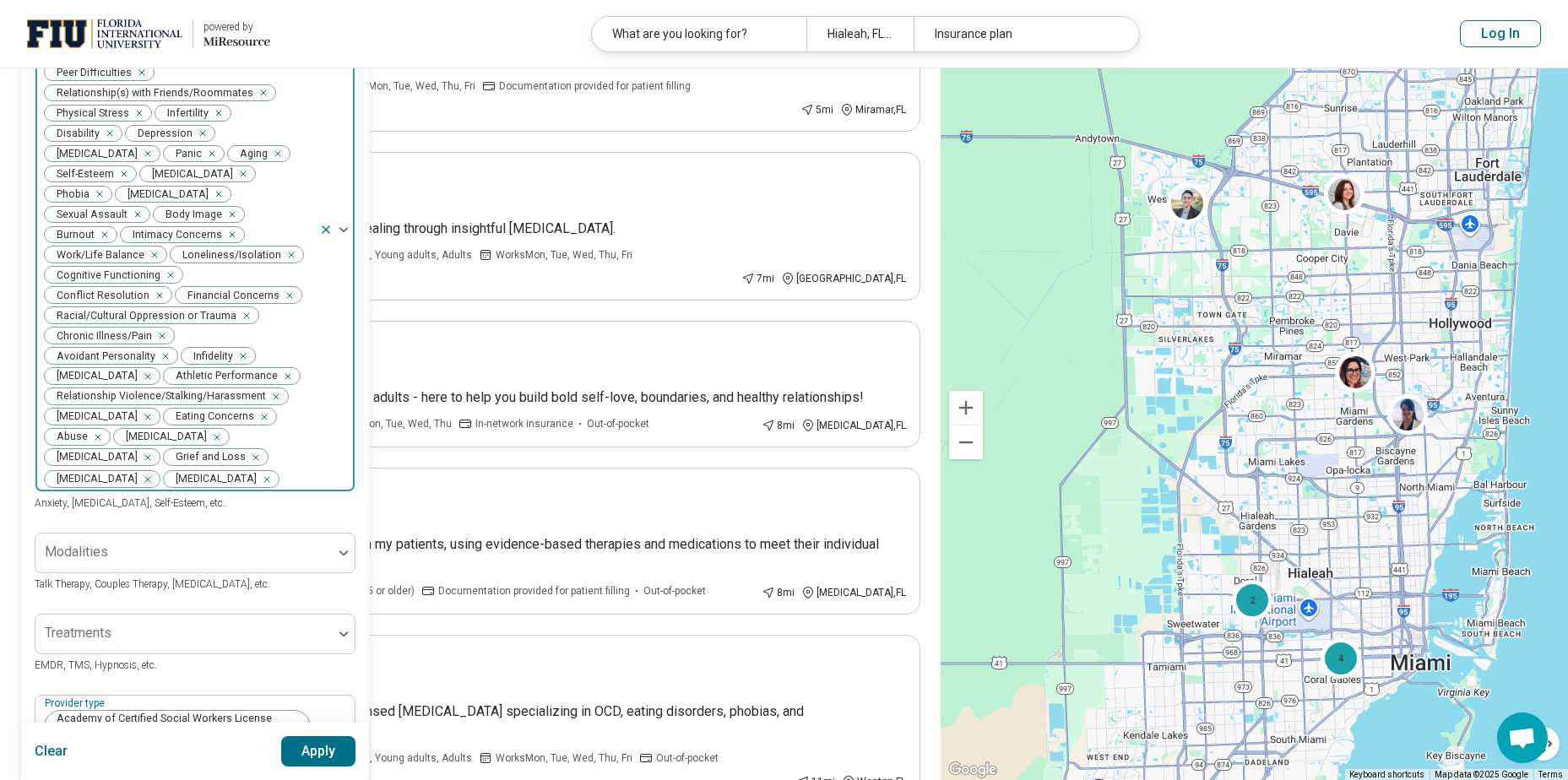
scroll to position [254, 0]
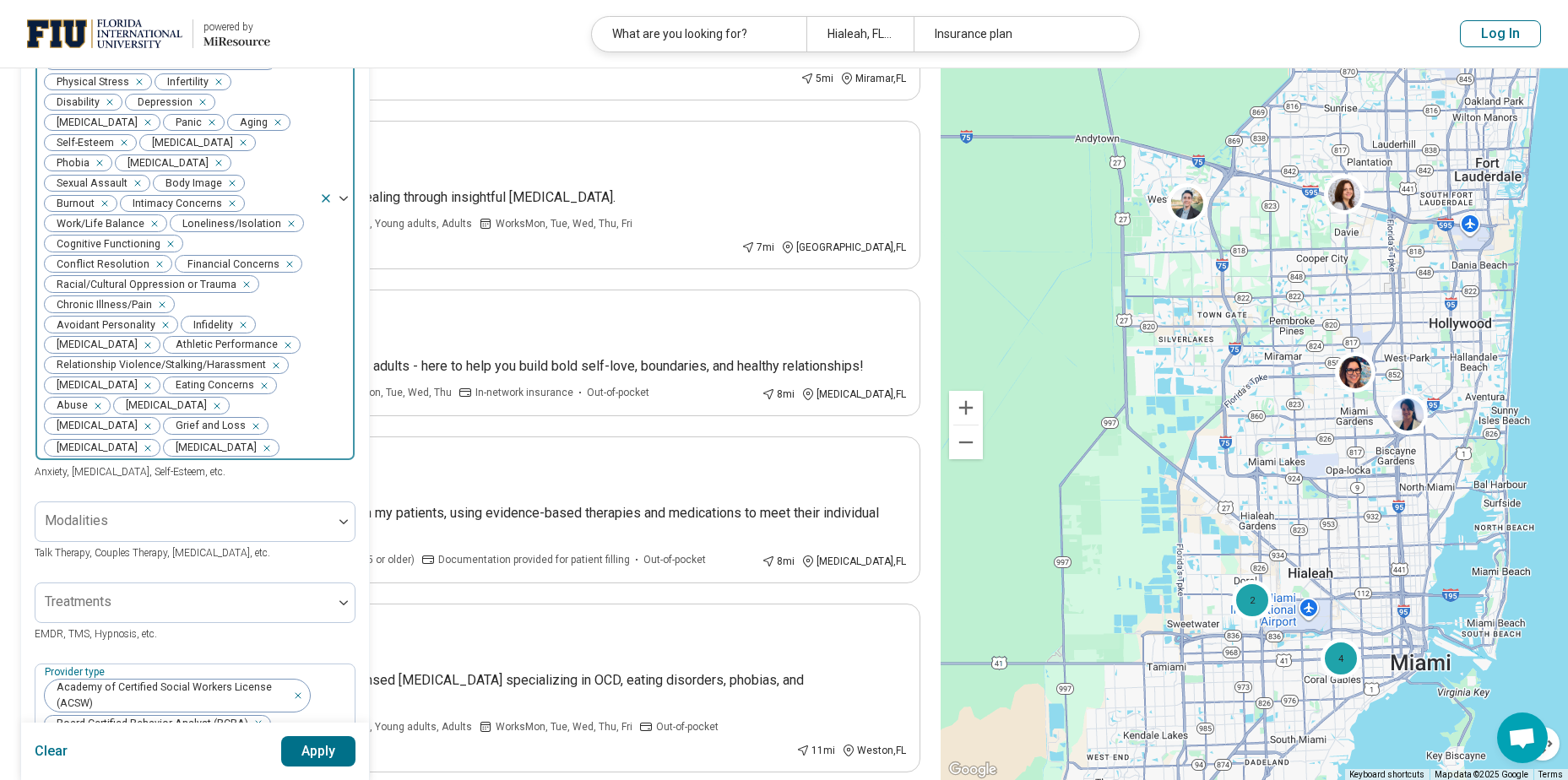
click at [256, 455] on icon "Remove [object Object]" at bounding box center [262, 448] width 12 height 12
click at [150, 449] on icon "Remove [object Object]" at bounding box center [143, 448] width 12 height 12
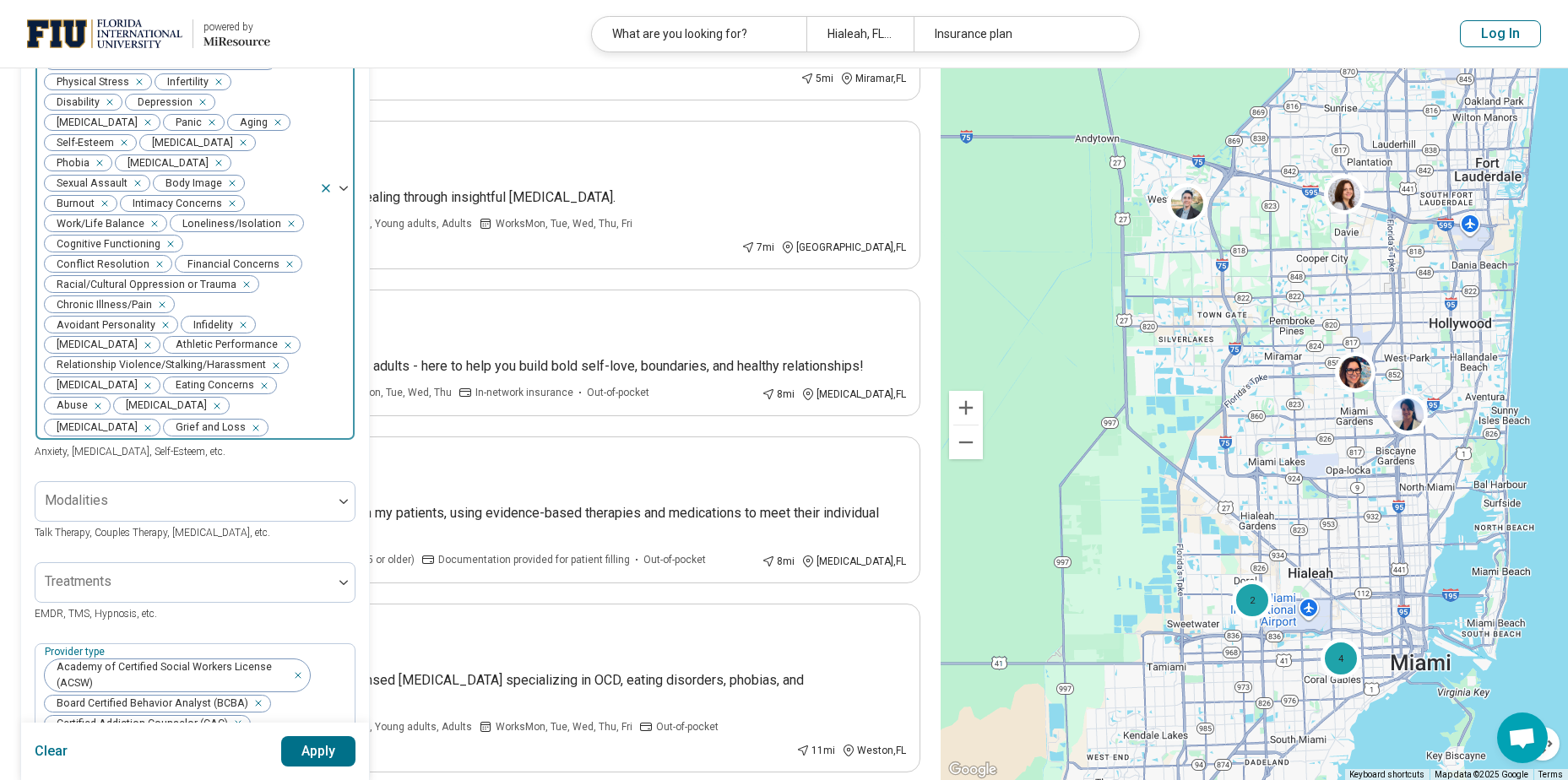
click at [278, 341] on icon "Remove [object Object]" at bounding box center [283, 345] width 12 height 12
click at [154, 335] on div "Remove [object Object]" at bounding box center [144, 345] width 21 height 21
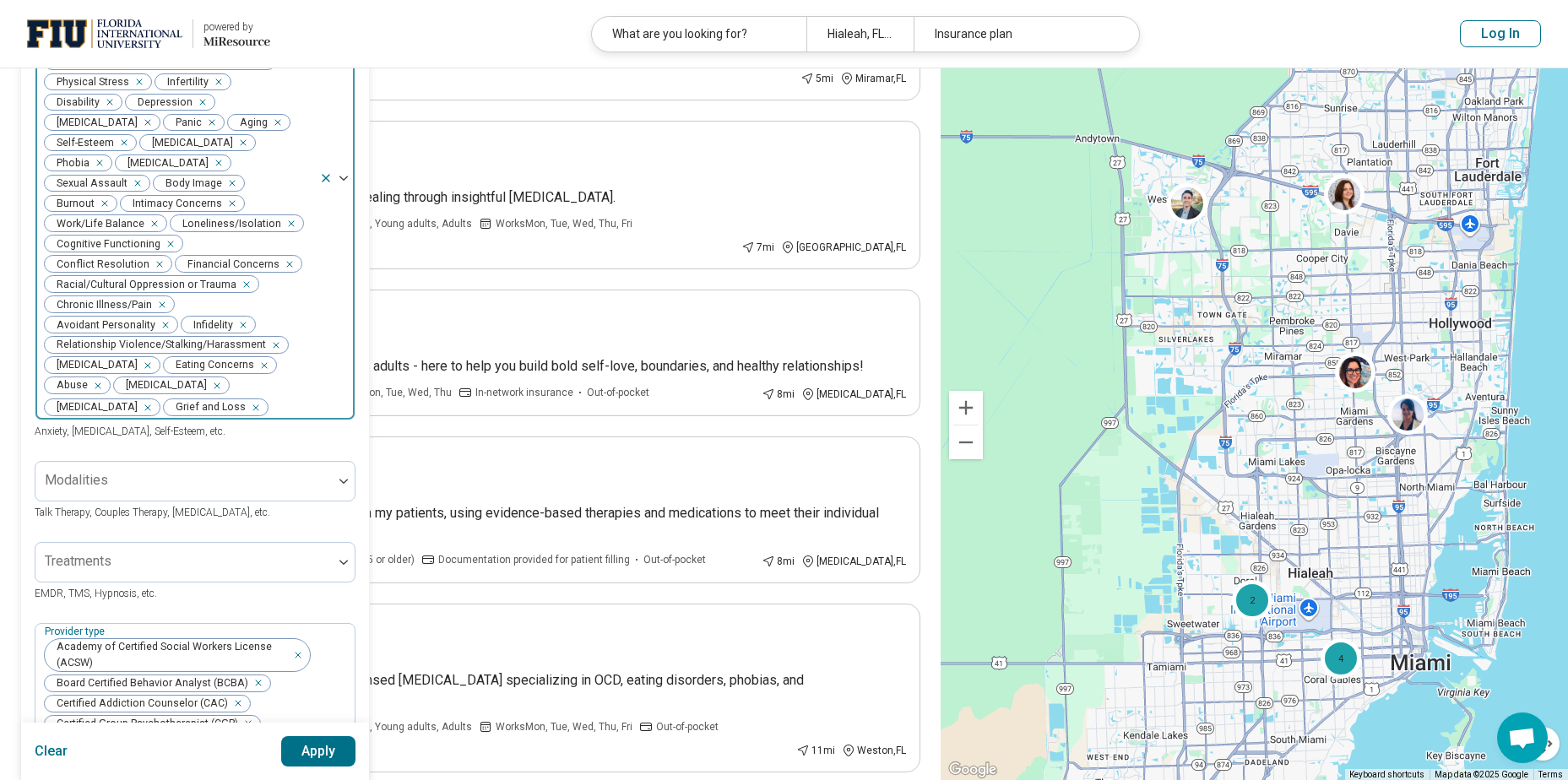
click at [167, 319] on icon "Remove [object Object]" at bounding box center [160, 325] width 12 height 12
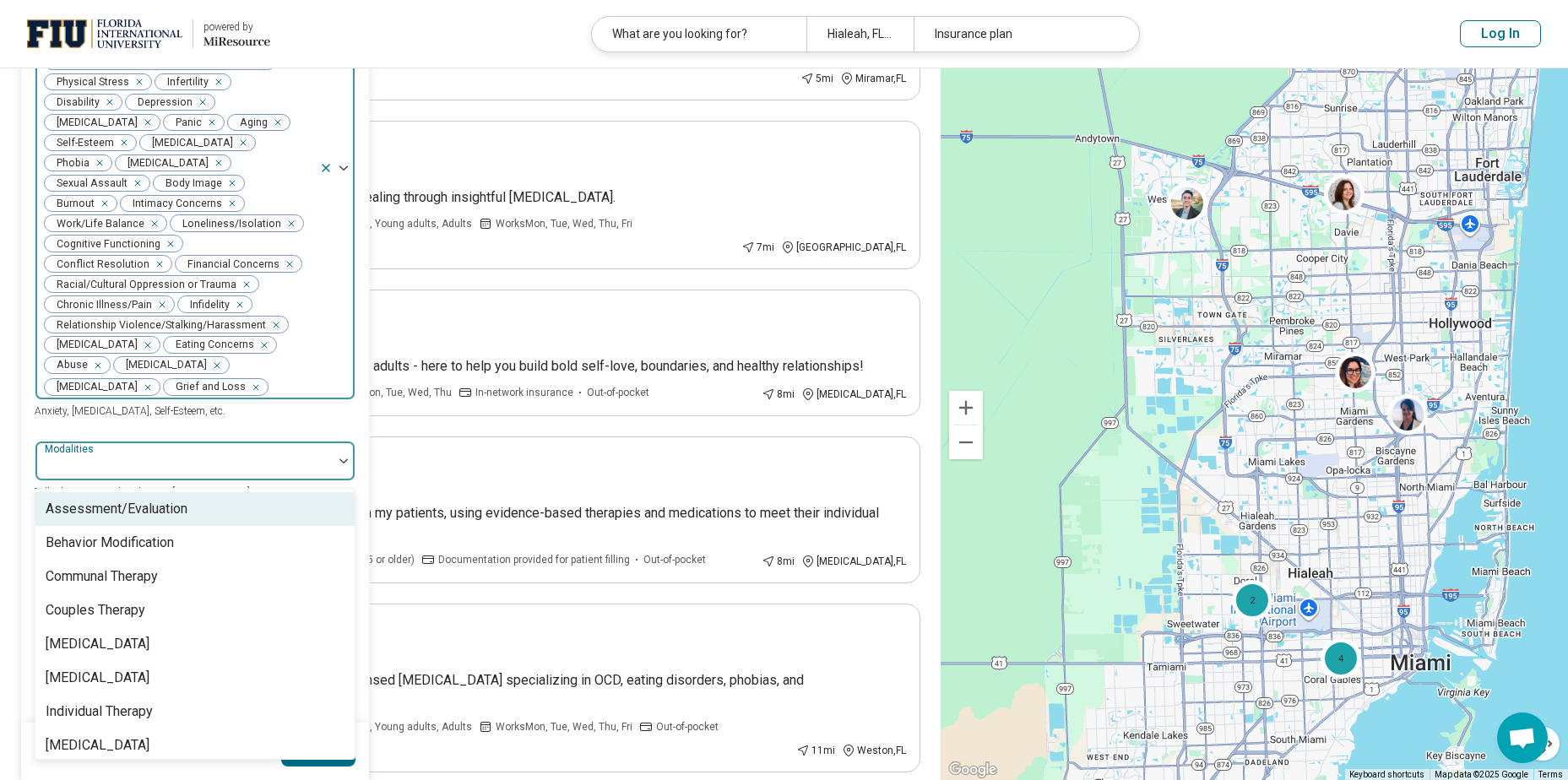
click at [104, 468] on div at bounding box center [184, 468] width 283 height 23
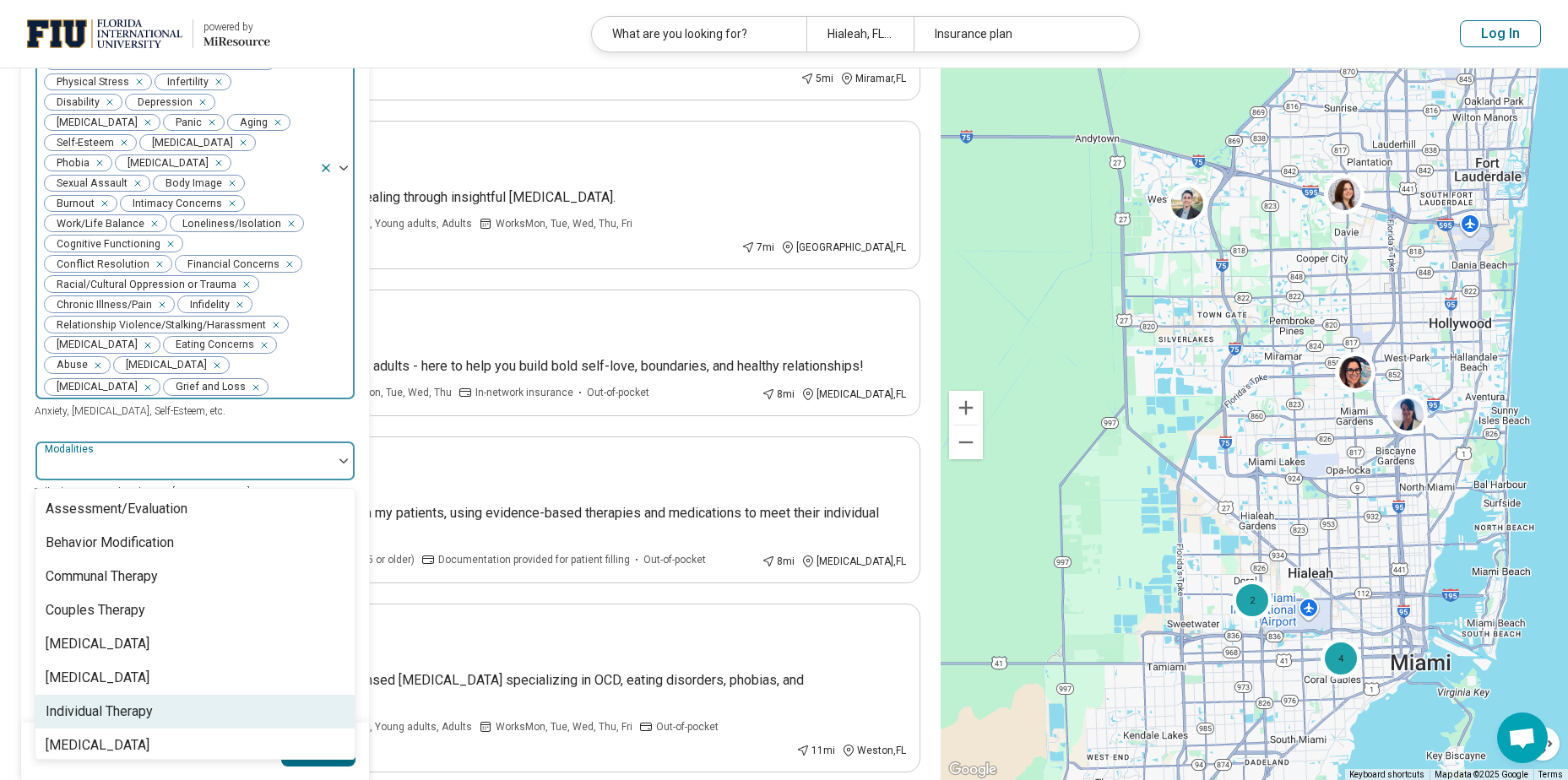
click at [90, 709] on div "Individual Therapy" at bounding box center [100, 712] width 108 height 21
click at [319, 748] on button "Apply" at bounding box center [319, 751] width 75 height 30
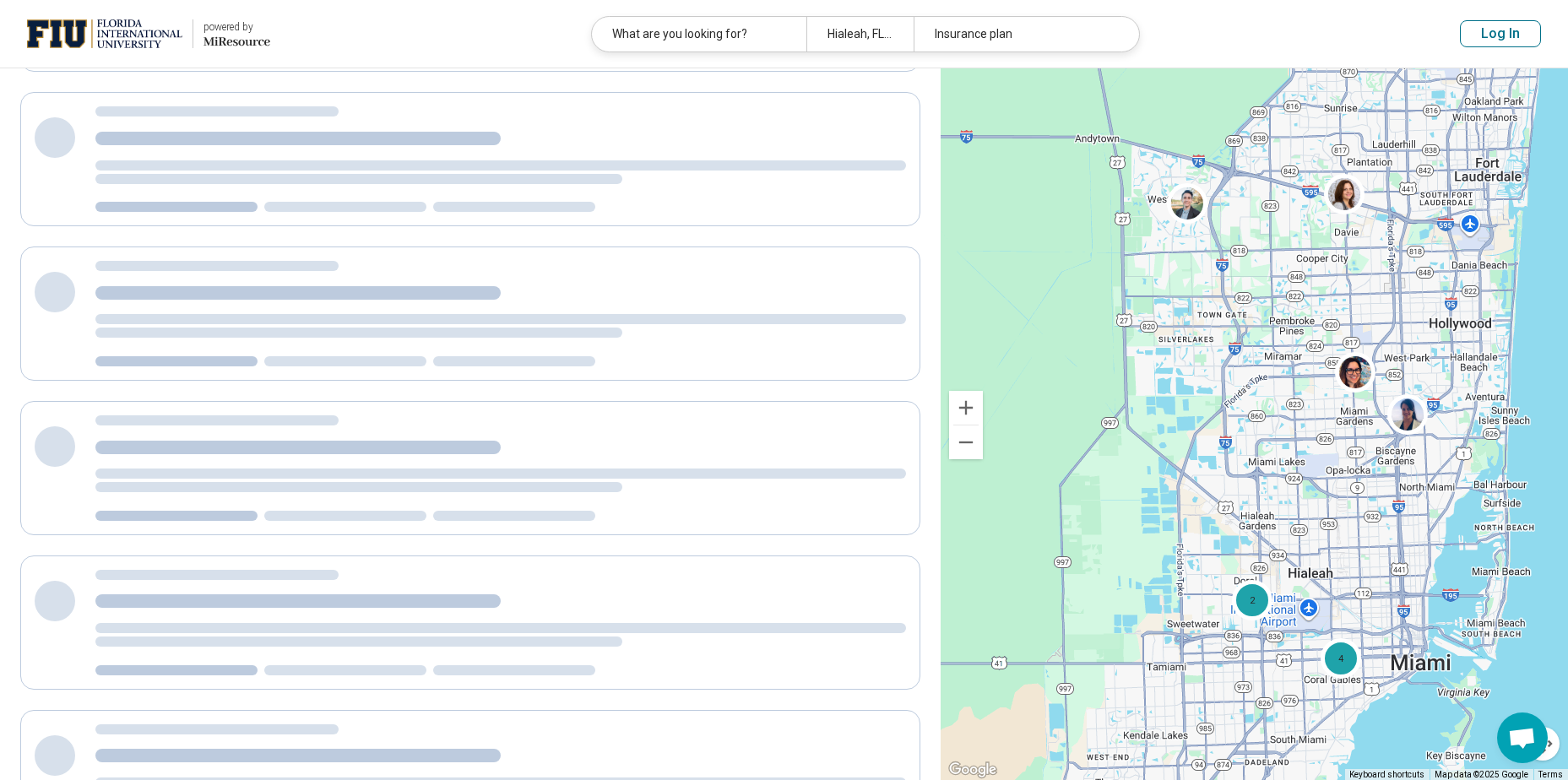
scroll to position [37, 0]
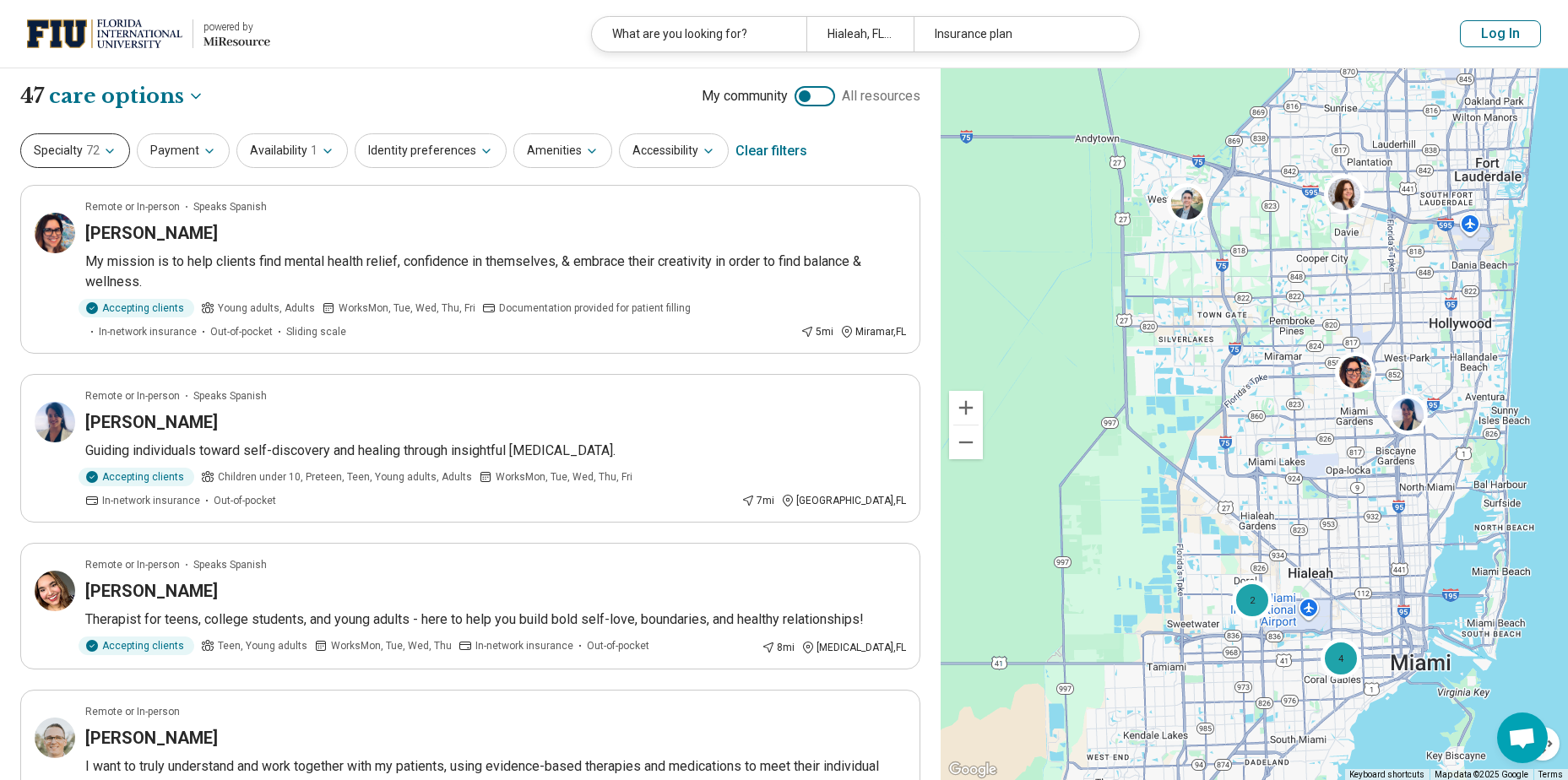
click at [90, 144] on span "72" at bounding box center [92, 151] width 13 height 18
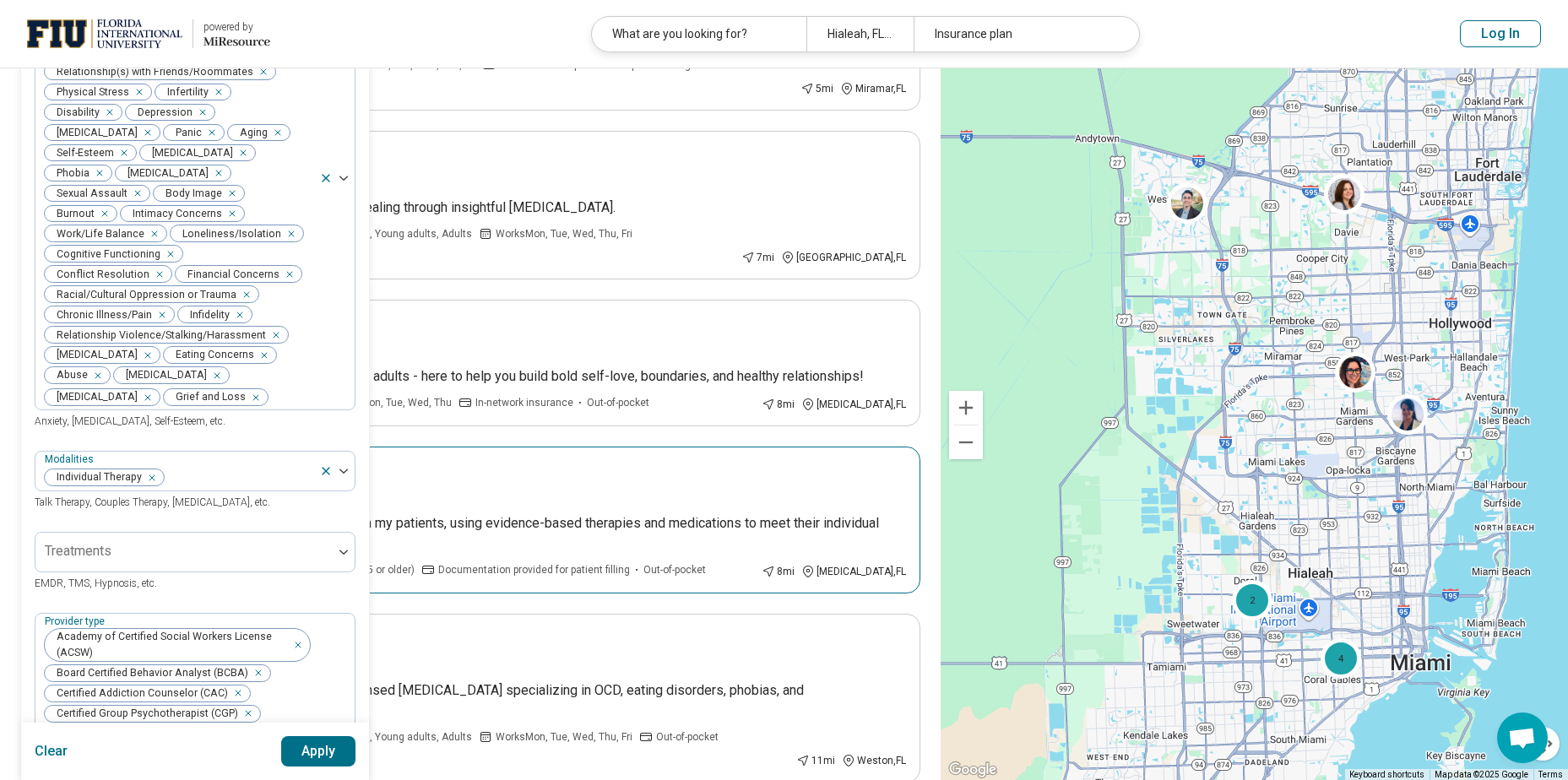
scroll to position [254, 0]
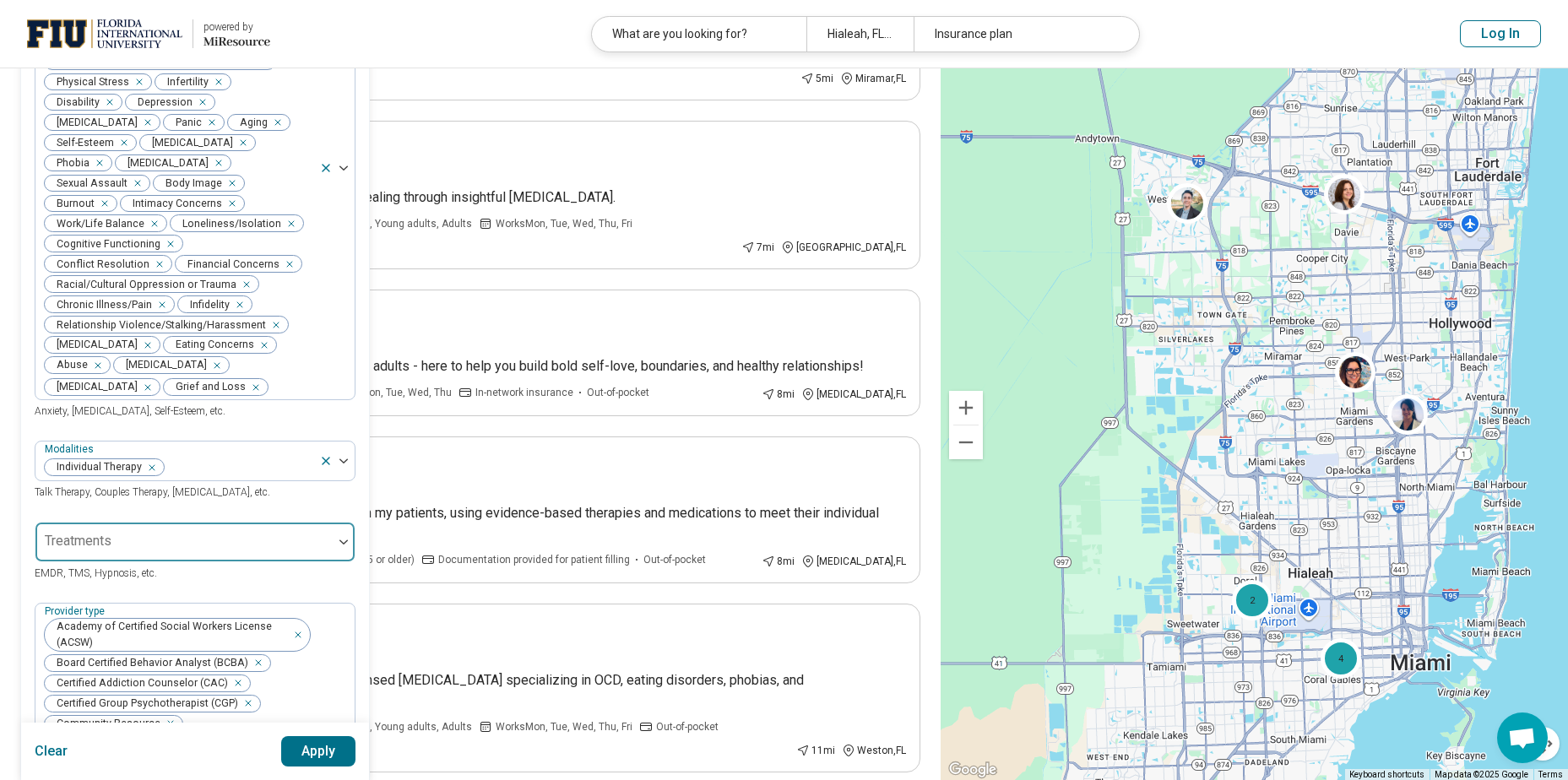
click at [123, 542] on div at bounding box center [184, 549] width 283 height 23
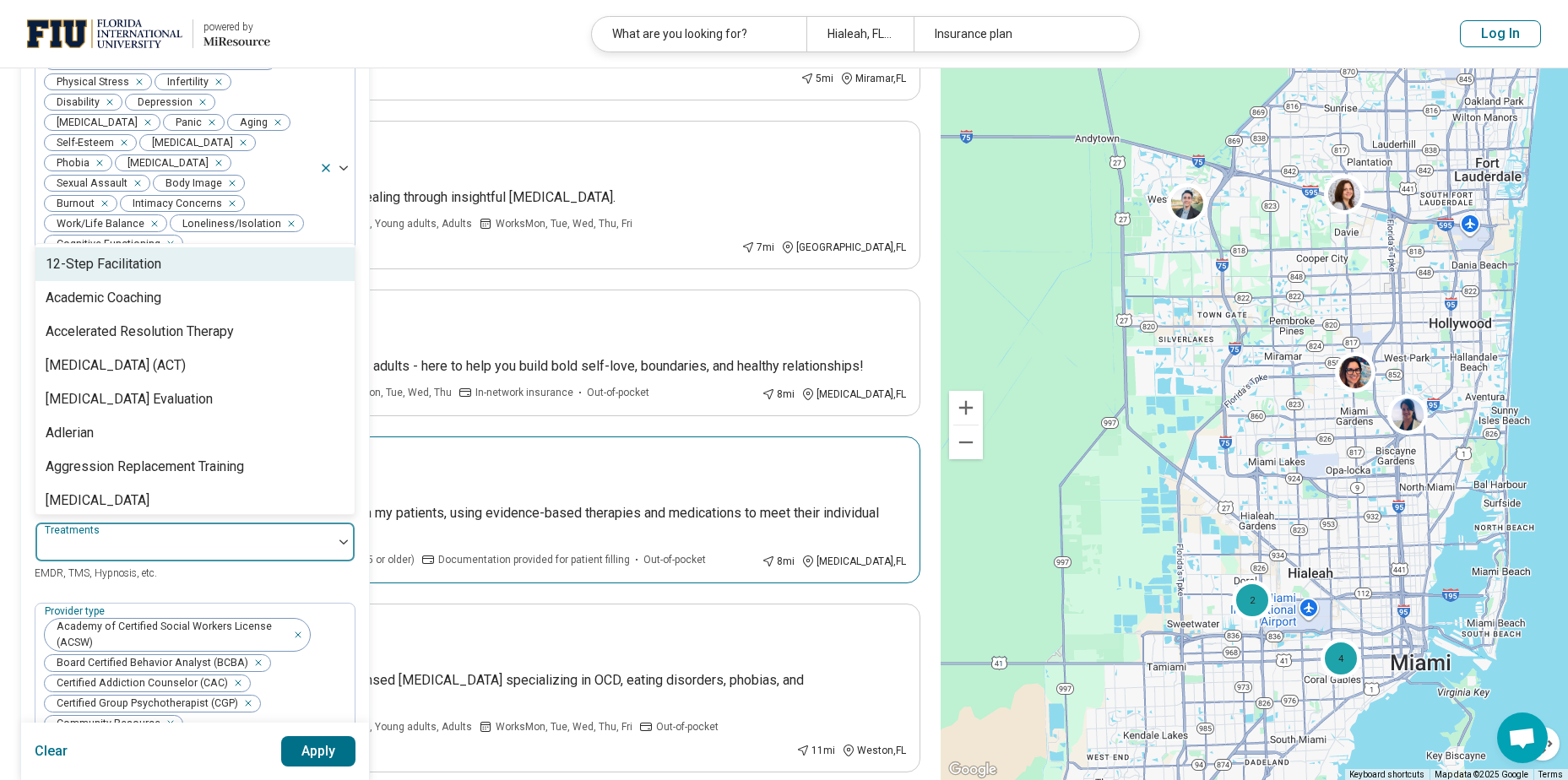
click at [469, 537] on p "I want to truly understand and work together with my patients, using evidence-b…" at bounding box center [496, 523] width 821 height 40
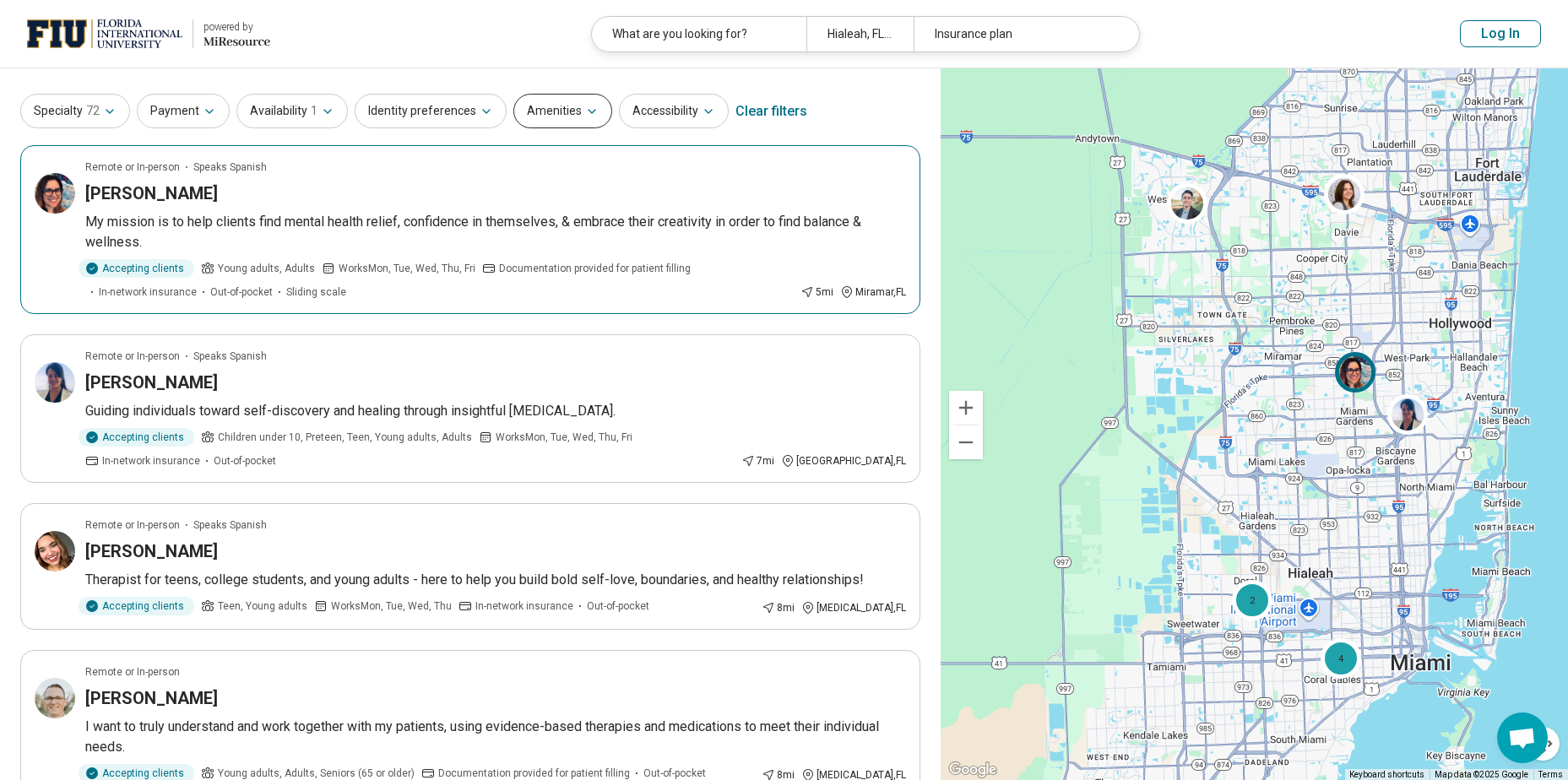
scroll to position [0, 0]
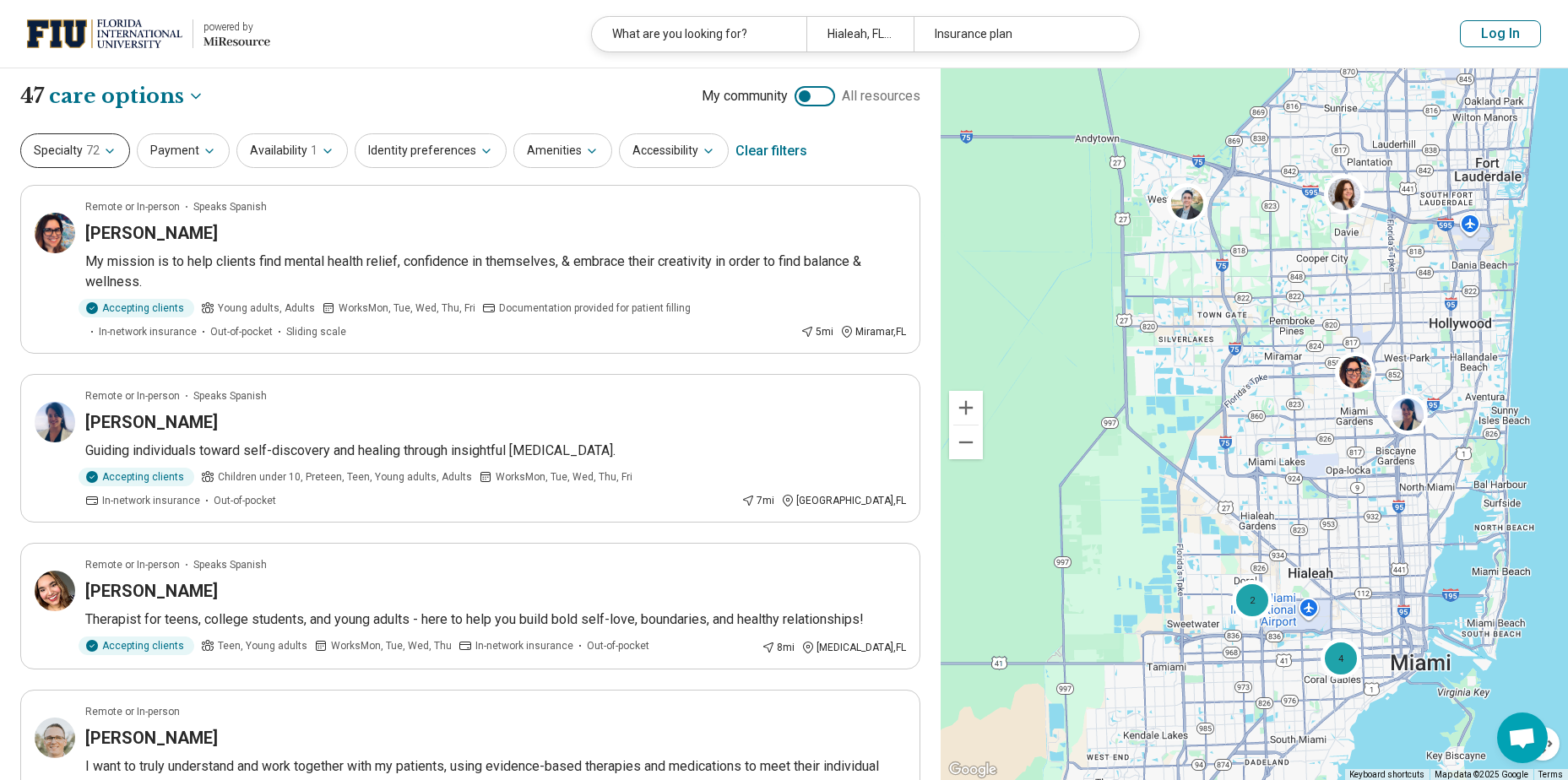
click at [96, 155] on span "72" at bounding box center [92, 151] width 13 height 18
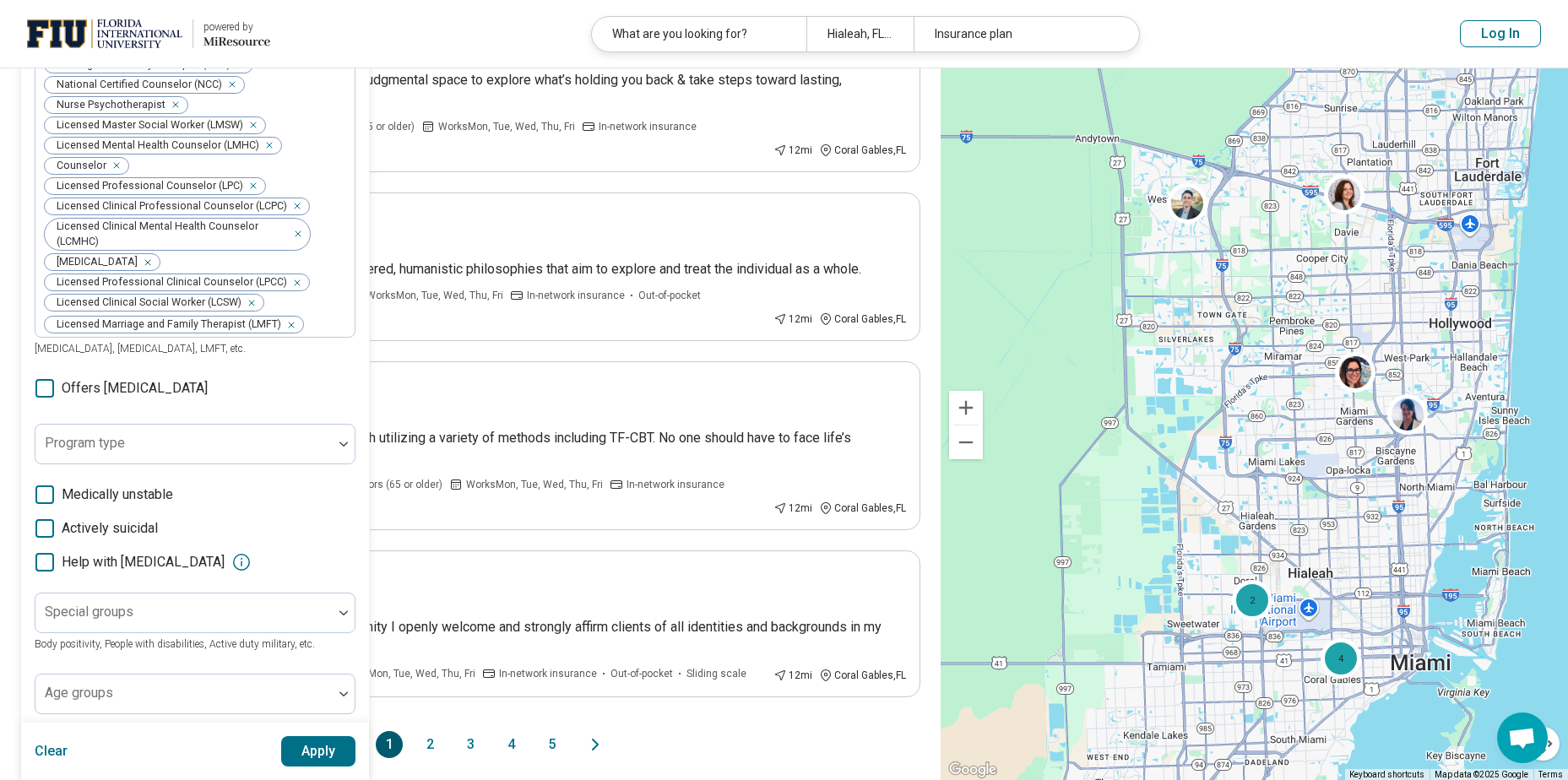
scroll to position [1214, 0]
click at [48, 550] on icon at bounding box center [45, 559] width 19 height 19
click at [321, 742] on button "Apply" at bounding box center [319, 751] width 75 height 30
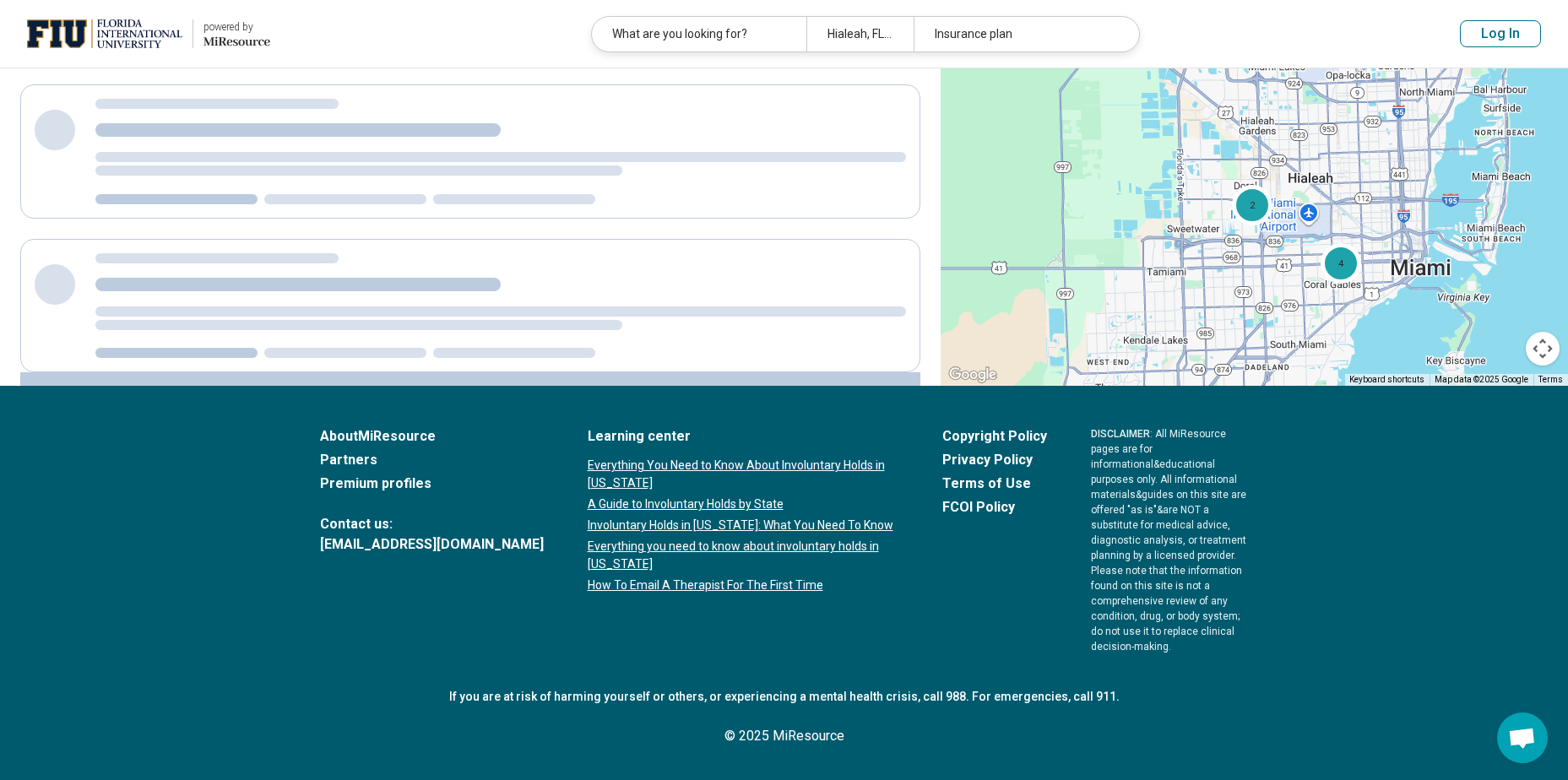
scroll to position [0, 0]
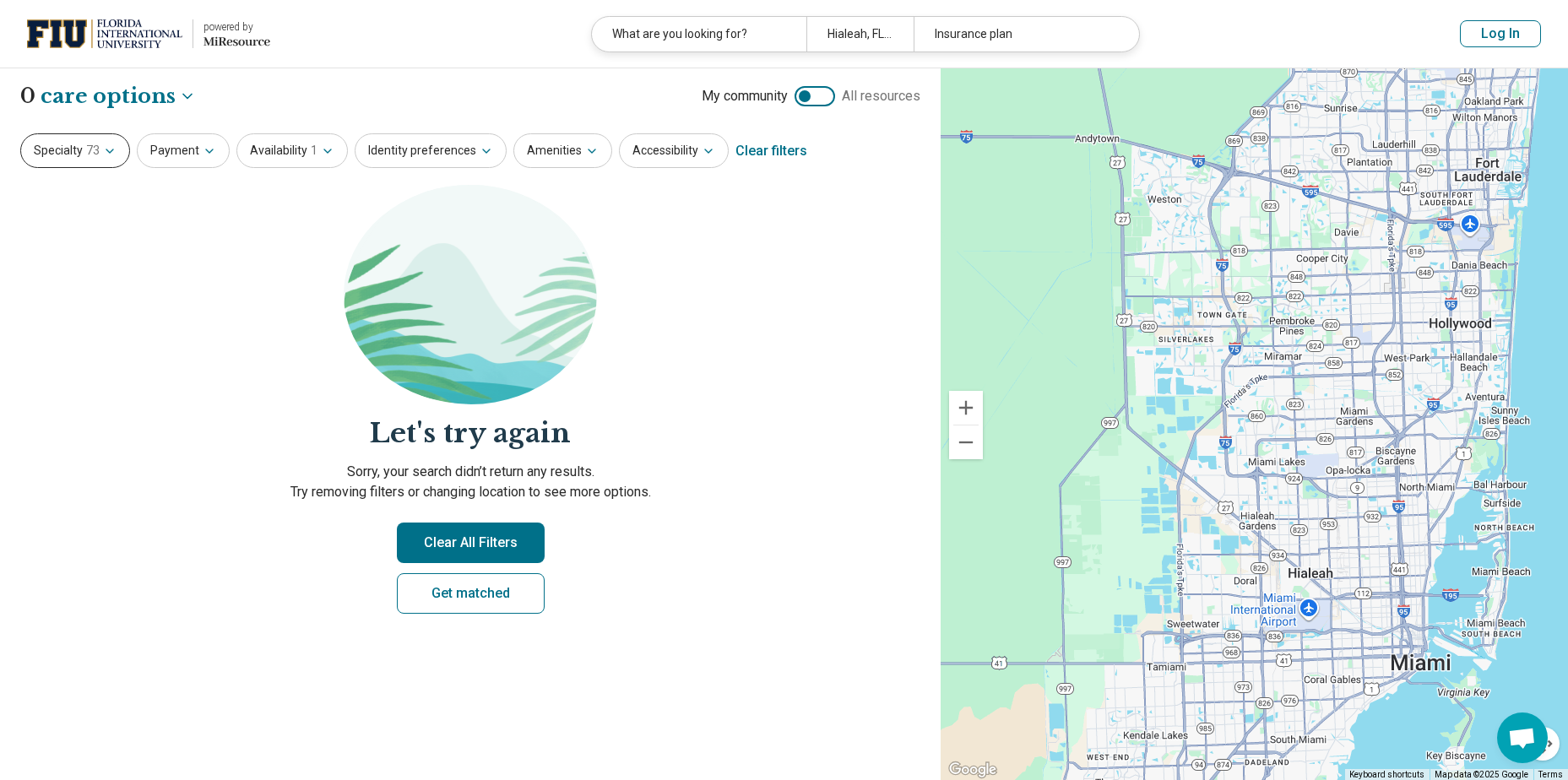
click at [78, 160] on button "Specialty 73" at bounding box center [75, 151] width 109 height 35
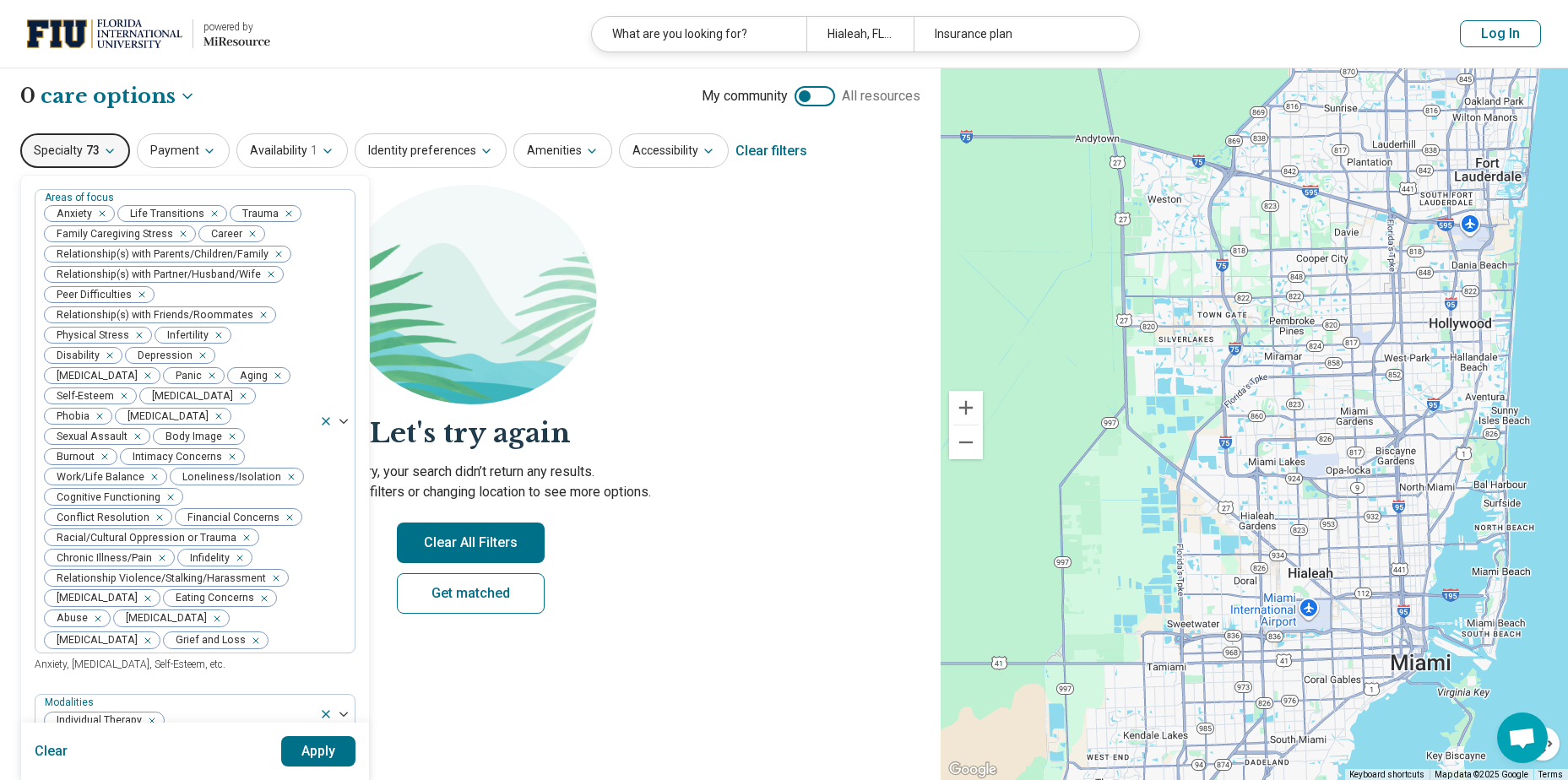
scroll to position [1198, 0]
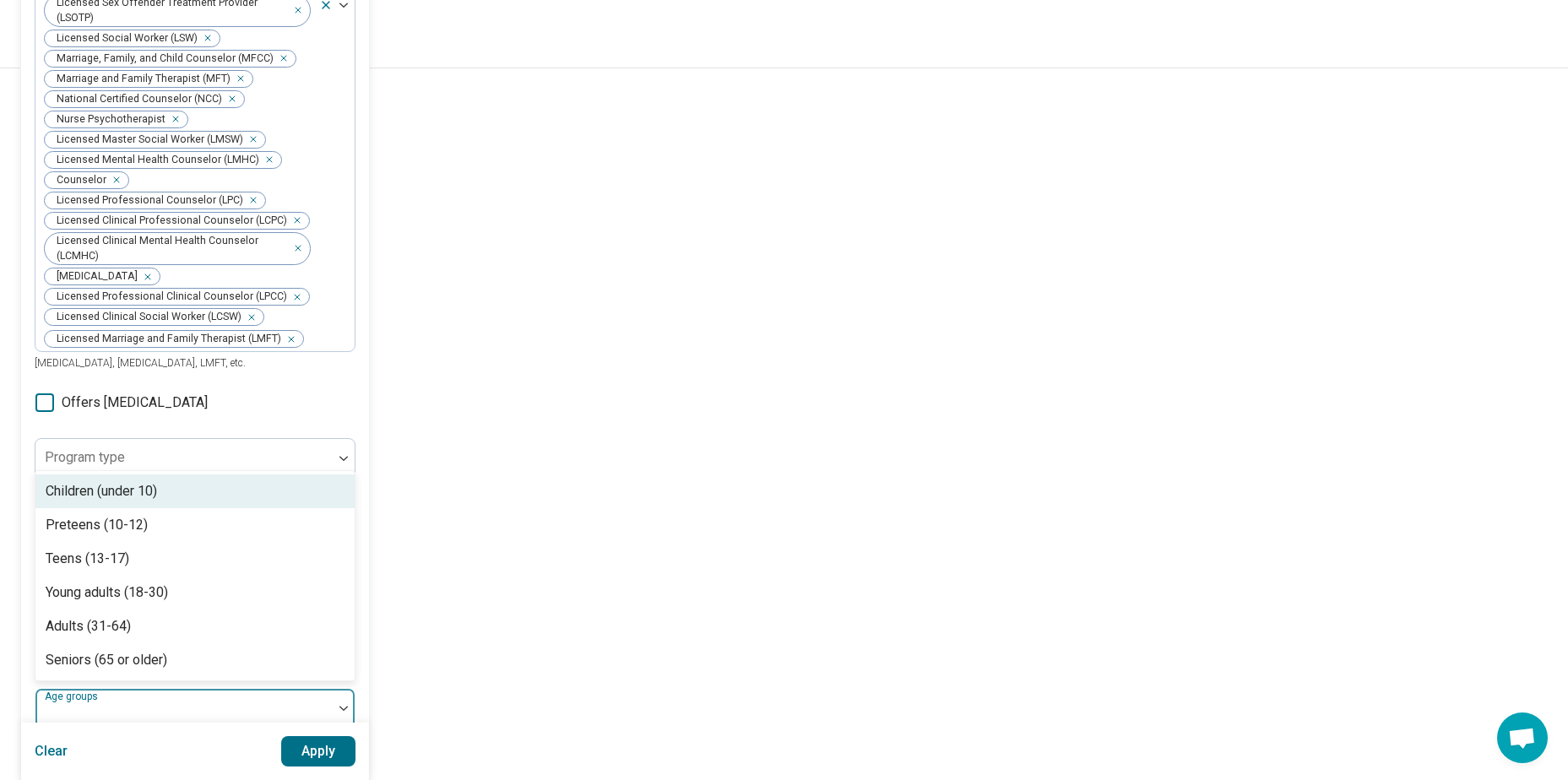
click at [124, 704] on div at bounding box center [184, 715] width 283 height 23
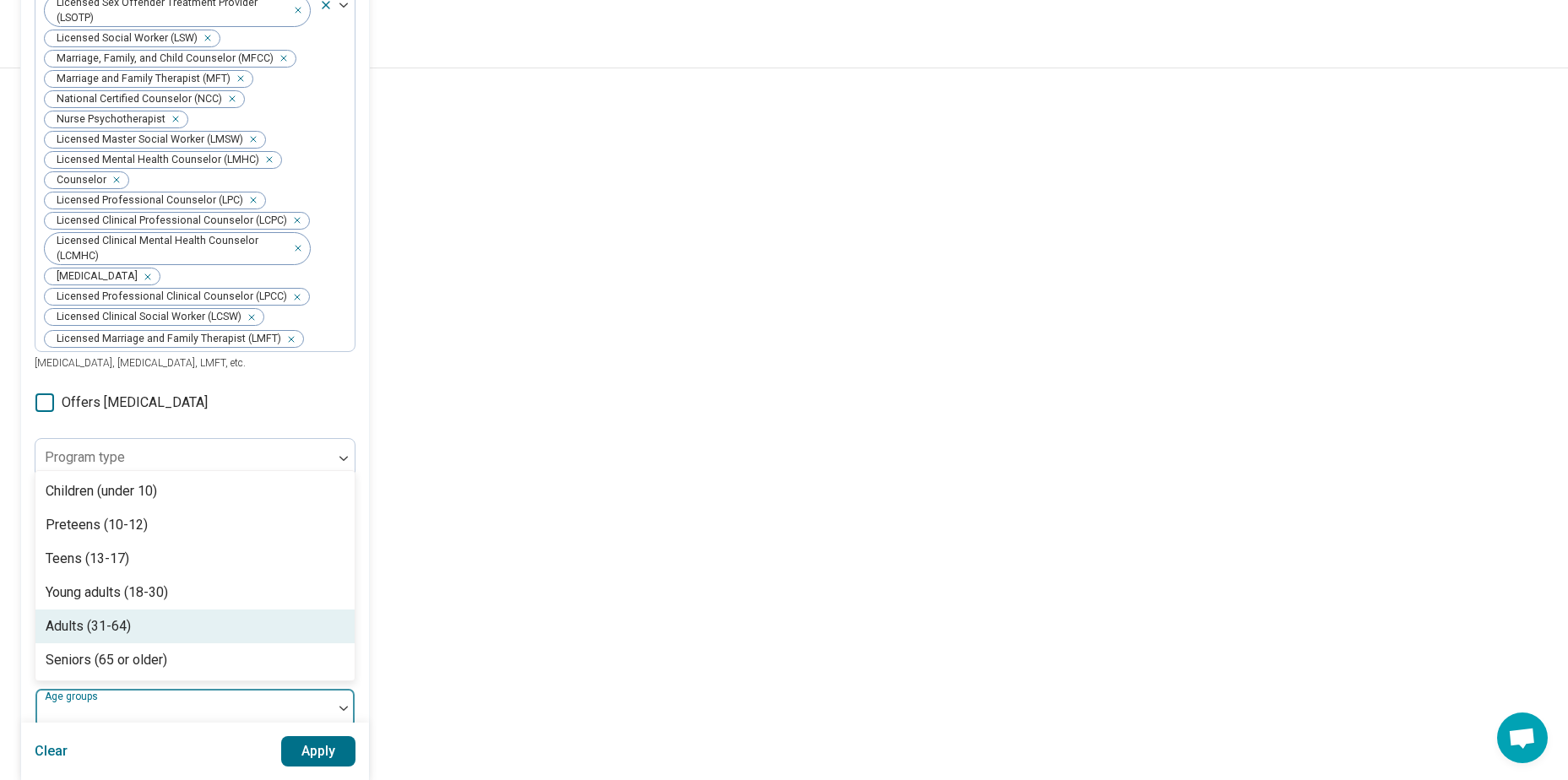
click at [103, 617] on div "Adults (31-64)" at bounding box center [88, 627] width 85 height 21
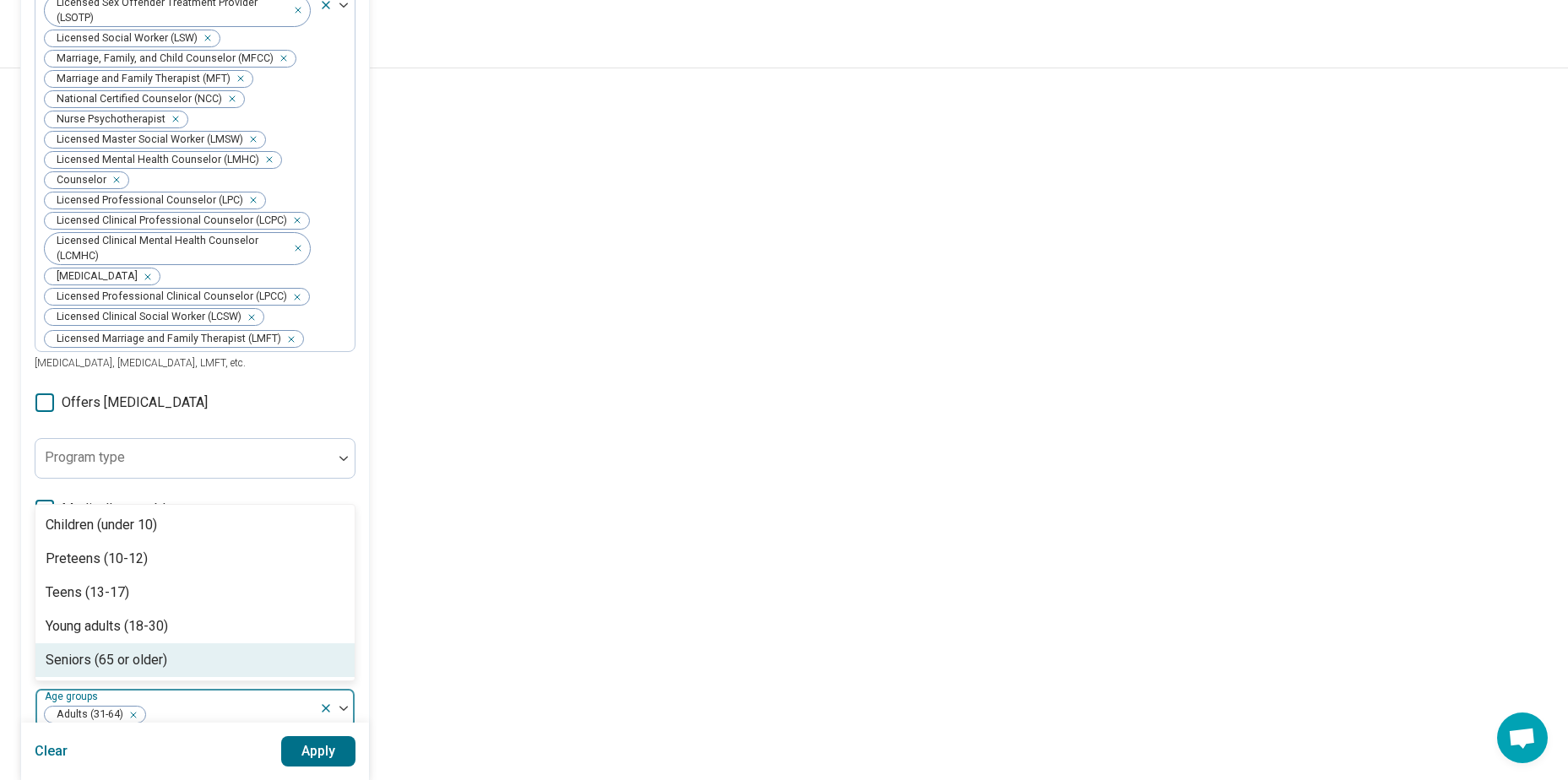
click at [327, 749] on button "Apply" at bounding box center [319, 751] width 75 height 30
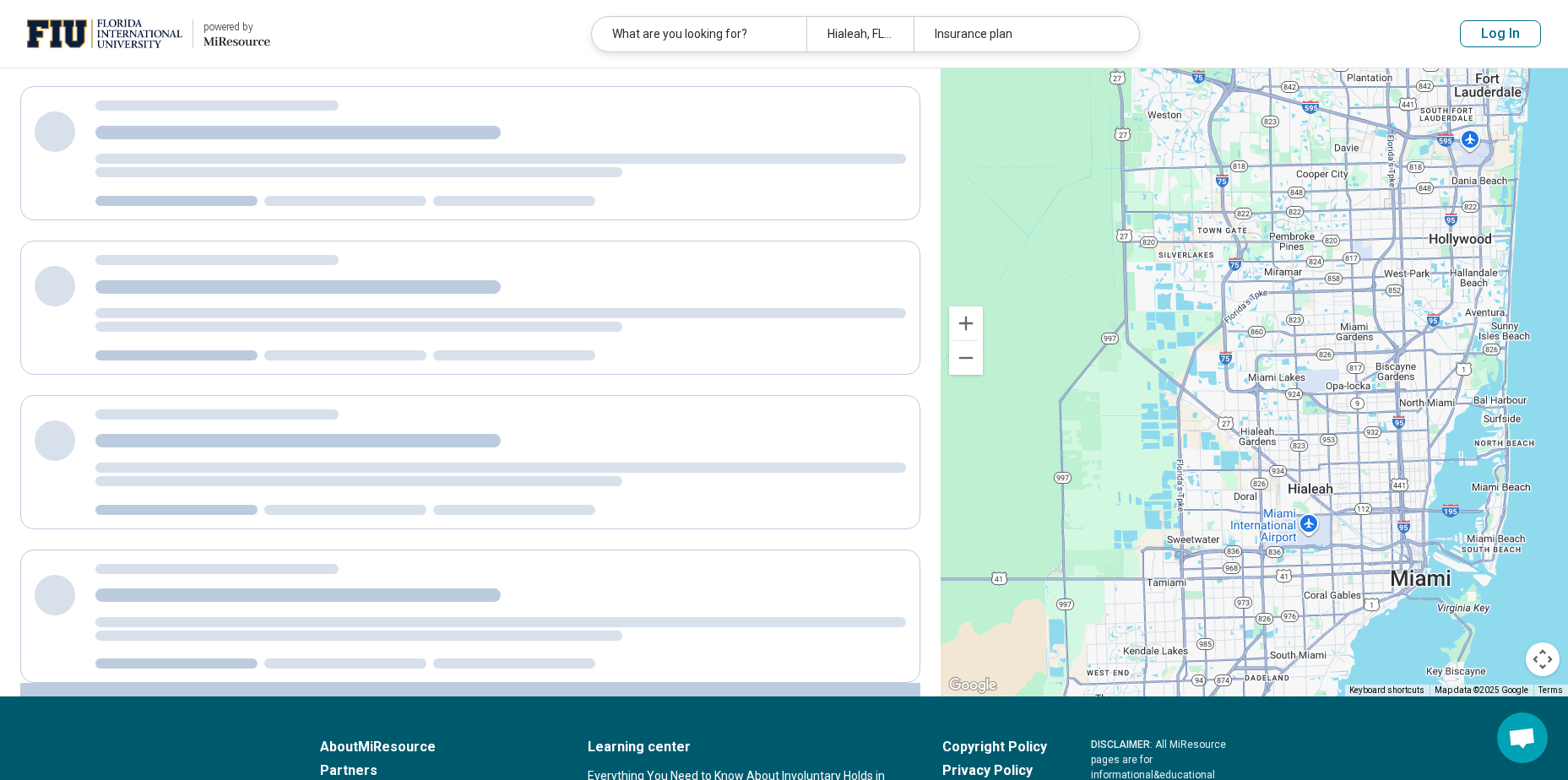
select select "***"
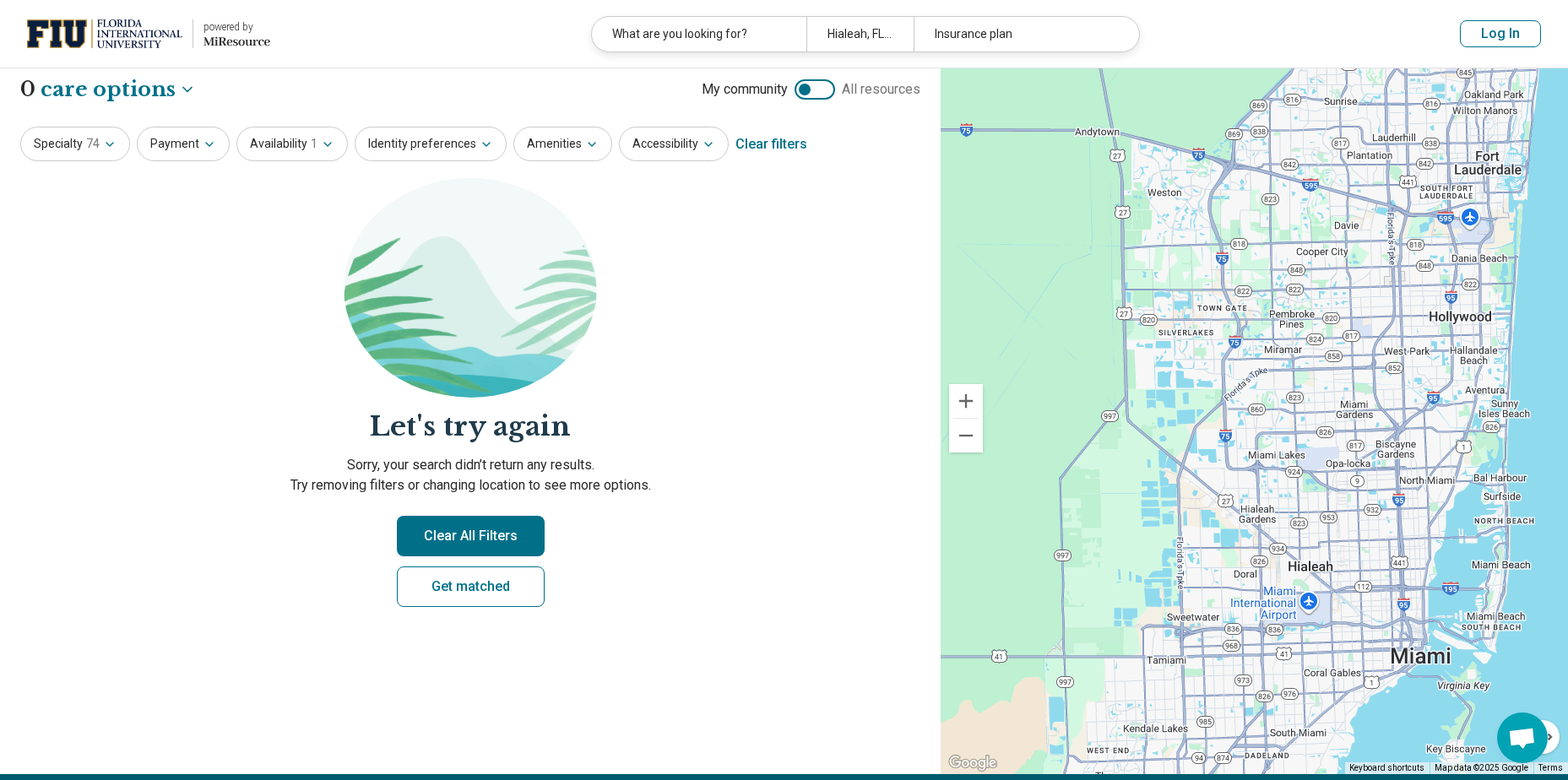
scroll to position [0, 0]
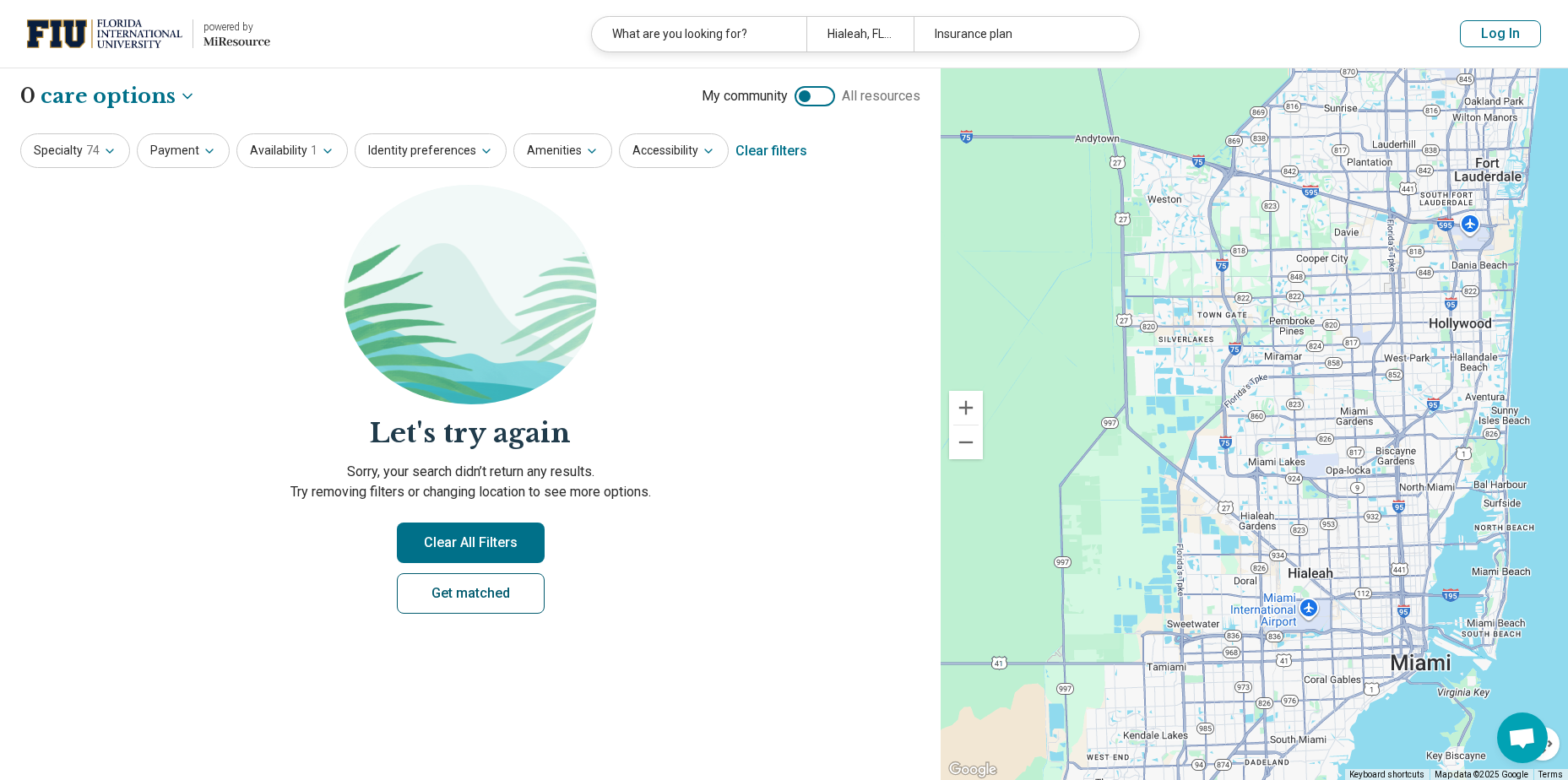
click at [458, 601] on link "Get matched" at bounding box center [471, 594] width 148 height 40
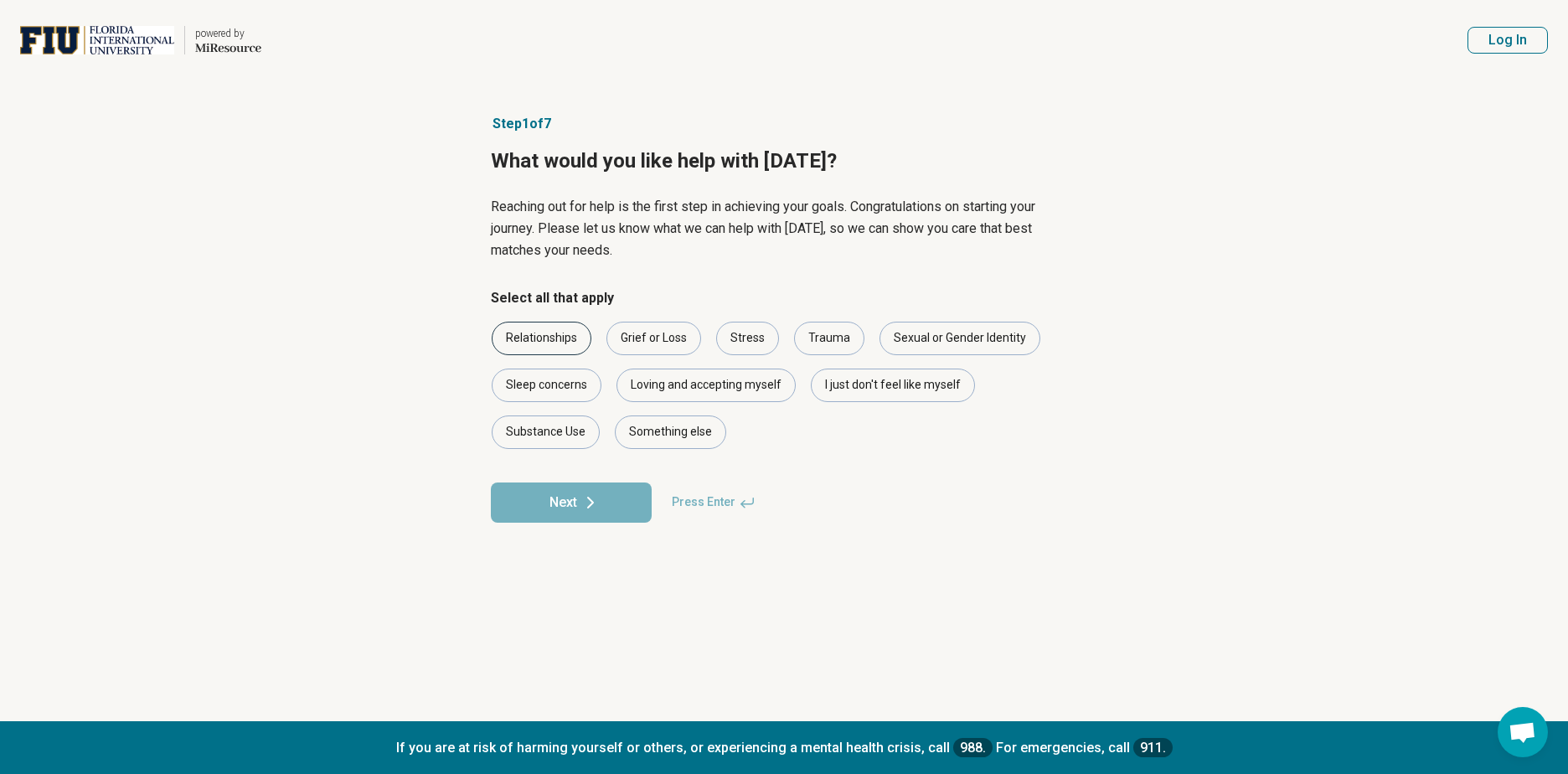
click at [551, 344] on div "Relationships" at bounding box center [542, 339] width 100 height 34
click at [645, 336] on div "Grief or Loss" at bounding box center [654, 339] width 94 height 34
click at [824, 345] on div "Trauma" at bounding box center [829, 339] width 70 height 34
click at [680, 392] on div "Loving and accepting myself" at bounding box center [706, 385] width 180 height 34
click at [573, 497] on button "Next" at bounding box center [571, 503] width 161 height 40
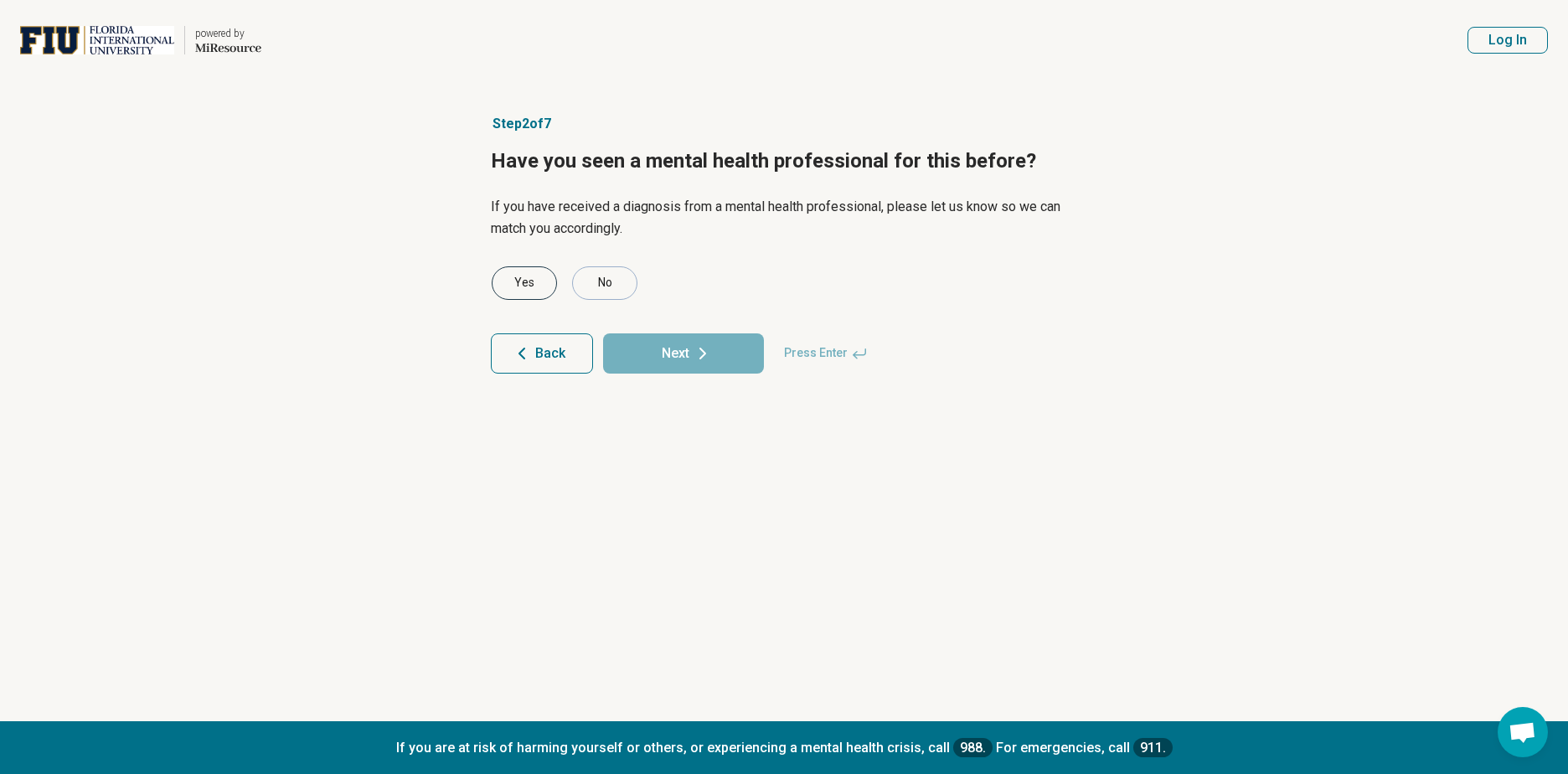
click at [530, 286] on div "Yes" at bounding box center [524, 284] width 65 height 34
click at [684, 358] on button "Next" at bounding box center [683, 353] width 161 height 40
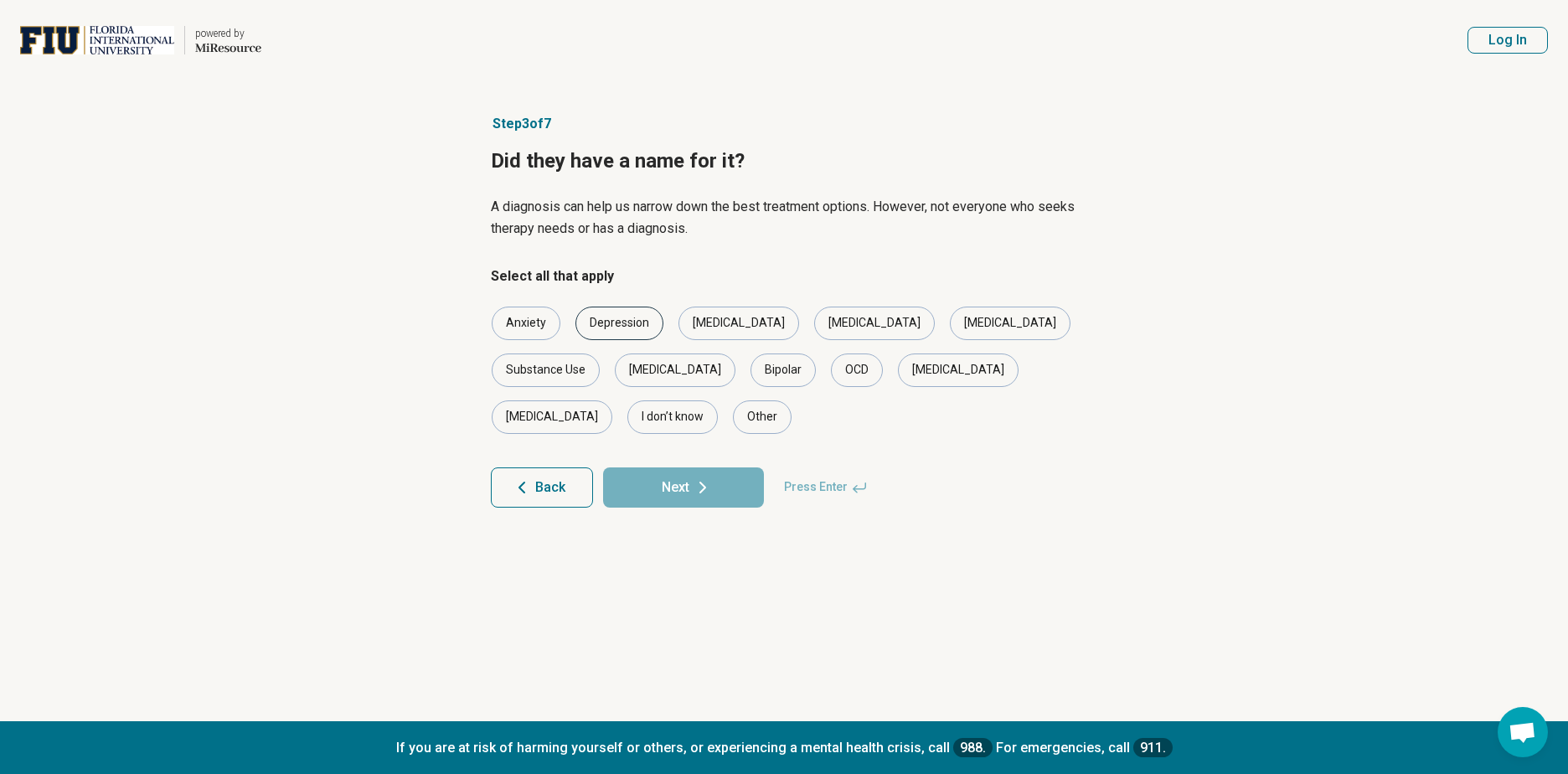
click at [607, 327] on div "Depression" at bounding box center [619, 324] width 88 height 34
click at [532, 327] on div "Anxiety" at bounding box center [526, 324] width 68 height 34
click at [751, 372] on div "Bipolar" at bounding box center [783, 370] width 65 height 34
click at [710, 468] on button "Next" at bounding box center [683, 488] width 161 height 40
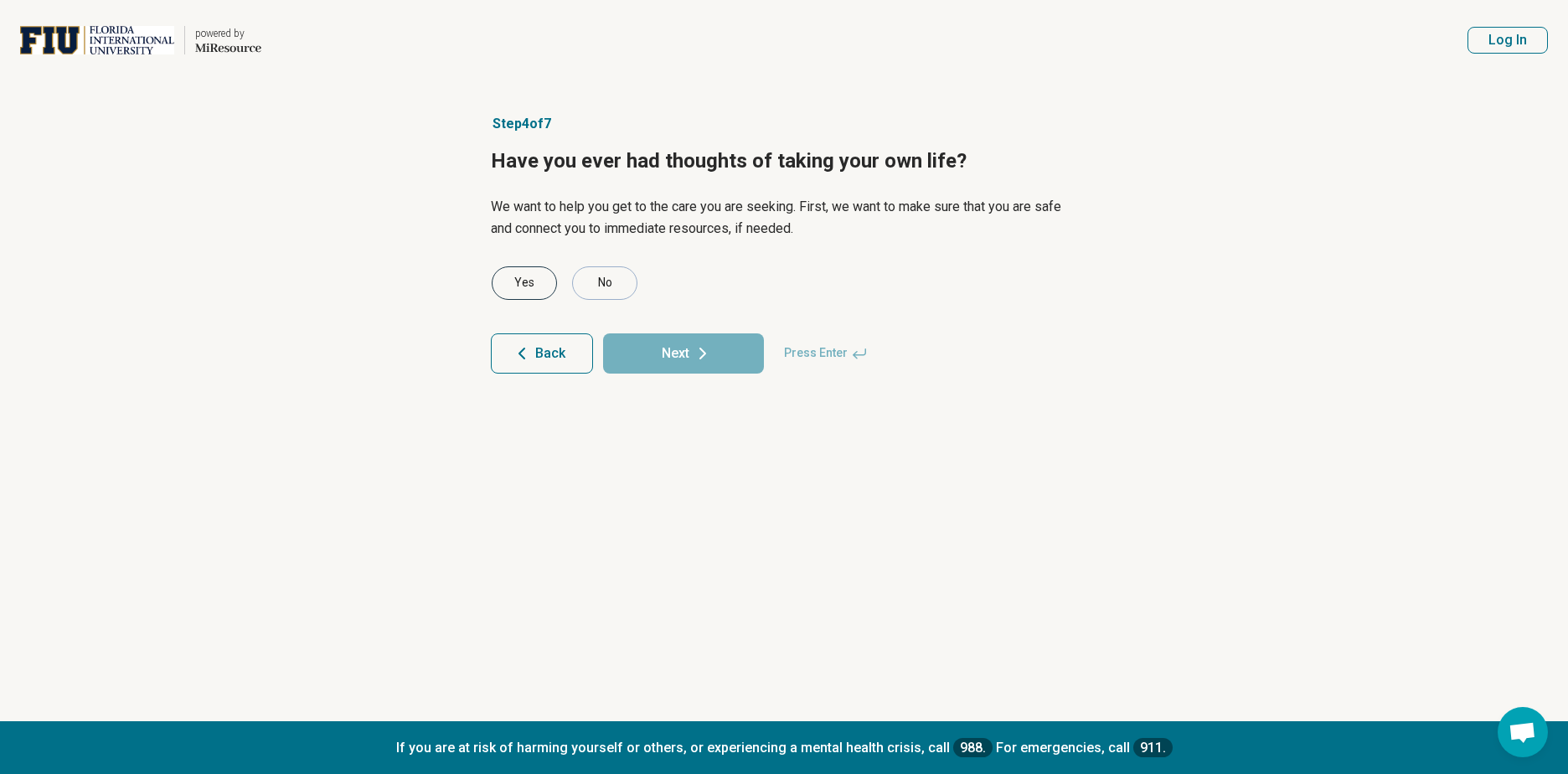
click at [531, 274] on div "Yes" at bounding box center [524, 284] width 65 height 34
click at [697, 356] on icon at bounding box center [703, 353] width 20 height 20
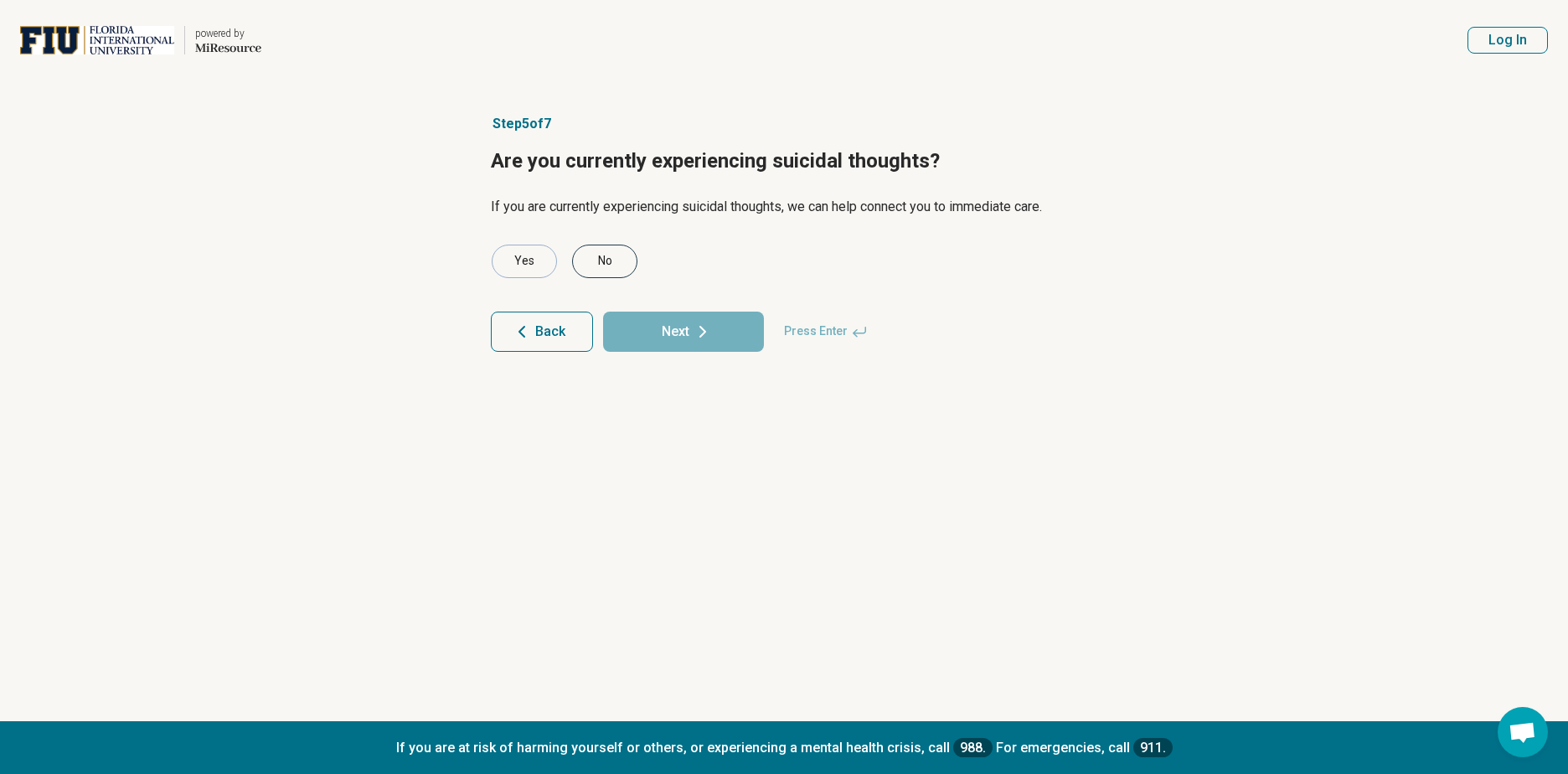
click at [621, 267] on div "No" at bounding box center [604, 262] width 65 height 34
click at [677, 343] on button "Next" at bounding box center [683, 331] width 161 height 40
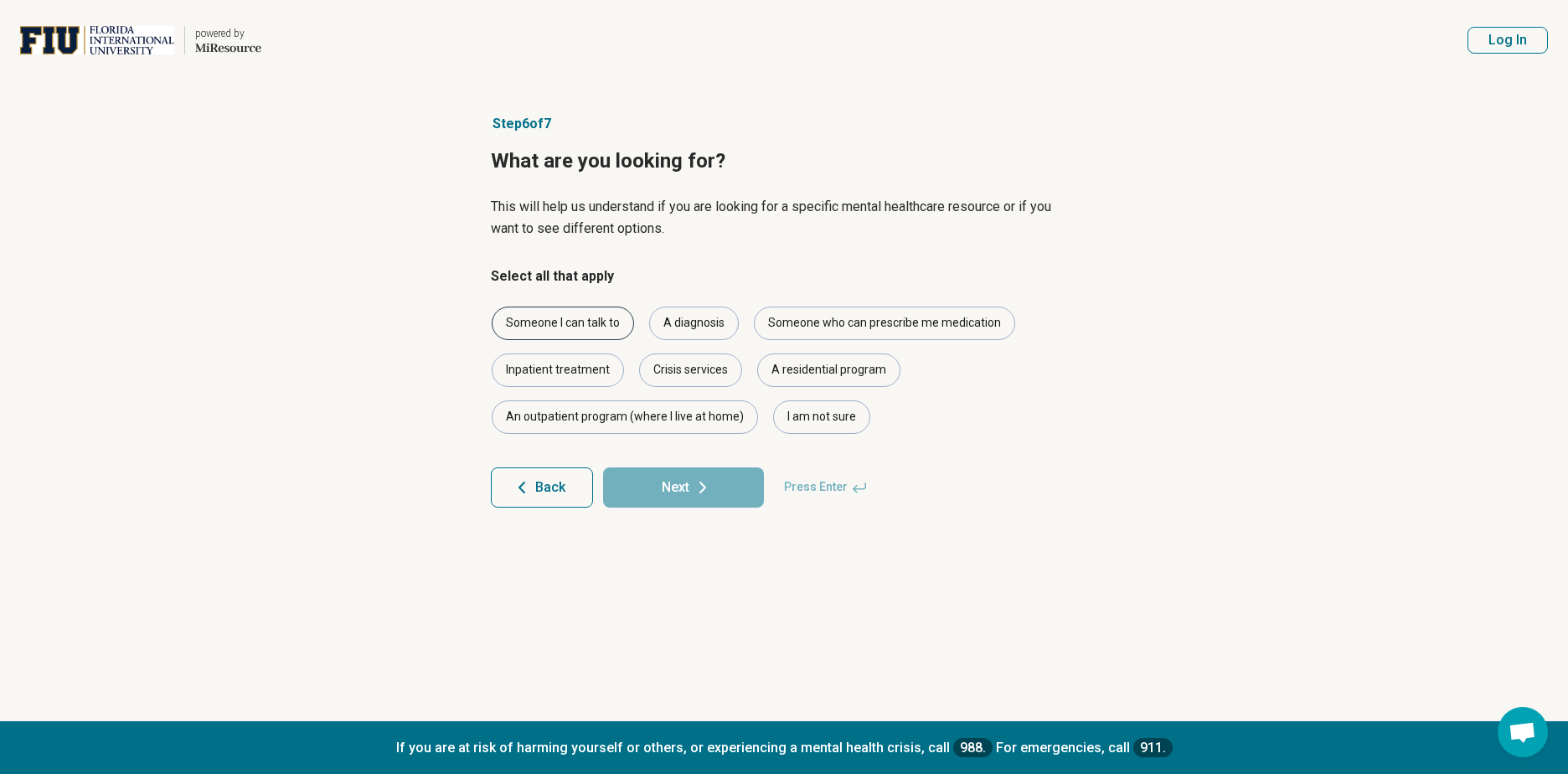
click at [598, 325] on div "Someone I can talk to" at bounding box center [563, 324] width 142 height 34
click at [673, 479] on button "Next" at bounding box center [683, 488] width 161 height 40
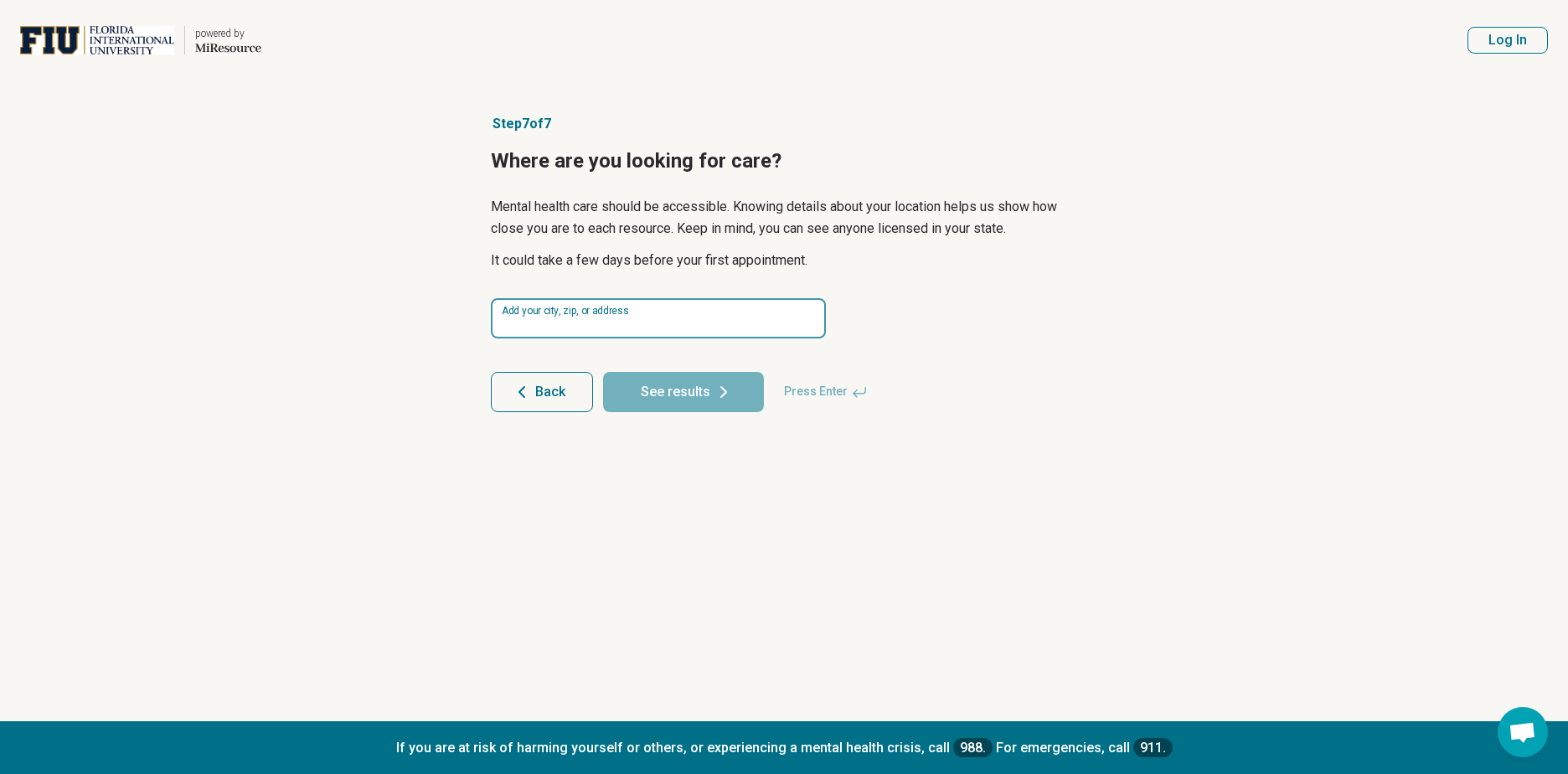
click at [579, 327] on input at bounding box center [658, 318] width 335 height 40
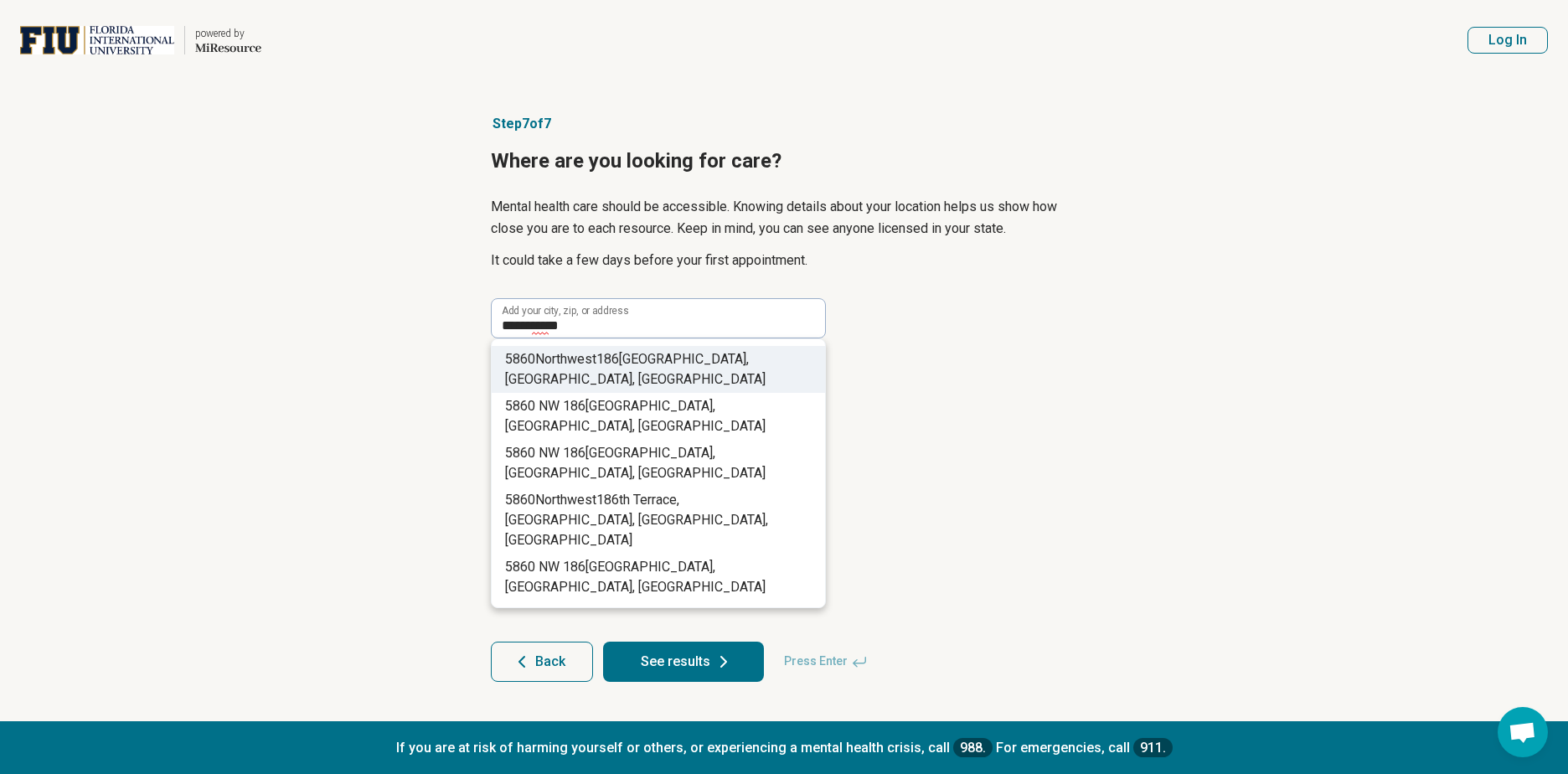
click at [652, 364] on span "th Street, Hialeah, FL, USA" at bounding box center [635, 369] width 261 height 36
type input "**********"
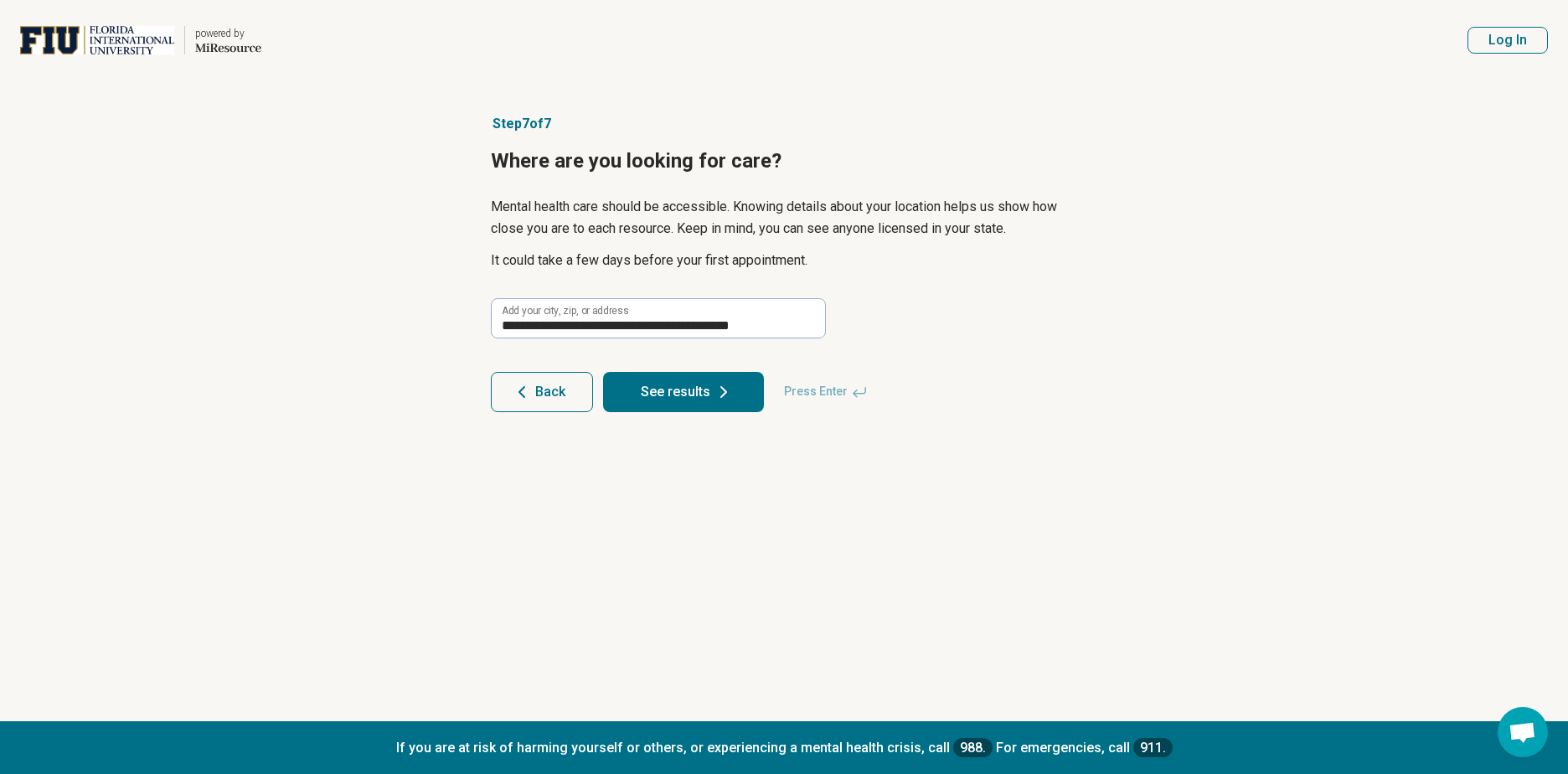
click at [668, 391] on button "See results" at bounding box center [683, 391] width 161 height 40
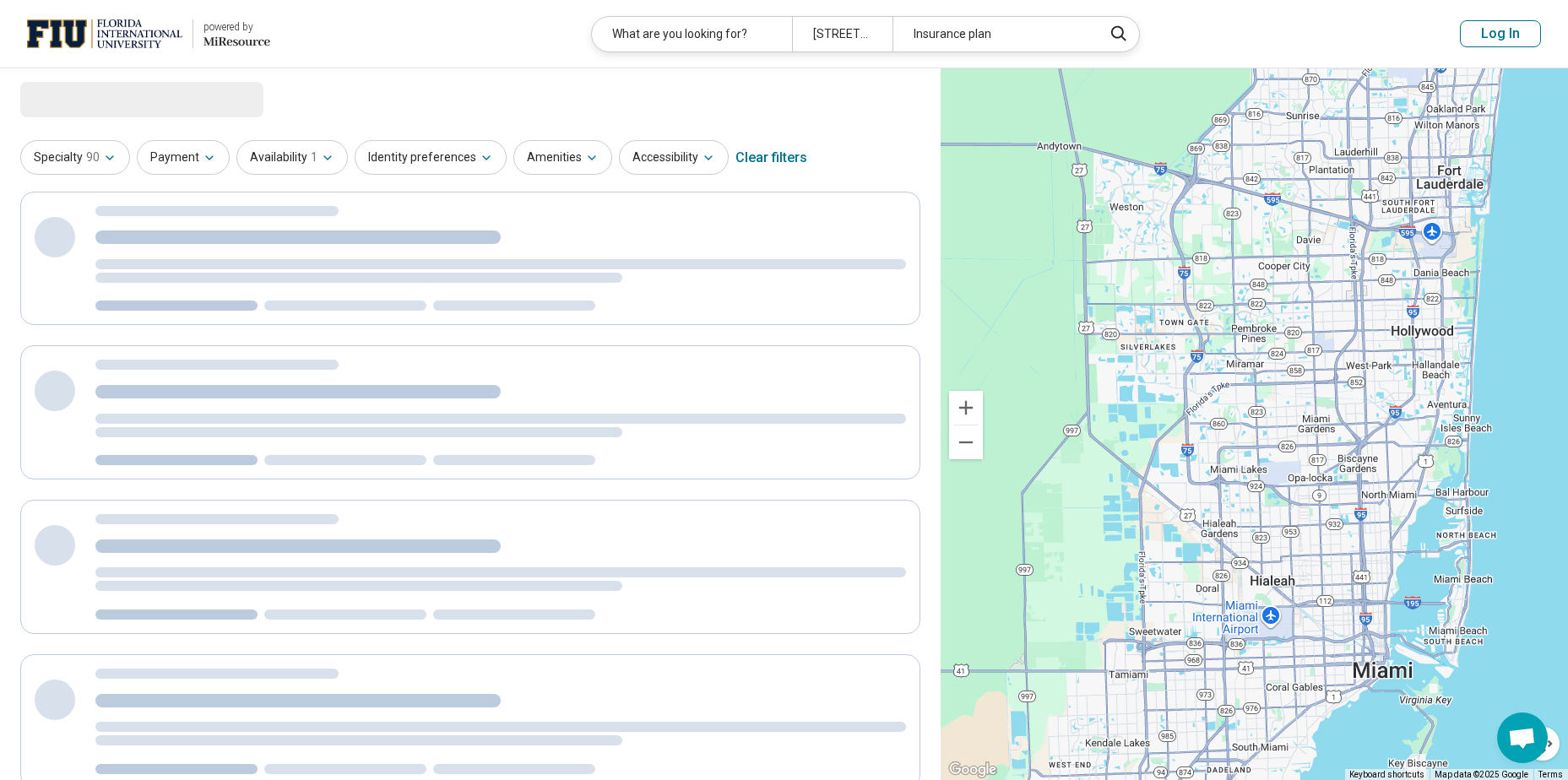
select select "***"
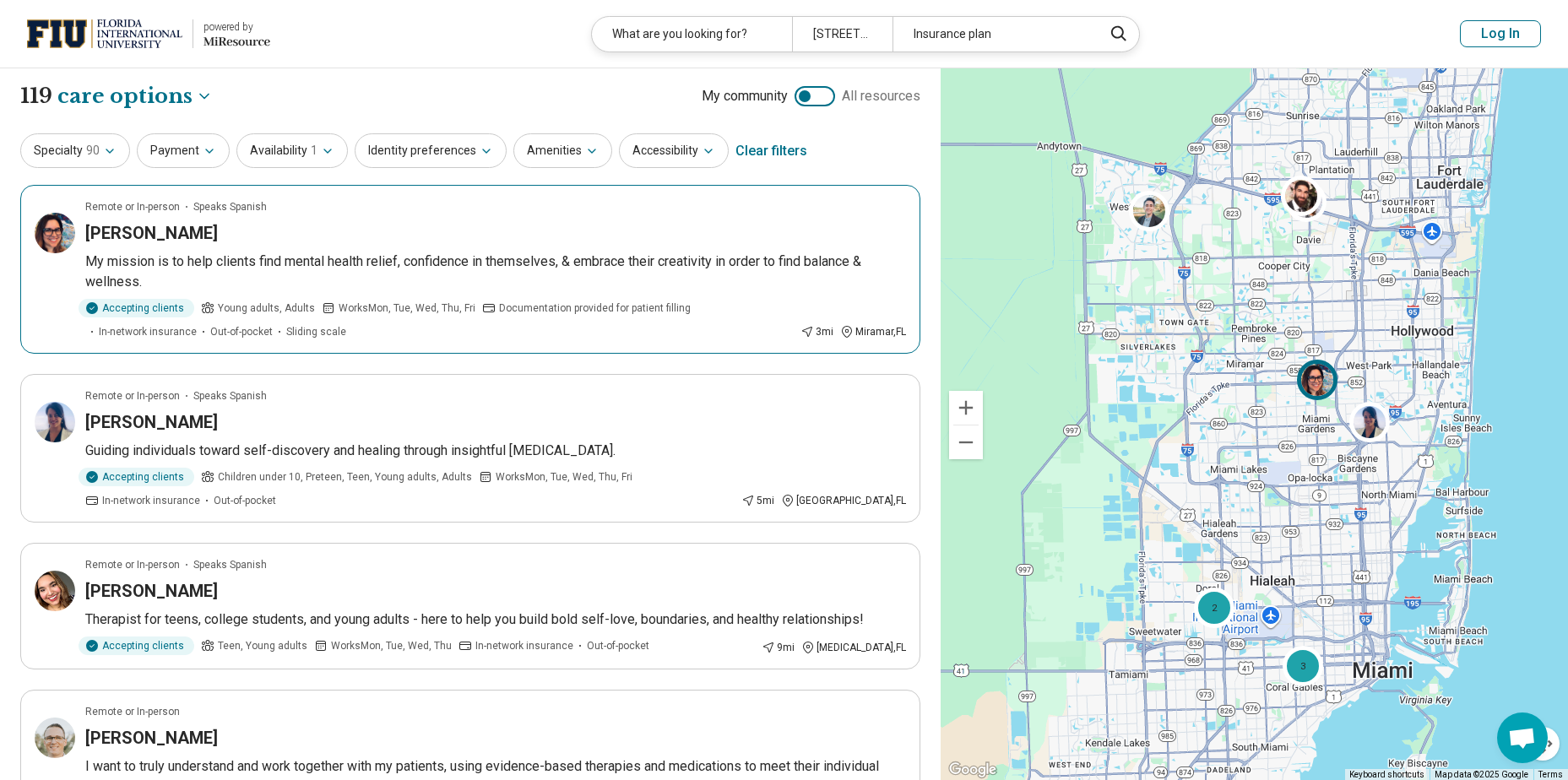
click at [1319, 380] on img at bounding box center [1316, 379] width 40 height 40
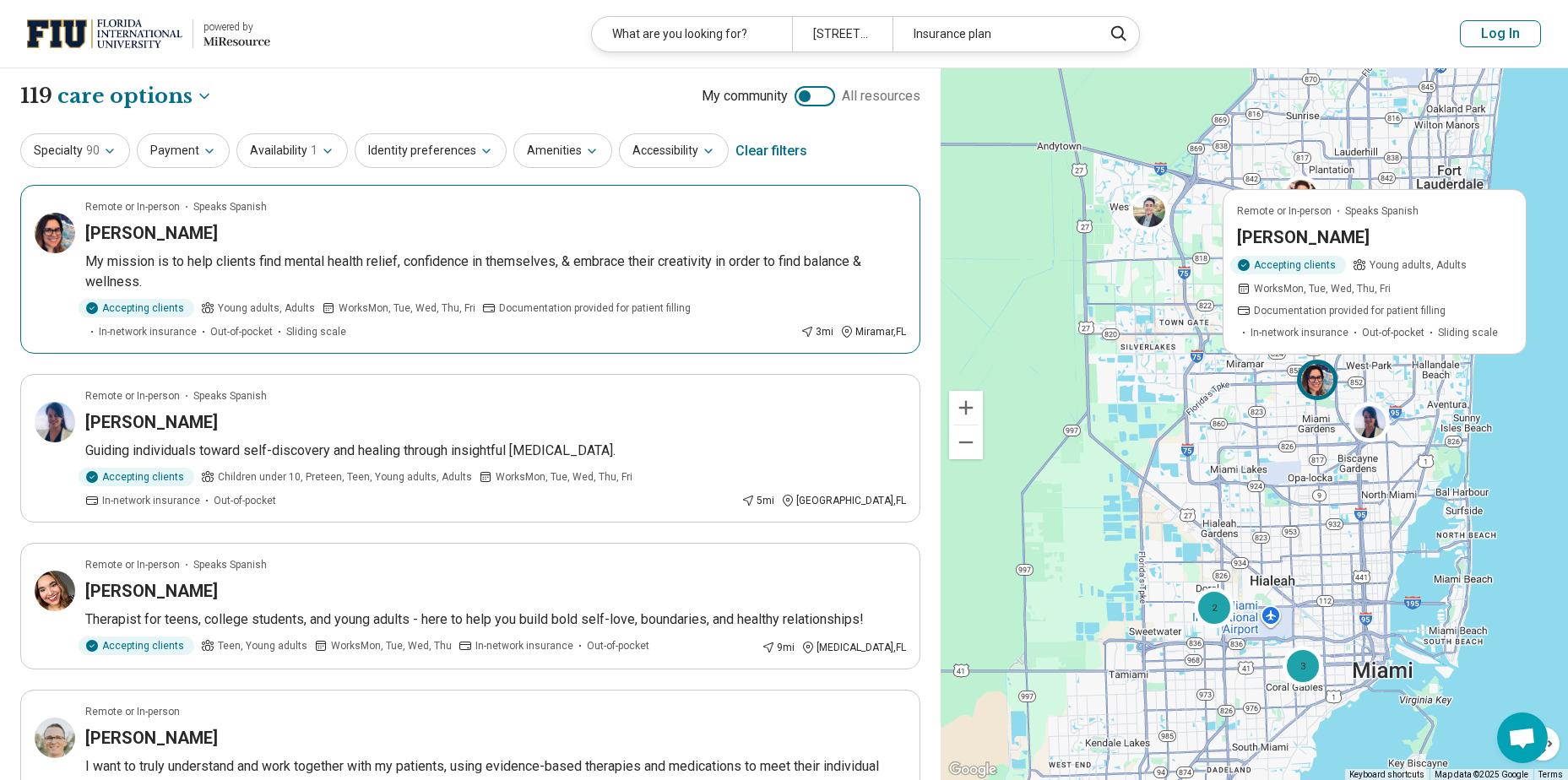
click at [1295, 238] on h3 "Janette Macias" at bounding box center [1304, 237] width 133 height 23
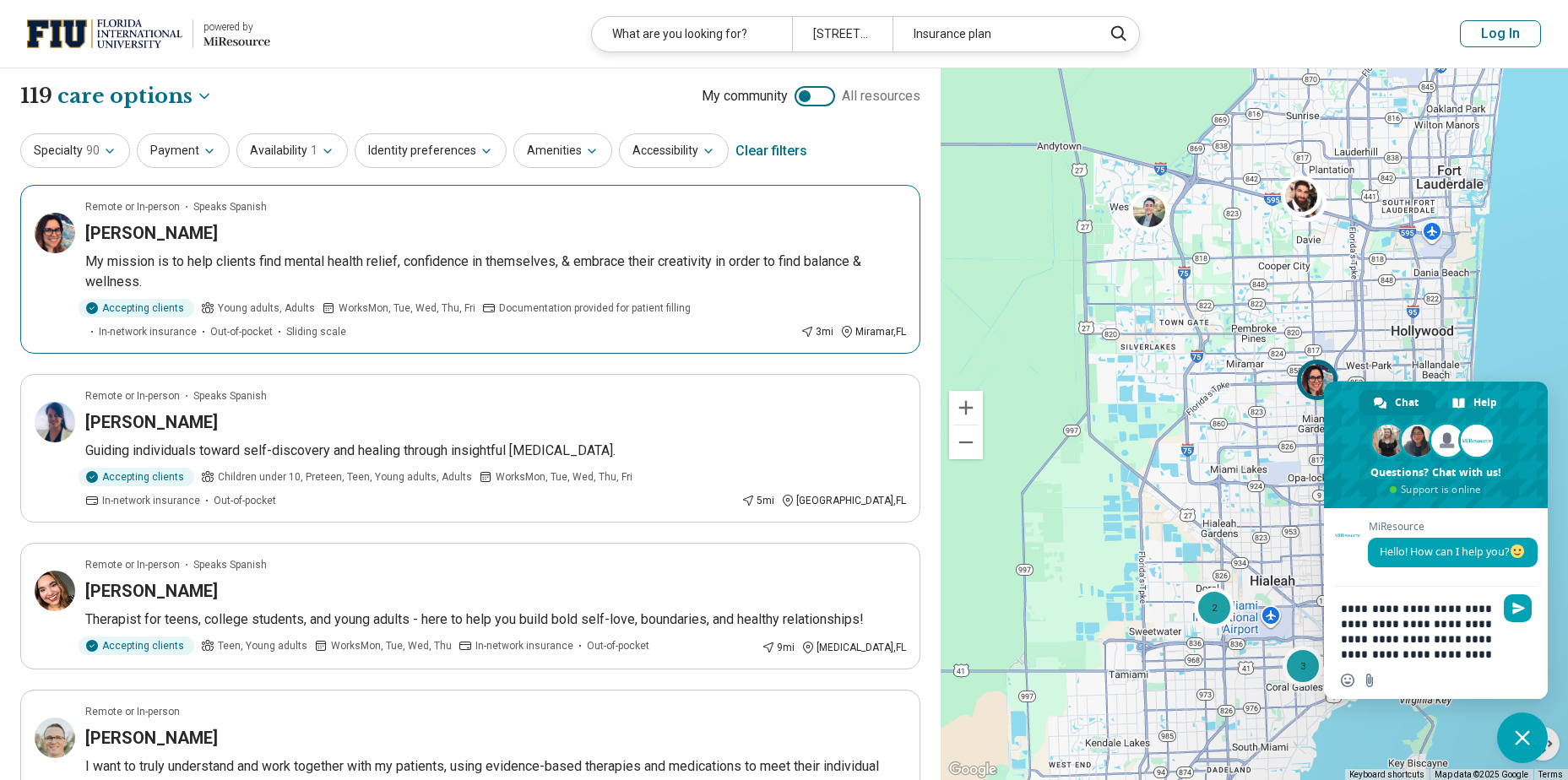
type textarea "**********"
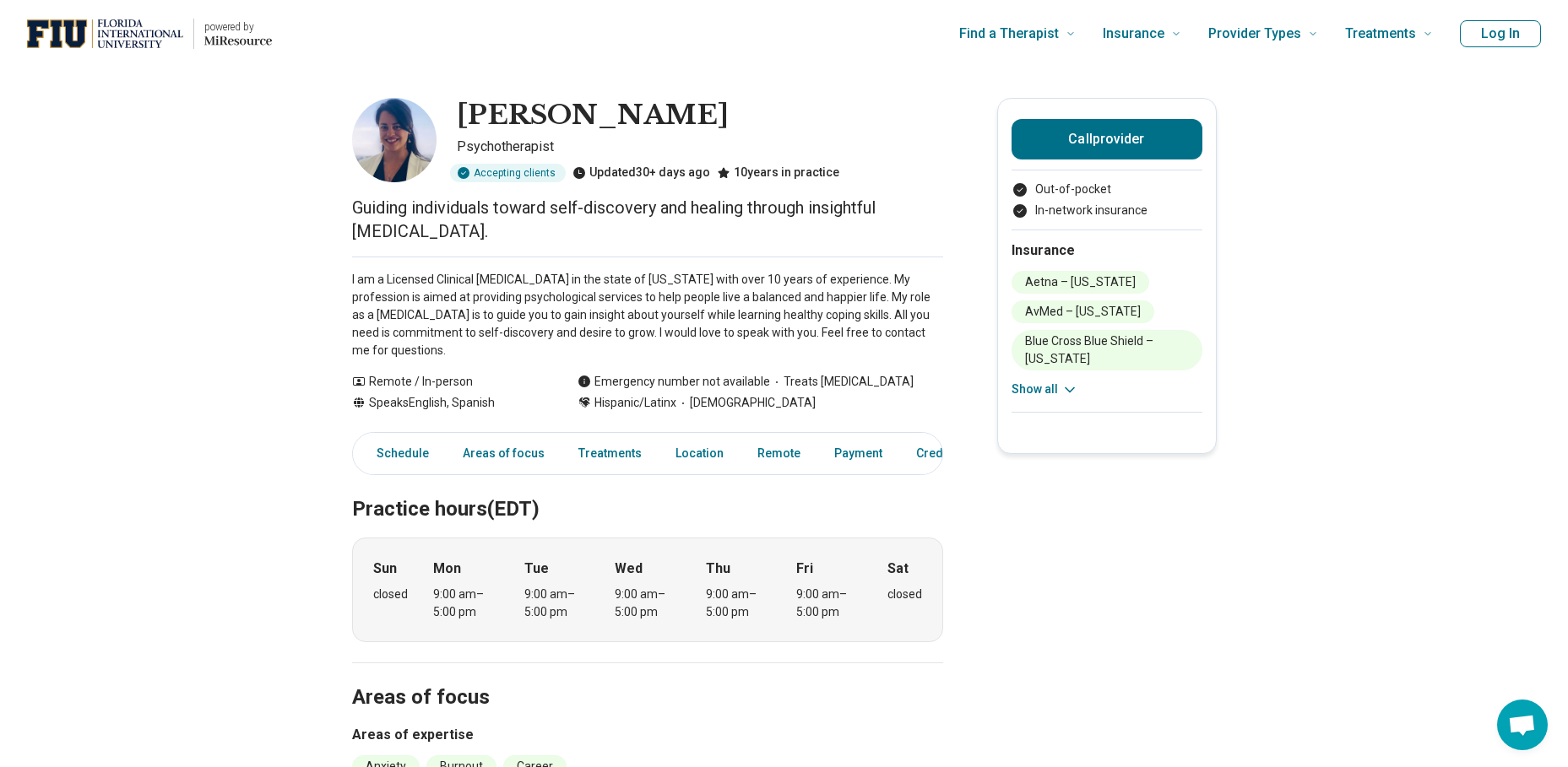
click at [1057, 386] on button "Show all" at bounding box center [1044, 390] width 66 height 18
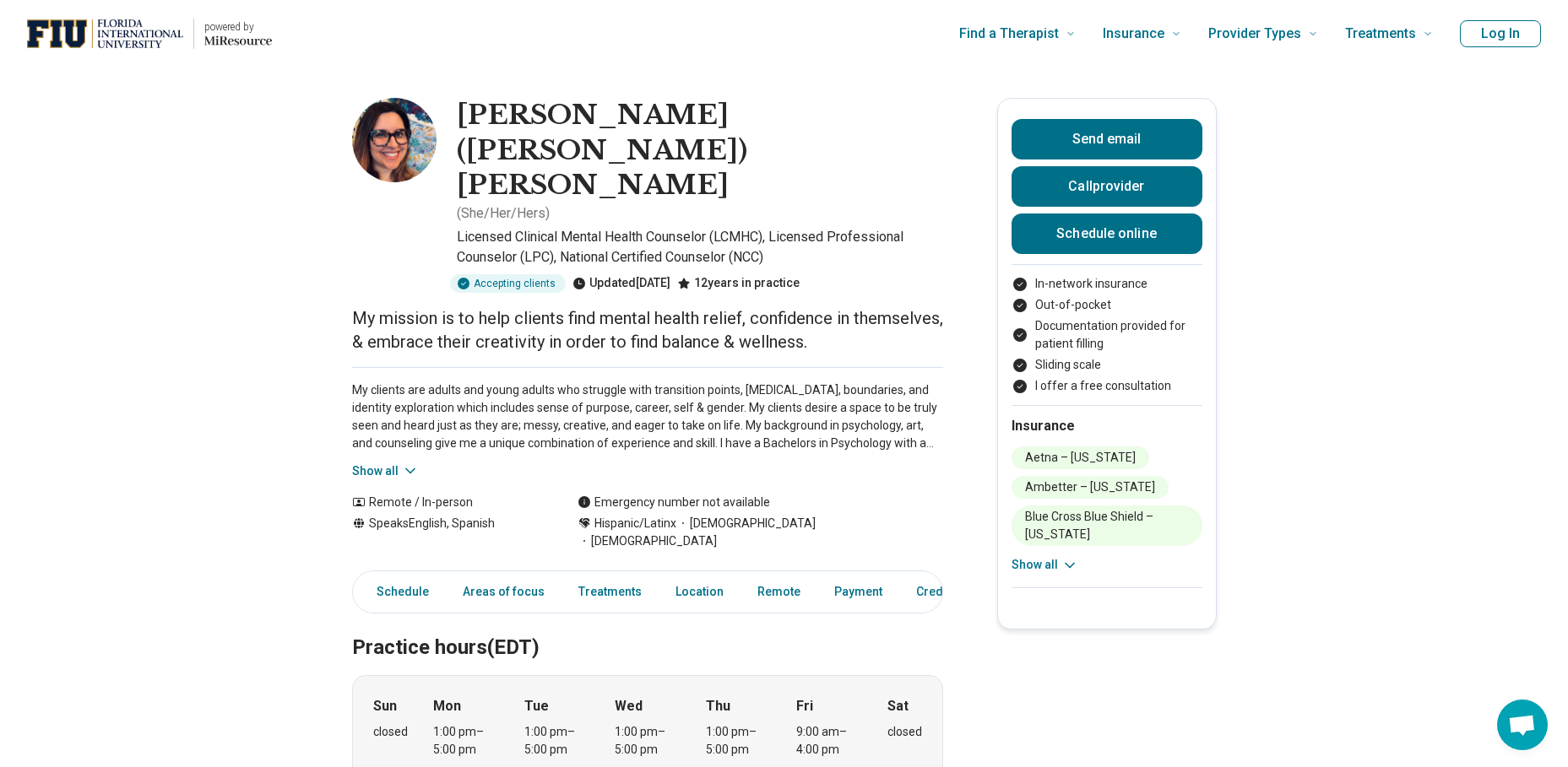
click at [1043, 556] on button "Show all" at bounding box center [1044, 565] width 66 height 18
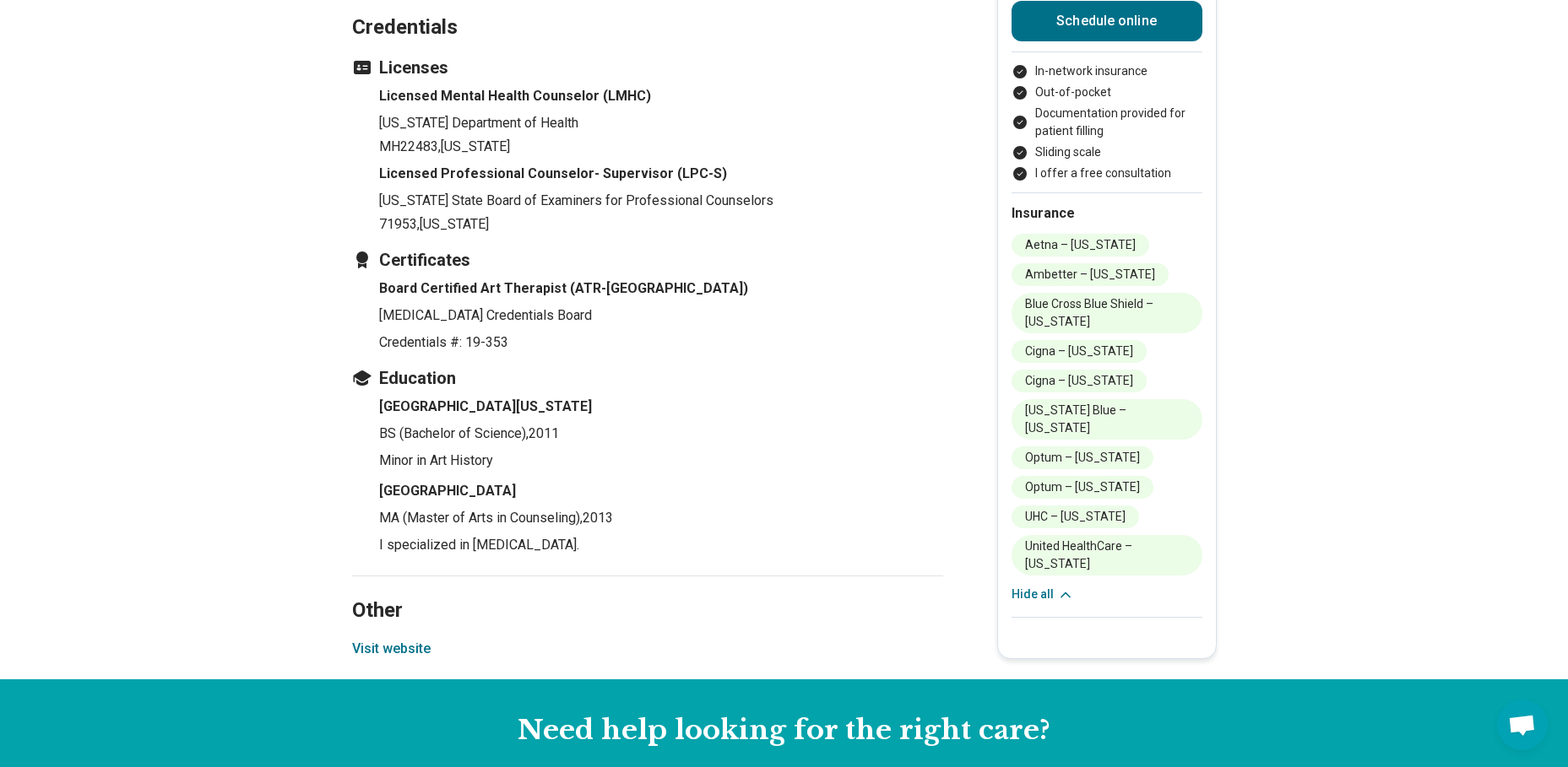
scroll to position [2300, 0]
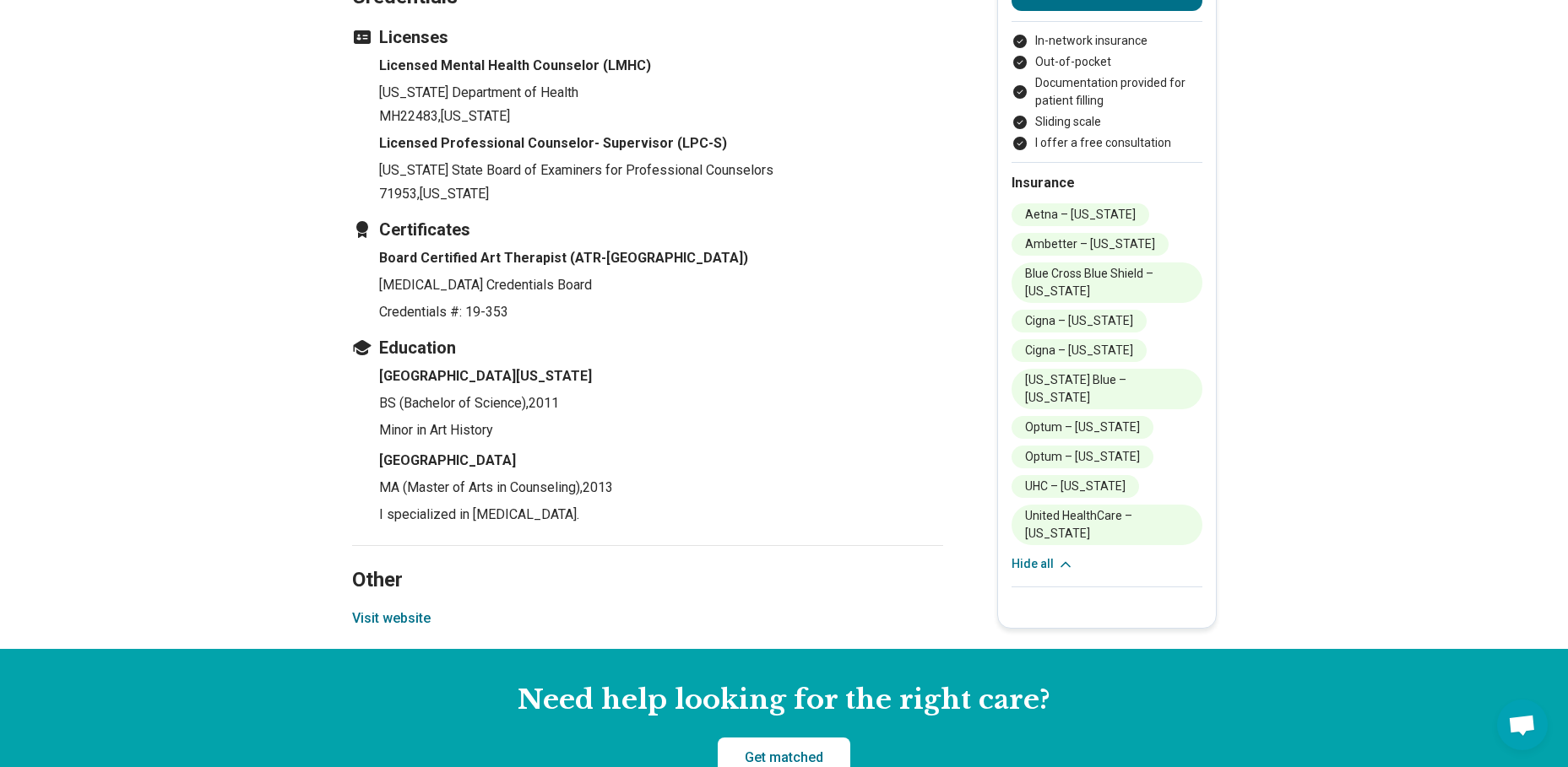
click at [371, 608] on button "Visit website" at bounding box center [392, 618] width 79 height 21
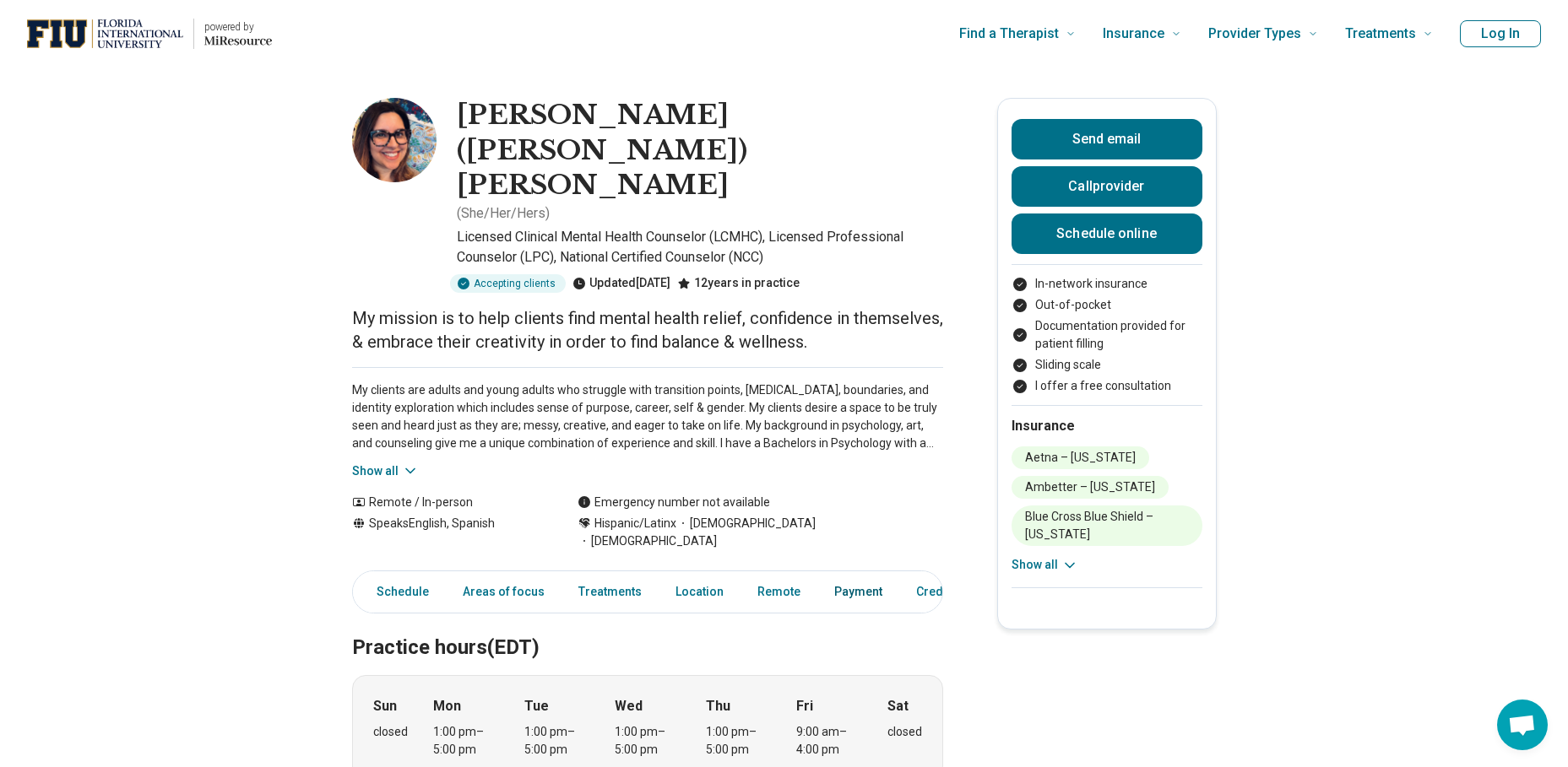
click at [858, 574] on link "Payment" at bounding box center [858, 591] width 68 height 35
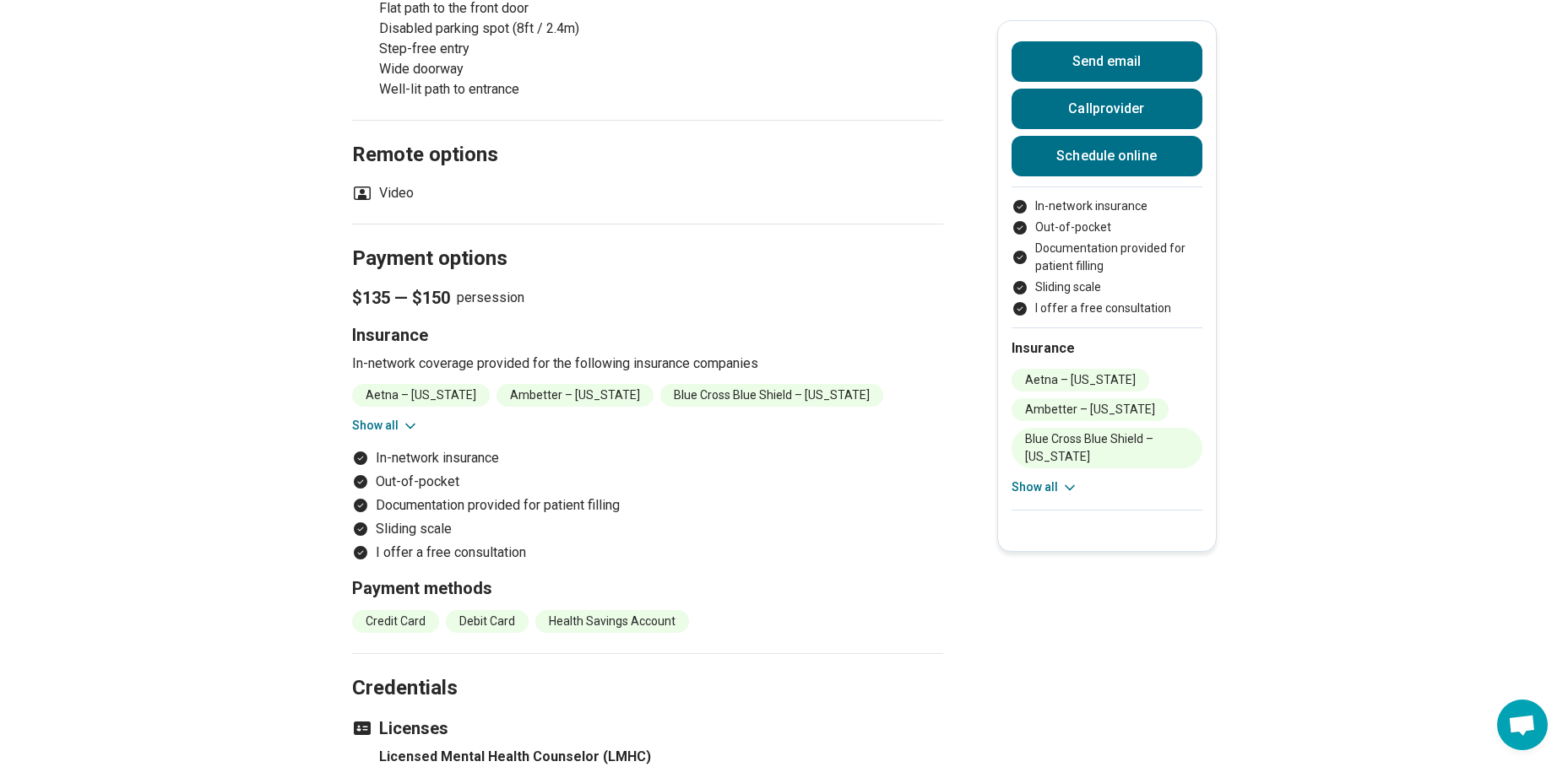
scroll to position [1705, 0]
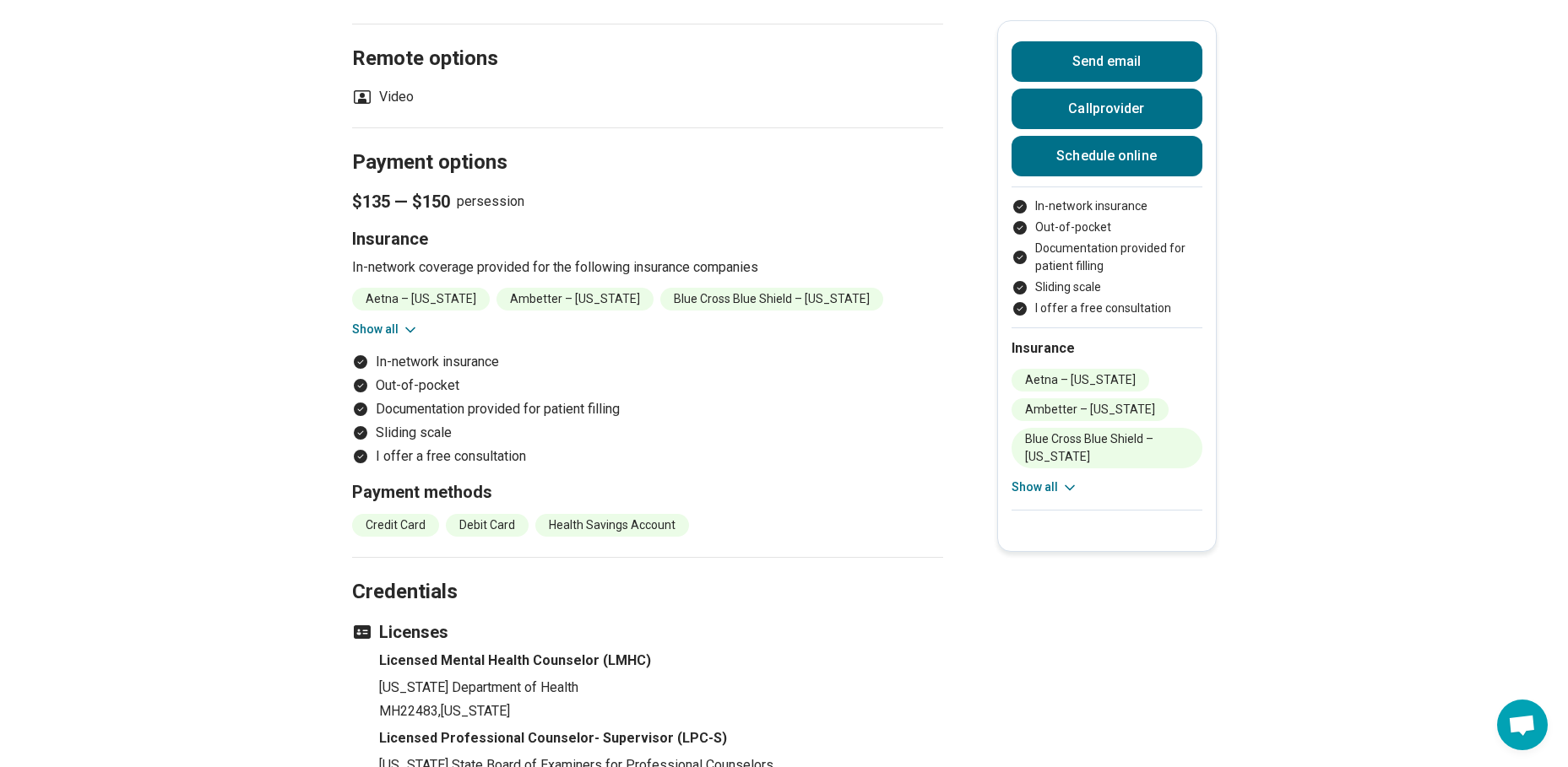
click at [407, 322] on icon at bounding box center [410, 330] width 17 height 17
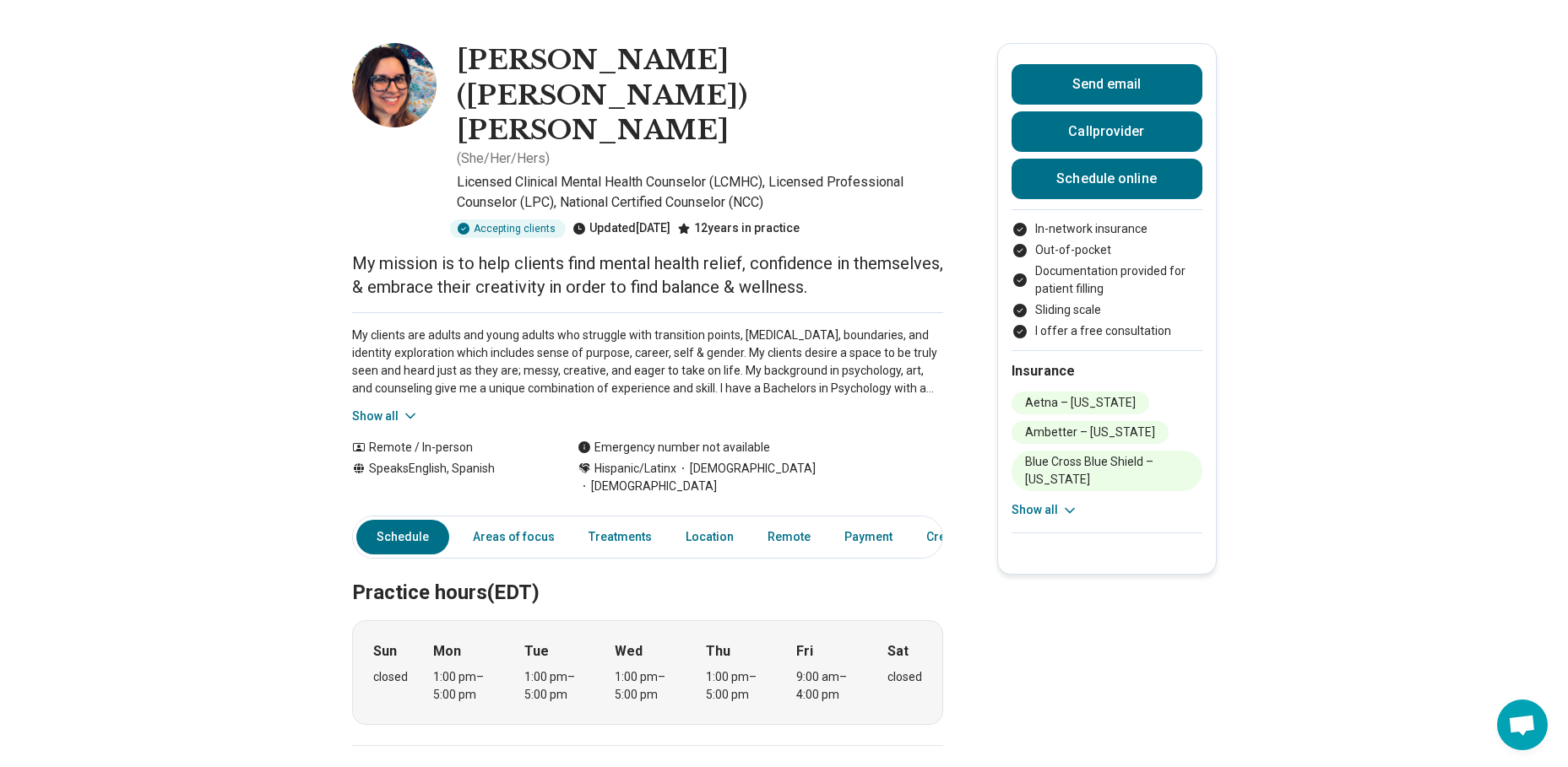
scroll to position [0, 0]
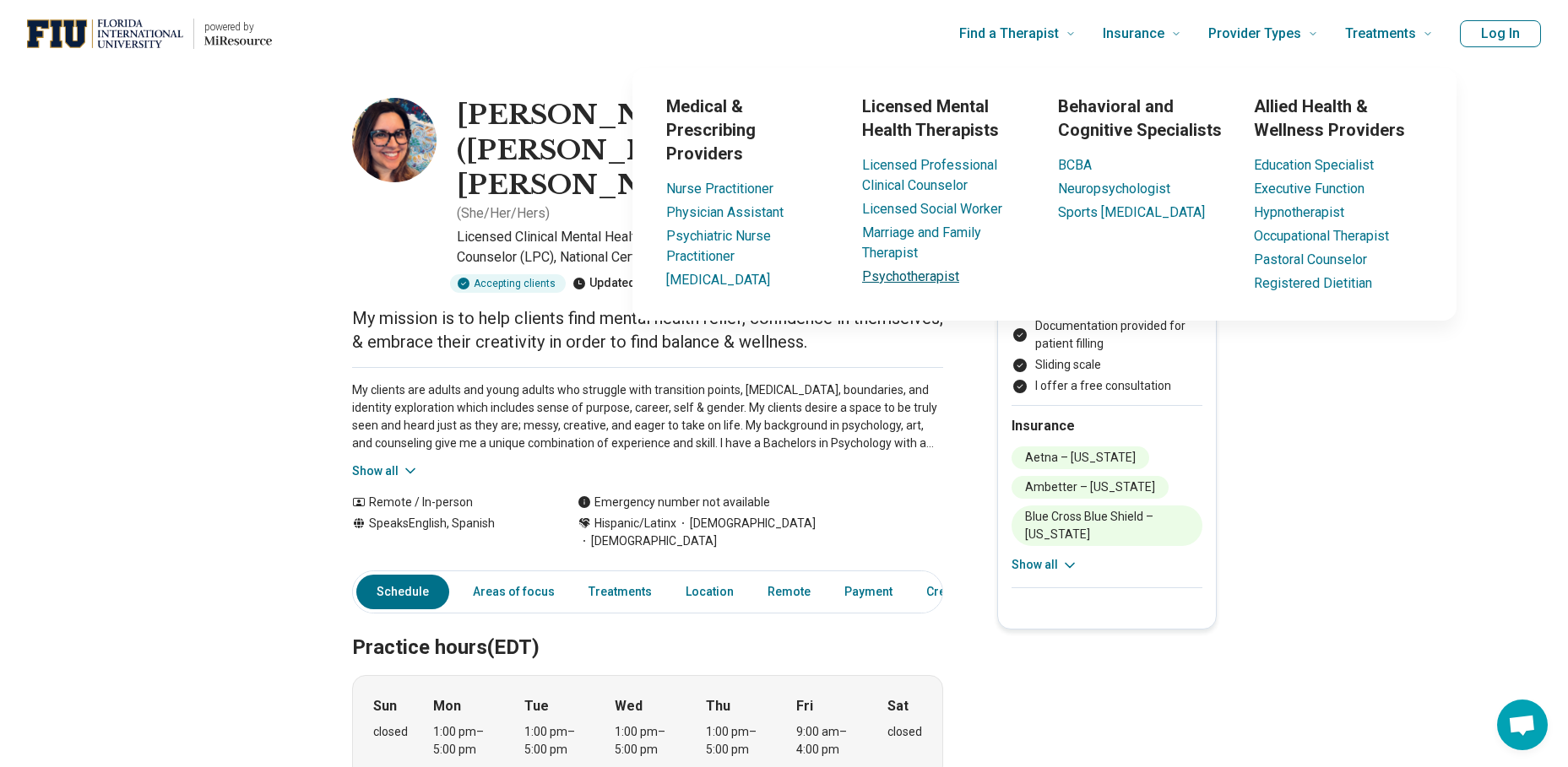
click at [896, 278] on link "Psychotherapist" at bounding box center [911, 277] width 97 height 16
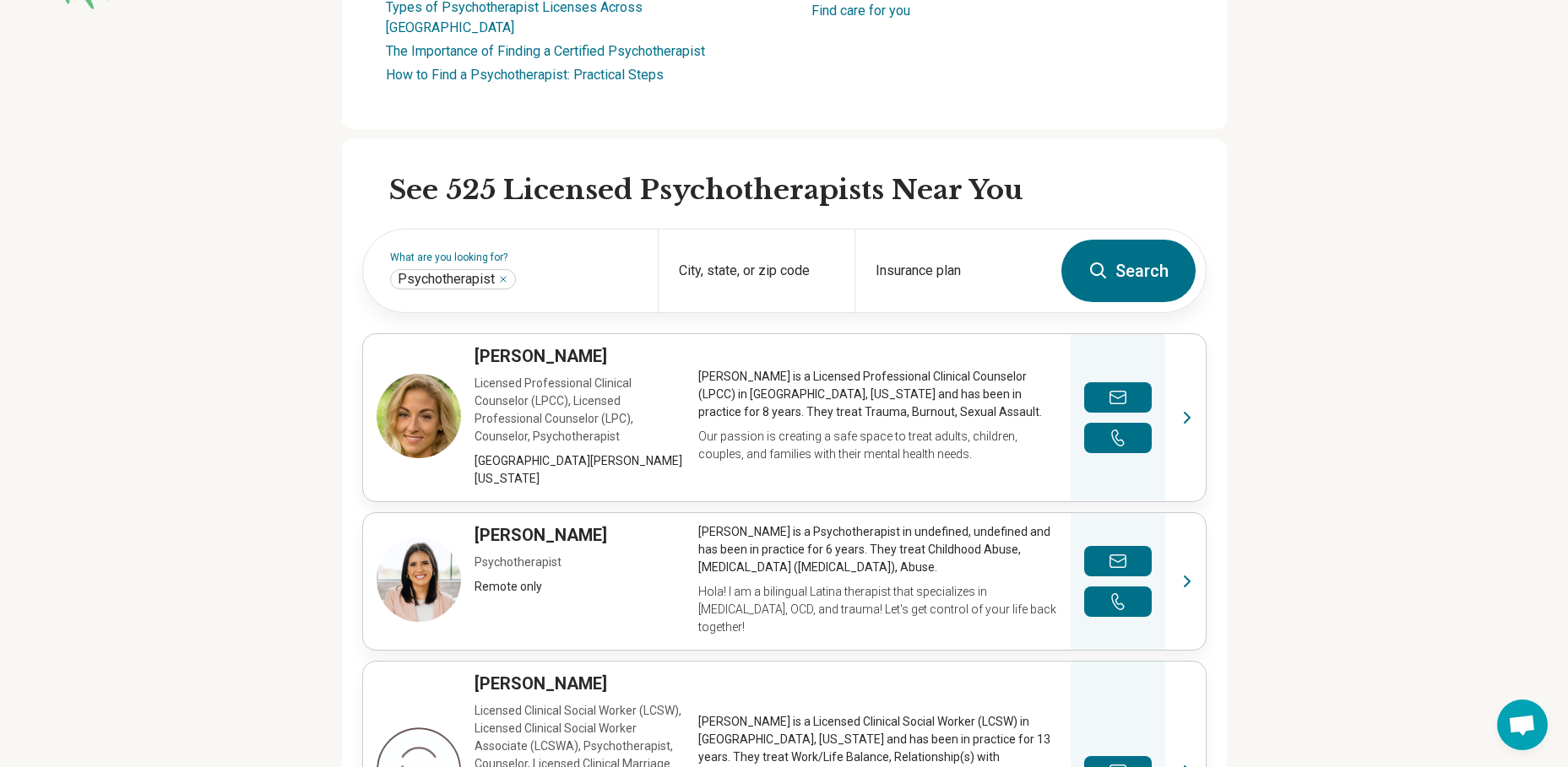
scroll to position [435, 0]
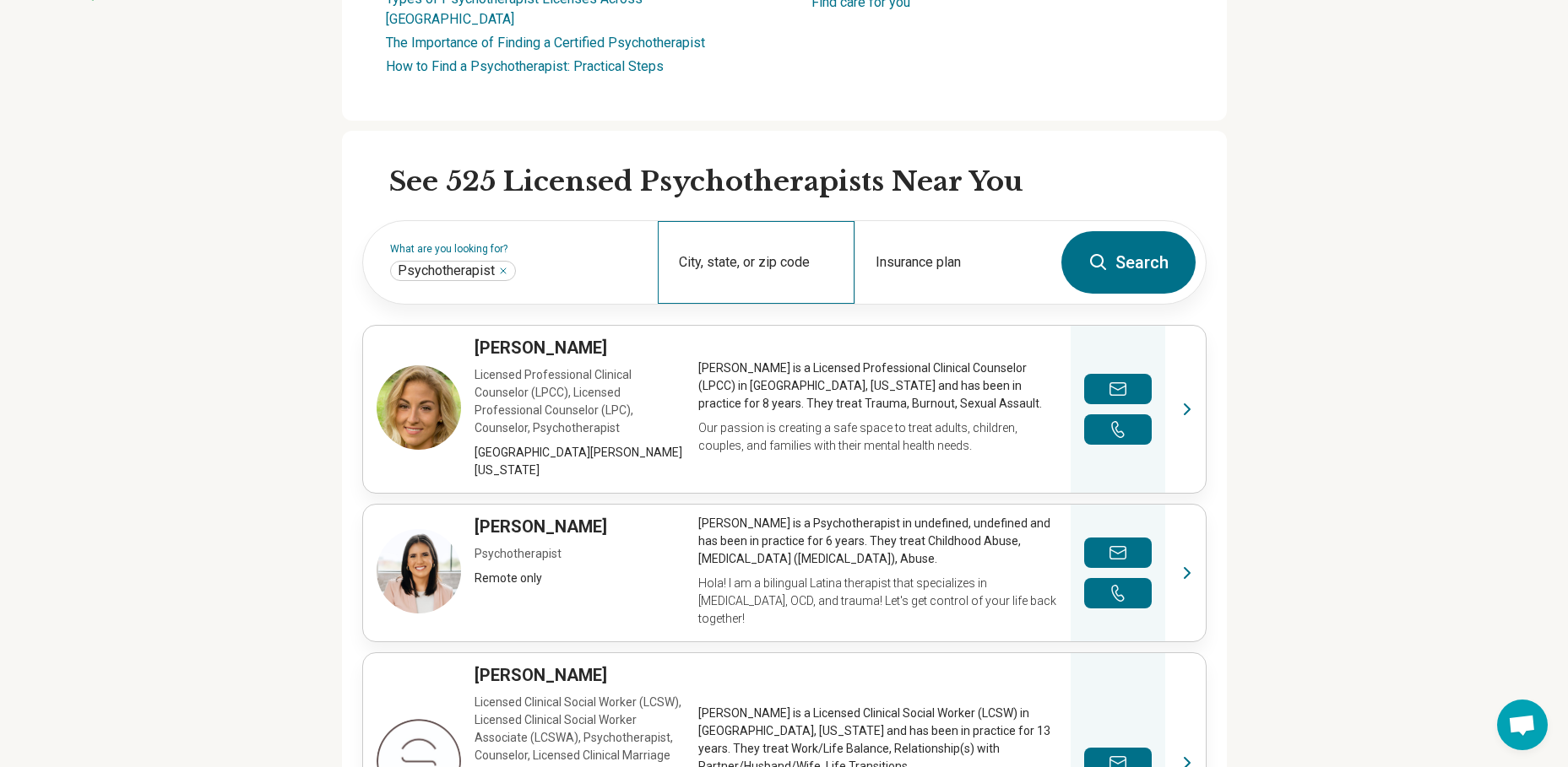
click at [705, 235] on div "City, state, or zip code" at bounding box center [756, 263] width 196 height 82
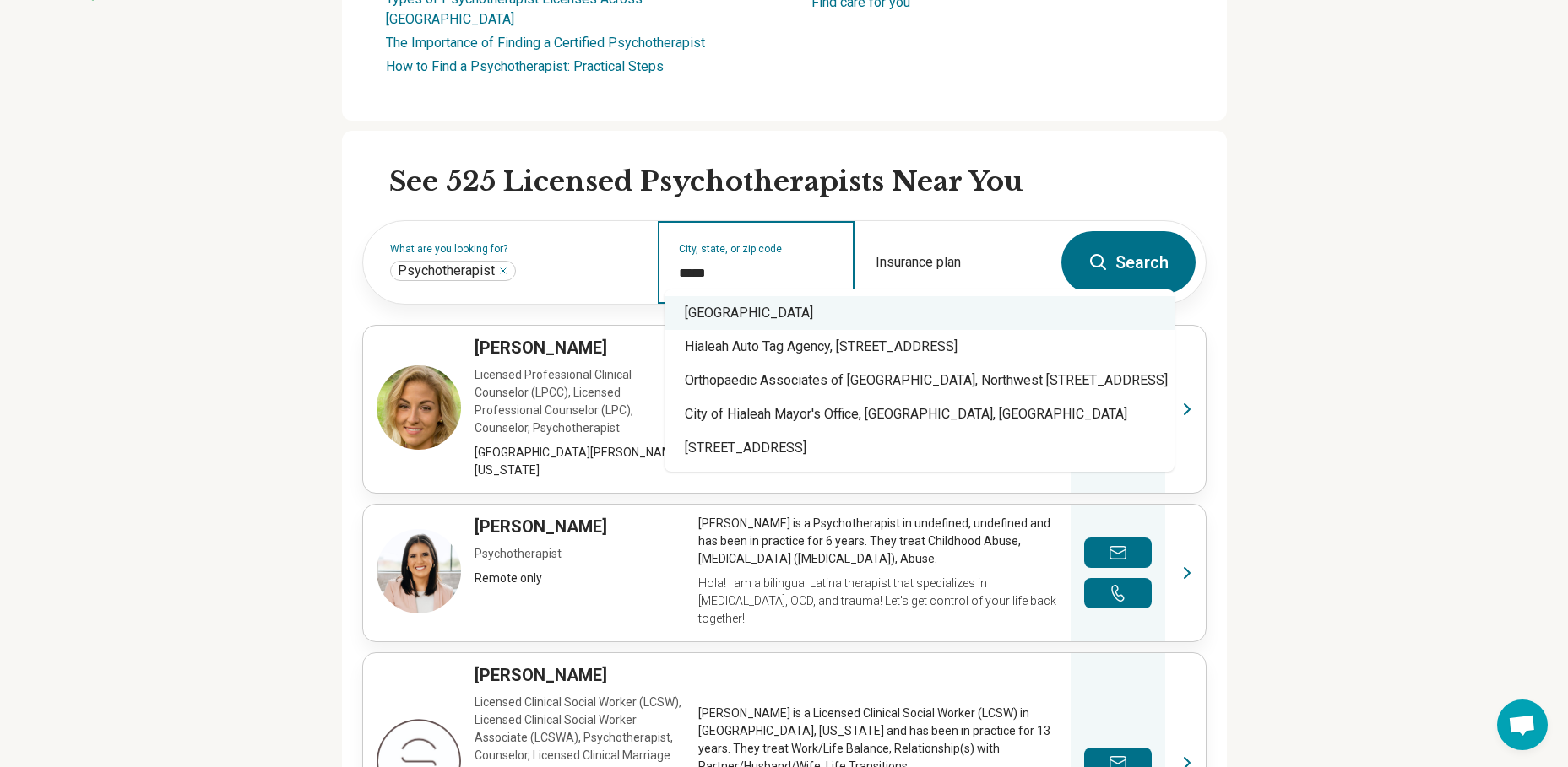
click at [768, 313] on div "[GEOGRAPHIC_DATA]" at bounding box center [919, 314] width 510 height 34
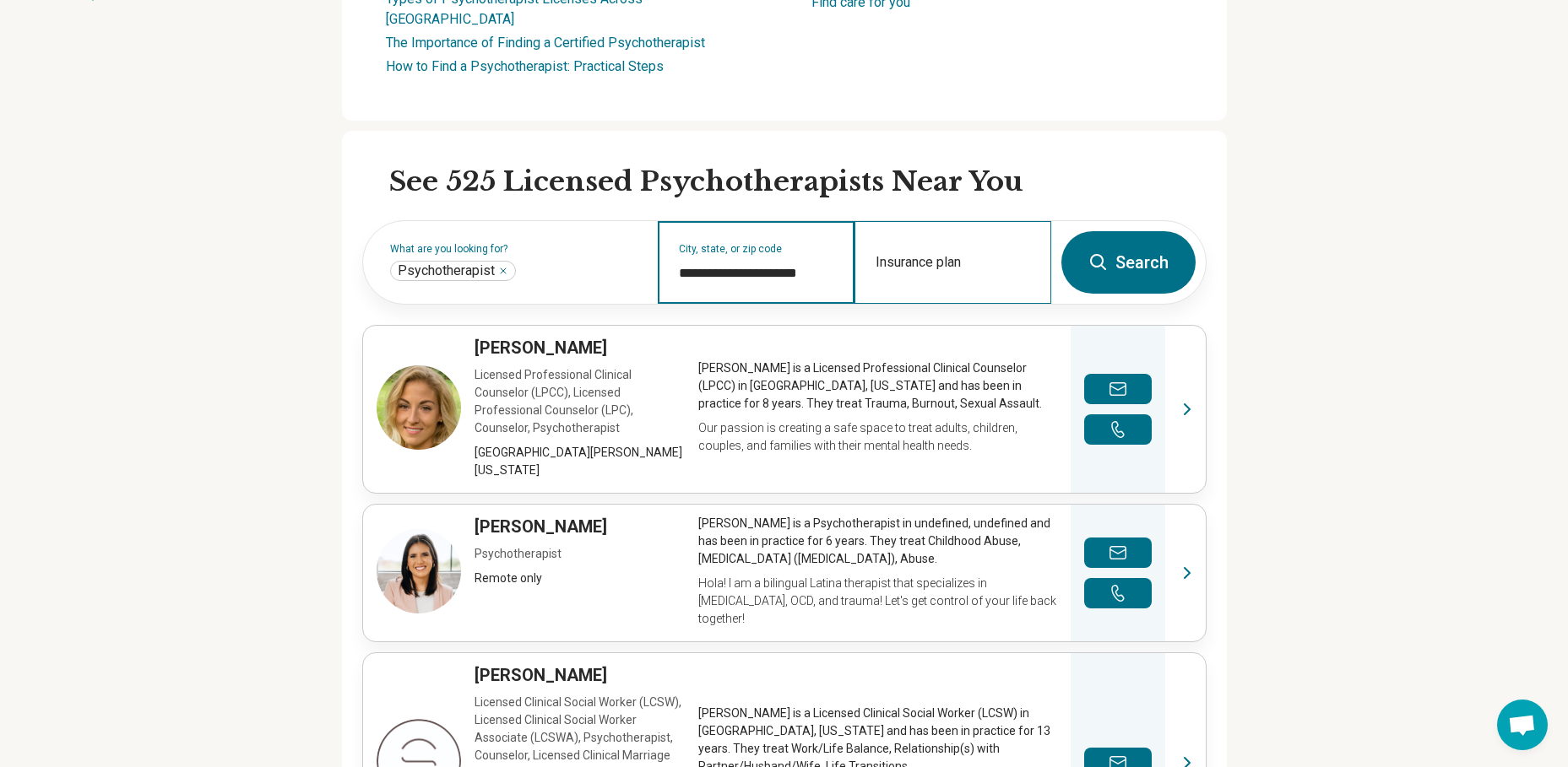
type input "**********"
click at [965, 240] on div "Insurance plan" at bounding box center [952, 263] width 196 height 82
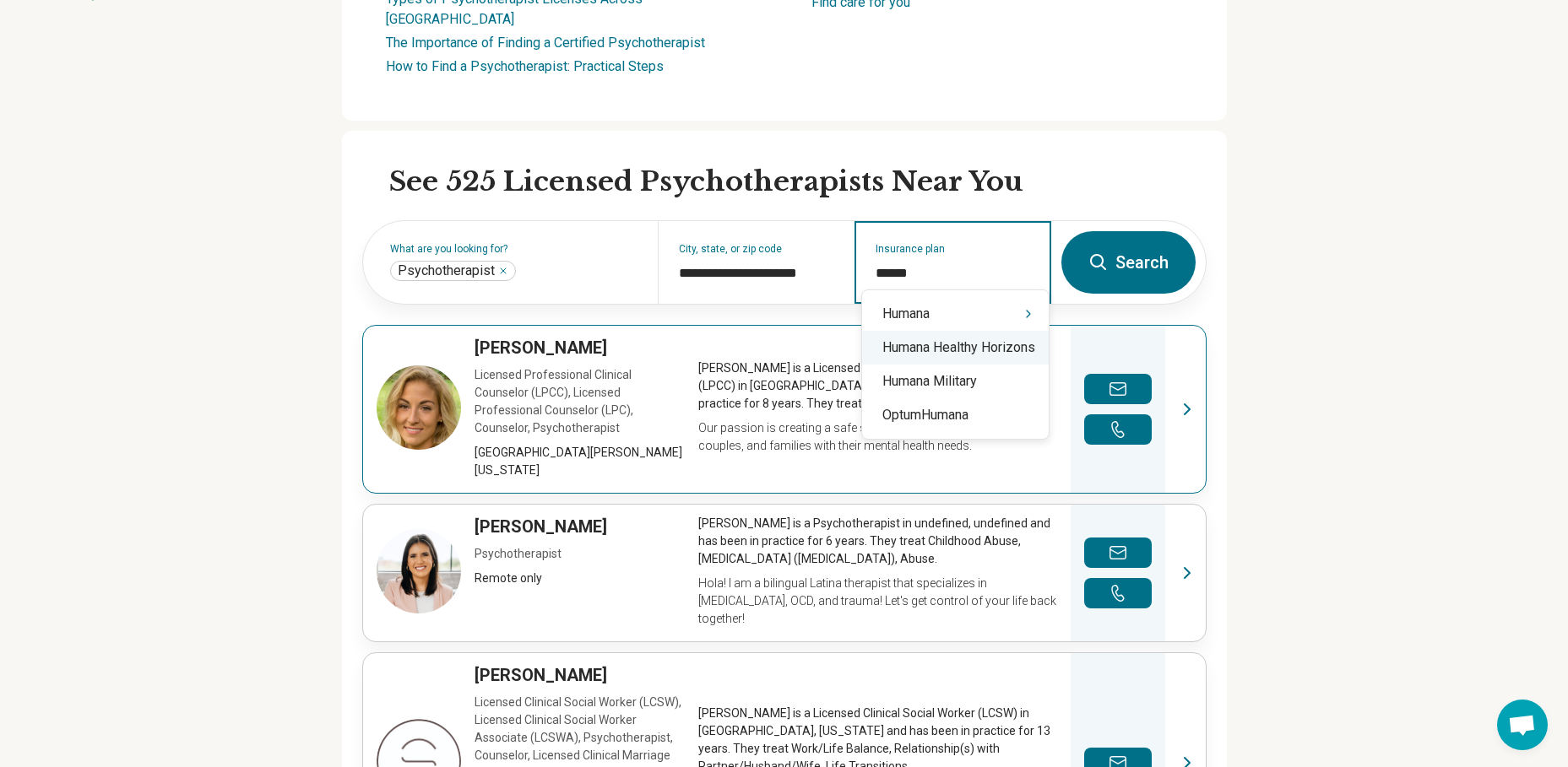
click at [942, 353] on div "Humana Healthy Horizons" at bounding box center [956, 348] width 186 height 34
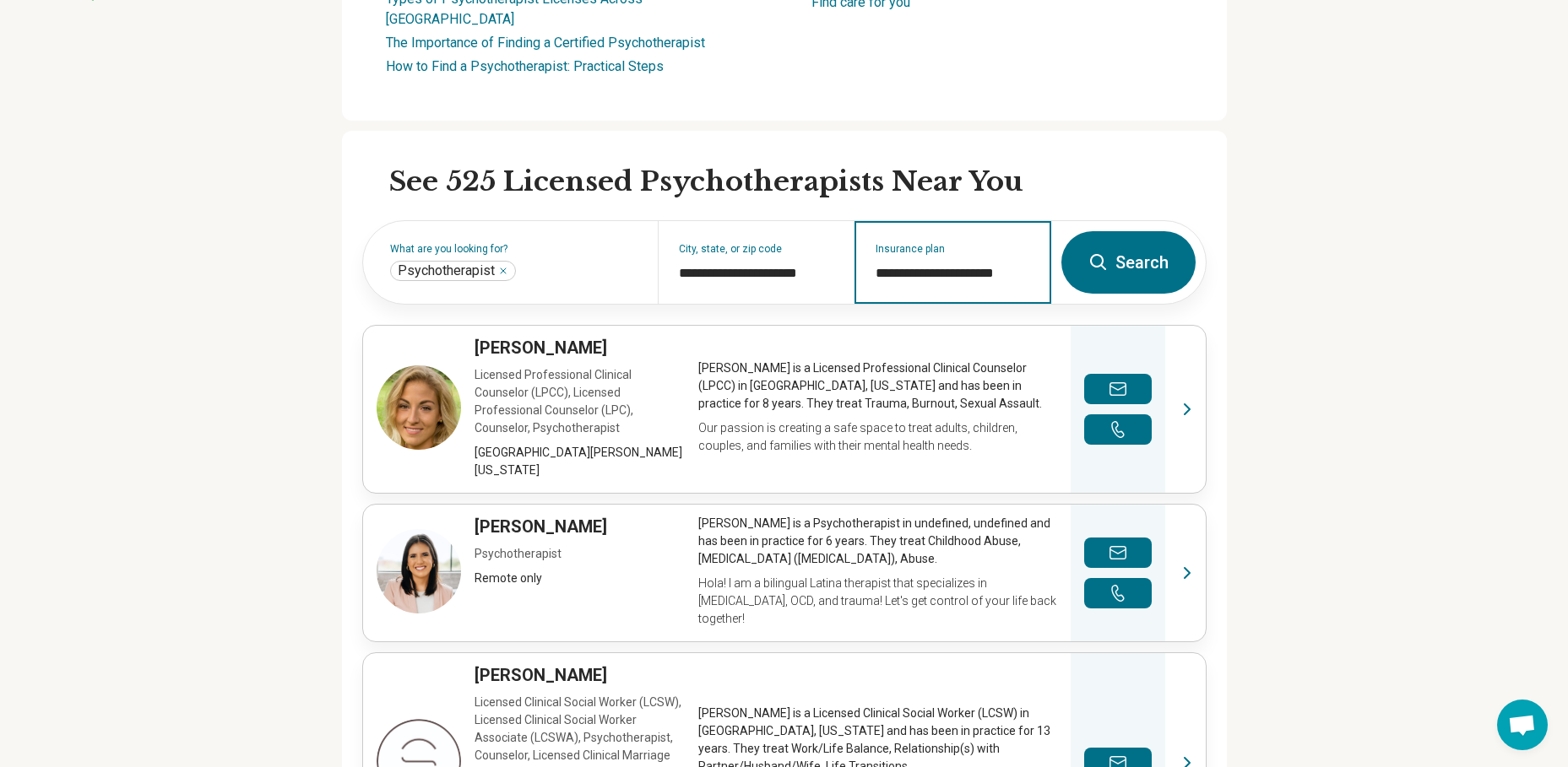
type input "**********"
click at [1143, 245] on button "Search" at bounding box center [1129, 263] width 134 height 63
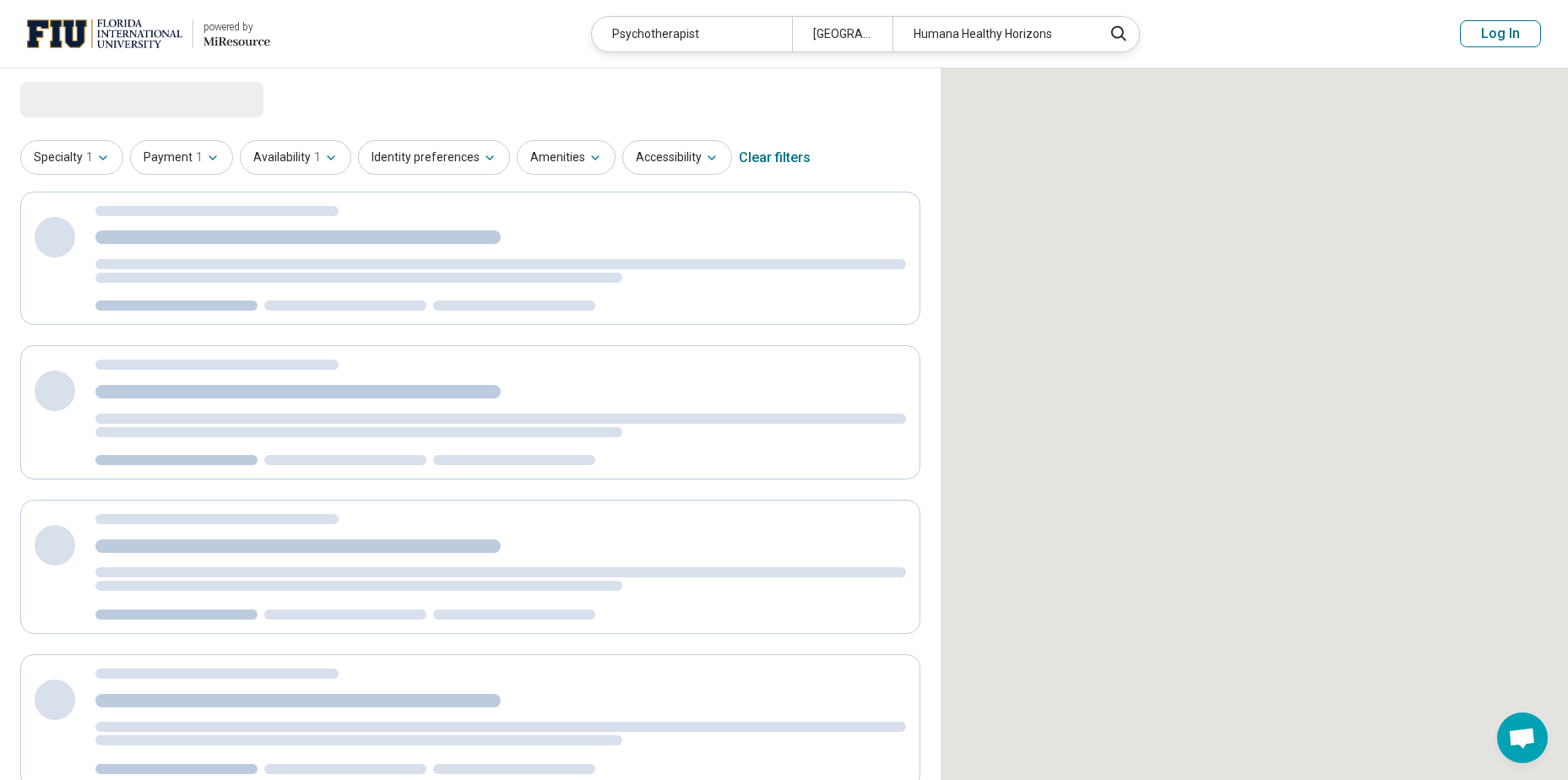
select select "***"
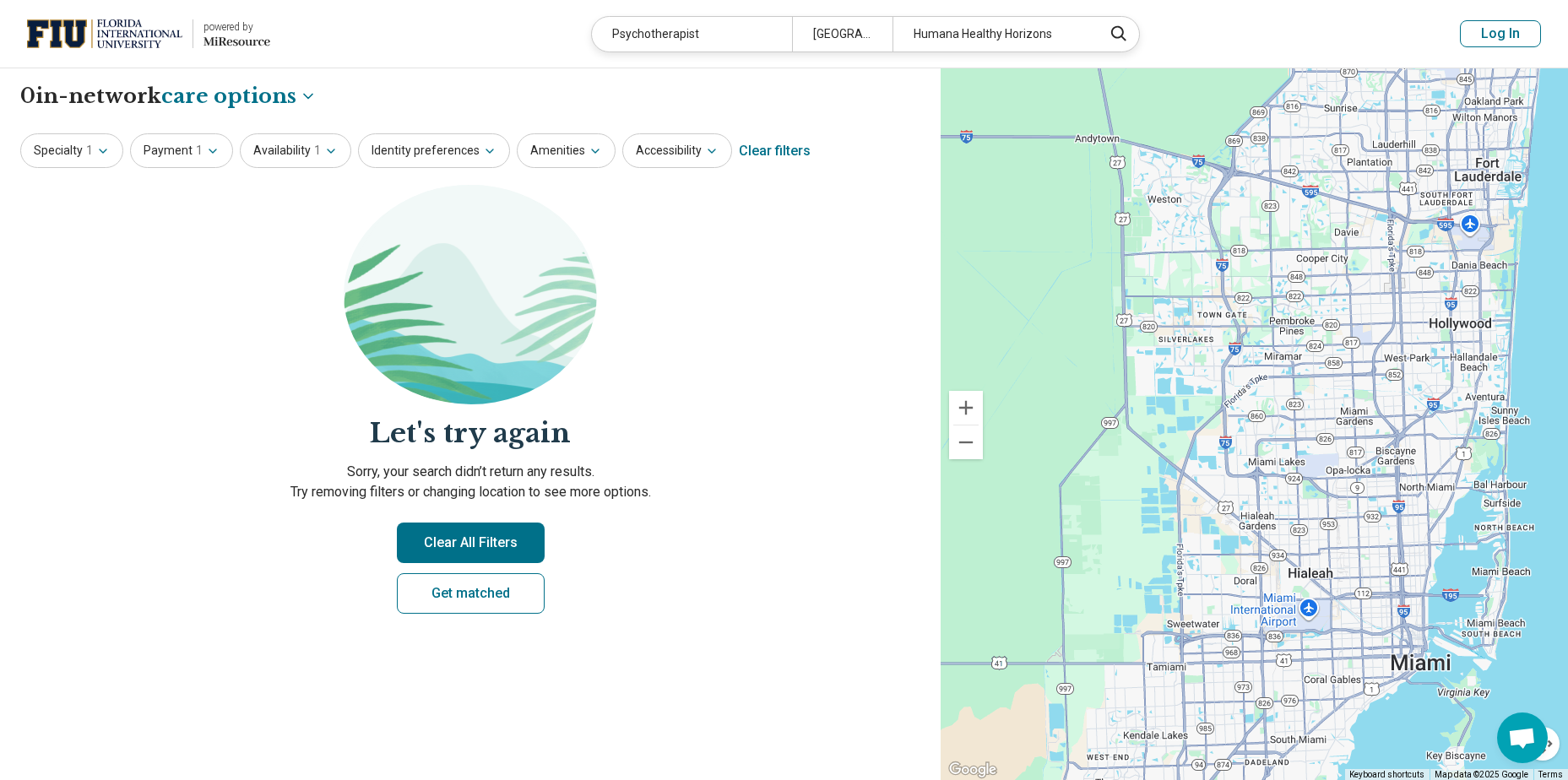
click at [721, 37] on div "Psychotherapist" at bounding box center [691, 34] width 200 height 35
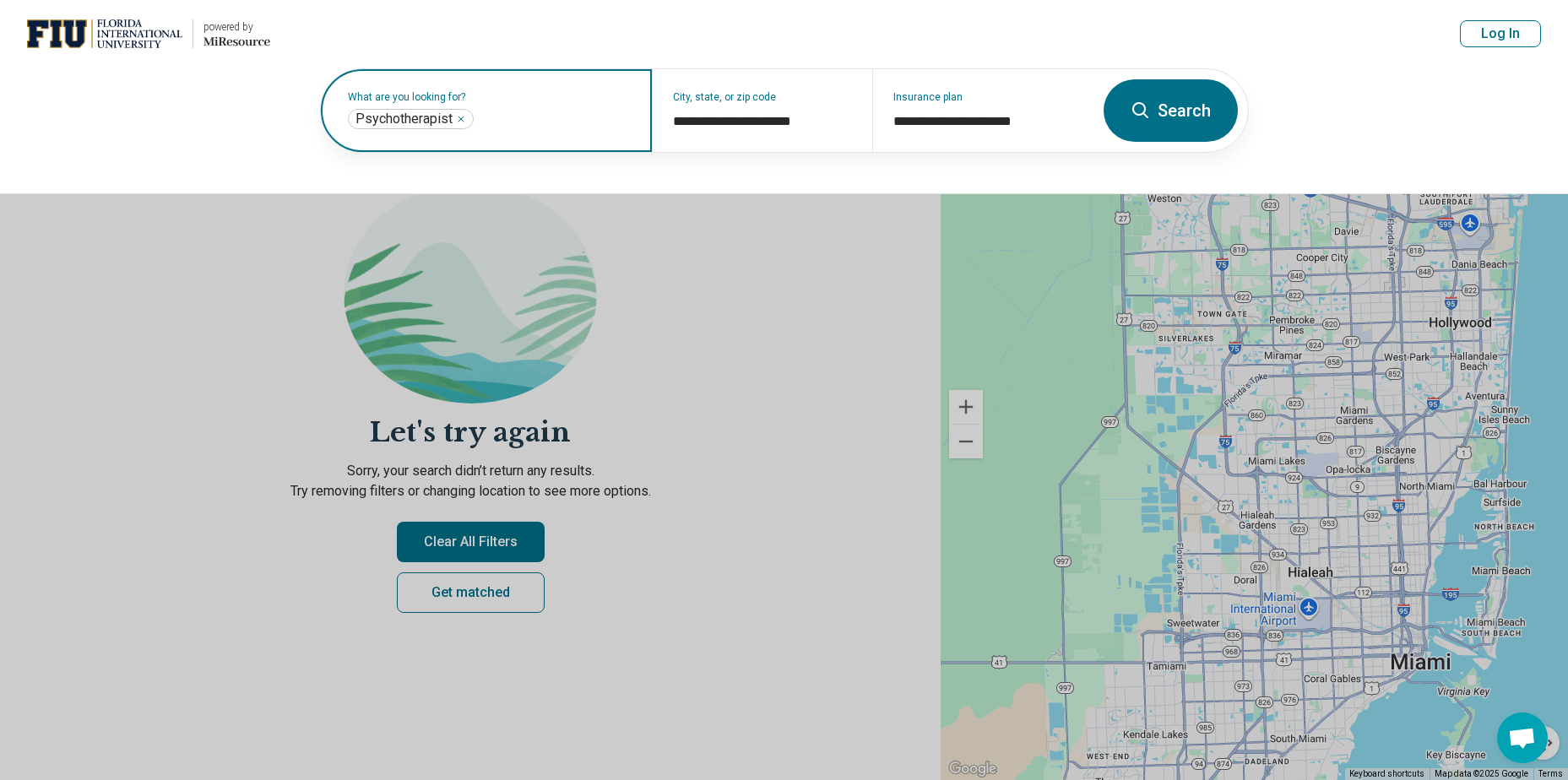
click at [545, 118] on input "text" at bounding box center [554, 119] width 154 height 21
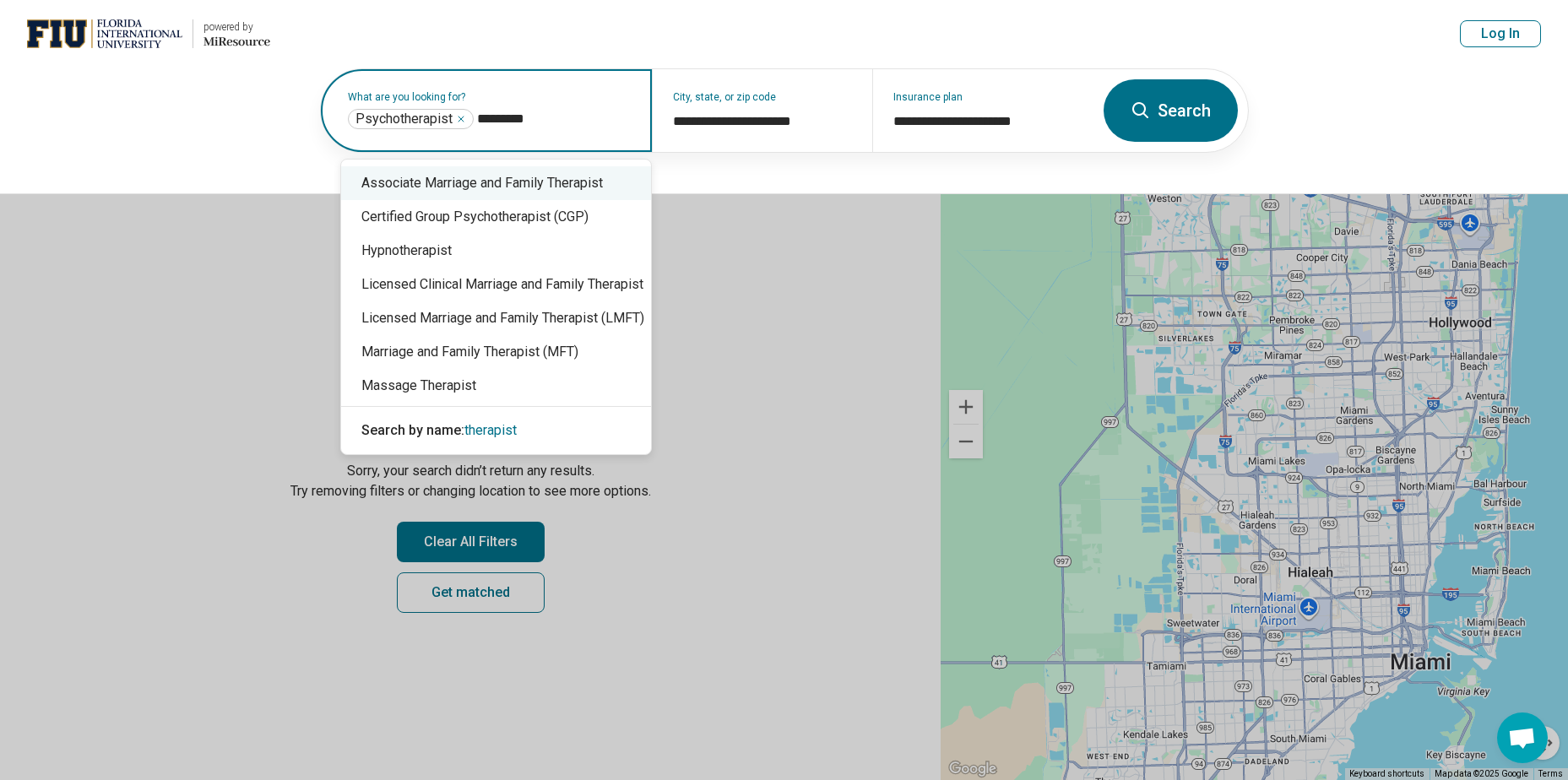
type input "*********"
click at [459, 119] on icon "Remove" at bounding box center [461, 118] width 10 height 10
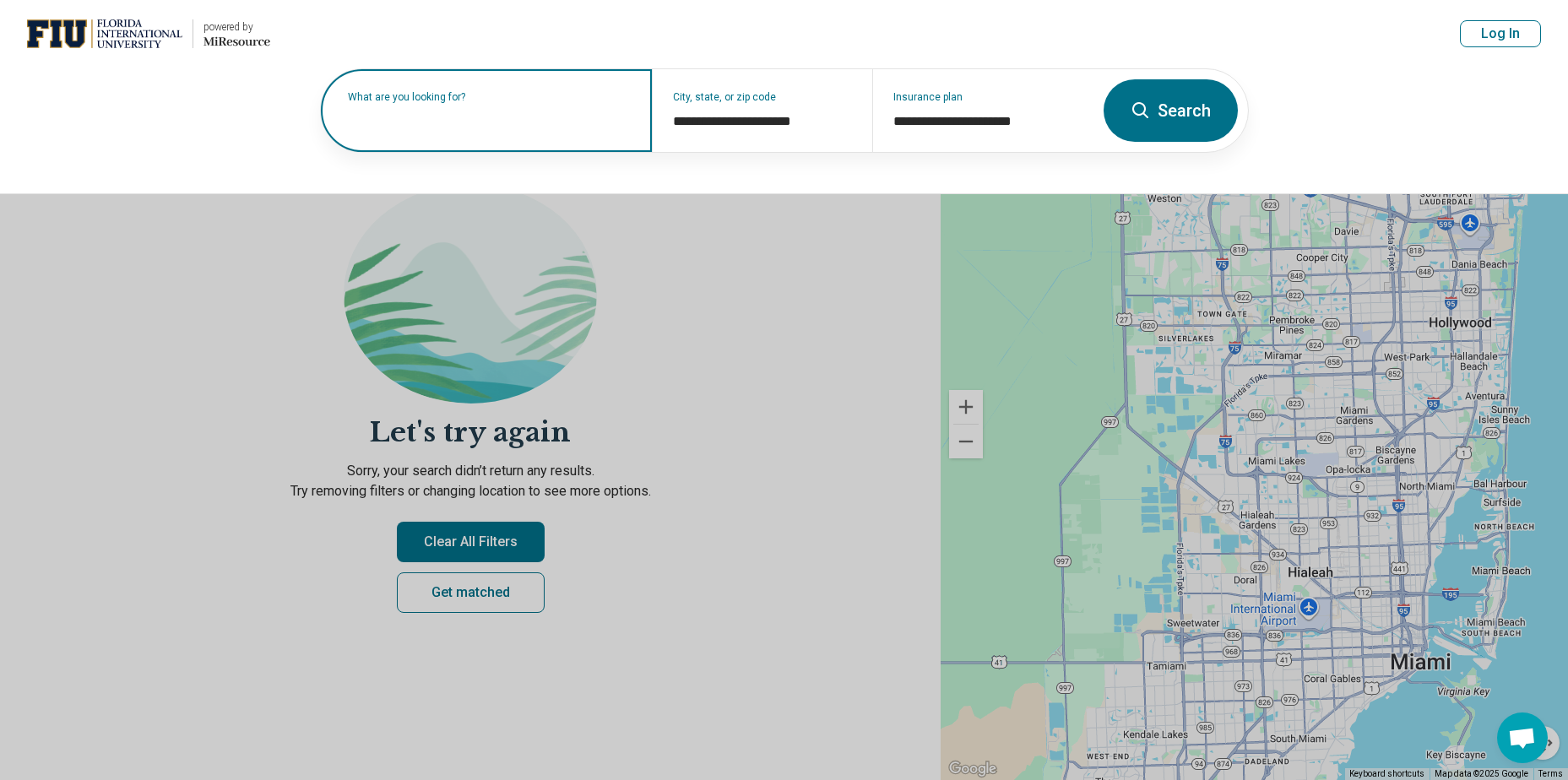
click at [475, 102] on label "What are you looking for?" at bounding box center [489, 97] width 283 height 10
type input "*"
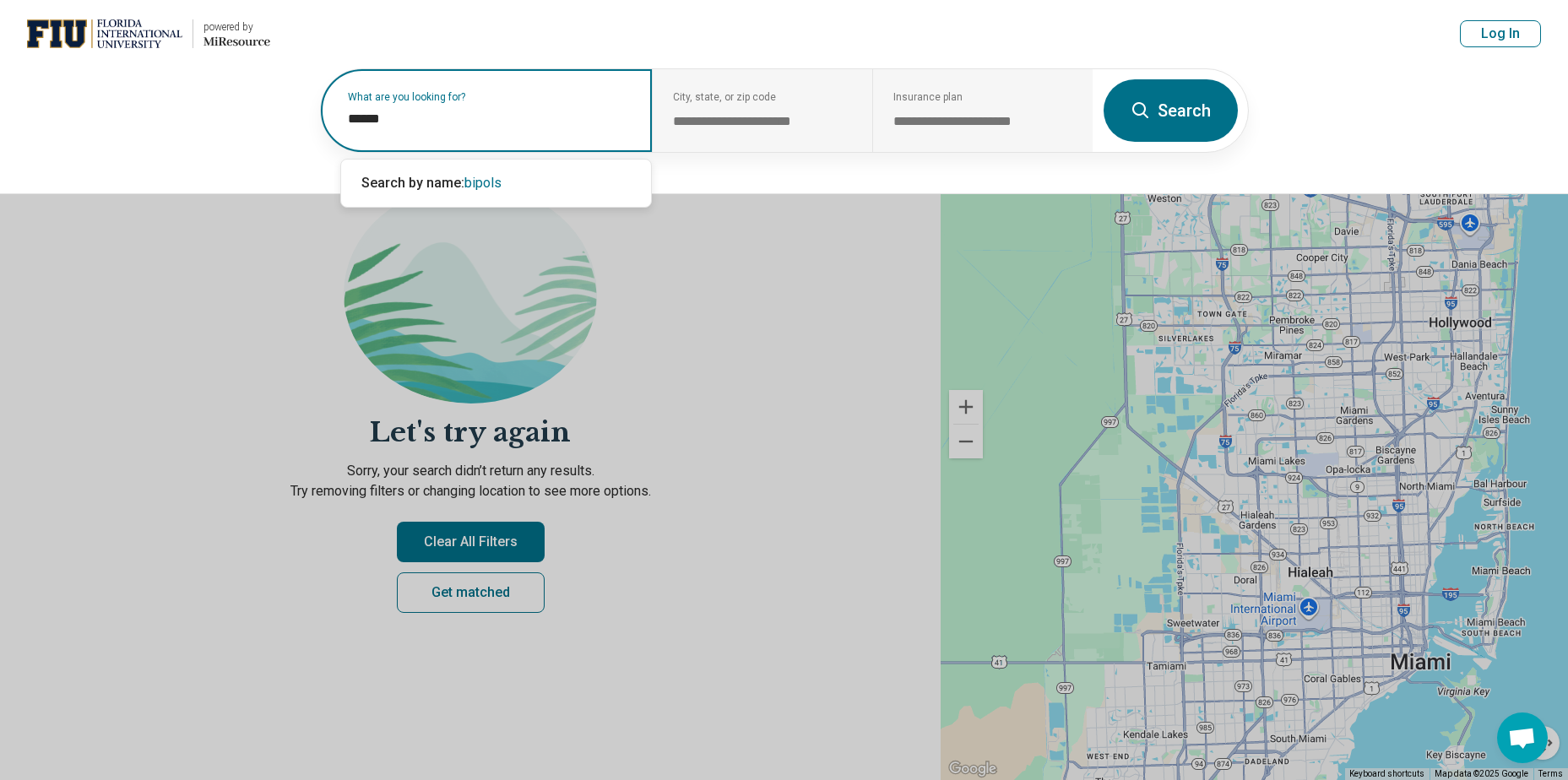
type input "*****"
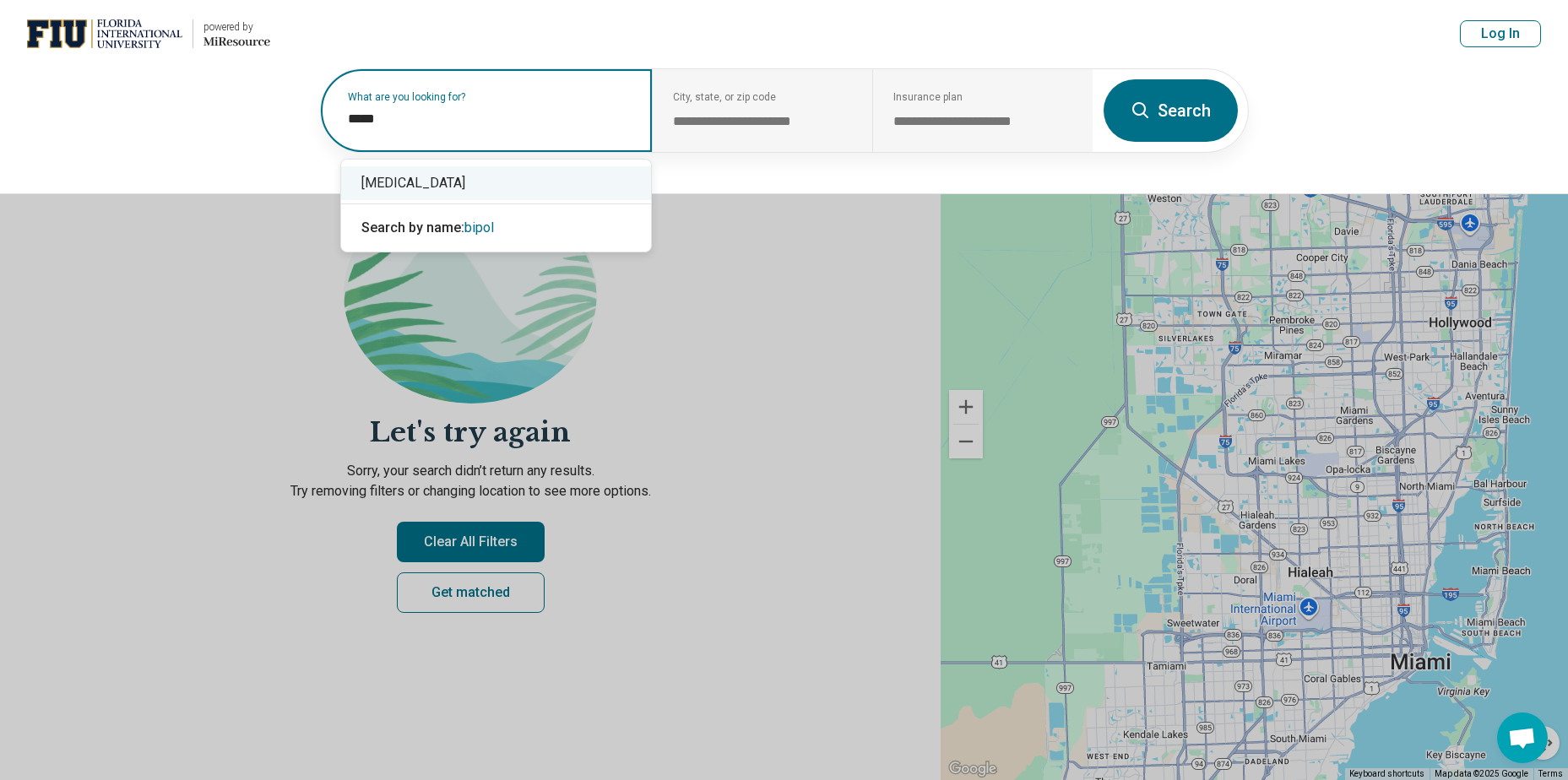
click at [411, 178] on div "[MEDICAL_DATA]" at bounding box center [497, 184] width 310 height 34
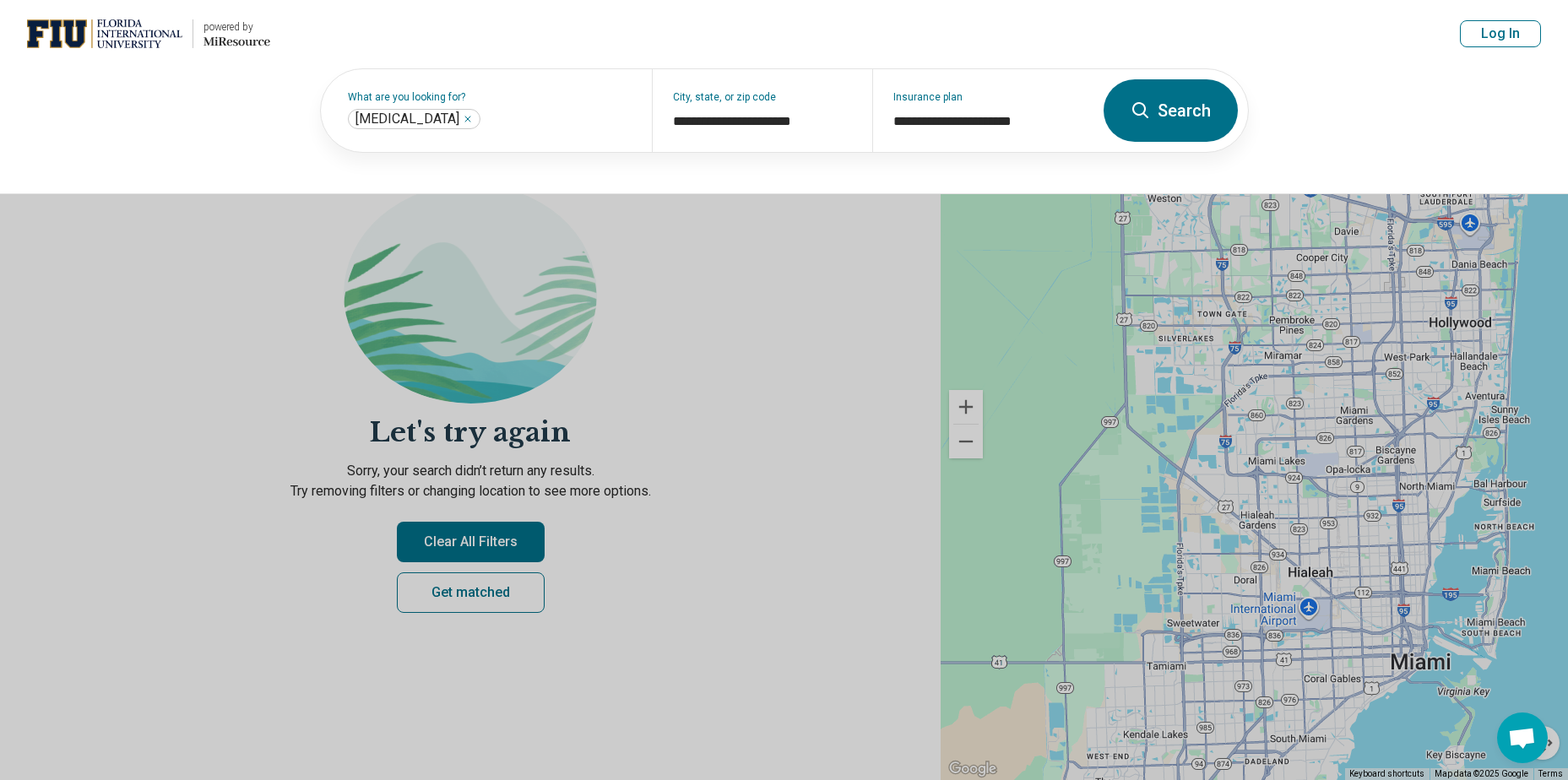
click at [1182, 103] on button "Search" at bounding box center [1171, 111] width 134 height 63
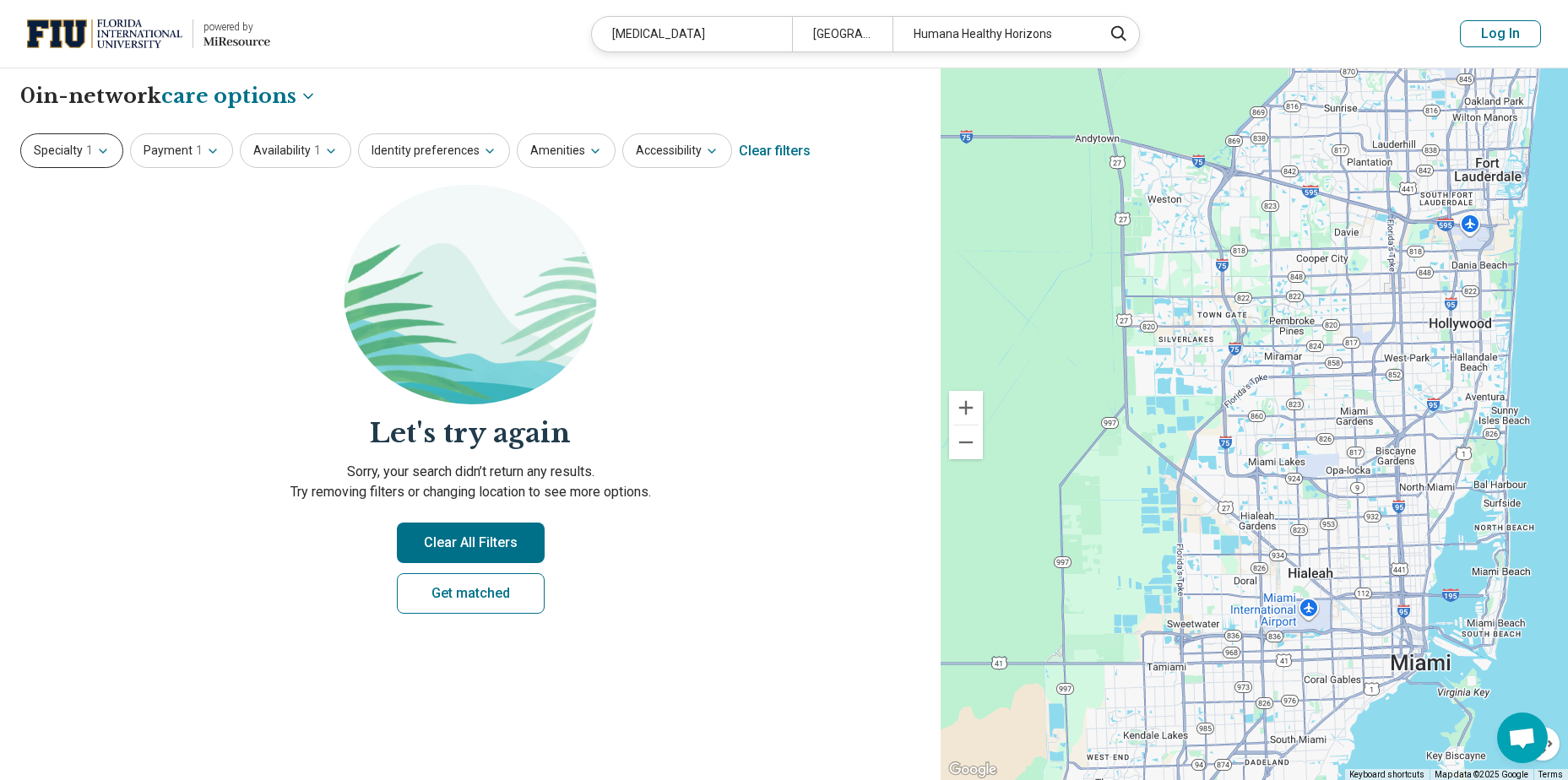
click at [65, 159] on button "Specialty 1" at bounding box center [72, 151] width 103 height 35
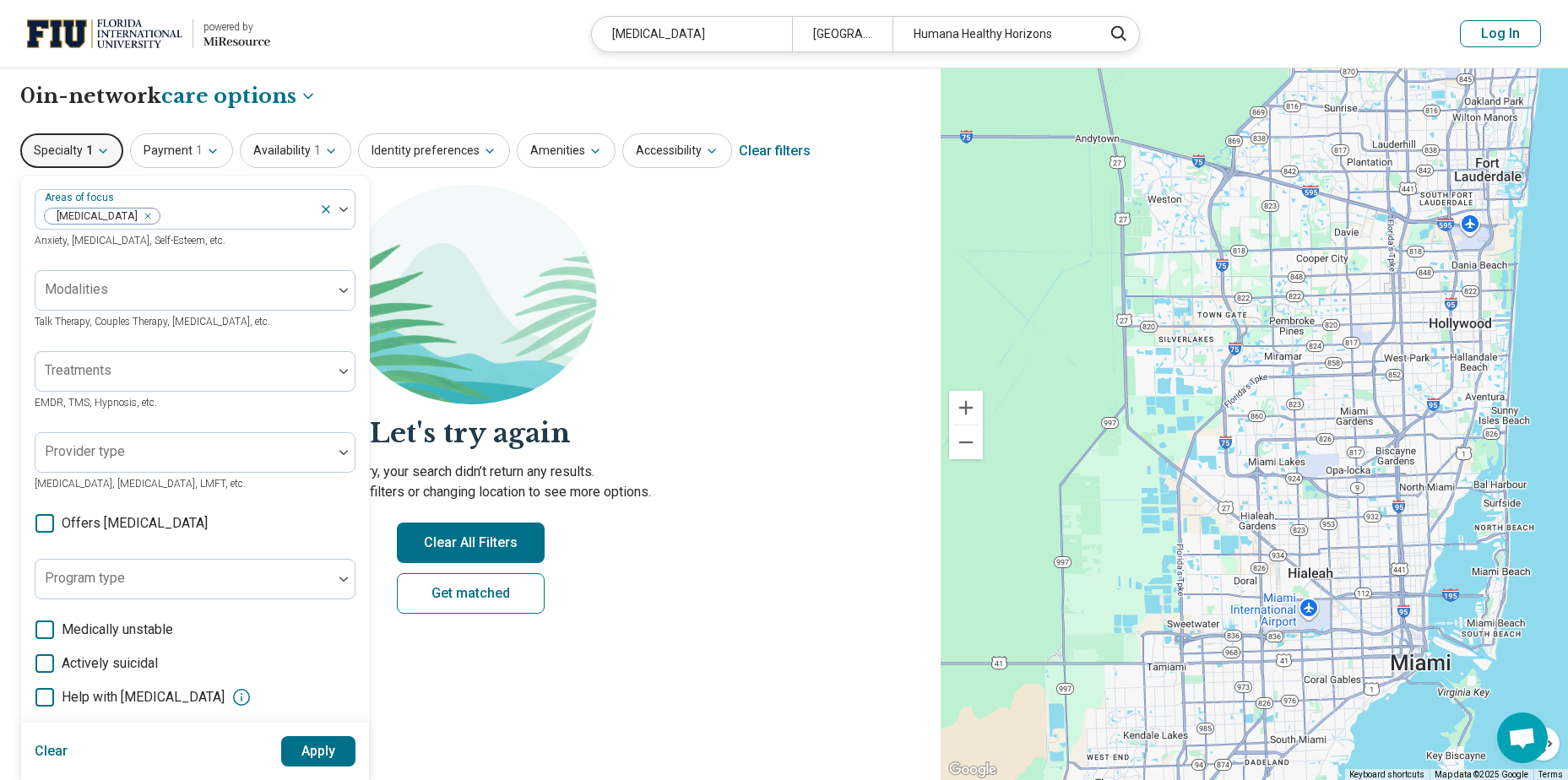
click at [41, 702] on icon at bounding box center [45, 698] width 19 height 19
click at [323, 753] on button "Apply" at bounding box center [319, 751] width 75 height 30
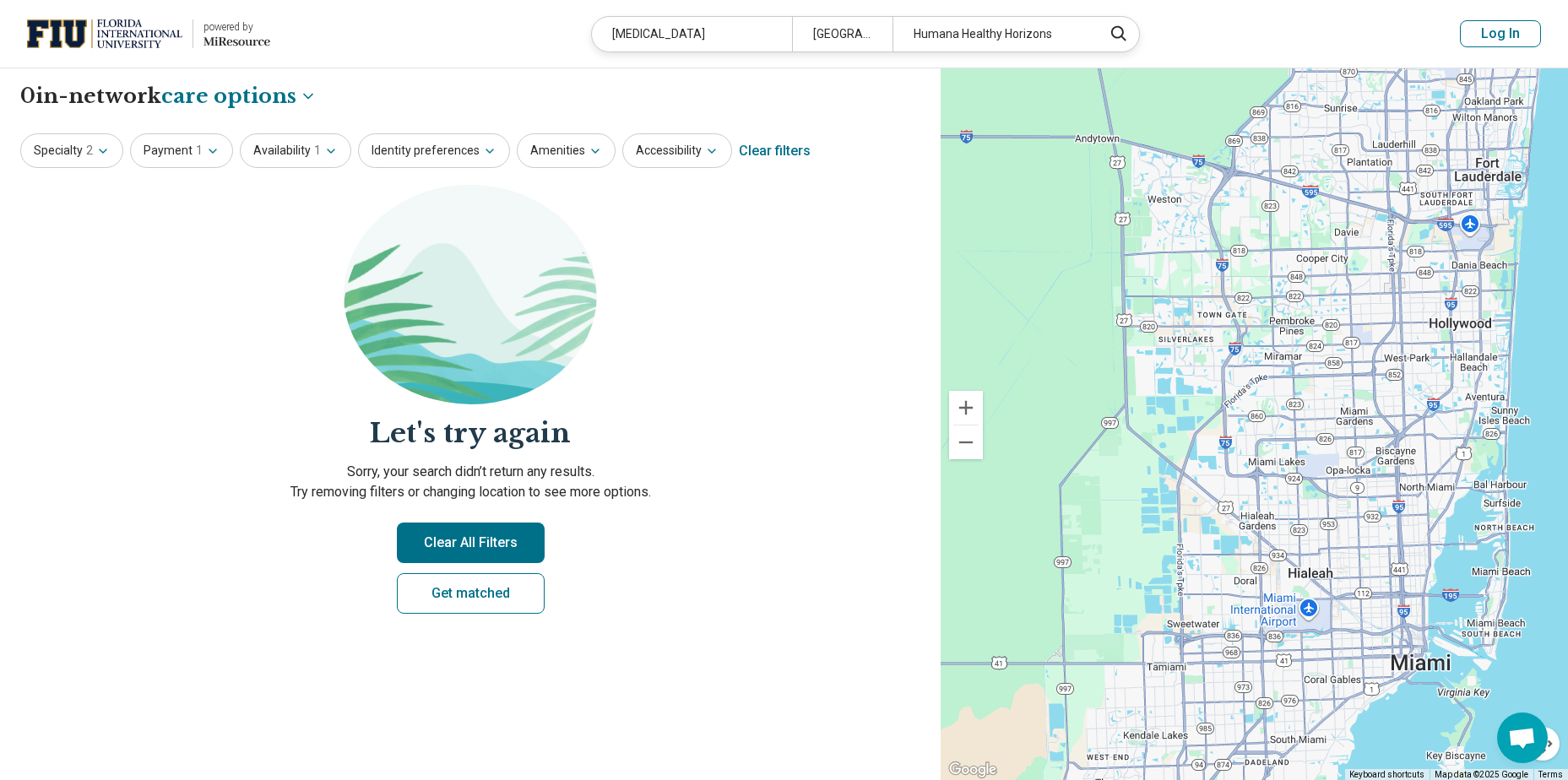
click at [942, 37] on div "Humana Healthy Horizons" at bounding box center [992, 34] width 200 height 35
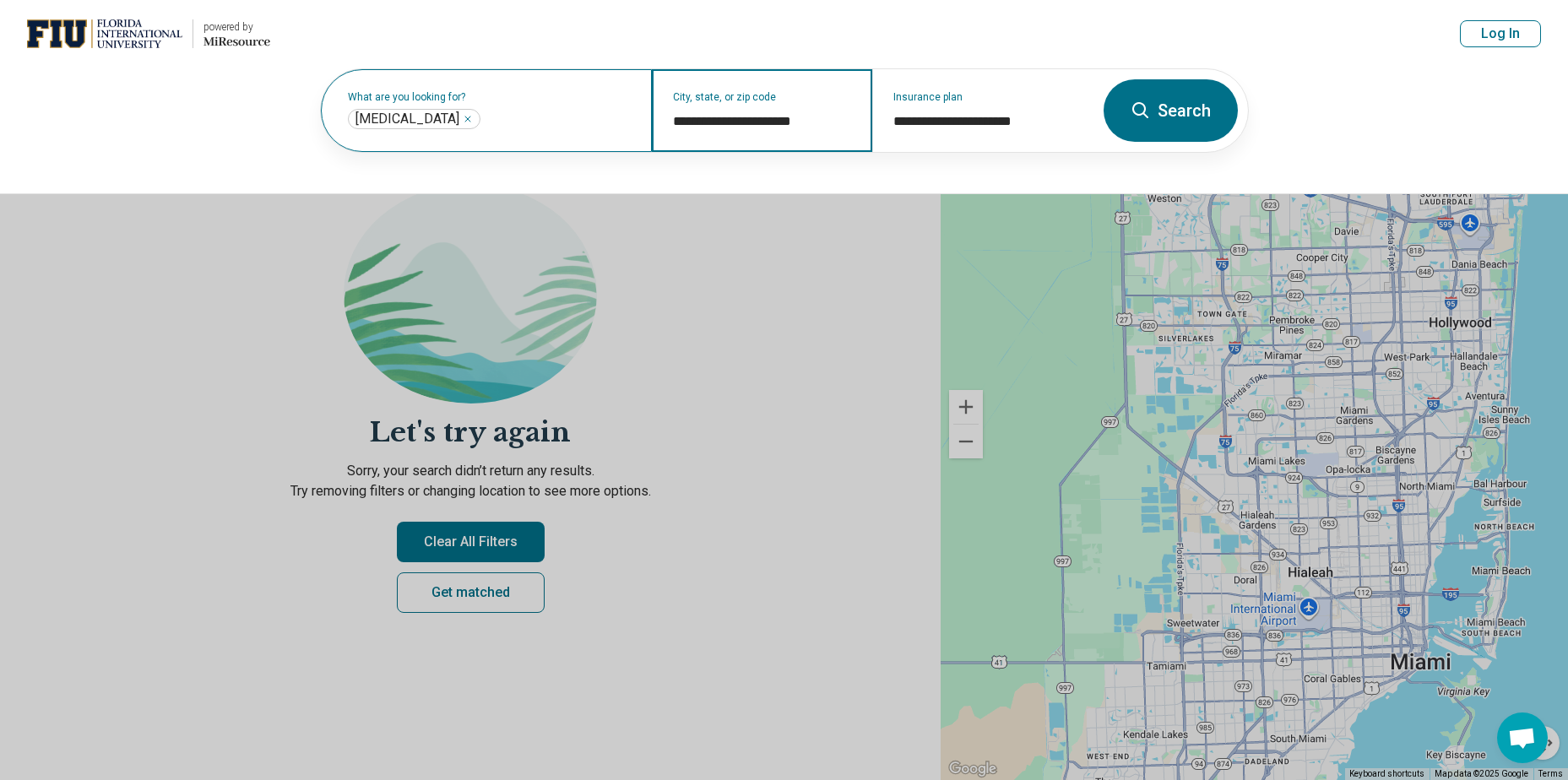
drag, startPoint x: 763, startPoint y: 121, endPoint x: 632, endPoint y: 120, distance: 131.0
click at [632, 120] on div "**********" at bounding box center [707, 110] width 773 height 82
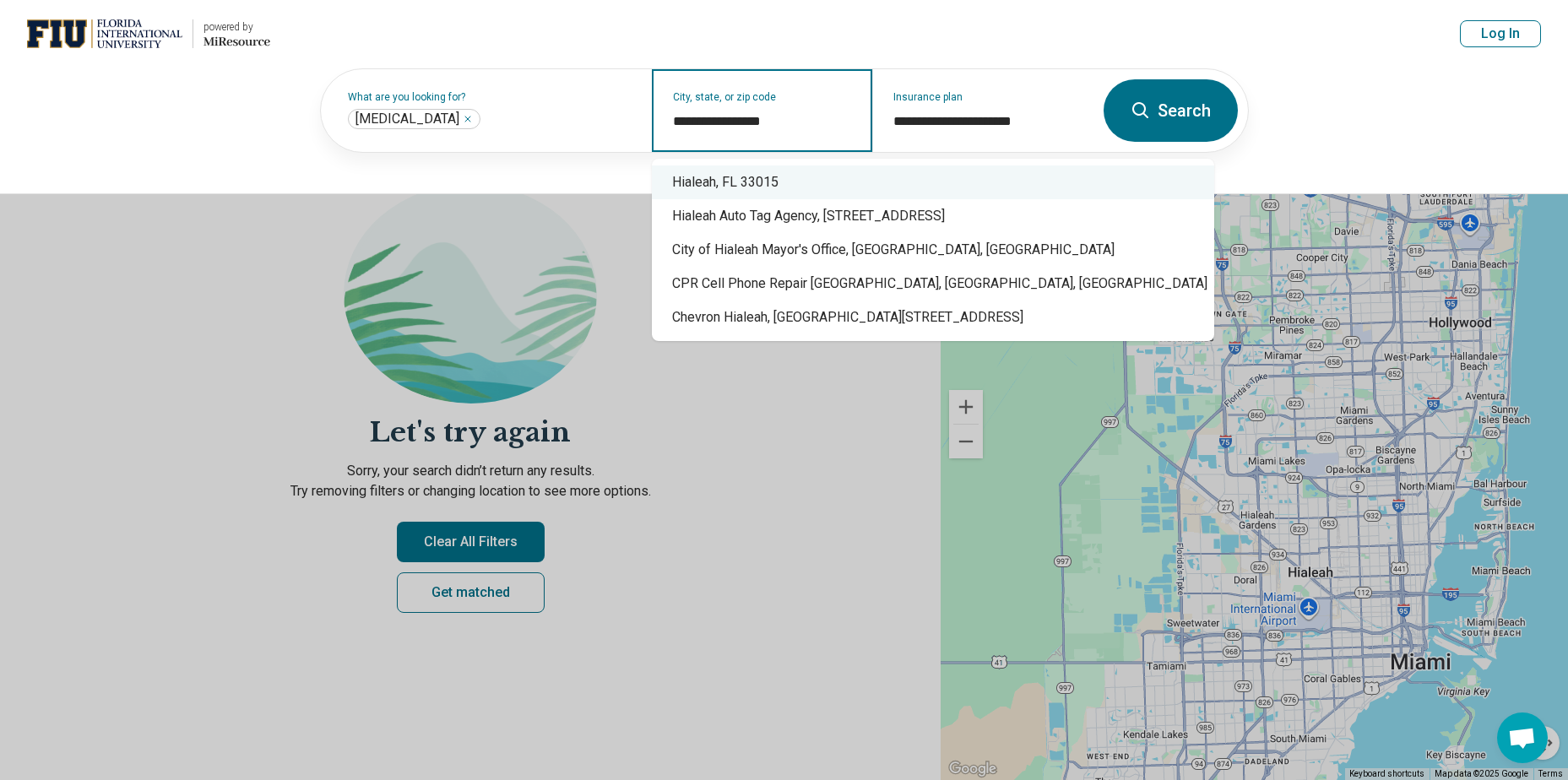
click at [670, 186] on div "Hialeah, FL 33015" at bounding box center [932, 183] width 562 height 34
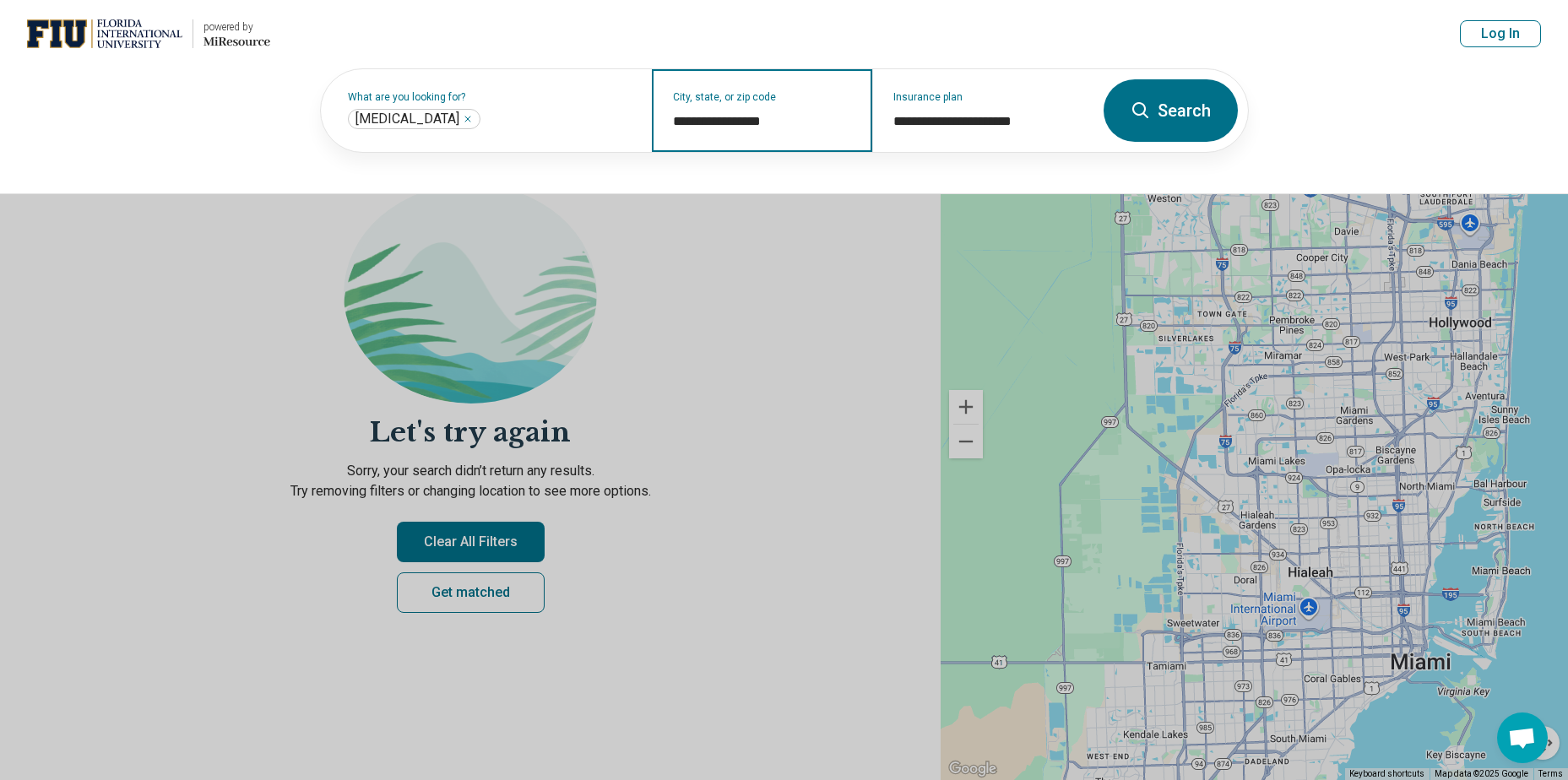
type input "**********"
click at [1182, 113] on button "Search" at bounding box center [1171, 111] width 134 height 63
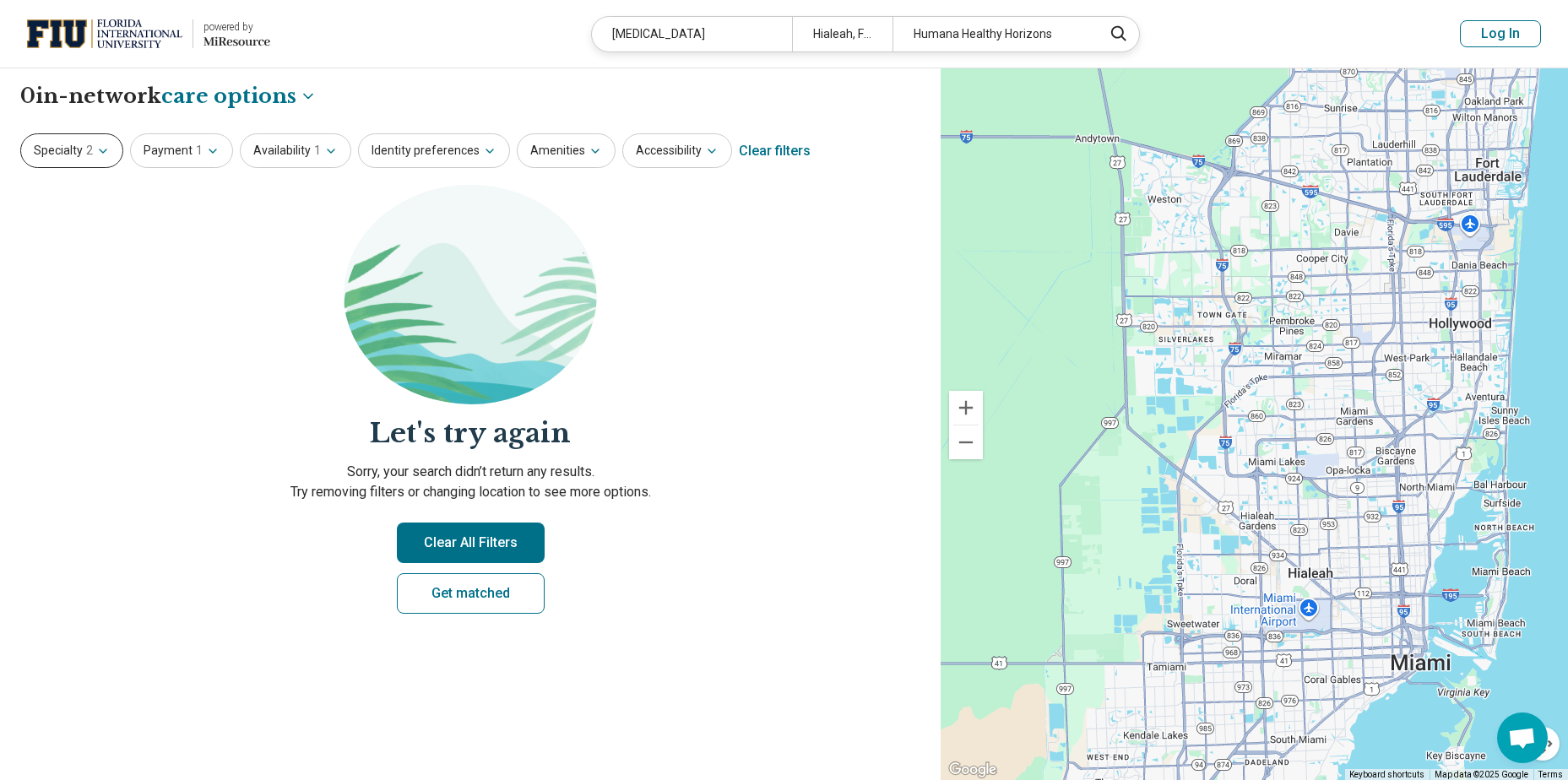
click at [67, 150] on button "Specialty 2" at bounding box center [72, 151] width 103 height 35
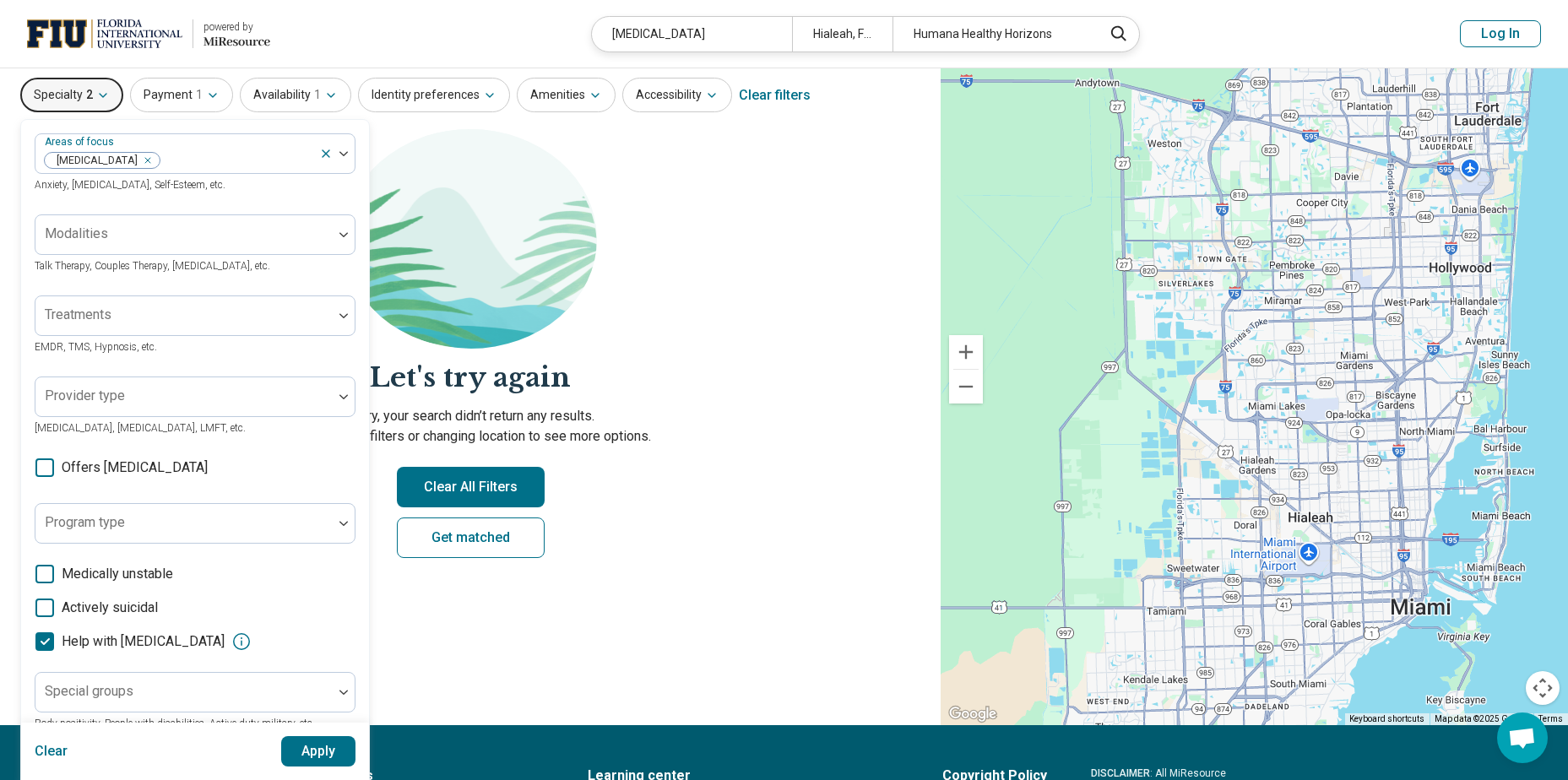
scroll to position [84, 0]
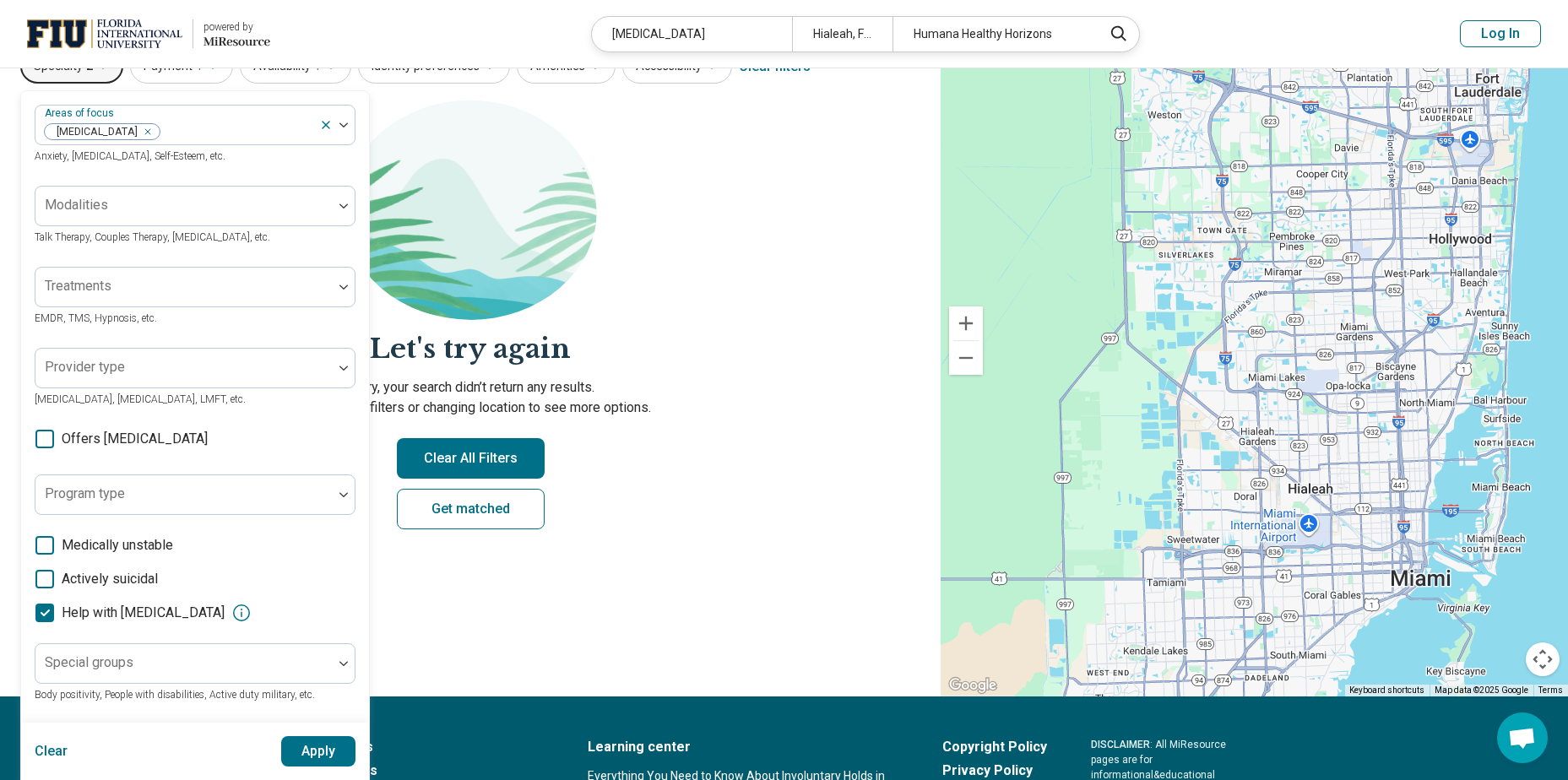
click at [1482, 37] on button "Log In" at bounding box center [1501, 34] width 81 height 27
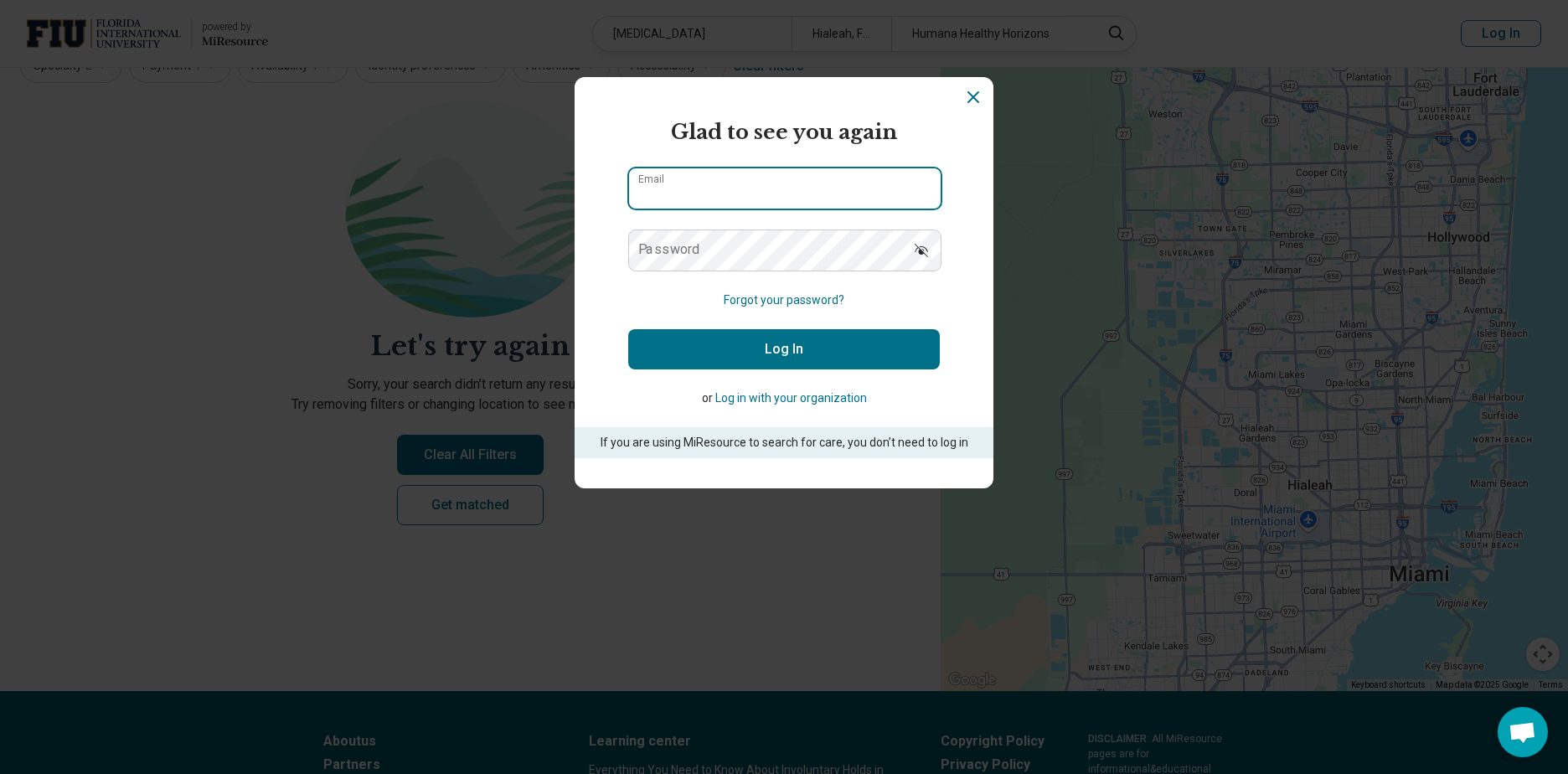
click at [679, 189] on input "Email" at bounding box center [784, 188] width 311 height 40
click at [837, 490] on div "powered by Miresource logo Glad to see you again Email Password Forgot your pas…" at bounding box center [784, 387] width 1568 height 774
click at [966, 93] on icon "Dismiss" at bounding box center [973, 97] width 20 height 20
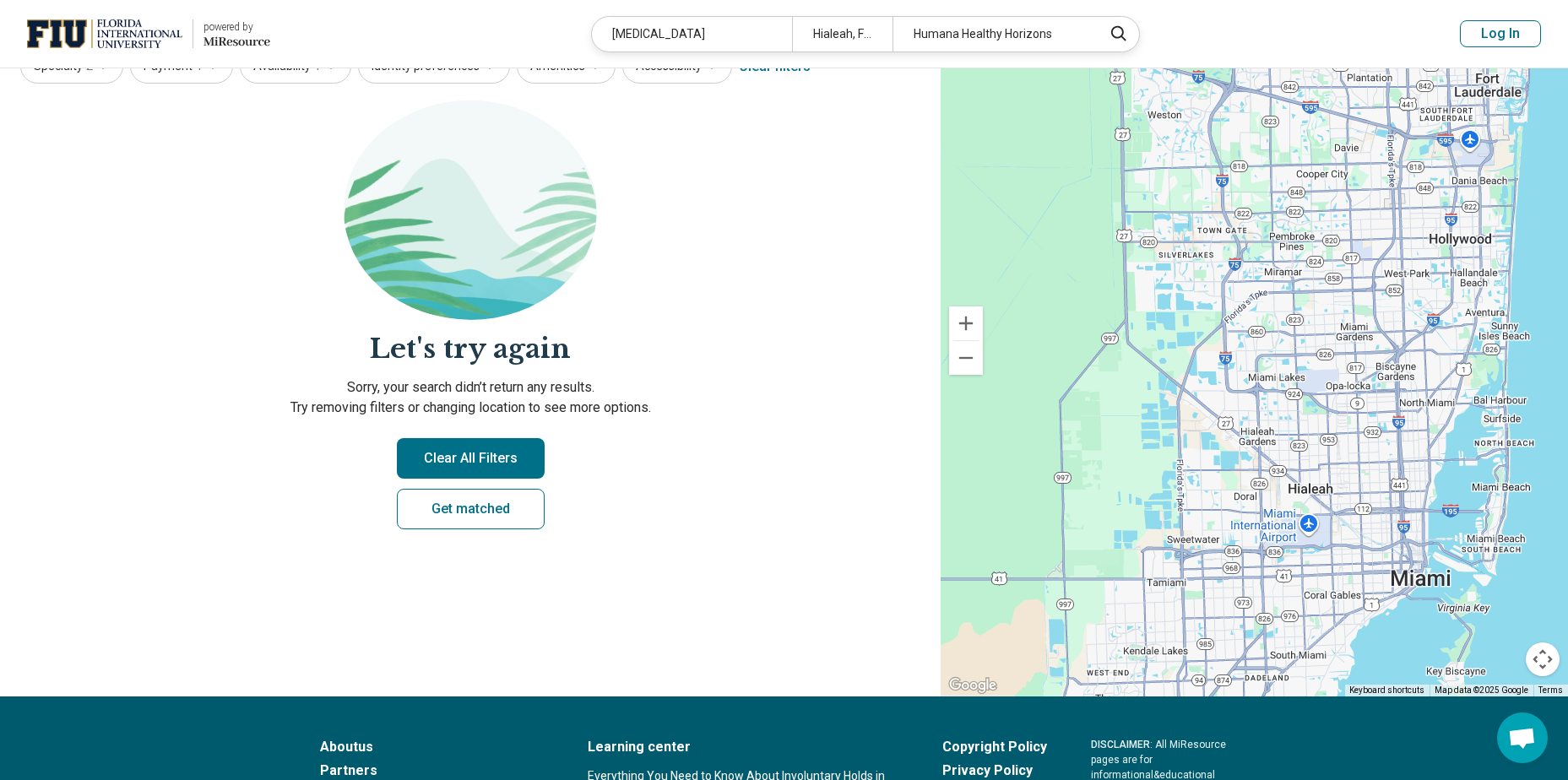
click at [1513, 738] on span "Open chat" at bounding box center [1521, 740] width 28 height 23
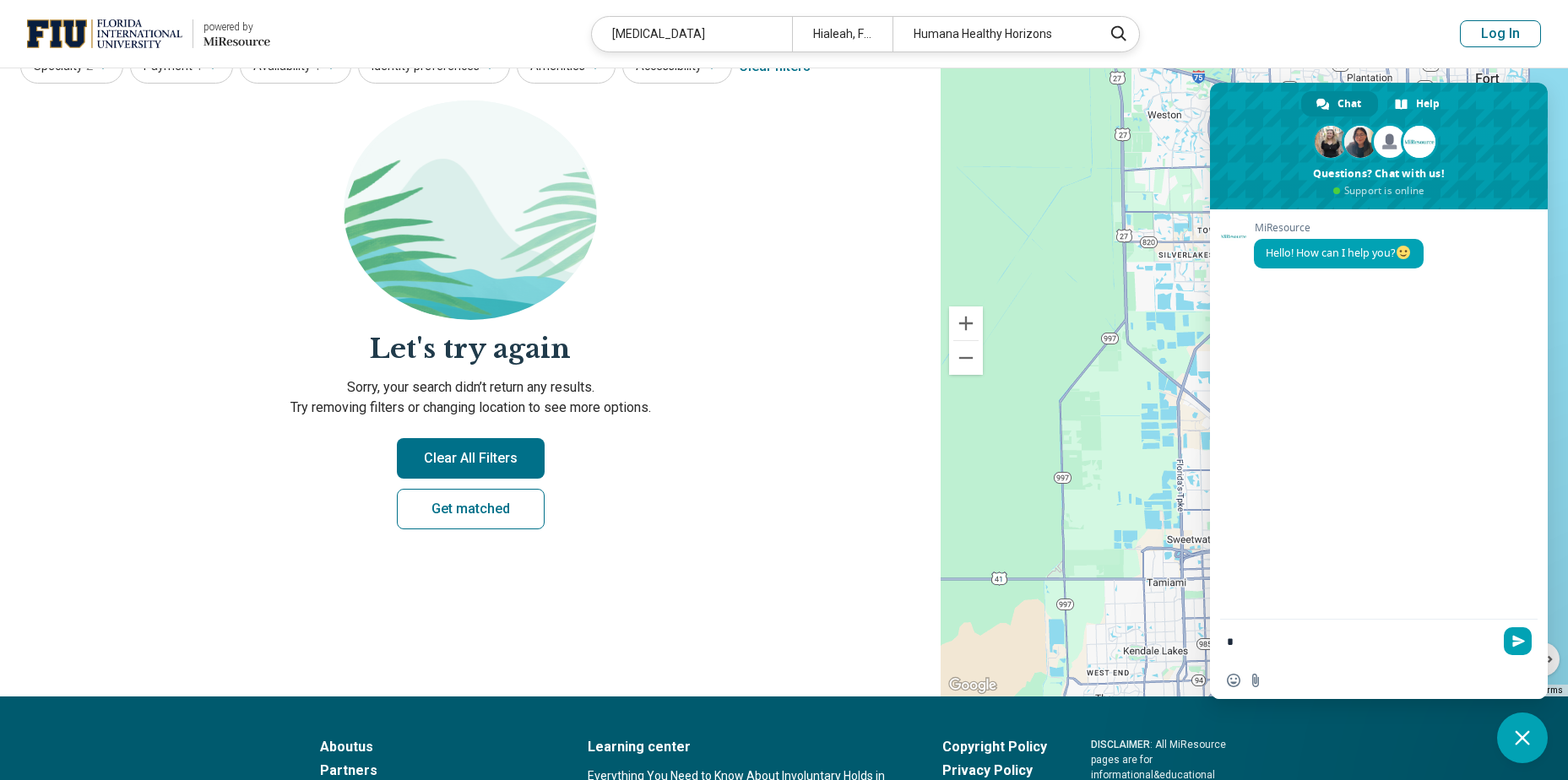
type textarea "*"
click at [1494, 617] on style at bounding box center [1494, 617] width 0 height 0
drag, startPoint x: 1391, startPoint y: 638, endPoint x: 1329, endPoint y: 635, distance: 62.1
click at [1494, 617] on style at bounding box center [1494, 617] width 0 height 0
click at [1312, 637] on textarea "**********" at bounding box center [1361, 639] width 267 height 46
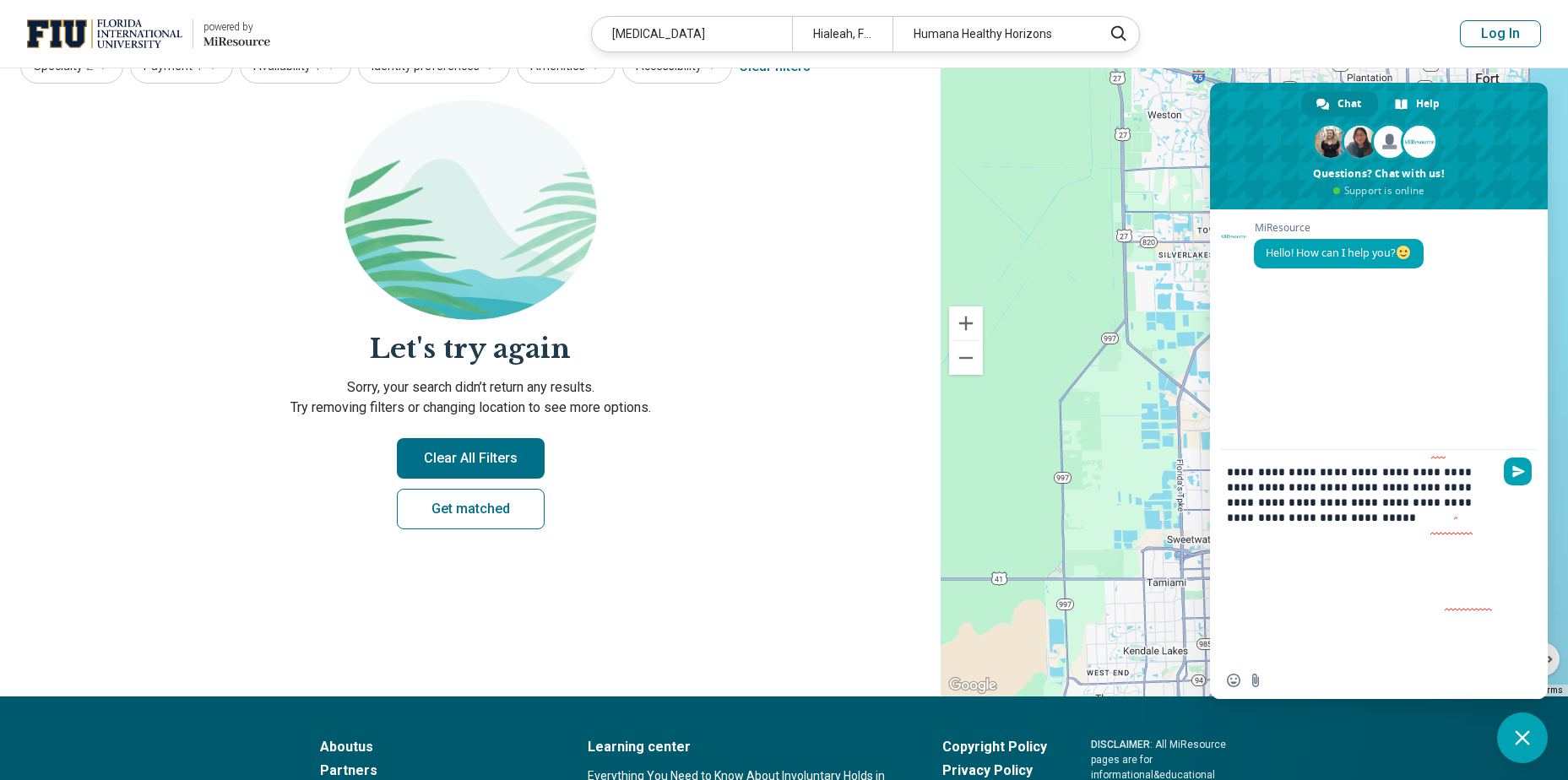
type textarea "**********"
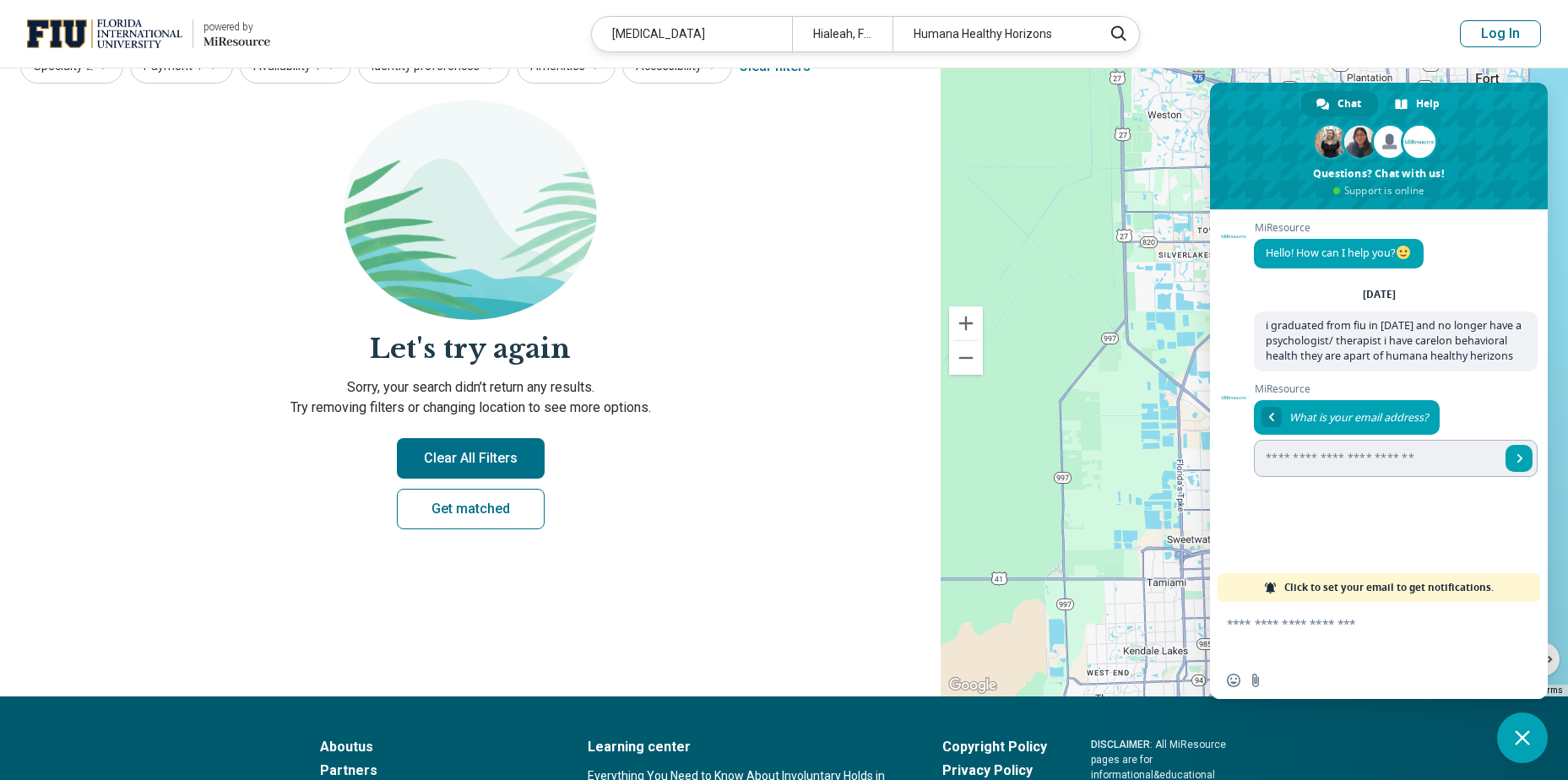
click at [1295, 456] on input "Enter your email address..." at bounding box center [1377, 458] width 247 height 37
type input "**********"
click at [1515, 466] on span "Send" at bounding box center [1519, 458] width 27 height 27
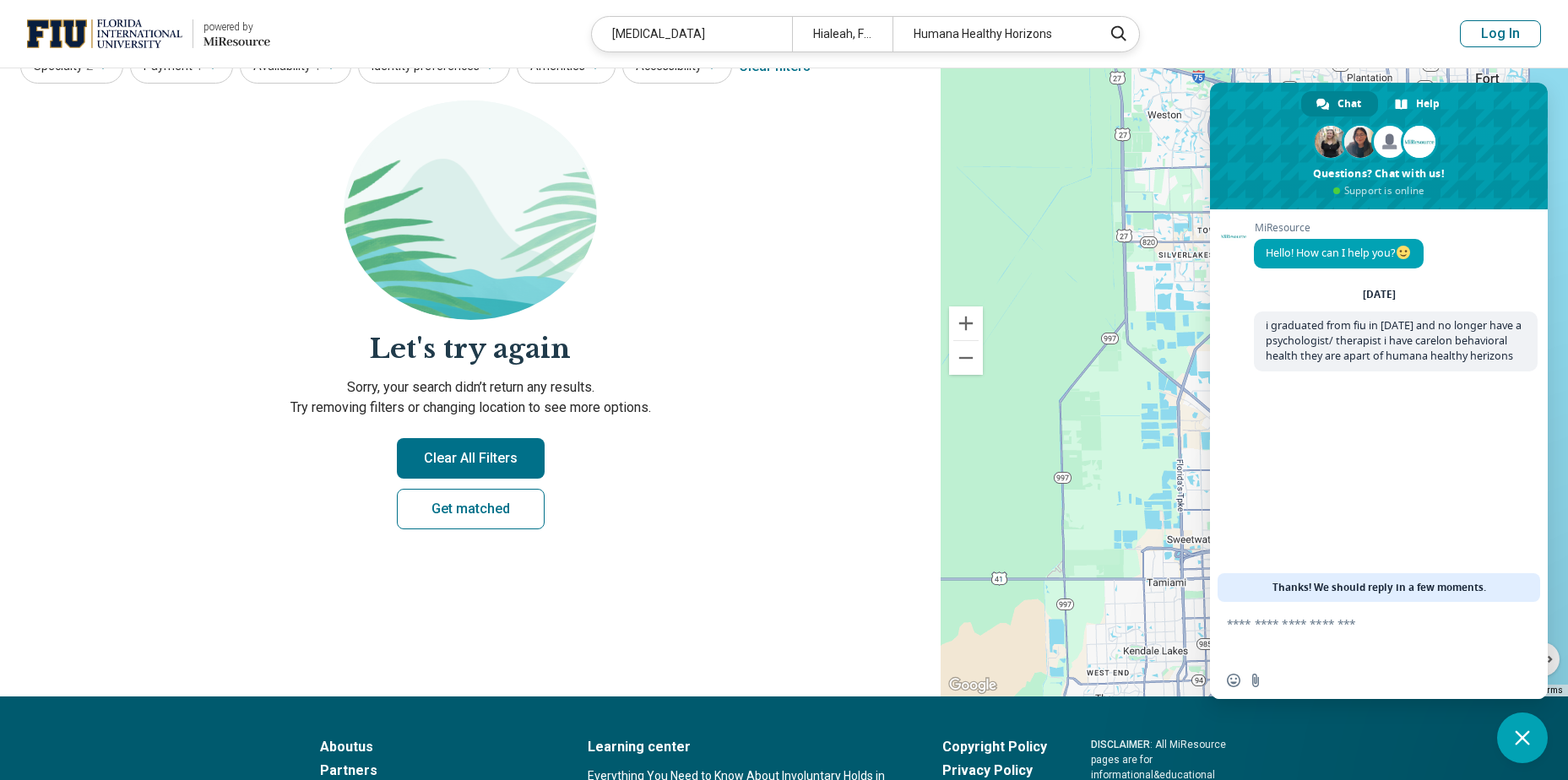
click at [1345, 103] on span "Chat" at bounding box center [1349, 104] width 23 height 25
click at [1428, 107] on span "Help" at bounding box center [1428, 104] width 23 height 25
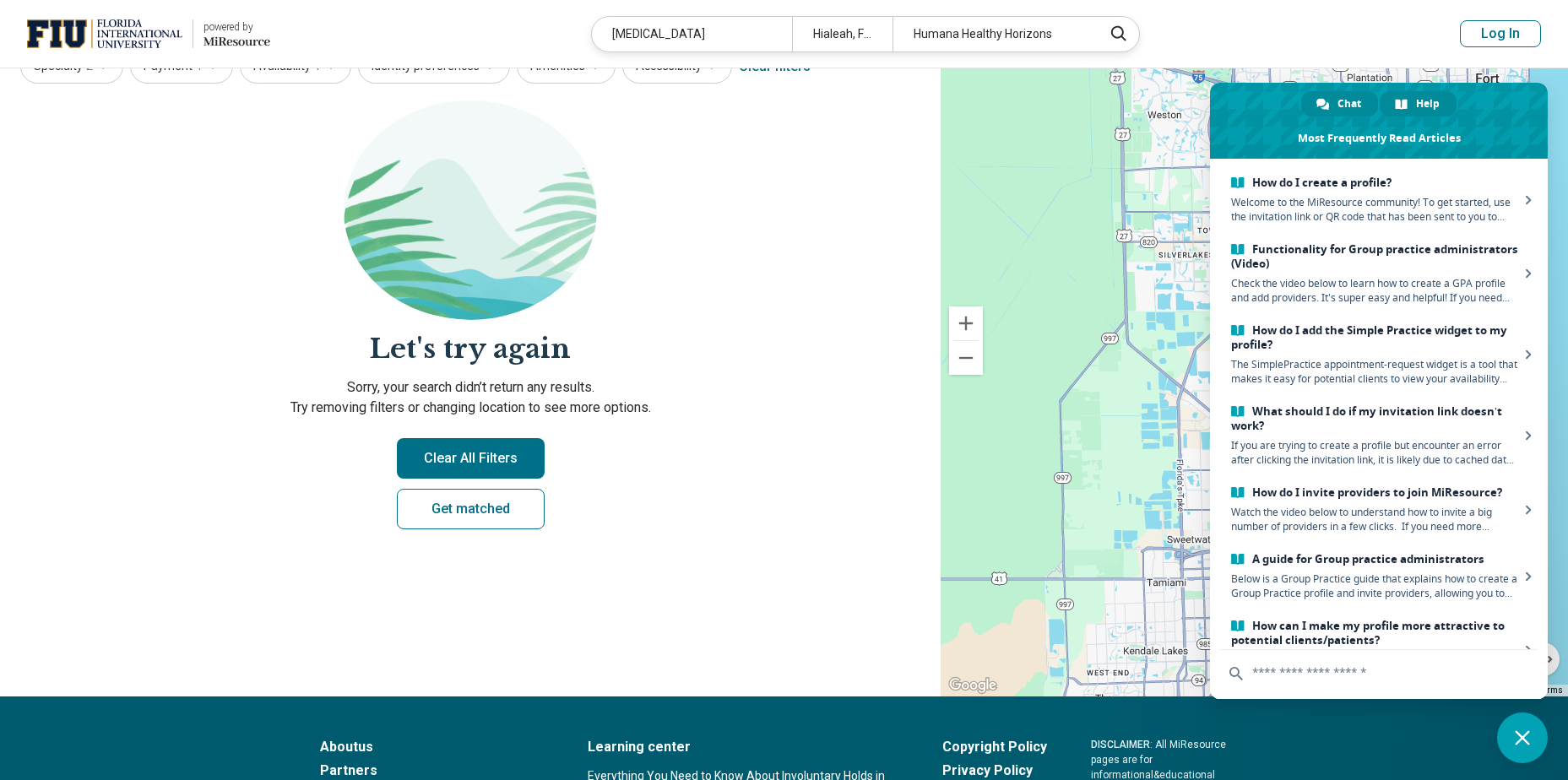
click at [1340, 104] on span "Chat" at bounding box center [1349, 104] width 23 height 25
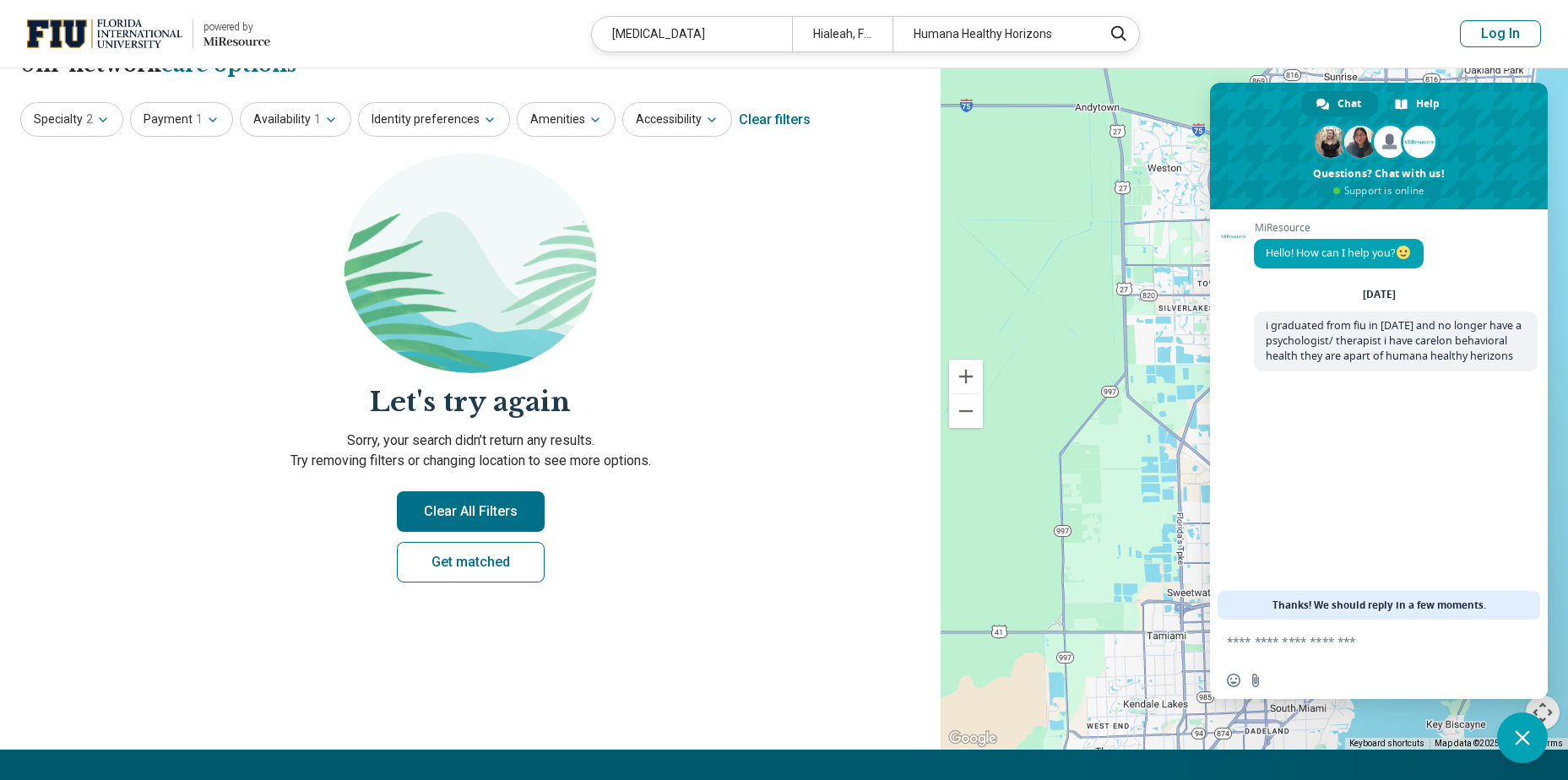
scroll to position [0, 0]
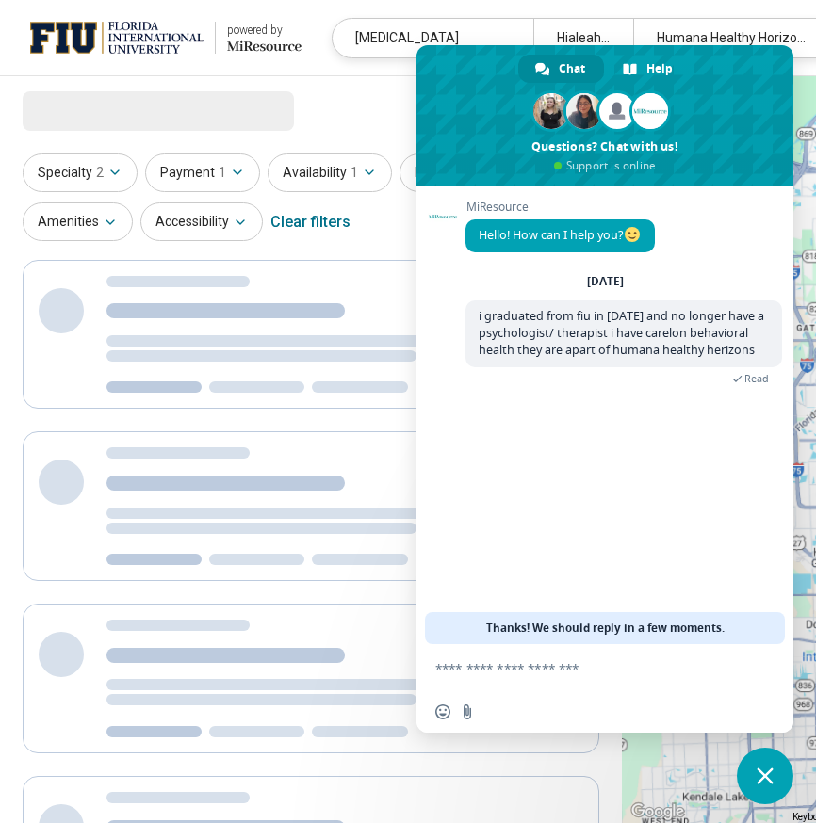
select select "***"
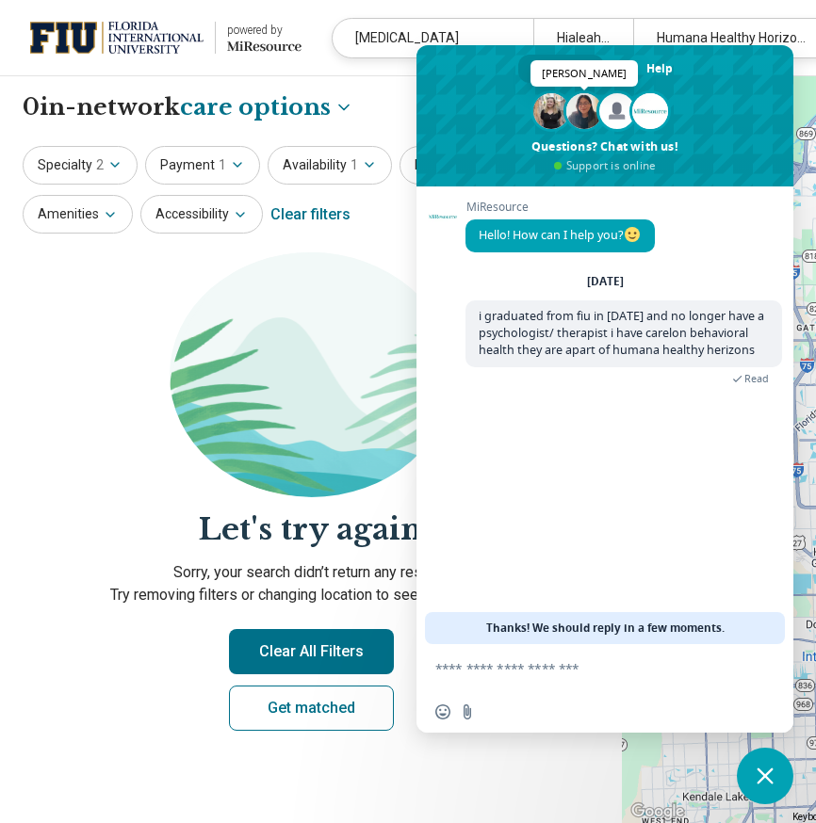
click at [584, 116] on span at bounding box center [584, 111] width 36 height 36
click at [649, 114] on span at bounding box center [650, 111] width 36 height 36
click at [620, 161] on span at bounding box center [604, 115] width 377 height 141
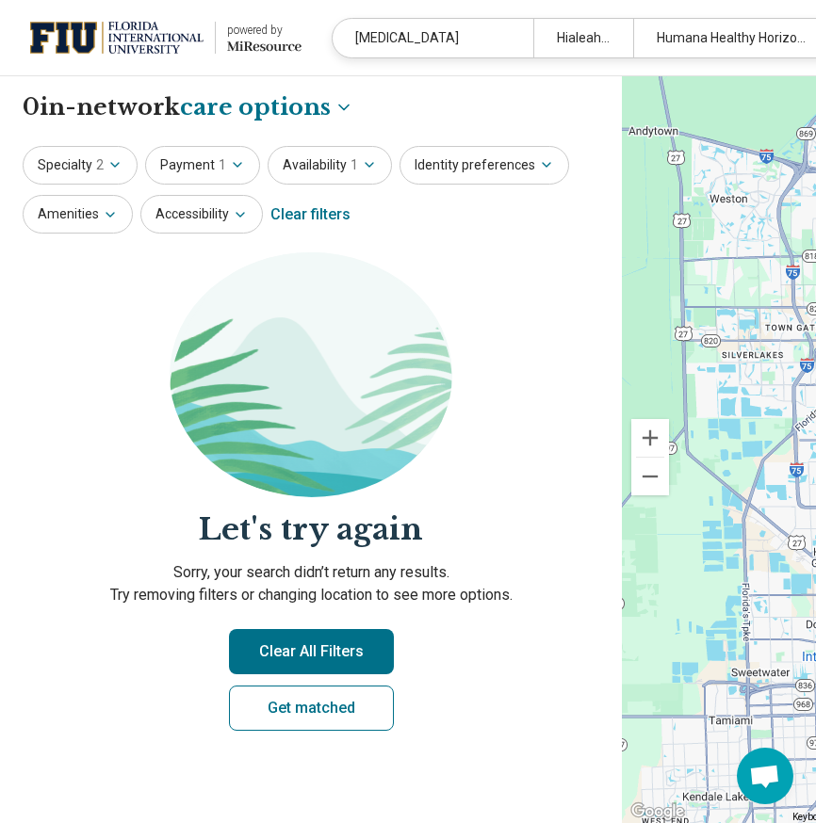
click at [759, 780] on span "Open chat" at bounding box center [764, 778] width 31 height 26
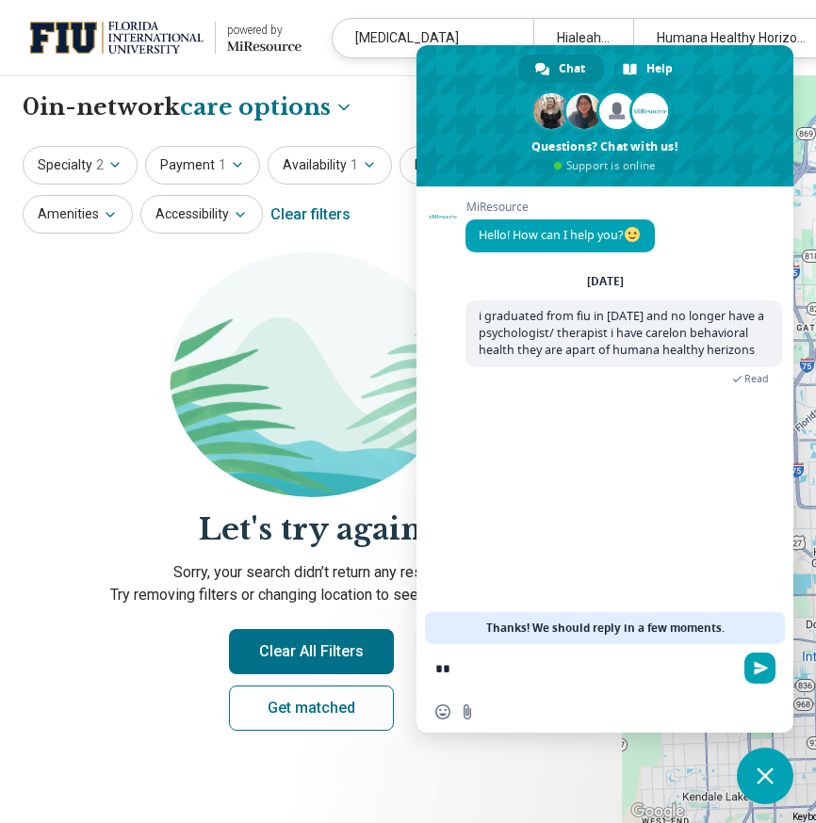
type textarea "*"
type textarea "**********"
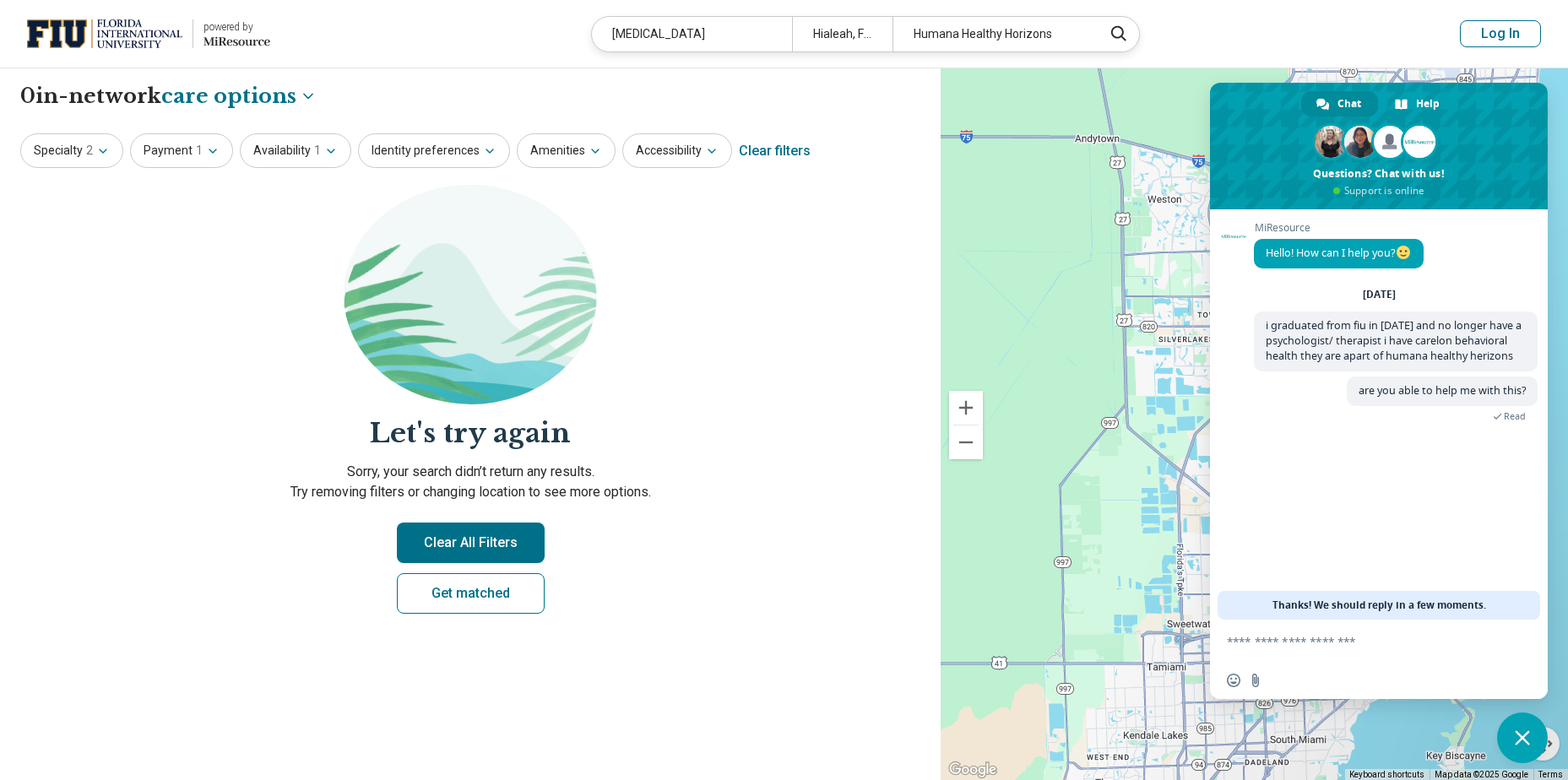
click at [1373, 611] on span "Thanks! We should reply in a few moments." at bounding box center [1379, 605] width 213 height 29
click at [1418, 108] on span "Help" at bounding box center [1428, 104] width 23 height 25
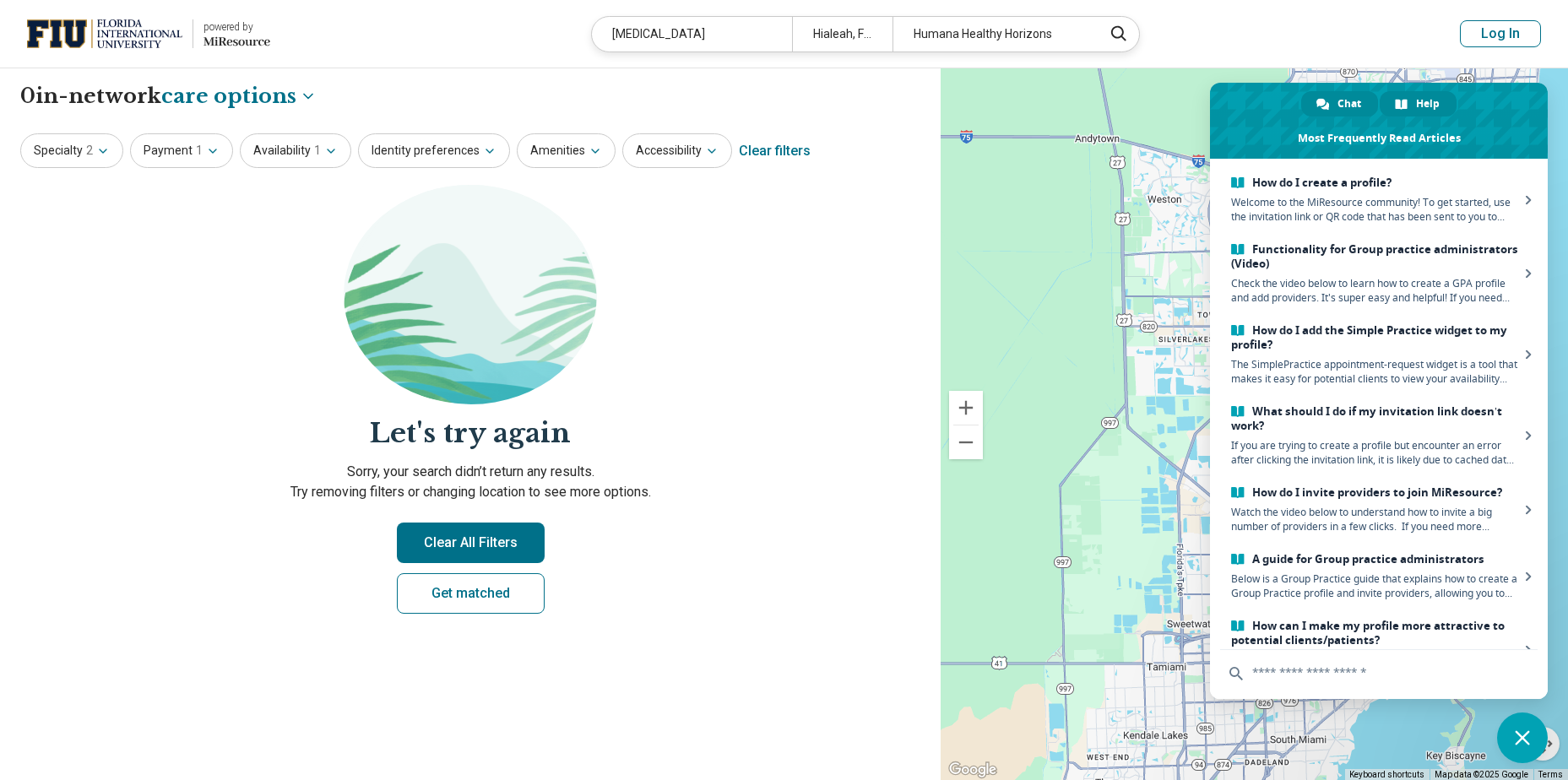
click at [1345, 108] on span "Chat" at bounding box center [1349, 104] width 23 height 25
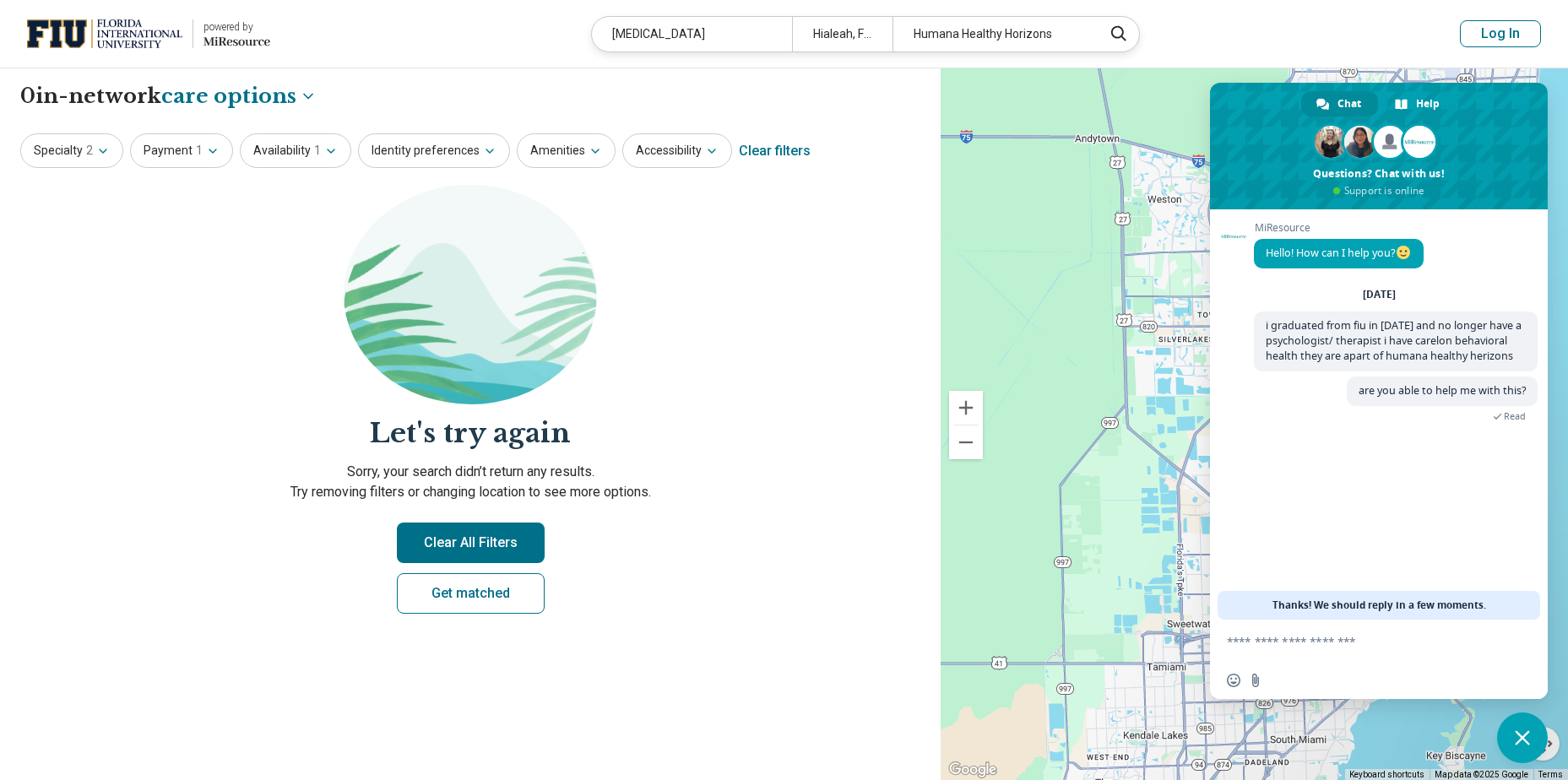
click at [632, 491] on p "Sorry, your search didn’t return any results. Try removing filters or changing …" at bounding box center [471, 481] width 900 height 40
click at [816, 498] on p "Sorry, your search didn’t return any results. Try removing filters or changing …" at bounding box center [471, 481] width 900 height 40
click at [1530, 740] on span "Close chat" at bounding box center [1522, 738] width 51 height 51
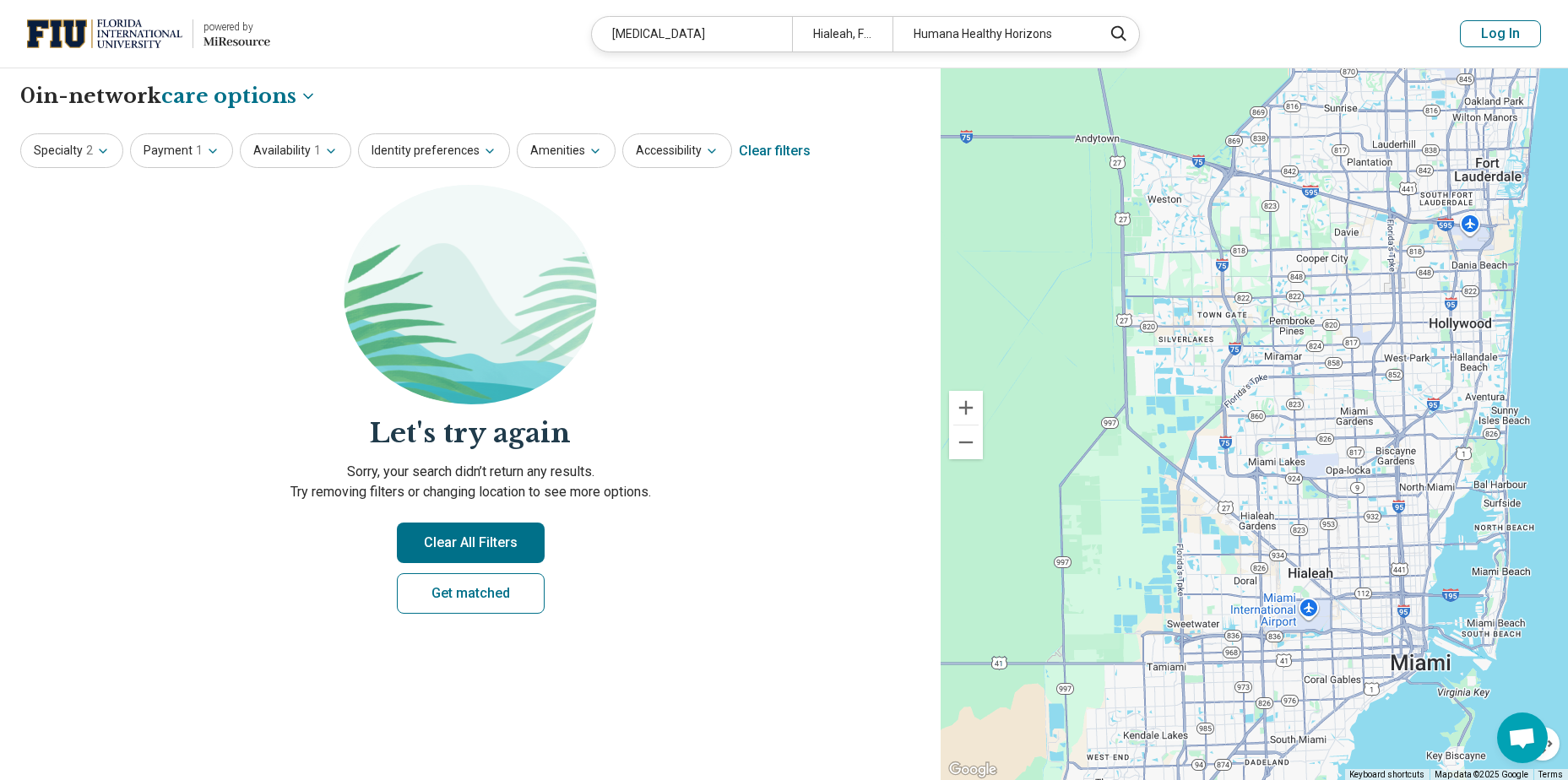
click at [1487, 34] on button "Log In" at bounding box center [1501, 34] width 81 height 27
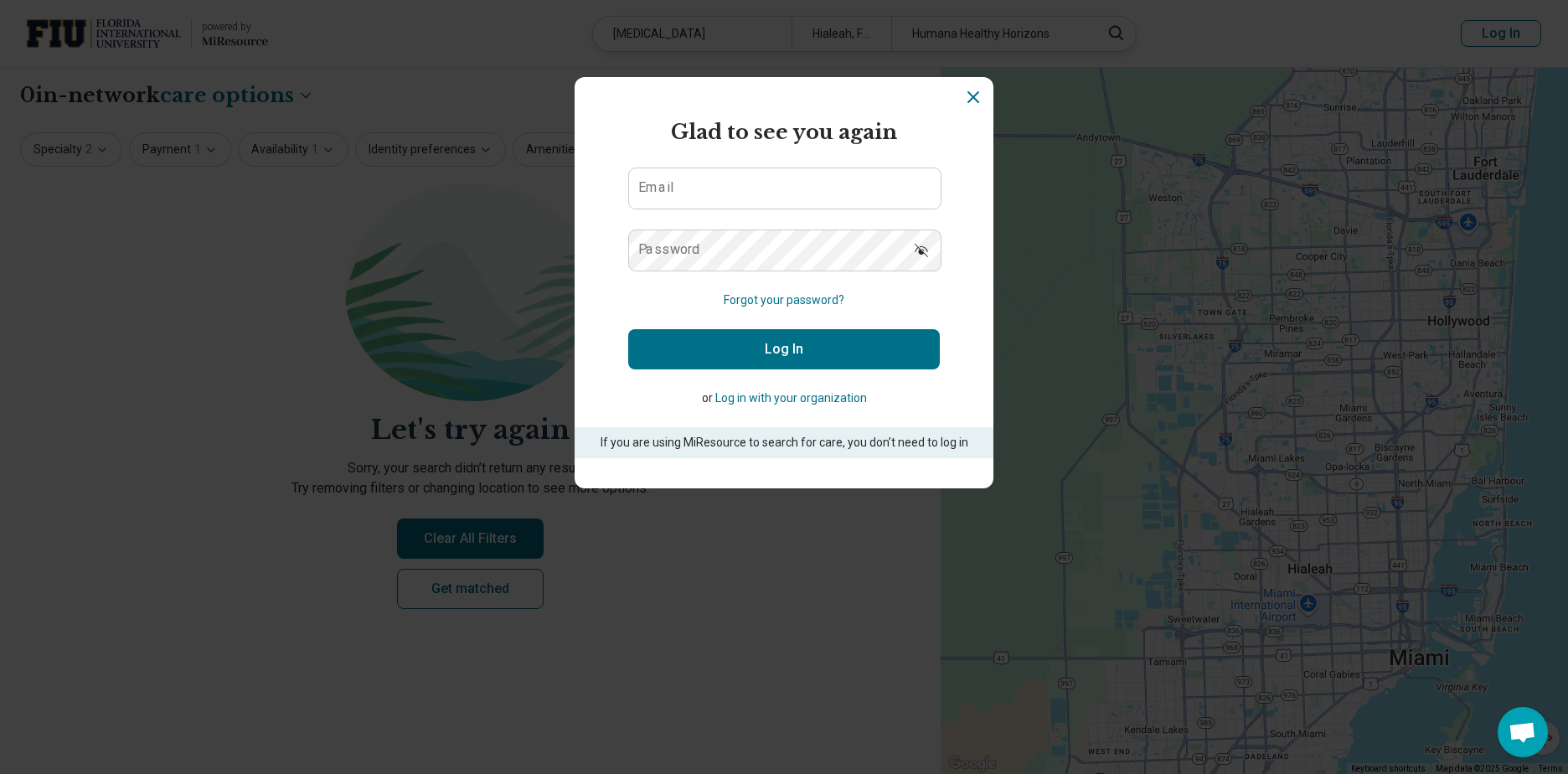
click at [963, 95] on icon "Dismiss" at bounding box center [973, 97] width 20 height 20
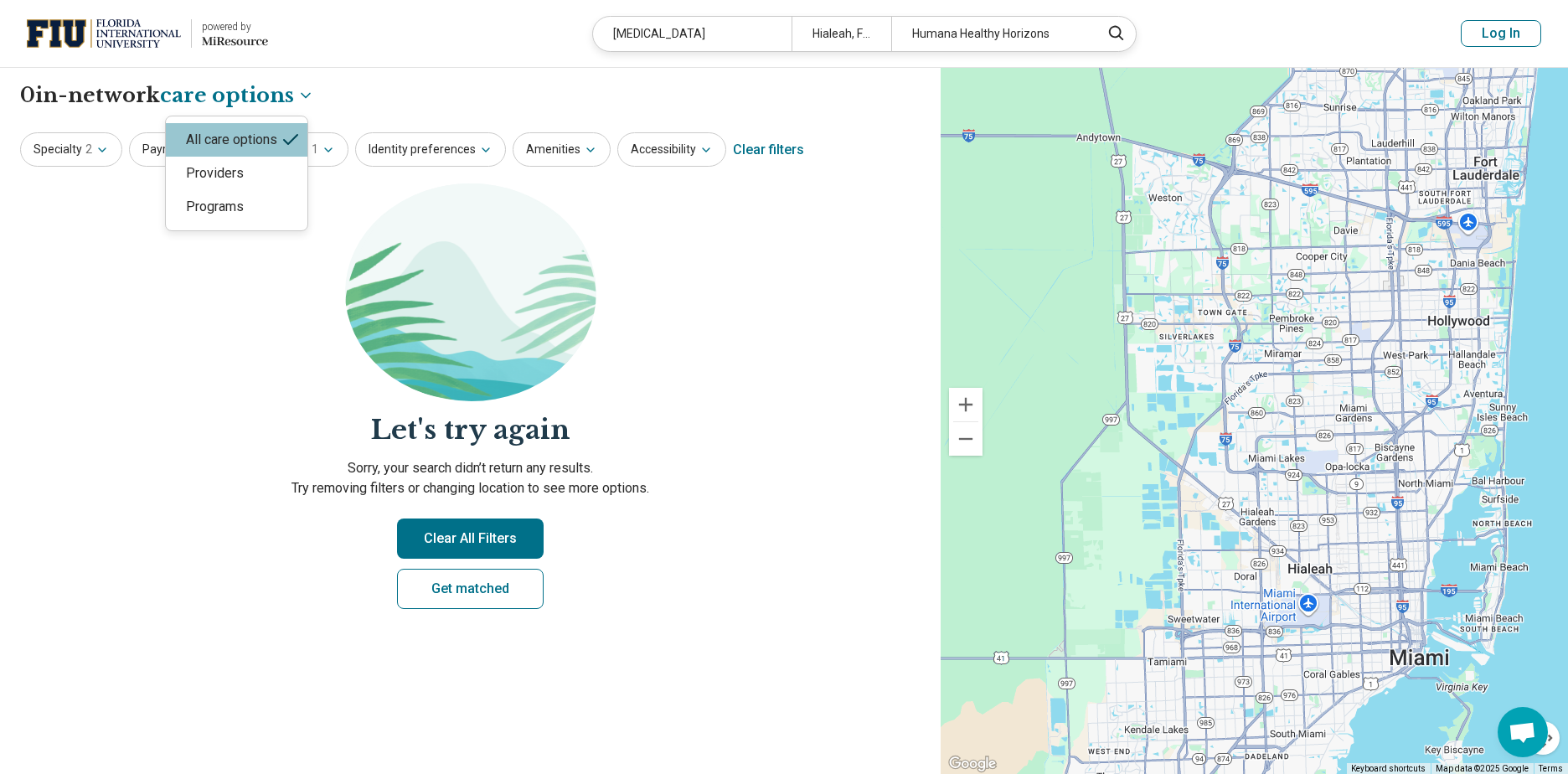
click at [213, 101] on body "**********" at bounding box center [784, 583] width 1568 height 1166
click at [221, 184] on div "Providers" at bounding box center [236, 173] width 141 height 34
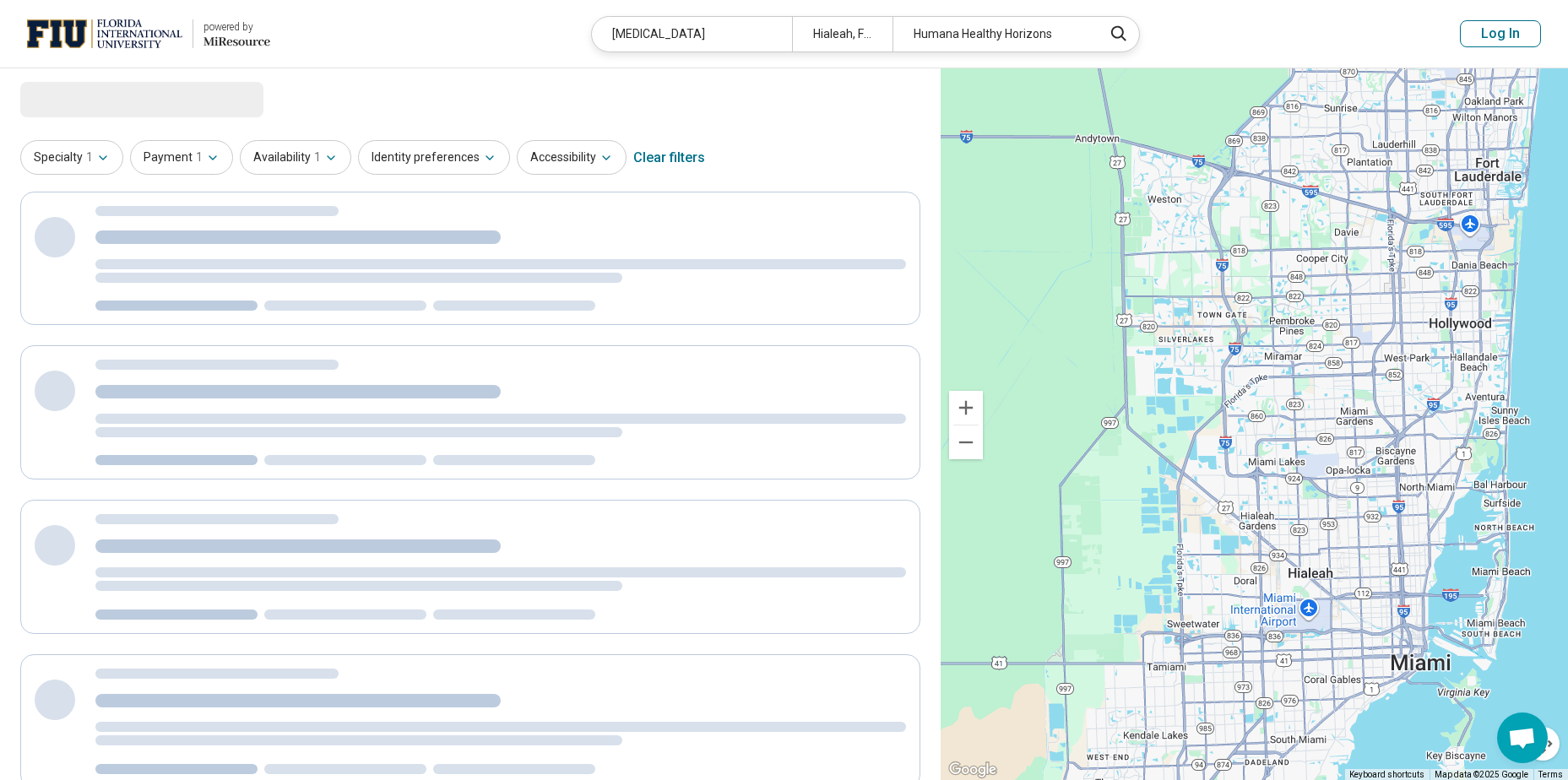
select select "********"
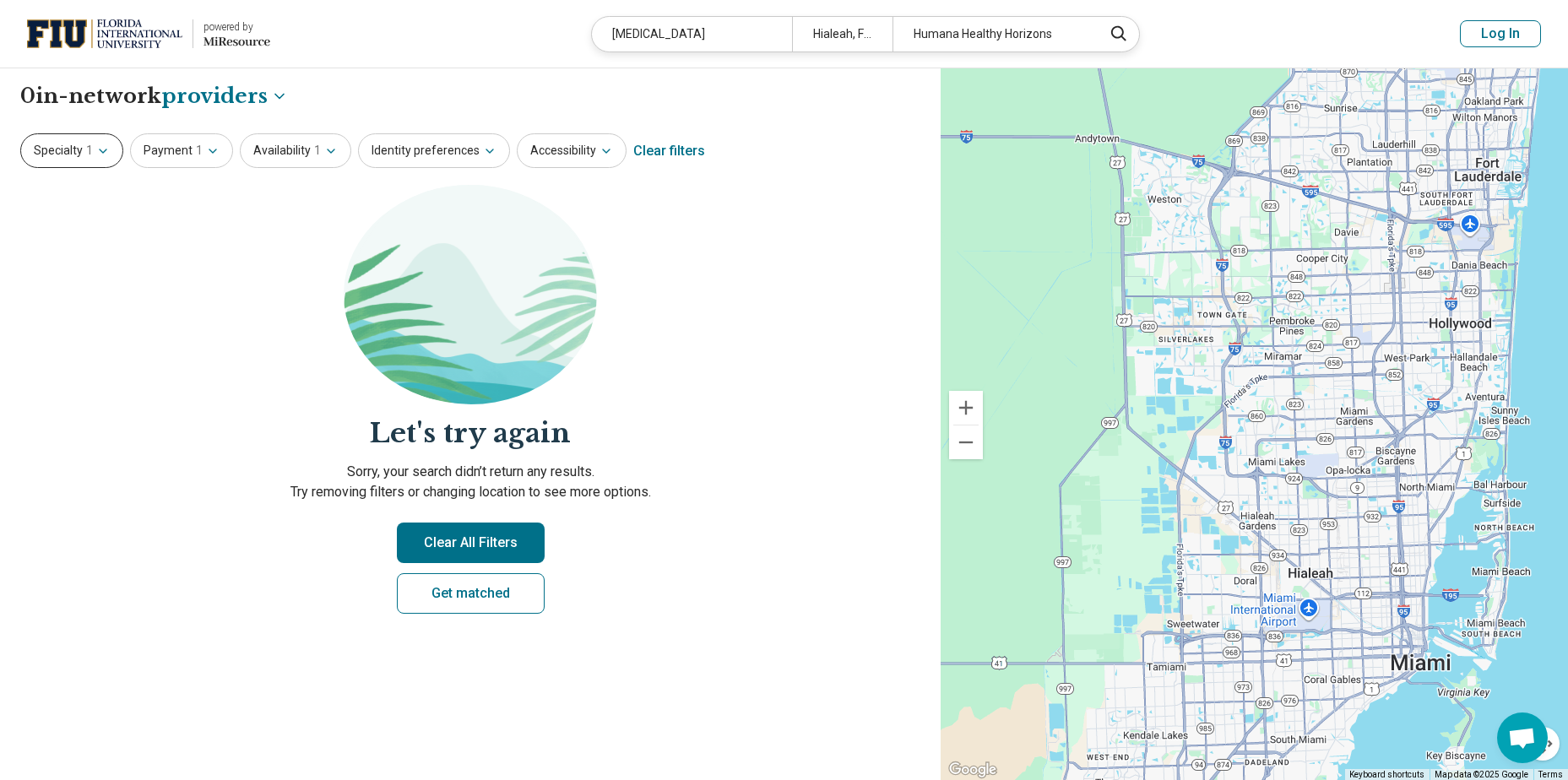
click at [80, 156] on button "Specialty 1" at bounding box center [72, 151] width 103 height 35
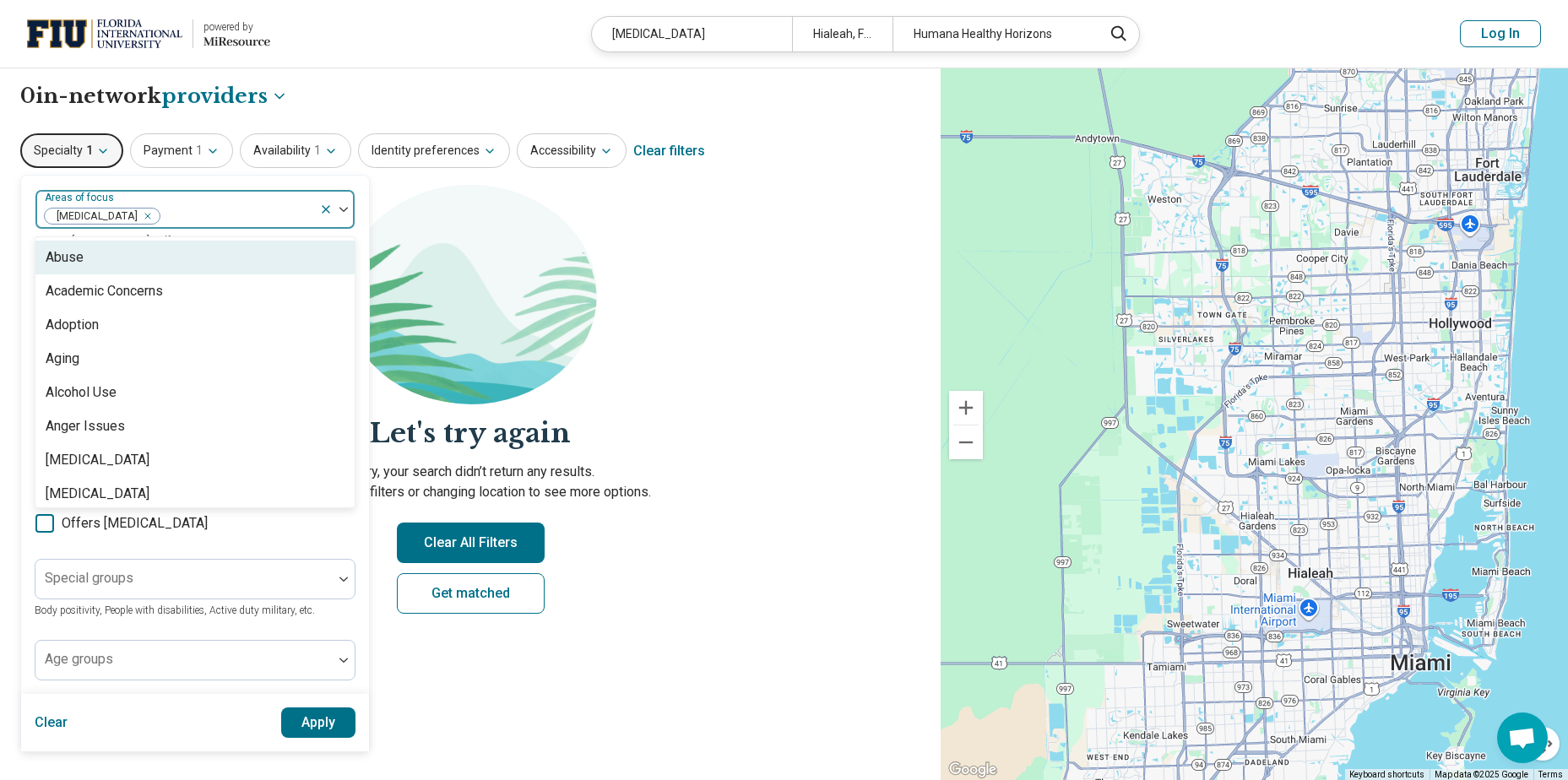
click at [239, 212] on div at bounding box center [237, 216] width 152 height 23
type input "*******"
click at [225, 257] on div "Anxiety" at bounding box center [195, 257] width 319 height 34
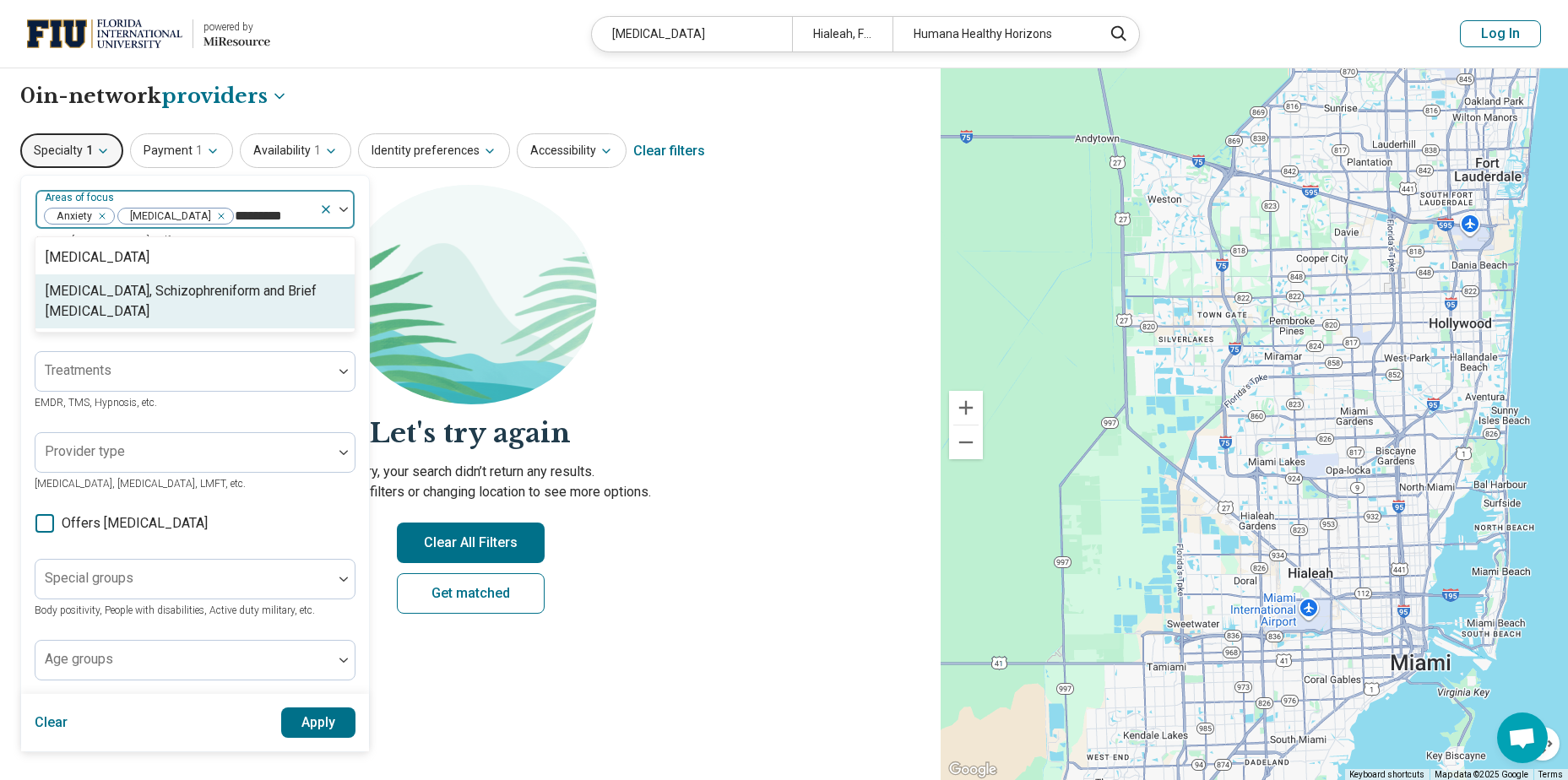
type input "*********"
click at [531, 343] on img at bounding box center [470, 294] width 254 height 220
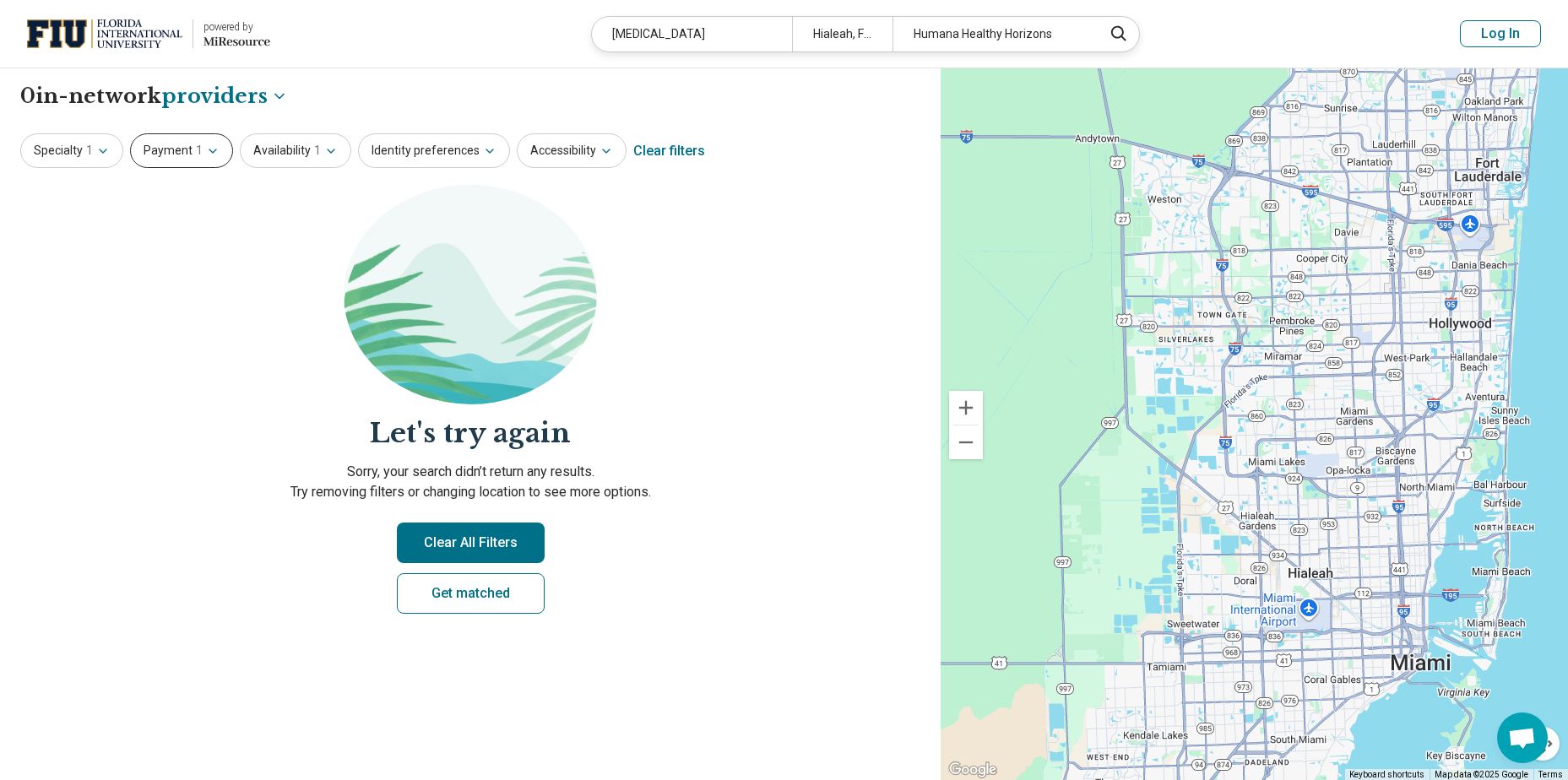
click at [196, 155] on span "1" at bounding box center [200, 151] width 7 height 18
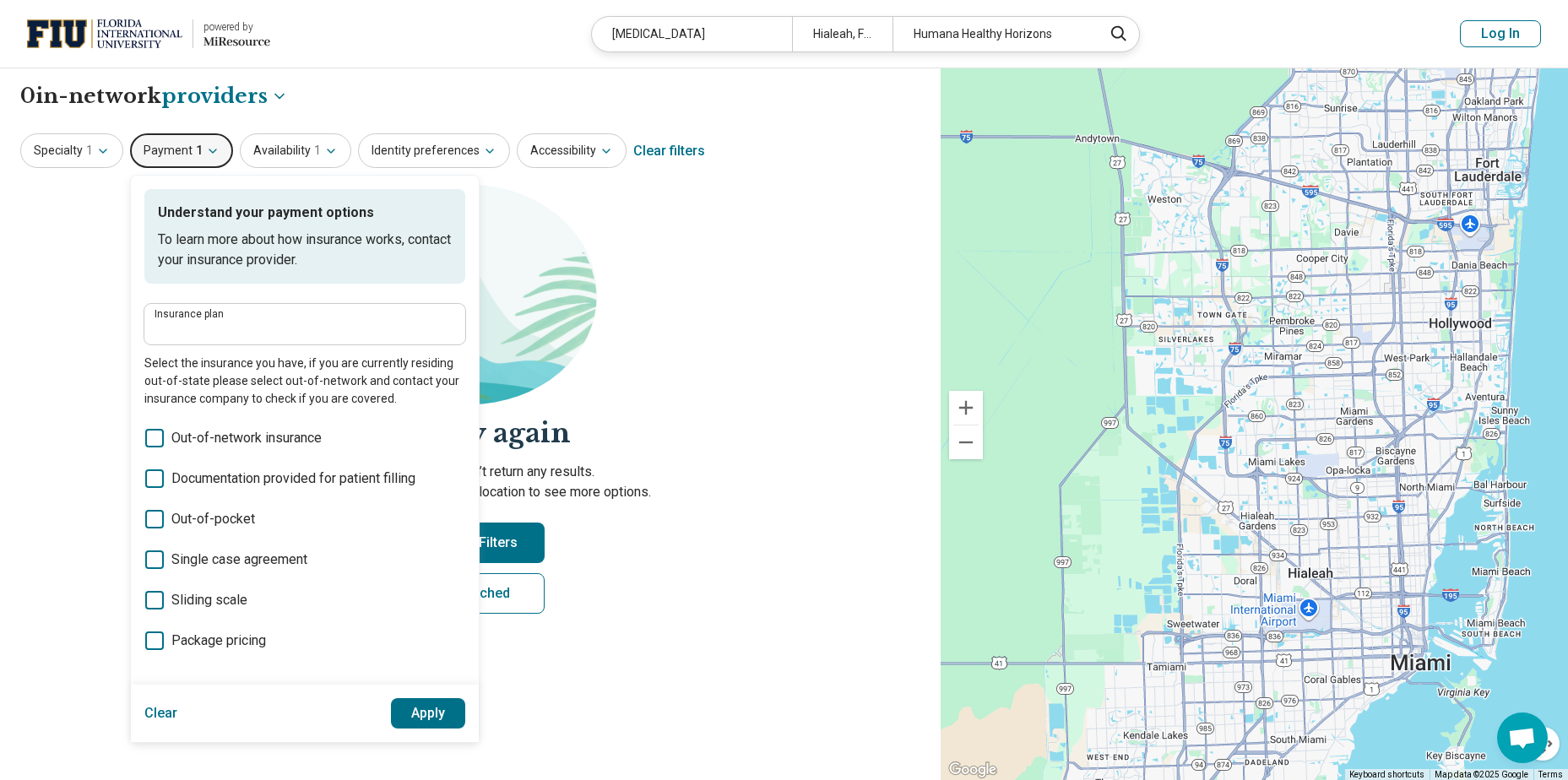
click at [150, 599] on icon at bounding box center [154, 600] width 19 height 19
click at [157, 516] on icon at bounding box center [154, 519] width 19 height 19
click at [153, 437] on icon at bounding box center [154, 438] width 19 height 19
click at [429, 718] on button "Apply" at bounding box center [429, 714] width 75 height 30
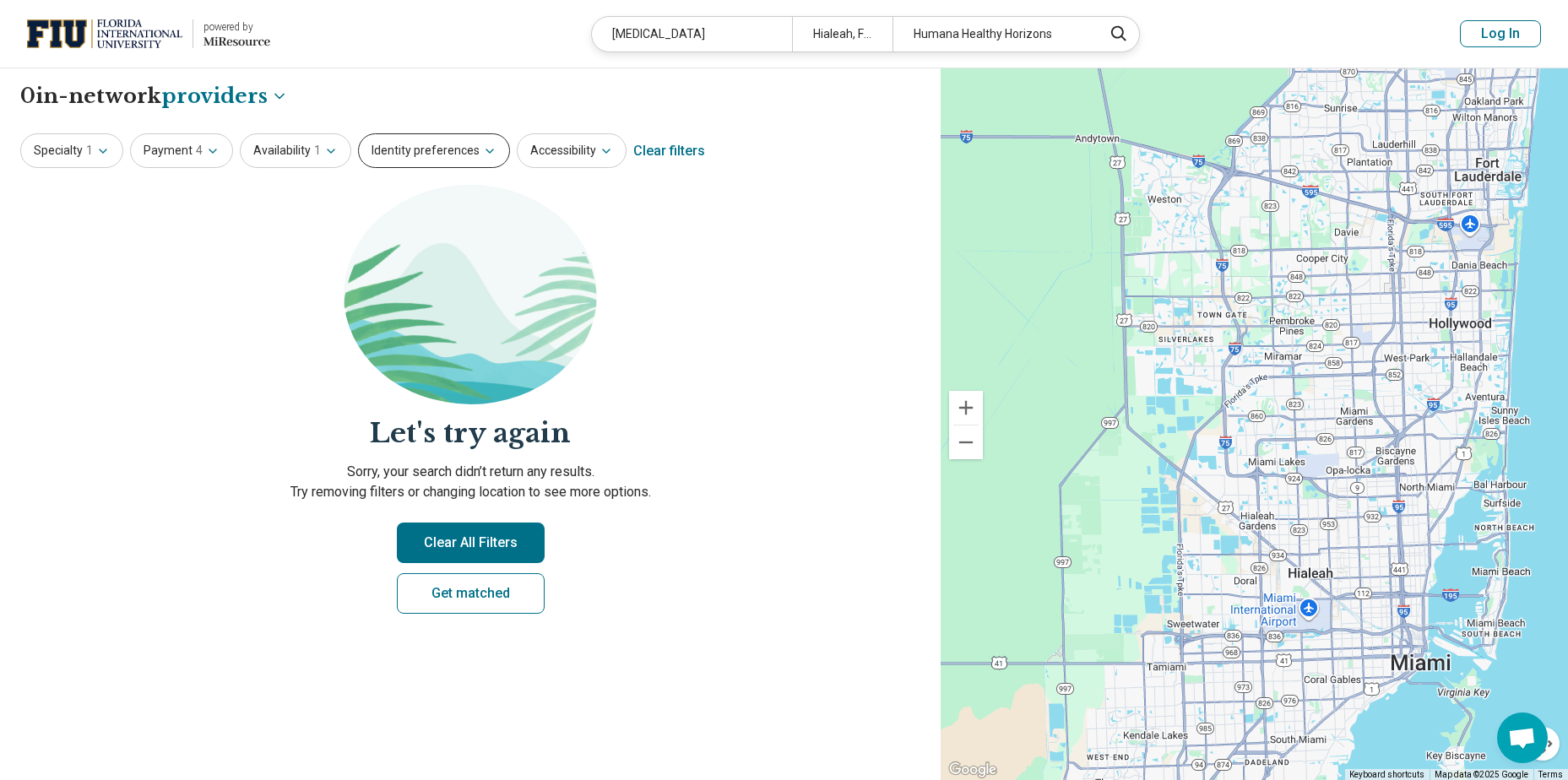
click at [452, 154] on button "Identity preferences" at bounding box center [434, 151] width 152 height 35
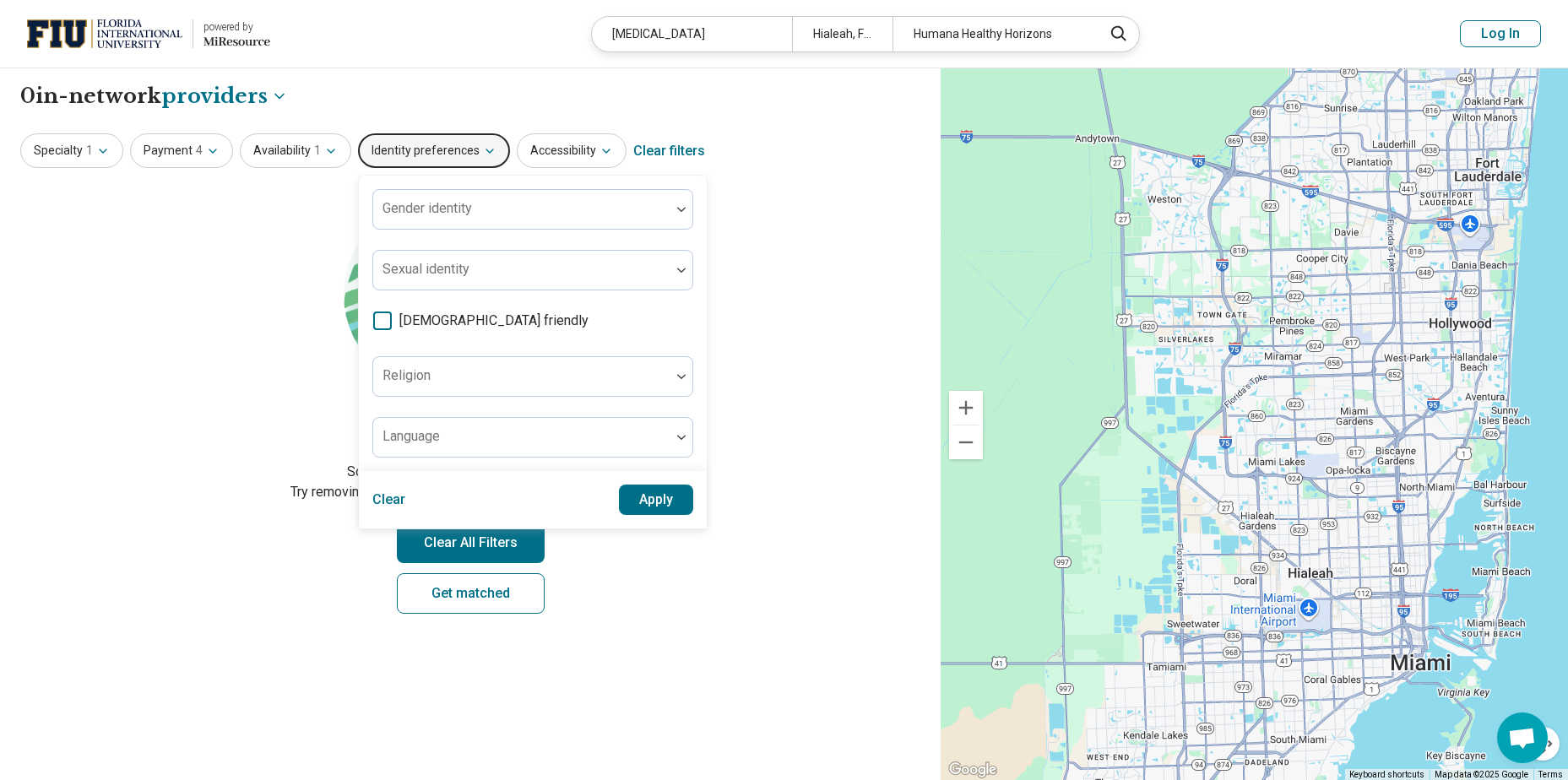
click at [455, 154] on button "Identity preferences" at bounding box center [434, 151] width 152 height 35
click at [838, 244] on section "Let's try again Sorry, your search didn’t return any results. Try removing filt…" at bounding box center [471, 413] width 900 height 457
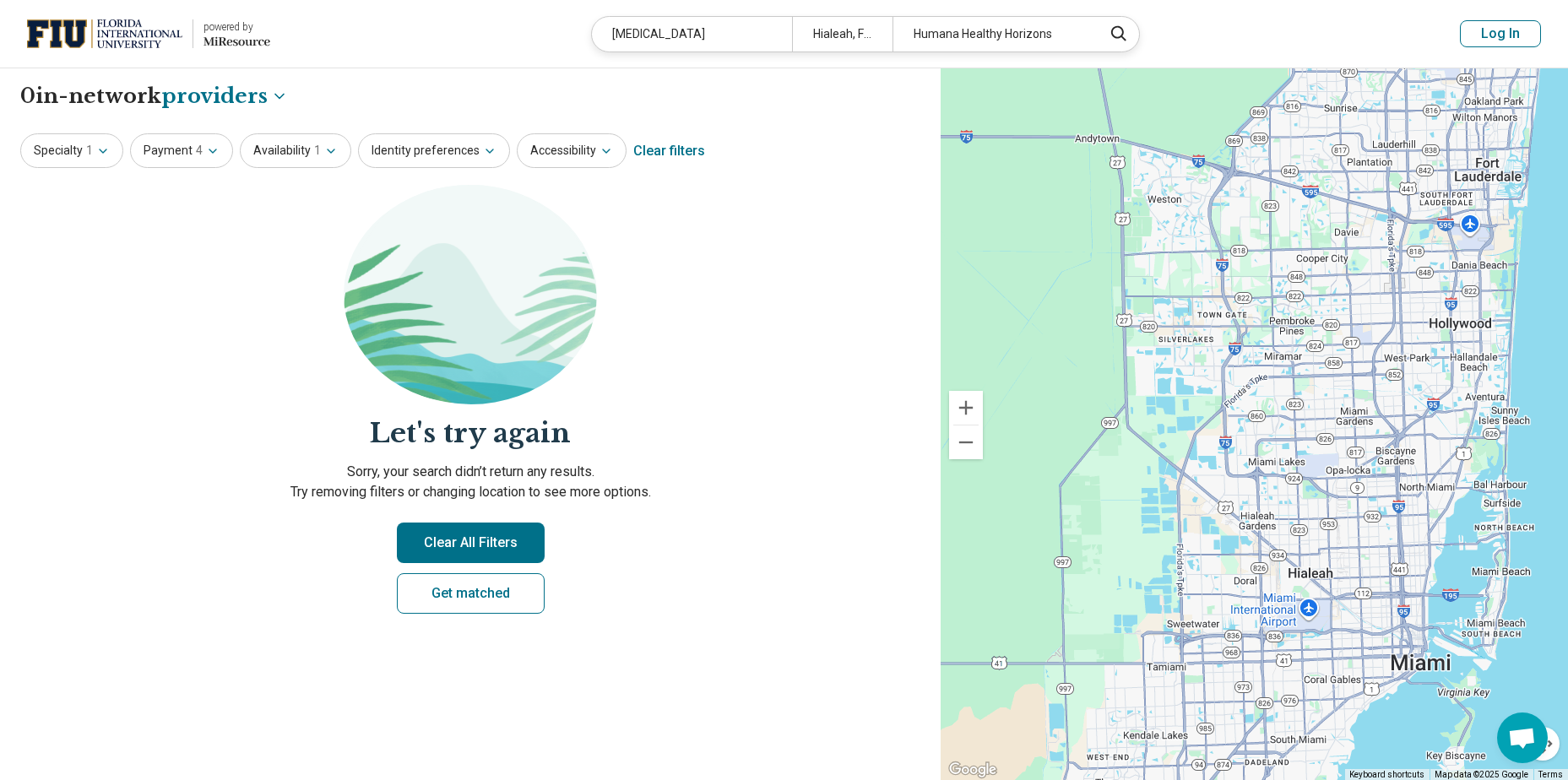
click at [501, 543] on button "Clear All Filters" at bounding box center [471, 542] width 148 height 40
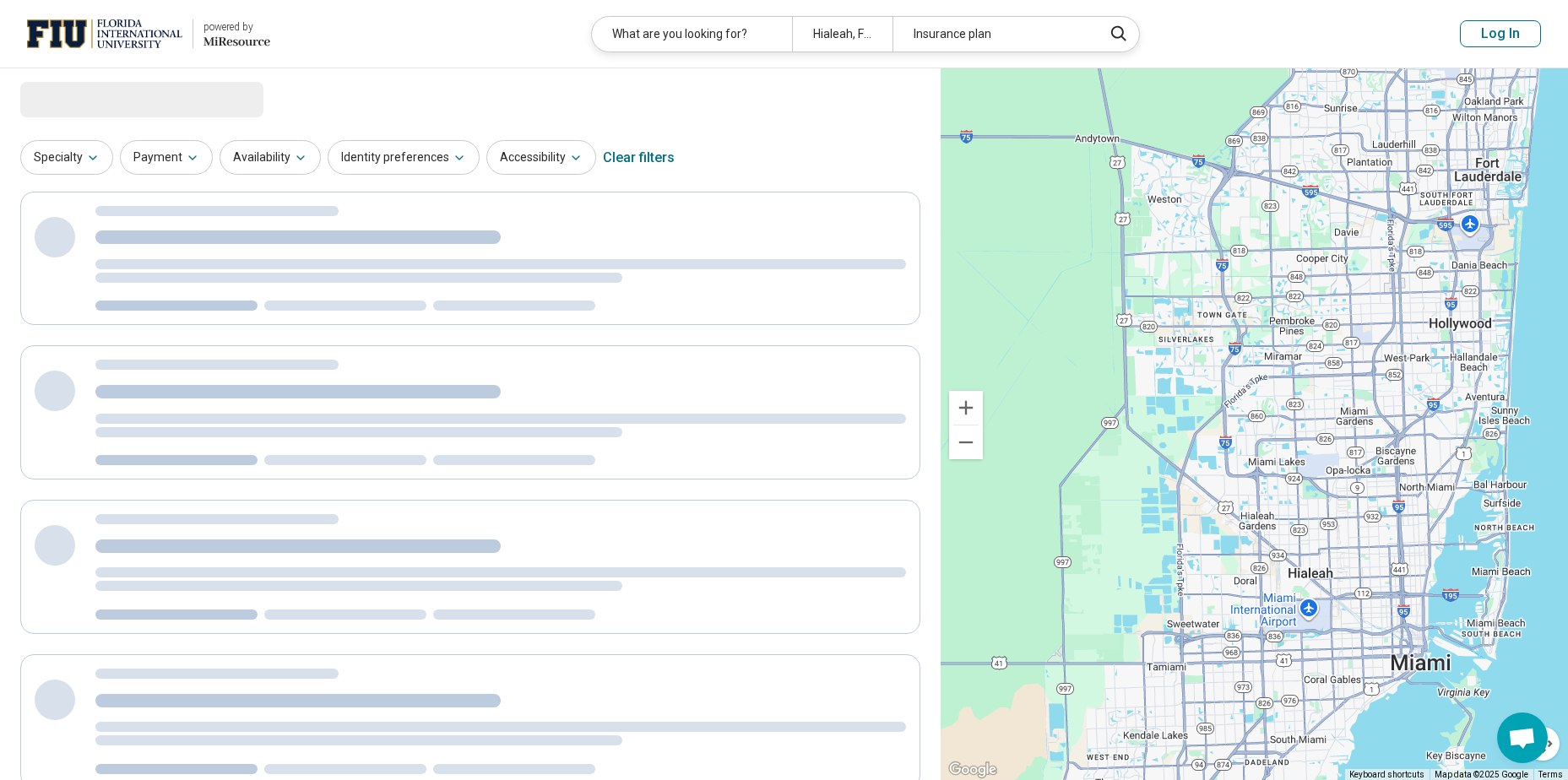
select select "********"
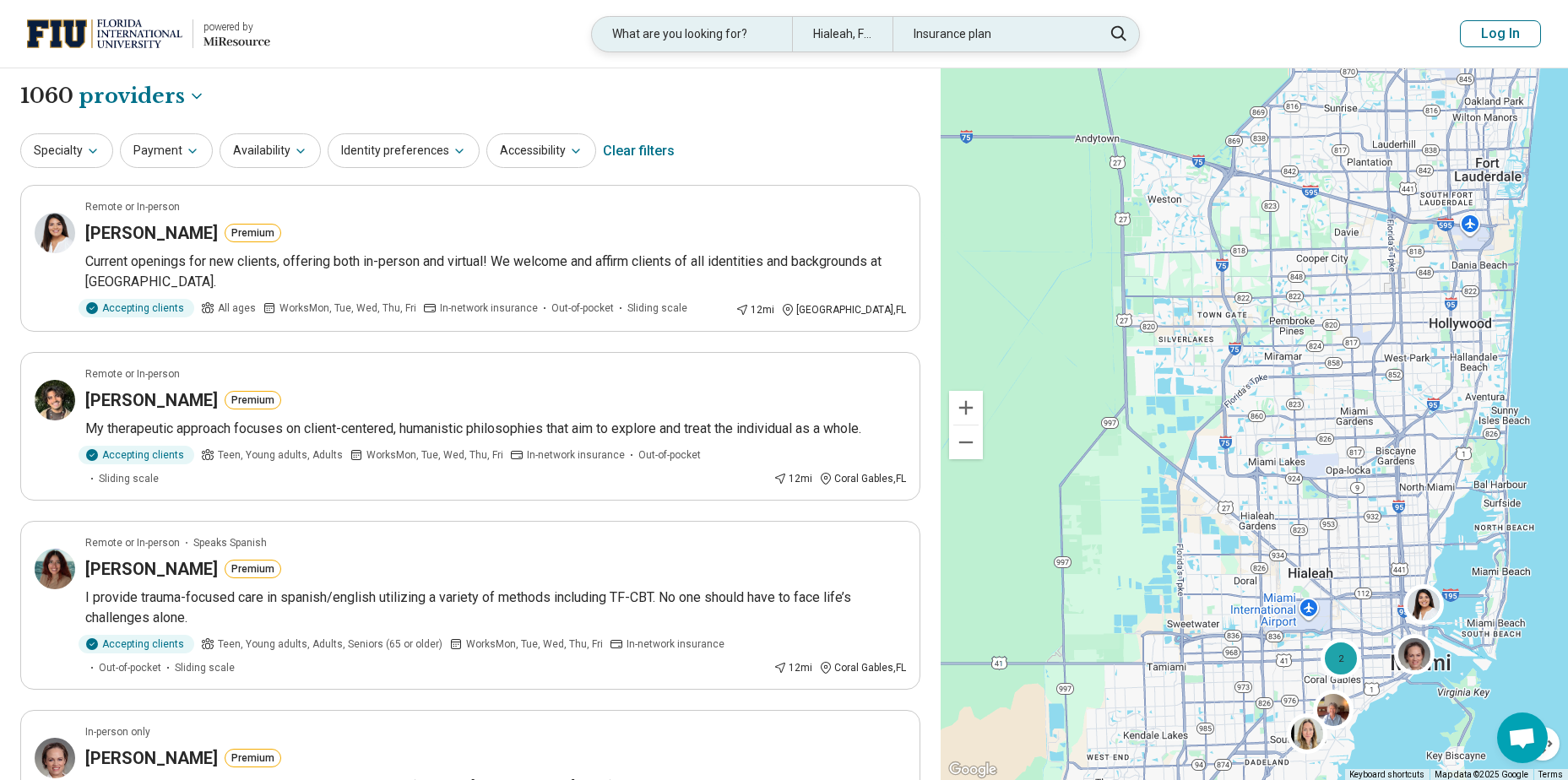
click at [863, 40] on div "Hialeah, FL 33015" at bounding box center [843, 34] width 100 height 35
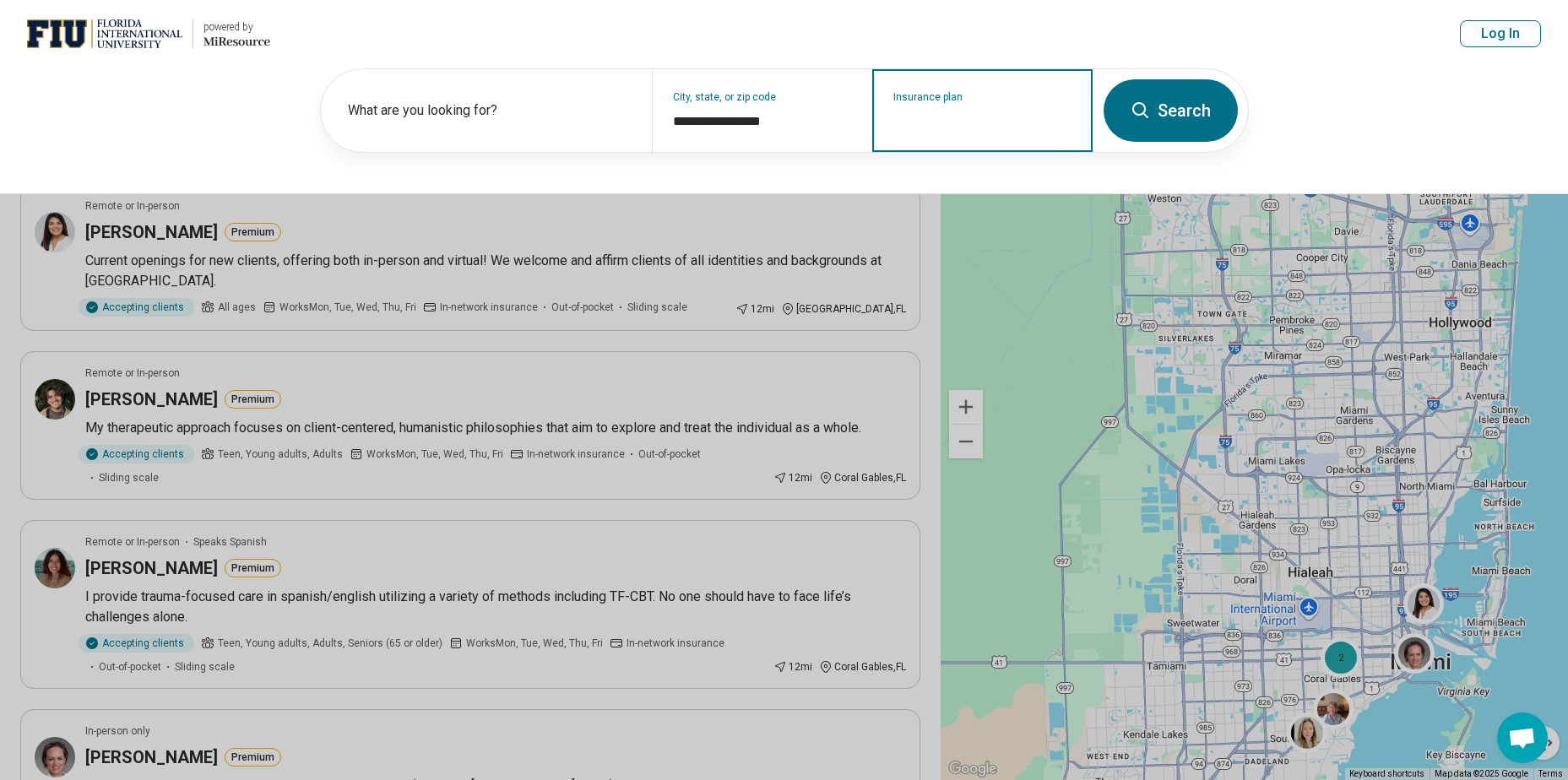
click at [990, 126] on input "Insurance plan" at bounding box center [983, 121] width 179 height 21
type input "*"
type input "*******"
click at [965, 187] on div "Carelon Behavioral Health" at bounding box center [973, 184] width 198 height 34
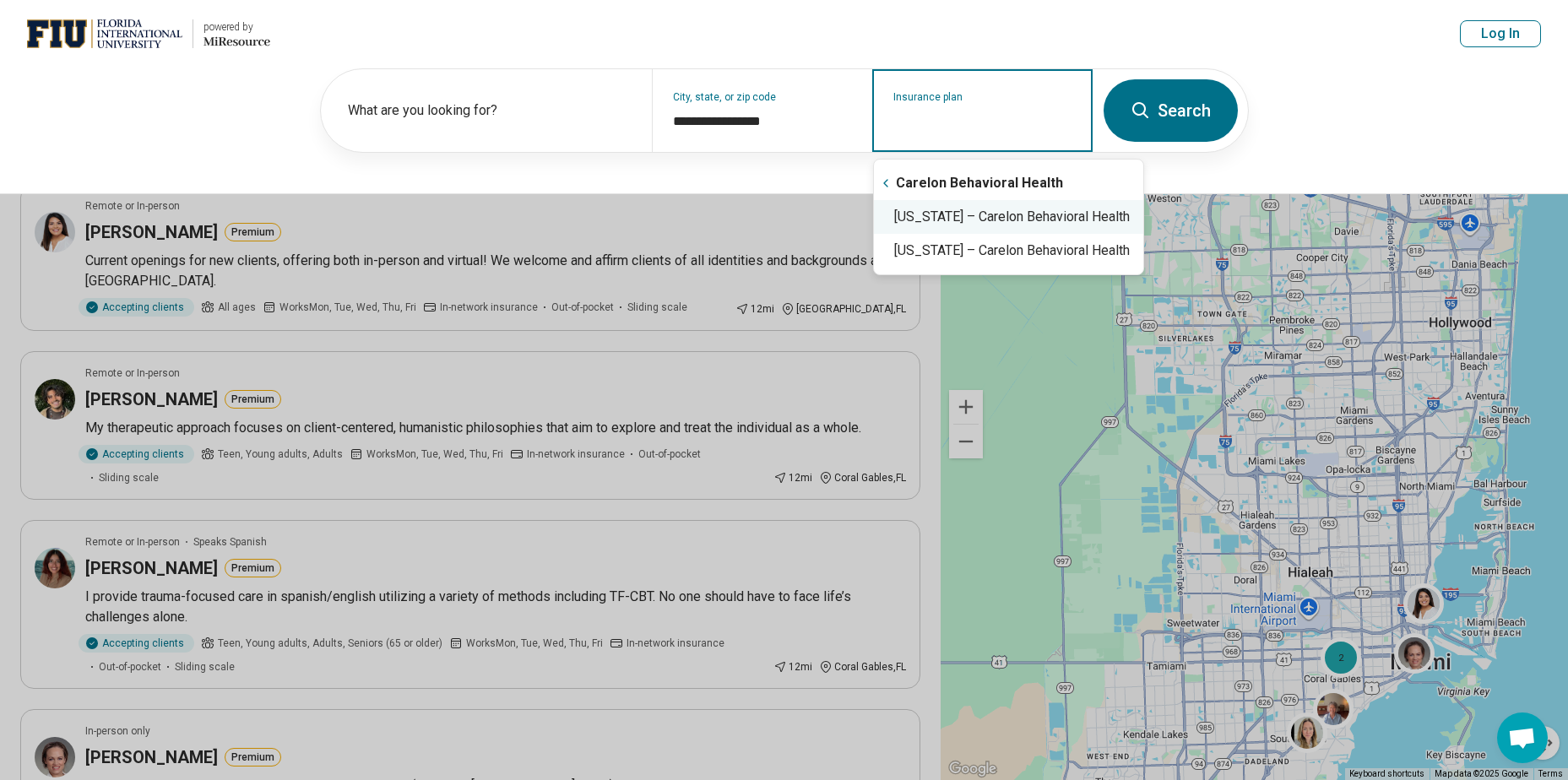
click at [1012, 221] on div "Wisconsin – Carelon Behavioral Health" at bounding box center [1009, 217] width 269 height 34
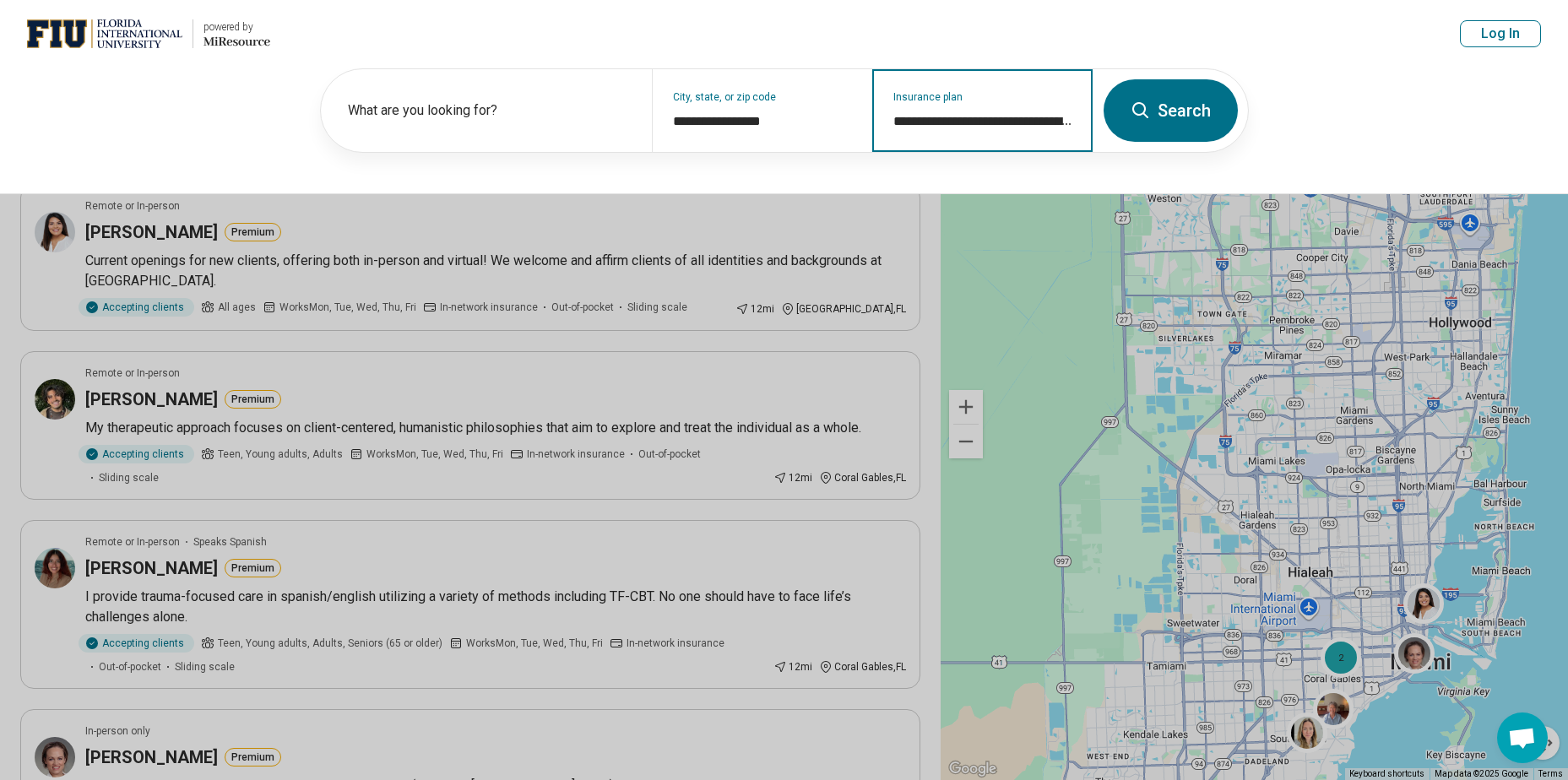
type input "**********"
click at [1190, 111] on button "Search" at bounding box center [1171, 111] width 134 height 63
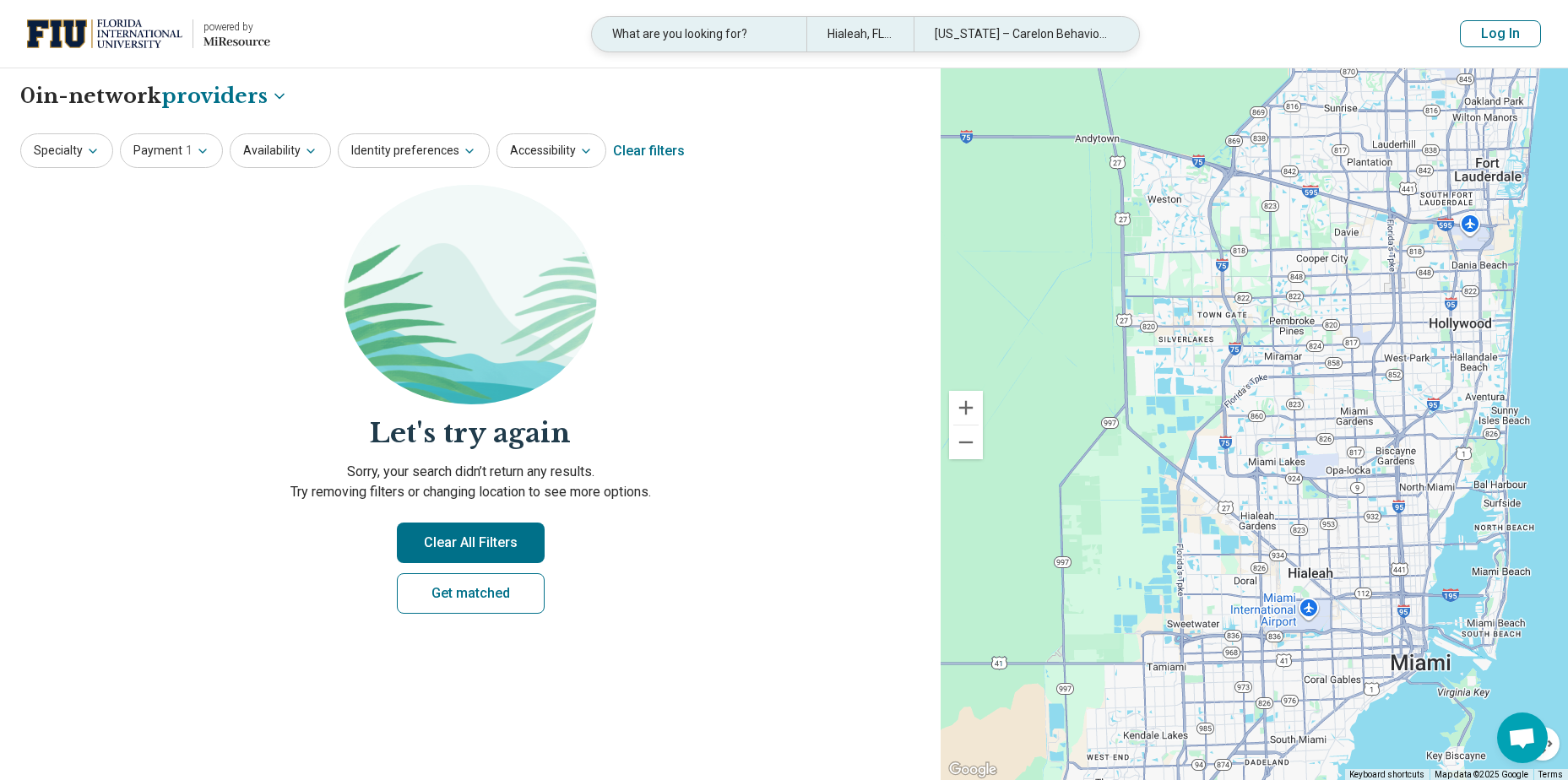
click at [996, 35] on div "Wisconsin – Carelon Behavioral Health" at bounding box center [1020, 34] width 214 height 35
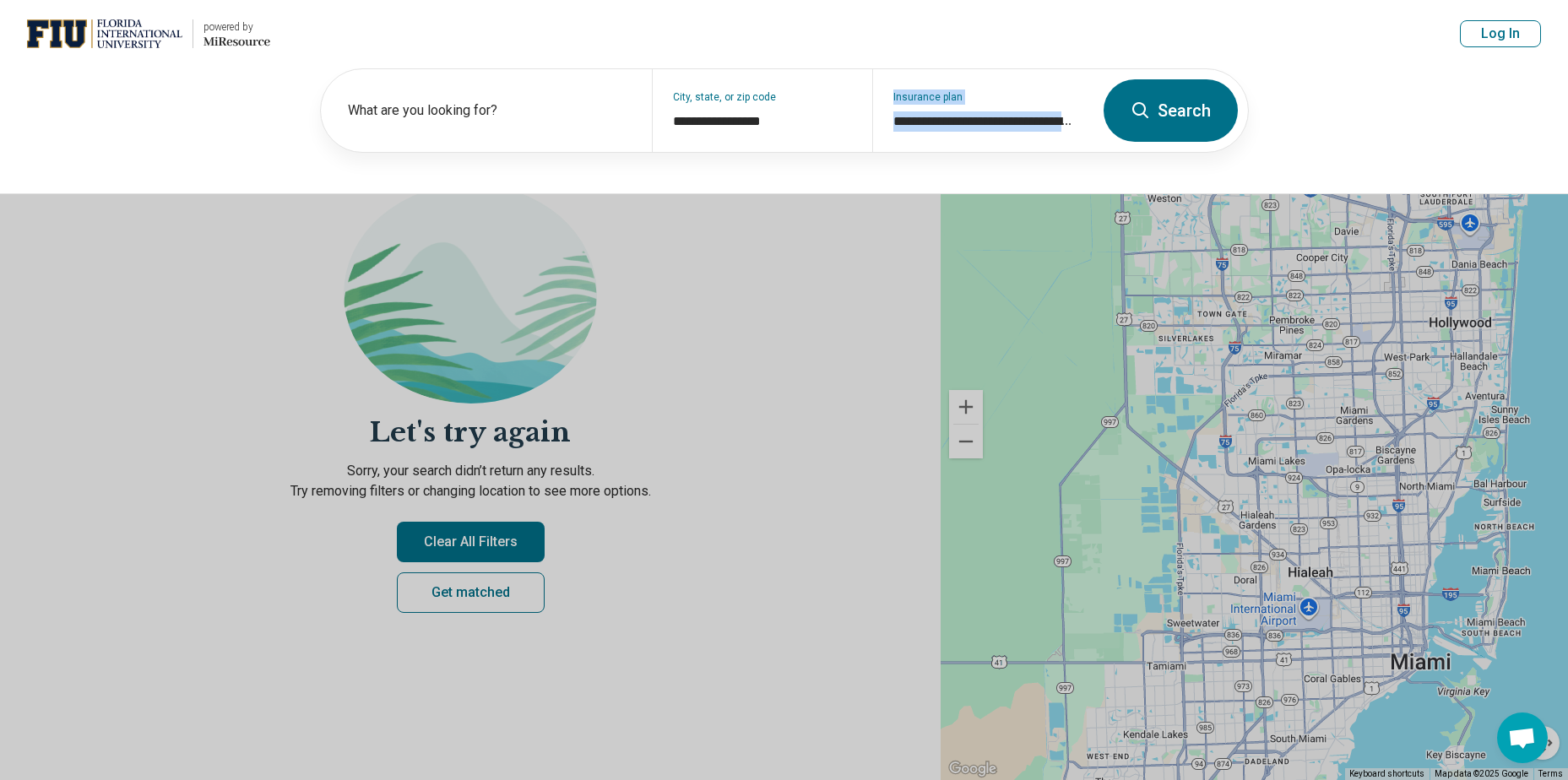
drag, startPoint x: 891, startPoint y: 118, endPoint x: 1143, endPoint y: 135, distance: 252.6
click at [1143, 135] on form "**********" at bounding box center [784, 110] width 929 height 84
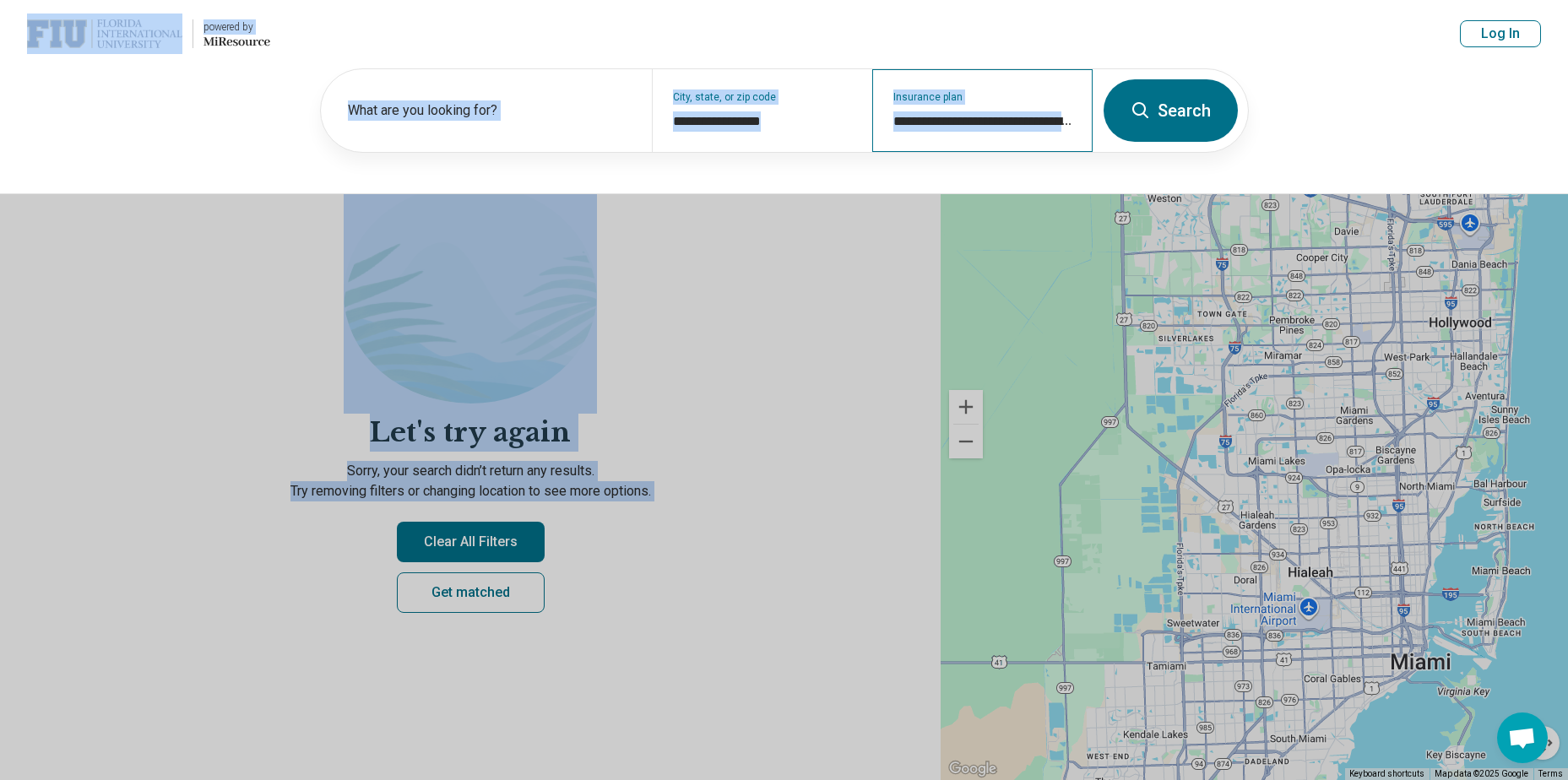
click at [1027, 134] on div "**********" at bounding box center [983, 110] width 221 height 82
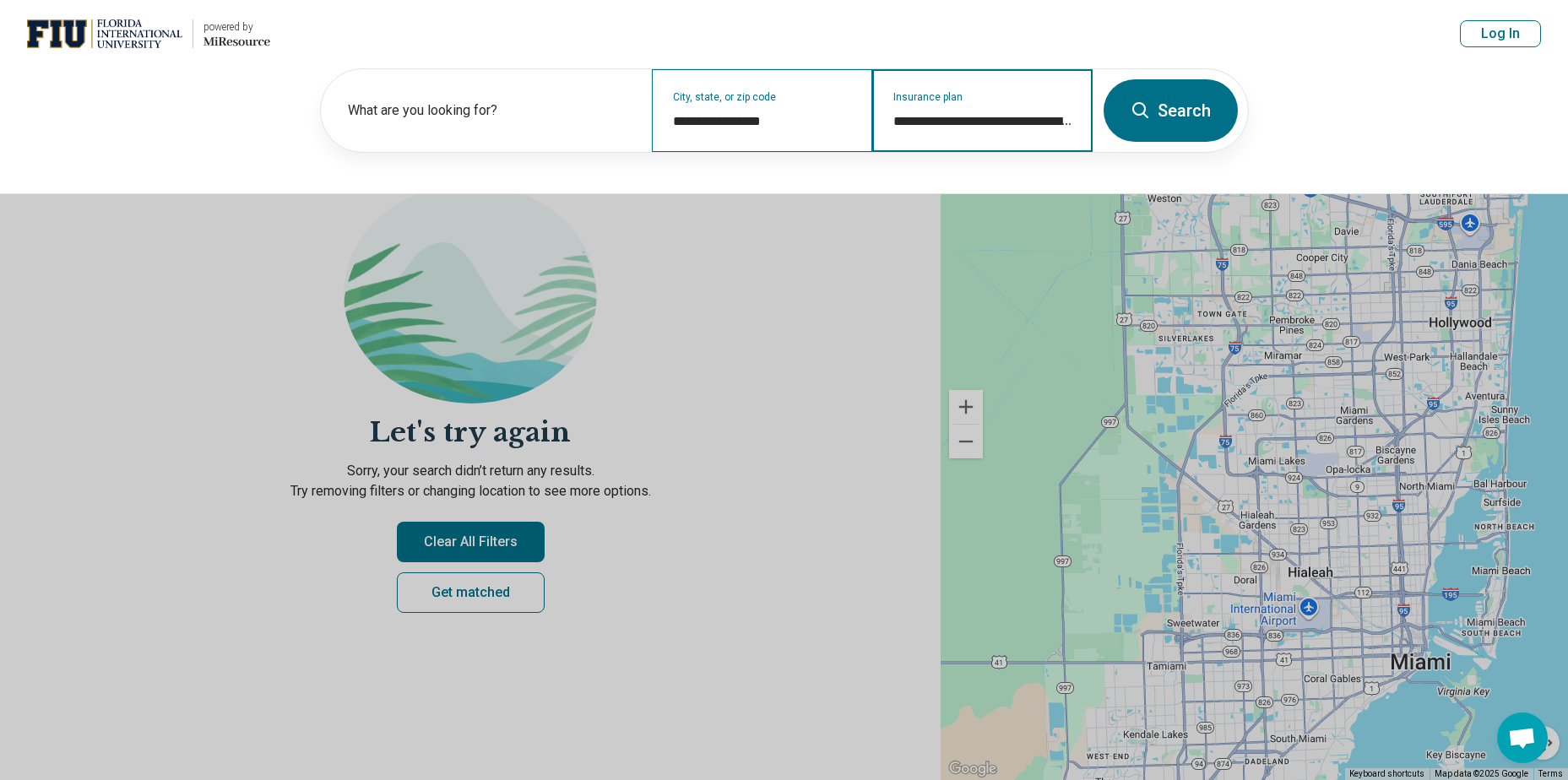
drag, startPoint x: 1070, startPoint y: 117, endPoint x: 813, endPoint y: 111, distance: 257.1
click at [813, 111] on div "**********" at bounding box center [707, 110] width 773 height 82
type input "*"
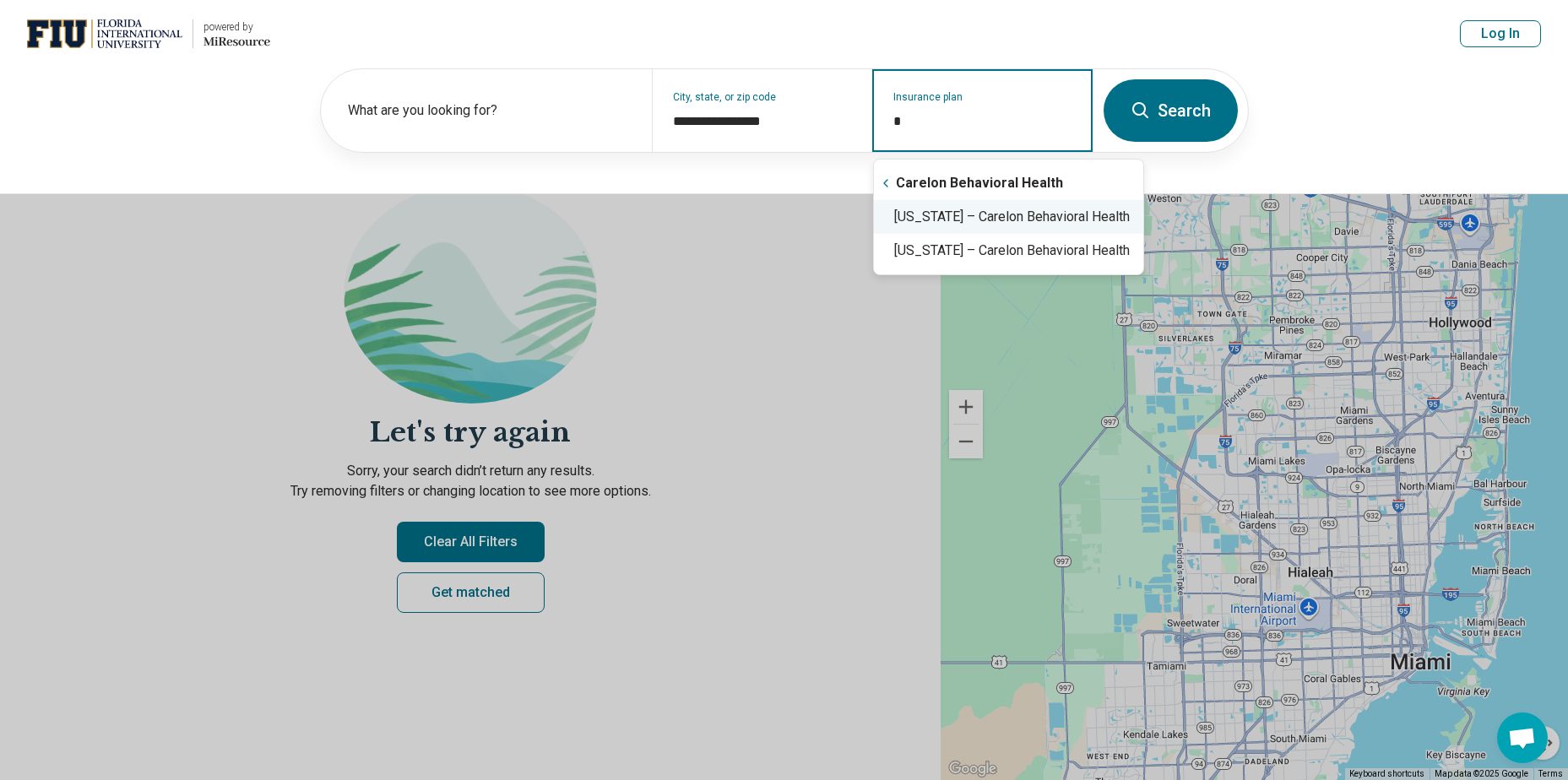
click at [938, 116] on input "*" at bounding box center [983, 121] width 180 height 21
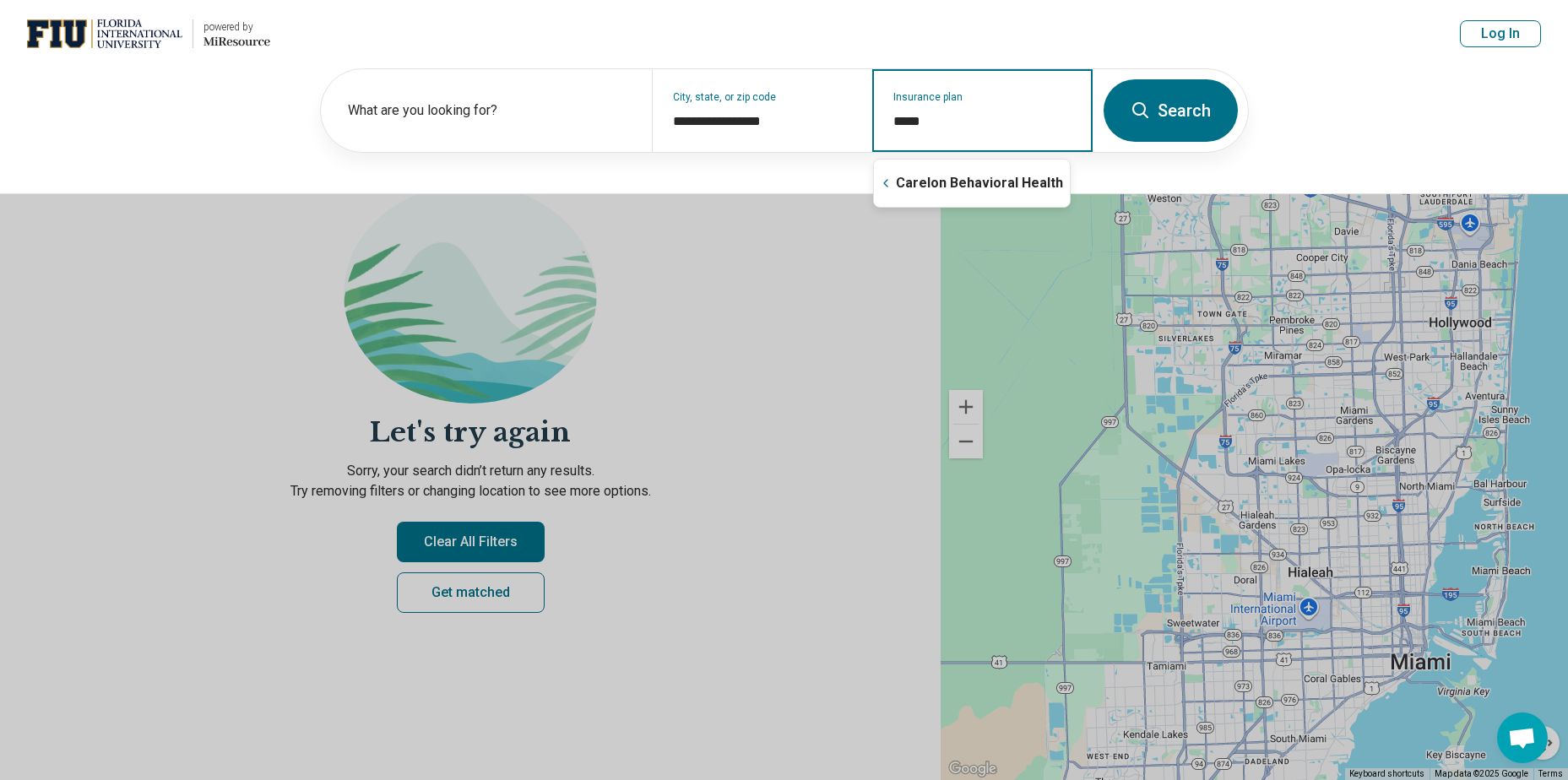
type input "******"
click at [989, 126] on input "Insurance plan" at bounding box center [983, 121] width 180 height 21
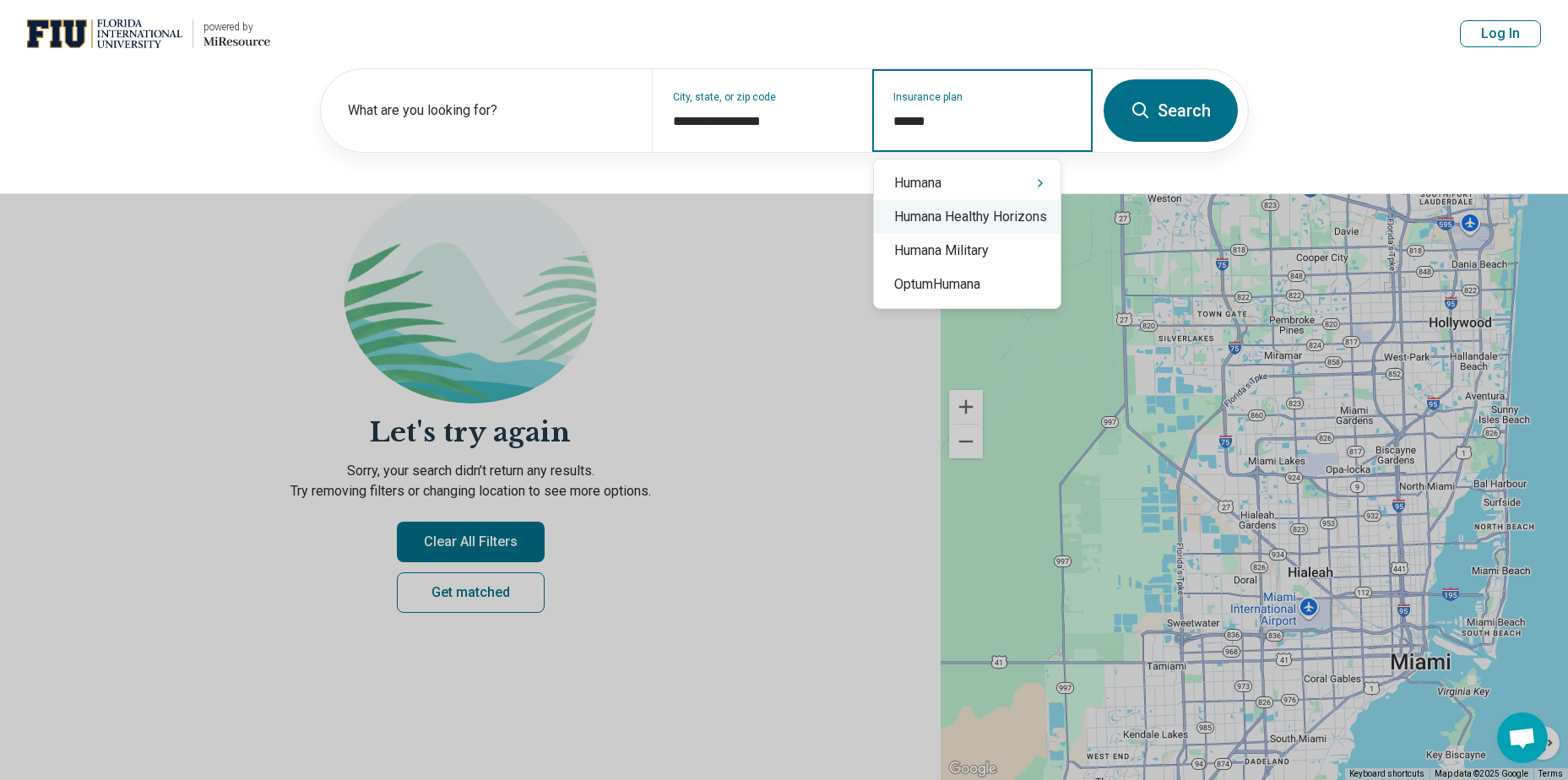
click at [999, 225] on div "Humana Healthy Horizons" at bounding box center [967, 217] width 186 height 34
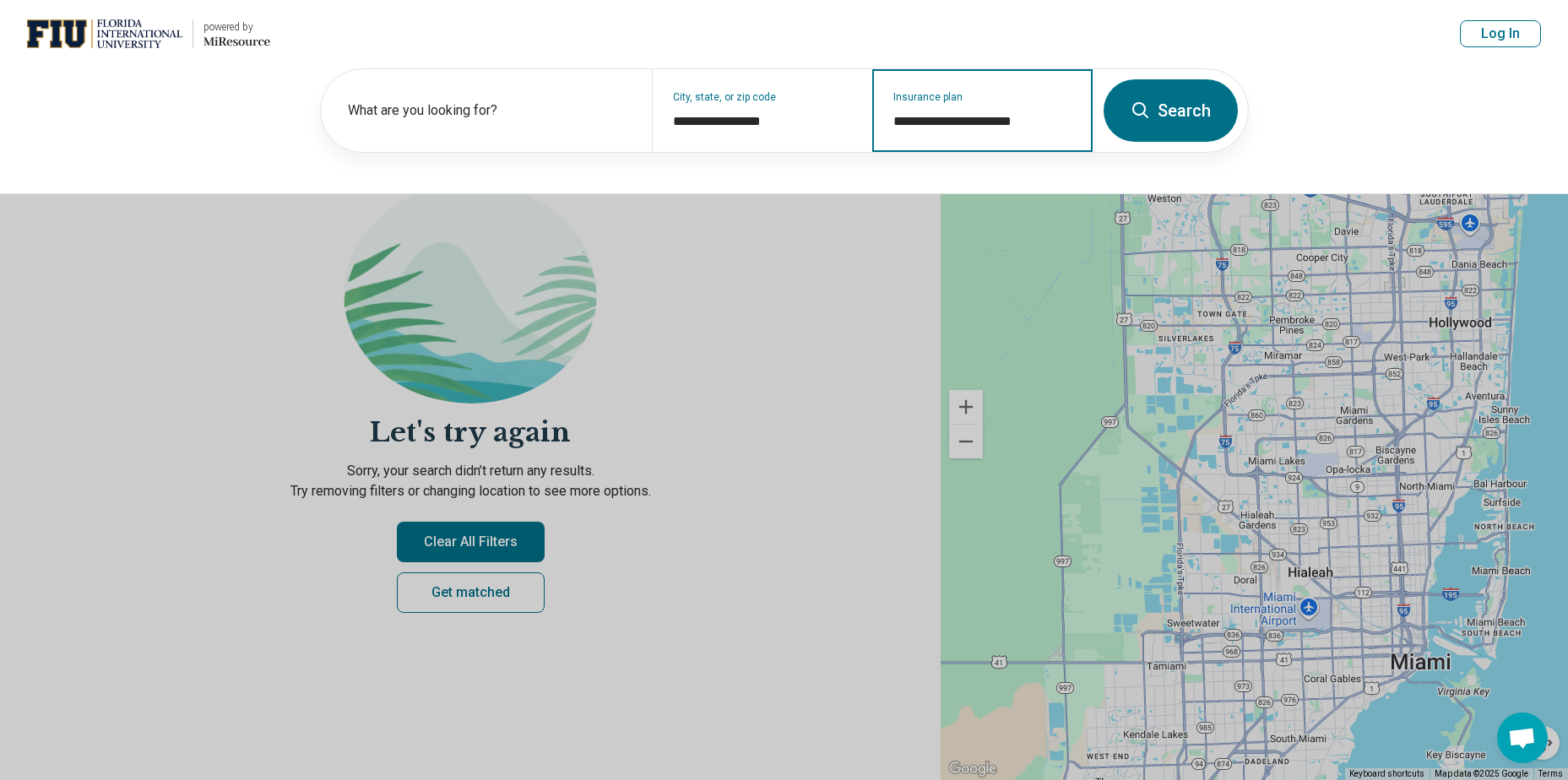
type input "**********"
click at [1178, 118] on button "Search" at bounding box center [1171, 111] width 134 height 63
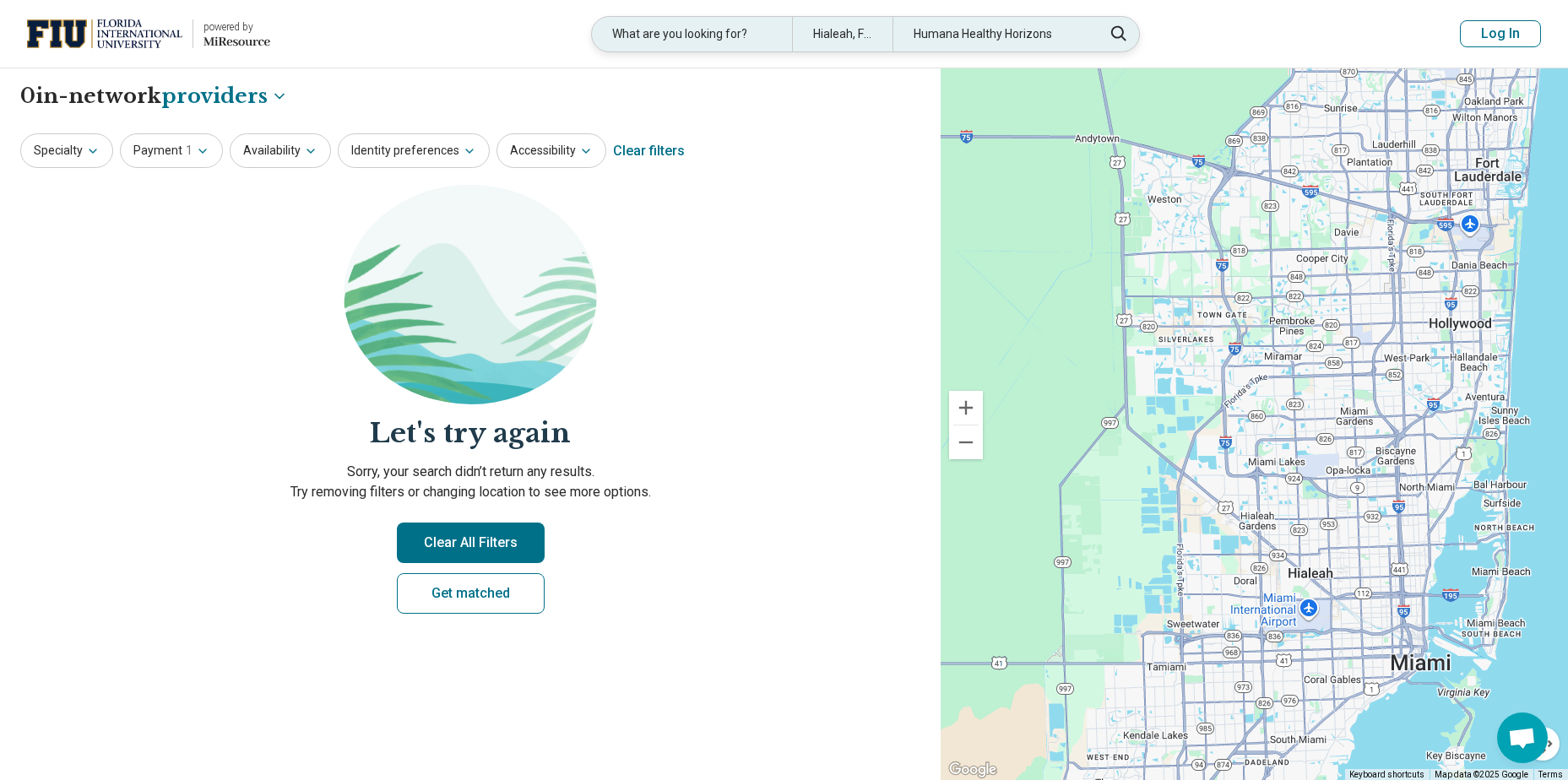
click at [1119, 43] on icon at bounding box center [1119, 33] width 19 height 21
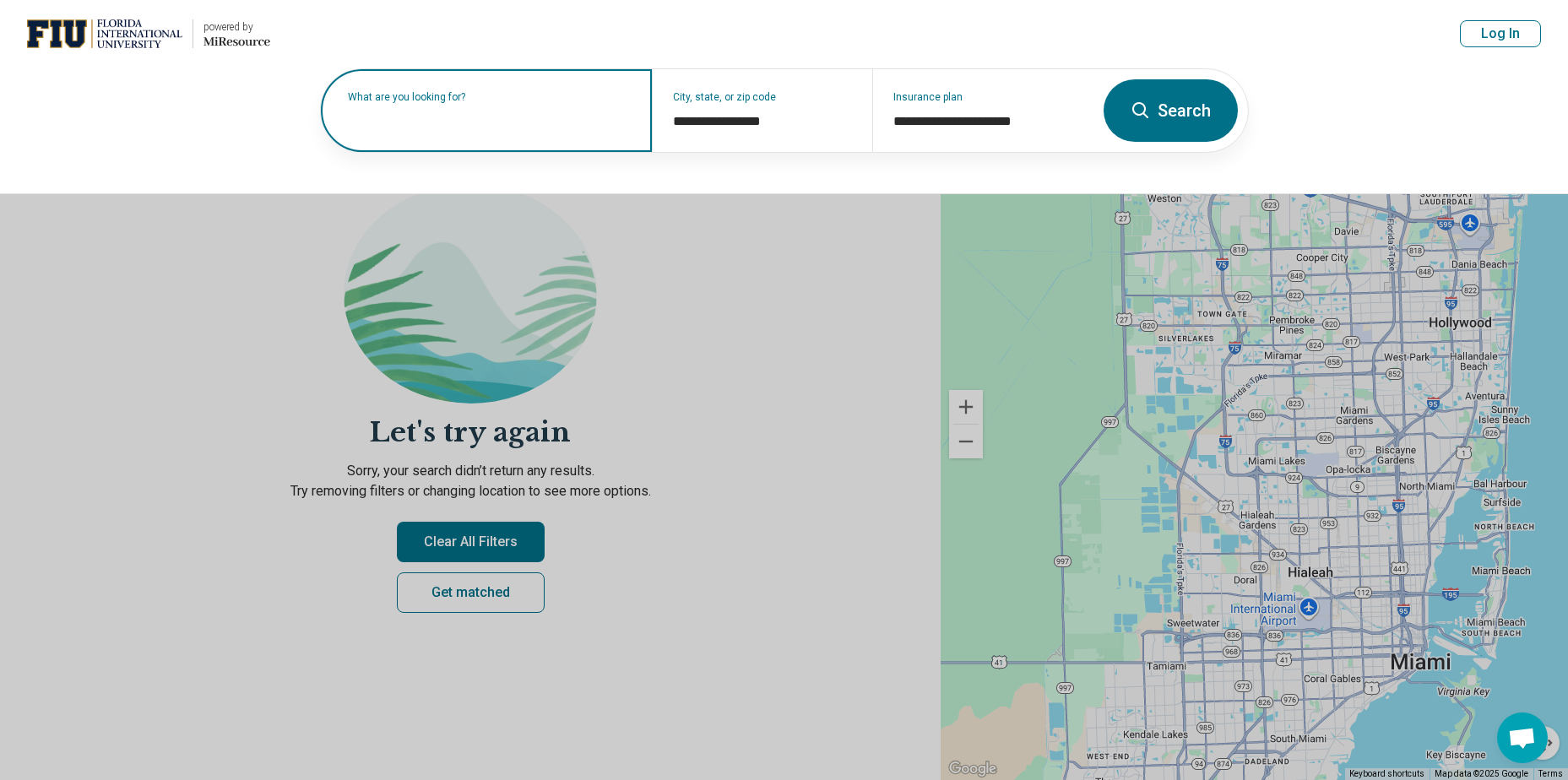
click at [467, 122] on input "text" at bounding box center [489, 119] width 283 height 21
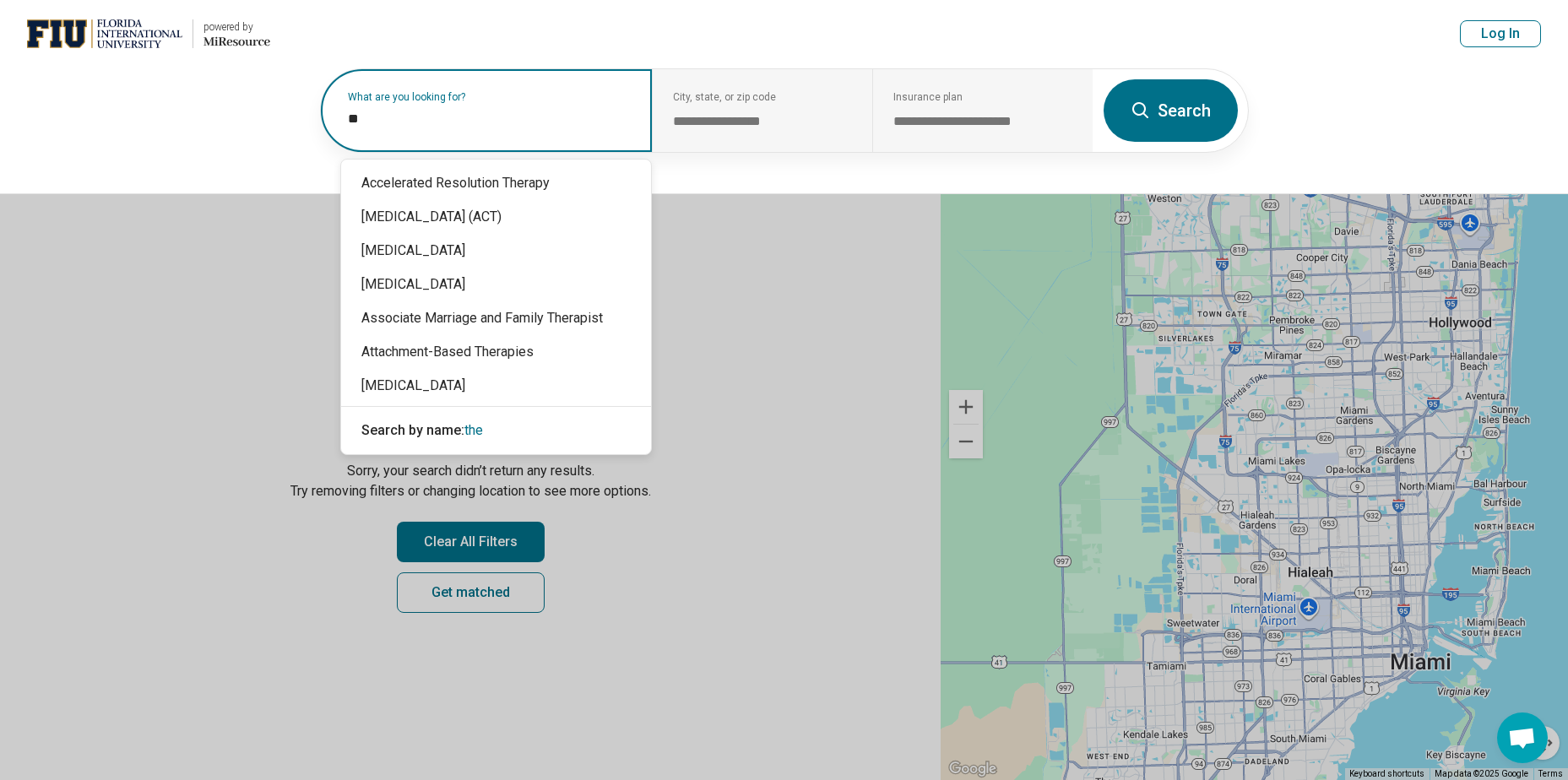
type input "*"
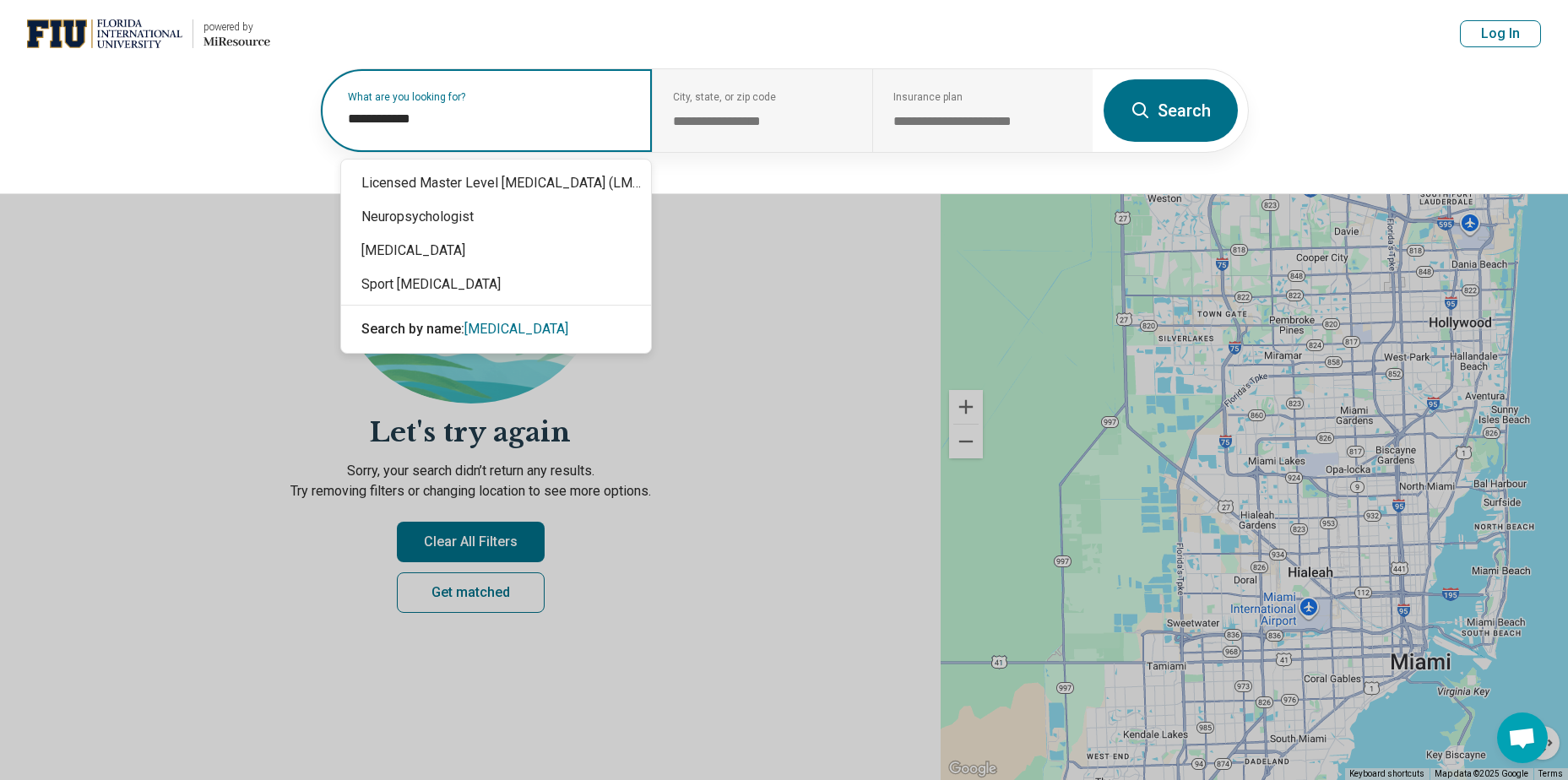
type input "**********"
click at [1158, 115] on button "Search" at bounding box center [1171, 111] width 134 height 63
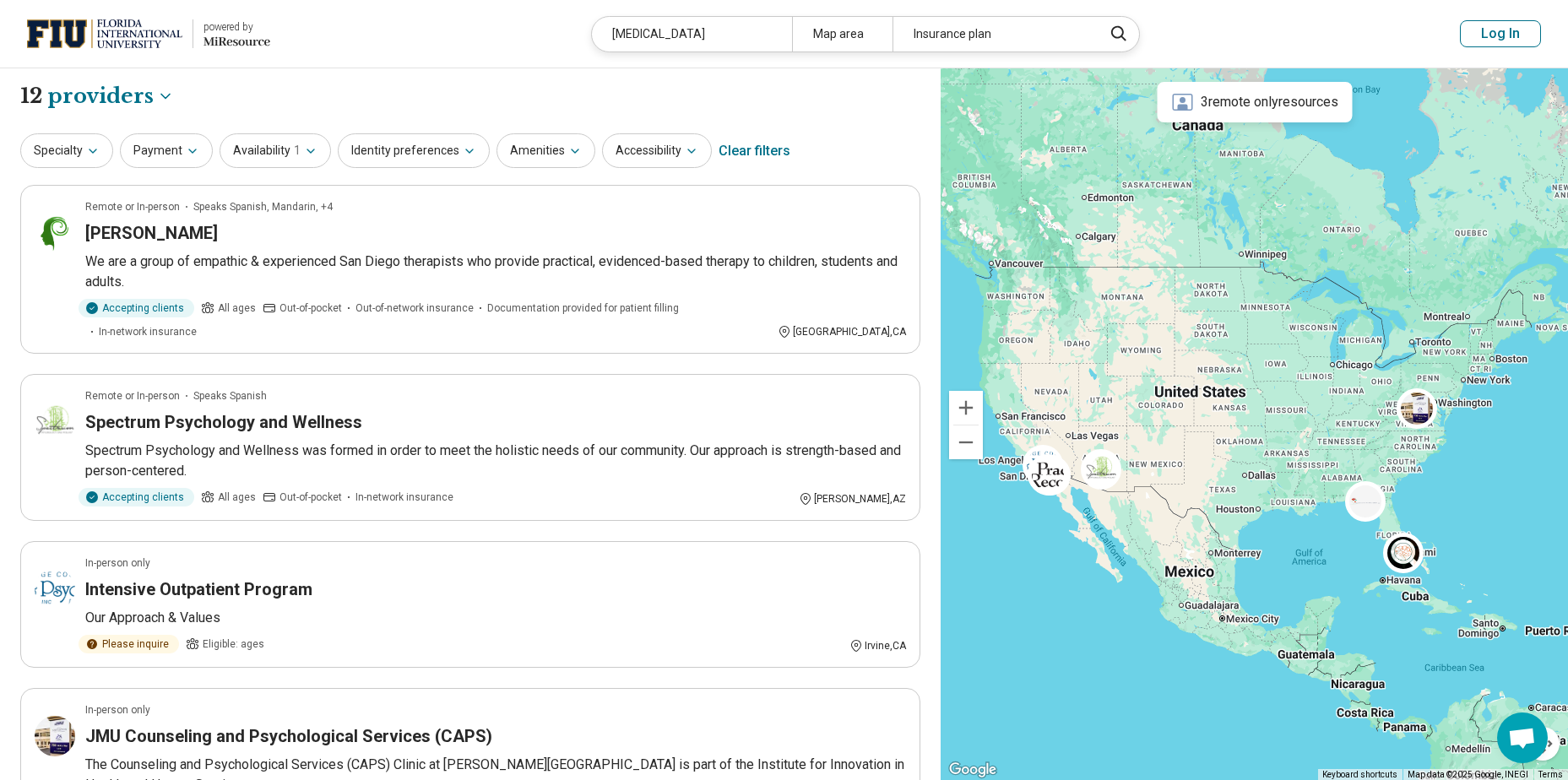
click at [810, 43] on div "Map area" at bounding box center [843, 34] width 100 height 35
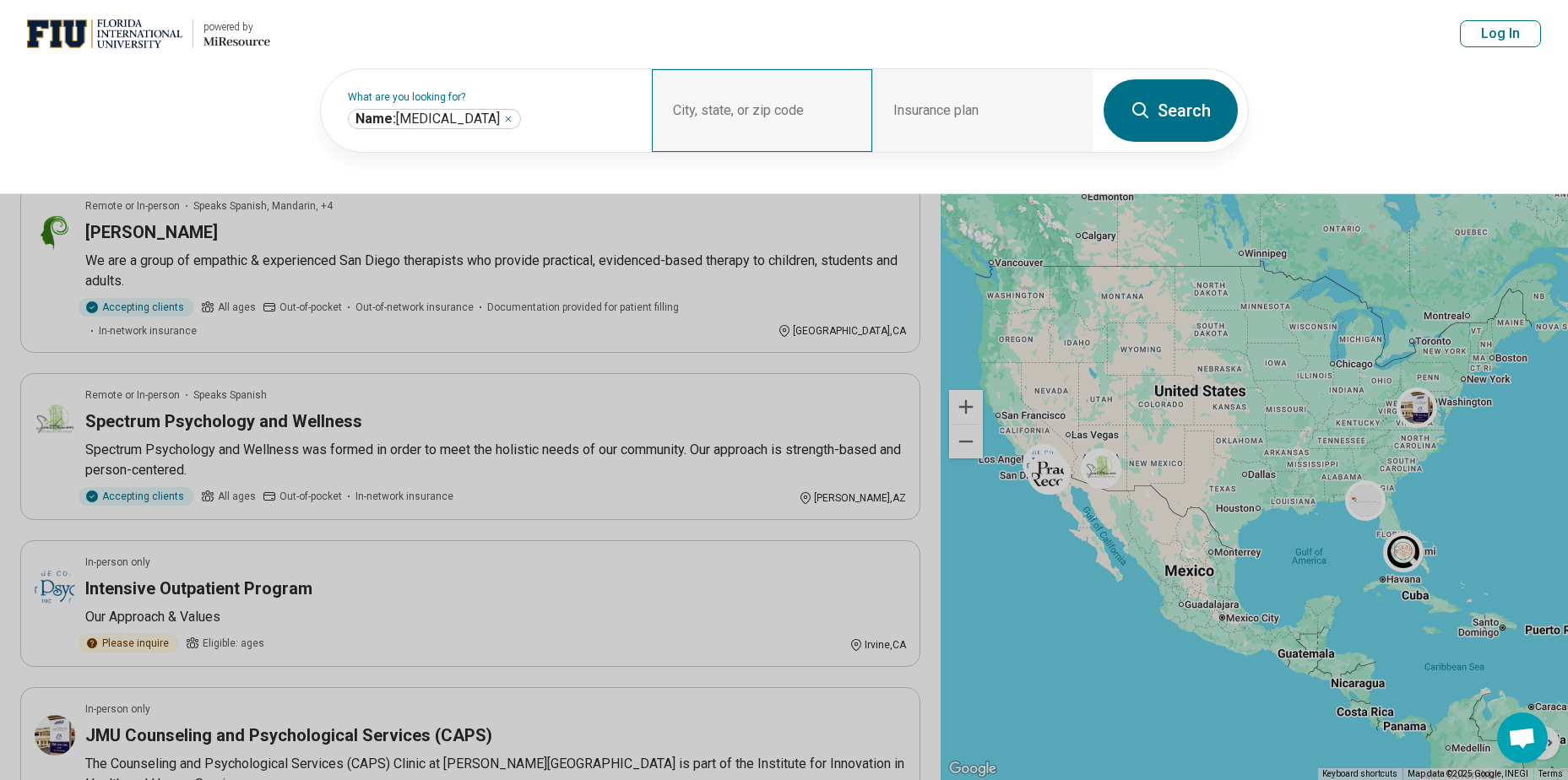
click at [712, 105] on div "City, state, or zip code" at bounding box center [762, 110] width 221 height 82
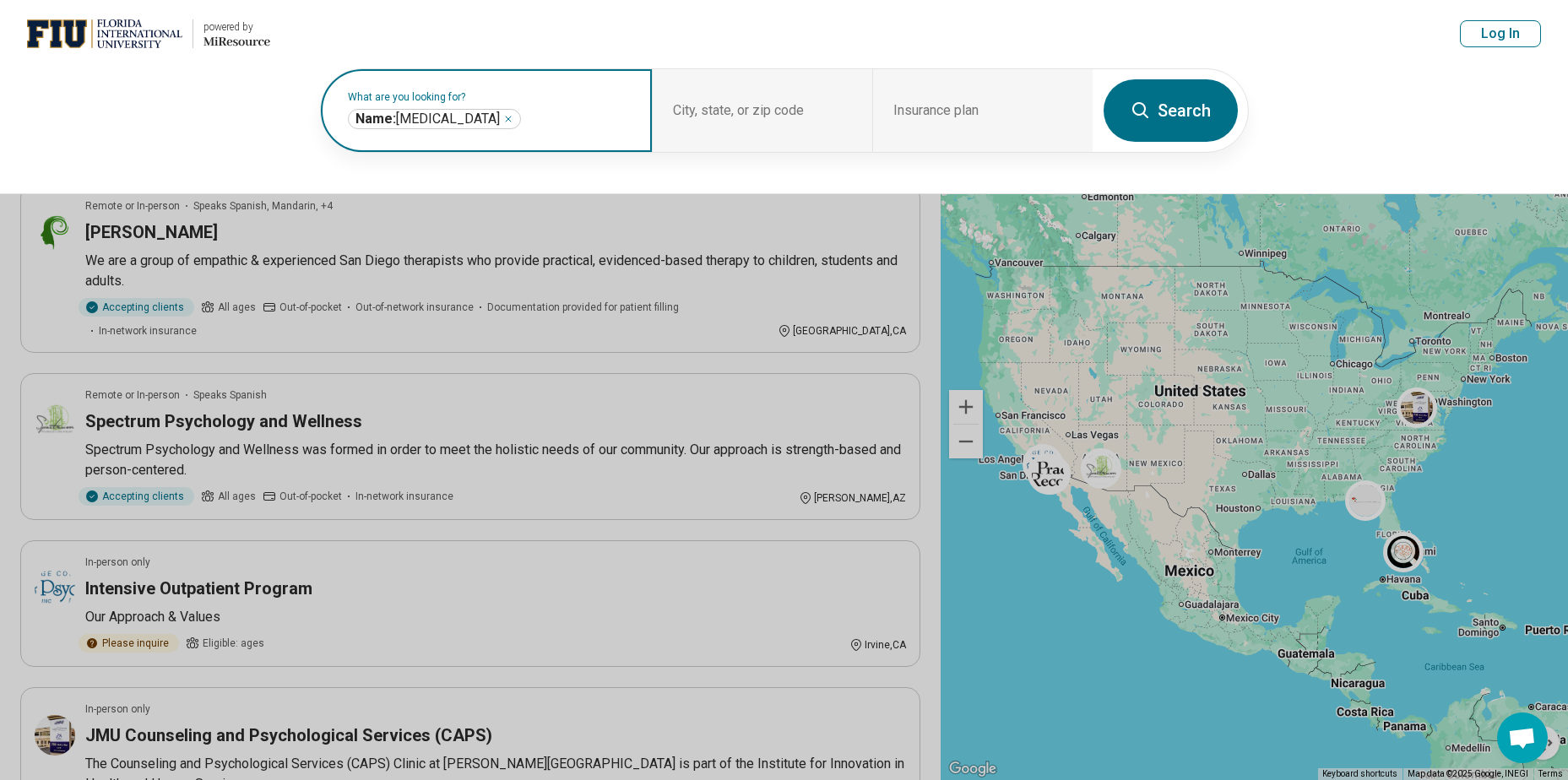
click at [449, 117] on span "Name: psychologist" at bounding box center [428, 118] width 144 height 17
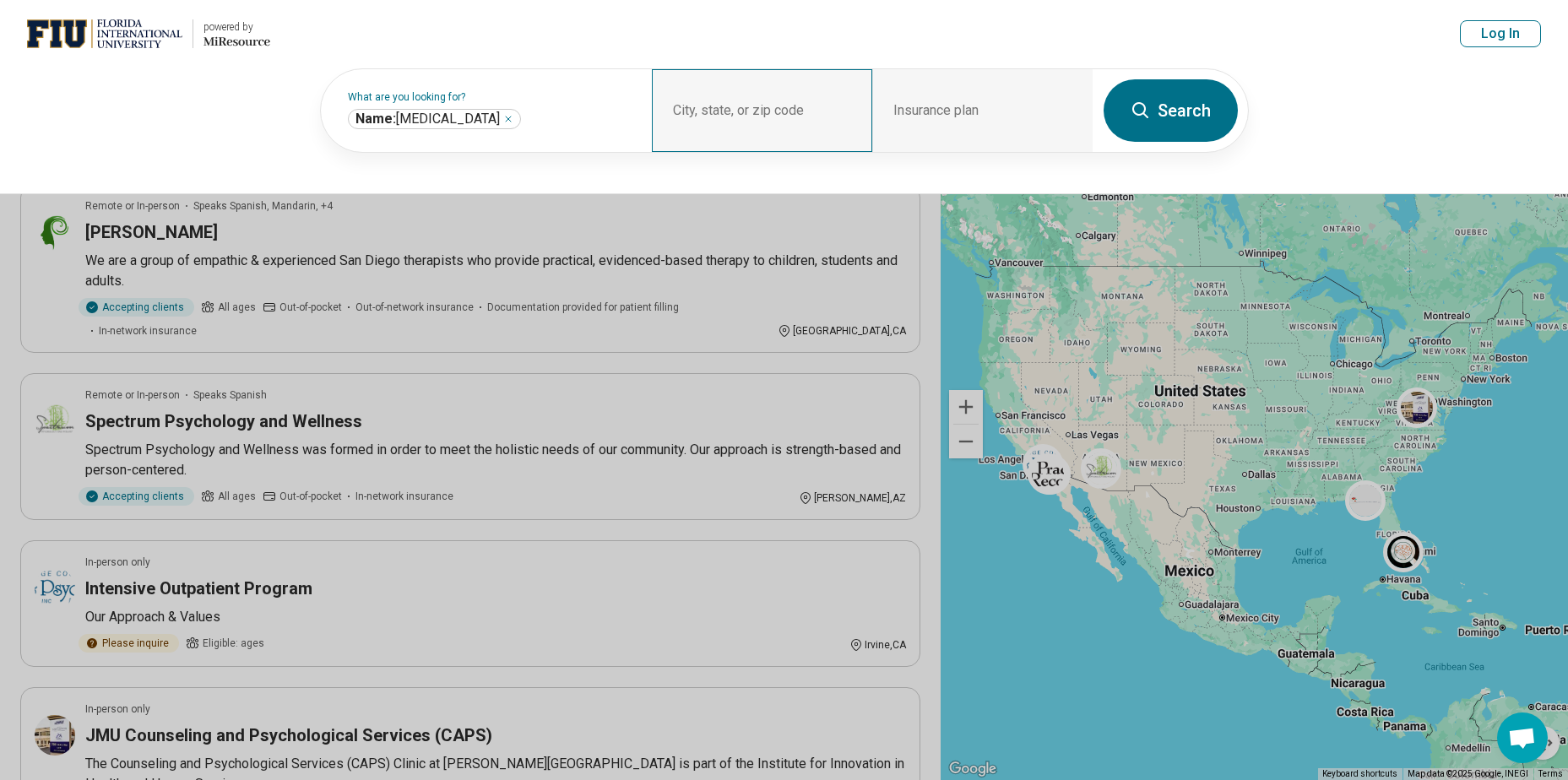
click at [767, 97] on div "City, state, or zip code" at bounding box center [762, 110] width 221 height 82
click at [836, 135] on div "City, state, or zip code" at bounding box center [762, 110] width 221 height 82
click at [753, 111] on div "City, state, or zip code" at bounding box center [762, 110] width 221 height 82
click at [753, 112] on div "City, state, or zip code" at bounding box center [762, 110] width 221 height 82
click at [247, 62] on header "powered by Miresource logo psychologist Map area Insurance plan Log In" at bounding box center [784, 34] width 1568 height 68
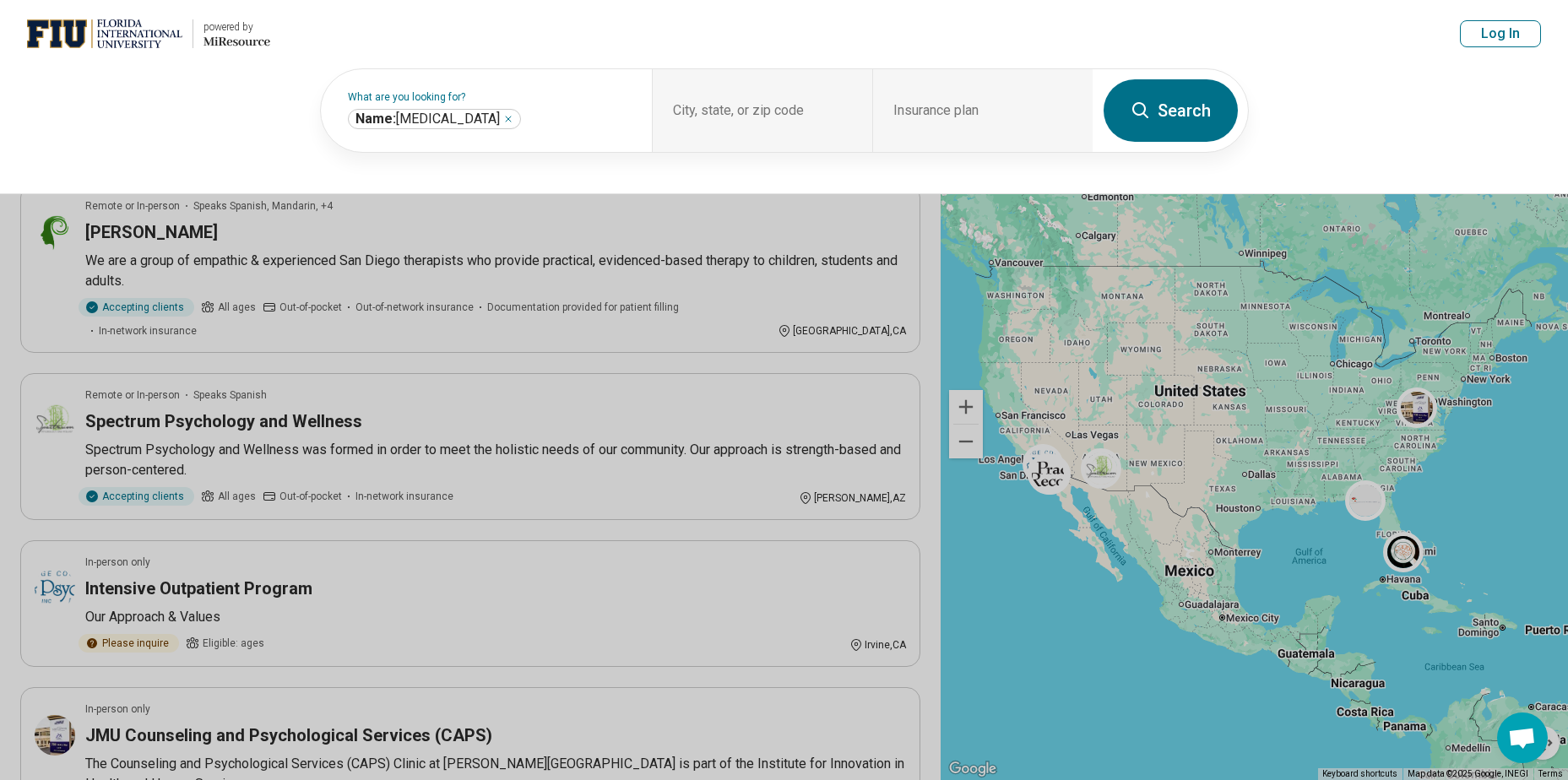
click at [1134, 374] on button at bounding box center [784, 390] width 1568 height 780
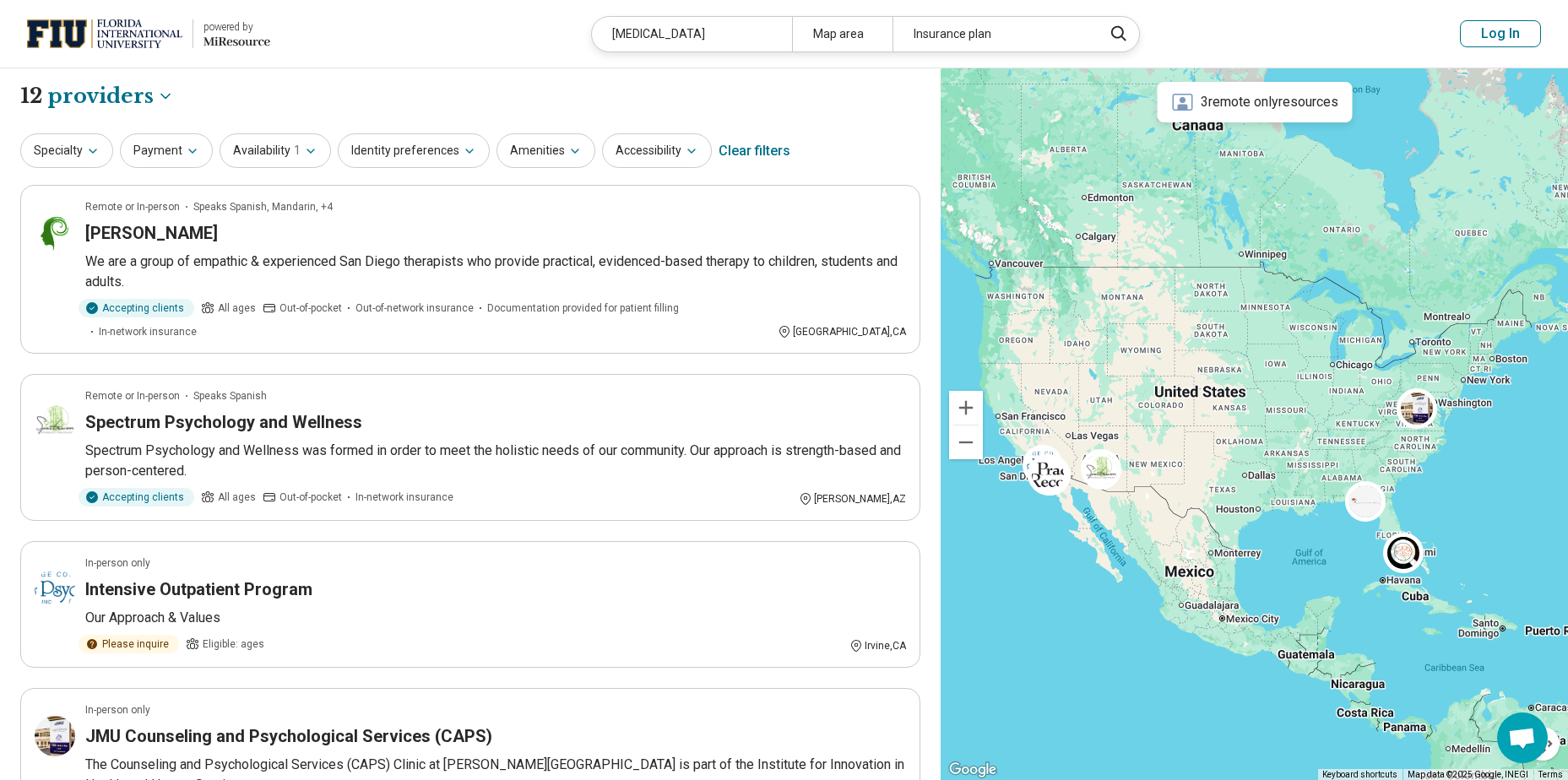
click at [1260, 107] on div "3 remote only resources" at bounding box center [1254, 101] width 195 height 40
click at [1396, 552] on img at bounding box center [1402, 552] width 40 height 40
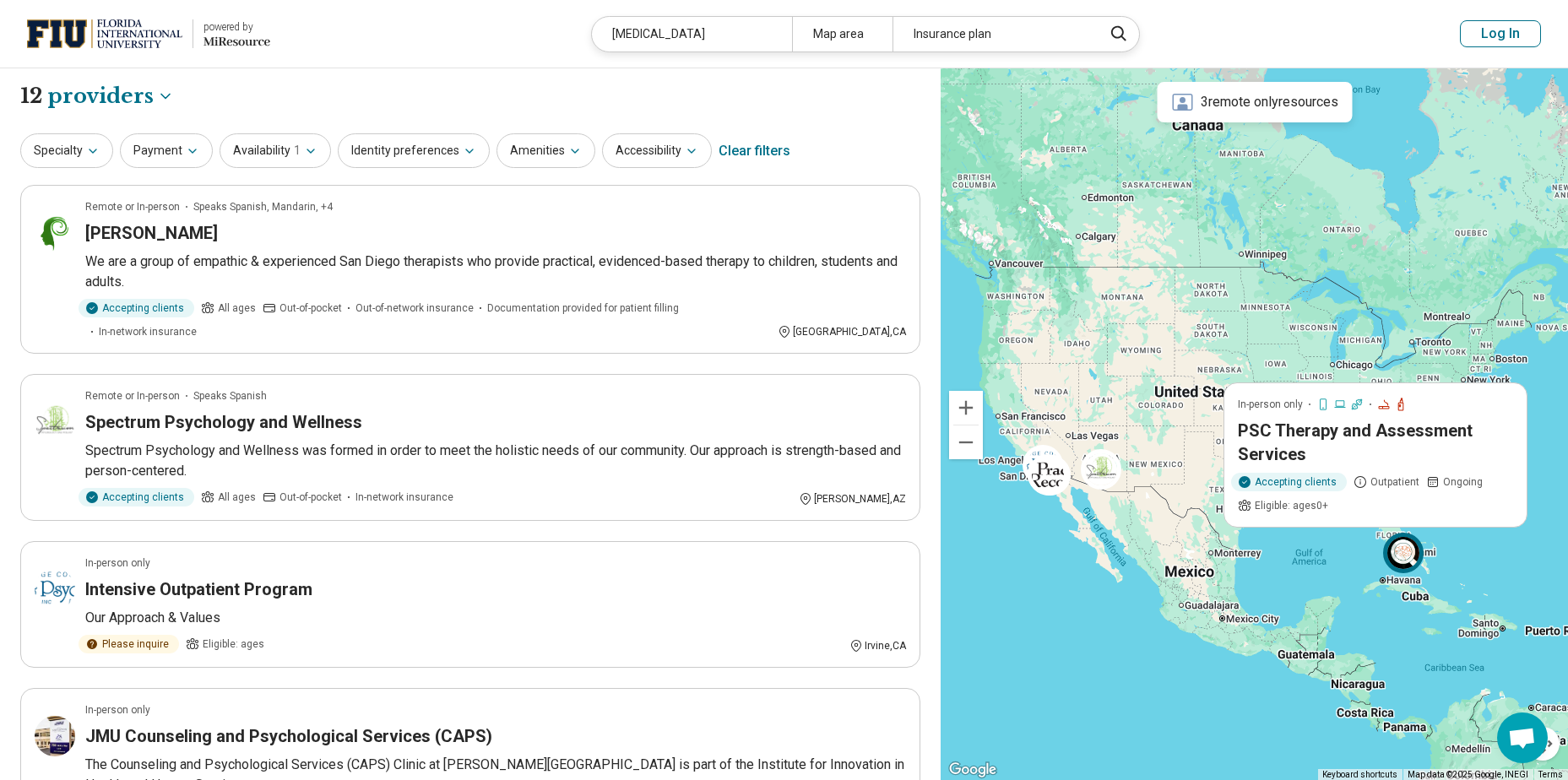
click at [870, 42] on div "Map area" at bounding box center [843, 34] width 100 height 35
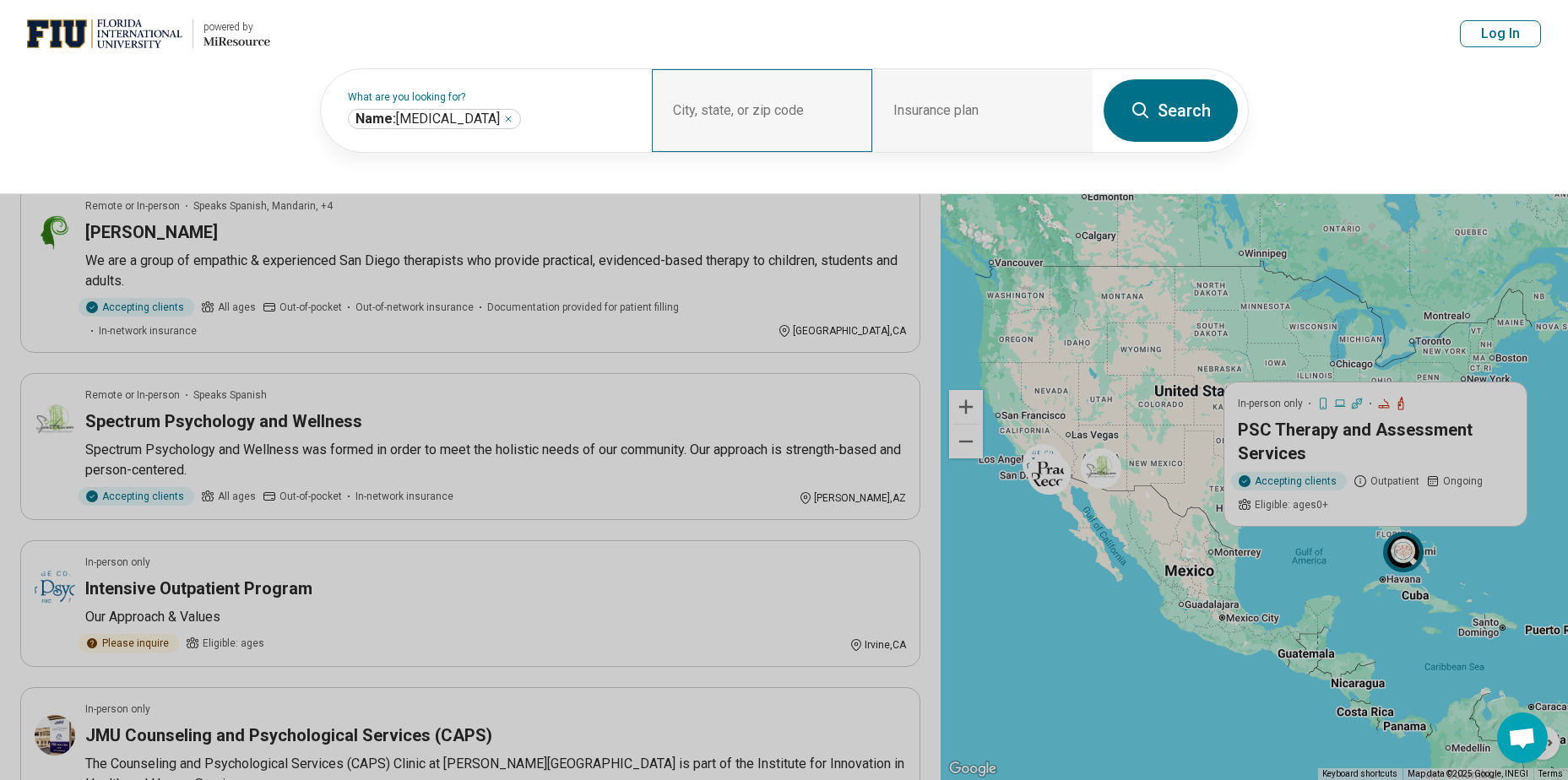
drag, startPoint x: 768, startPoint y: 82, endPoint x: 773, endPoint y: 98, distance: 16.8
click at [773, 94] on div "City, state, or zip code" at bounding box center [762, 110] width 221 height 82
click at [808, 113] on div "City, state, or zip code" at bounding box center [762, 110] width 221 height 82
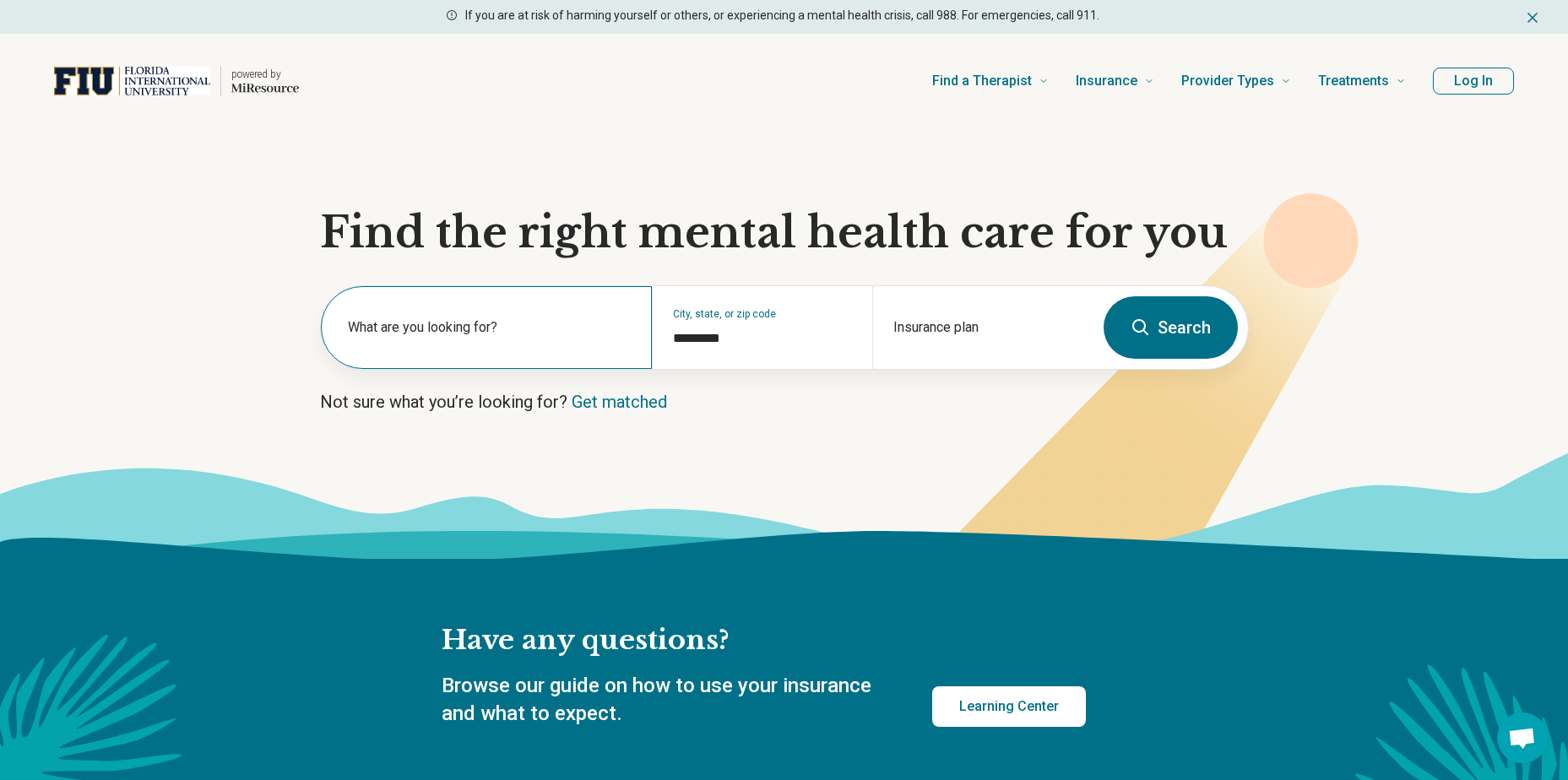
click at [527, 321] on label "What are you looking for?" at bounding box center [489, 327] width 283 height 21
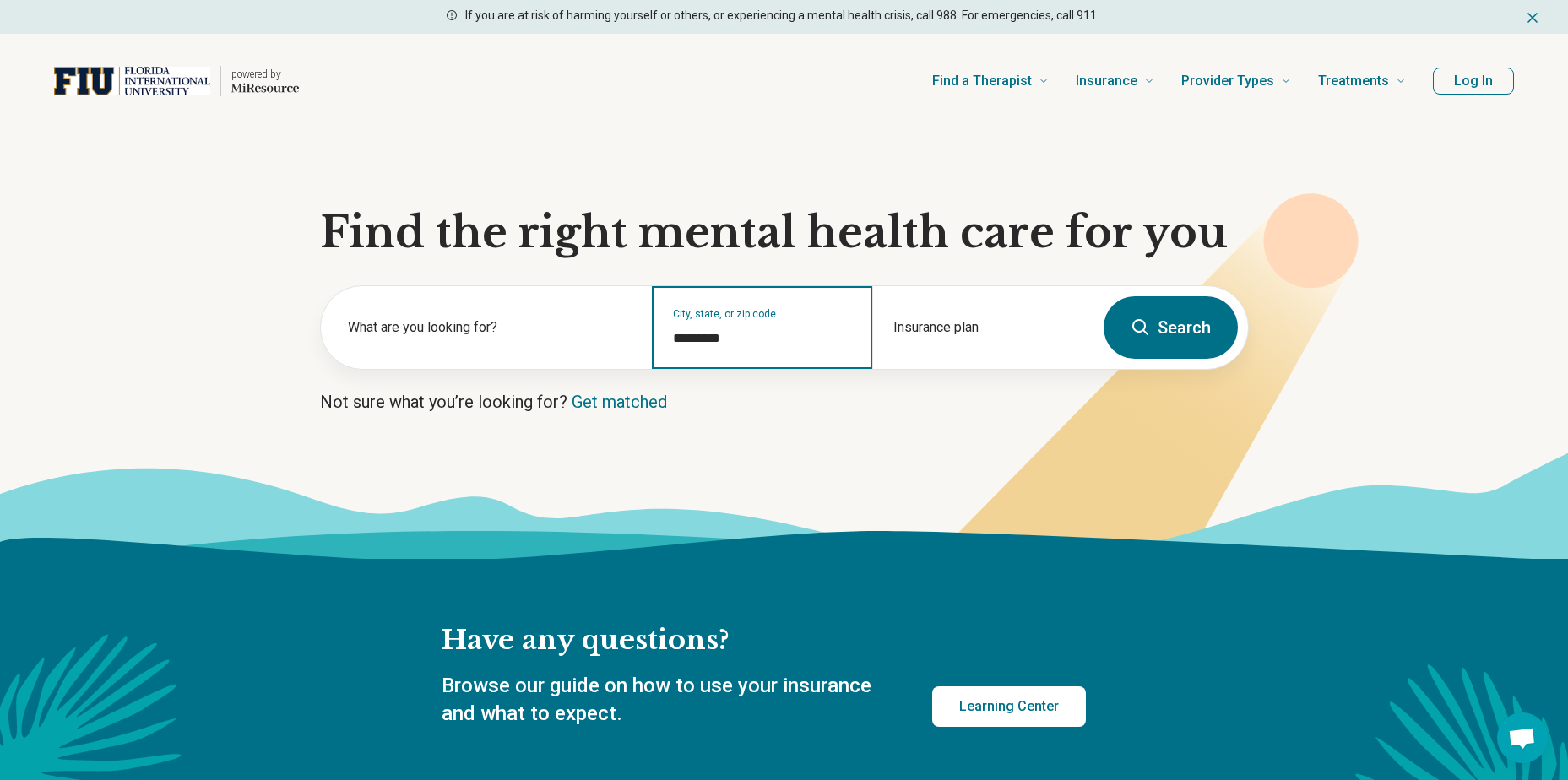
click at [732, 335] on input "*********" at bounding box center [763, 338] width 179 height 21
drag, startPoint x: 727, startPoint y: 338, endPoint x: 602, endPoint y: 333, distance: 125.1
click at [598, 333] on div "What are you looking for? City, state, or zip code ********* Insurance plan" at bounding box center [707, 327] width 773 height 82
drag, startPoint x: 734, startPoint y: 341, endPoint x: 617, endPoint y: 334, distance: 117.2
click at [617, 334] on div "What are you looking for? City, state, or zip code ********* Insurance plan" at bounding box center [707, 327] width 773 height 82
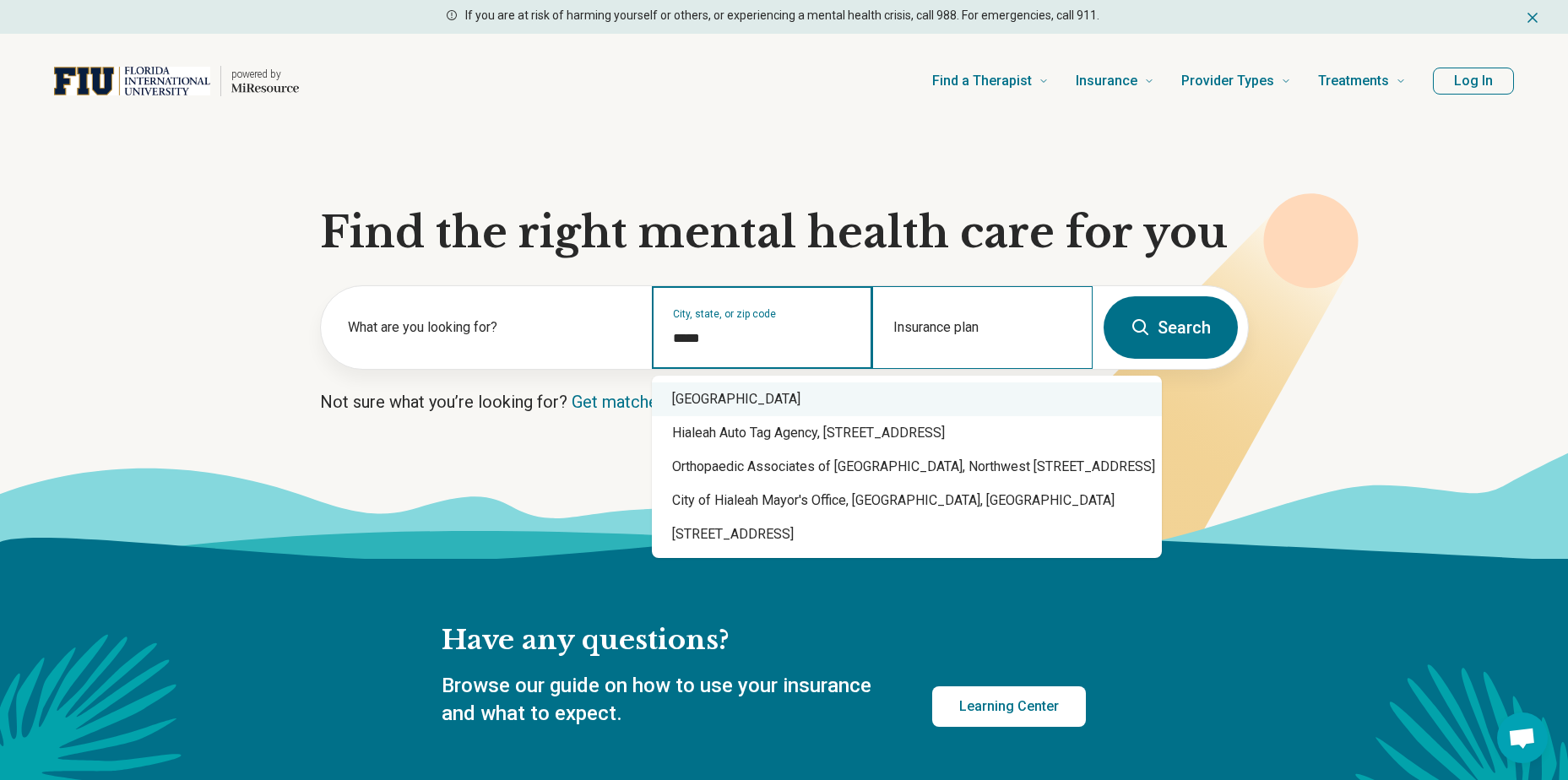
type input "*****"
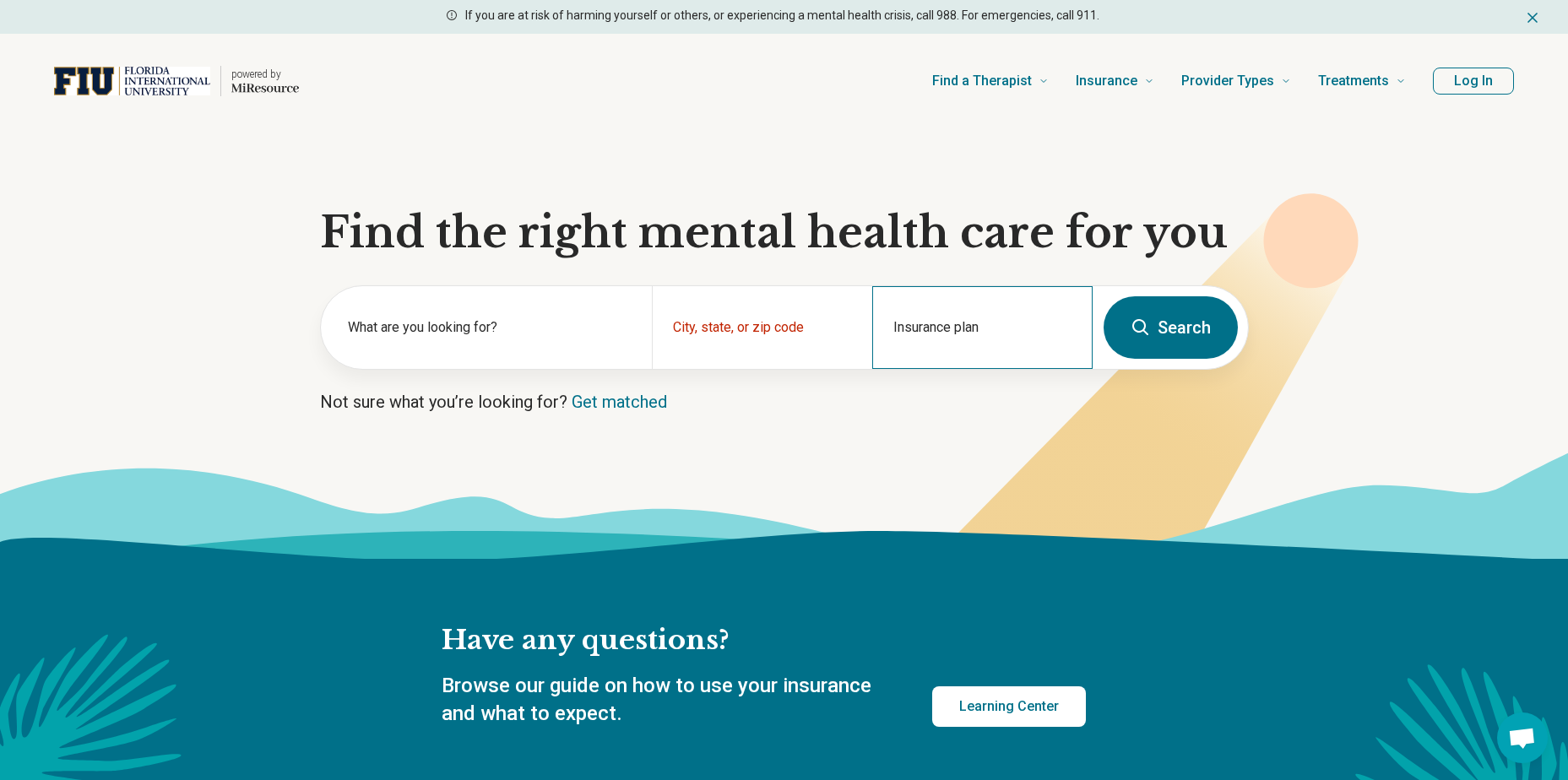
click at [1004, 353] on div "Insurance plan" at bounding box center [983, 327] width 221 height 82
click at [764, 322] on div "City, state, or zip code" at bounding box center [762, 327] width 221 height 82
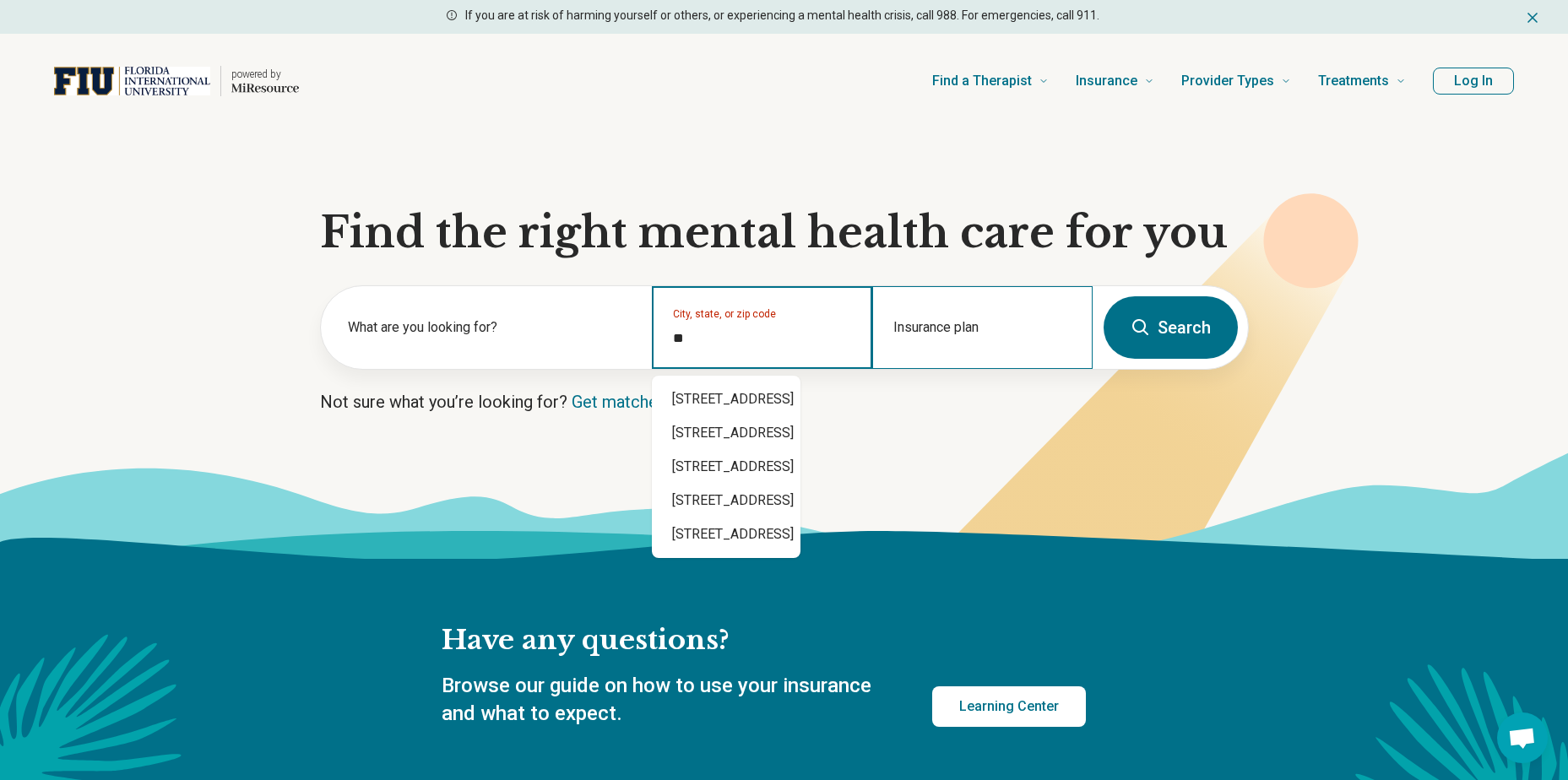
type input "*"
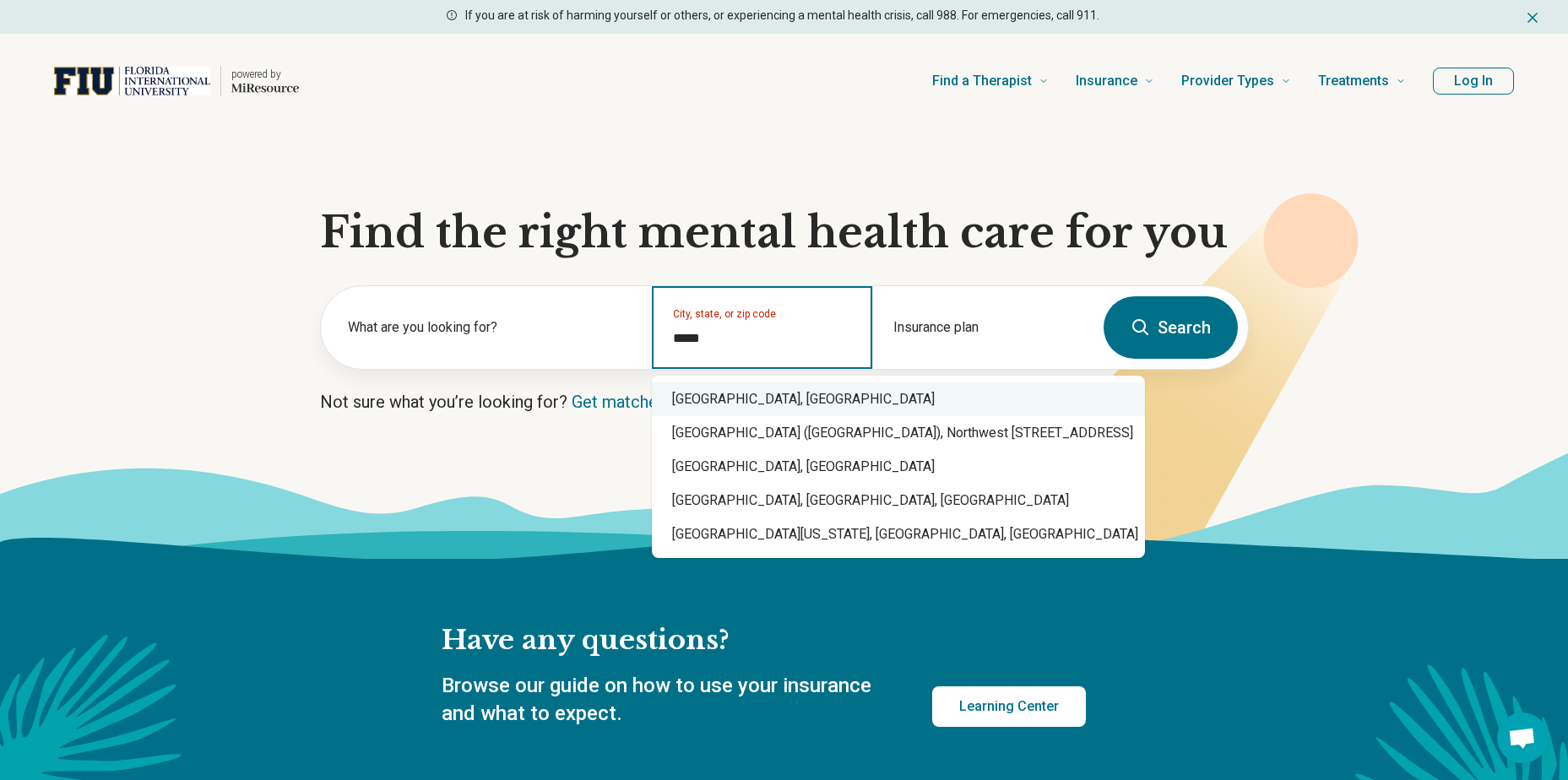
click at [745, 402] on div "Miami, FL" at bounding box center [898, 400] width 493 height 34
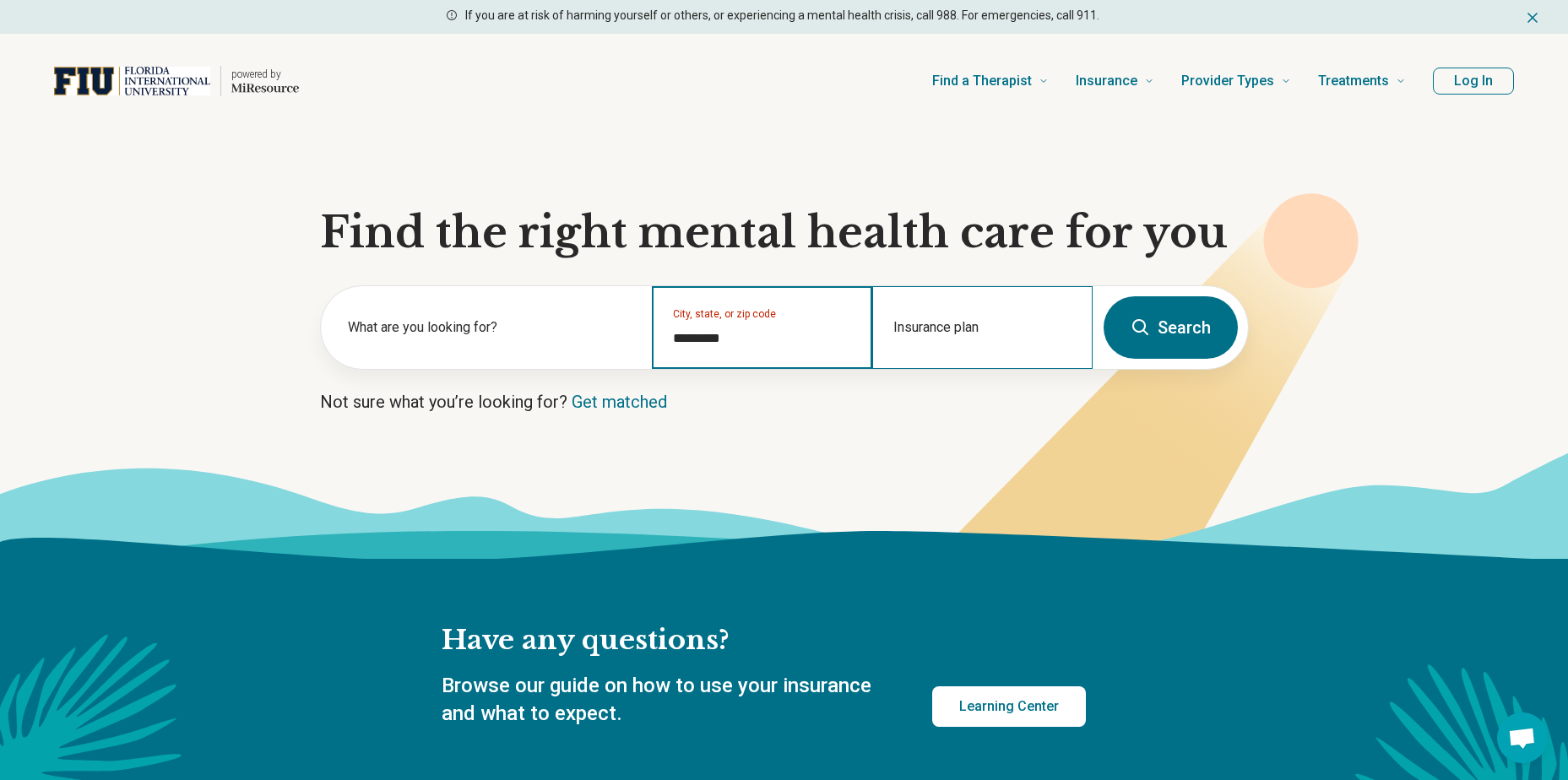
type input "*********"
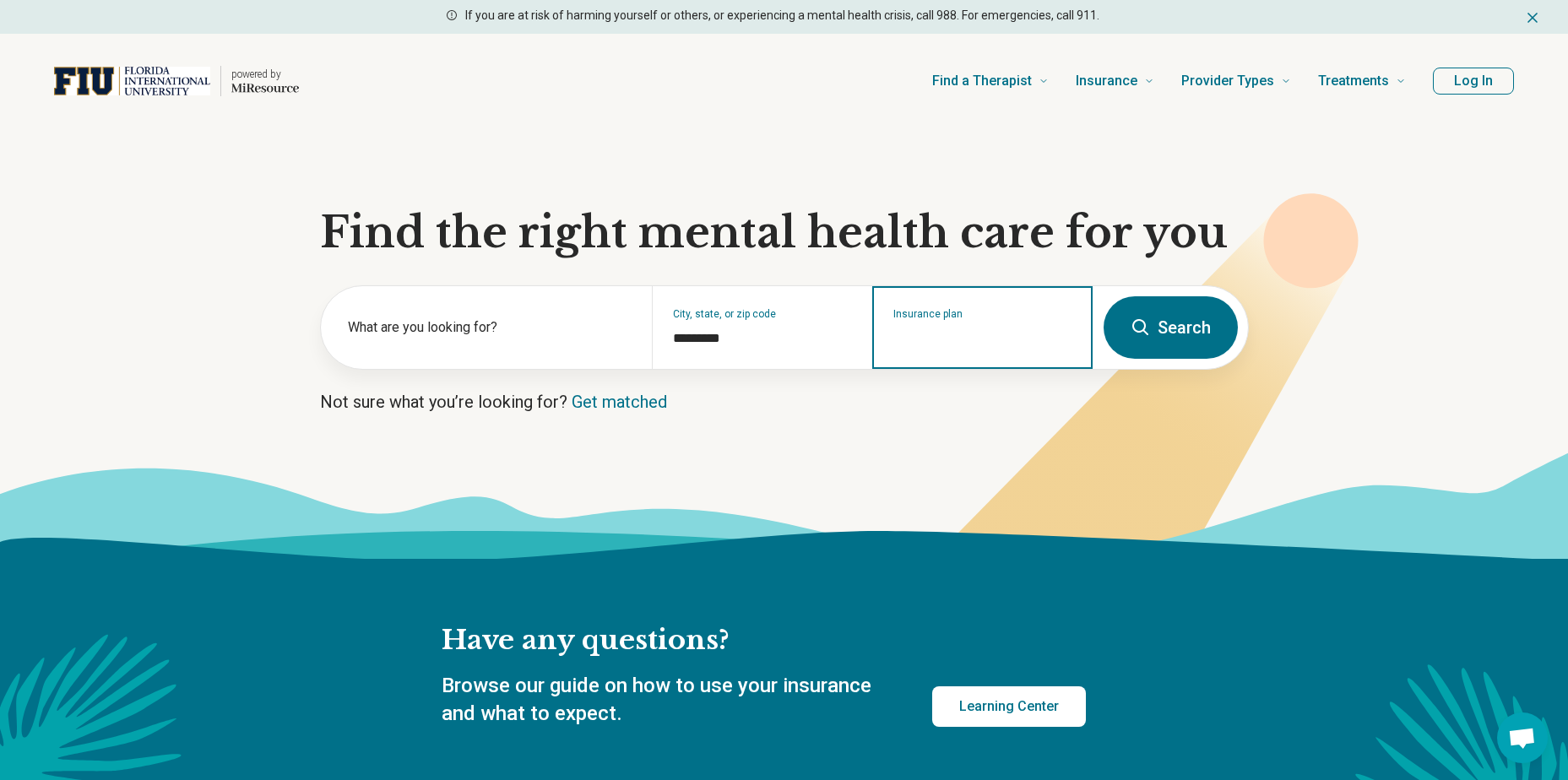
click at [994, 337] on input "Insurance plan" at bounding box center [983, 338] width 179 height 21
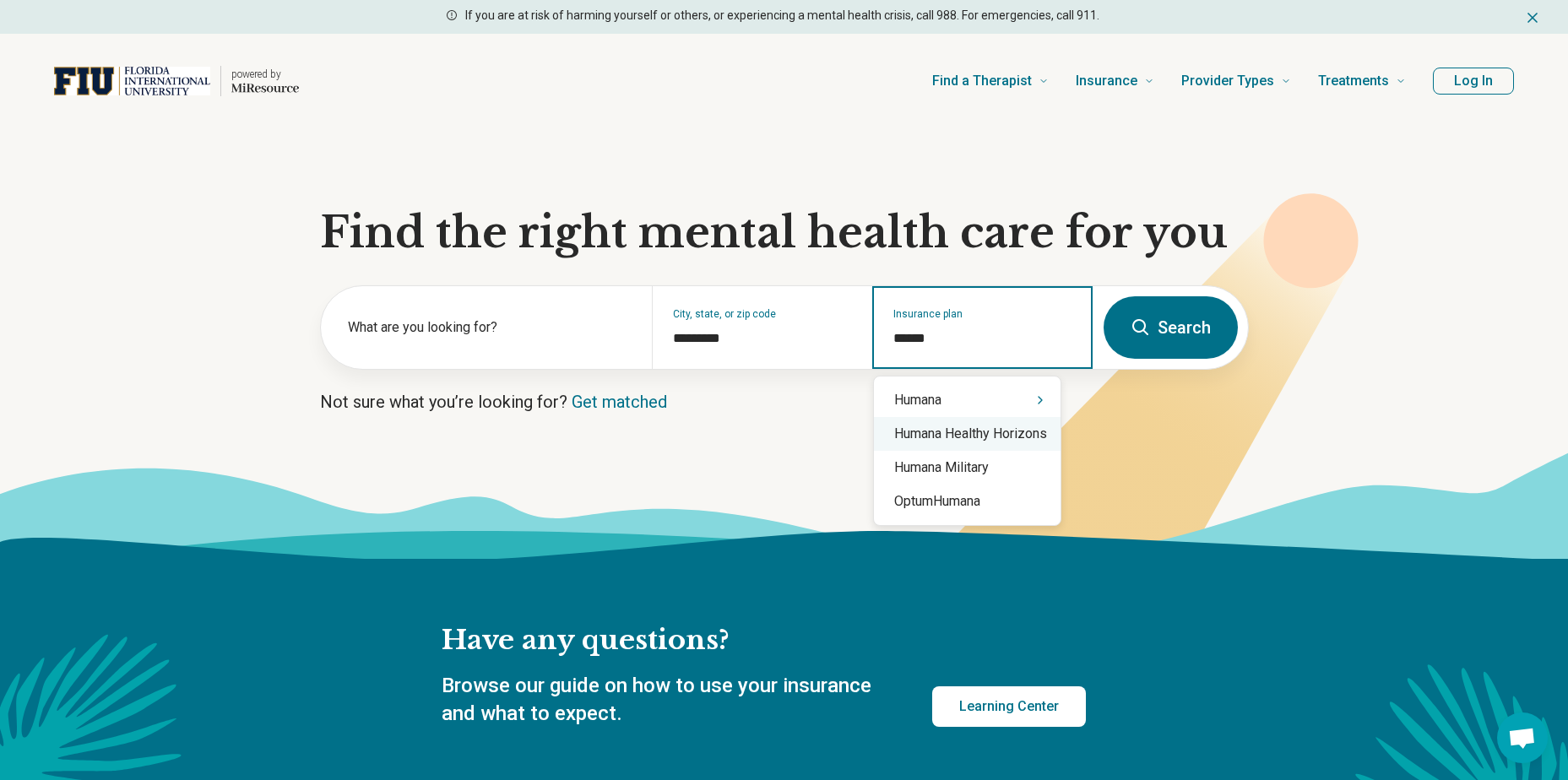
click at [981, 435] on div "Humana Healthy Horizons" at bounding box center [967, 434] width 186 height 34
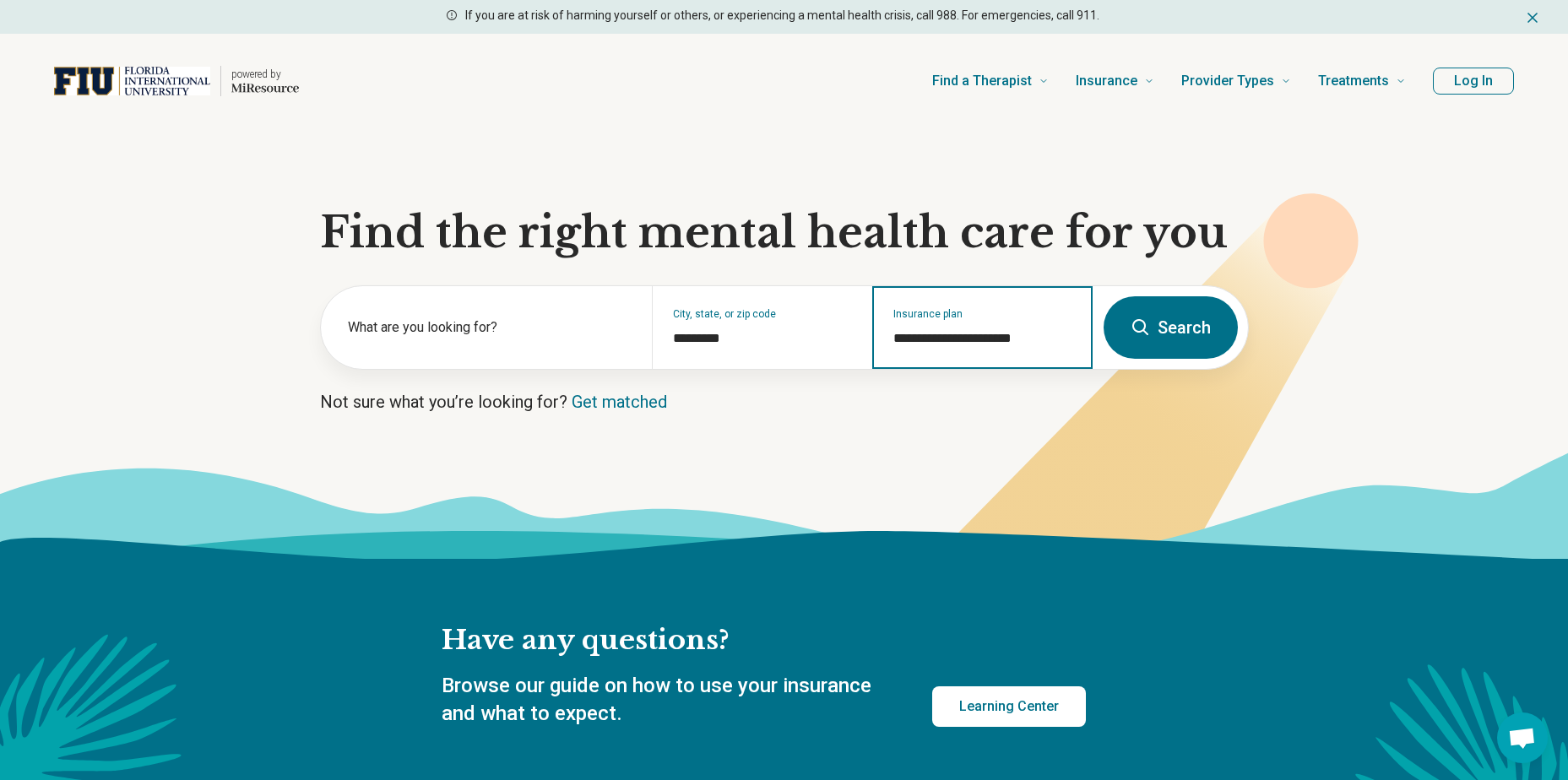
type input "**********"
click at [1157, 345] on button "Search" at bounding box center [1171, 328] width 134 height 63
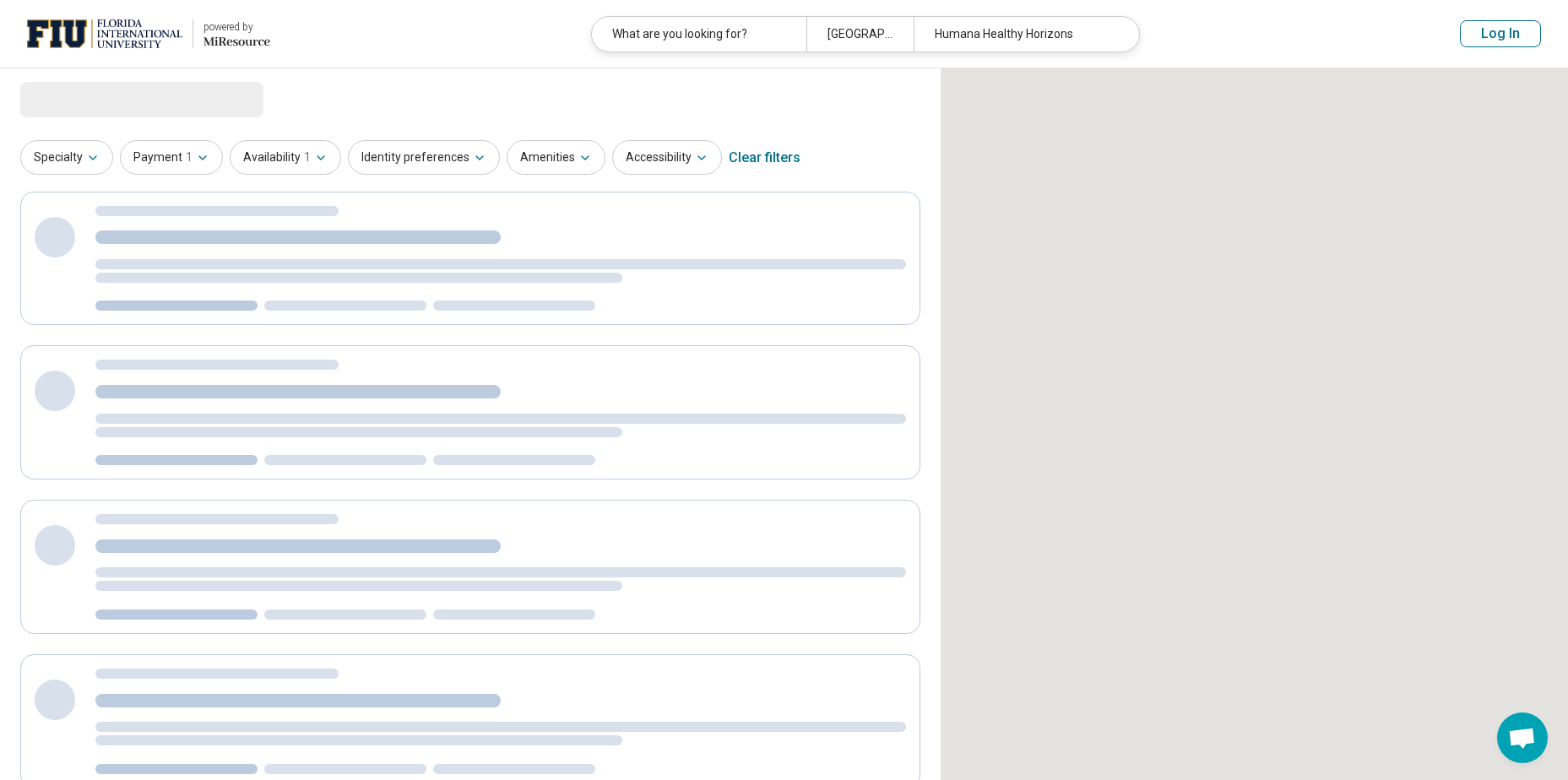
select select "***"
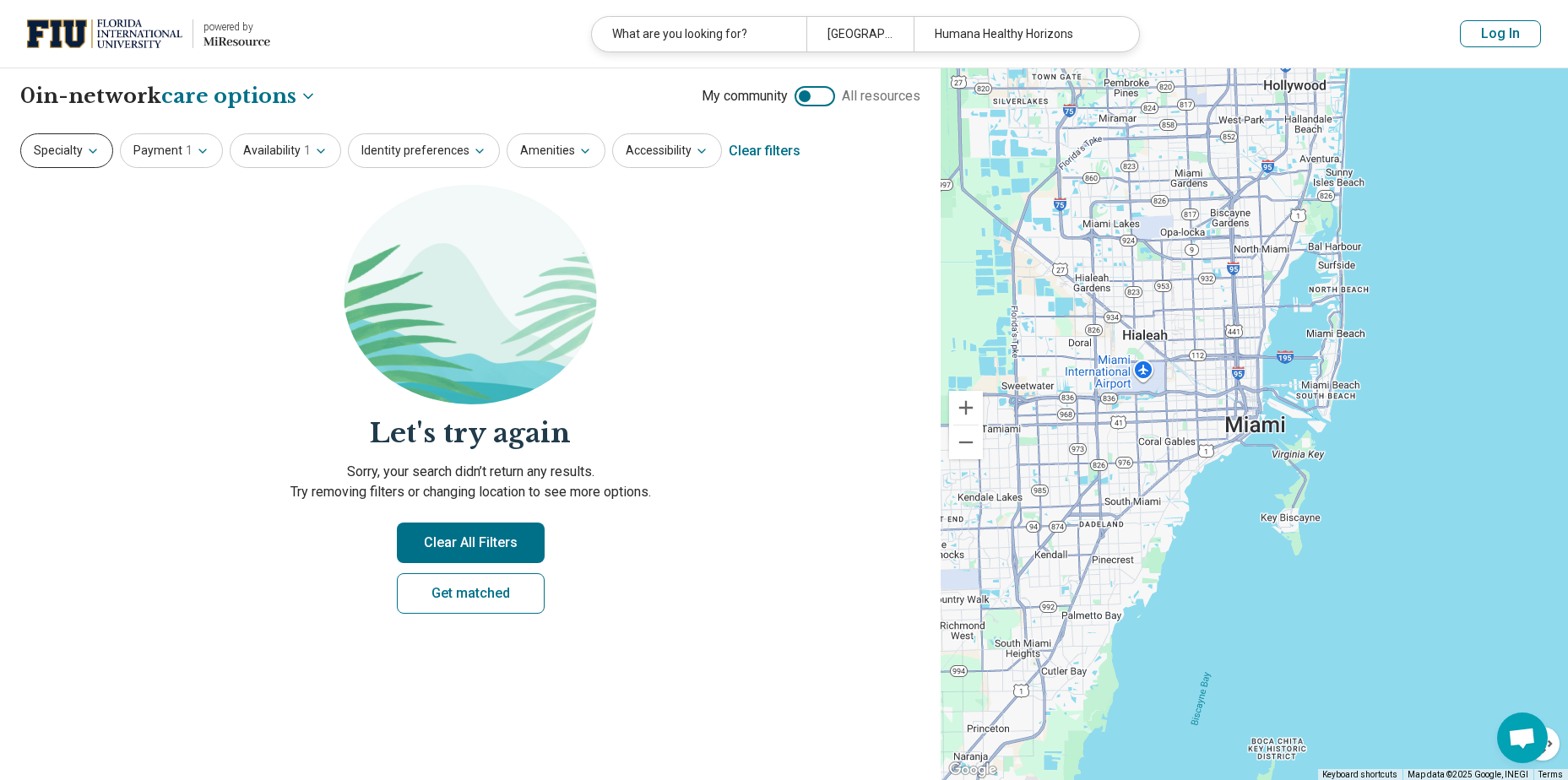
click at [83, 162] on button "Specialty" at bounding box center [67, 151] width 93 height 35
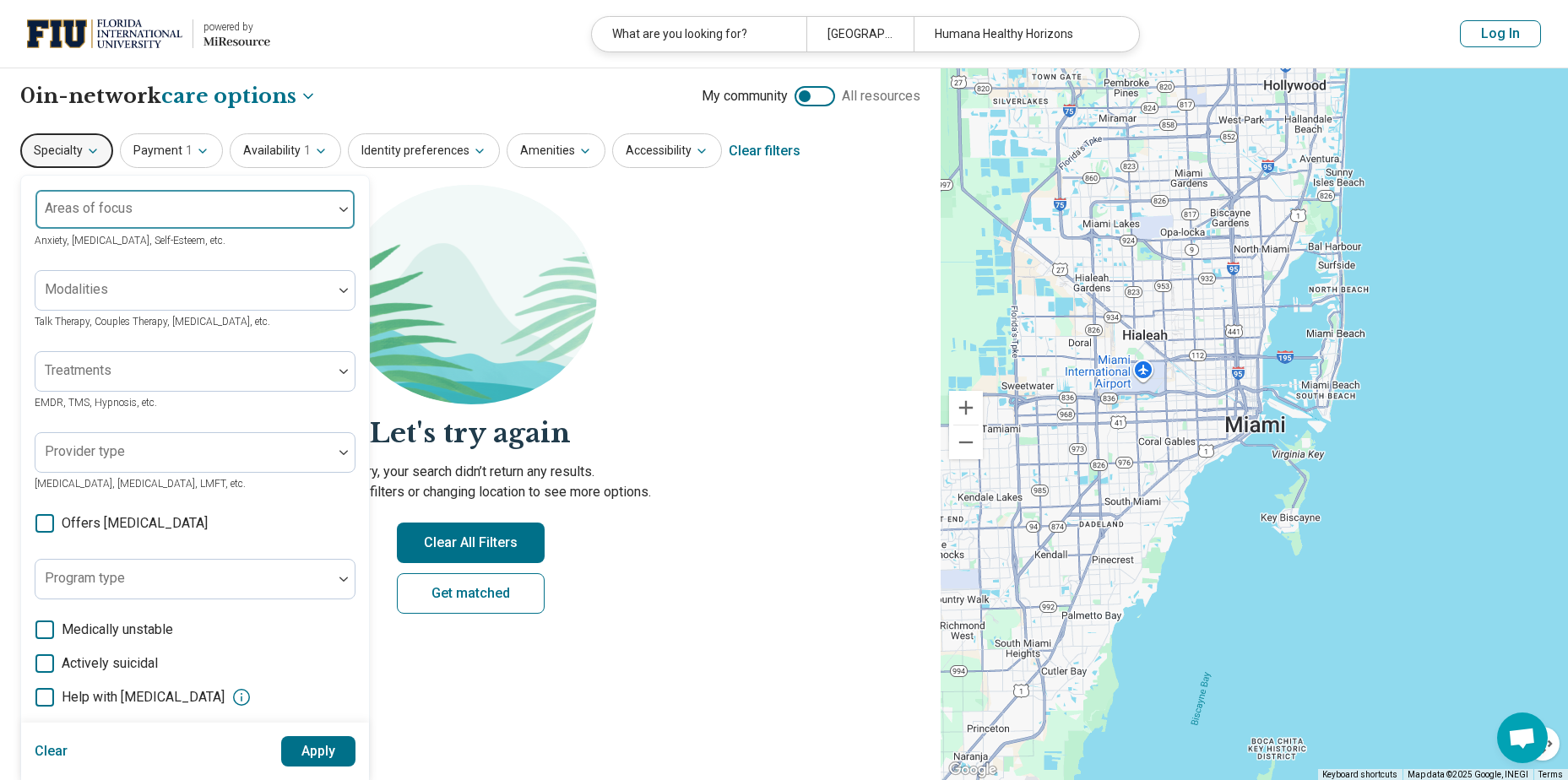
click at [121, 217] on div at bounding box center [184, 216] width 283 height 23
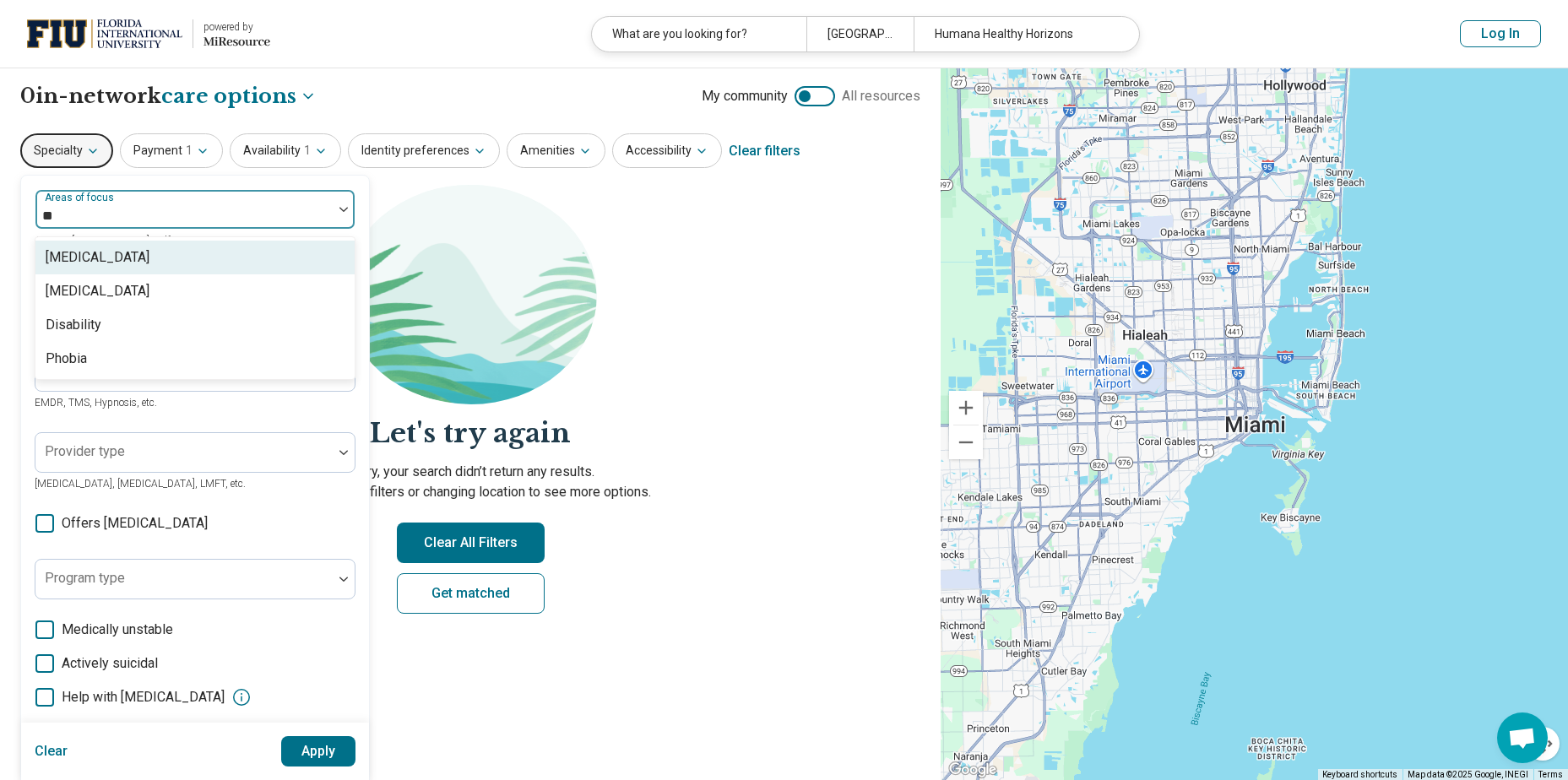
type input "***"
click at [121, 257] on div "Bipolar Disorder" at bounding box center [98, 257] width 104 height 21
type input "*******"
click at [134, 266] on div "Anxiety" at bounding box center [195, 257] width 319 height 34
type input "*****"
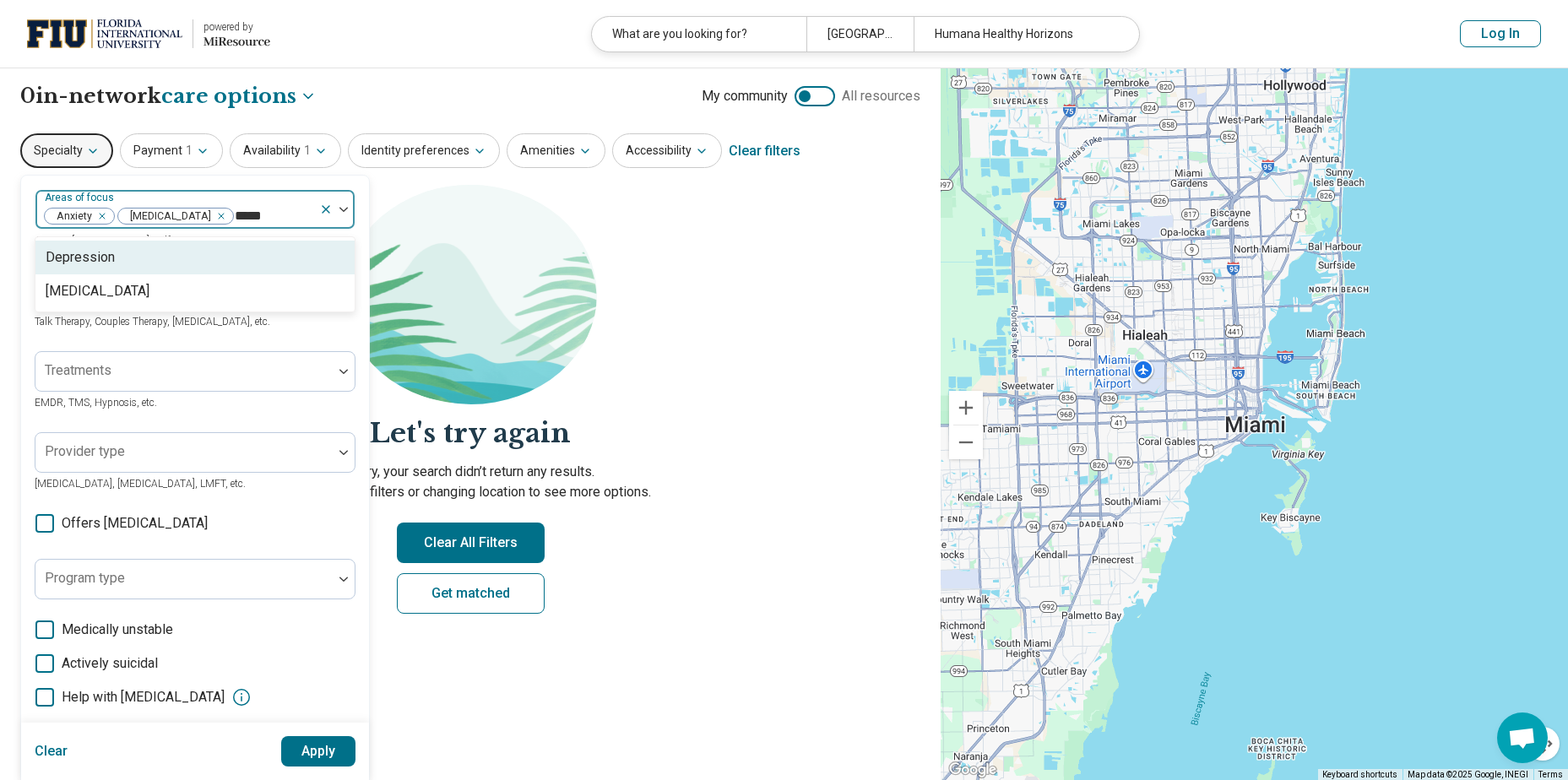
click at [337, 263] on div "Depression" at bounding box center [195, 257] width 319 height 34
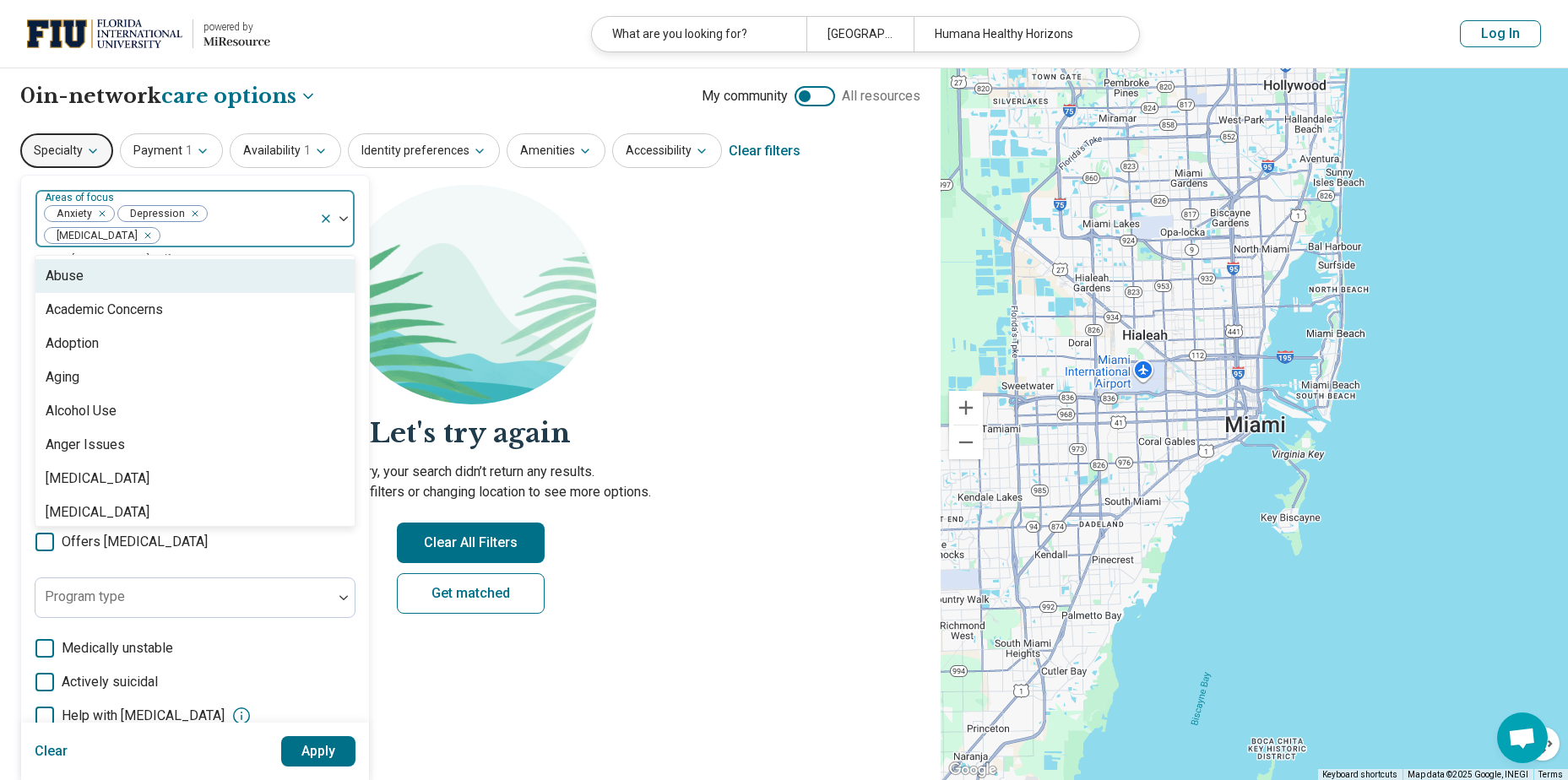
click at [677, 307] on section "Let's try again Sorry, your search didn’t return any results. Try removing filt…" at bounding box center [471, 413] width 900 height 457
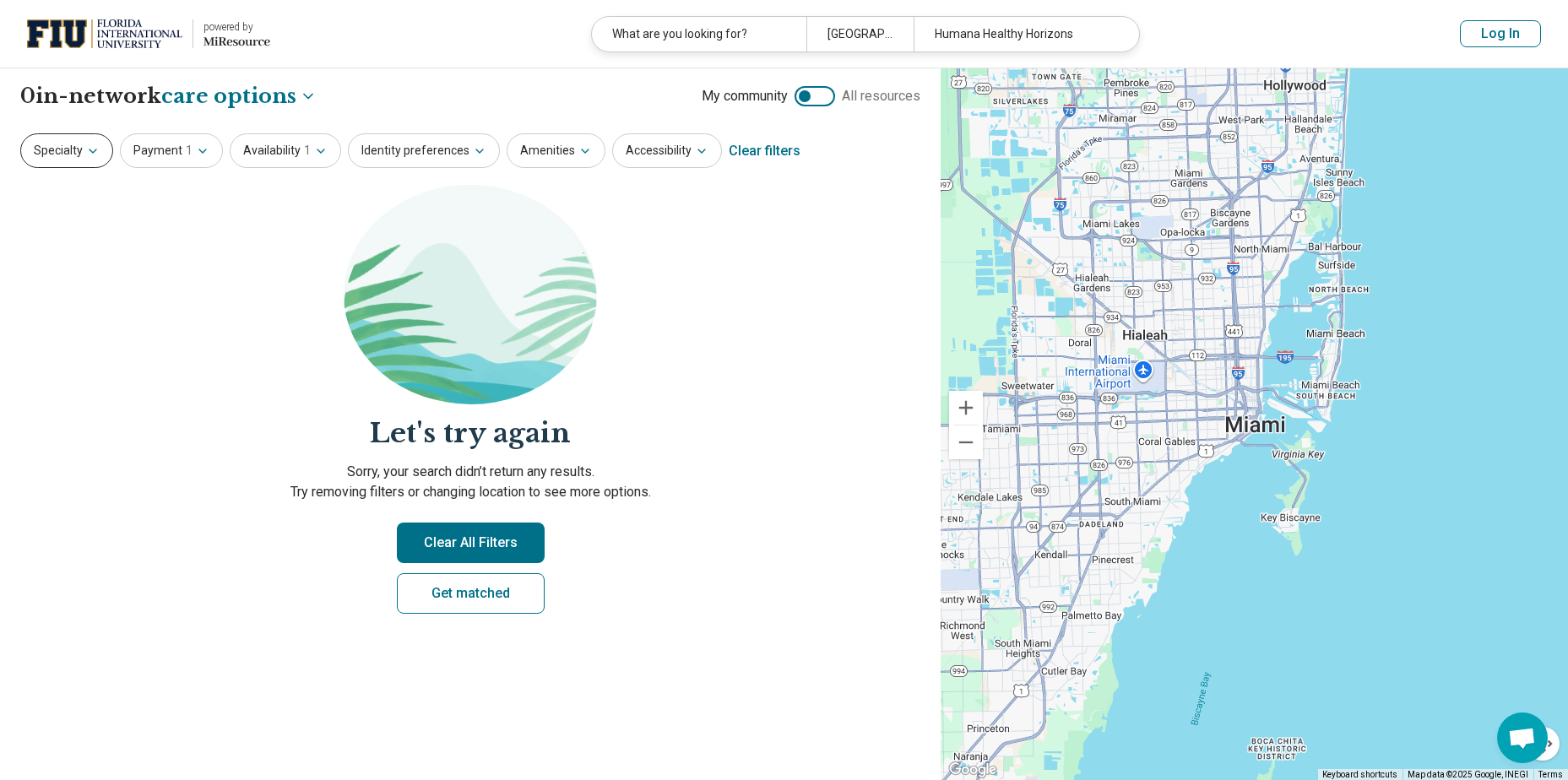
click at [53, 154] on button "Specialty" at bounding box center [67, 151] width 93 height 35
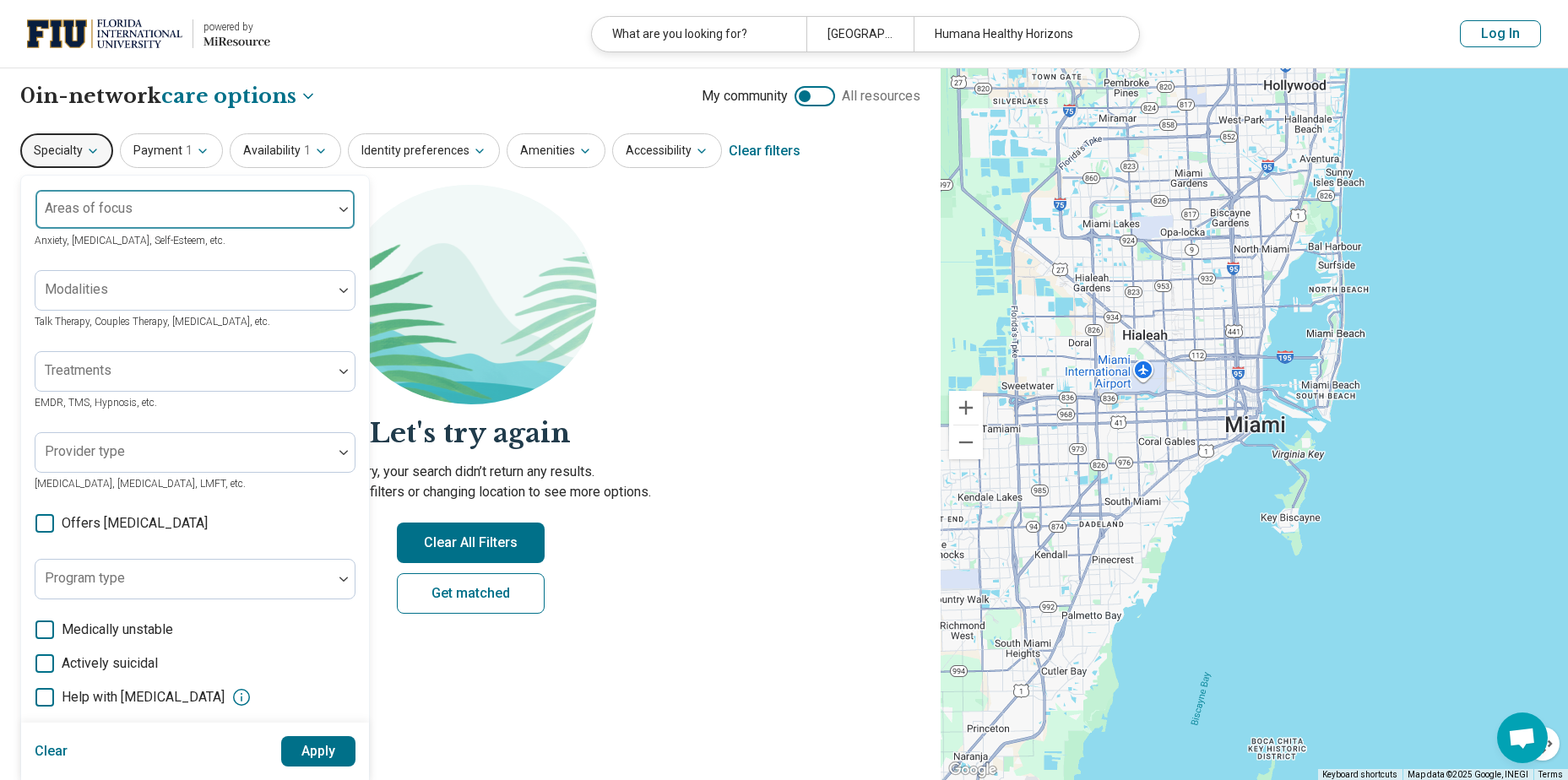
click at [139, 213] on div at bounding box center [184, 216] width 283 height 23
type input "****"
click at [104, 260] on div "Bipolar Disorder" at bounding box center [98, 257] width 104 height 21
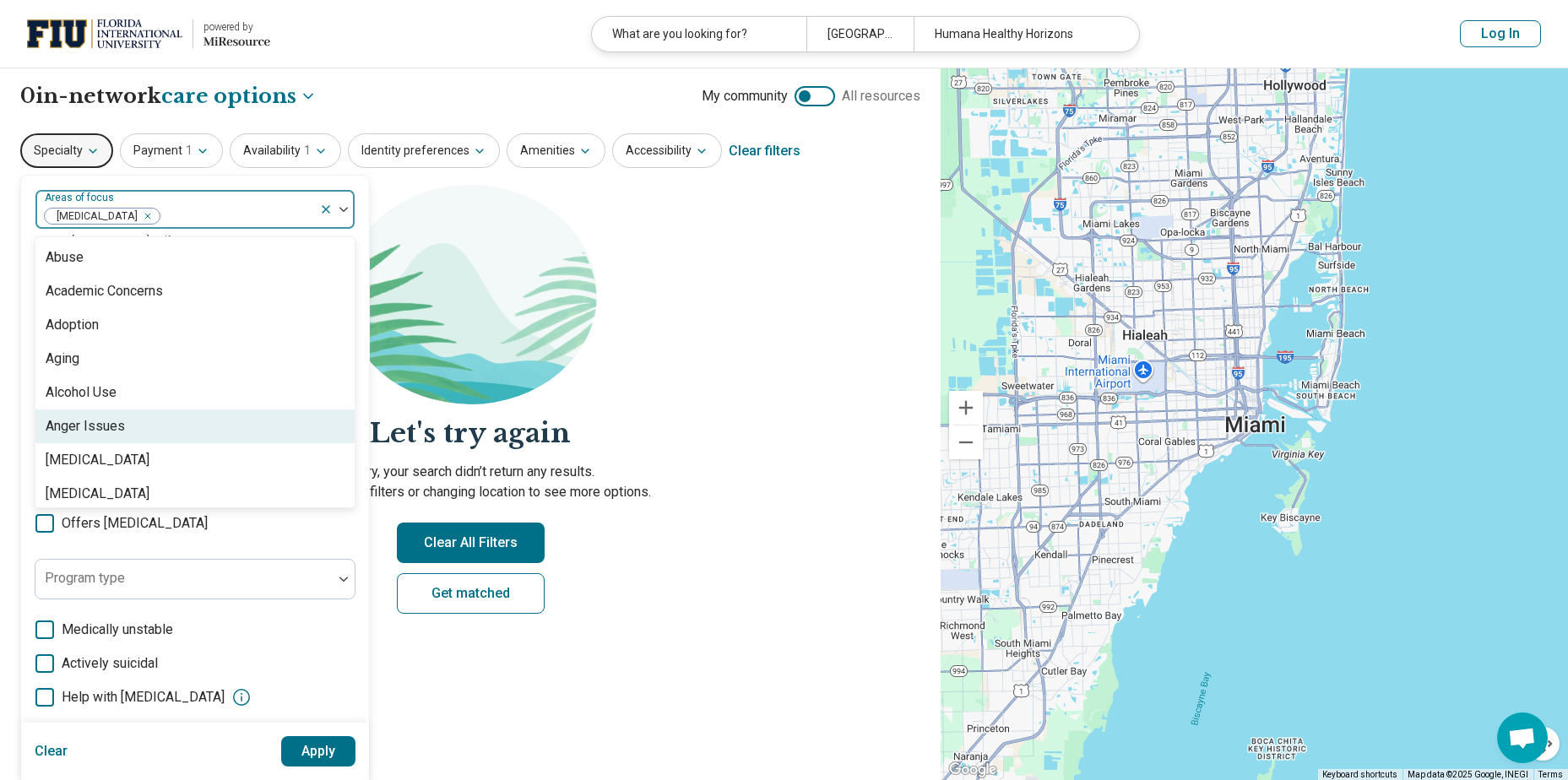
click at [310, 759] on button "Apply" at bounding box center [319, 751] width 75 height 30
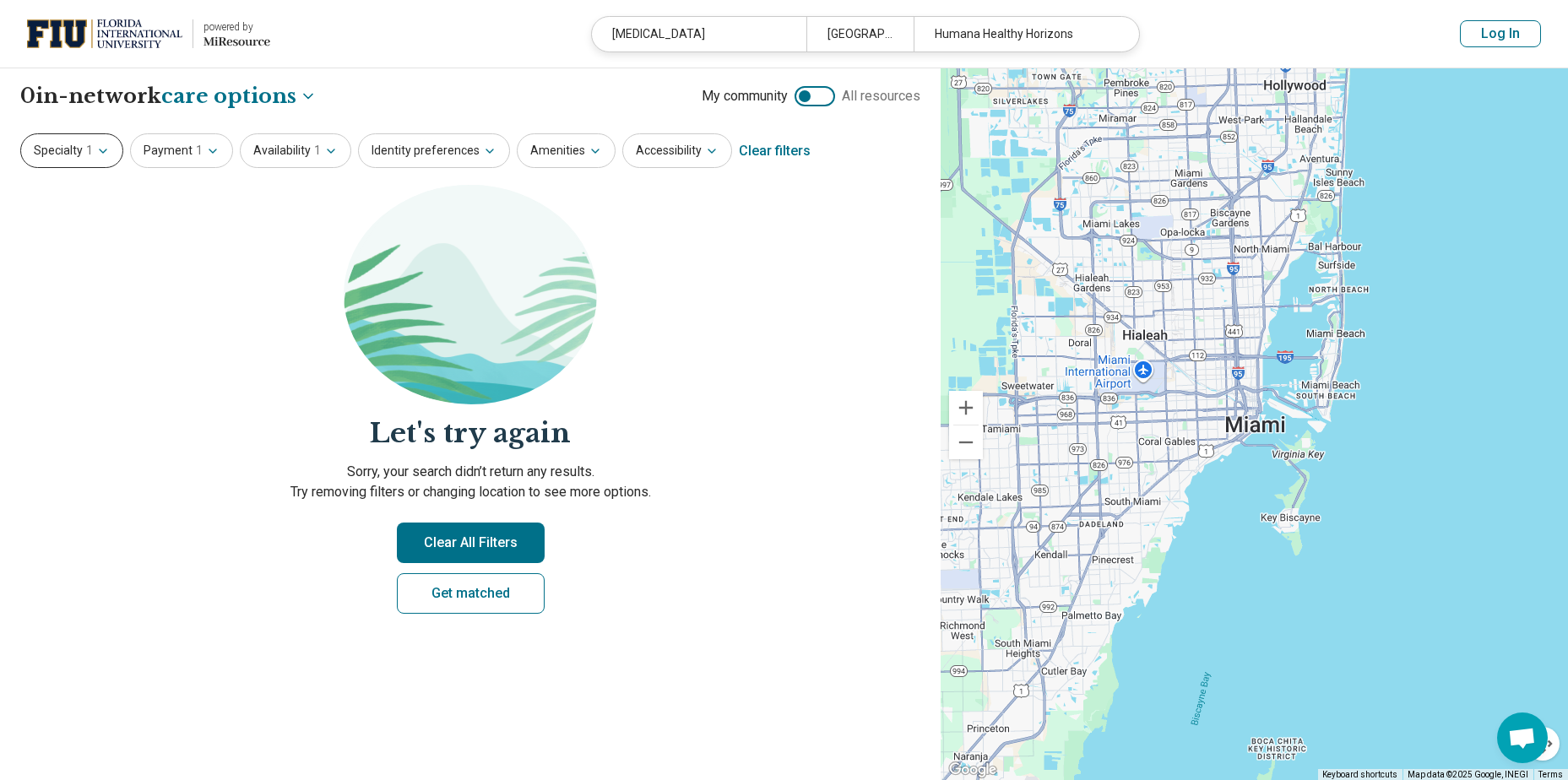
click at [70, 137] on button "Specialty 1" at bounding box center [72, 151] width 103 height 35
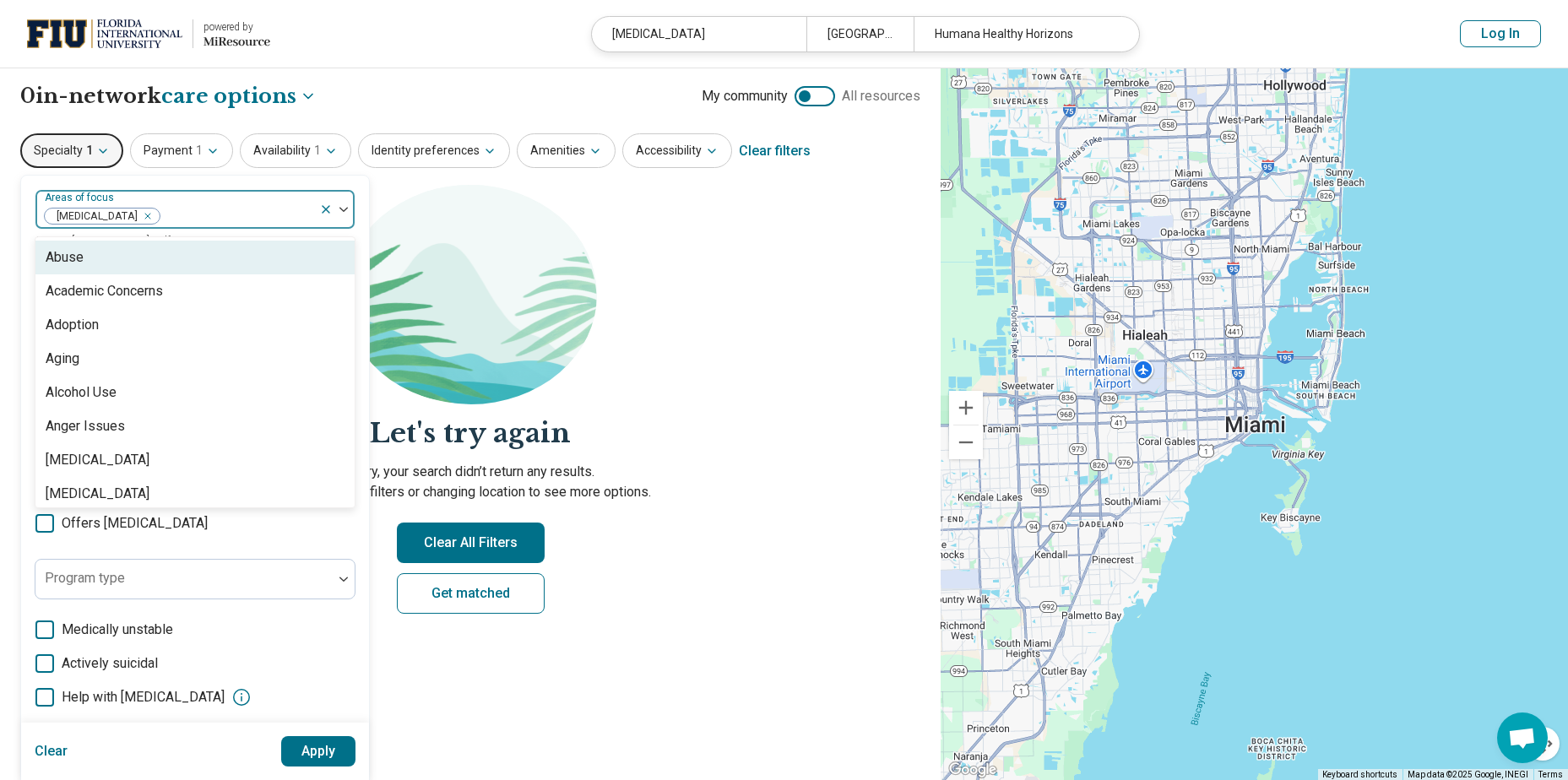
click at [177, 207] on div at bounding box center [237, 216] width 152 height 23
type input "*****"
click at [125, 264] on div "Depression" at bounding box center [195, 257] width 319 height 34
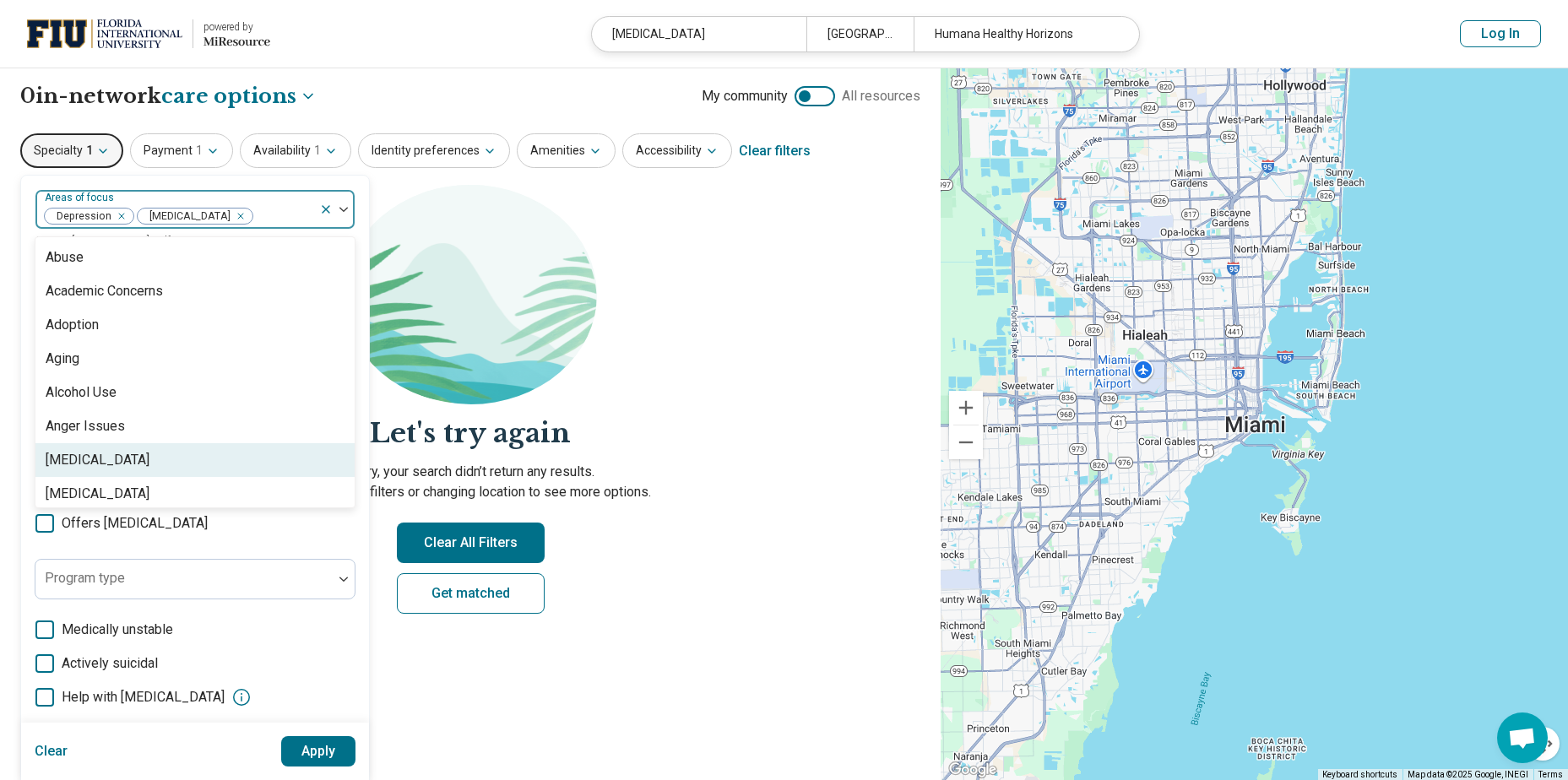
click at [319, 755] on button "Apply" at bounding box center [319, 751] width 75 height 30
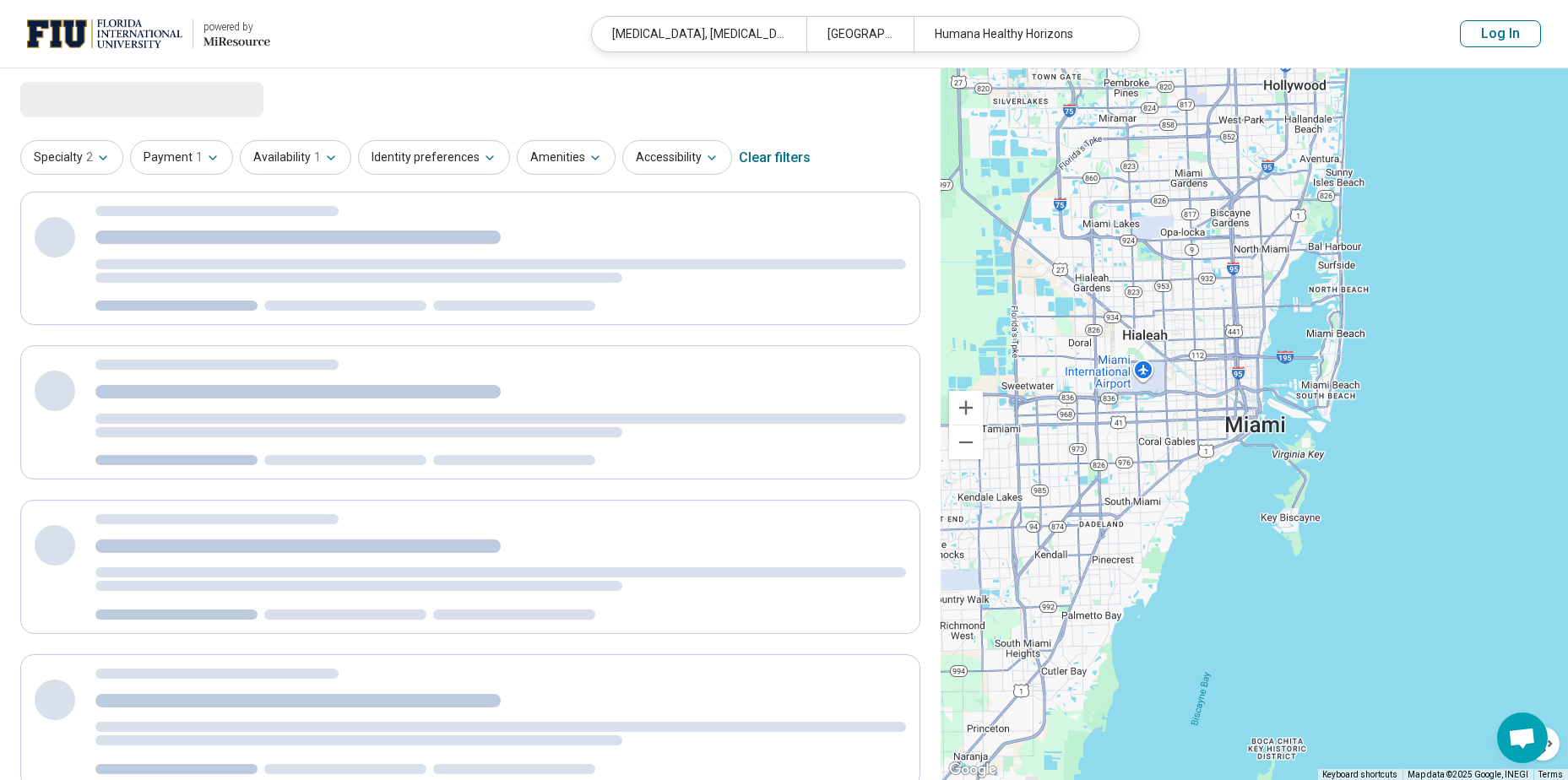
select select "***"
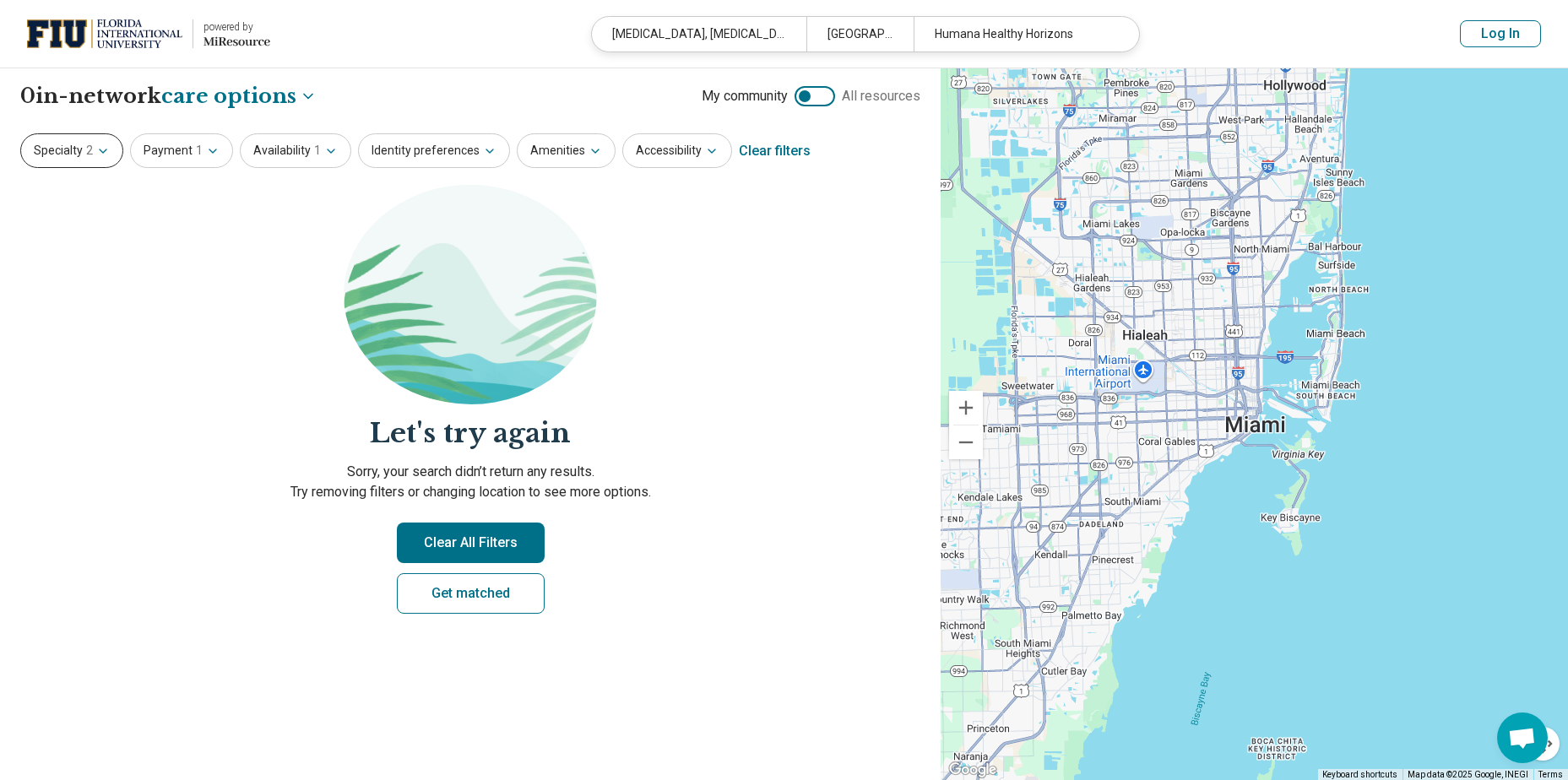
click at [58, 147] on button "Specialty 2" at bounding box center [72, 151] width 103 height 35
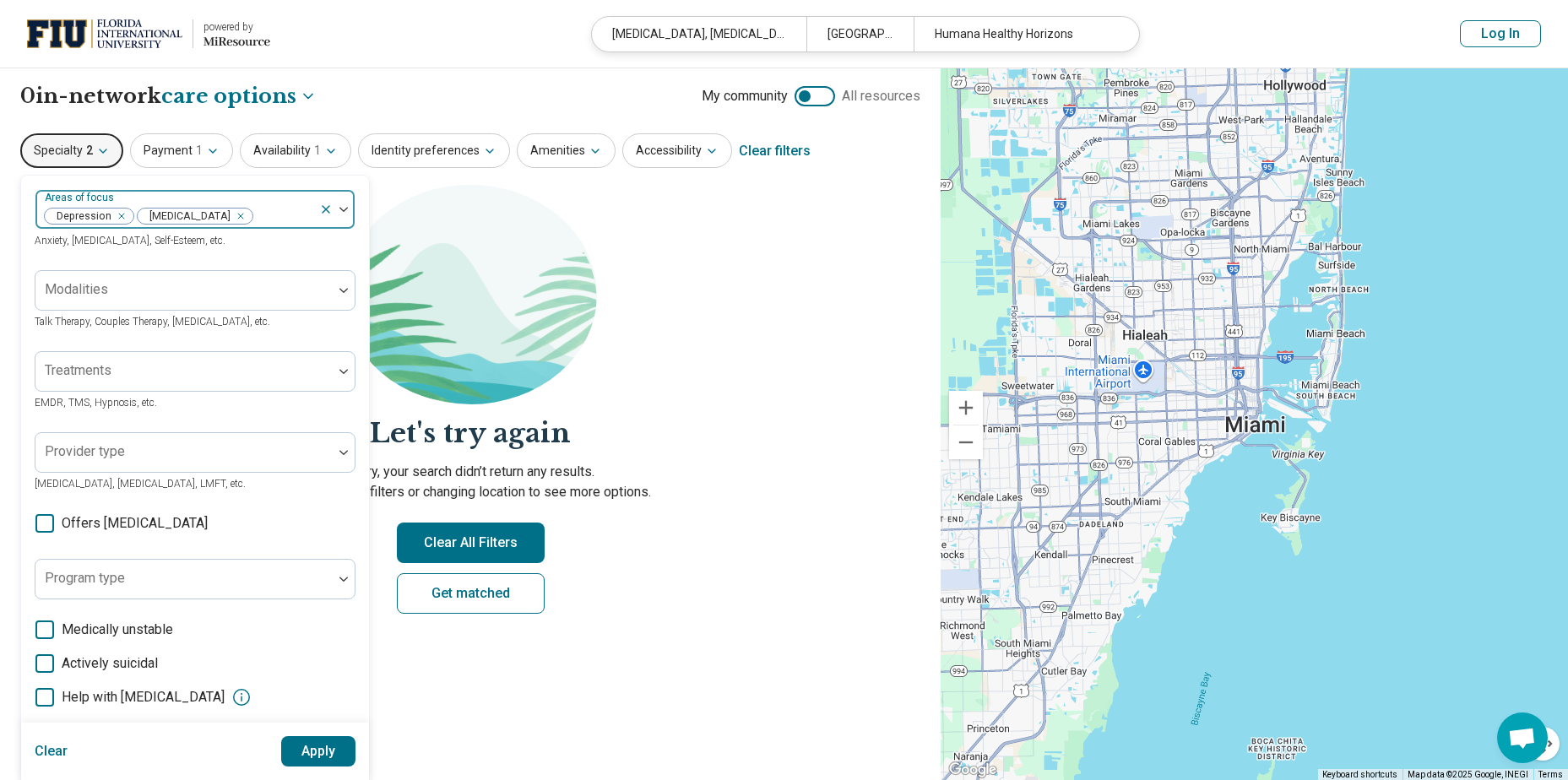
click at [255, 213] on div at bounding box center [283, 216] width 58 height 23
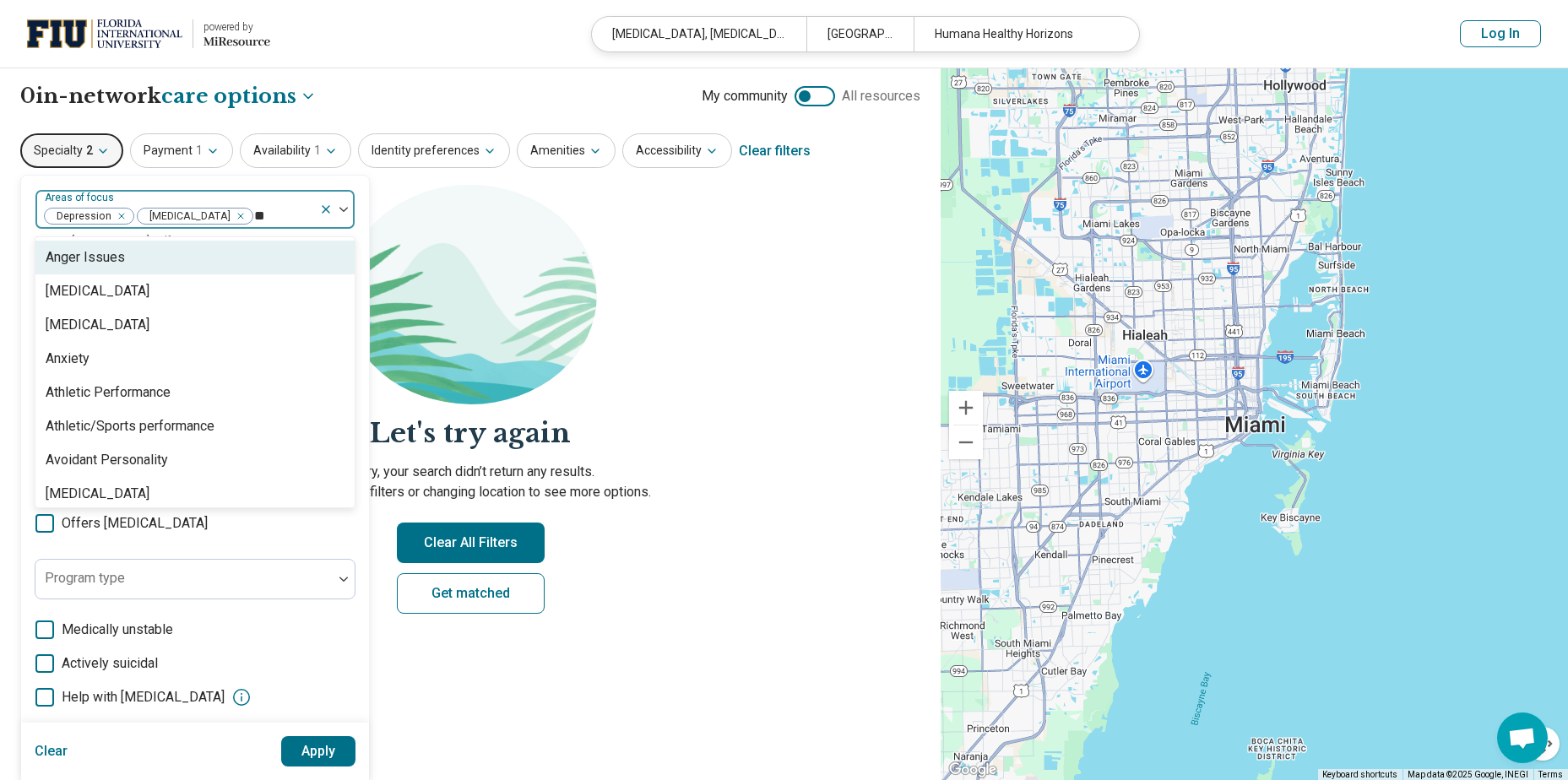
type input "***"
click at [91, 260] on div "Anxiety" at bounding box center [195, 257] width 319 height 34
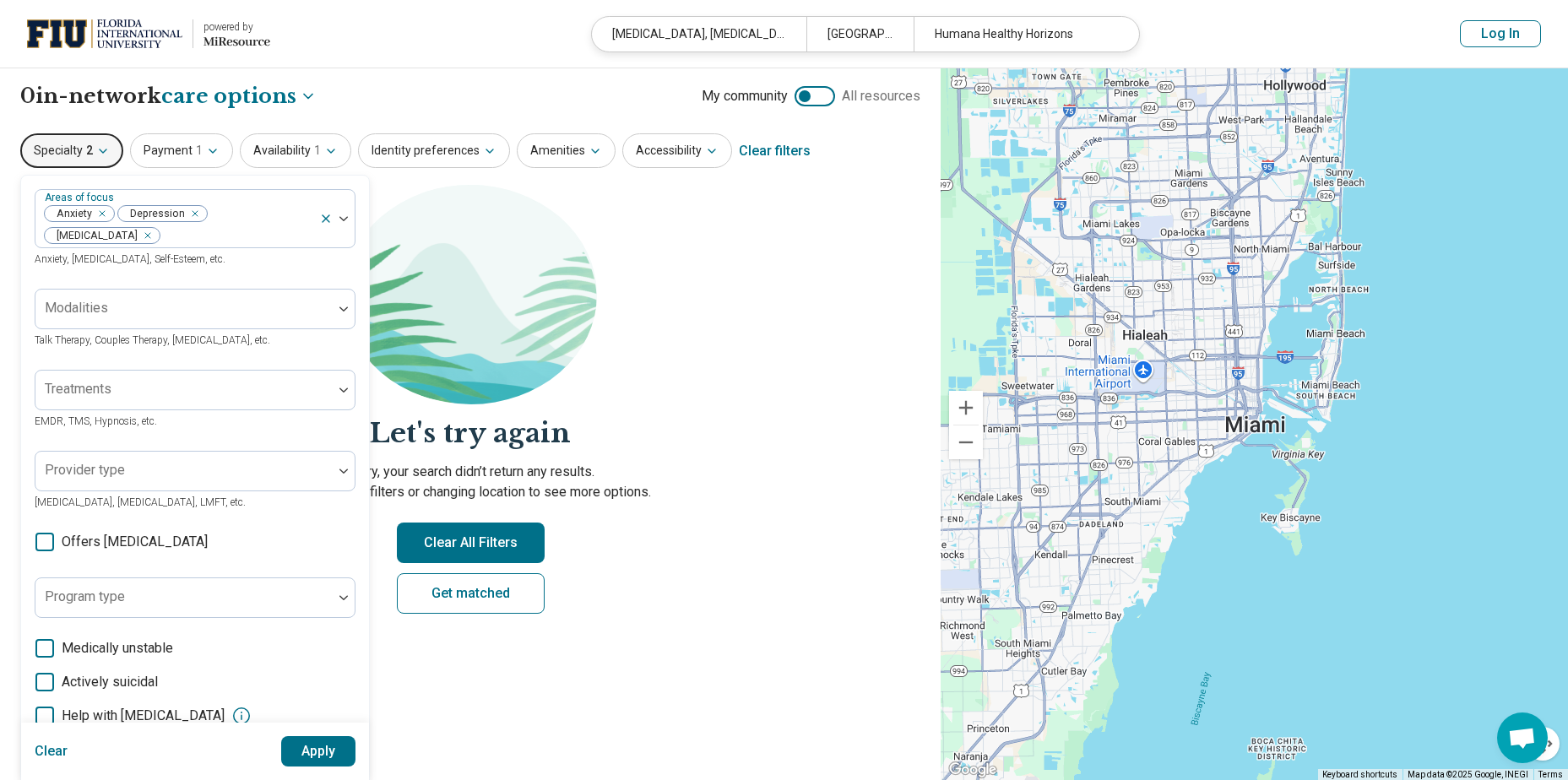
click at [295, 746] on button "Apply" at bounding box center [319, 751] width 75 height 30
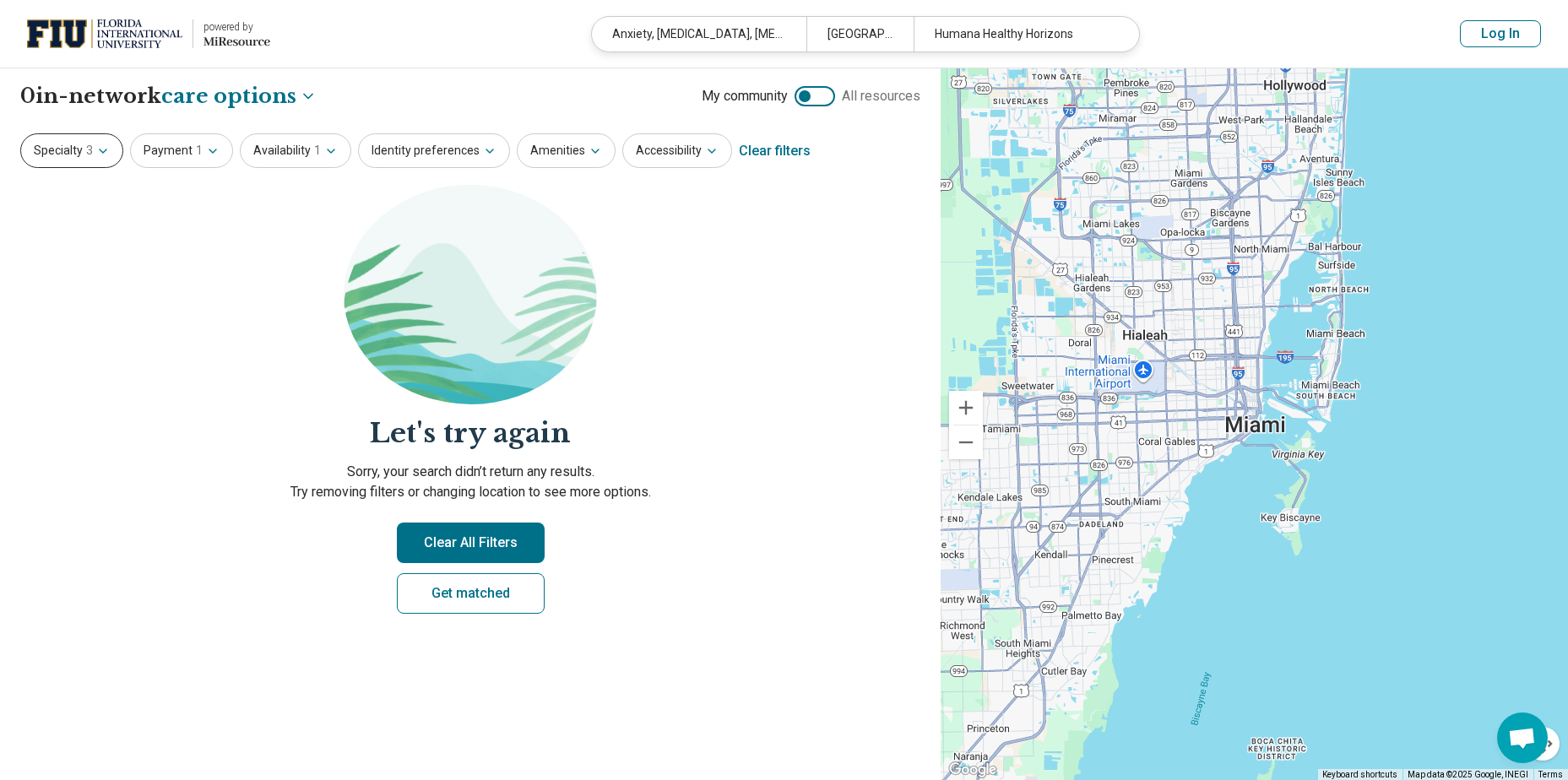
click at [99, 141] on button "Specialty 3" at bounding box center [72, 151] width 103 height 35
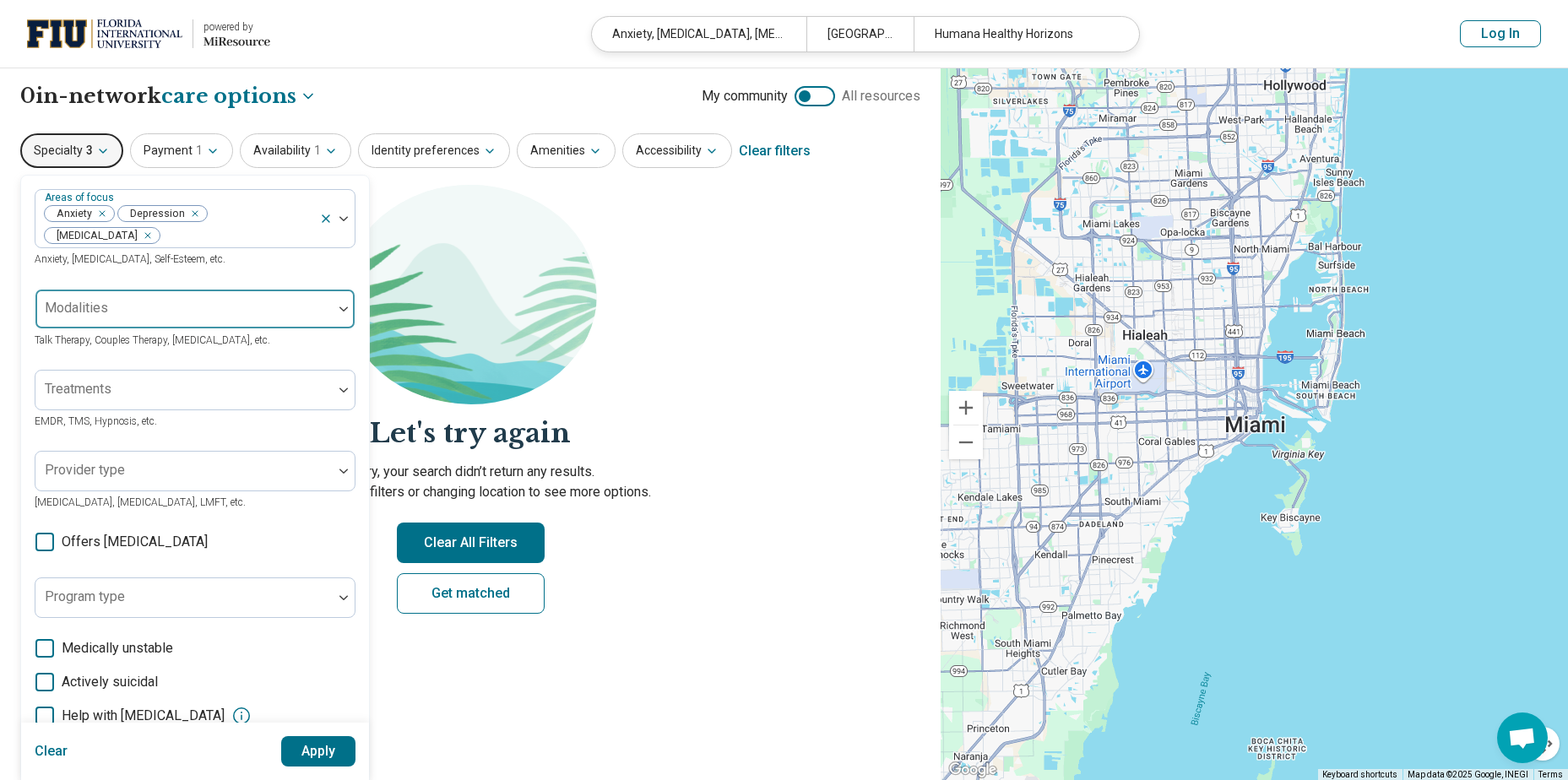
click at [130, 317] on div at bounding box center [184, 316] width 283 height 23
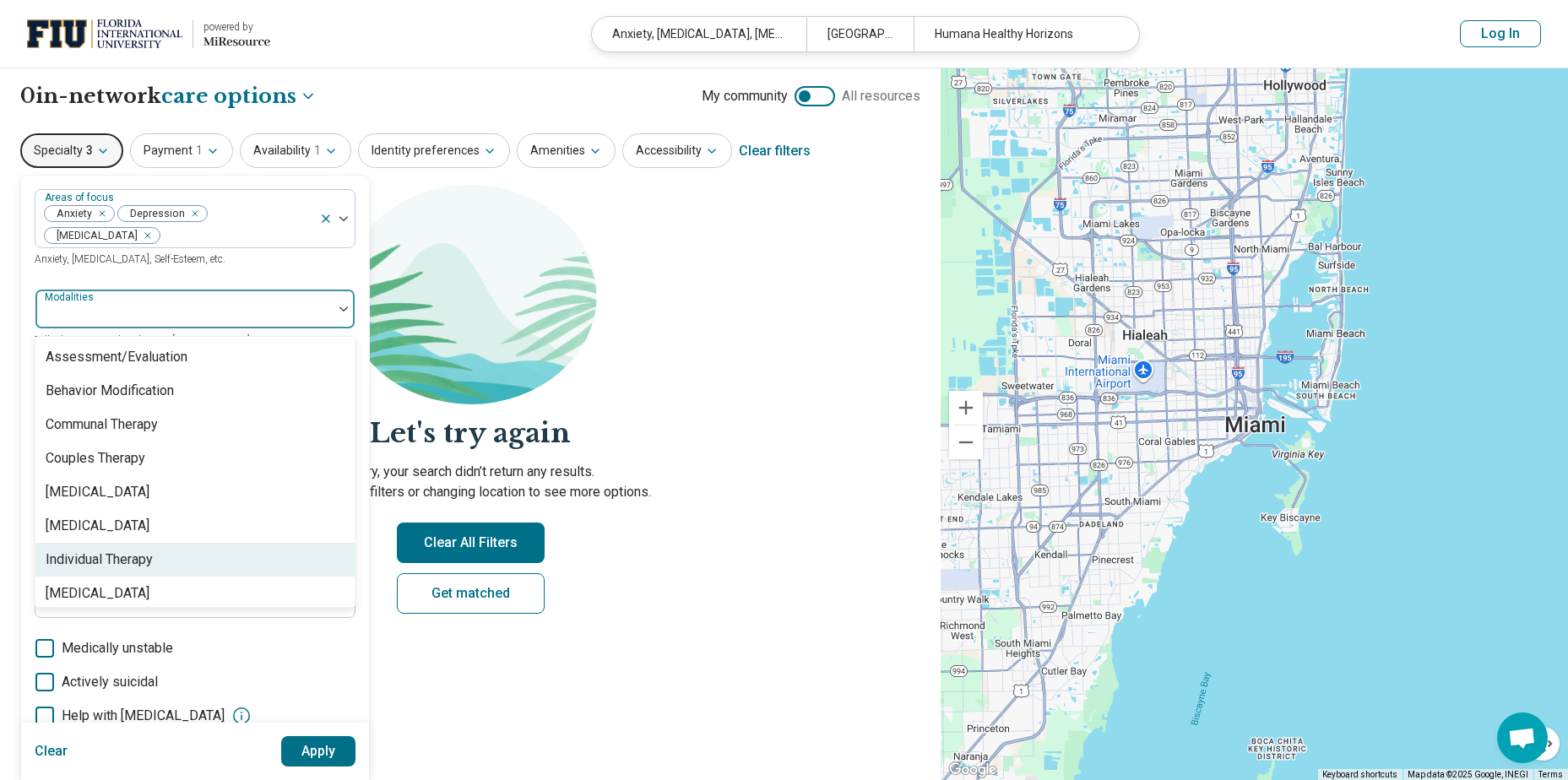
click at [113, 559] on div "Individual Therapy" at bounding box center [100, 559] width 108 height 21
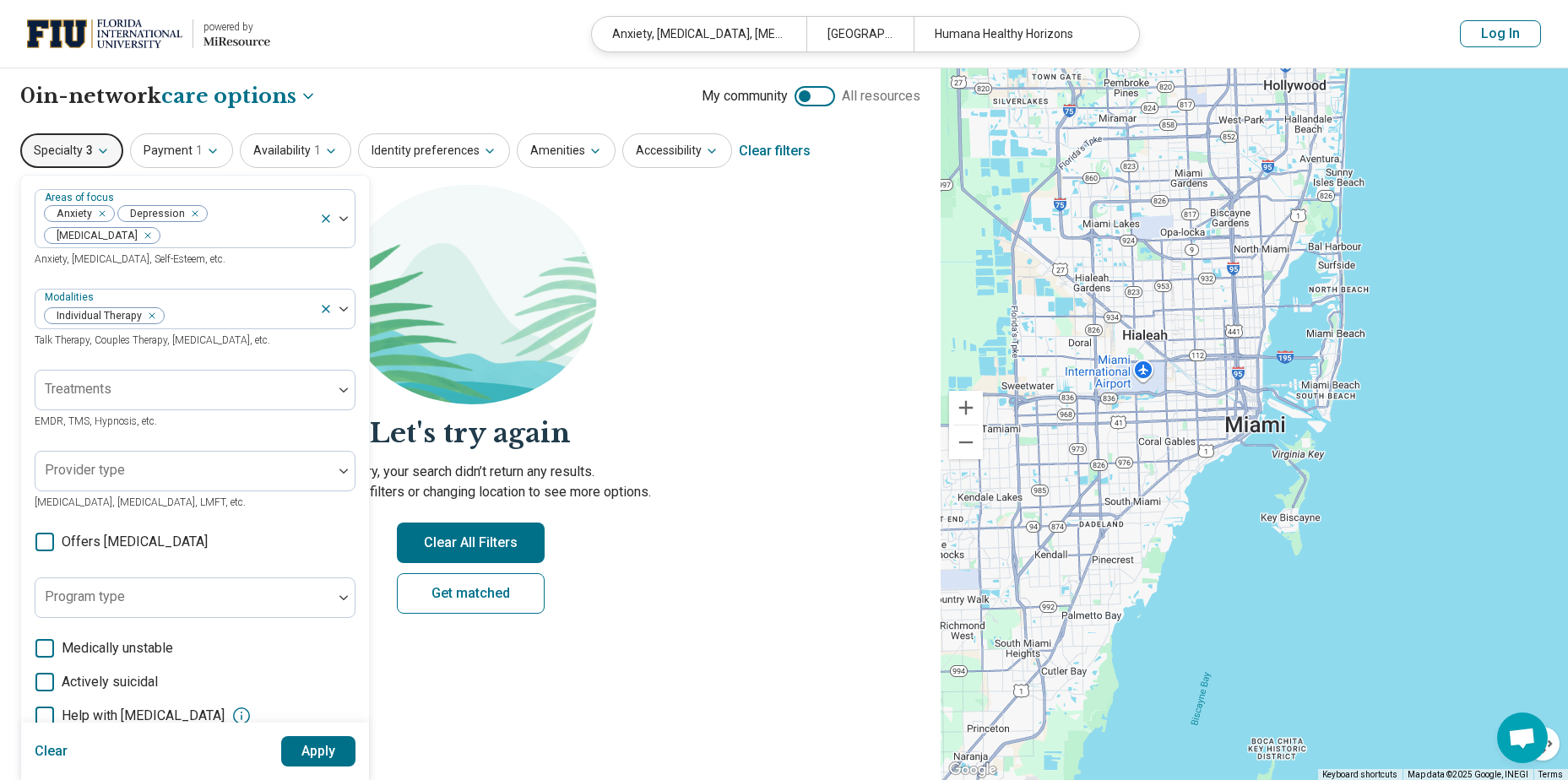
click at [336, 749] on button "Apply" at bounding box center [319, 751] width 75 height 30
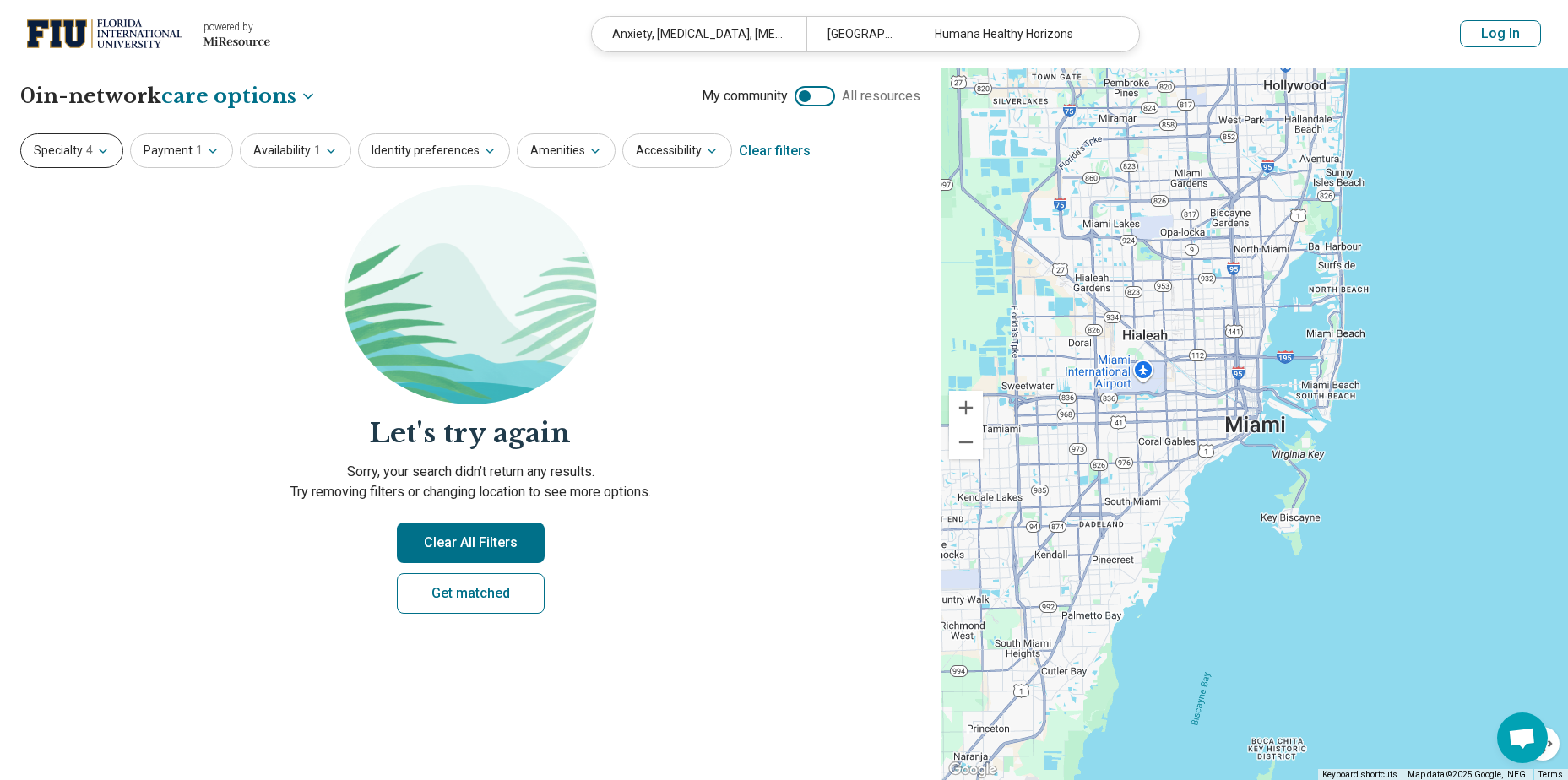
click at [82, 154] on button "Specialty 4" at bounding box center [72, 151] width 103 height 35
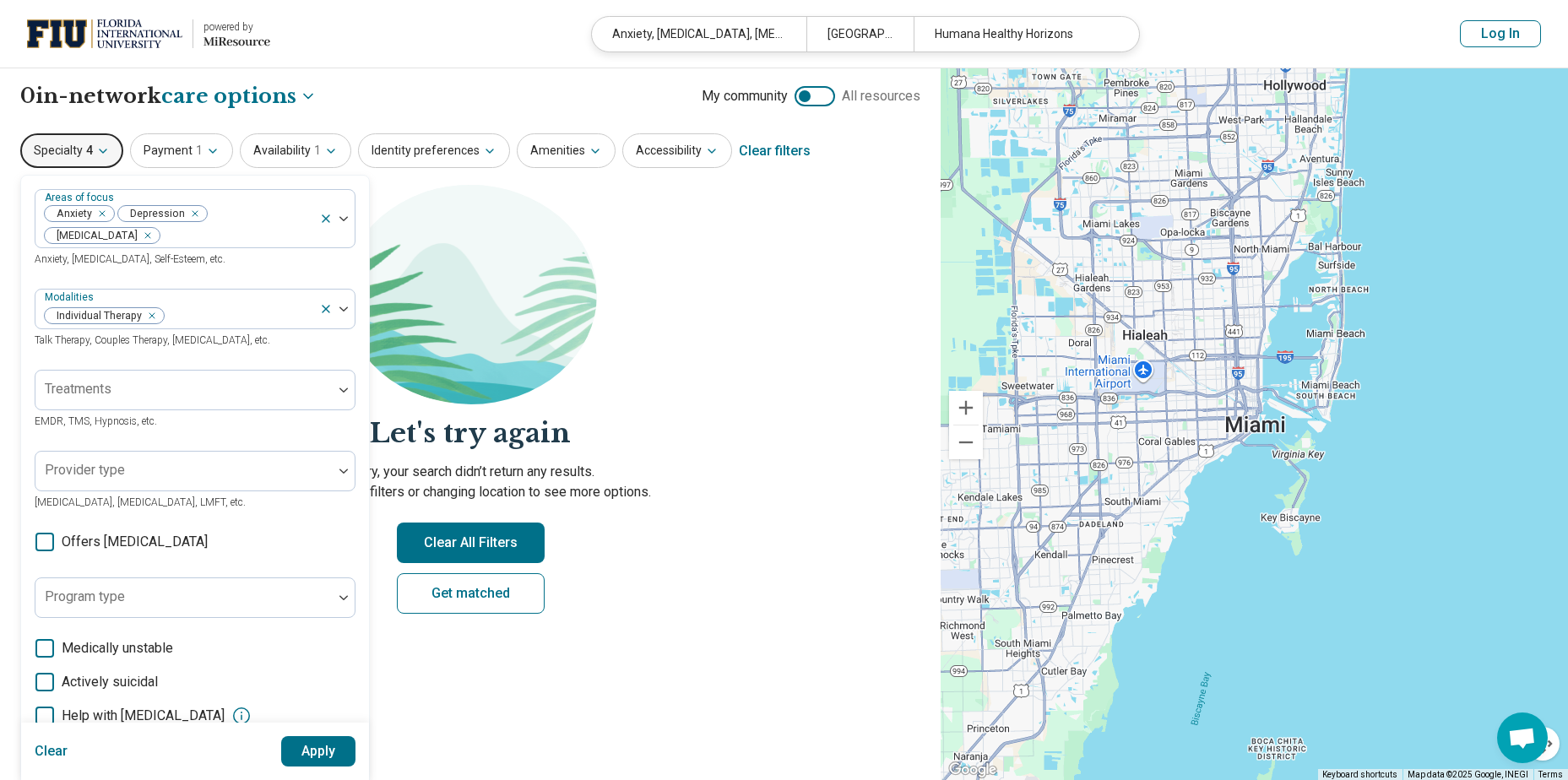
click at [822, 95] on div at bounding box center [814, 96] width 40 height 21
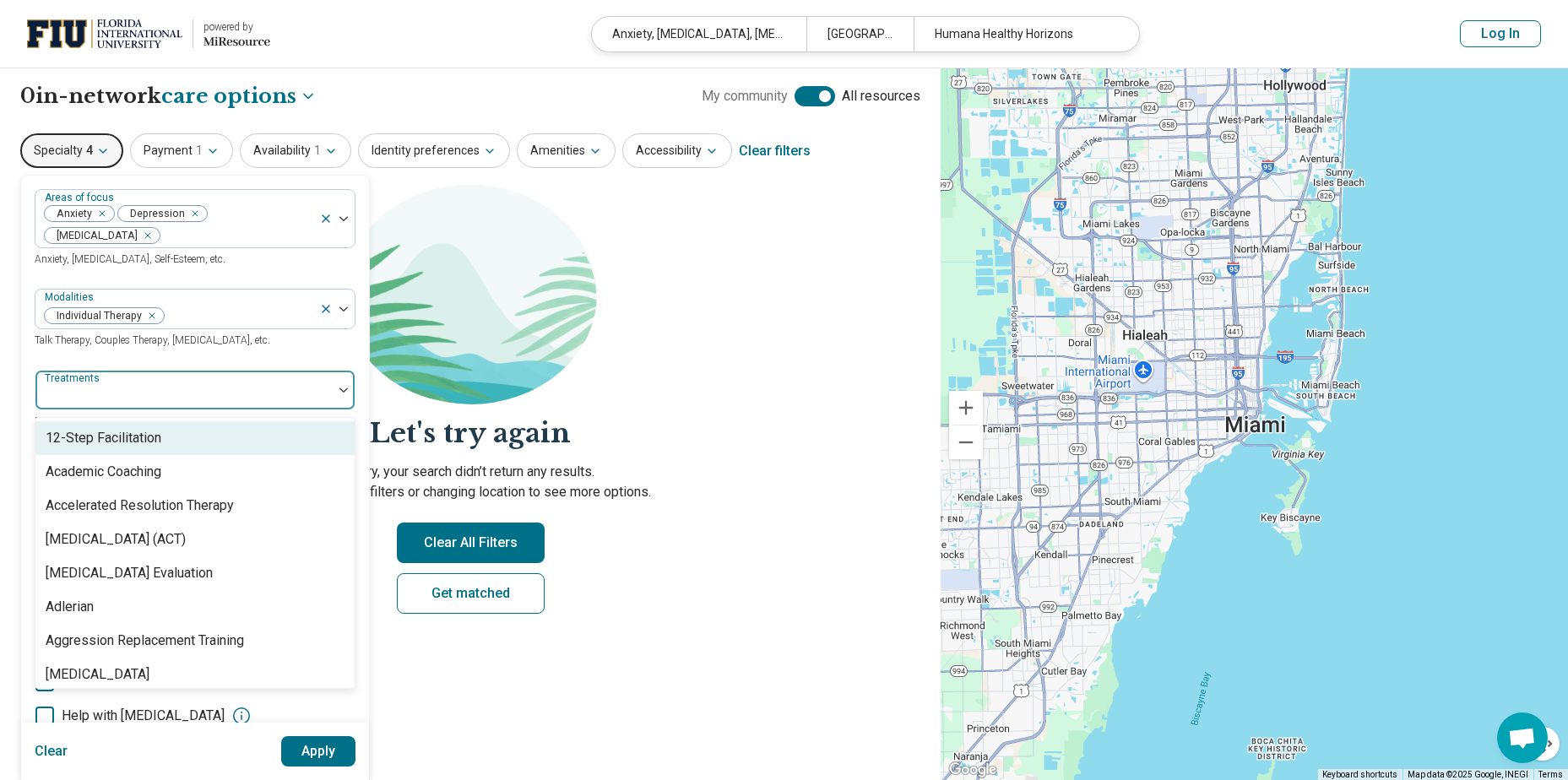
click at [130, 396] on div at bounding box center [184, 397] width 283 height 23
click at [735, 419] on h2 "Let's try again" at bounding box center [471, 433] width 900 height 38
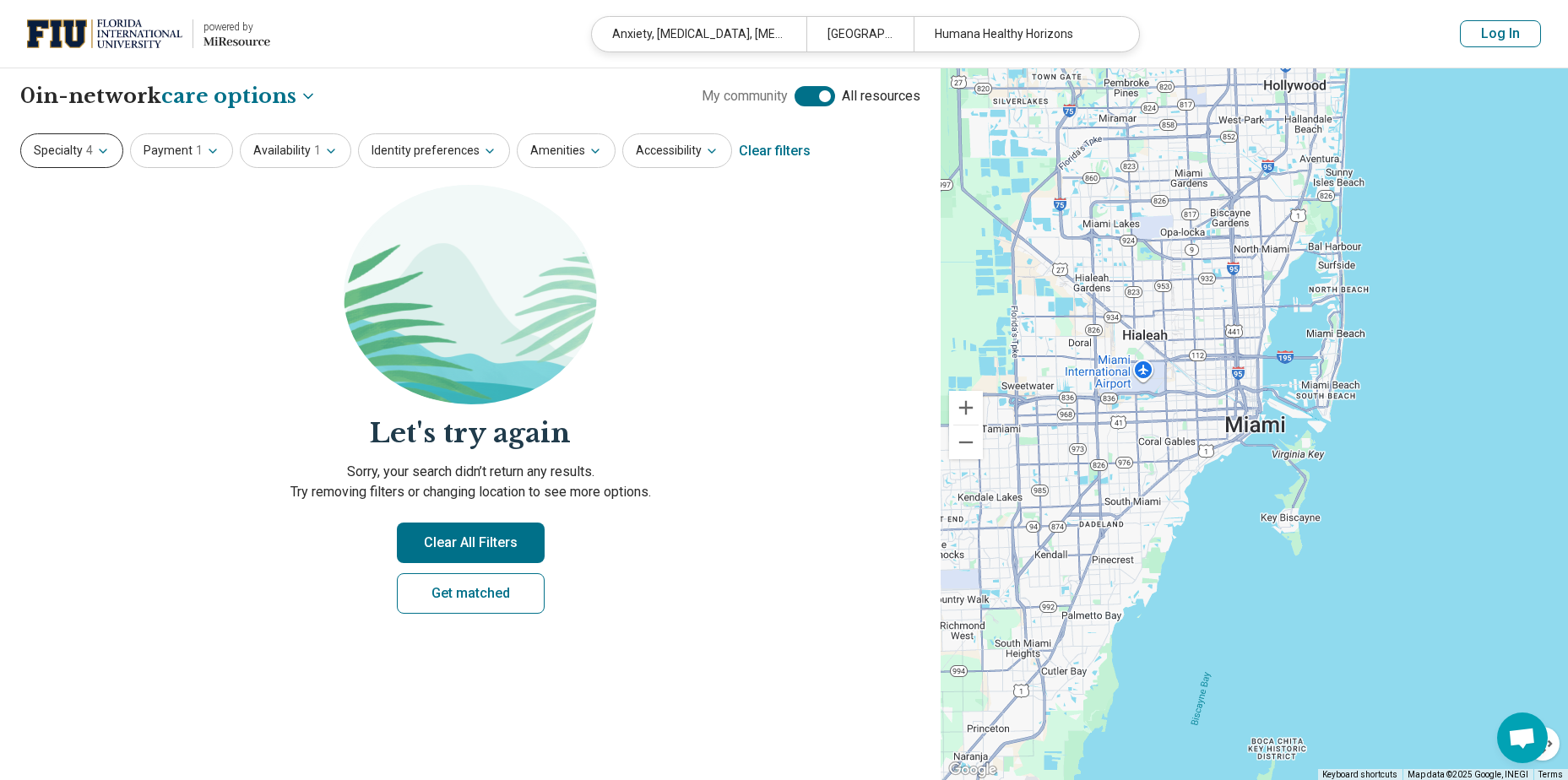
click at [78, 152] on button "Specialty 4" at bounding box center [72, 151] width 103 height 35
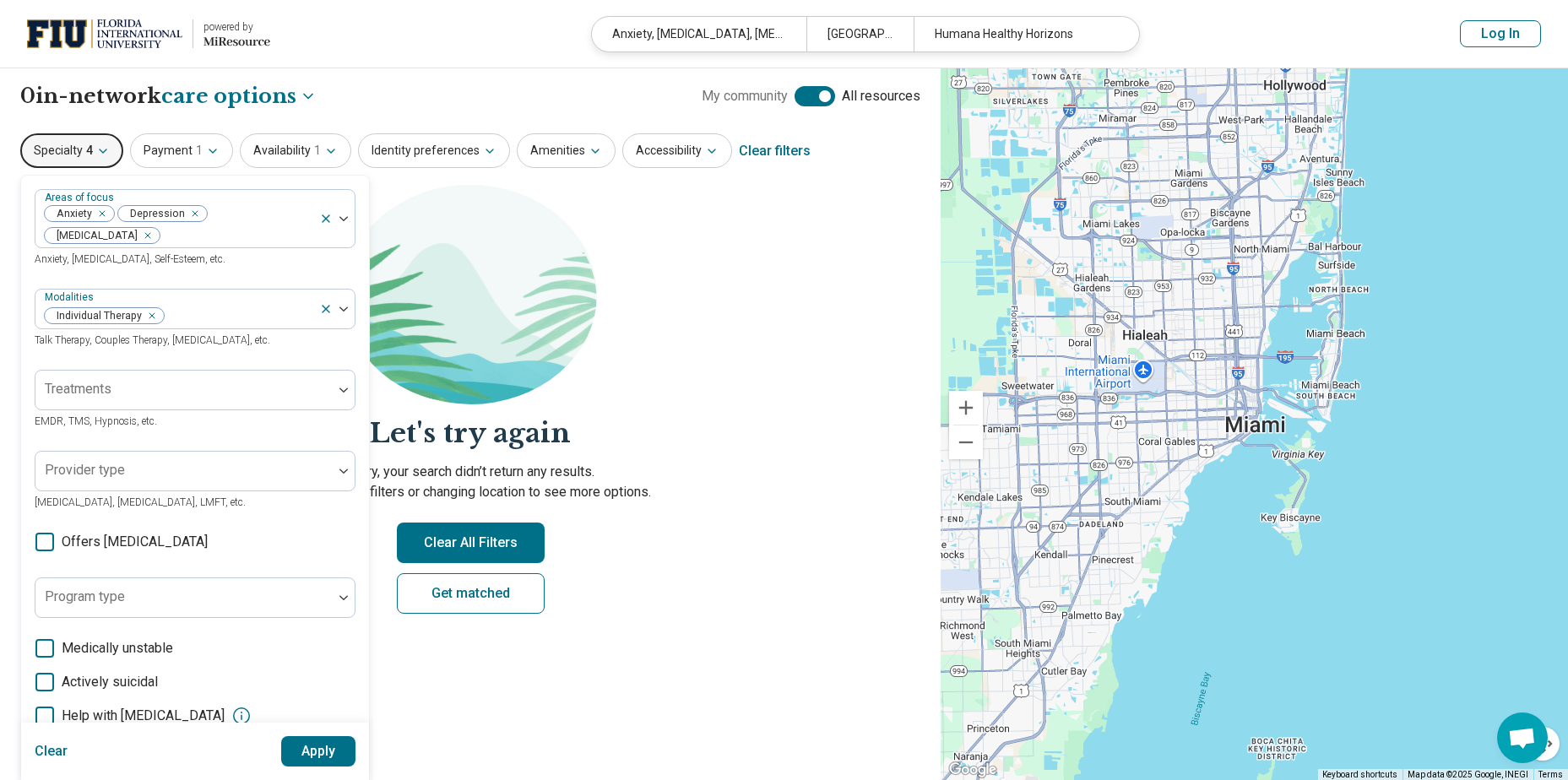
click at [55, 715] on label "Help with activities of daily living" at bounding box center [130, 715] width 190 height 21
click at [321, 759] on button "Apply" at bounding box center [319, 751] width 75 height 30
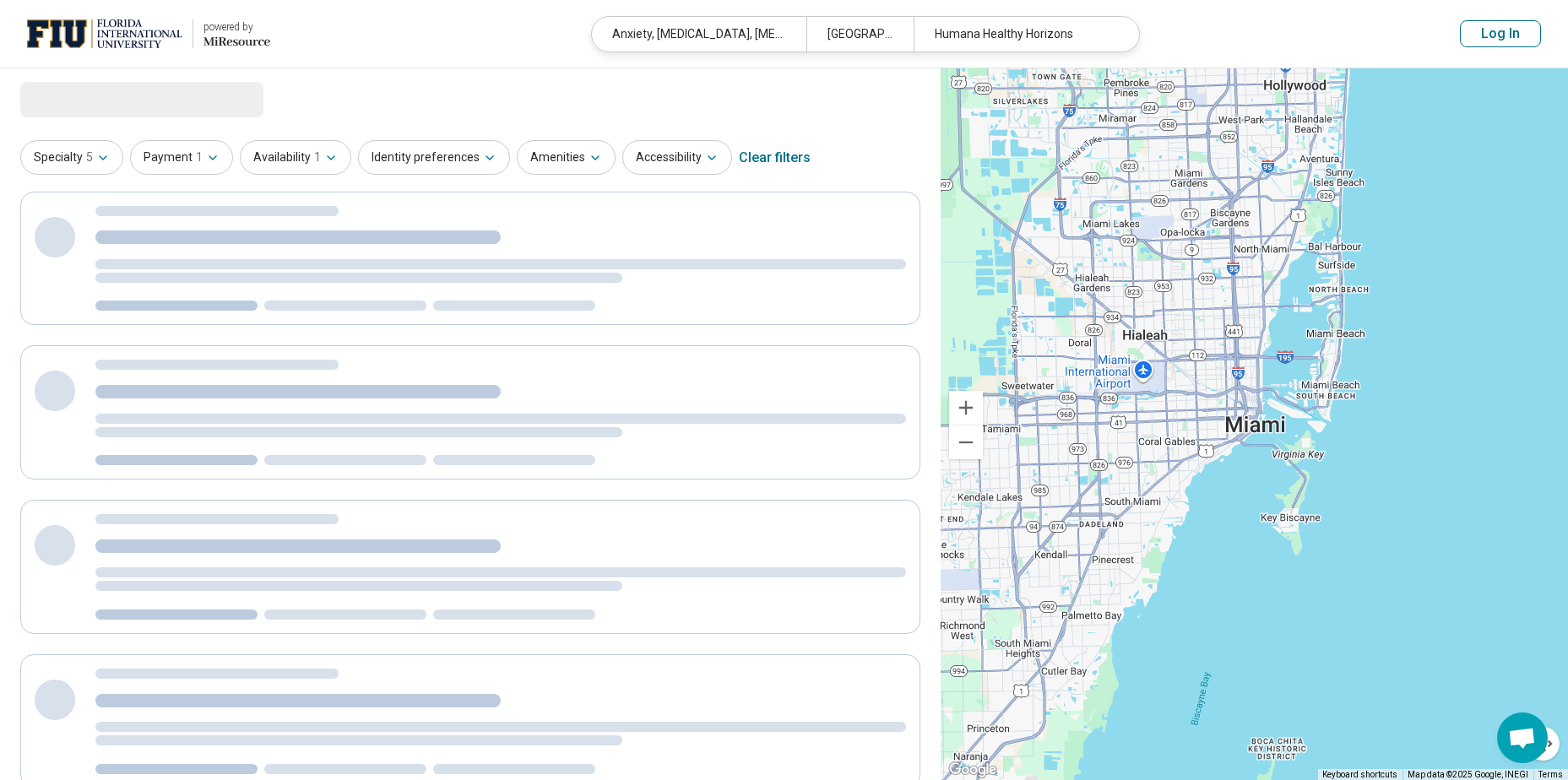
select select "***"
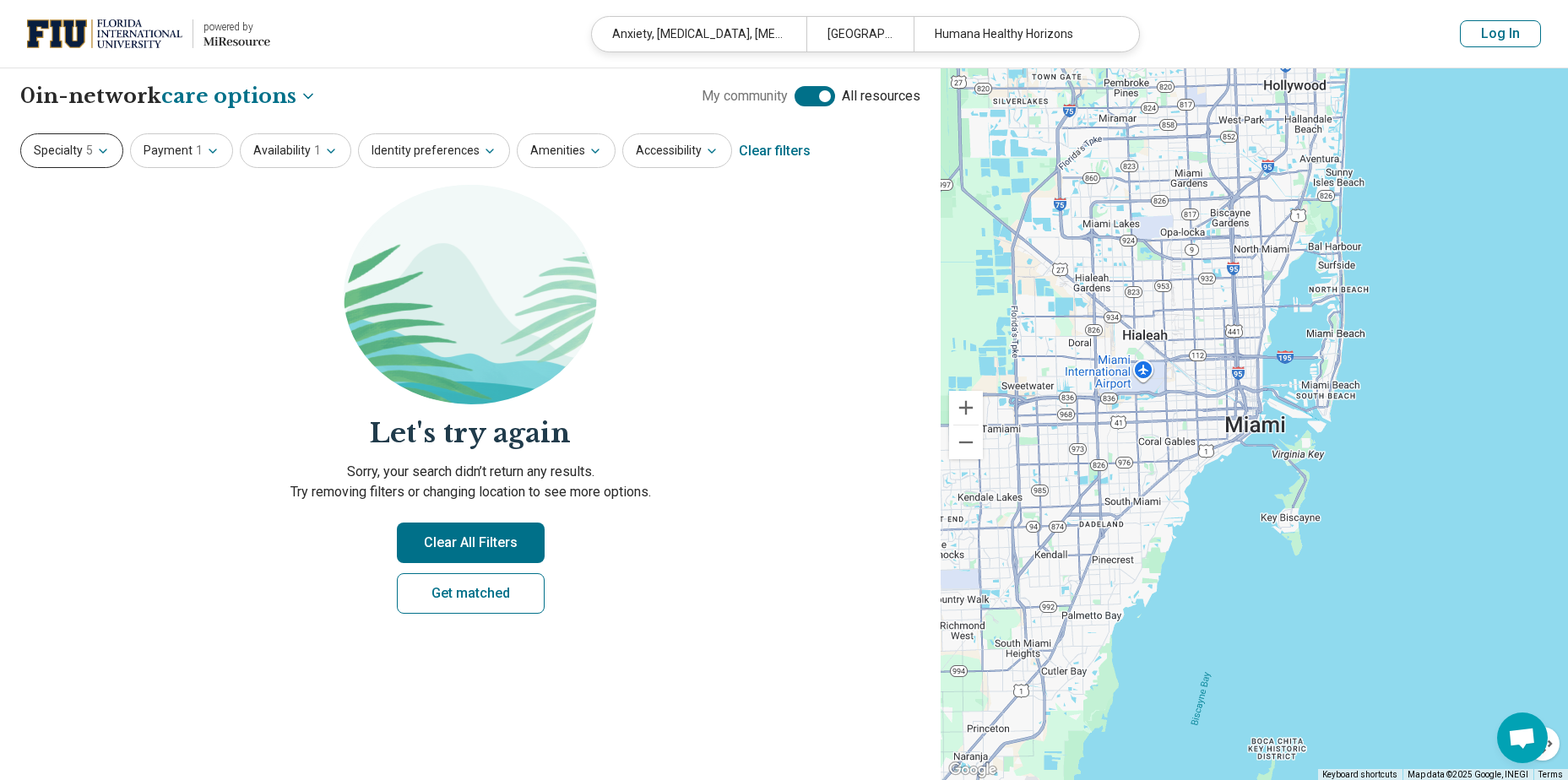
click at [66, 152] on button "Specialty 5" at bounding box center [72, 151] width 103 height 35
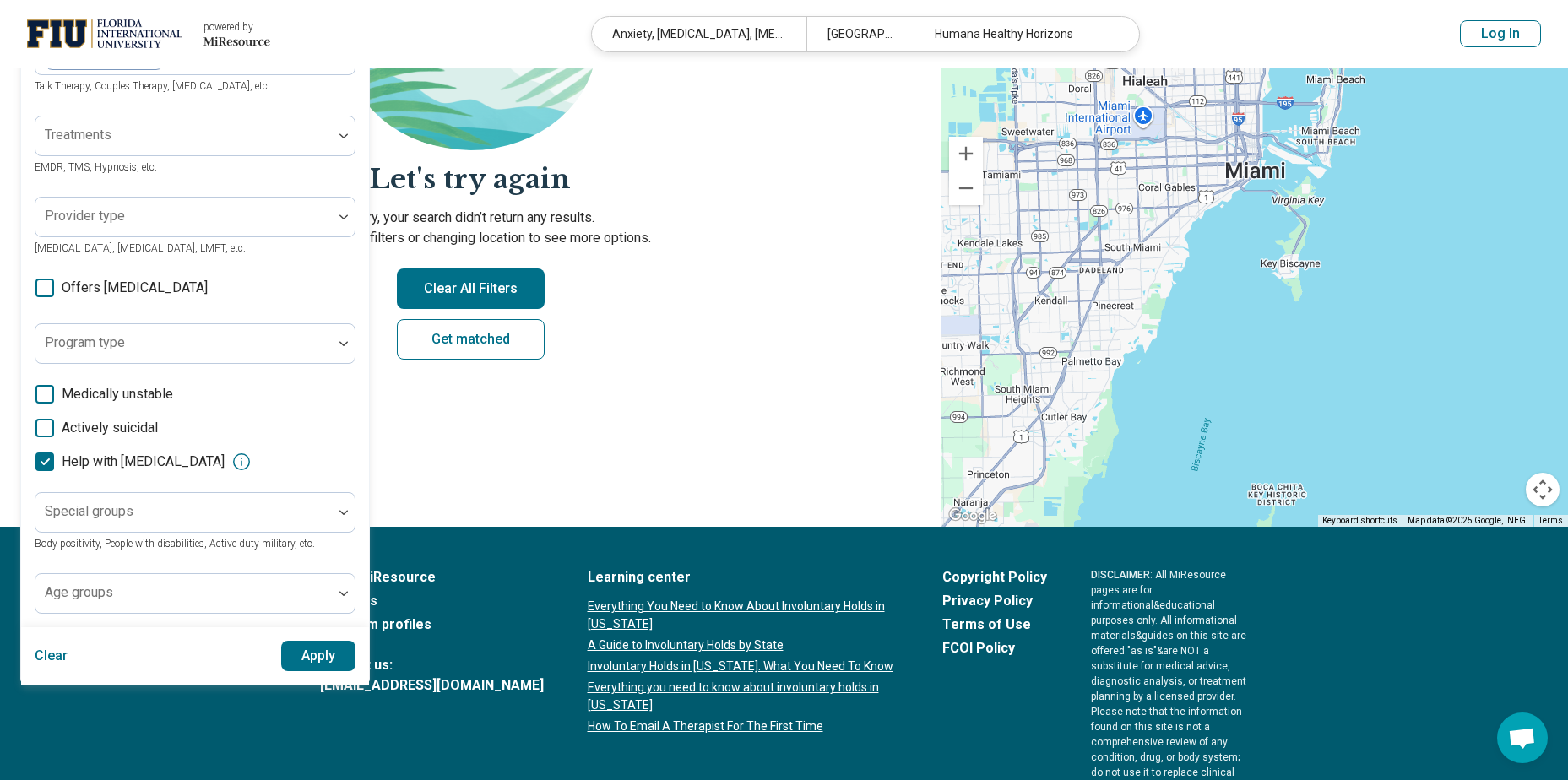
scroll to position [273, 0]
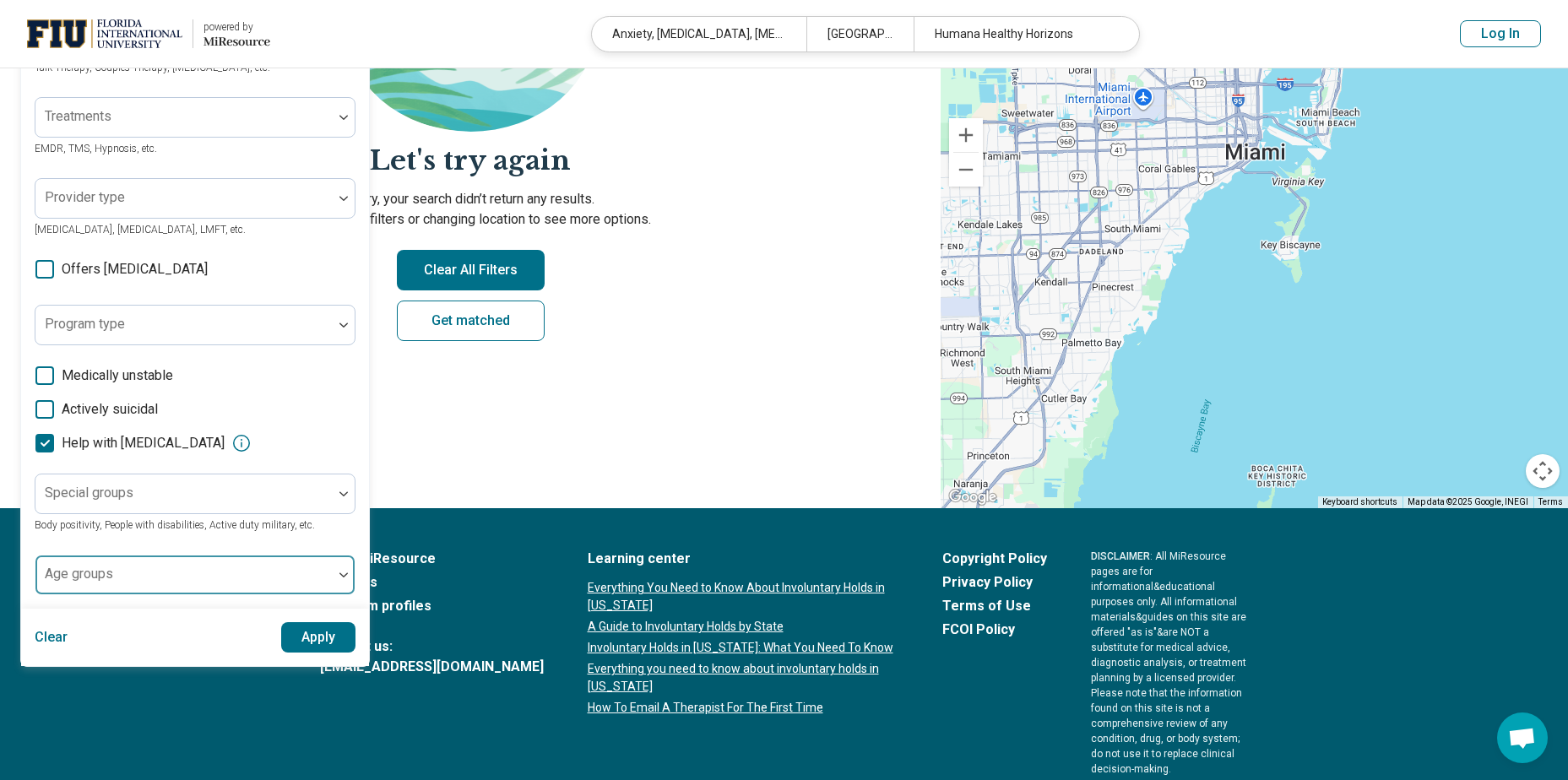
click at [149, 574] on div at bounding box center [184, 582] width 283 height 23
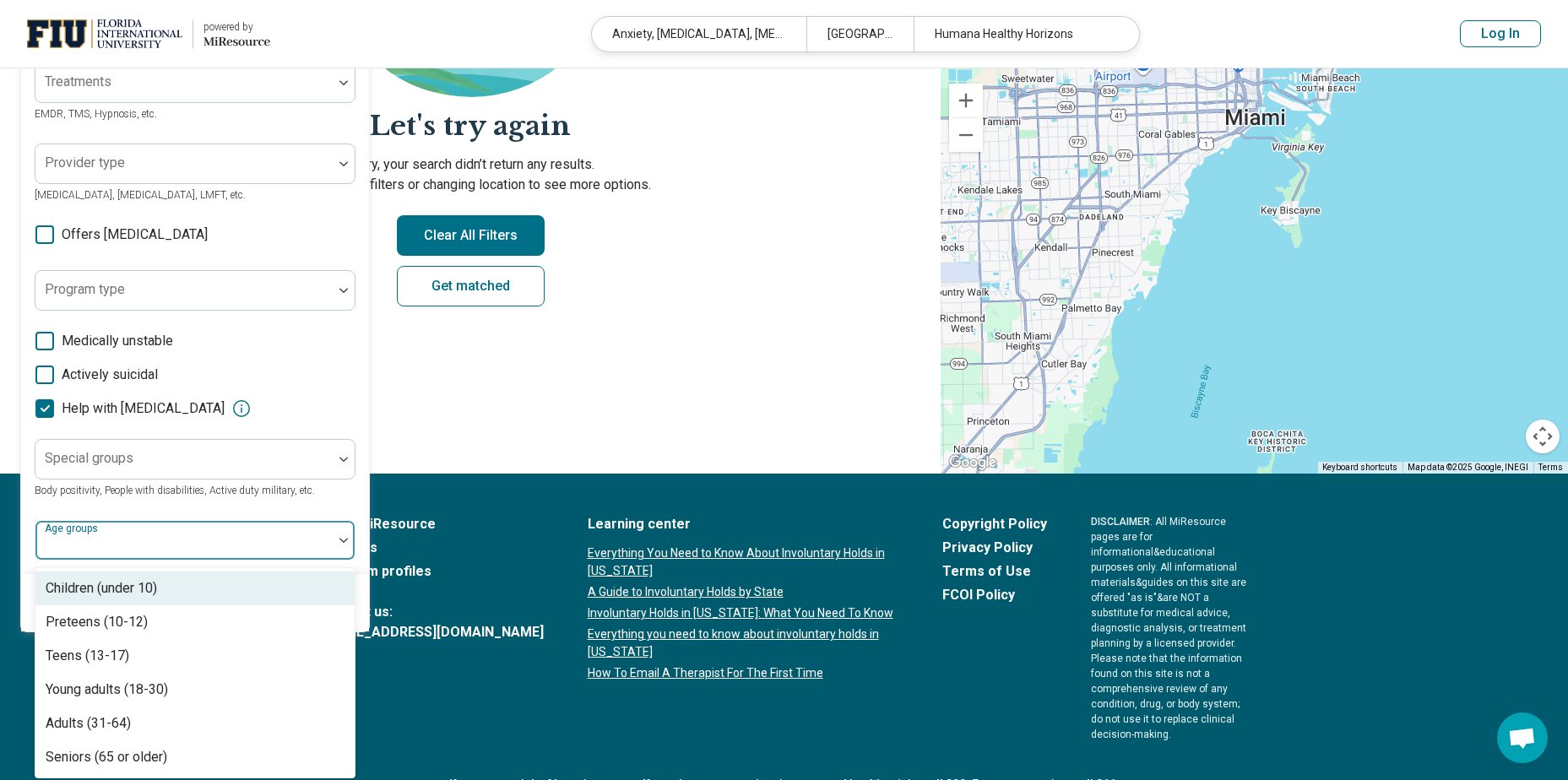
scroll to position [313, 0]
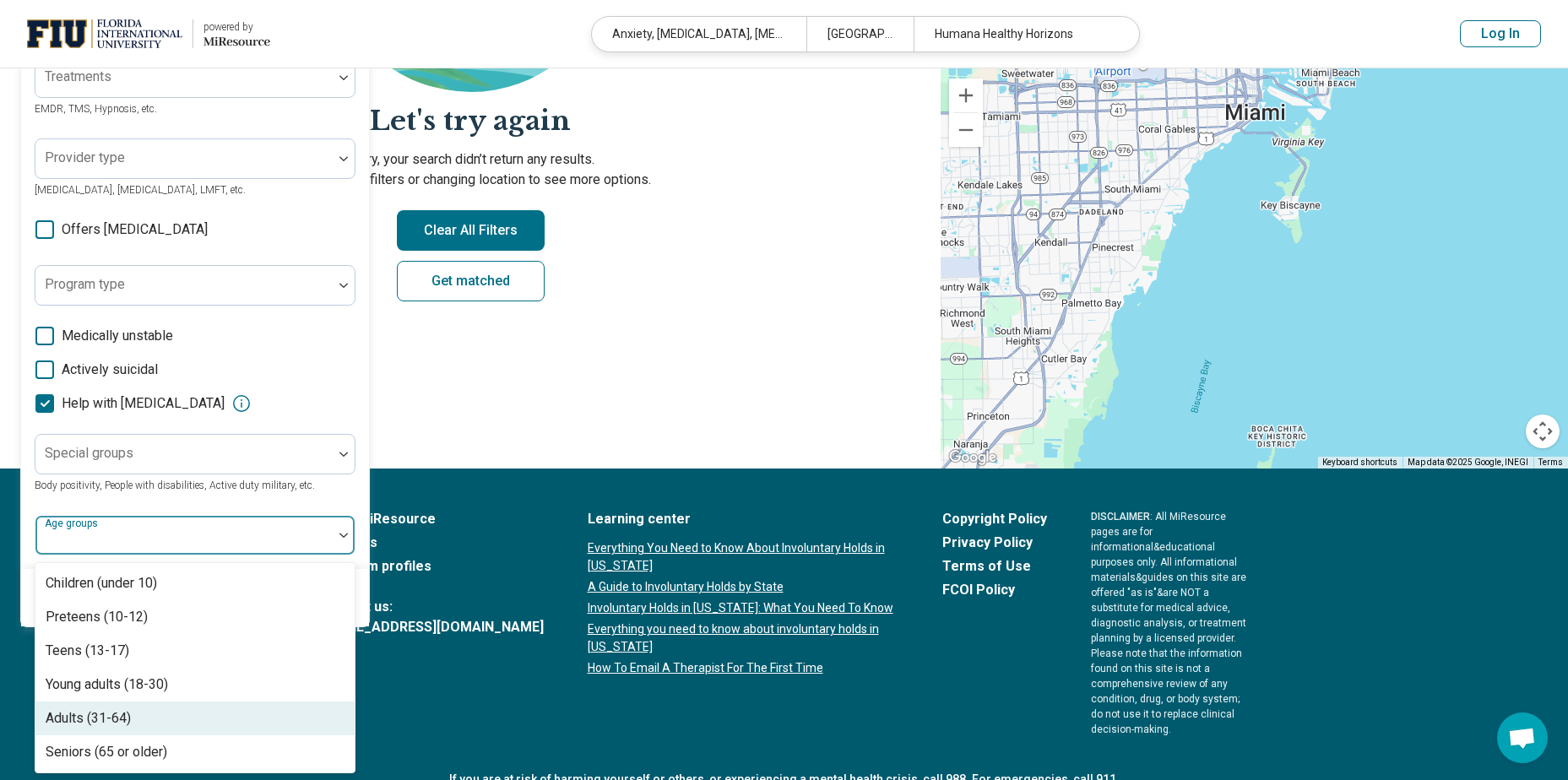
click at [107, 715] on div "Adults (31-64)" at bounding box center [88, 718] width 85 height 21
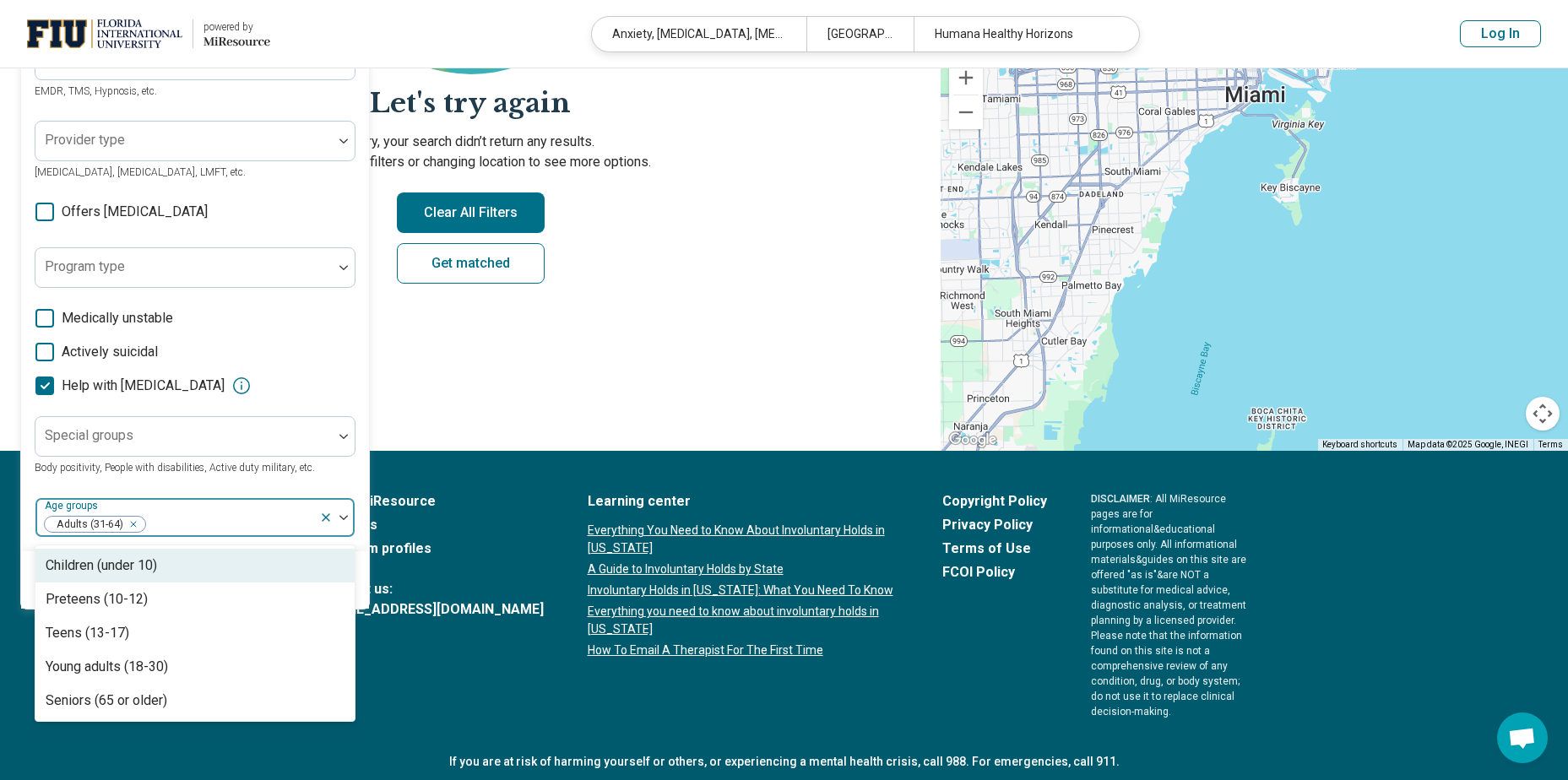
scroll to position [335, 0]
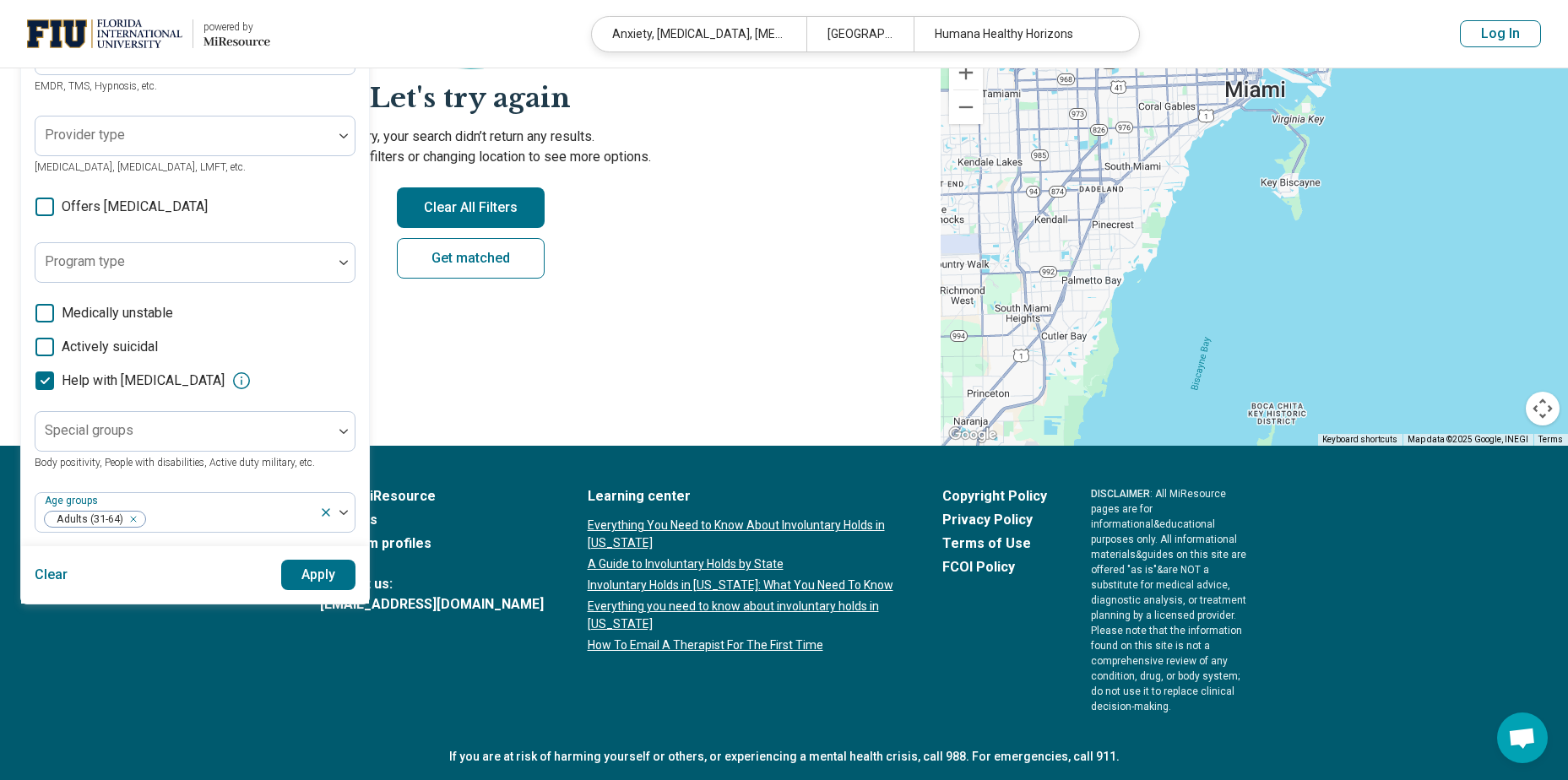
click at [321, 477] on div "Areas of focus Anxiety Depression Bipolar Disorder Anxiety, Depression, Self-Es…" at bounding box center [195, 193] width 321 height 679
click at [313, 563] on button "Apply" at bounding box center [319, 575] width 75 height 30
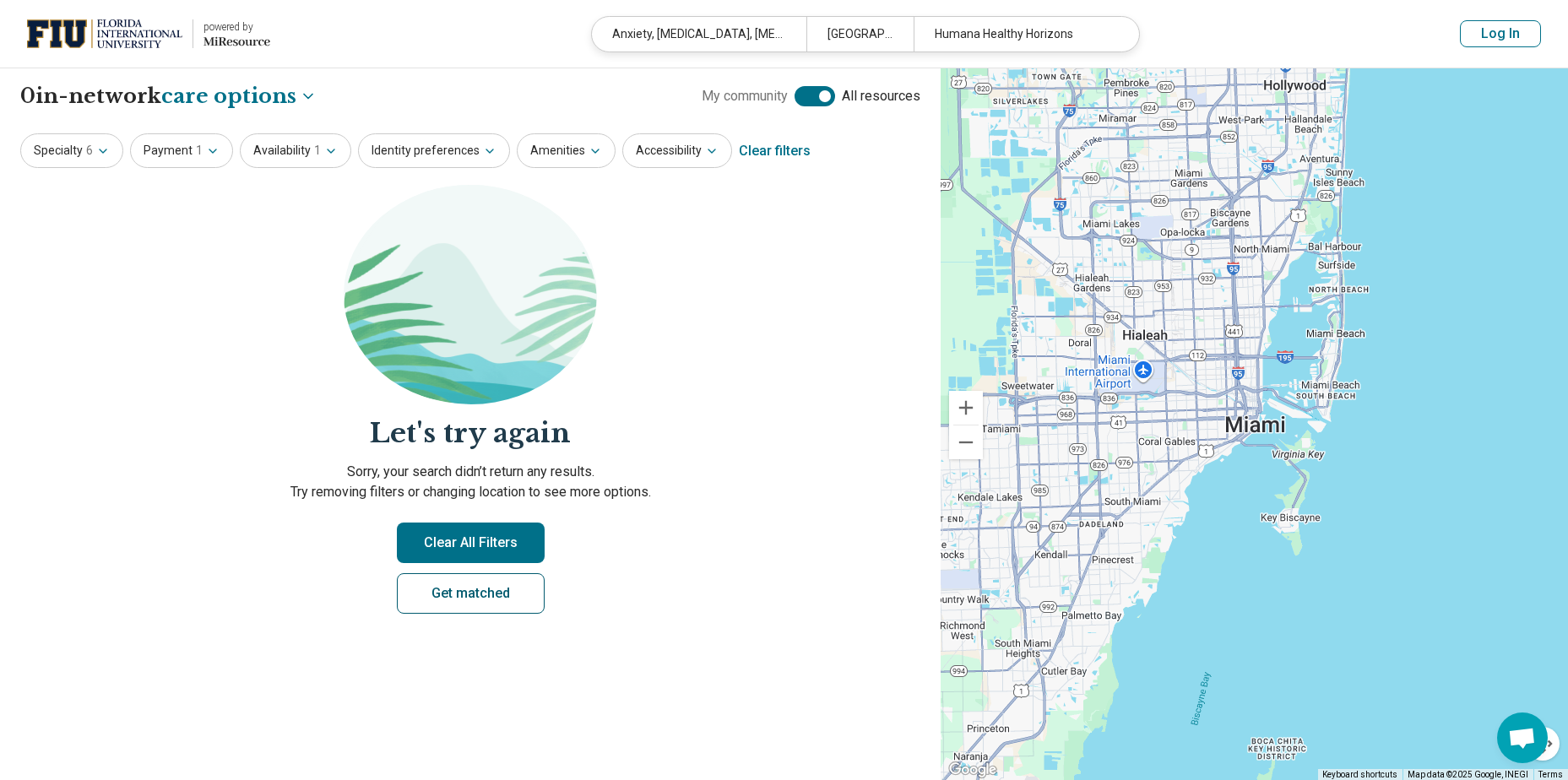
click at [462, 600] on link "Get matched" at bounding box center [471, 594] width 148 height 40
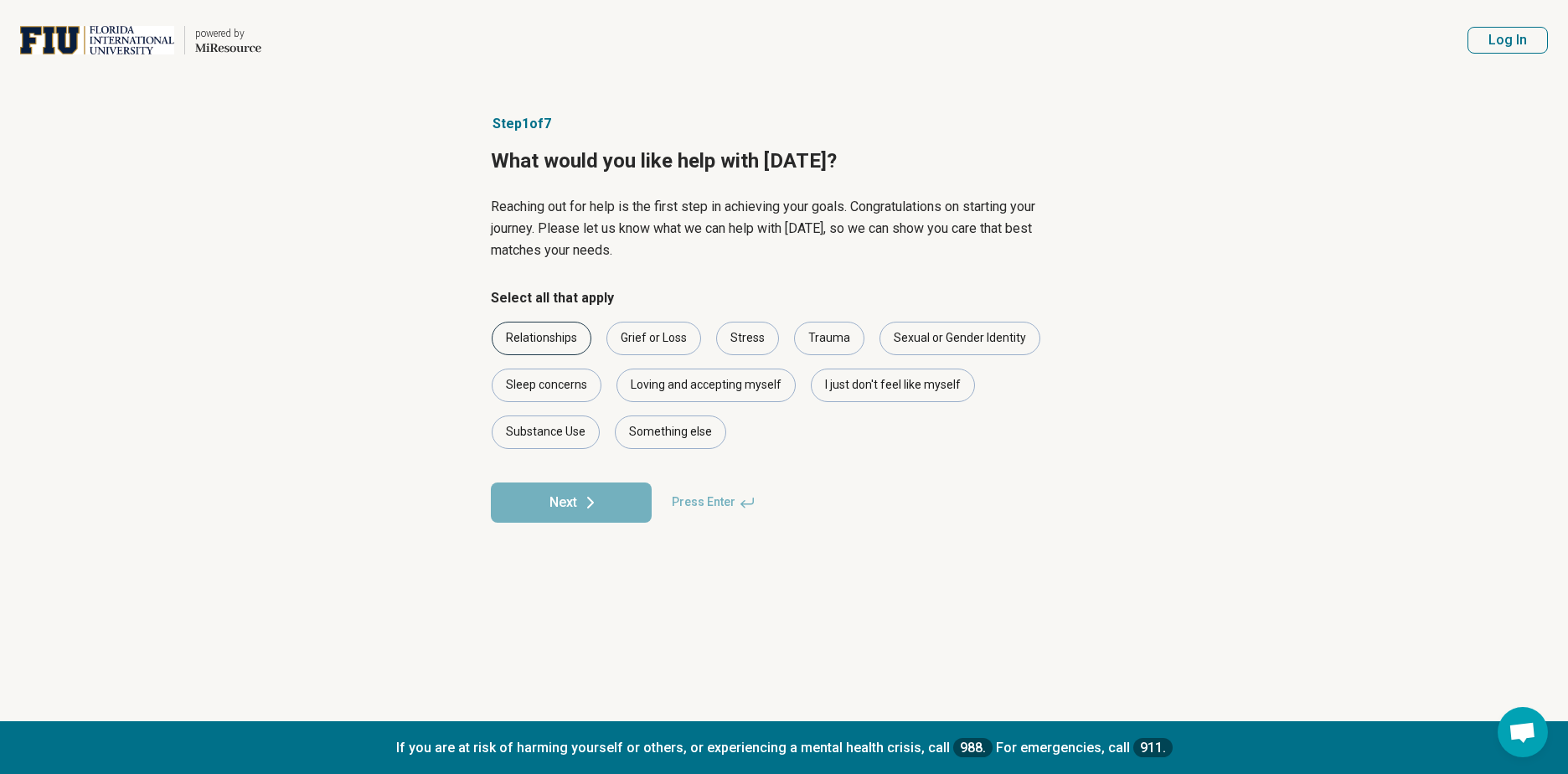
click at [556, 338] on div "Relationships" at bounding box center [542, 339] width 100 height 34
click at [661, 334] on div "Grief or Loss" at bounding box center [654, 339] width 94 height 34
drag, startPoint x: 752, startPoint y: 339, endPoint x: 819, endPoint y: 343, distance: 67.1
click at [752, 339] on div "Stress" at bounding box center [747, 339] width 63 height 34
click at [847, 342] on div "Trauma" at bounding box center [829, 339] width 70 height 34
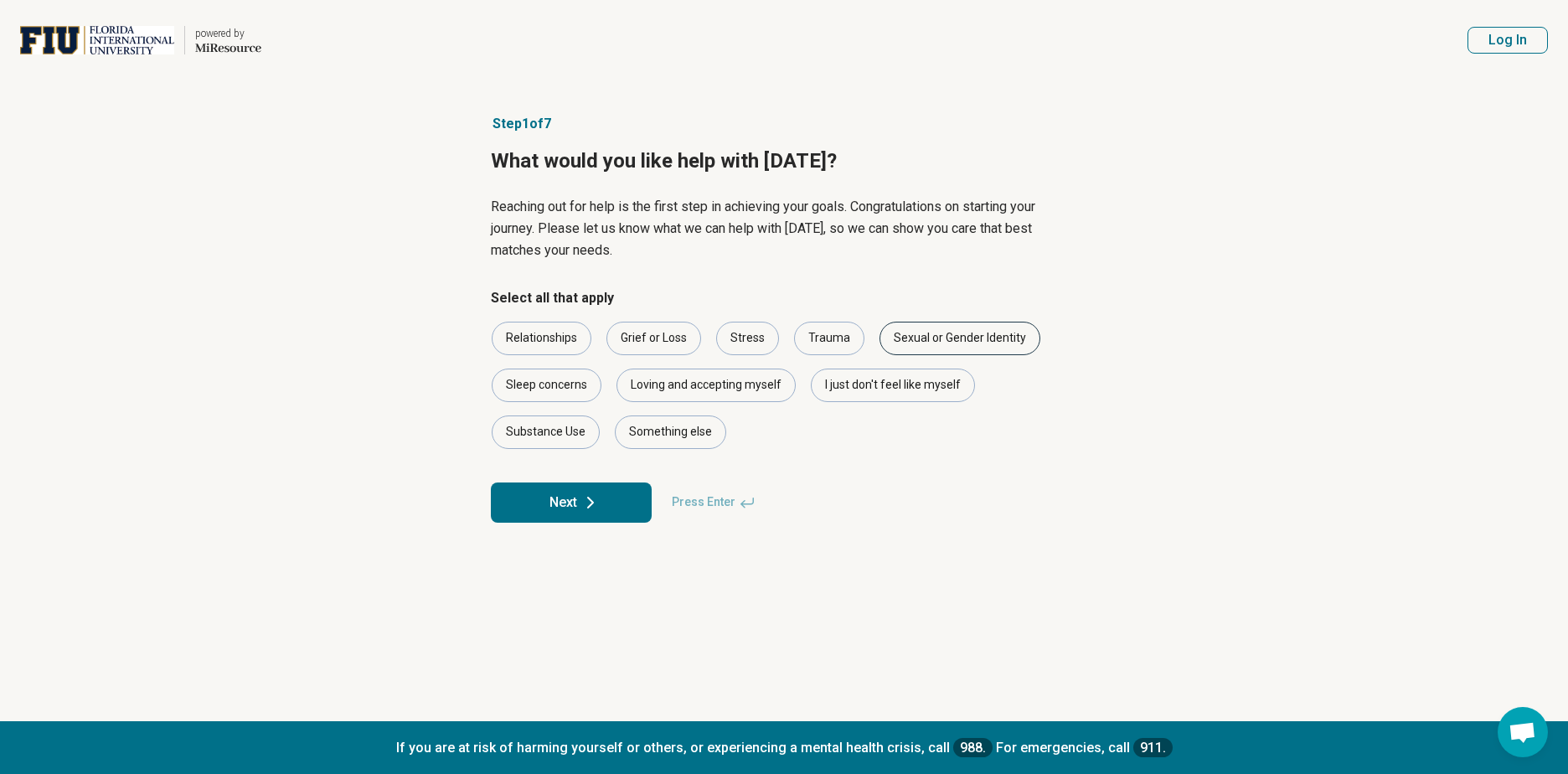
click at [946, 339] on div "Sexual or Gender Identity" at bounding box center [960, 339] width 161 height 34
click at [887, 387] on div "I just don't feel like myself" at bounding box center [893, 385] width 165 height 34
click at [736, 382] on div "Loving and accepting myself" at bounding box center [706, 385] width 180 height 34
click at [569, 385] on div "Sleep concerns" at bounding box center [546, 385] width 109 height 34
click at [549, 428] on div "Substance Use" at bounding box center [546, 432] width 109 height 34
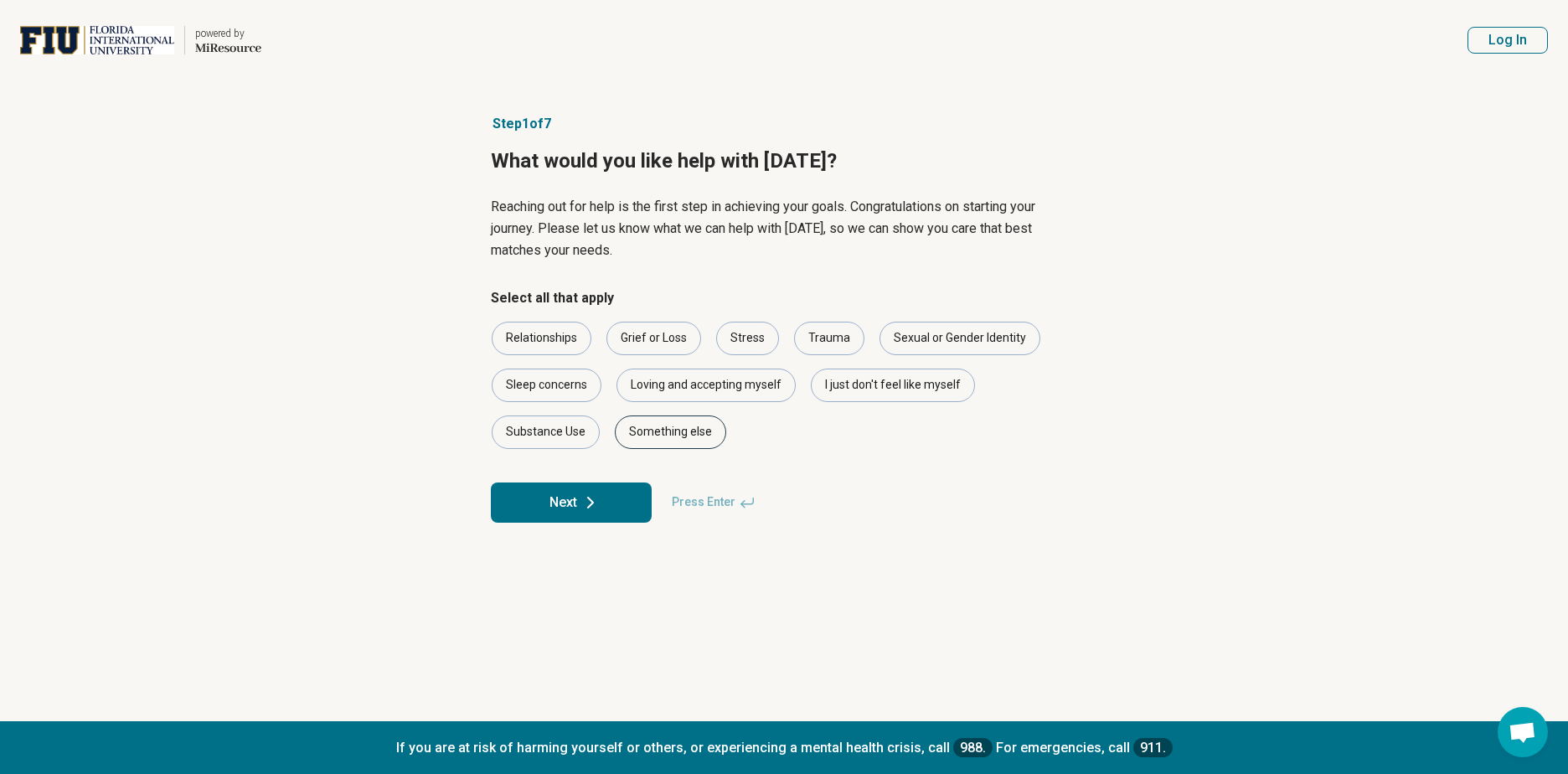
click at [682, 421] on div "Something else" at bounding box center [670, 432] width 111 height 34
click at [582, 508] on button "Next" at bounding box center [571, 503] width 161 height 40
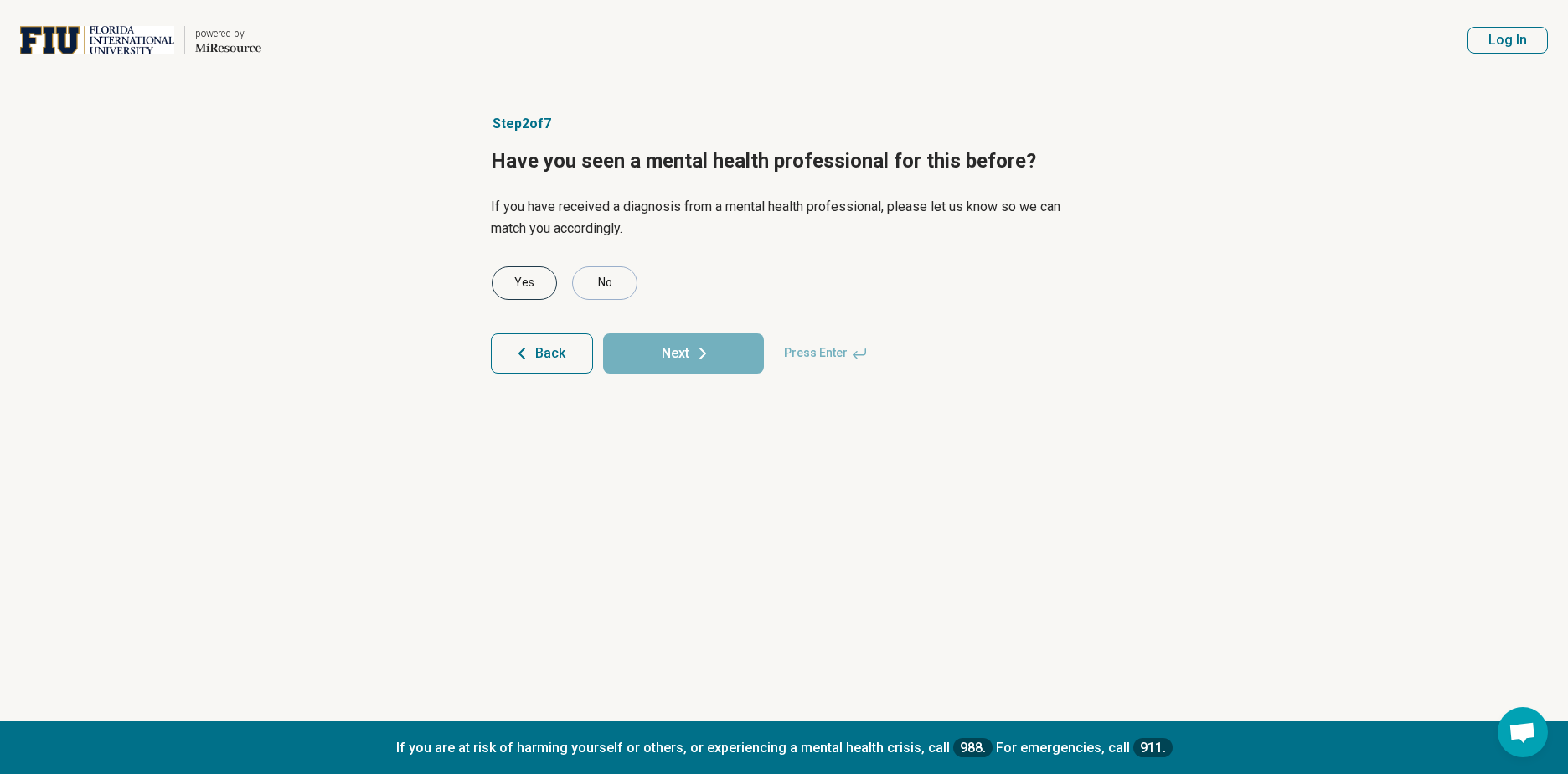
click at [511, 285] on div "Yes" at bounding box center [524, 284] width 65 height 34
click at [670, 359] on button "Next" at bounding box center [683, 353] width 161 height 40
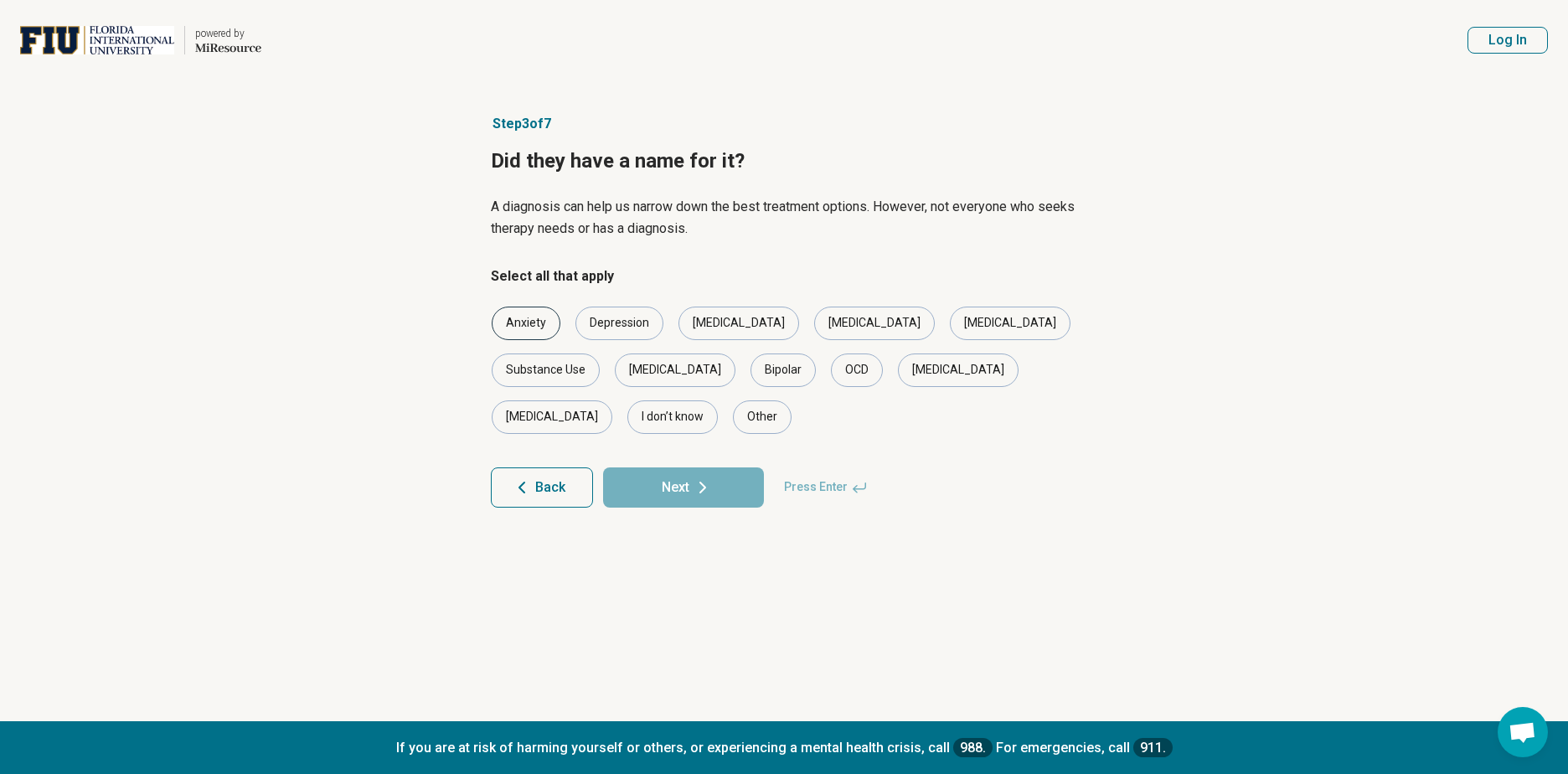
click at [535, 330] on div "Anxiety" at bounding box center [526, 324] width 68 height 34
click at [608, 327] on div "Depression" at bounding box center [619, 324] width 88 height 34
click at [751, 370] on div "Bipolar" at bounding box center [783, 370] width 65 height 34
click at [671, 468] on button "Next" at bounding box center [683, 488] width 161 height 40
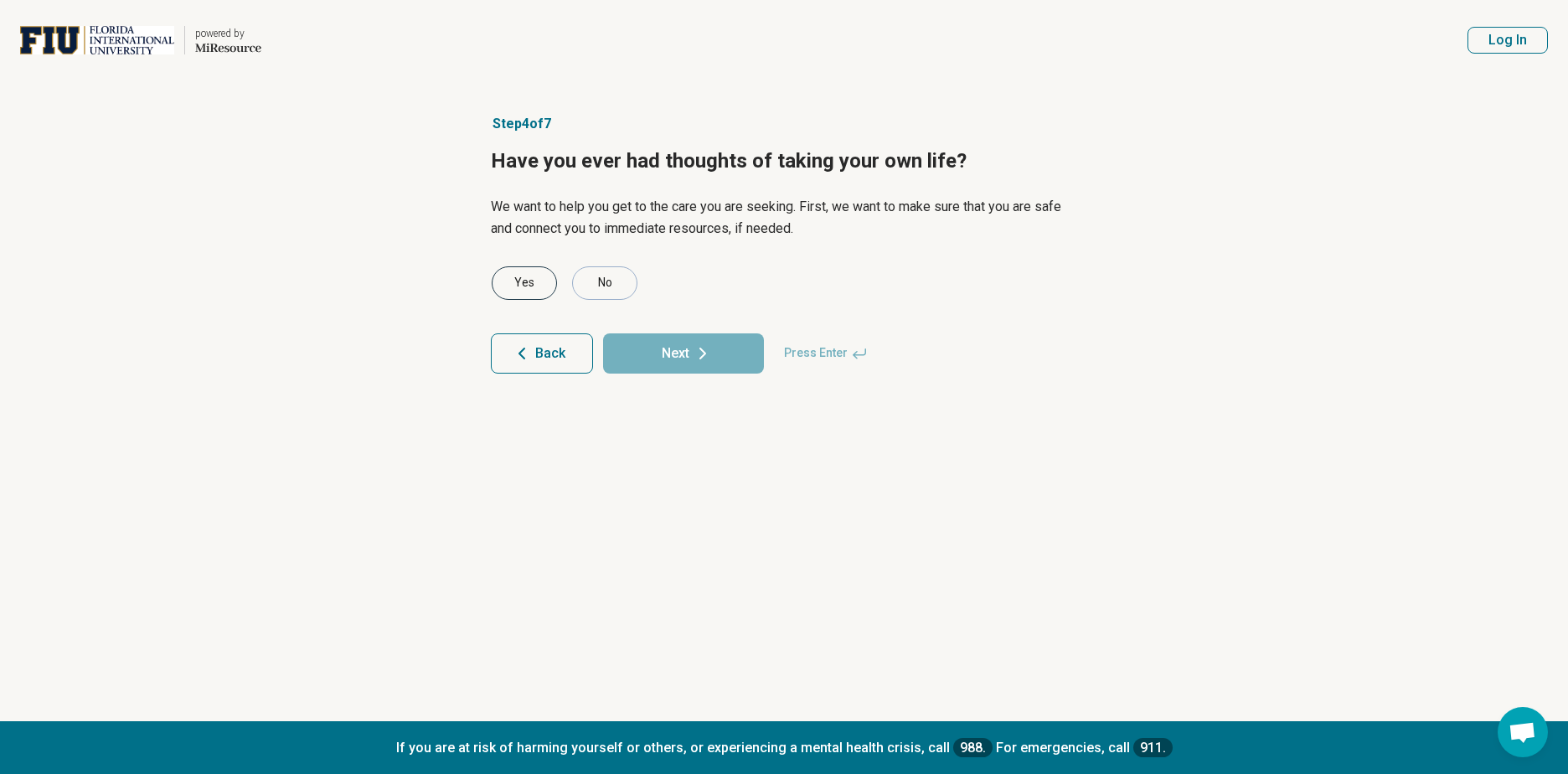
click at [512, 284] on div "Yes" at bounding box center [524, 284] width 65 height 34
click at [680, 362] on button "Next" at bounding box center [683, 353] width 161 height 40
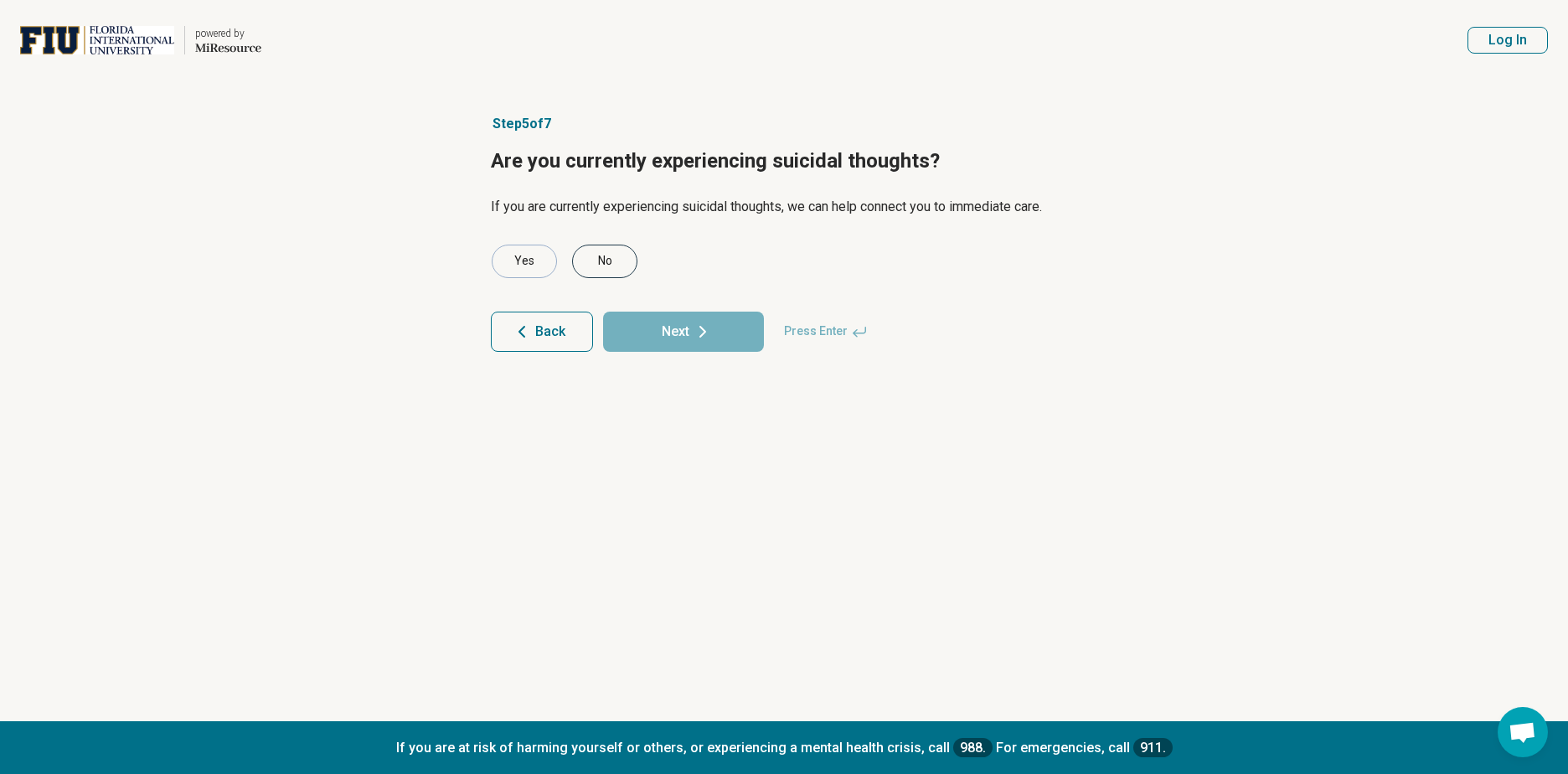
click at [607, 266] on div "No" at bounding box center [604, 262] width 65 height 34
click at [694, 331] on icon at bounding box center [703, 332] width 20 height 20
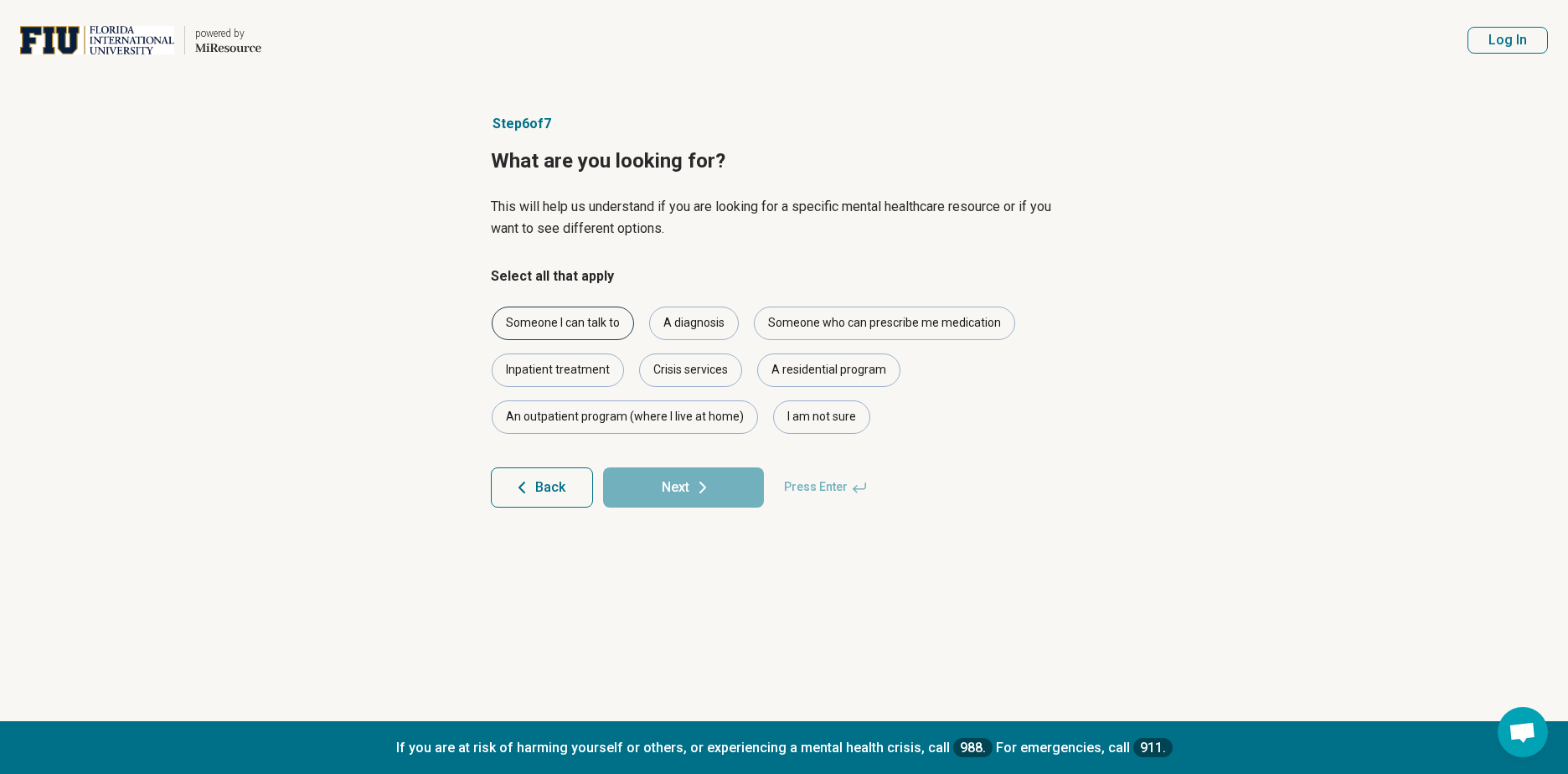
click at [569, 326] on div "Someone I can talk to" at bounding box center [563, 324] width 142 height 34
click at [693, 485] on icon at bounding box center [703, 488] width 20 height 20
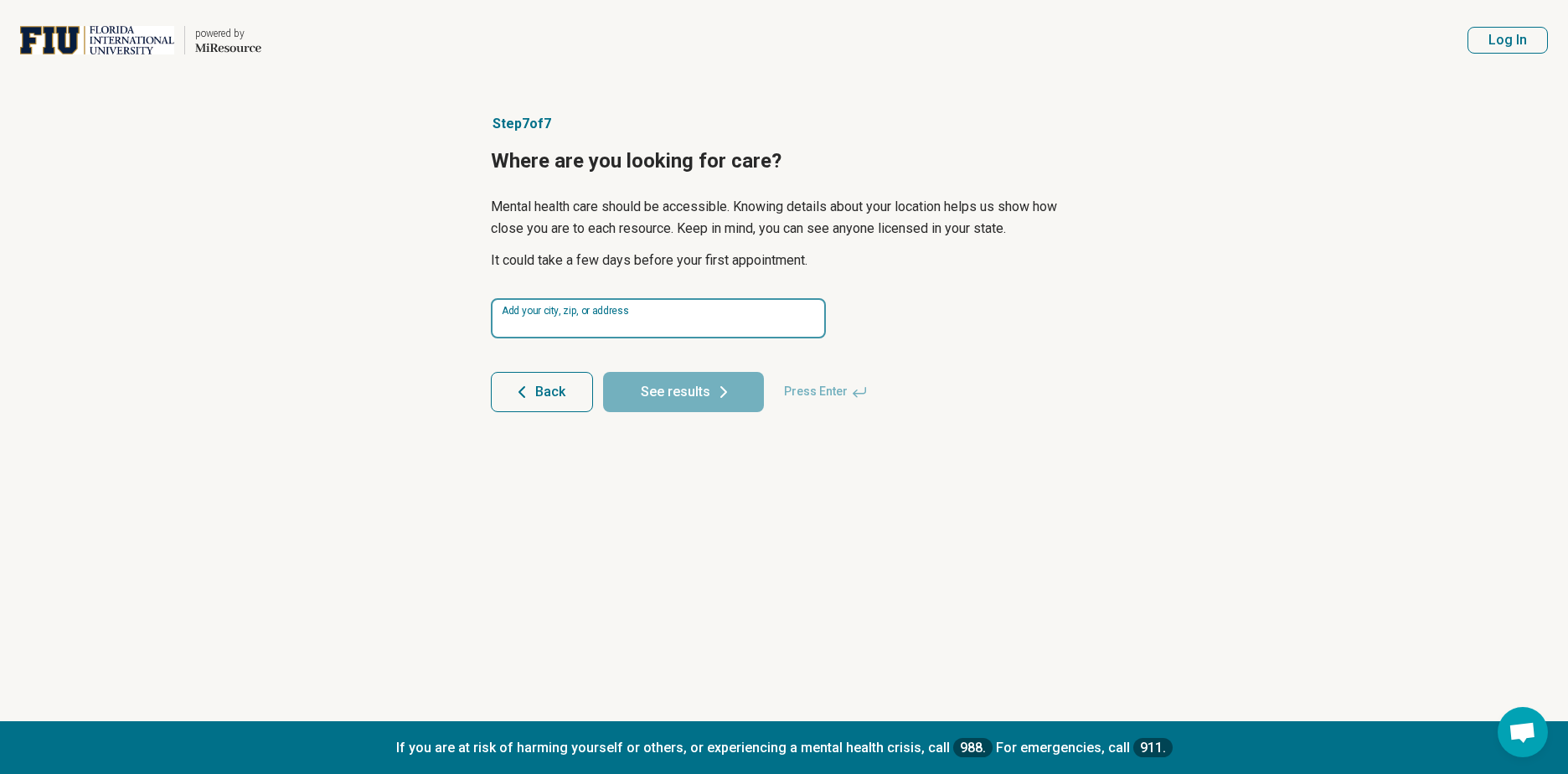
click at [657, 318] on input at bounding box center [658, 318] width 335 height 40
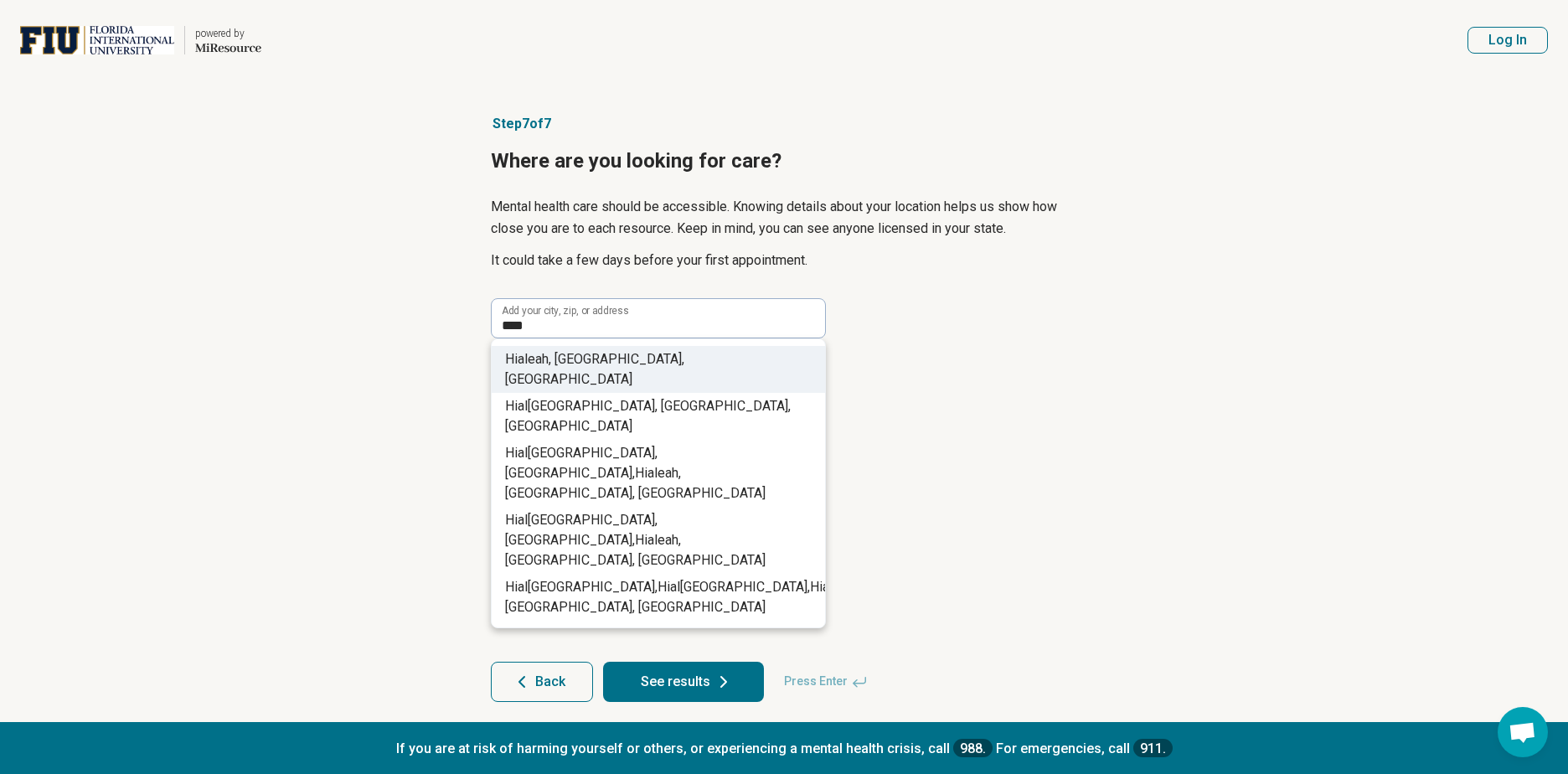
click at [588, 362] on span "eah, FL, USA" at bounding box center [595, 369] width 180 height 36
type input "**********"
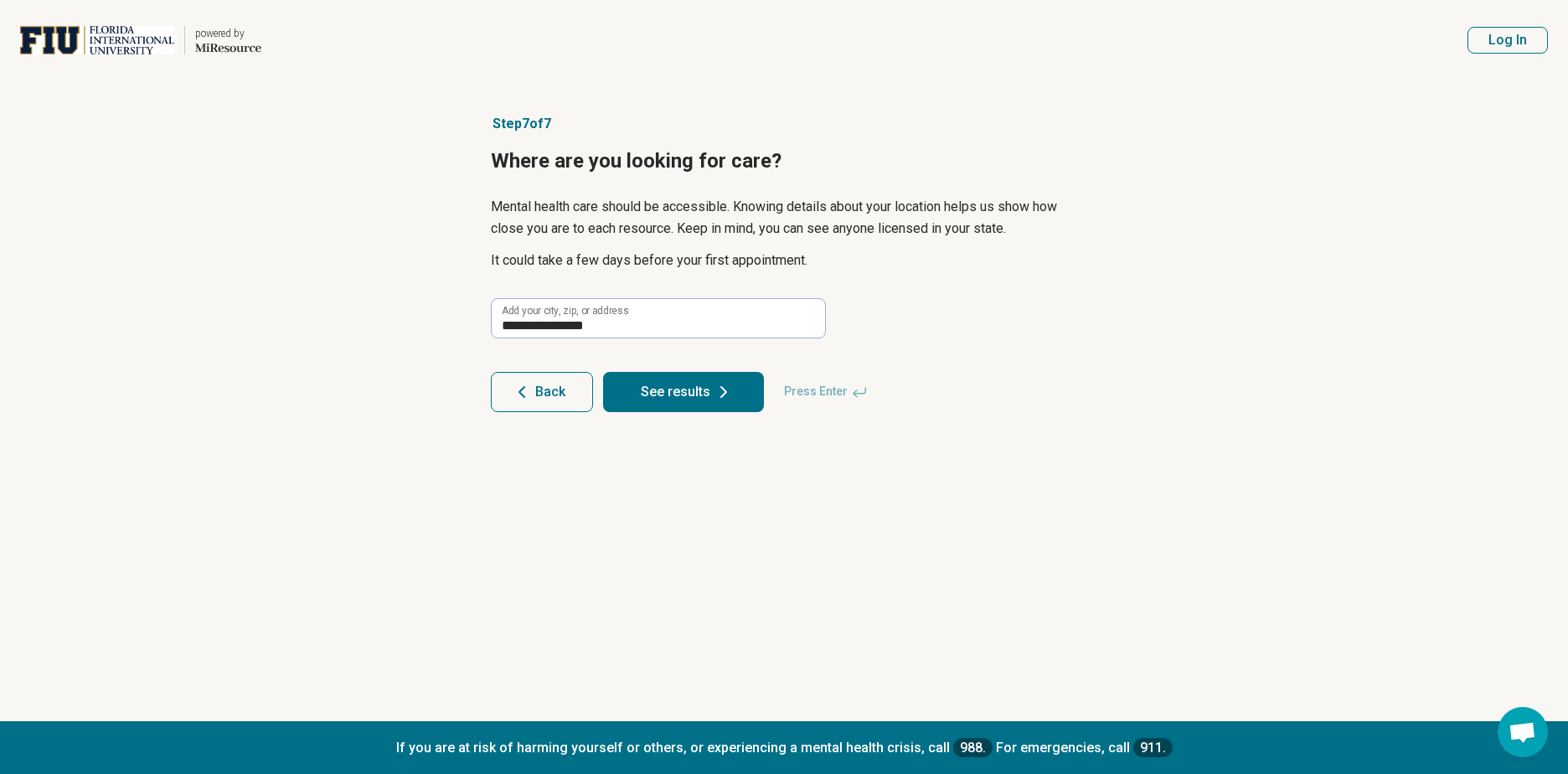
click at [672, 401] on button "See results" at bounding box center [683, 391] width 161 height 40
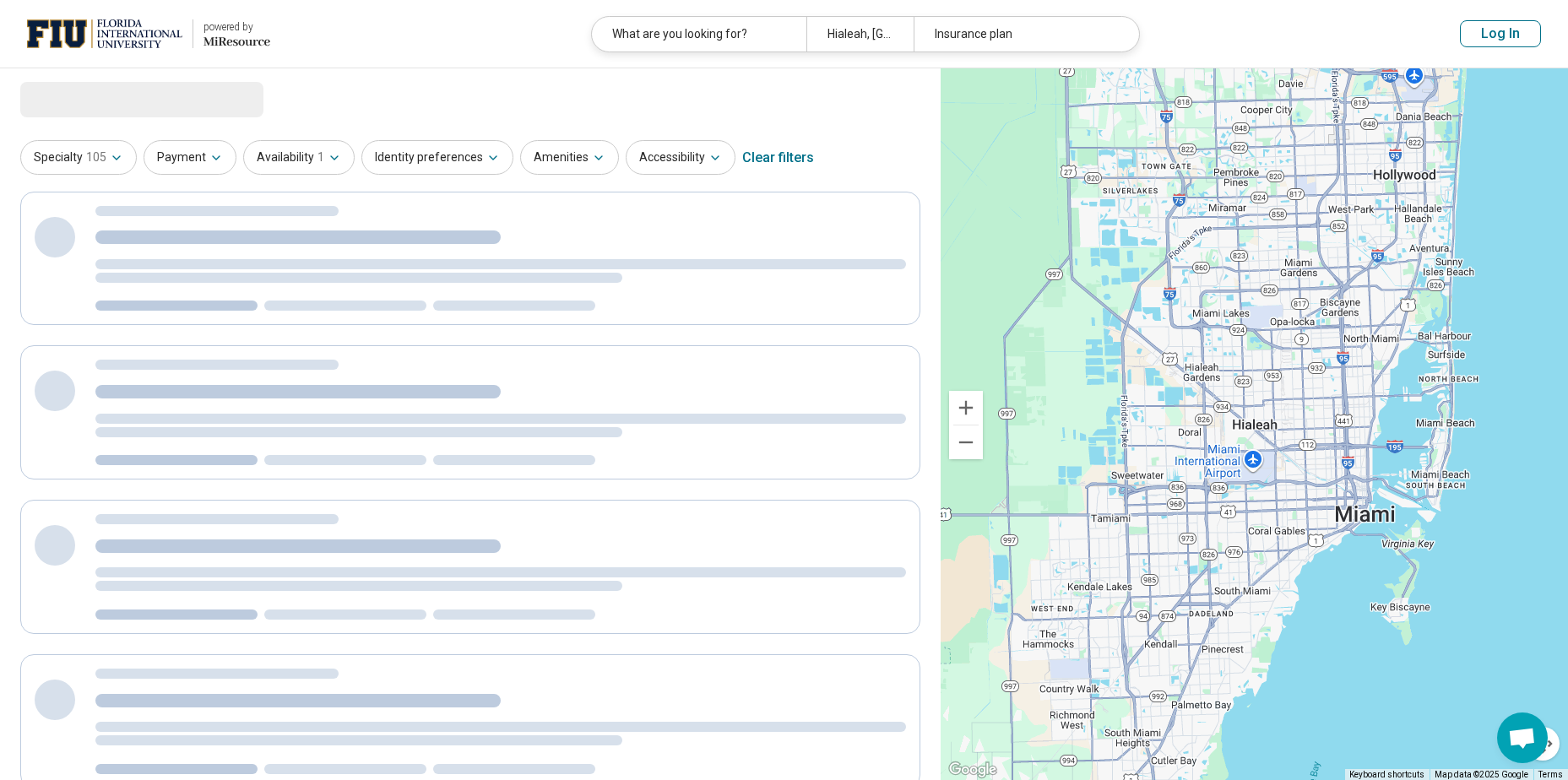
select select "***"
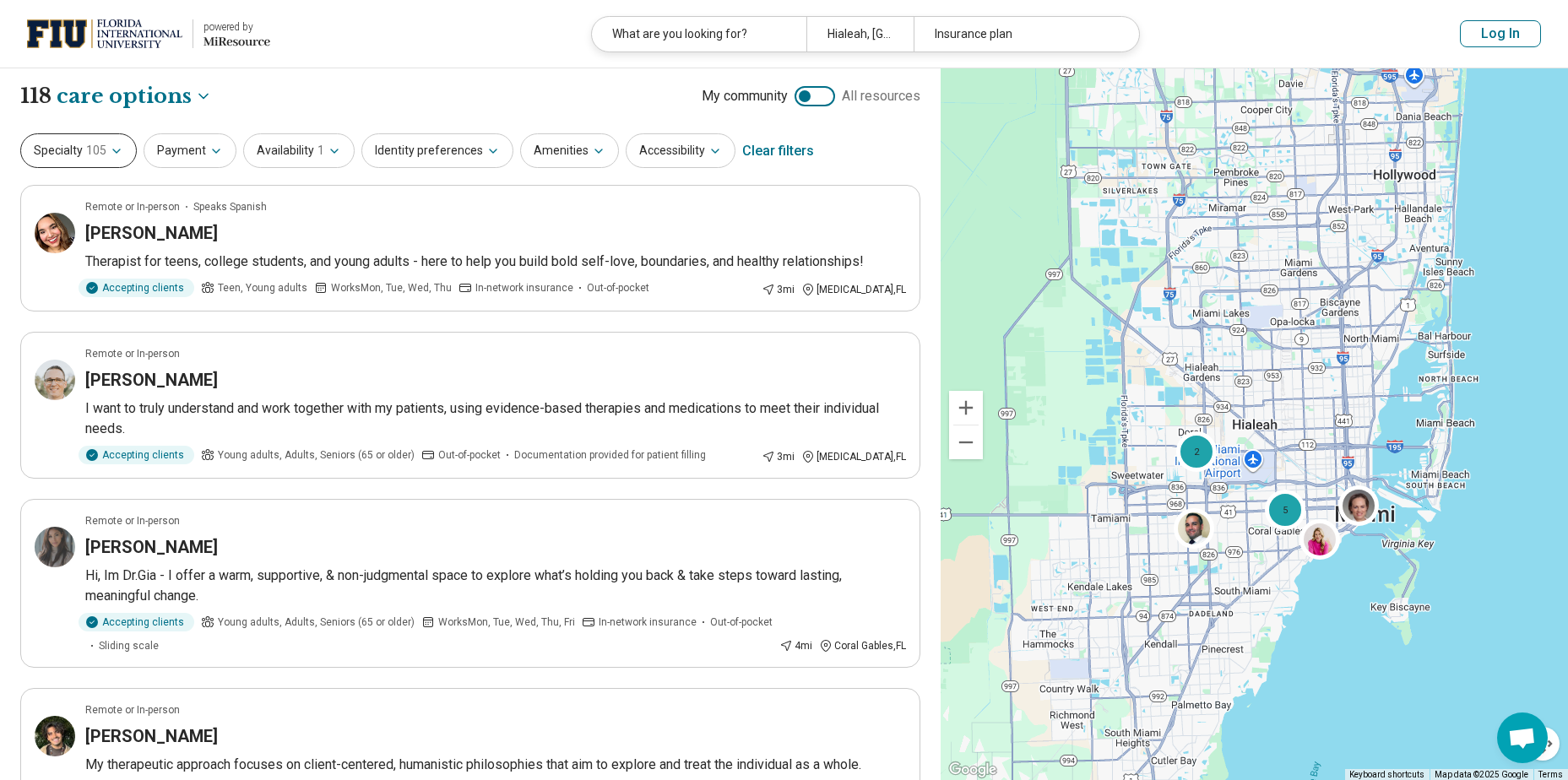
click at [86, 152] on span "105" at bounding box center [96, 151] width 21 height 18
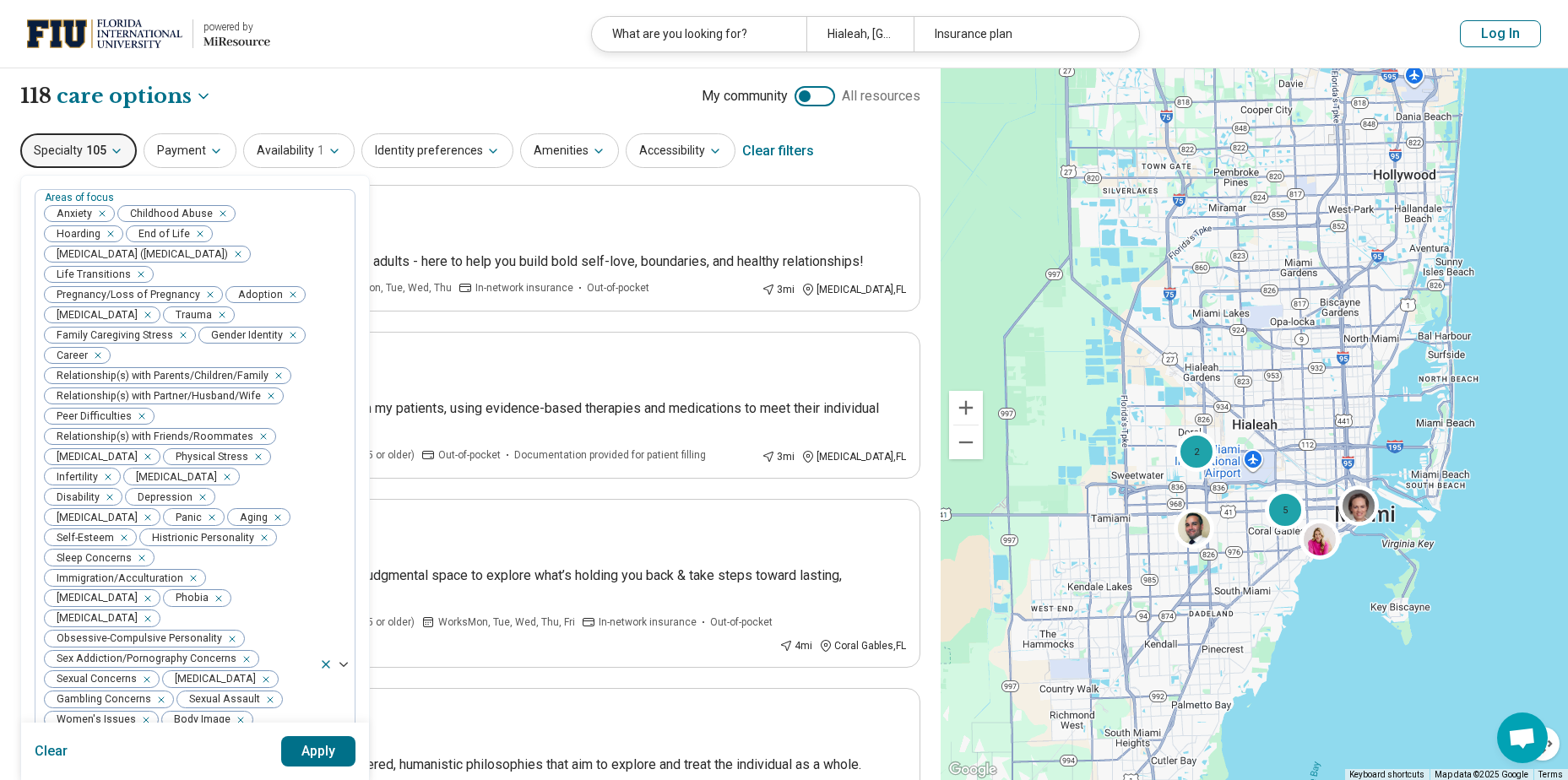
click at [86, 152] on span "105" at bounding box center [96, 151] width 21 height 18
click at [331, 753] on button "Apply" at bounding box center [319, 751] width 75 height 30
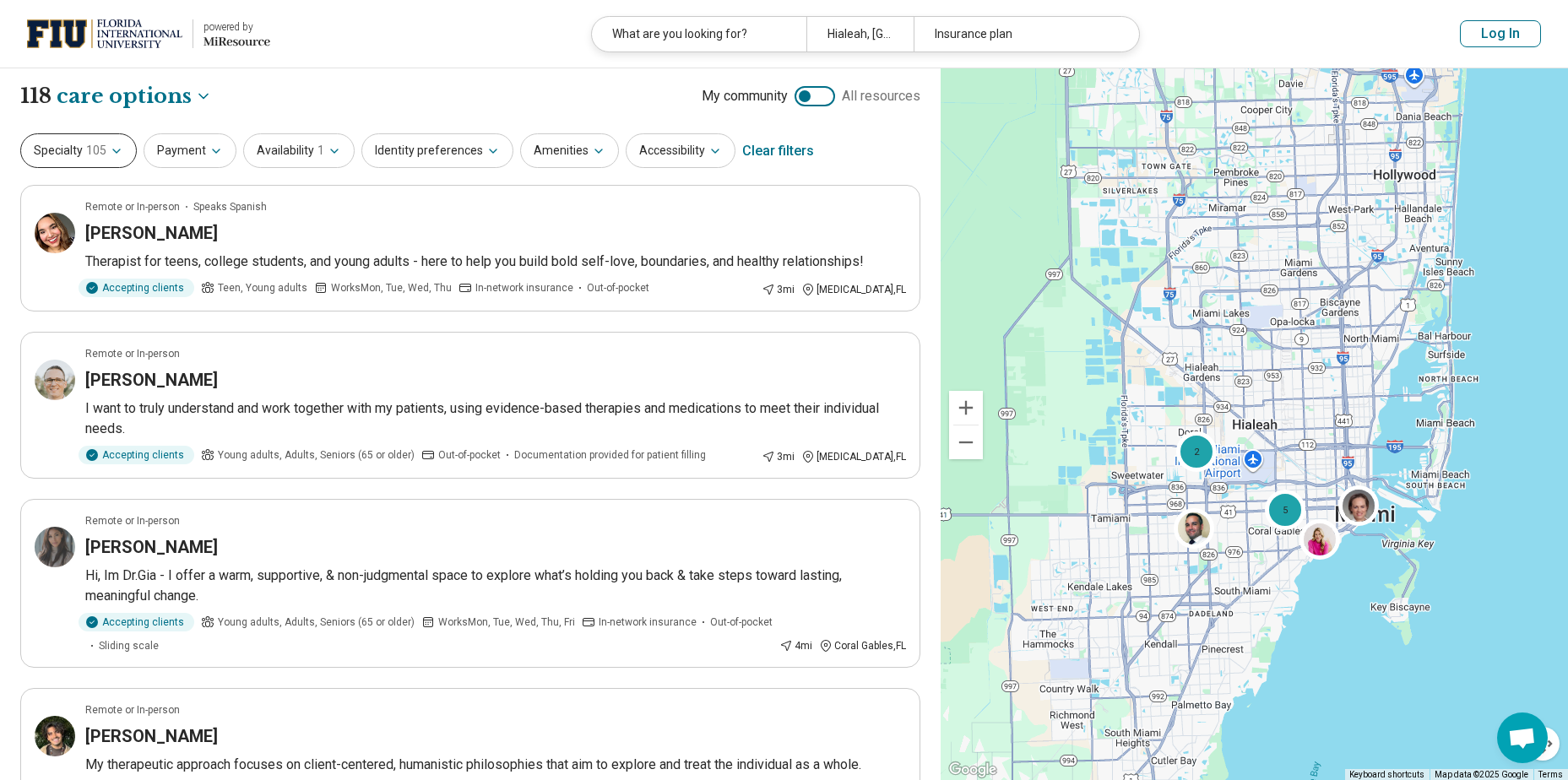
click at [98, 154] on span "105" at bounding box center [96, 151] width 21 height 18
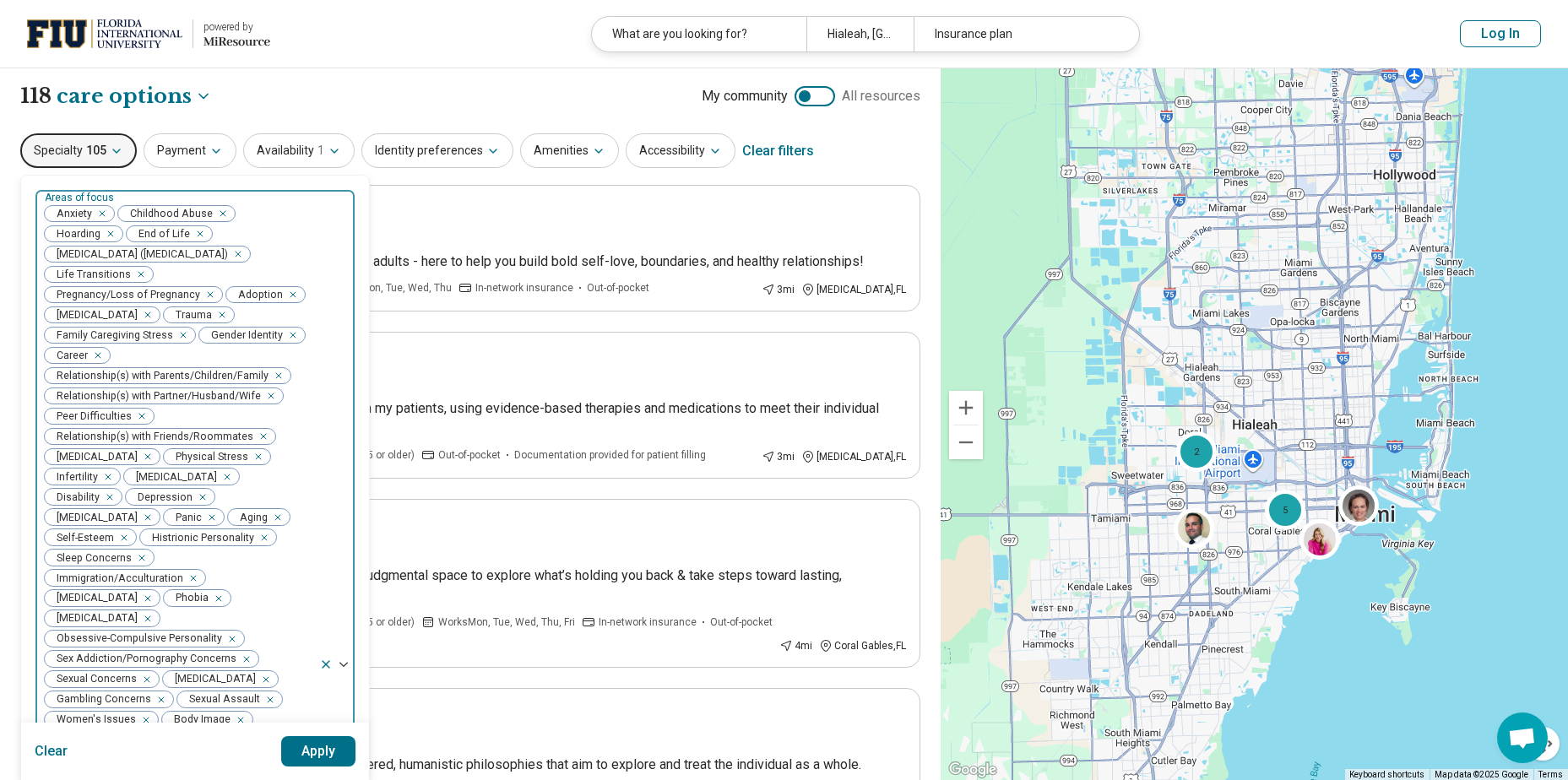
click at [220, 213] on icon "Remove [object Object]" at bounding box center [218, 213] width 12 height 12
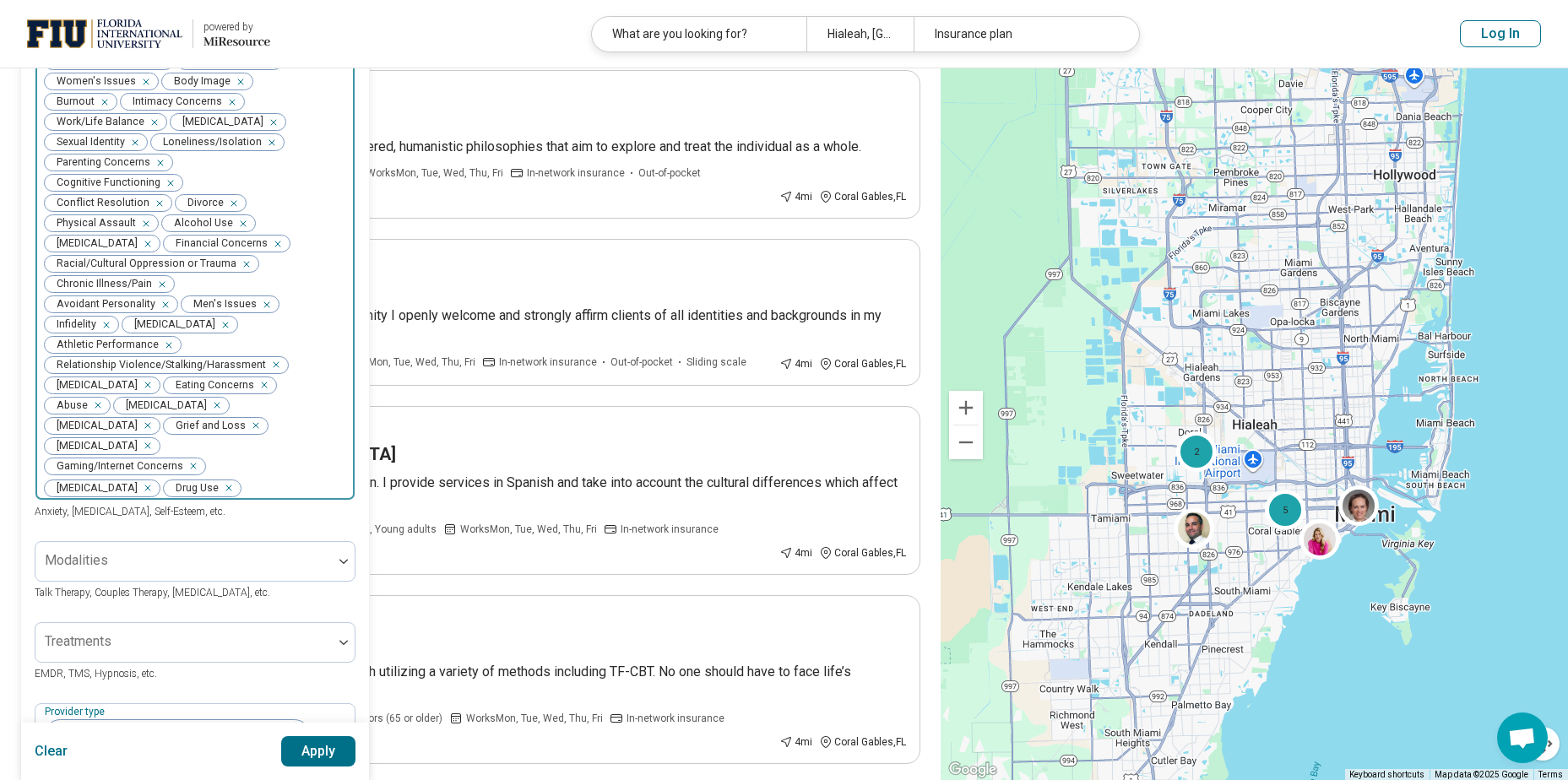
scroll to position [696, 0]
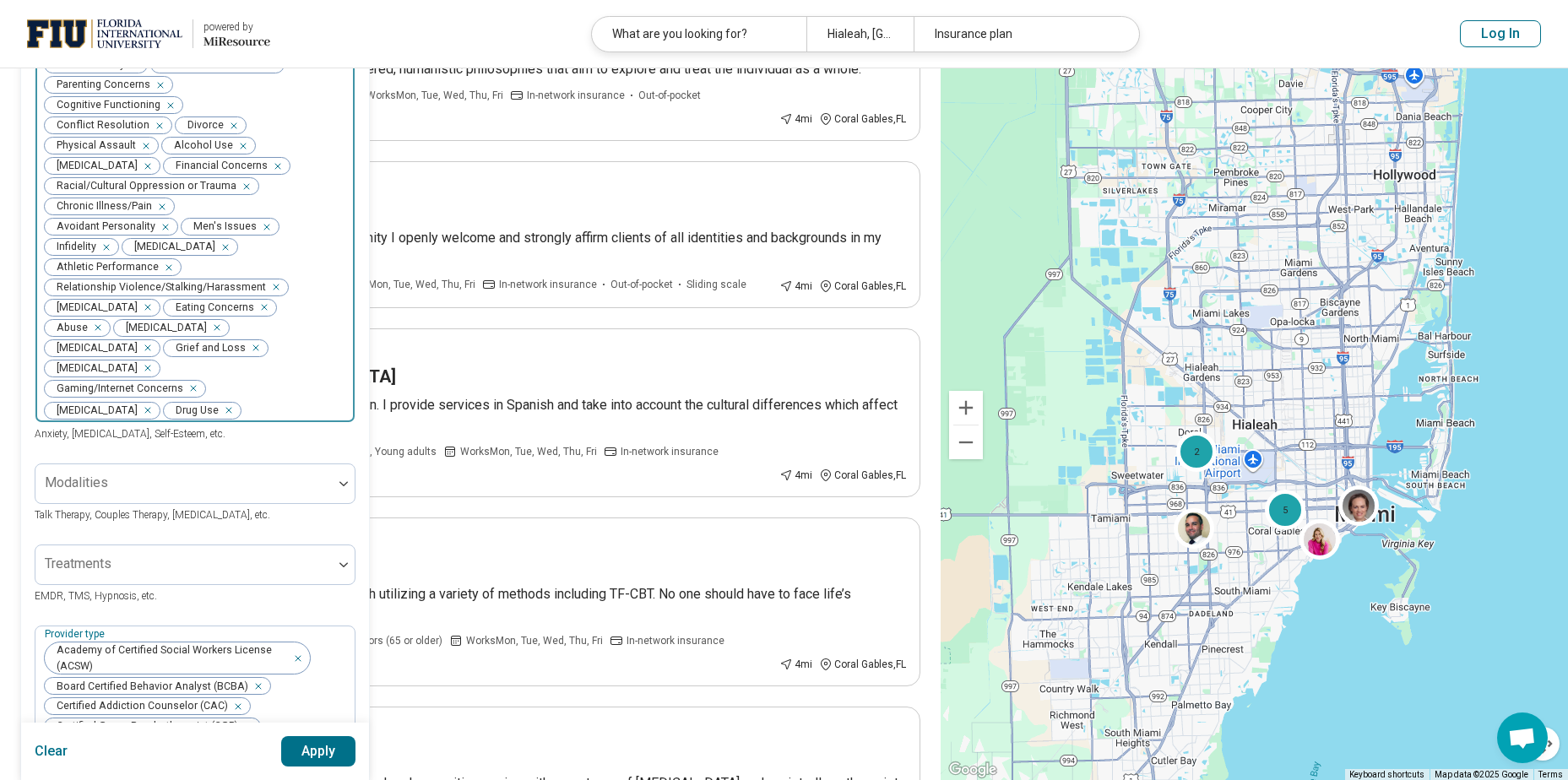
click at [230, 404] on icon "Remove [object Object]" at bounding box center [224, 410] width 12 height 12
click at [150, 404] on icon "Remove [object Object]" at bounding box center [143, 410] width 12 height 12
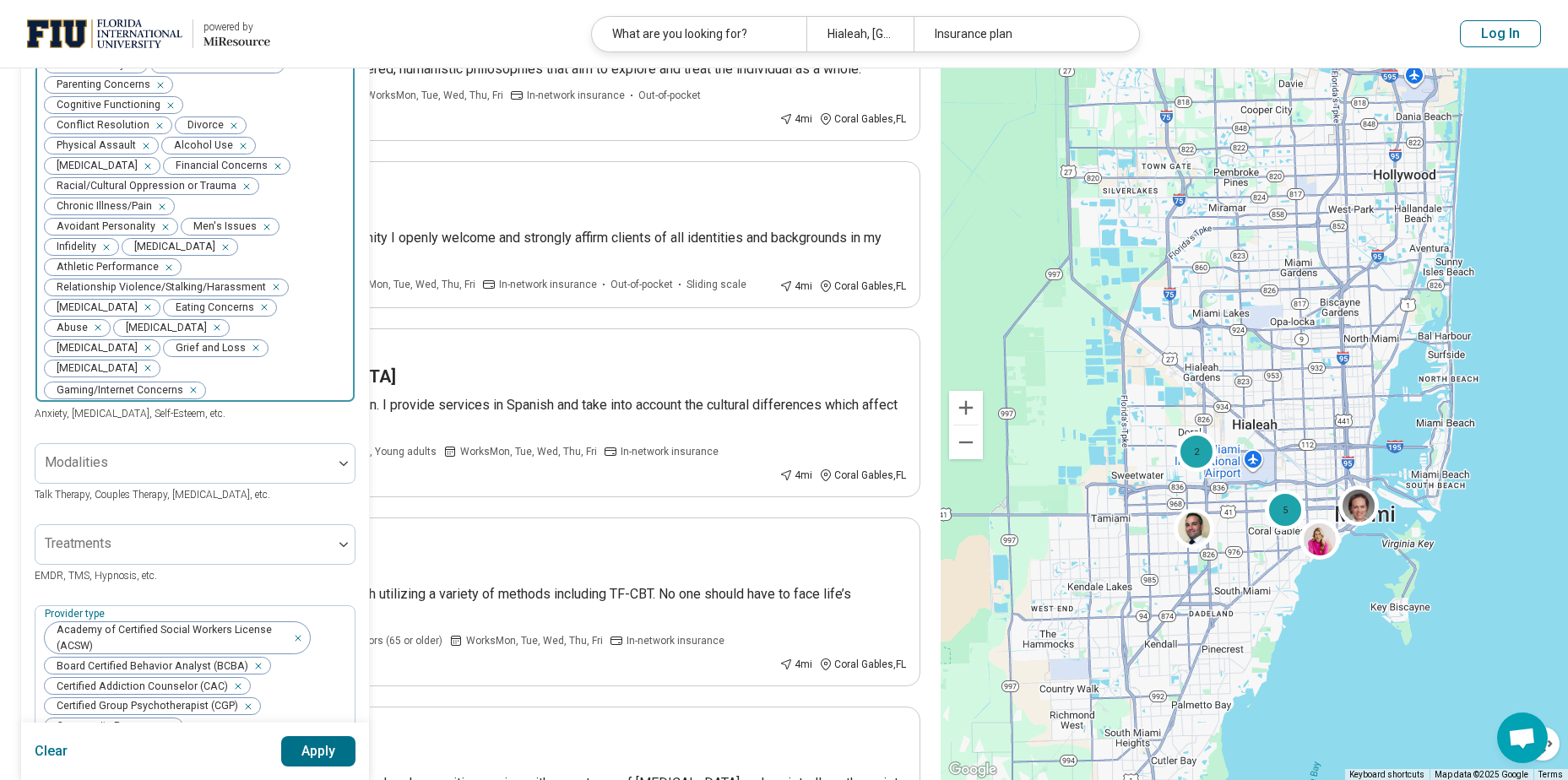
click at [189, 385] on icon "Remove [object Object]" at bounding box center [188, 390] width 12 height 12
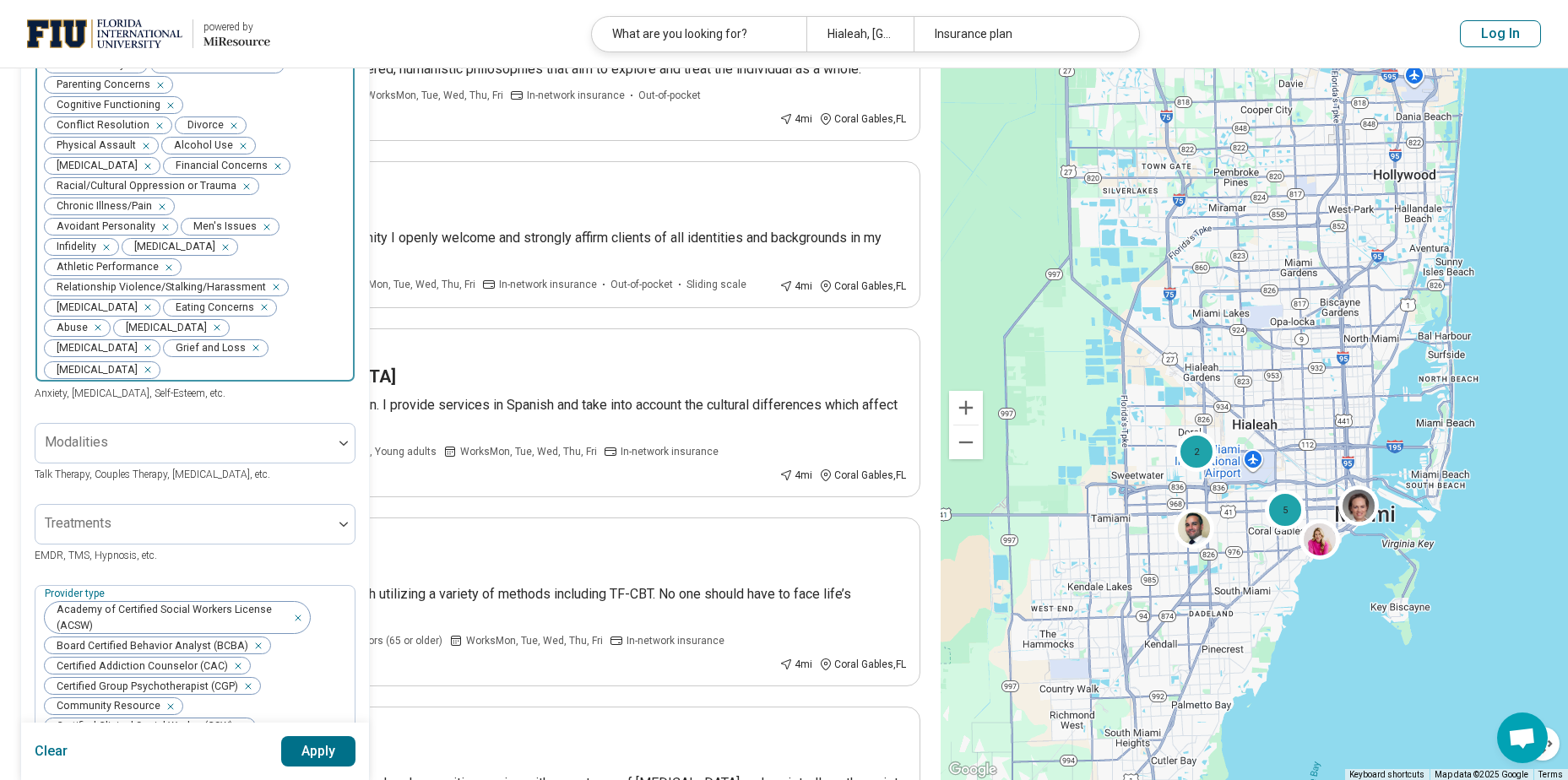
click at [150, 364] on icon "Remove [object Object]" at bounding box center [143, 369] width 12 height 12
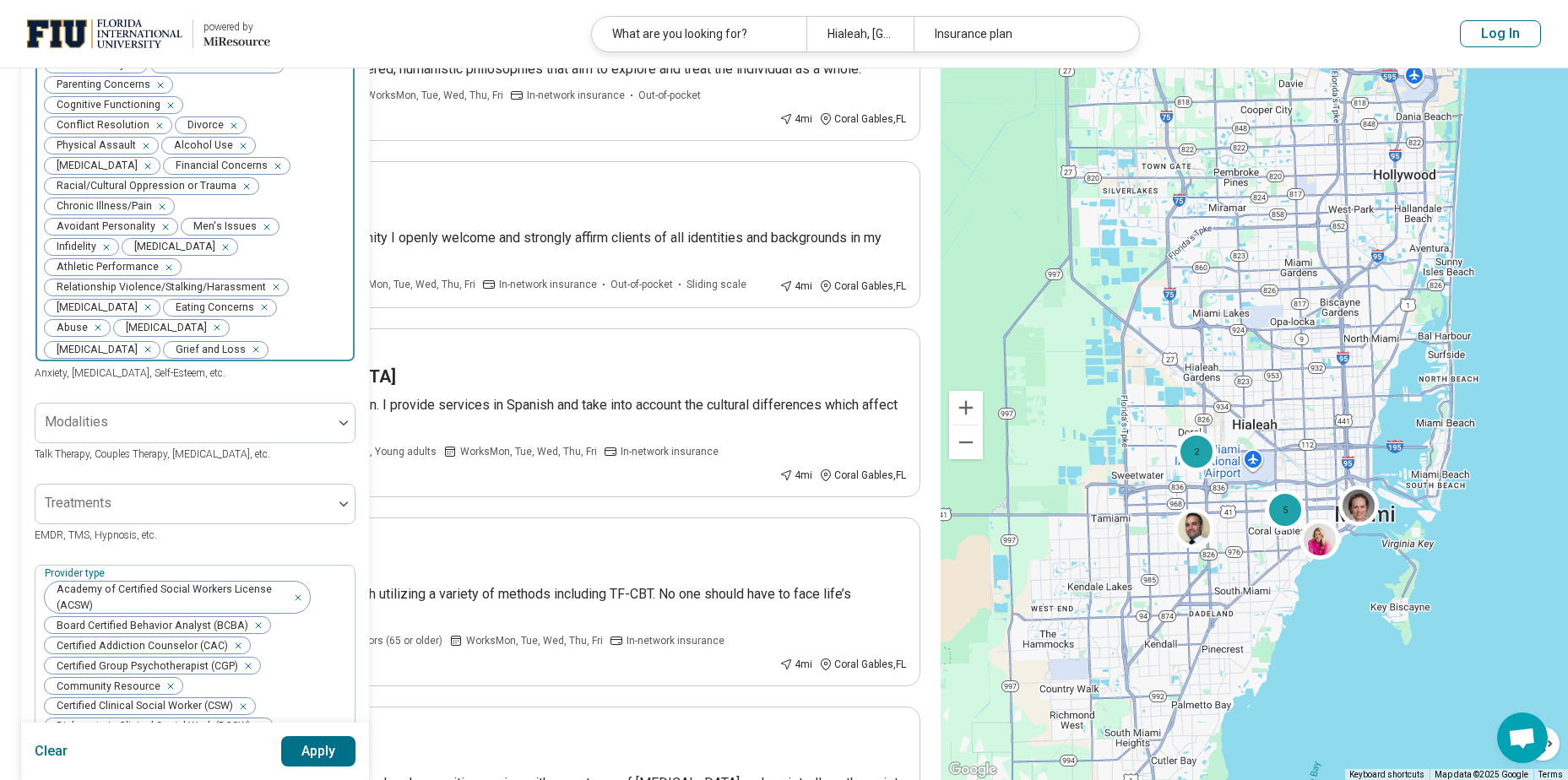
click at [141, 347] on icon "Remove [object Object]" at bounding box center [143, 350] width 6 height 6
click at [251, 298] on div "Remove [object Object]" at bounding box center [261, 308] width 21 height 21
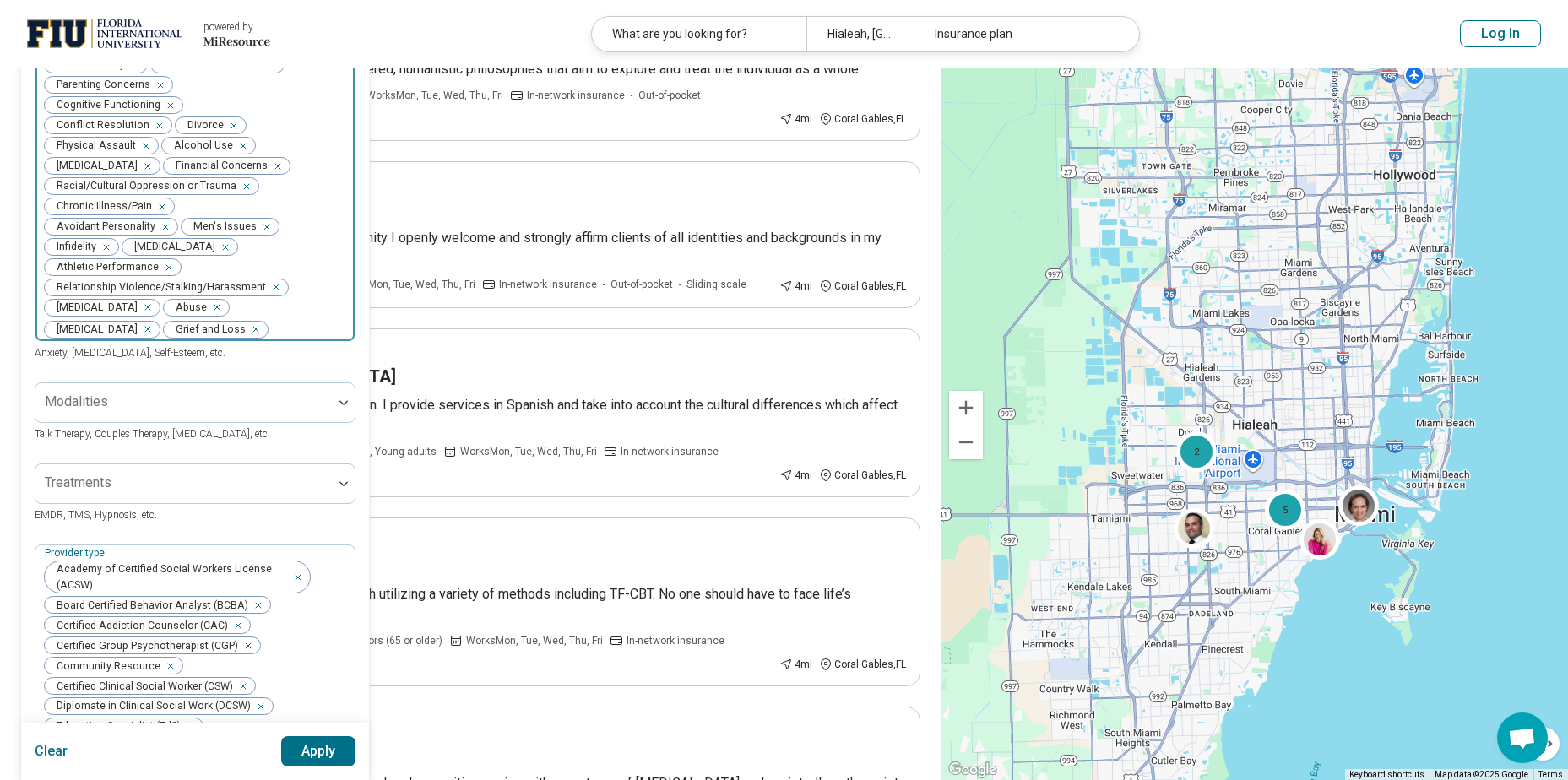
click at [168, 257] on div "Remove [object Object]" at bounding box center [165, 267] width 21 height 21
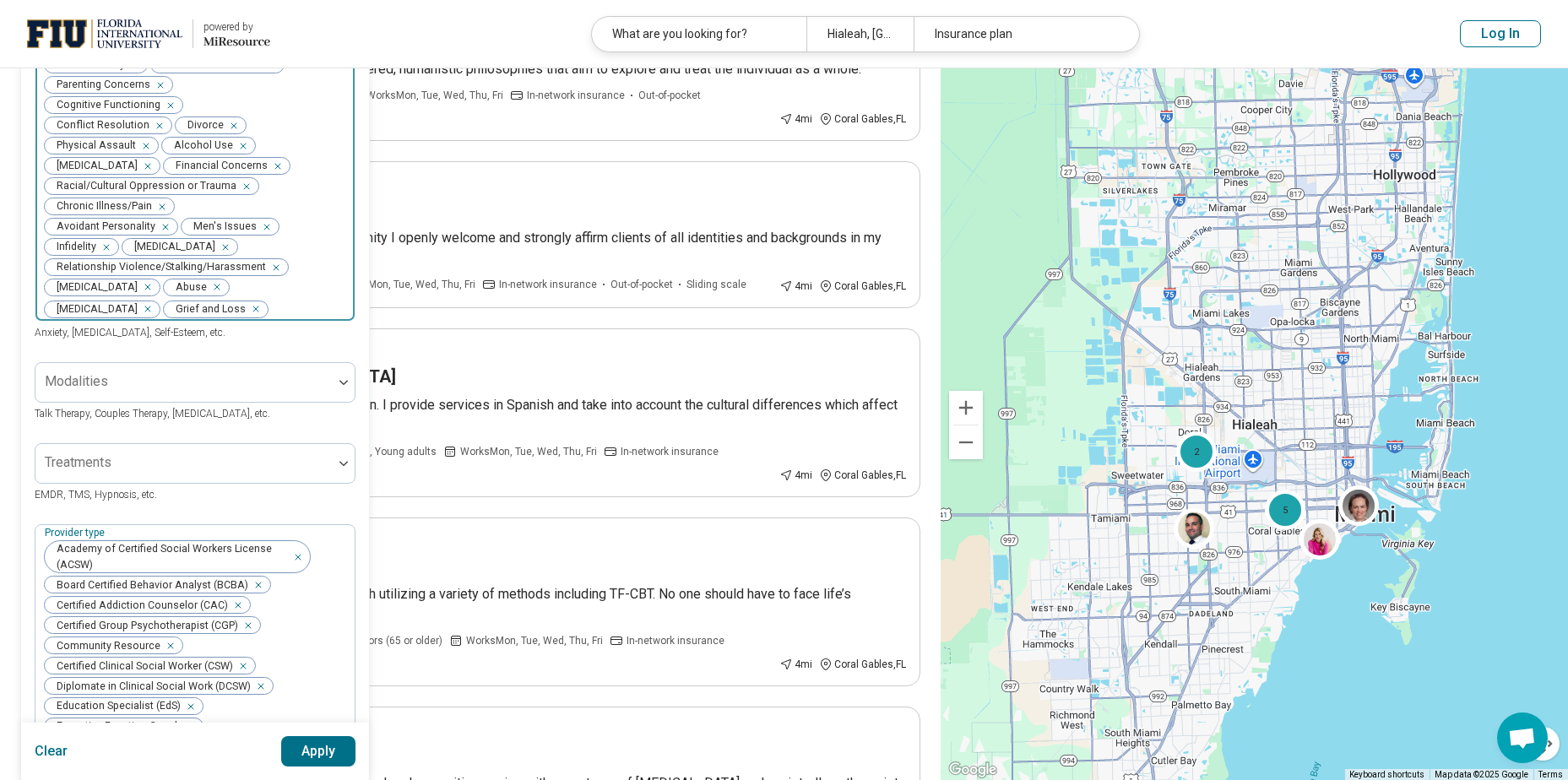
click at [219, 244] on icon "Remove [object Object]" at bounding box center [221, 247] width 6 height 6
click at [256, 221] on icon "Remove [object Object]" at bounding box center [262, 227] width 12 height 12
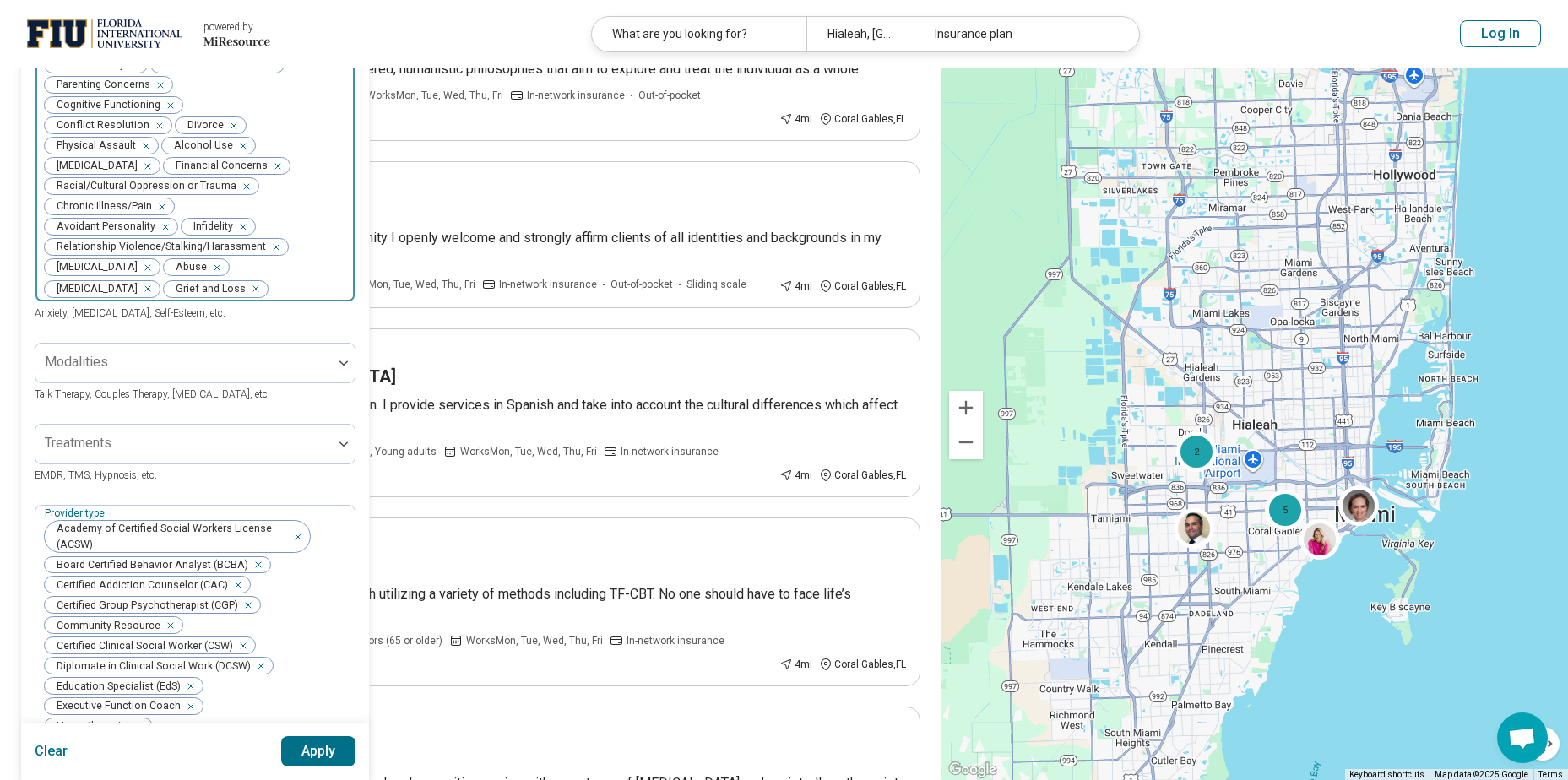
click at [167, 221] on icon "Remove [object Object]" at bounding box center [160, 227] width 12 height 12
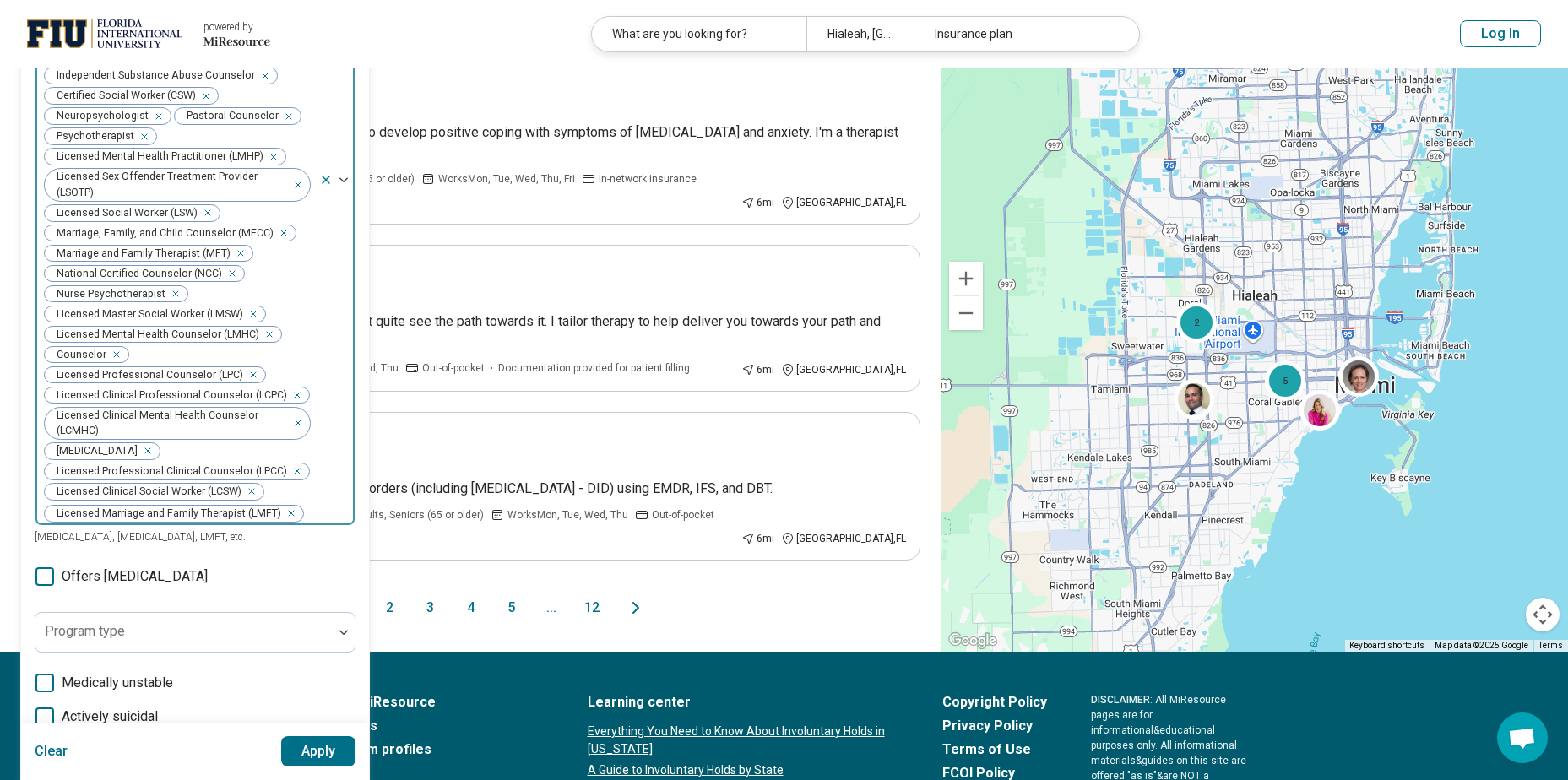
scroll to position [1348, 0]
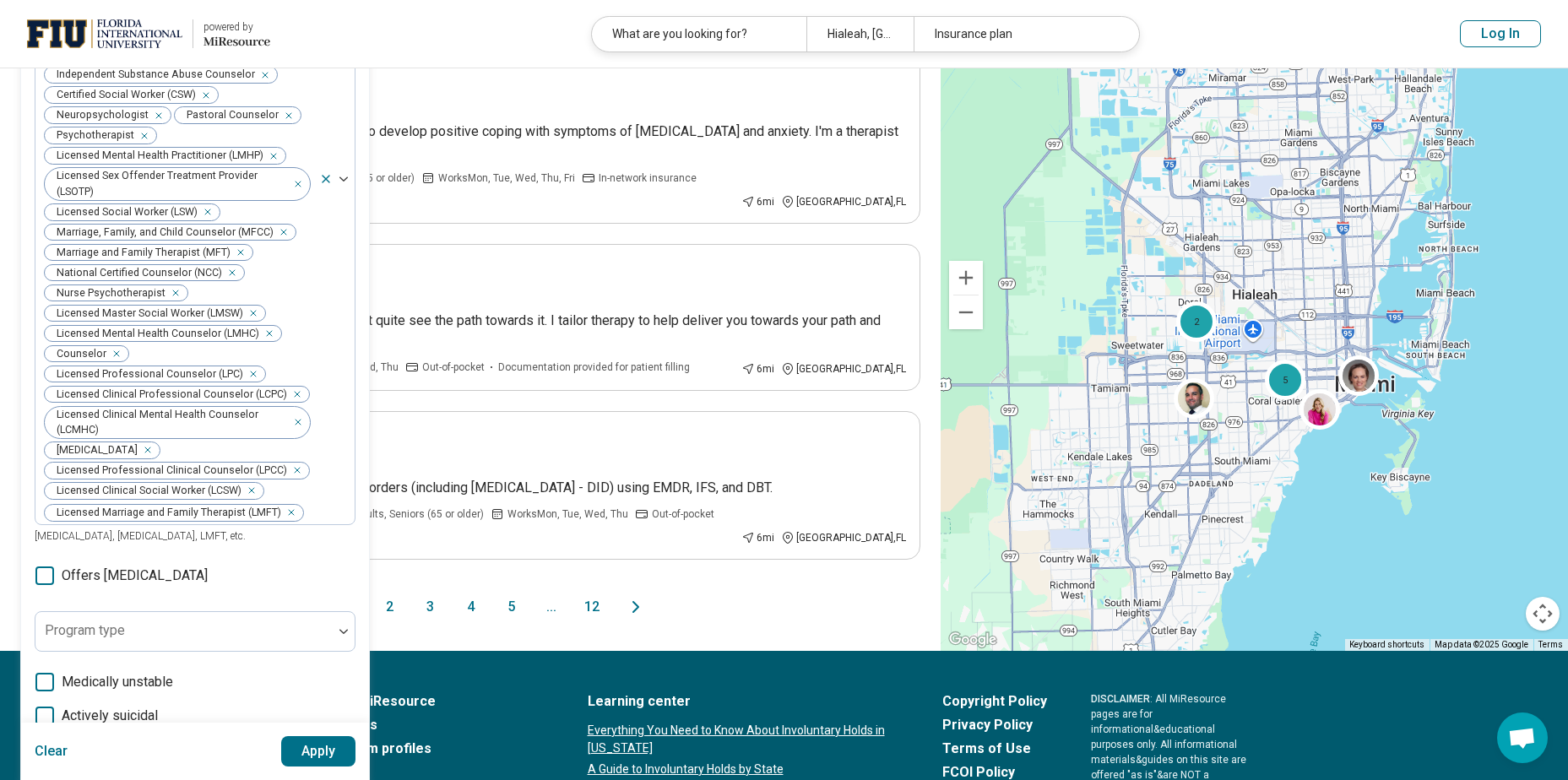
click at [43, 741] on icon at bounding box center [45, 750] width 19 height 19
click at [317, 758] on button "Apply" at bounding box center [319, 751] width 75 height 30
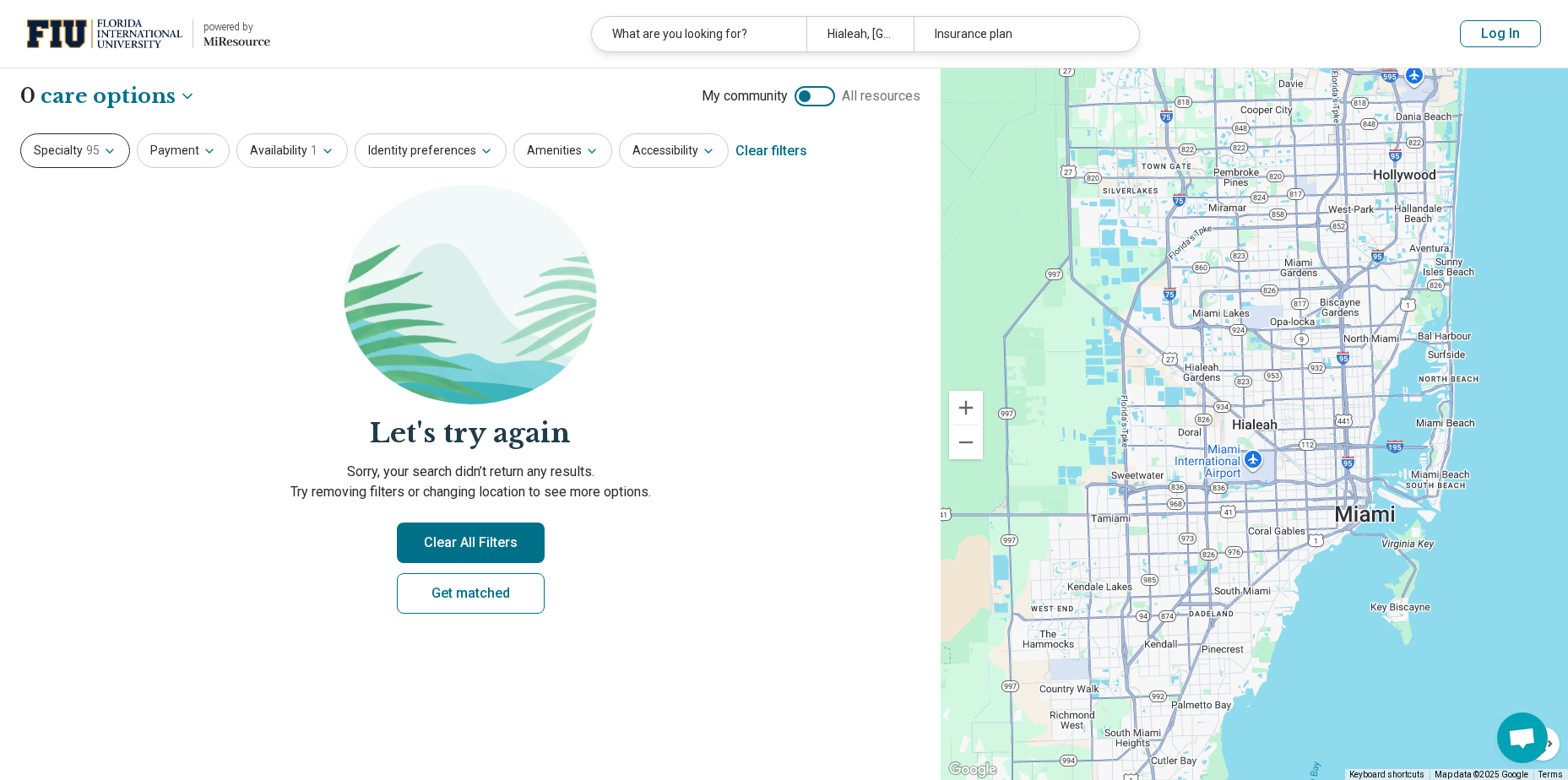
click at [86, 147] on span "95" at bounding box center [92, 151] width 13 height 18
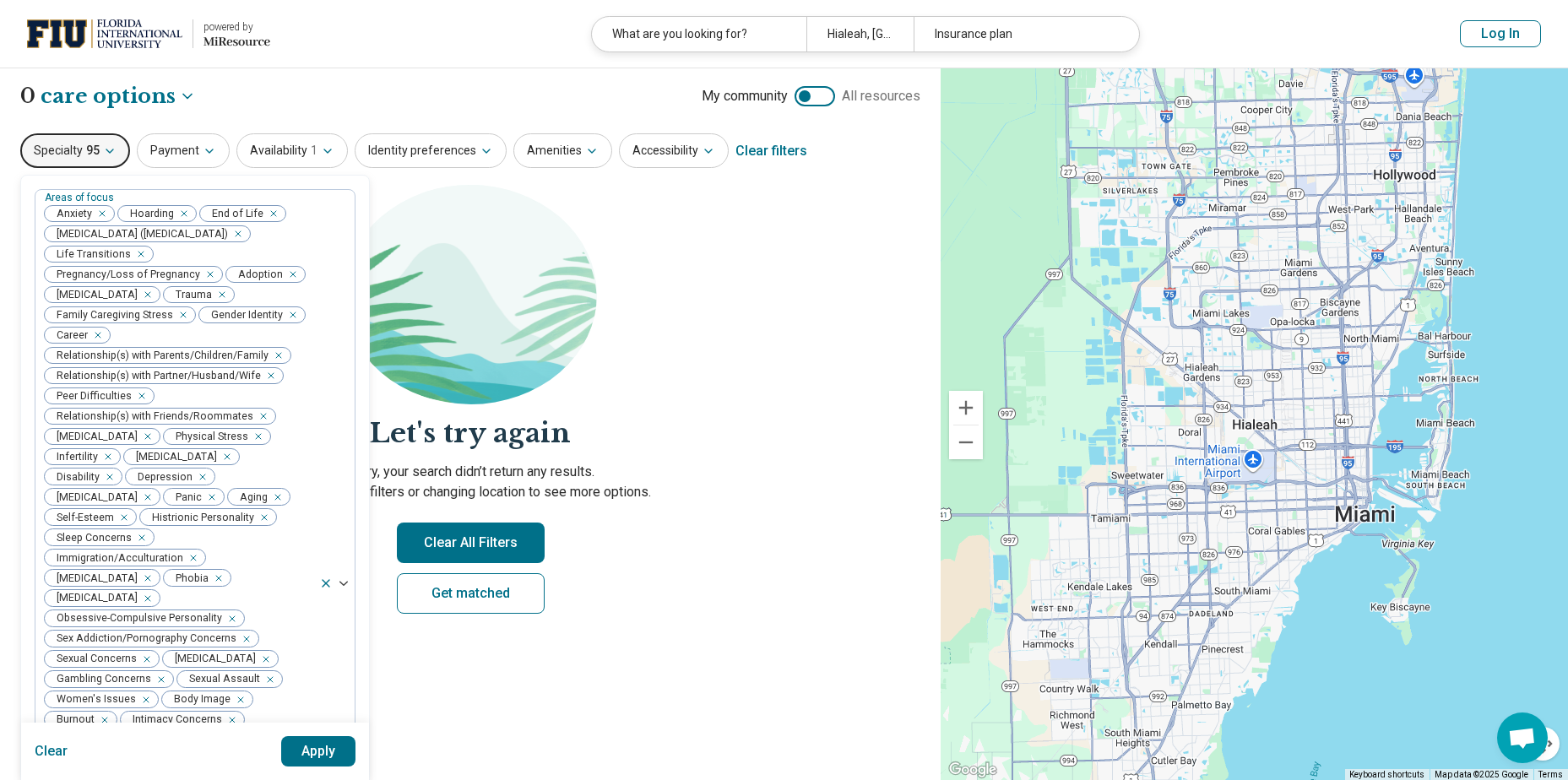
click at [316, 751] on button "Apply" at bounding box center [319, 751] width 75 height 30
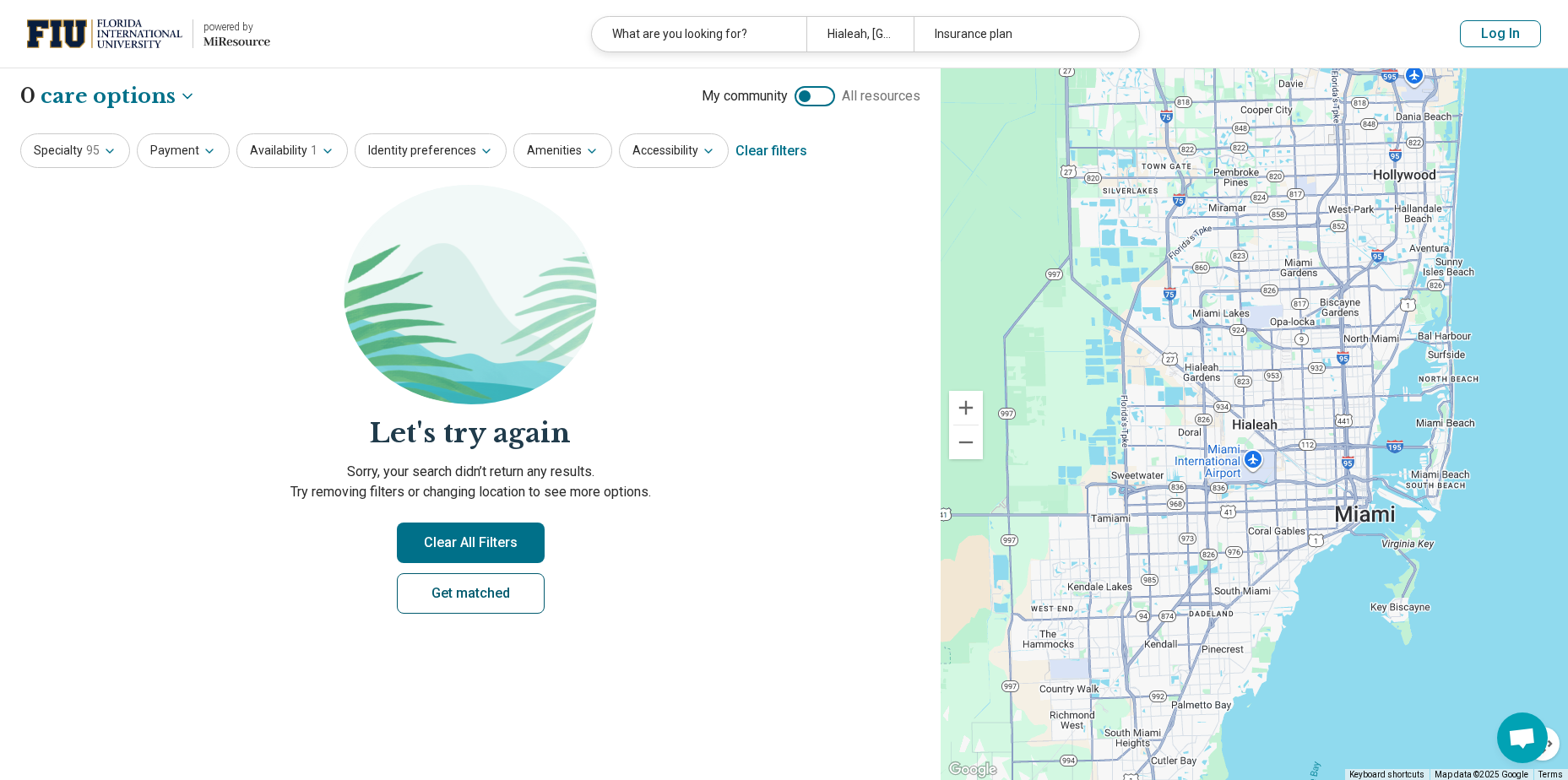
click at [446, 596] on link "Get matched" at bounding box center [471, 594] width 148 height 40
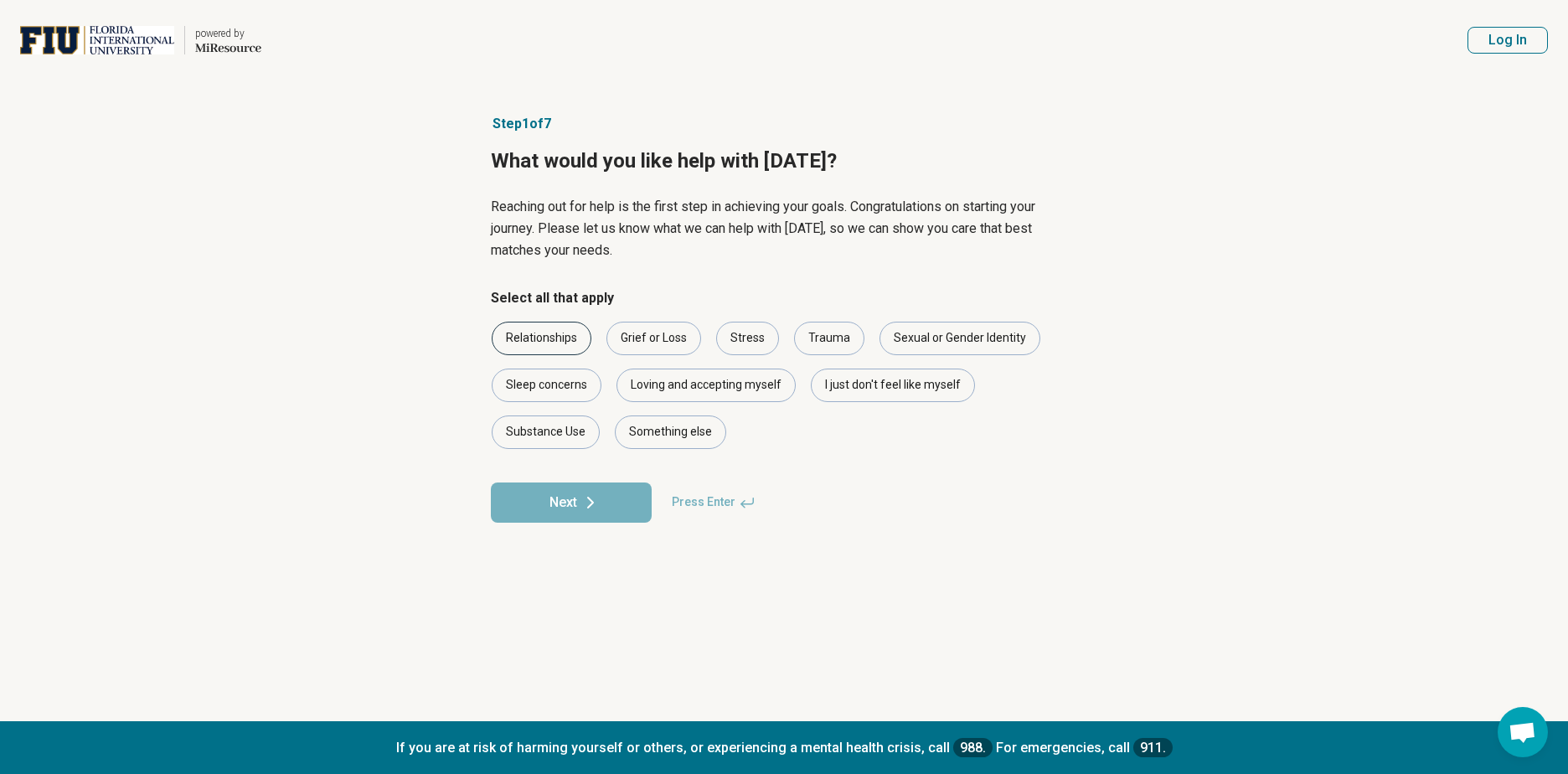
click at [544, 336] on div "Relationships" at bounding box center [542, 339] width 100 height 34
click at [823, 343] on div "Trauma" at bounding box center [829, 339] width 70 height 34
click at [704, 388] on div "Loving and accepting myself" at bounding box center [706, 385] width 180 height 34
click at [569, 497] on button "Next" at bounding box center [571, 503] width 161 height 40
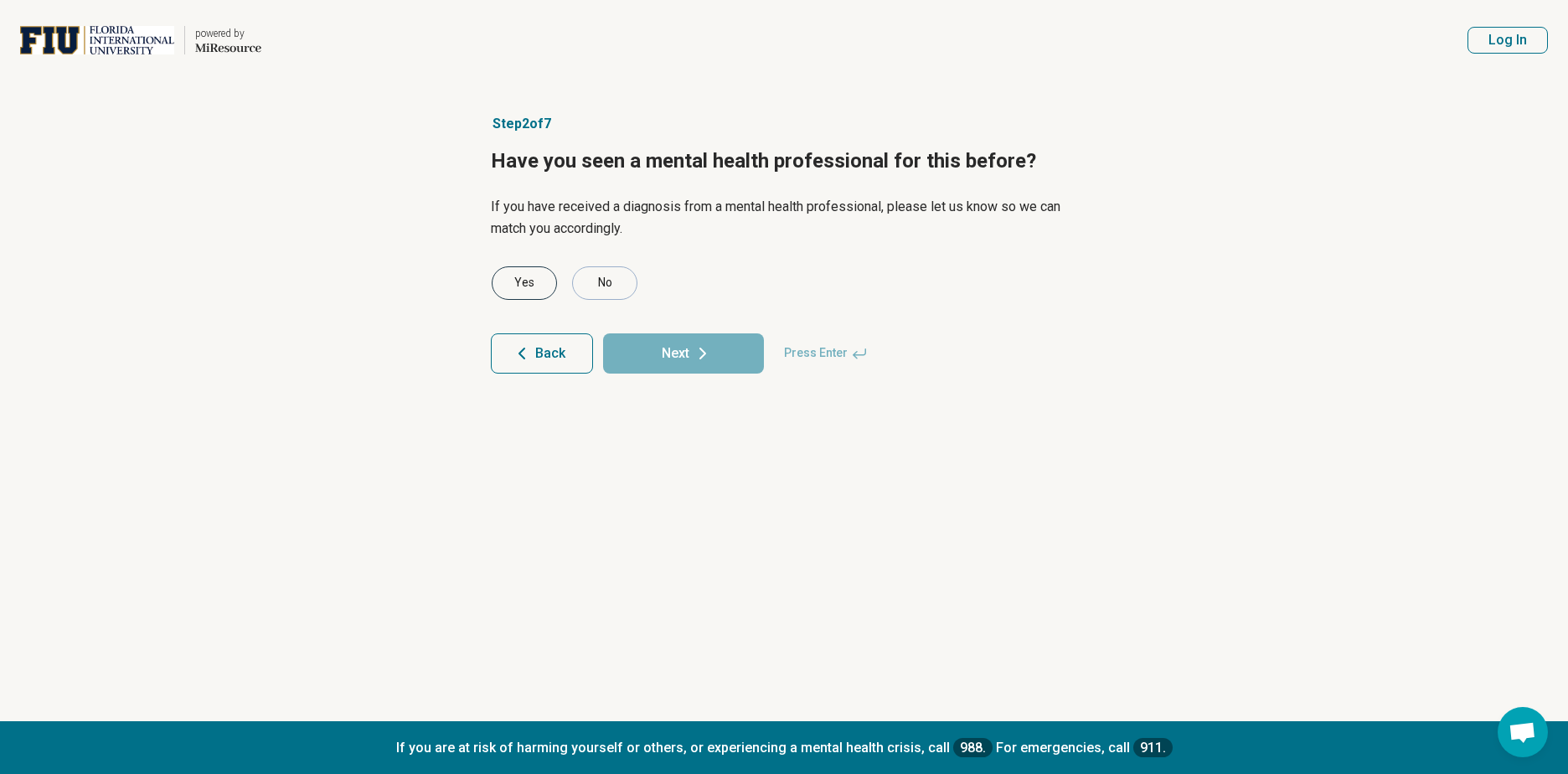
click at [523, 285] on div "Yes" at bounding box center [524, 284] width 65 height 34
click at [679, 352] on button "Next" at bounding box center [683, 353] width 161 height 40
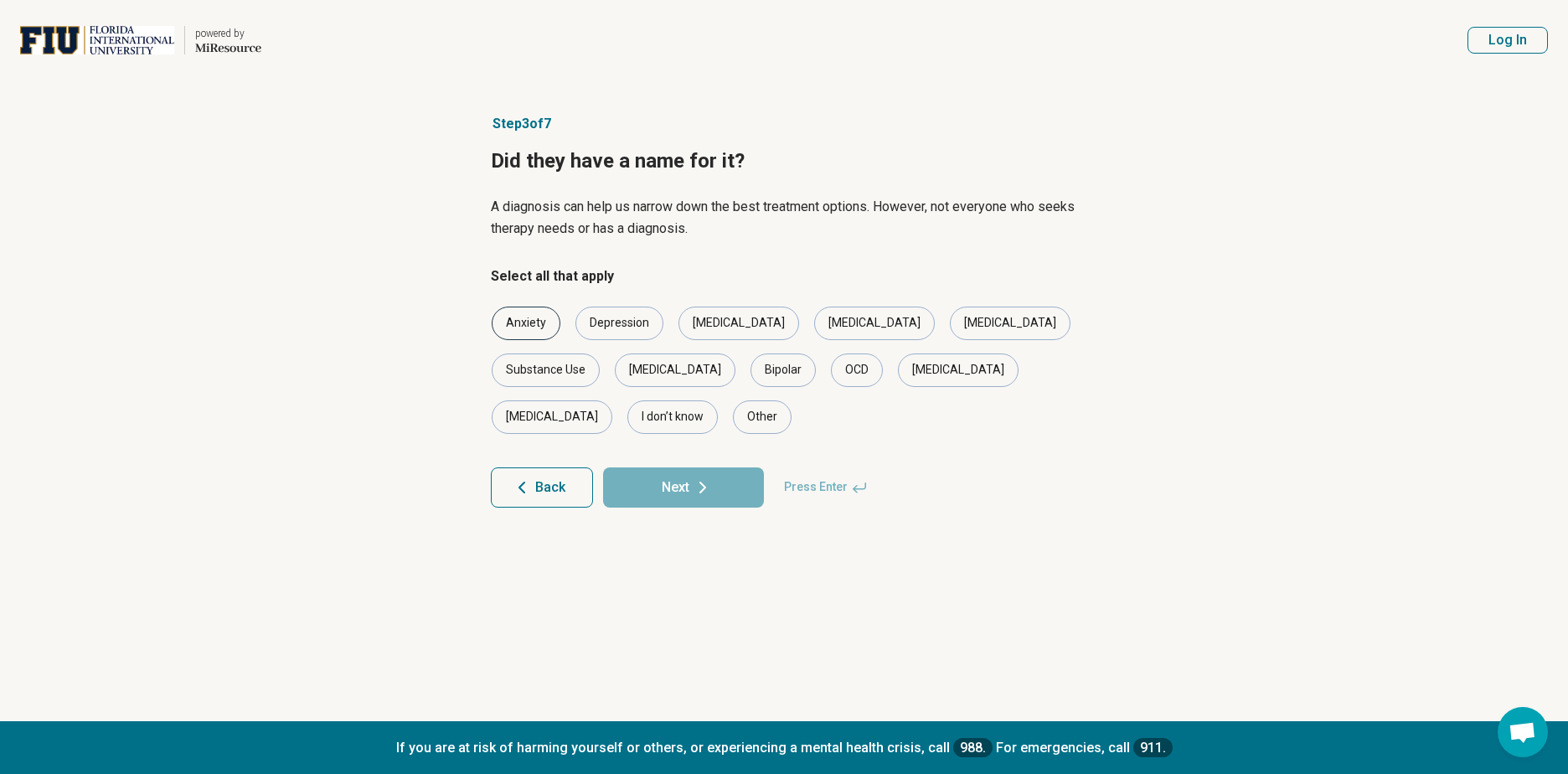
click at [544, 323] on div "Anxiety" at bounding box center [526, 324] width 68 height 34
click at [610, 318] on div "Depression" at bounding box center [619, 324] width 88 height 34
click at [751, 376] on div "Bipolar" at bounding box center [783, 370] width 65 height 34
click at [699, 468] on button "Next" at bounding box center [683, 488] width 161 height 40
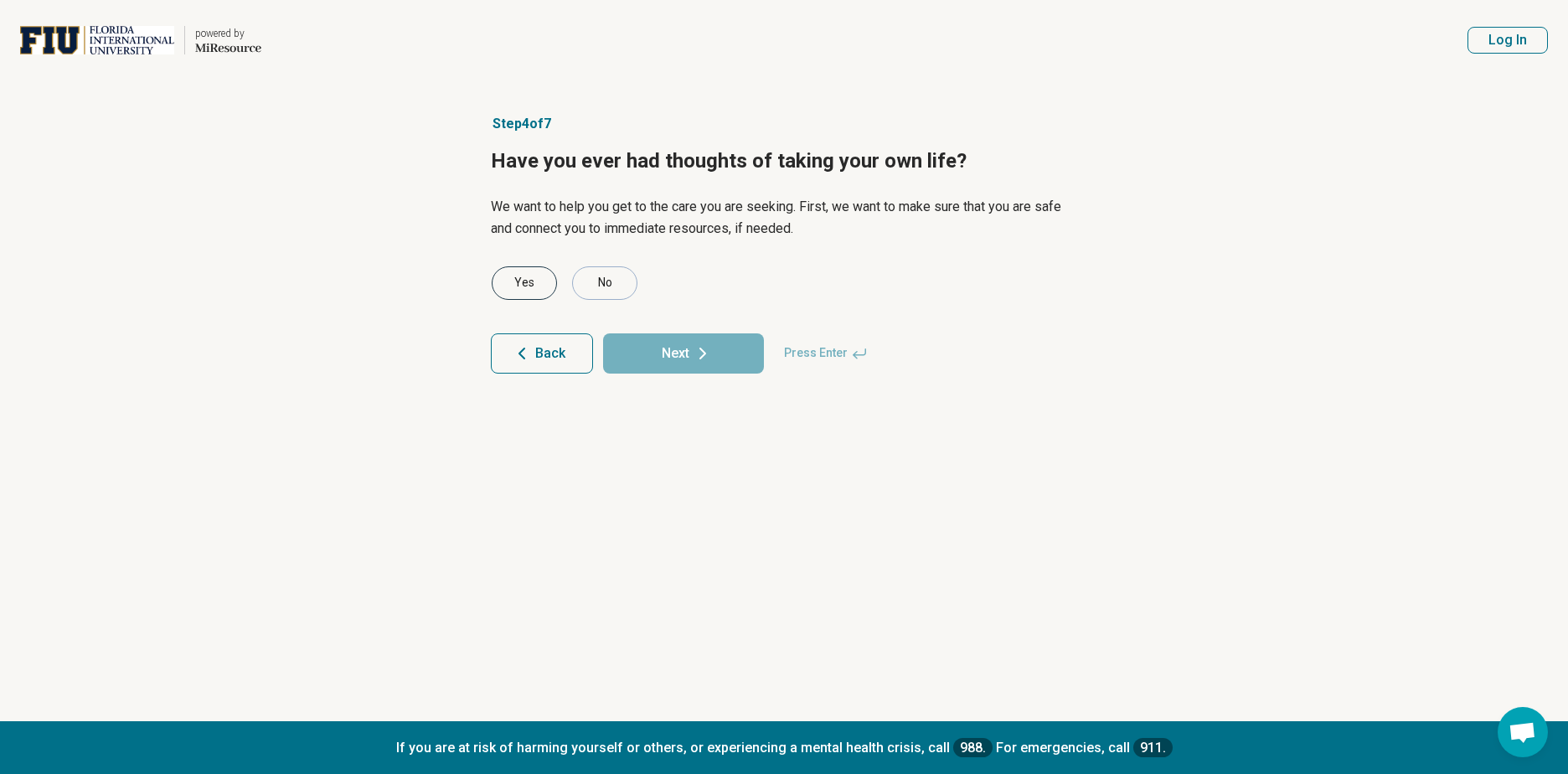
click at [542, 289] on div "Yes" at bounding box center [524, 284] width 65 height 34
click at [645, 351] on button "Next" at bounding box center [683, 353] width 161 height 40
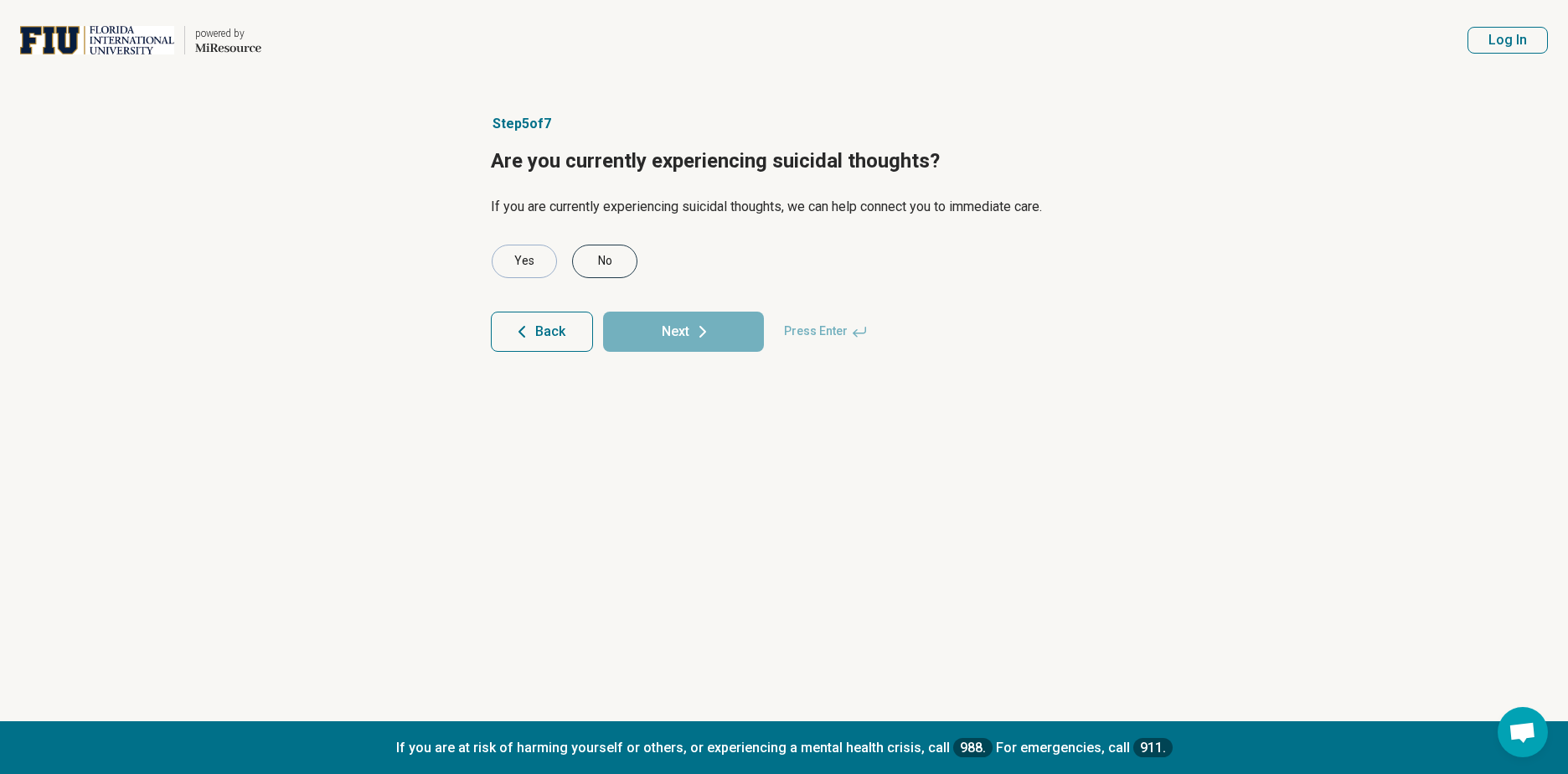
click at [599, 261] on div "No" at bounding box center [604, 262] width 65 height 34
click at [679, 333] on button "Next" at bounding box center [683, 331] width 161 height 40
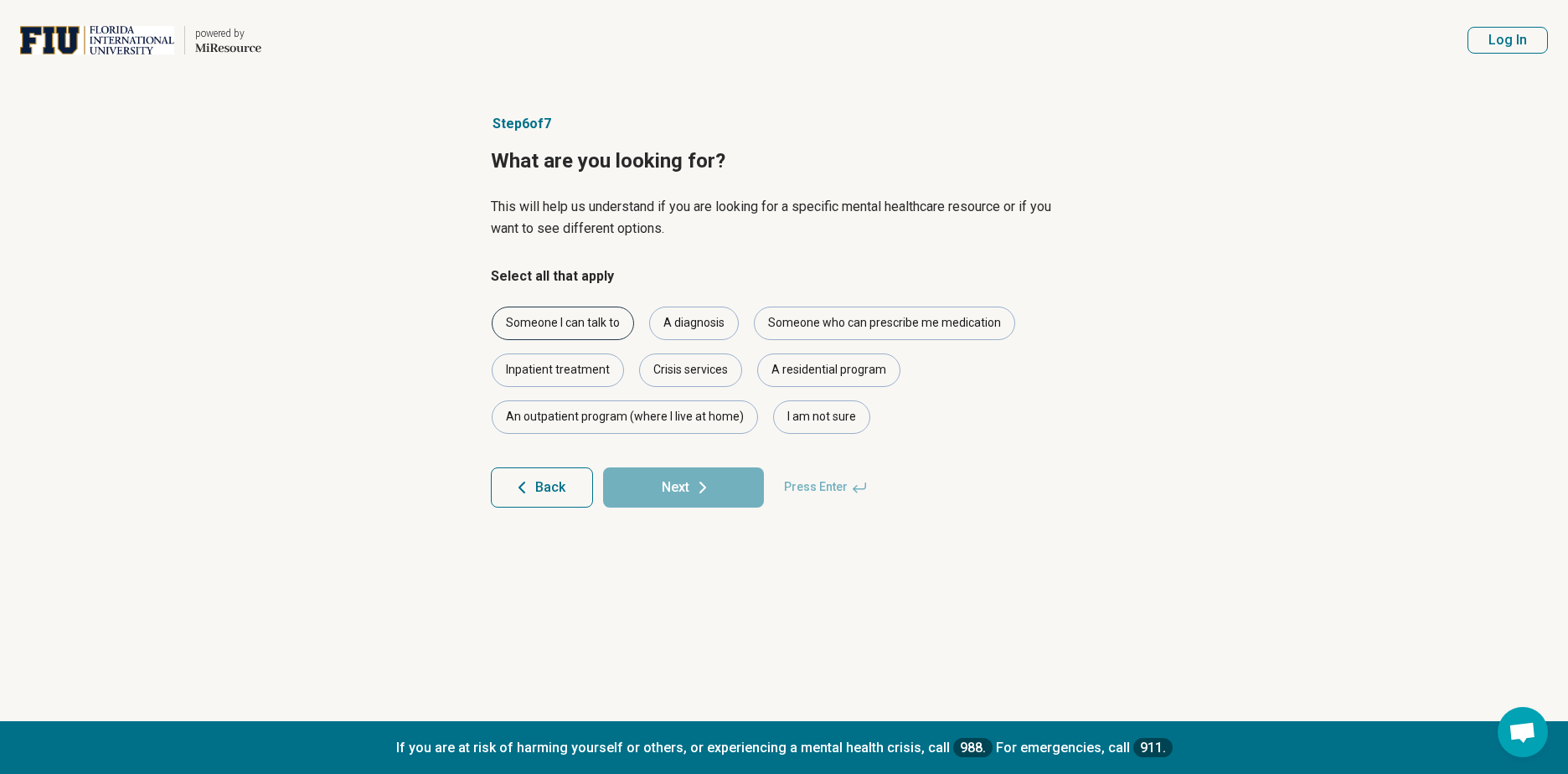
click at [566, 319] on div "Someone I can talk to" at bounding box center [563, 324] width 142 height 34
click at [681, 487] on button "Next" at bounding box center [683, 488] width 161 height 40
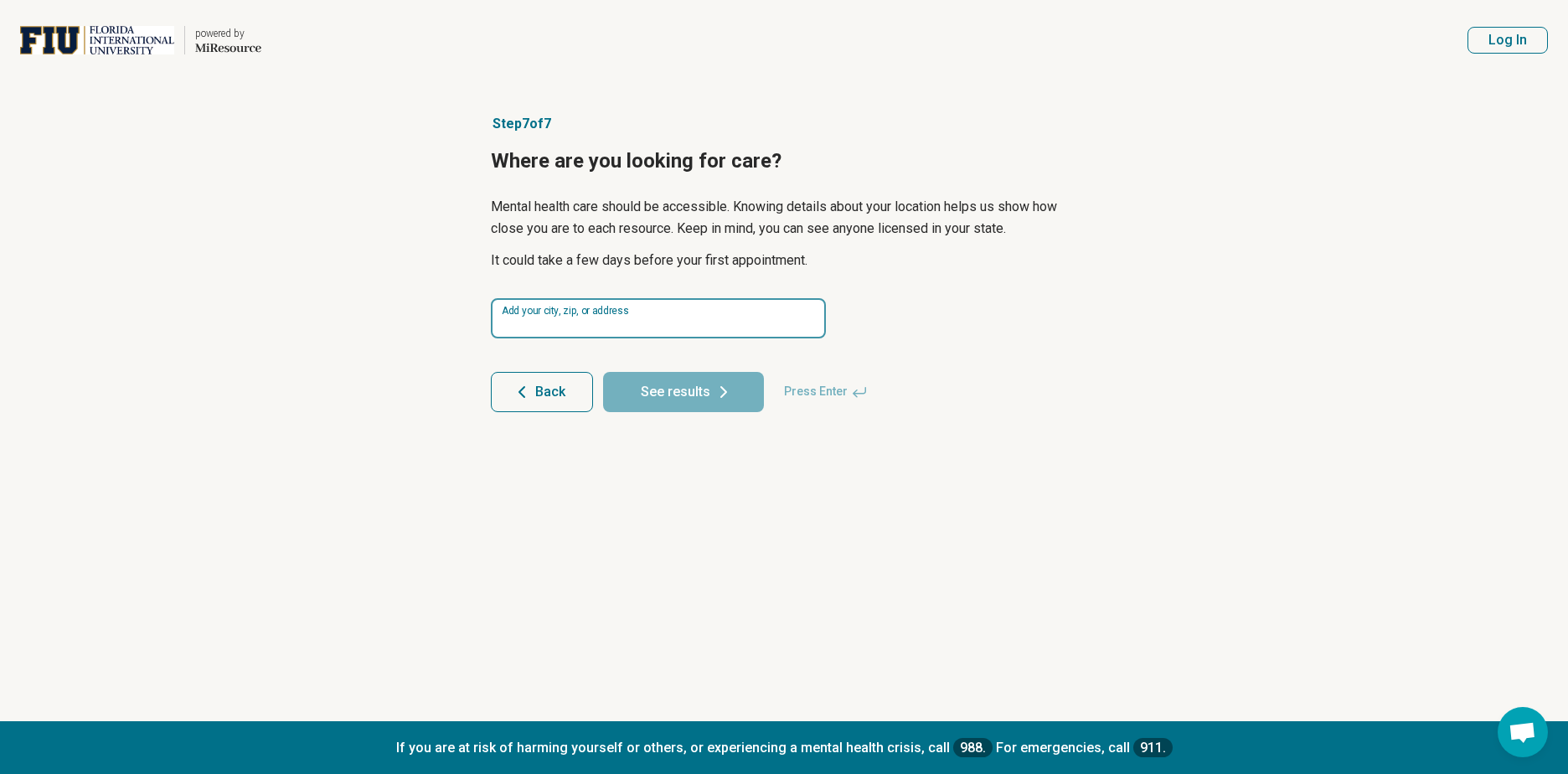
click at [562, 329] on input at bounding box center [658, 318] width 335 height 40
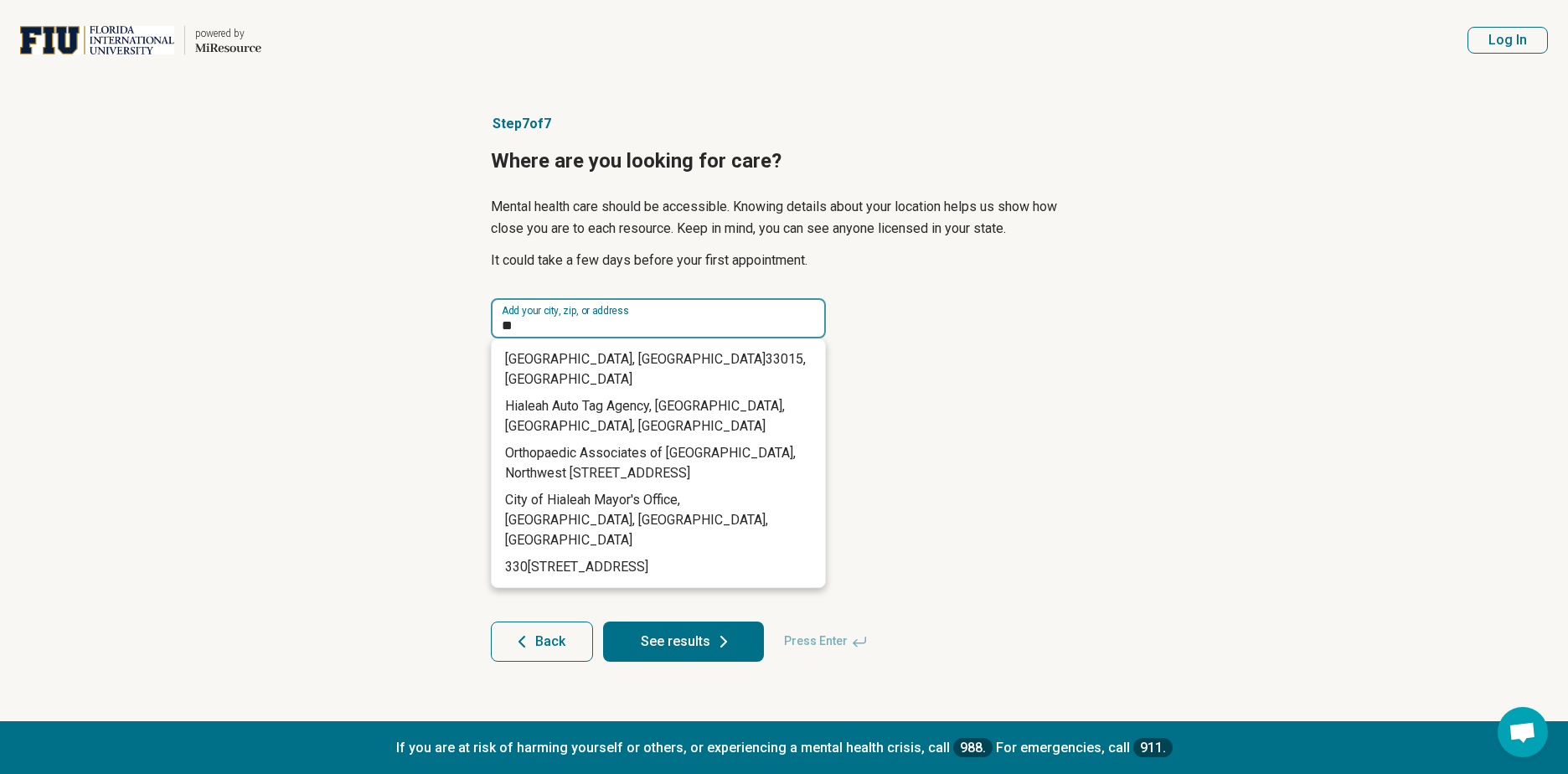
type input "*"
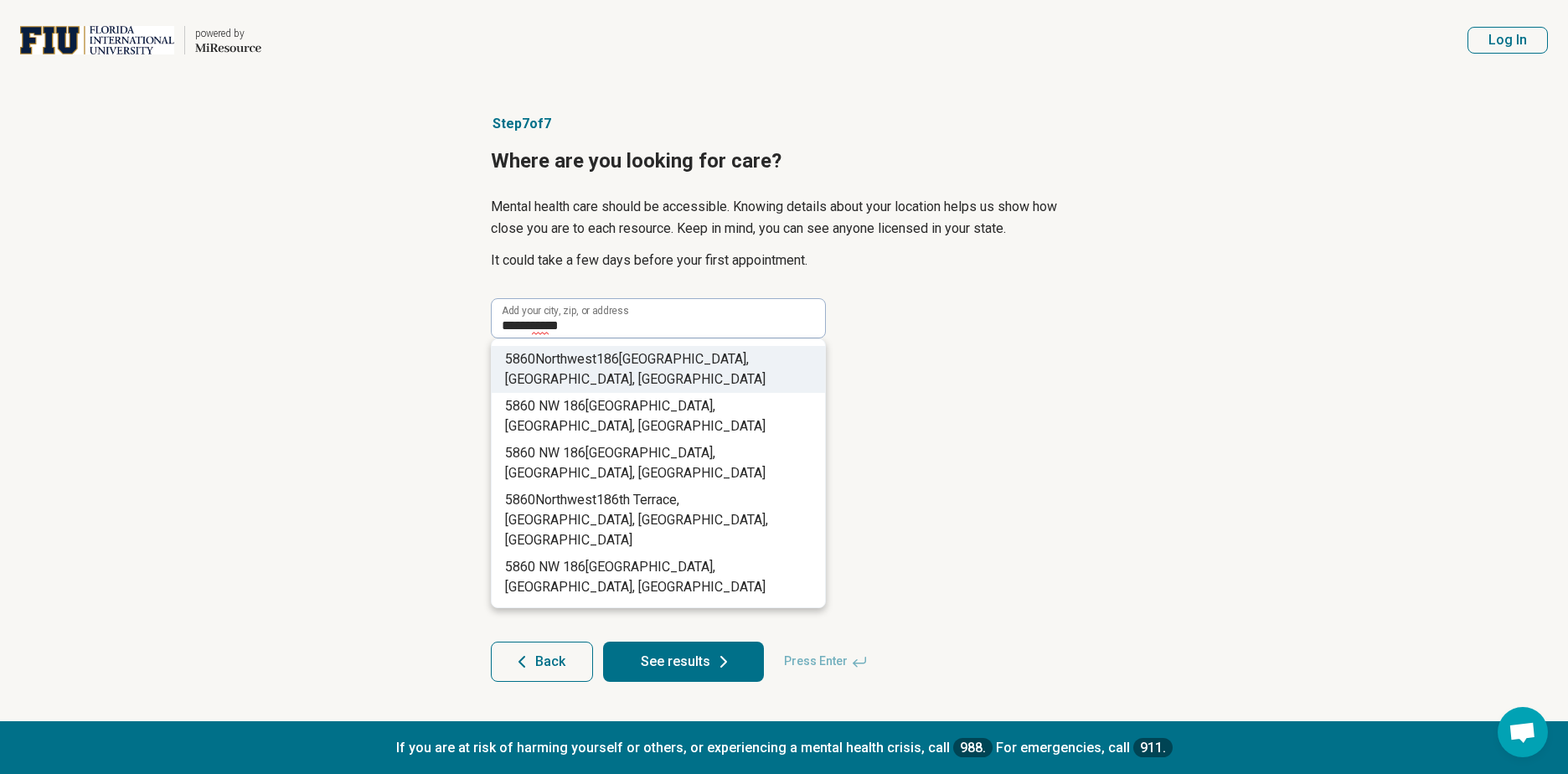
click at [766, 362] on span "th Street, Hialeah, FL, USA" at bounding box center [635, 369] width 261 height 36
type input "**********"
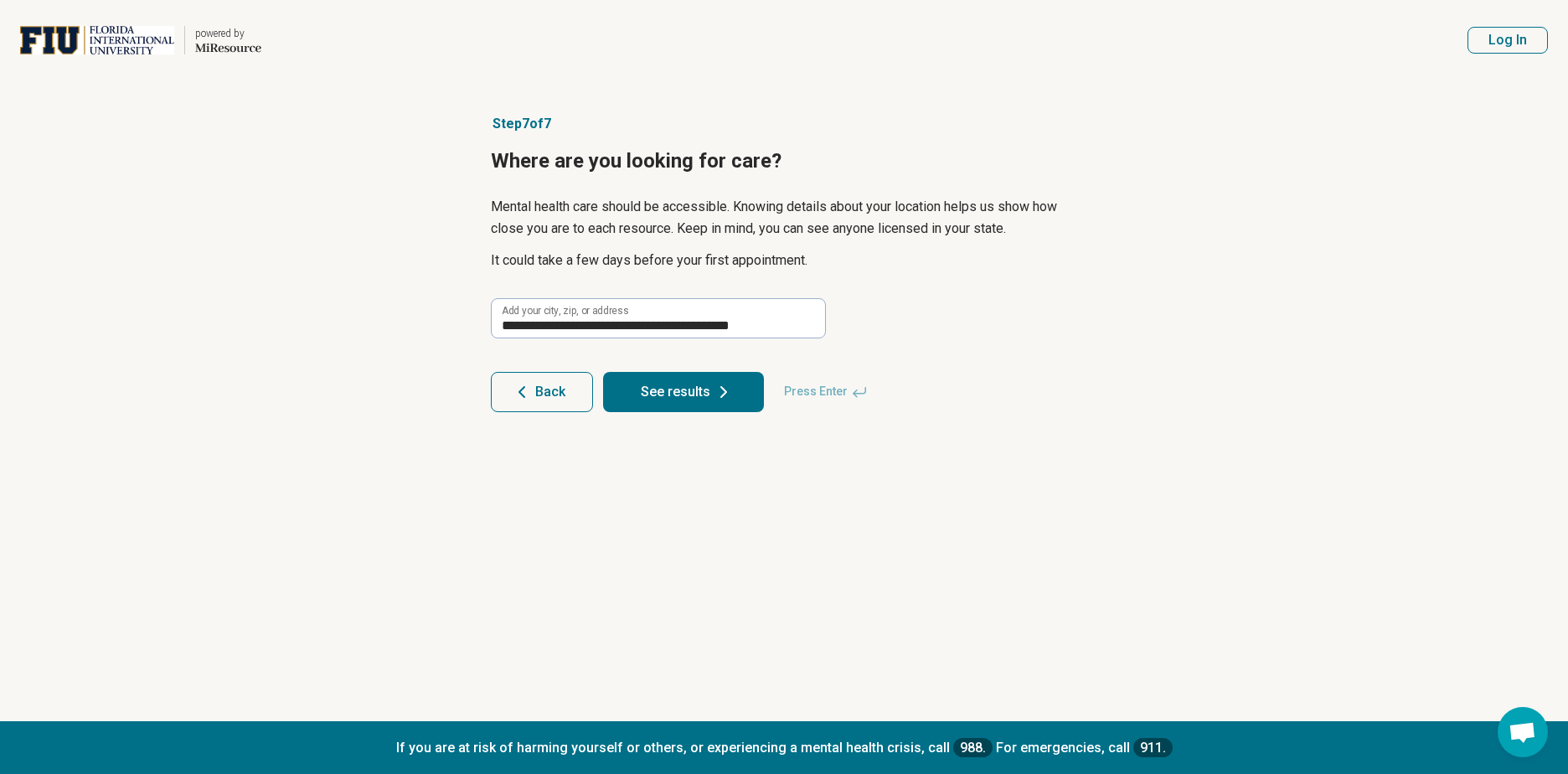
click at [674, 403] on button "See results" at bounding box center [683, 391] width 161 height 40
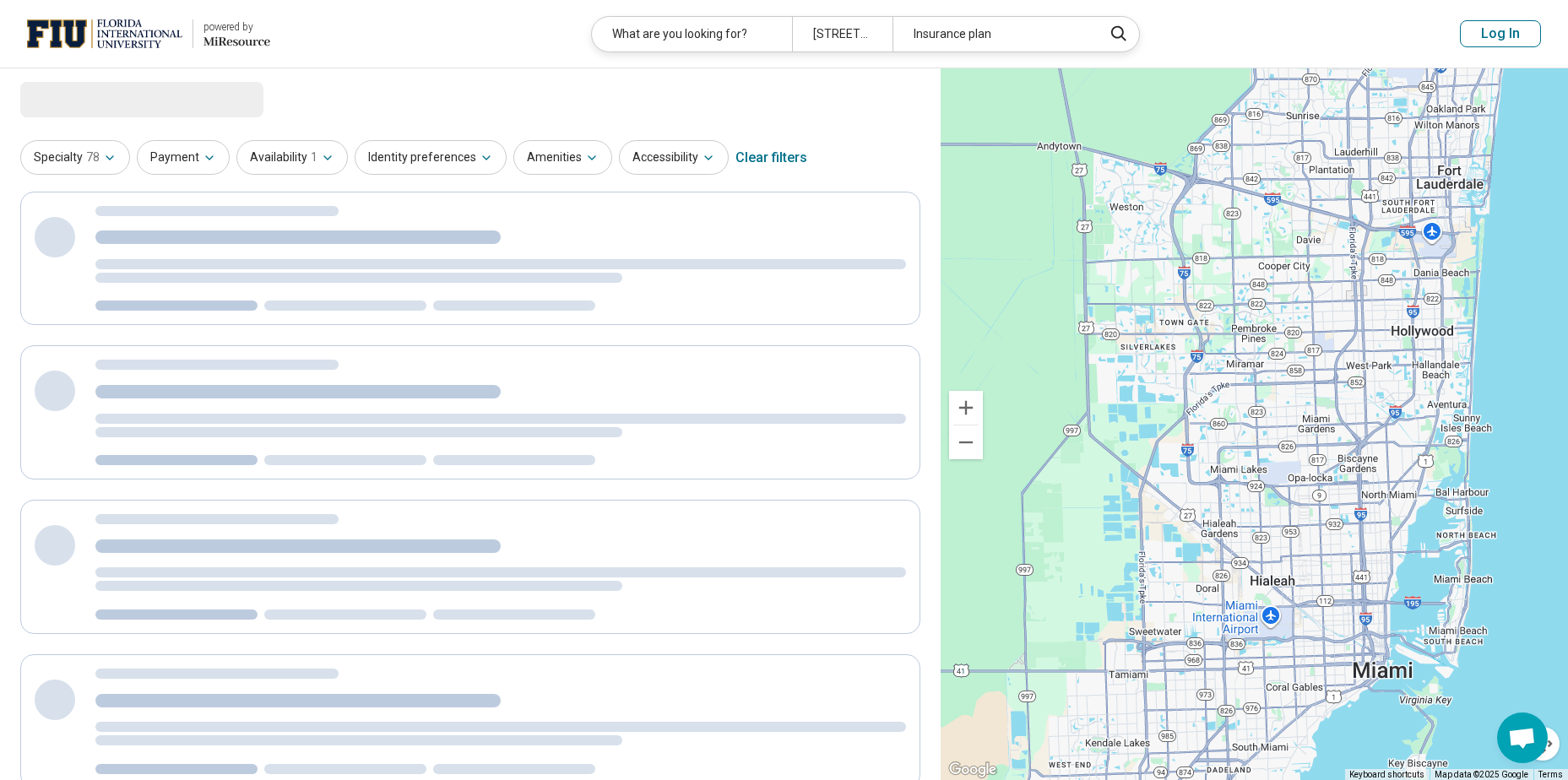
select select "***"
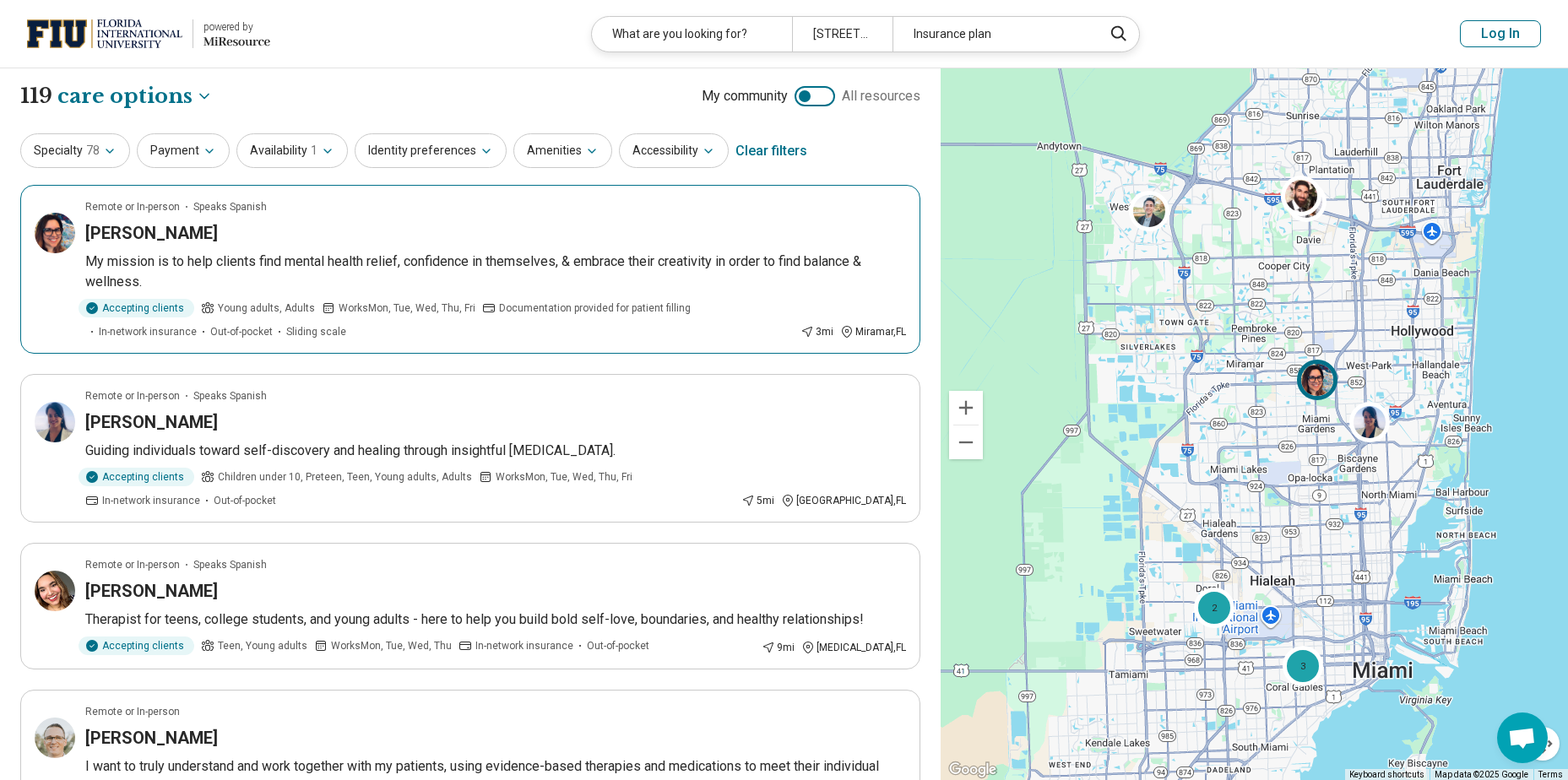
click at [143, 225] on h3 "Janette Macias" at bounding box center [152, 233] width 133 height 23
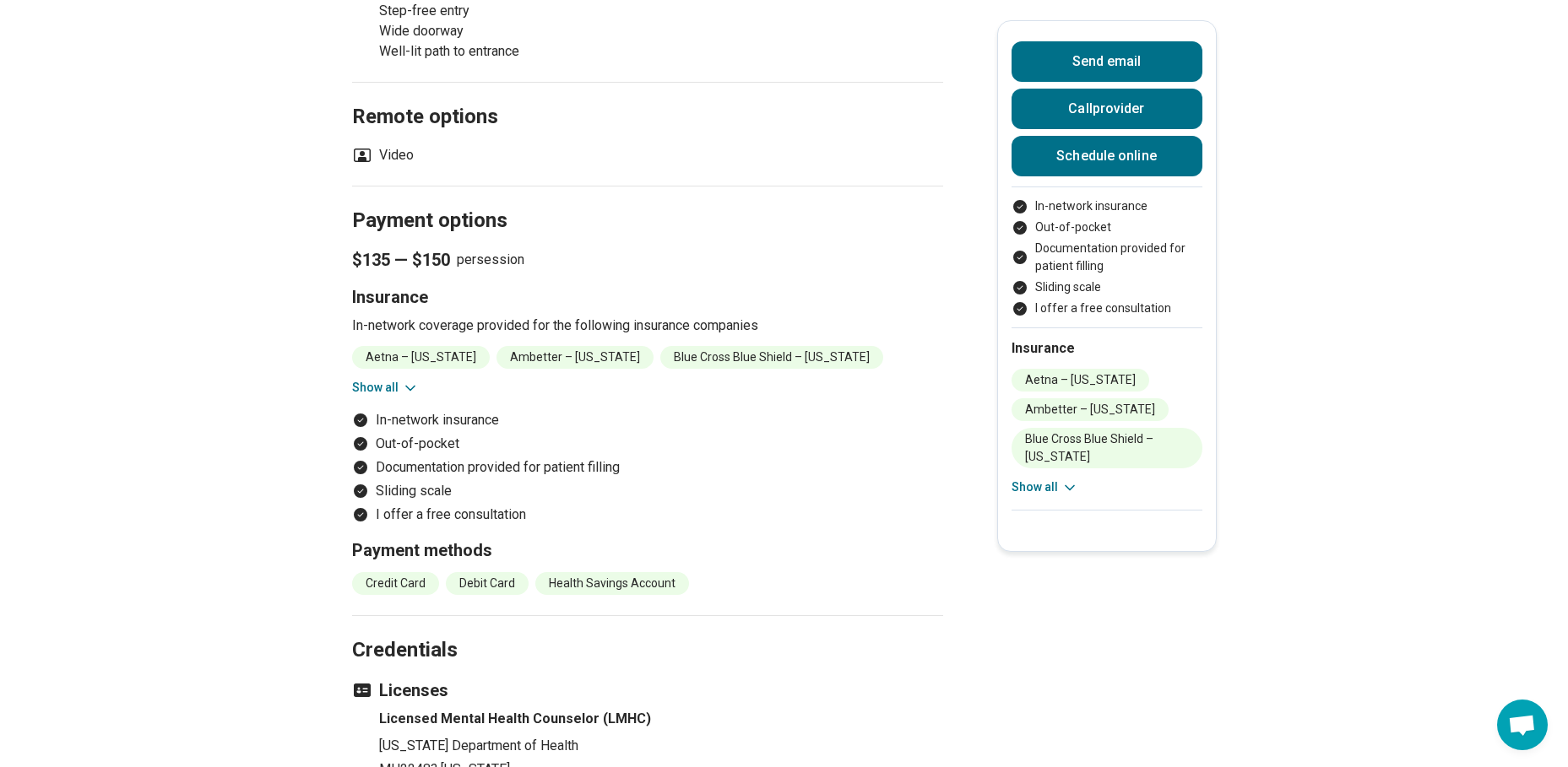
scroll to position [1654, 0]
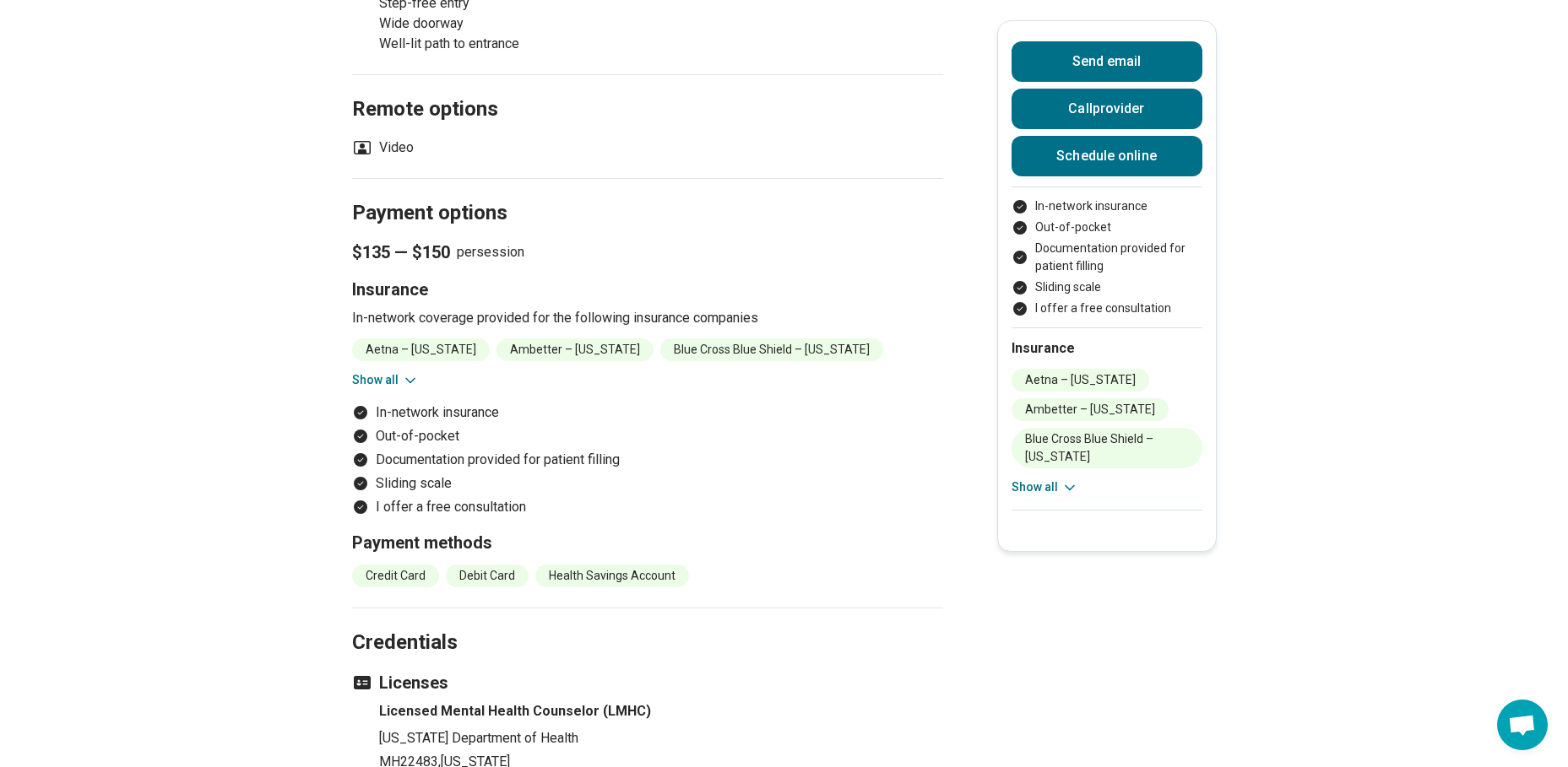
click at [404, 371] on button "Show all" at bounding box center [386, 380] width 66 height 18
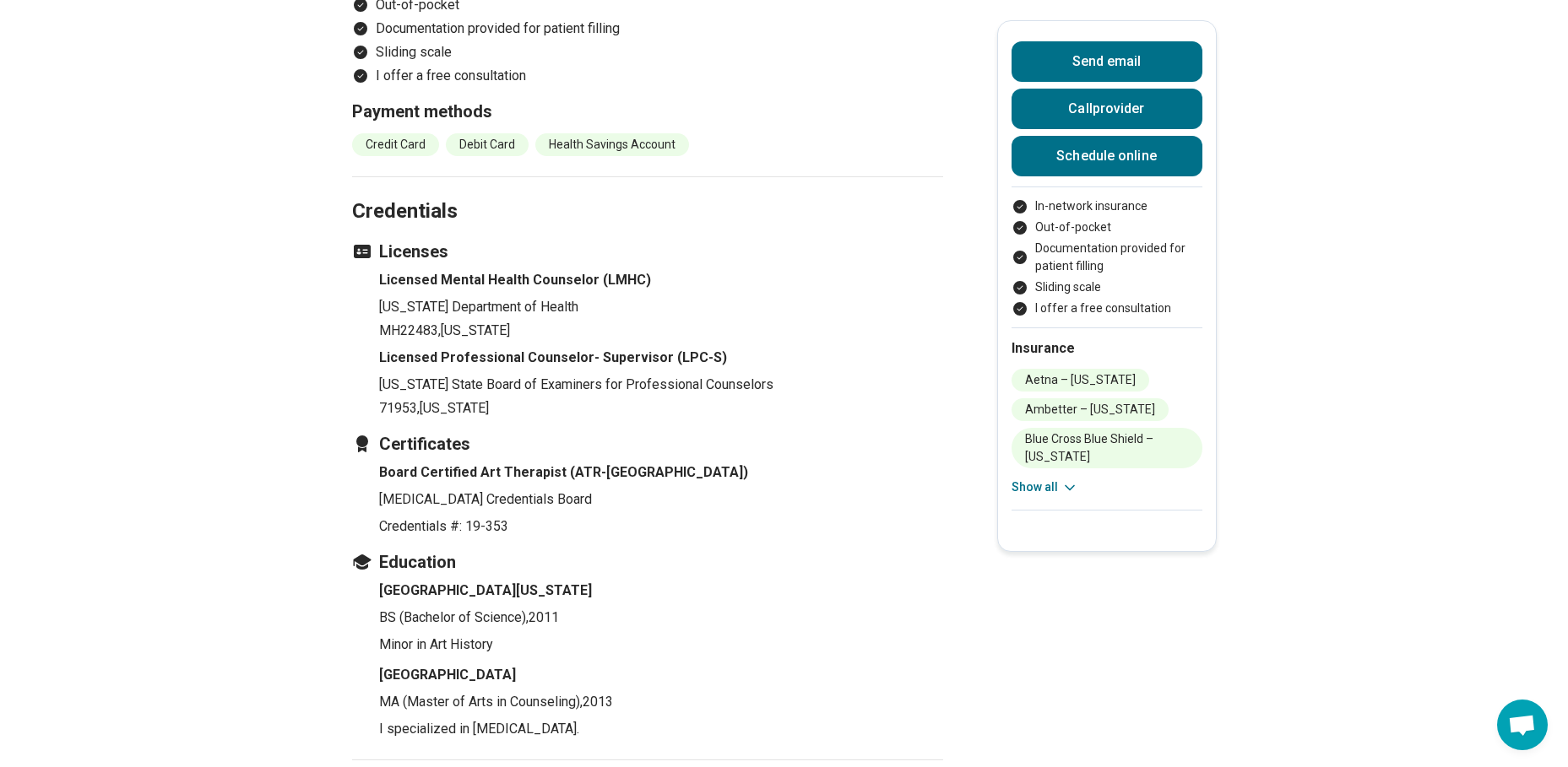
scroll to position [2430, 0]
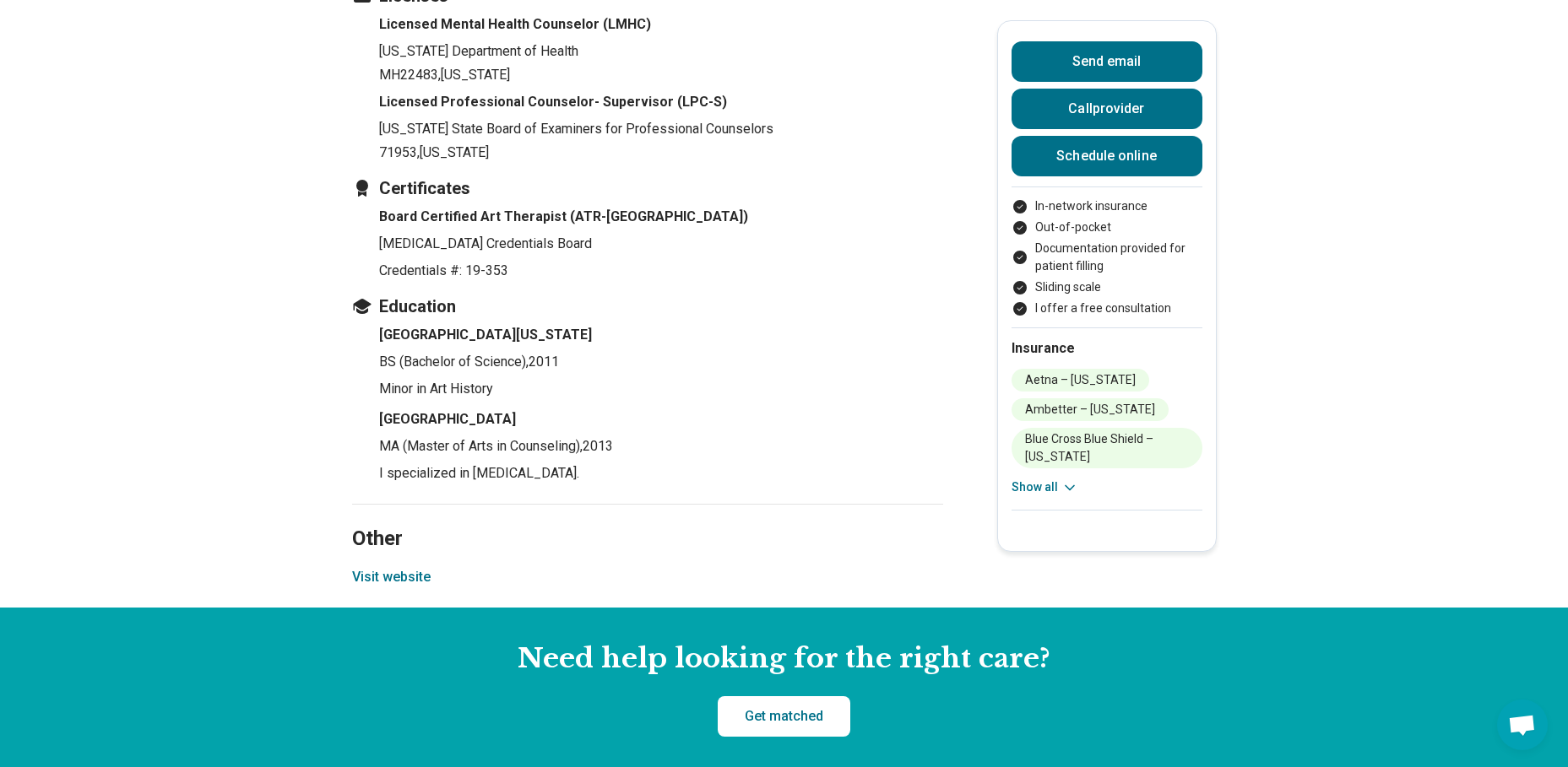
click at [1522, 724] on span "Open chat" at bounding box center [1521, 727] width 28 height 23
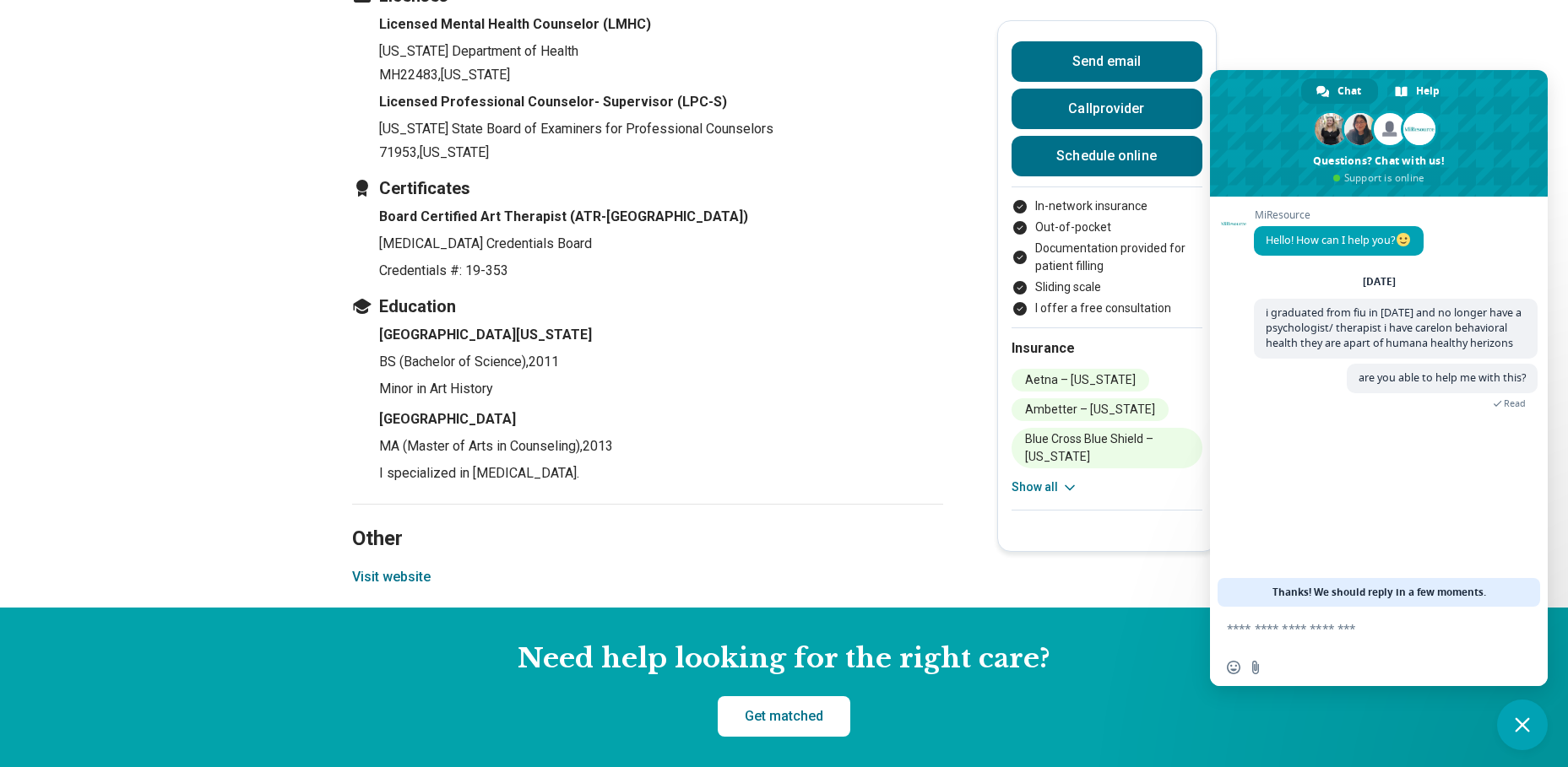
click at [791, 463] on p "I specialized in [MEDICAL_DATA]." at bounding box center [661, 473] width 564 height 21
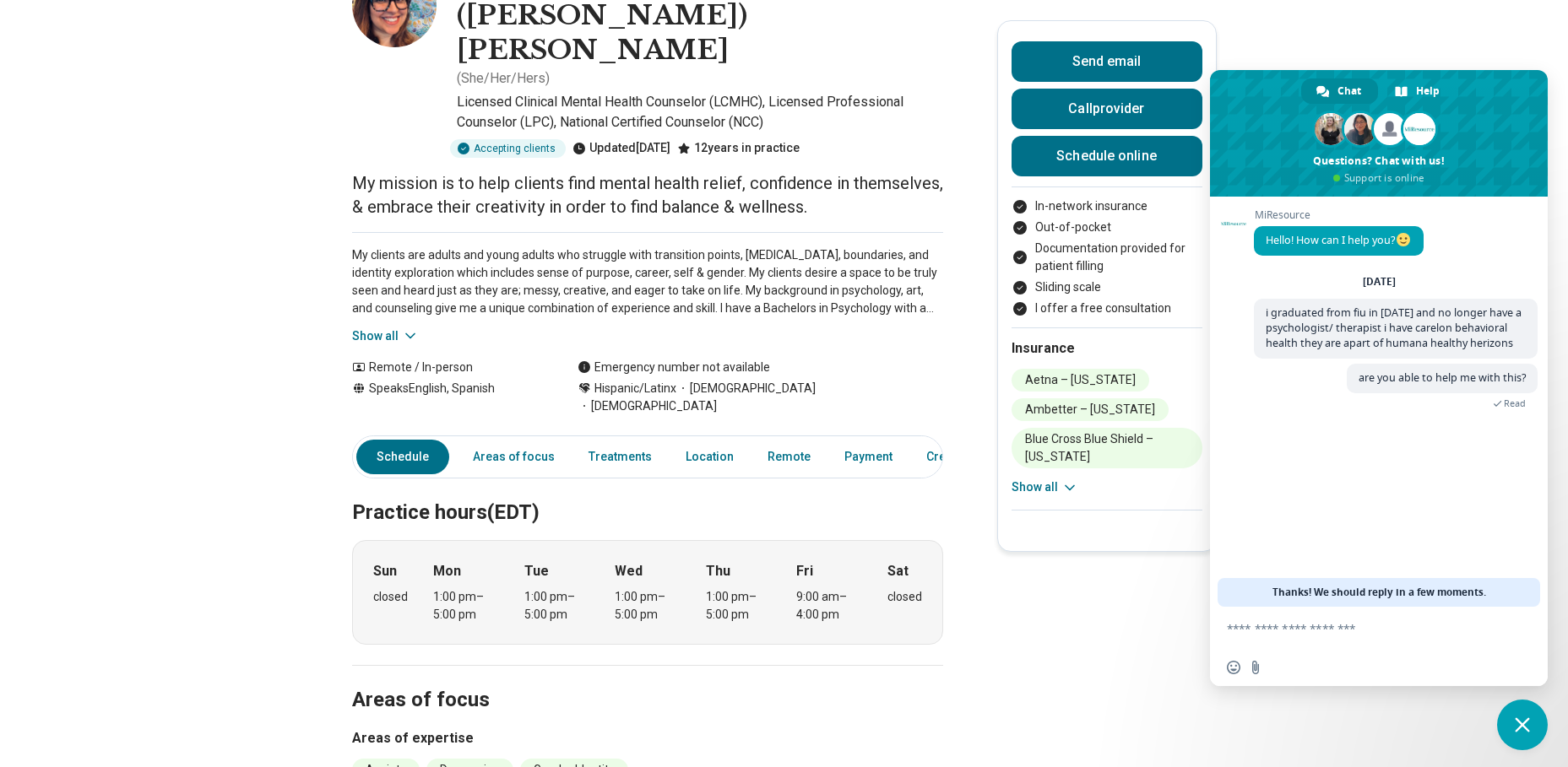
scroll to position [0, 0]
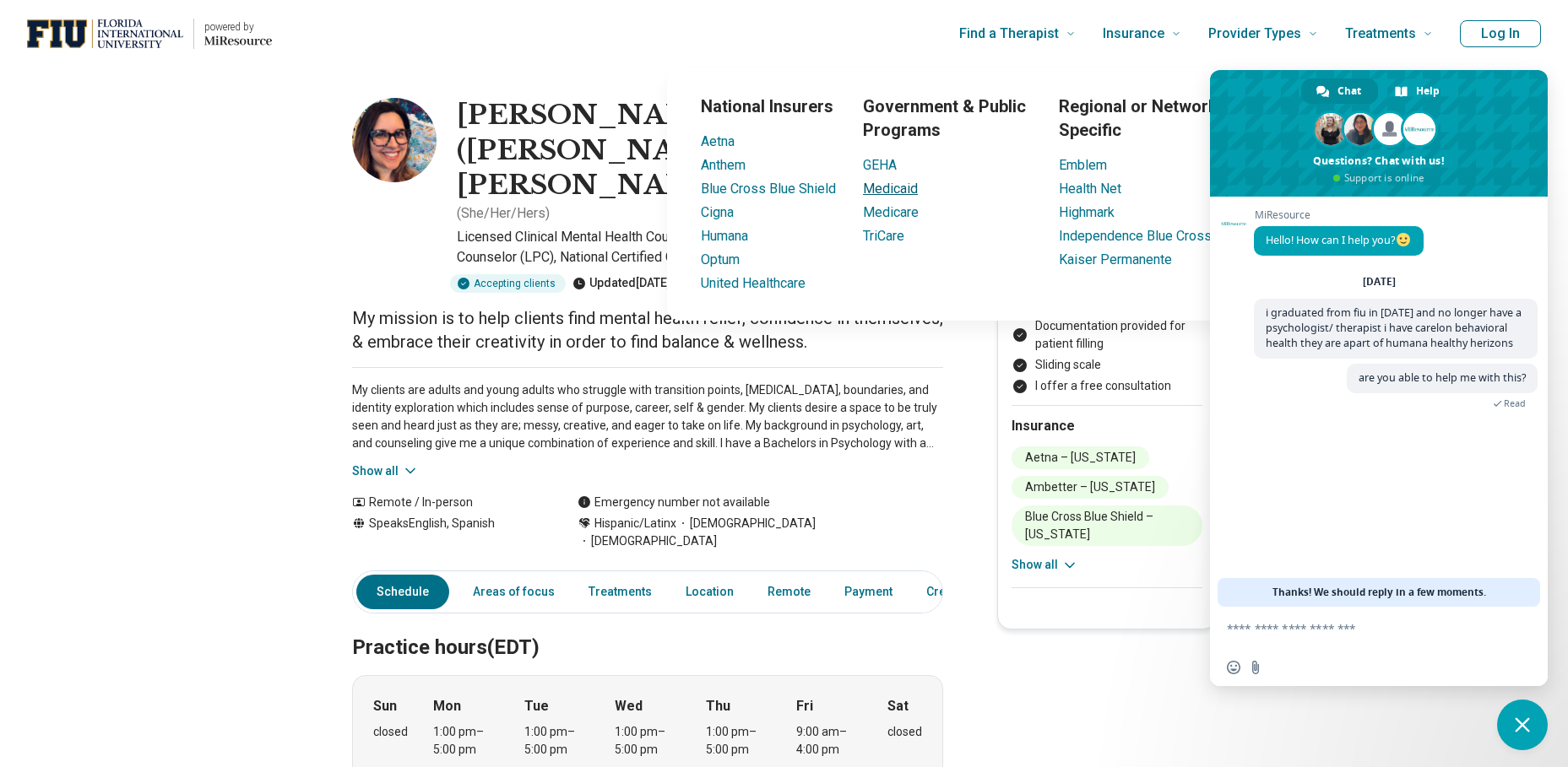
click at [887, 185] on link "Medicaid" at bounding box center [890, 189] width 55 height 16
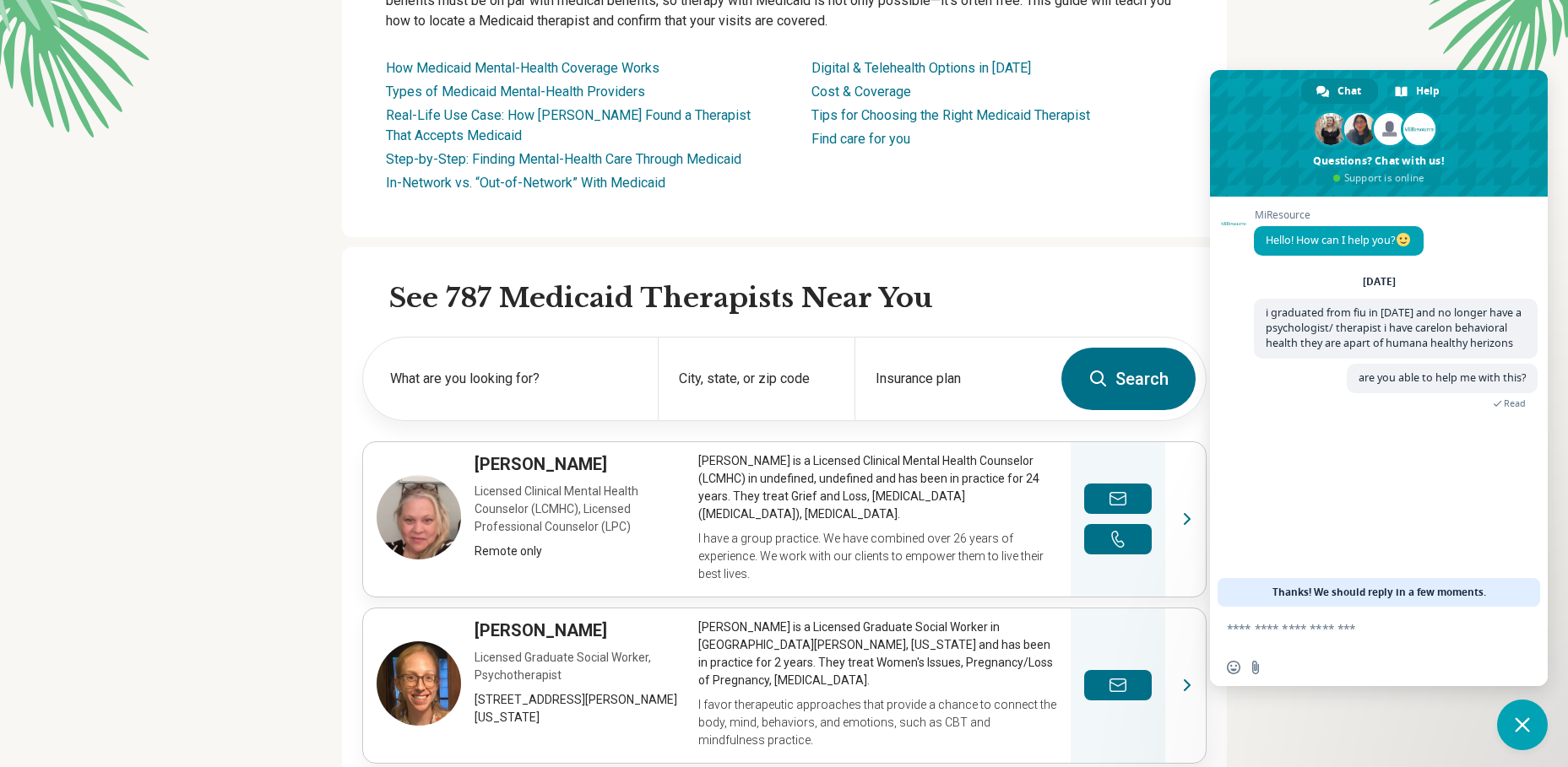
scroll to position [291, 0]
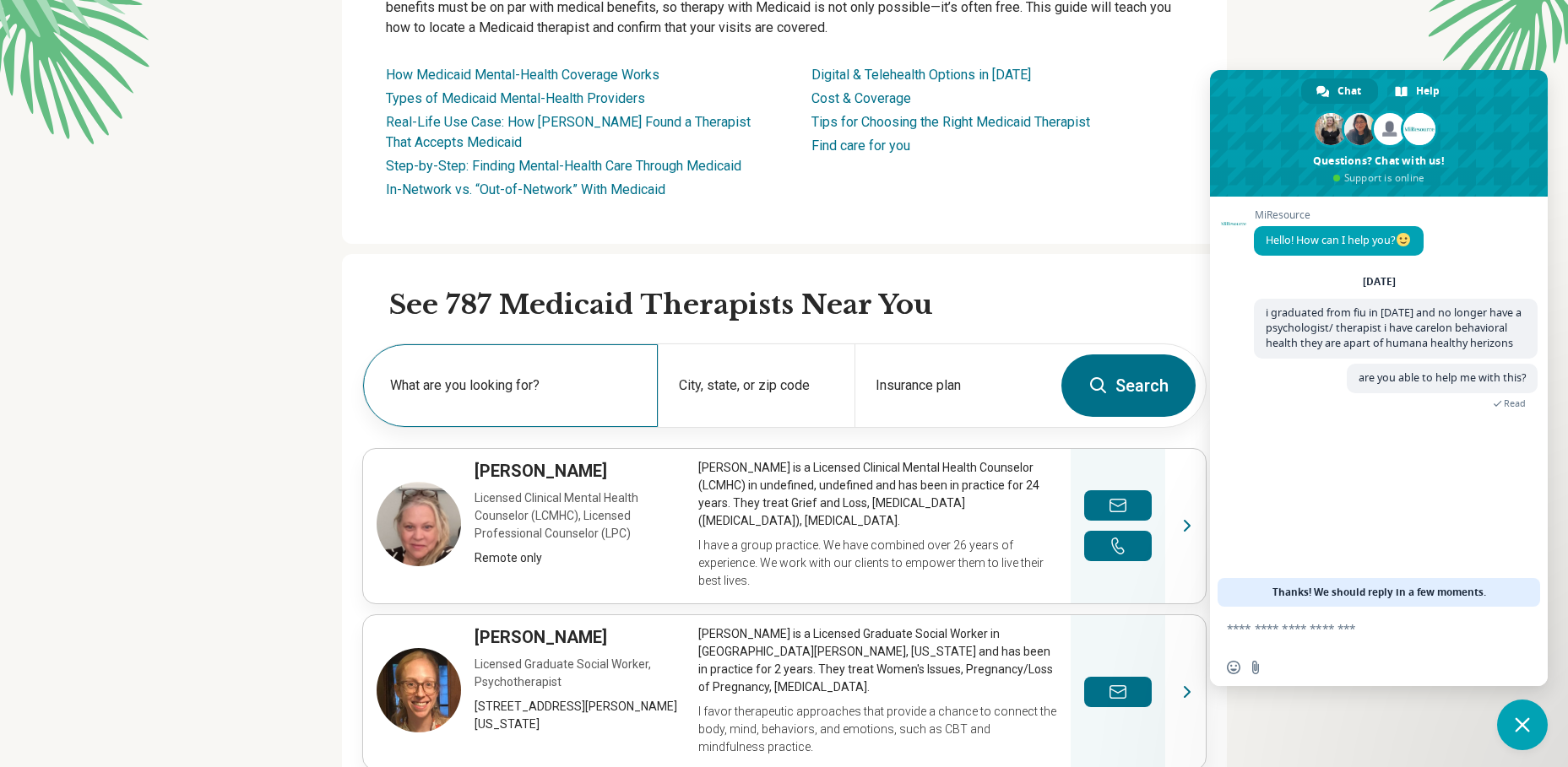
click at [485, 387] on label "What are you looking for?" at bounding box center [514, 385] width 247 height 21
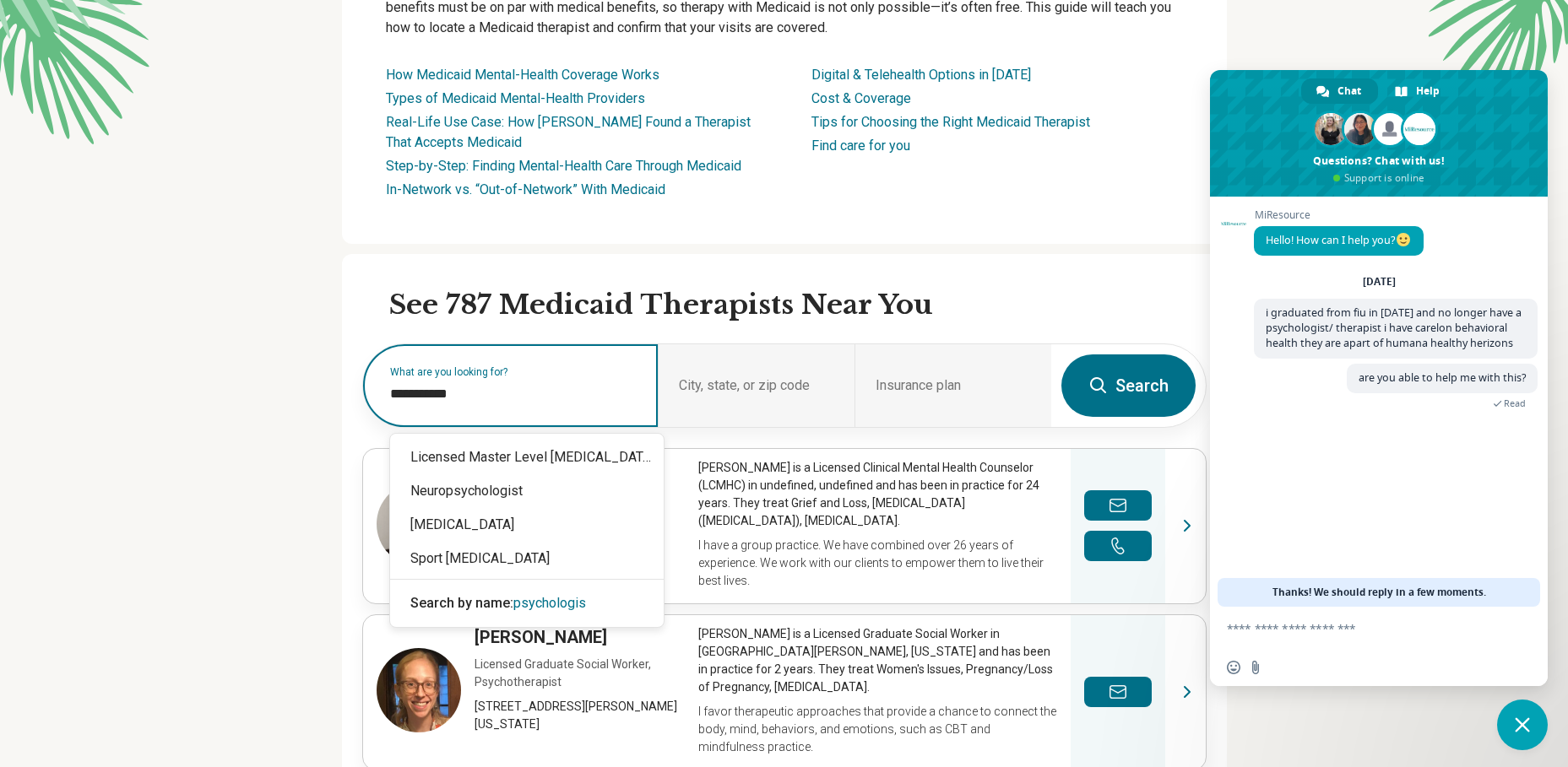
type input "**********"
click at [442, 524] on div "[MEDICAL_DATA]" at bounding box center [526, 525] width 273 height 34
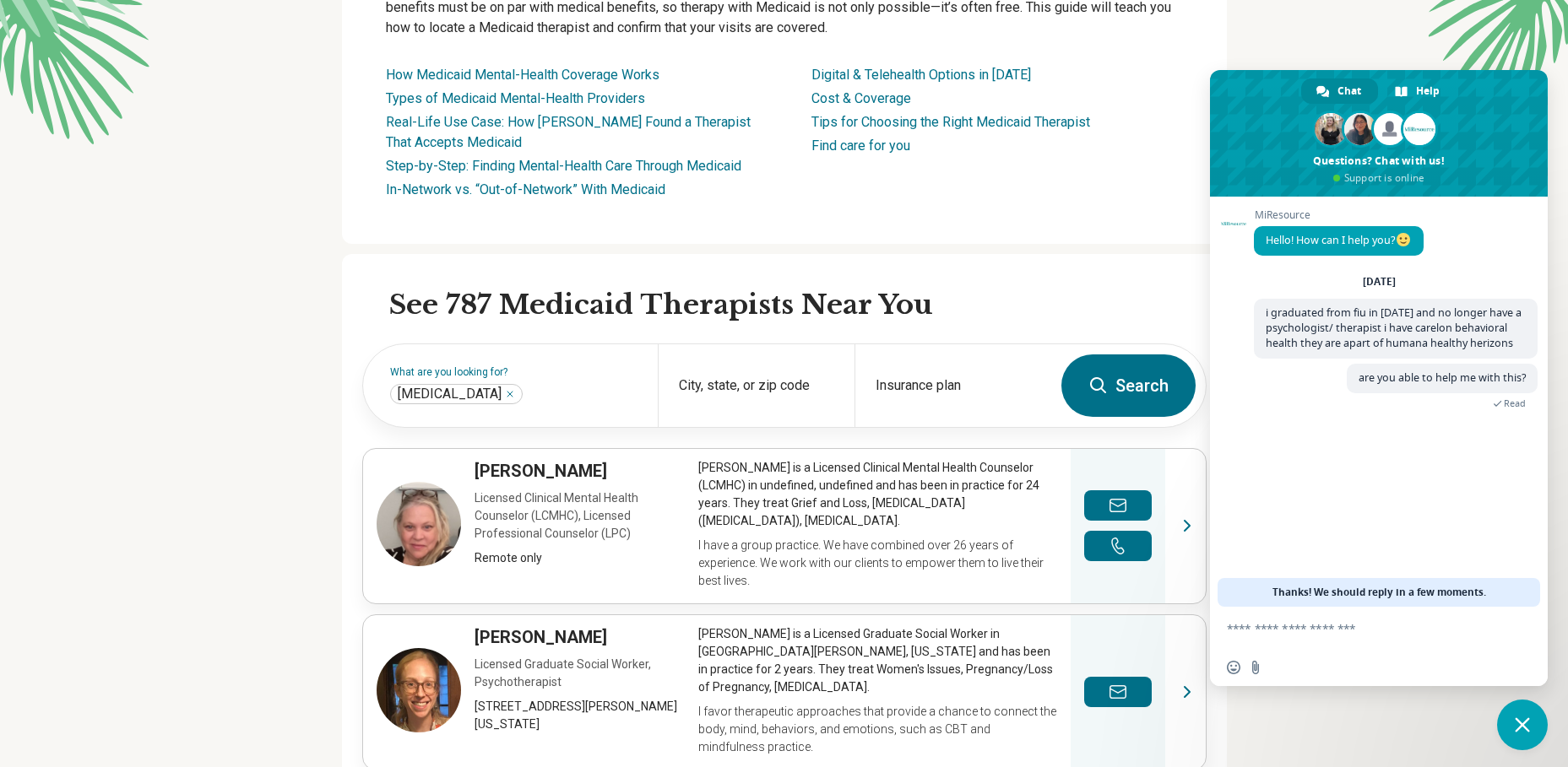
click at [1114, 402] on button "Search" at bounding box center [1129, 386] width 134 height 63
click at [960, 383] on div "Insurance plan" at bounding box center [952, 385] width 196 height 82
click at [952, 388] on input "Insurance plan" at bounding box center [953, 396] width 155 height 21
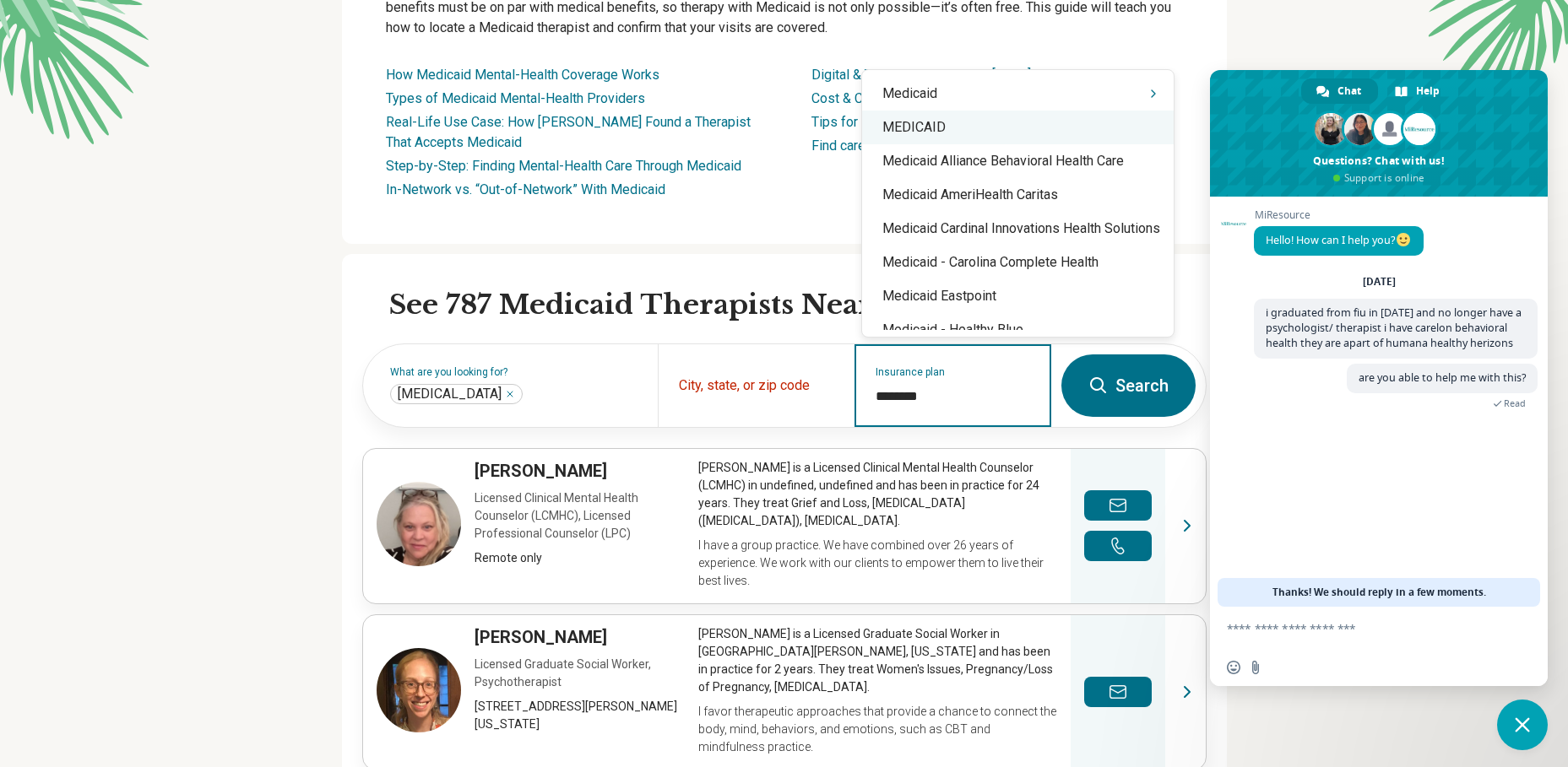
click at [928, 129] on div "MEDICAID" at bounding box center [1018, 127] width 312 height 34
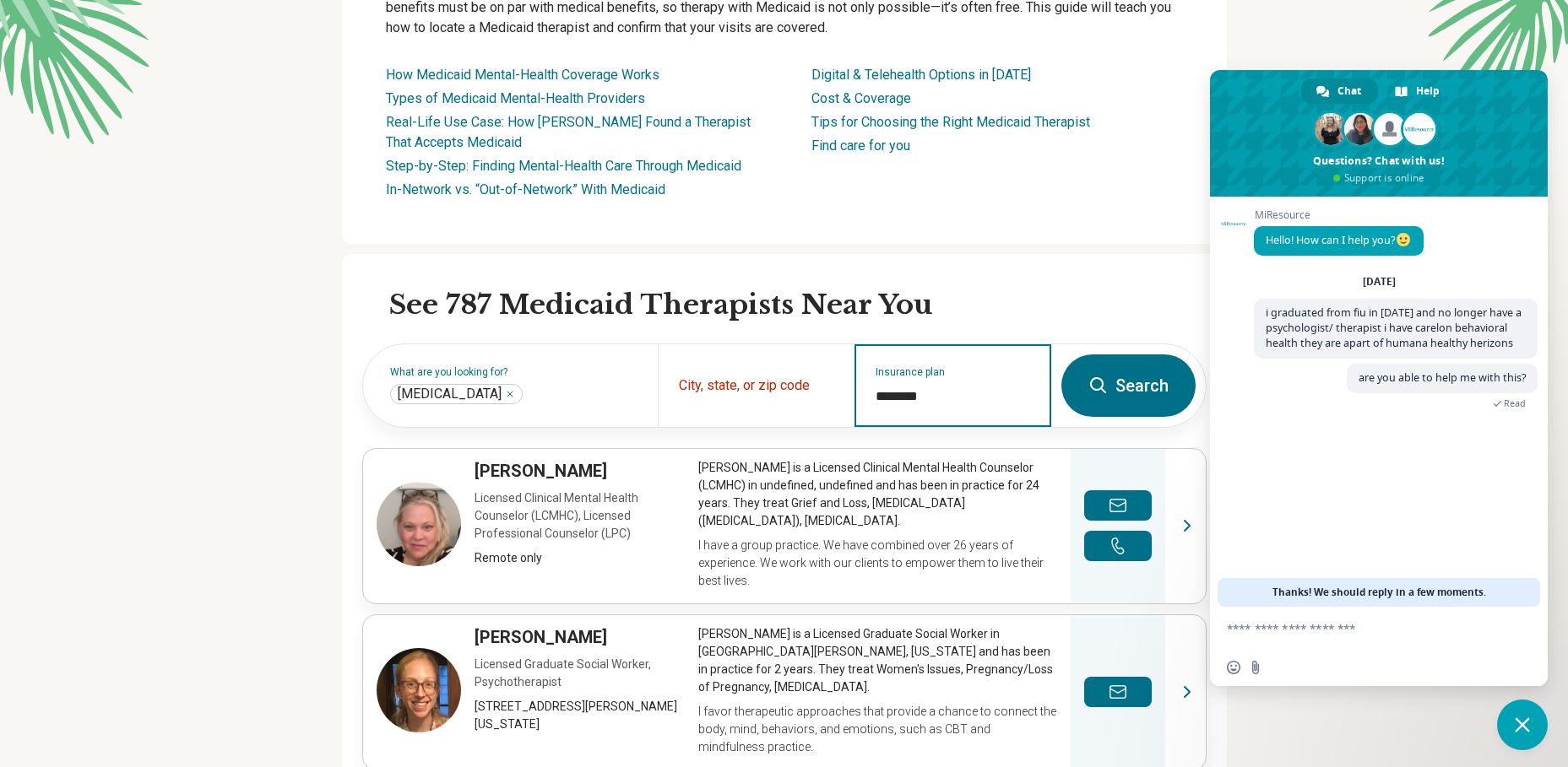
type input "********"
click at [1130, 404] on button "Search" at bounding box center [1129, 386] width 134 height 63
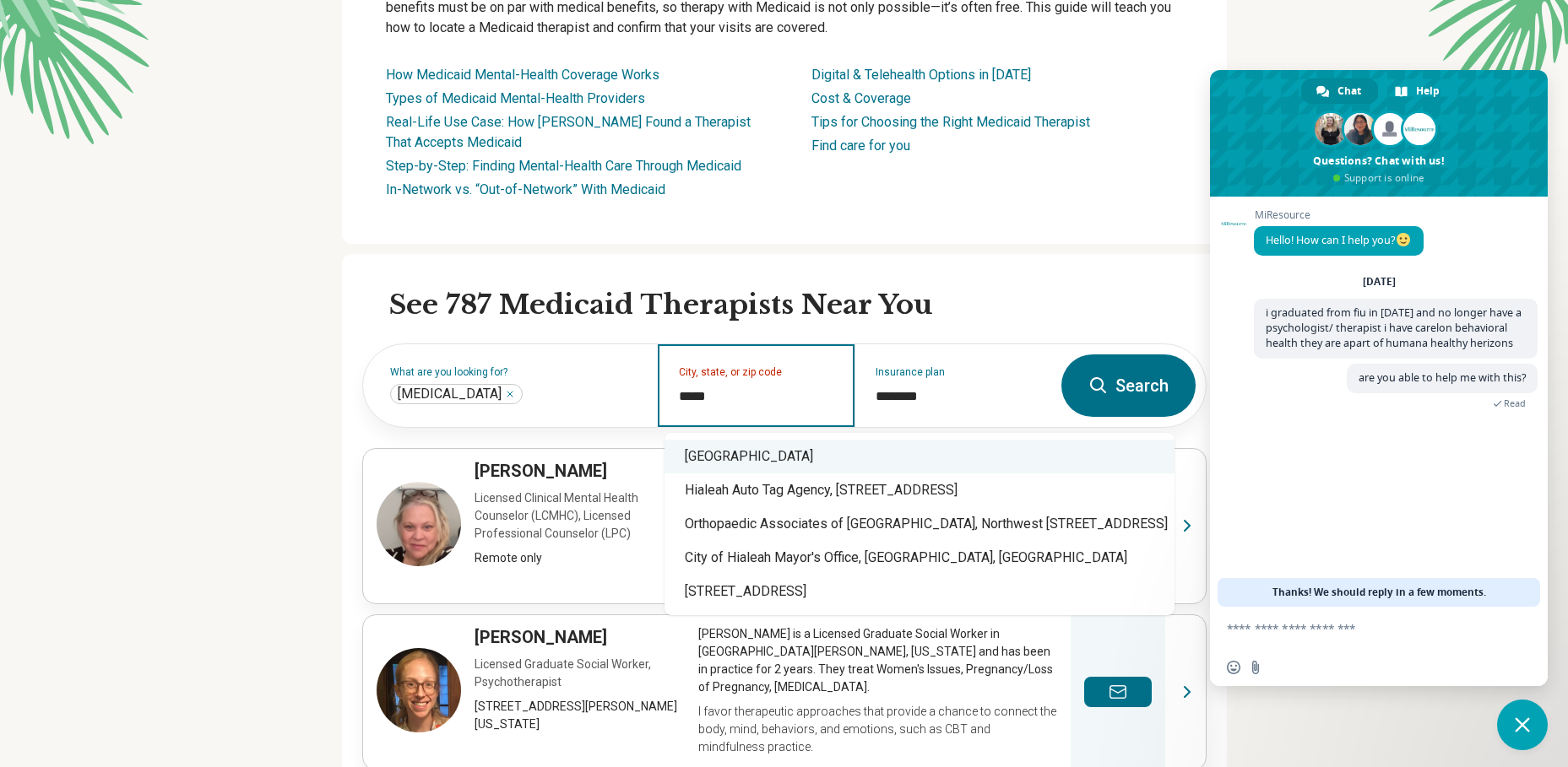
click at [823, 452] on div "[GEOGRAPHIC_DATA]" at bounding box center [919, 457] width 510 height 34
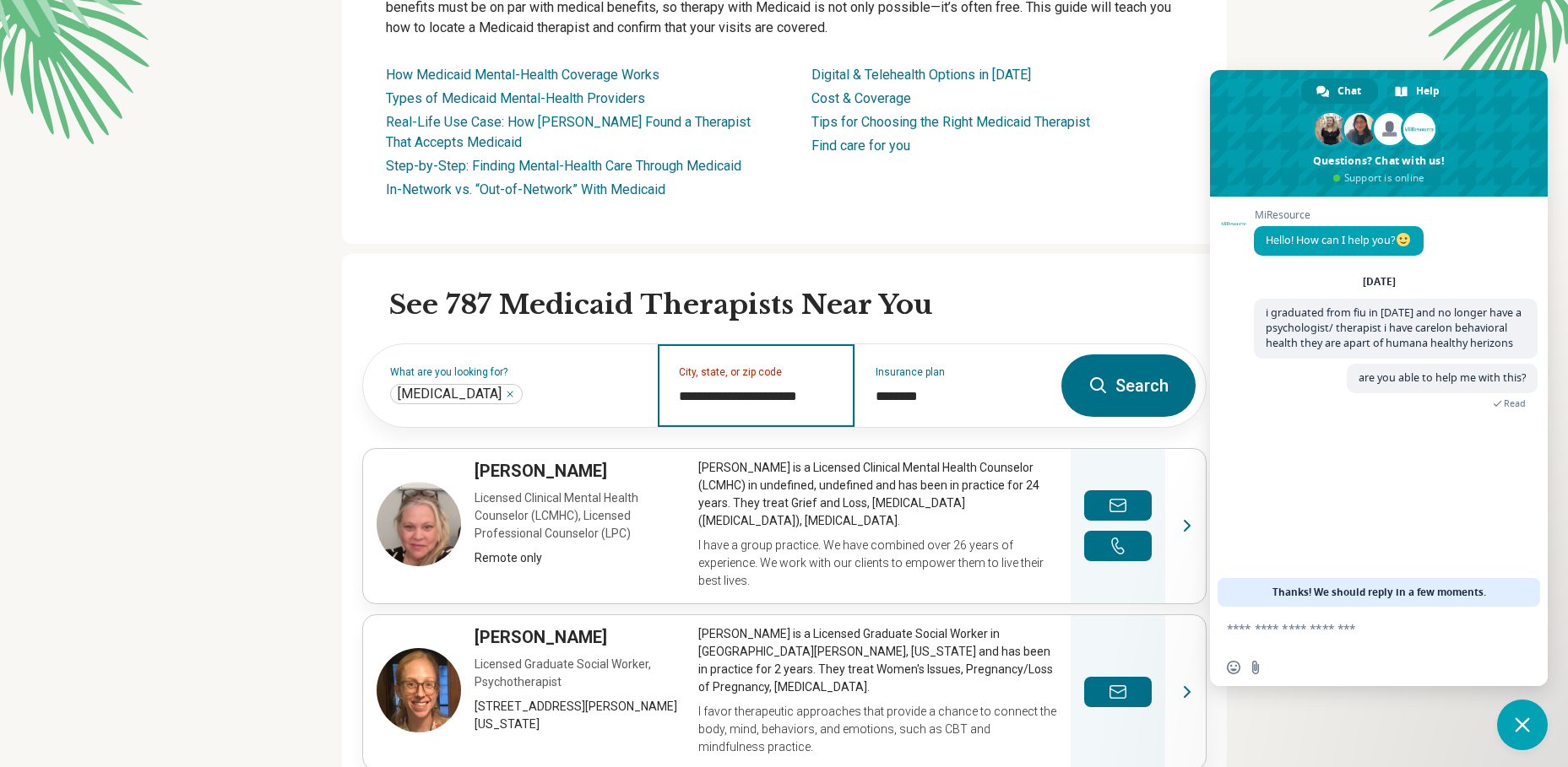
type input "**********"
click at [1147, 392] on button "Search" at bounding box center [1129, 386] width 134 height 63
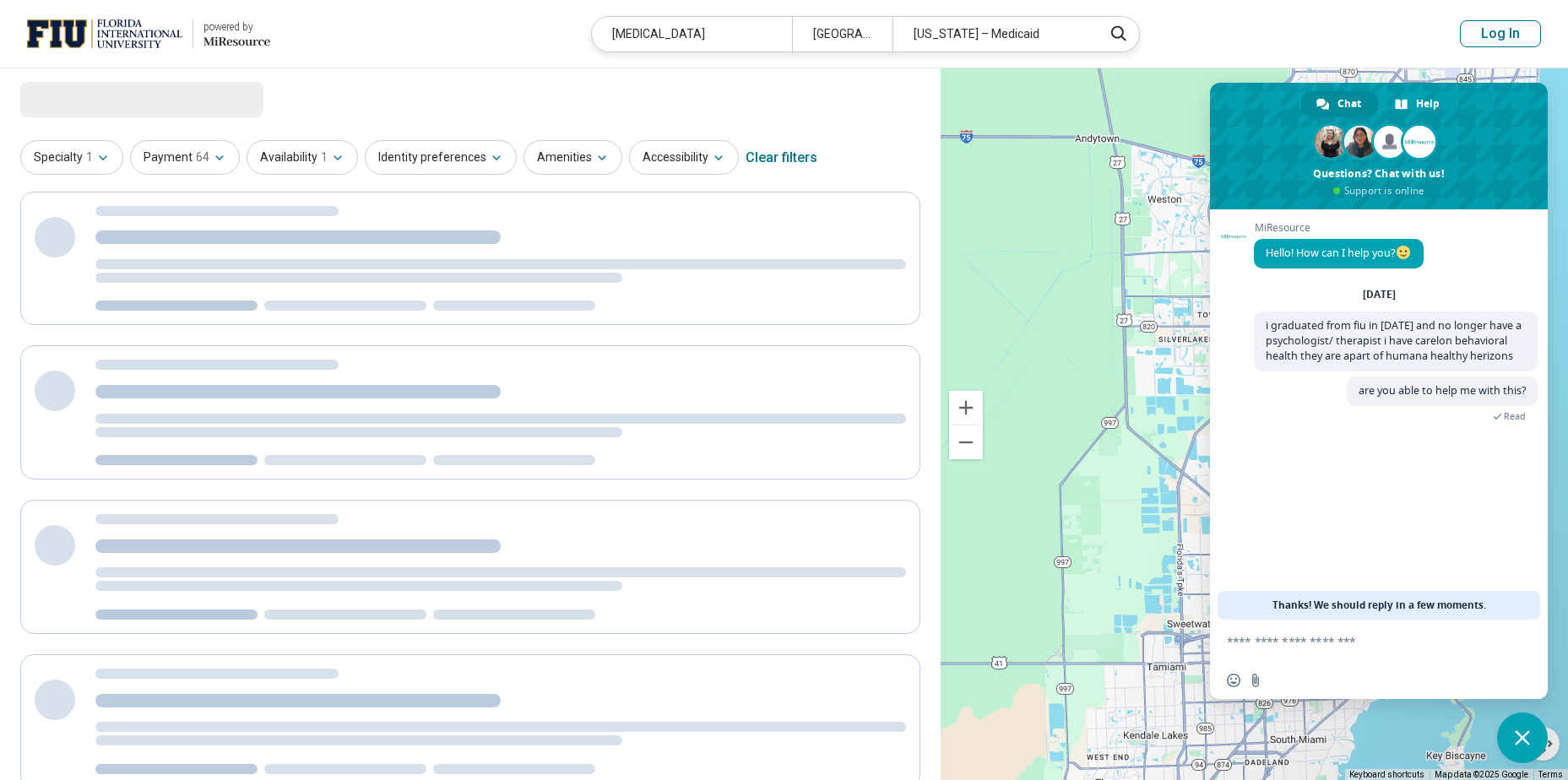
select select "***"
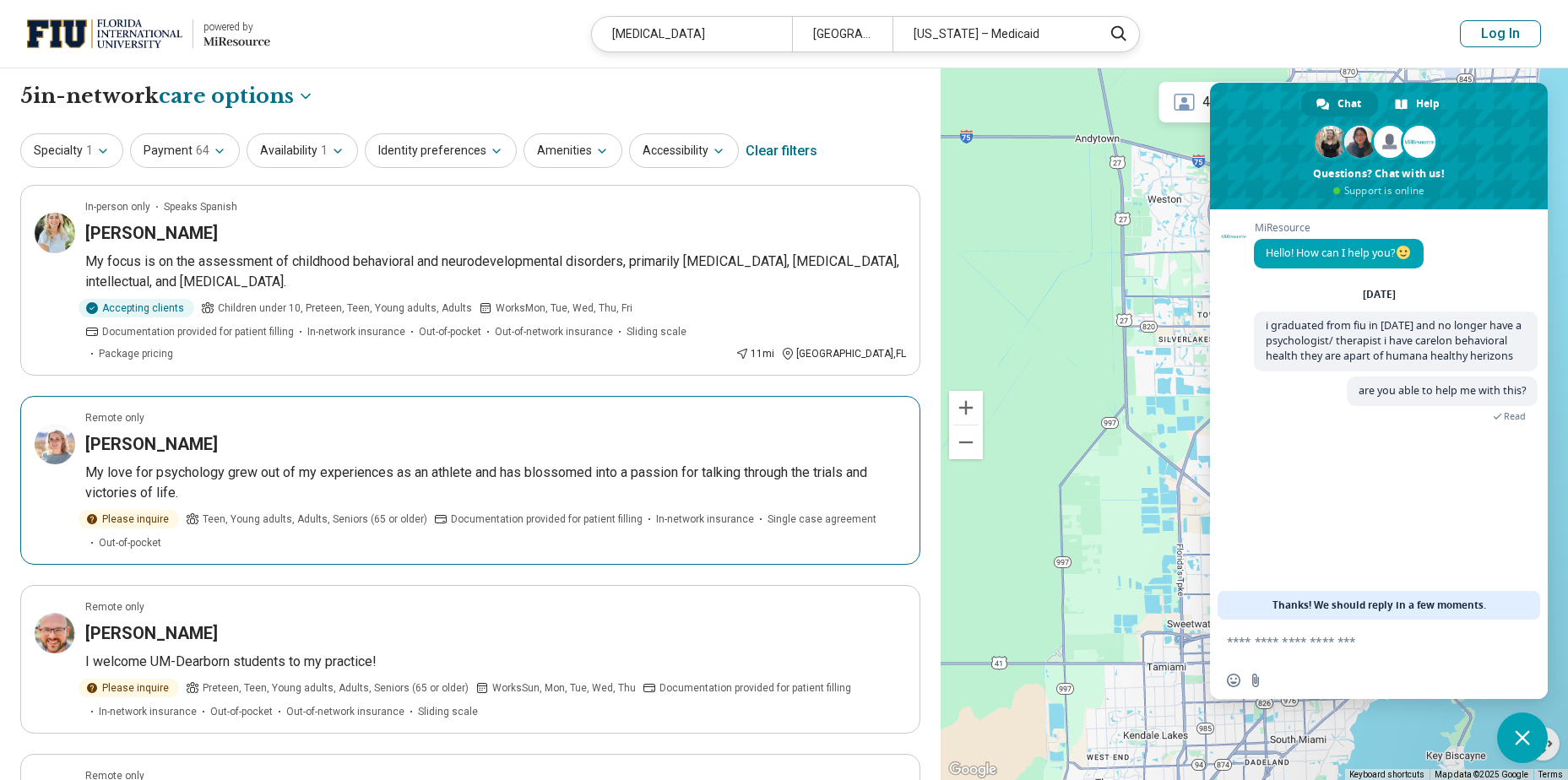
click at [137, 432] on h3 "[PERSON_NAME]" at bounding box center [152, 444] width 133 height 23
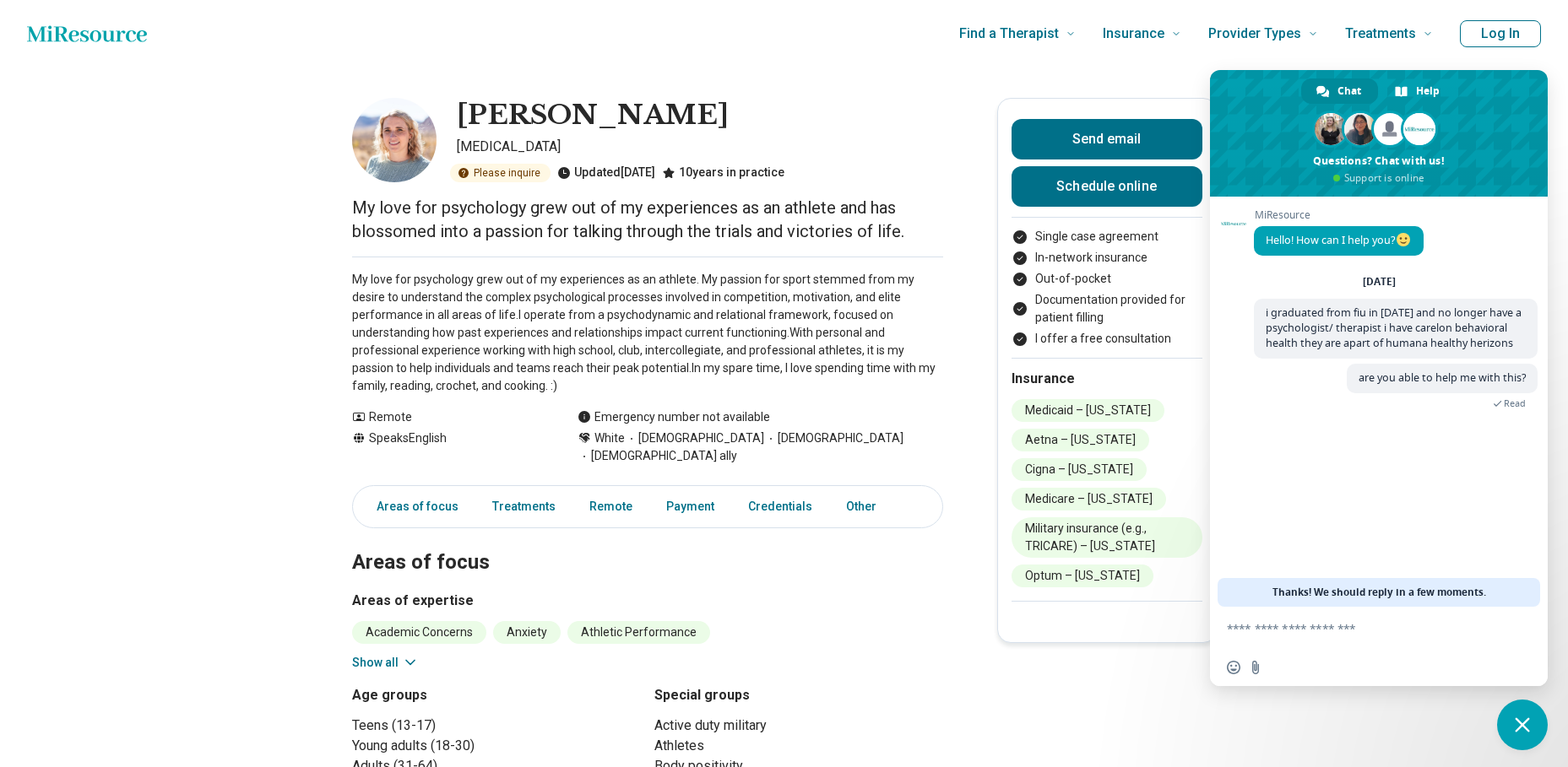
click at [1107, 609] on div at bounding box center [1106, 612] width 191 height 22
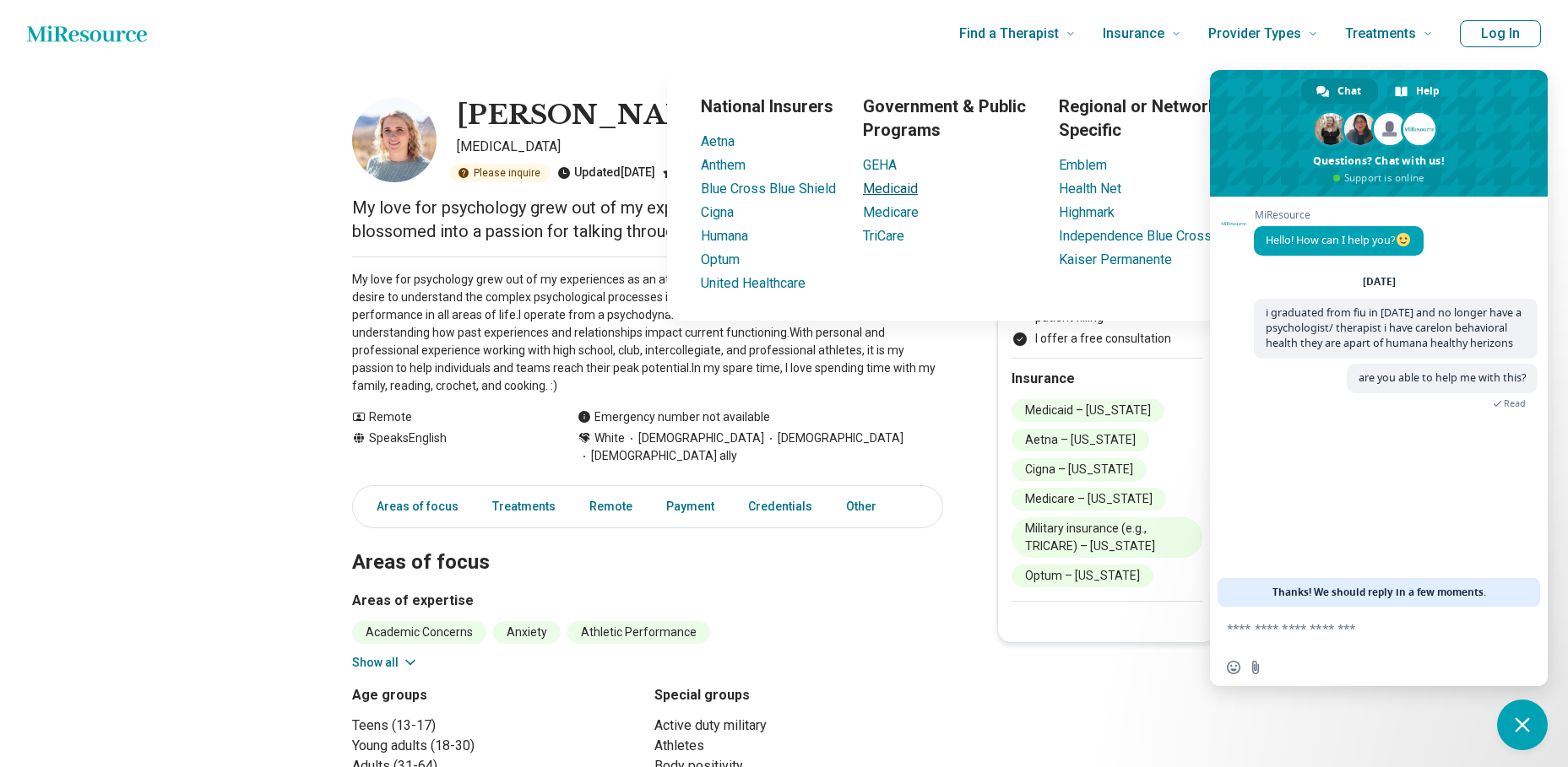
click at [887, 186] on link "Medicaid" at bounding box center [890, 189] width 55 height 16
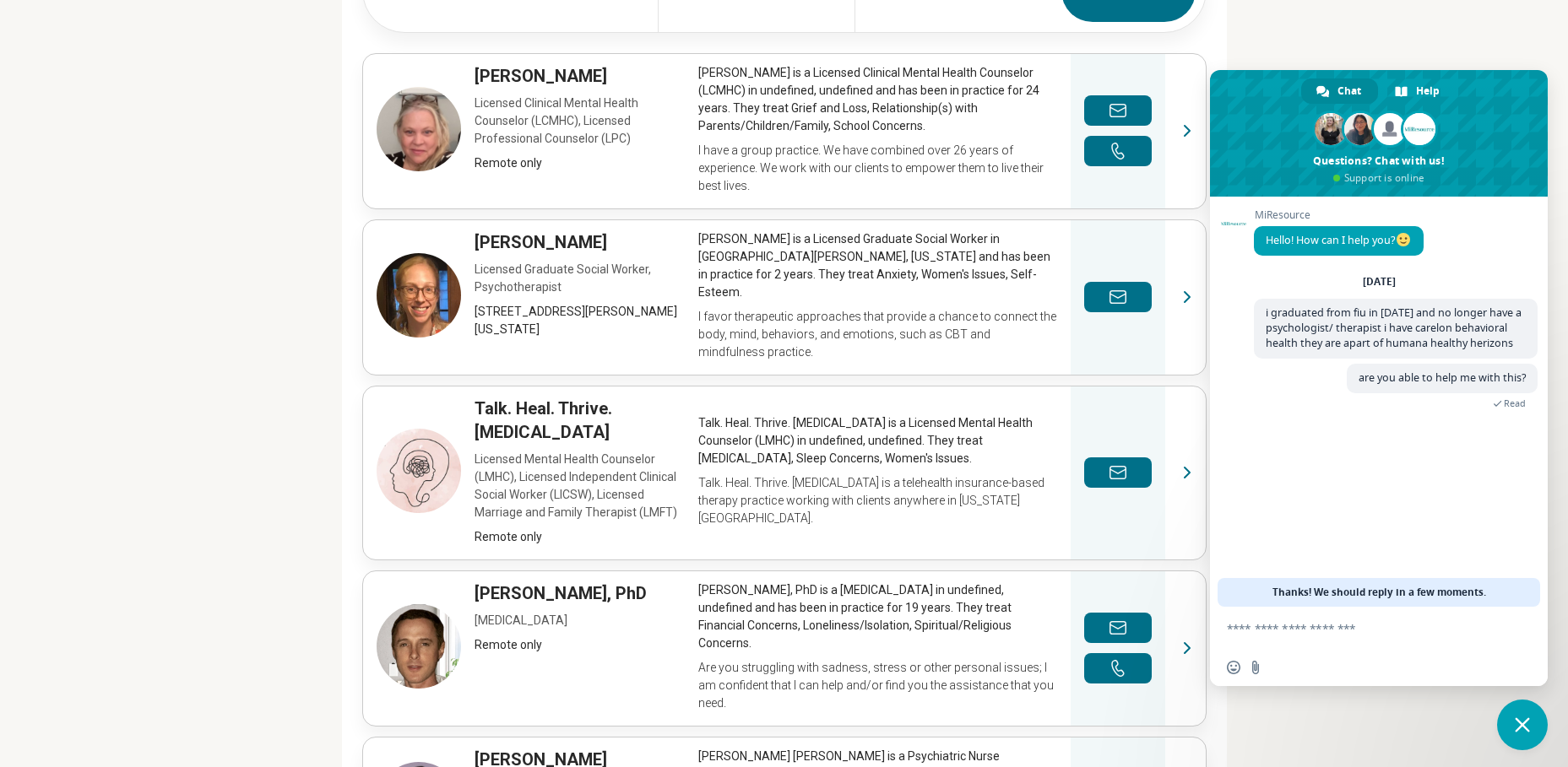
scroll to position [818, 0]
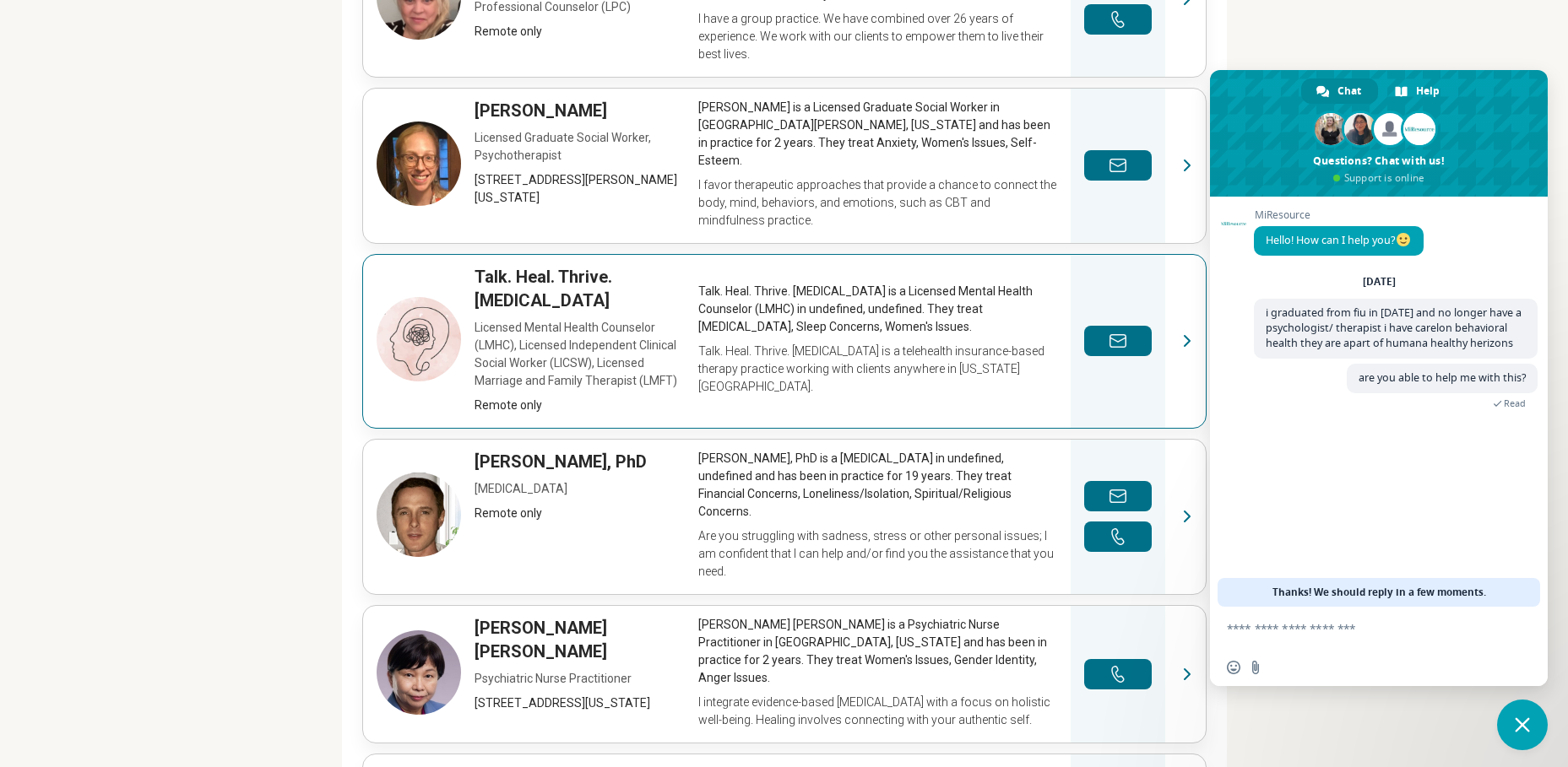
click at [596, 273] on link "View profile" at bounding box center [784, 340] width 843 height 173
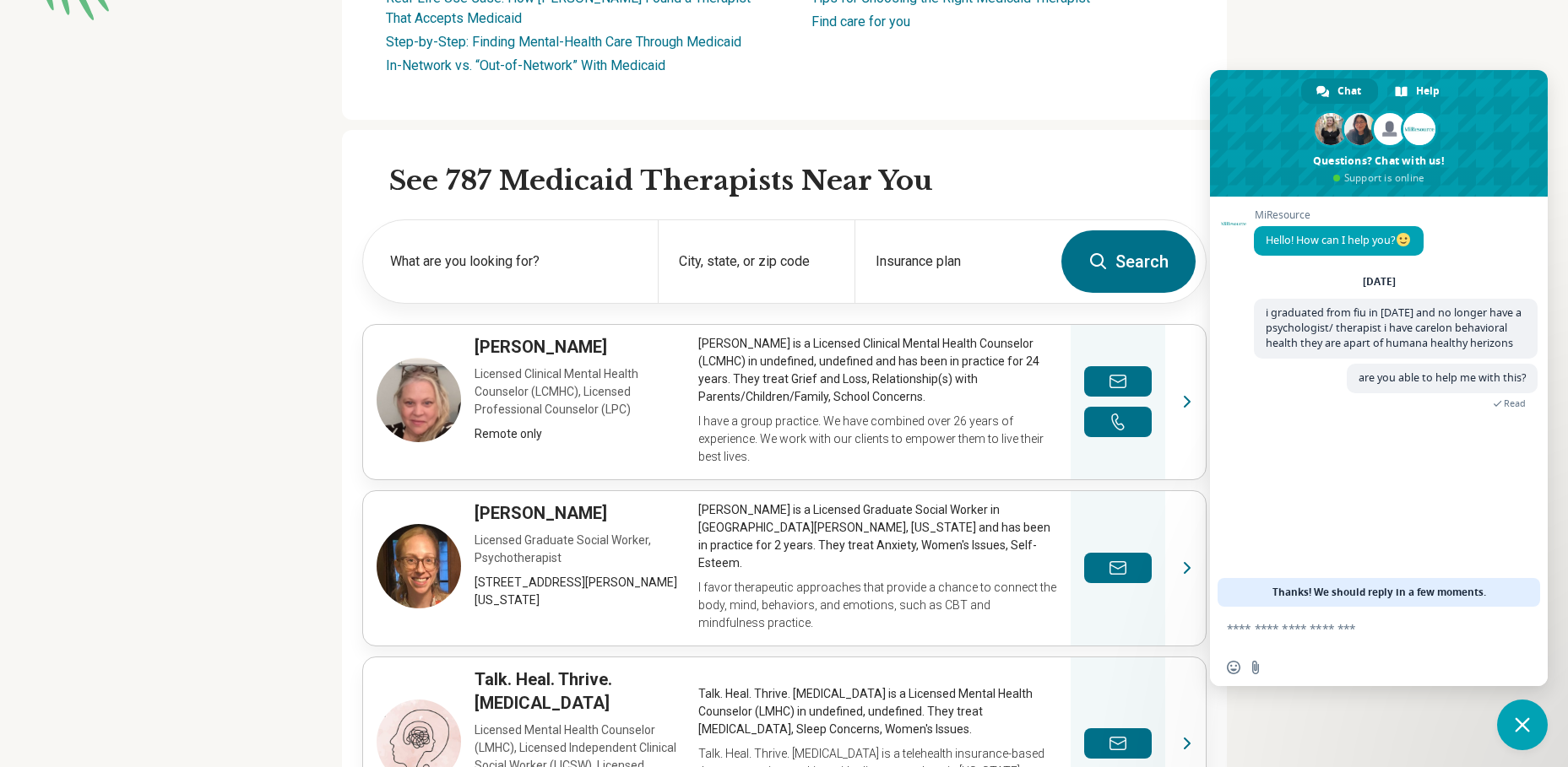
scroll to position [0, 0]
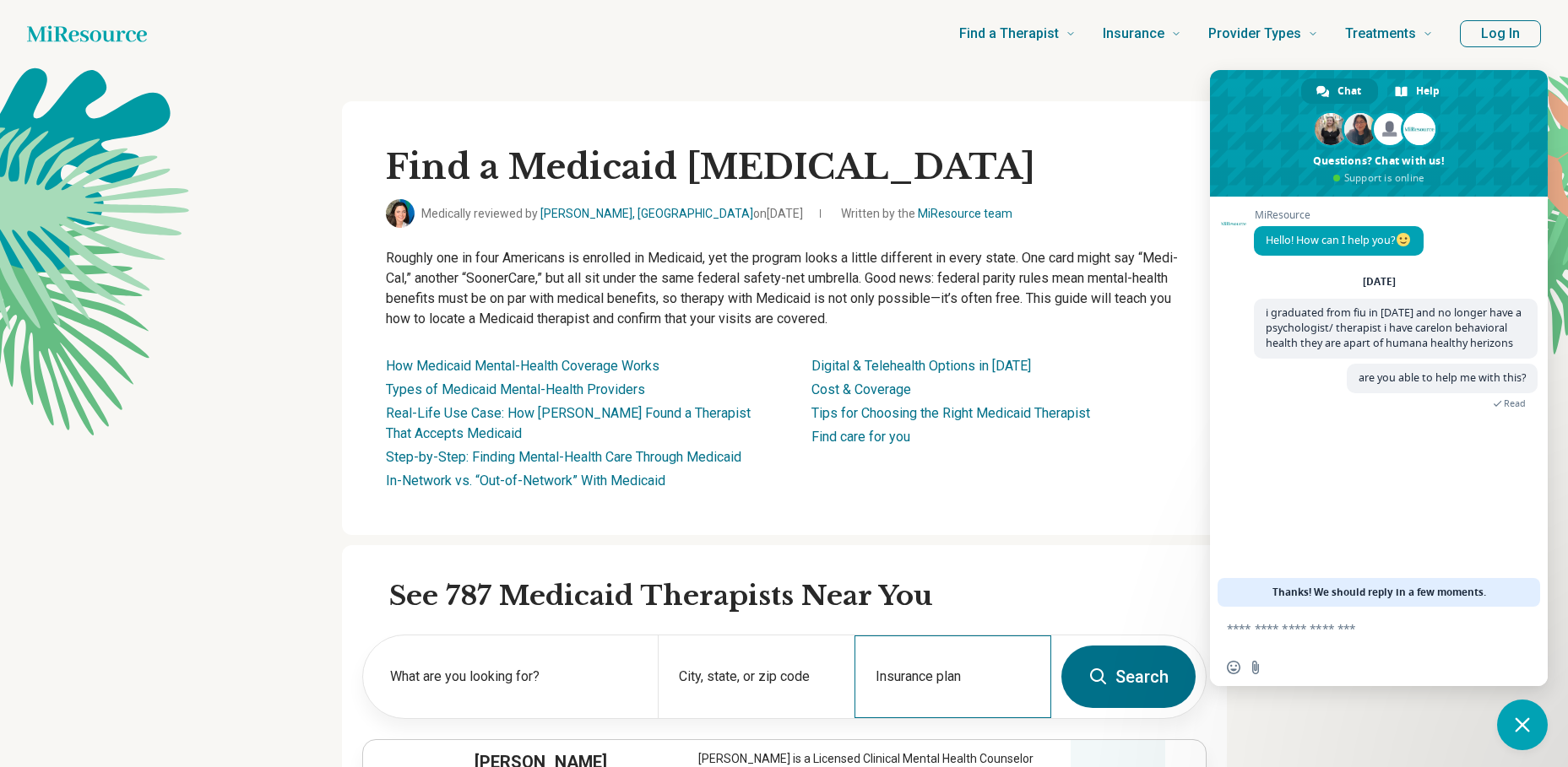
click at [919, 672] on div "Insurance plan" at bounding box center [952, 677] width 196 height 82
type input "*"
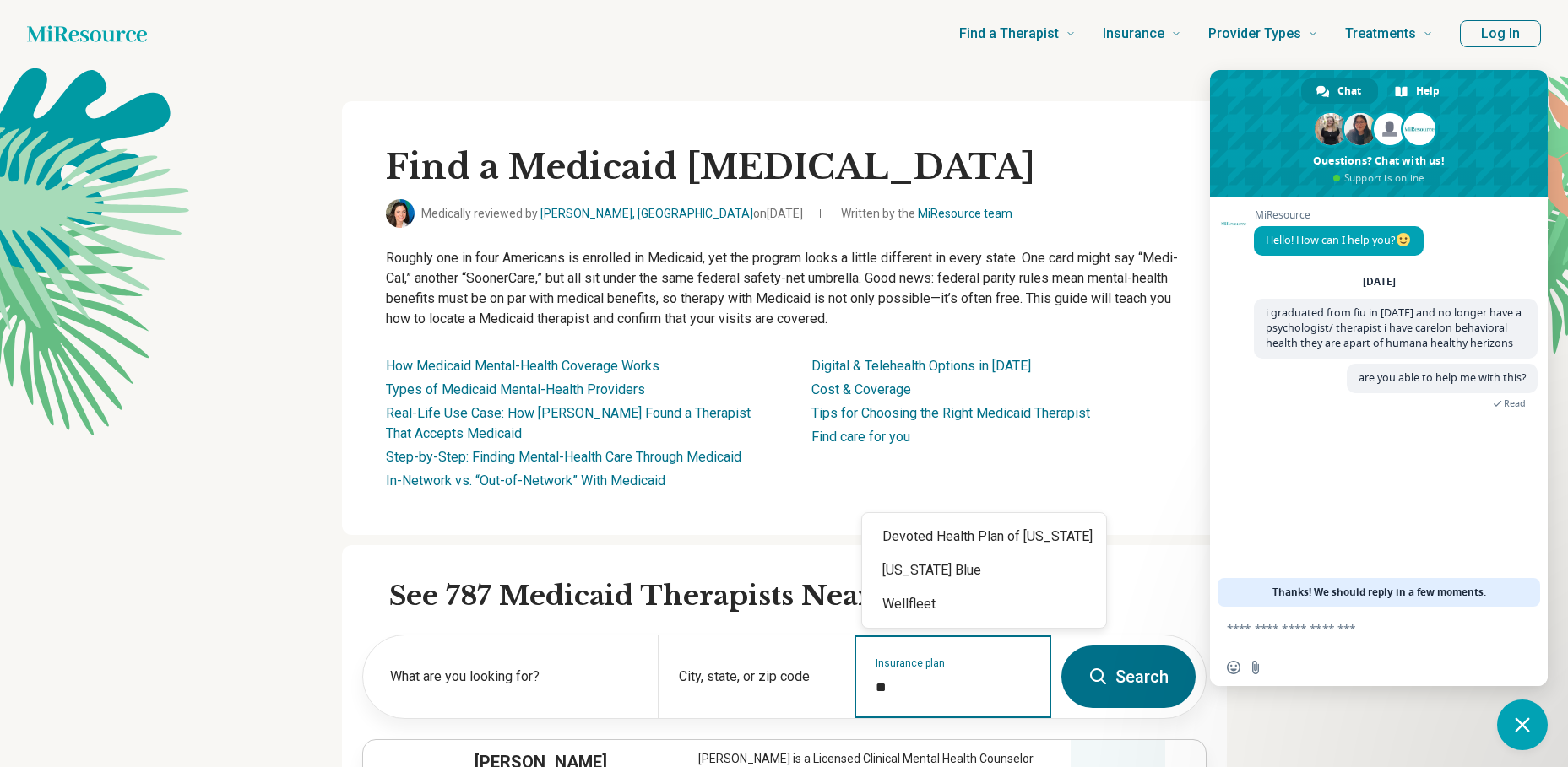
type input "*"
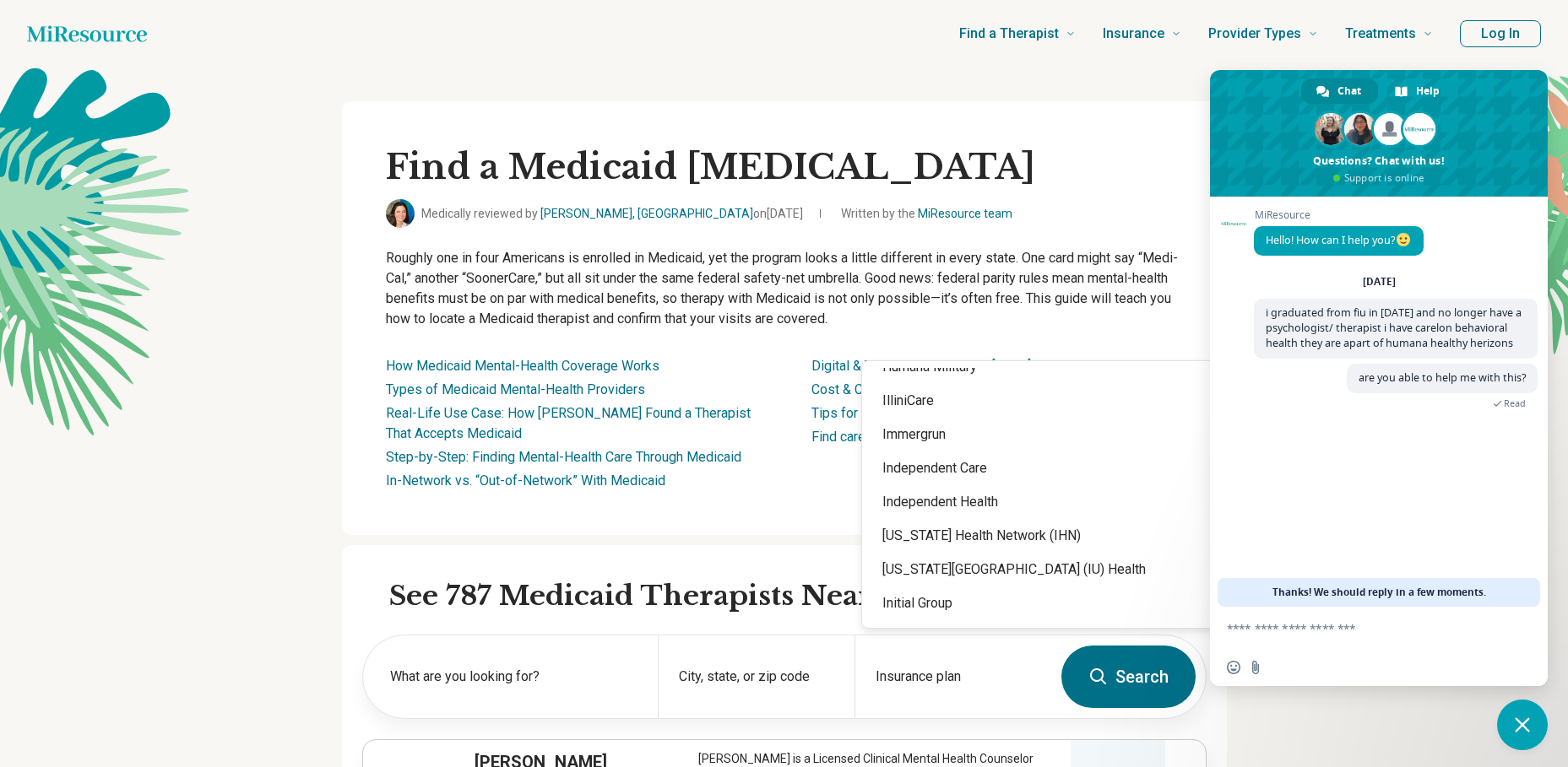
scroll to position [9136, 0]
click at [900, 474] on div "Independent Care" at bounding box center [1128, 465] width 531 height 34
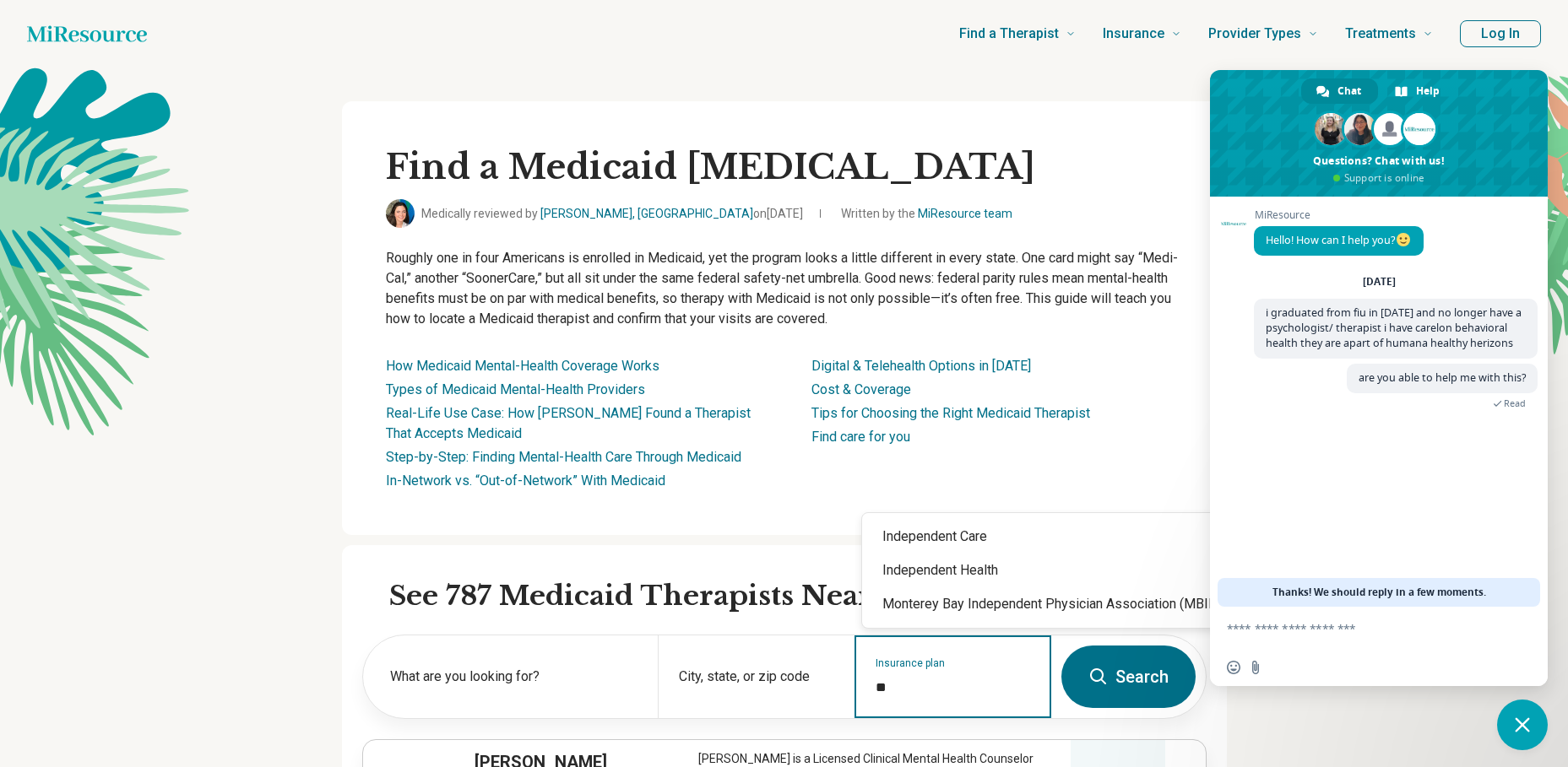
type input "*"
type input "*******"
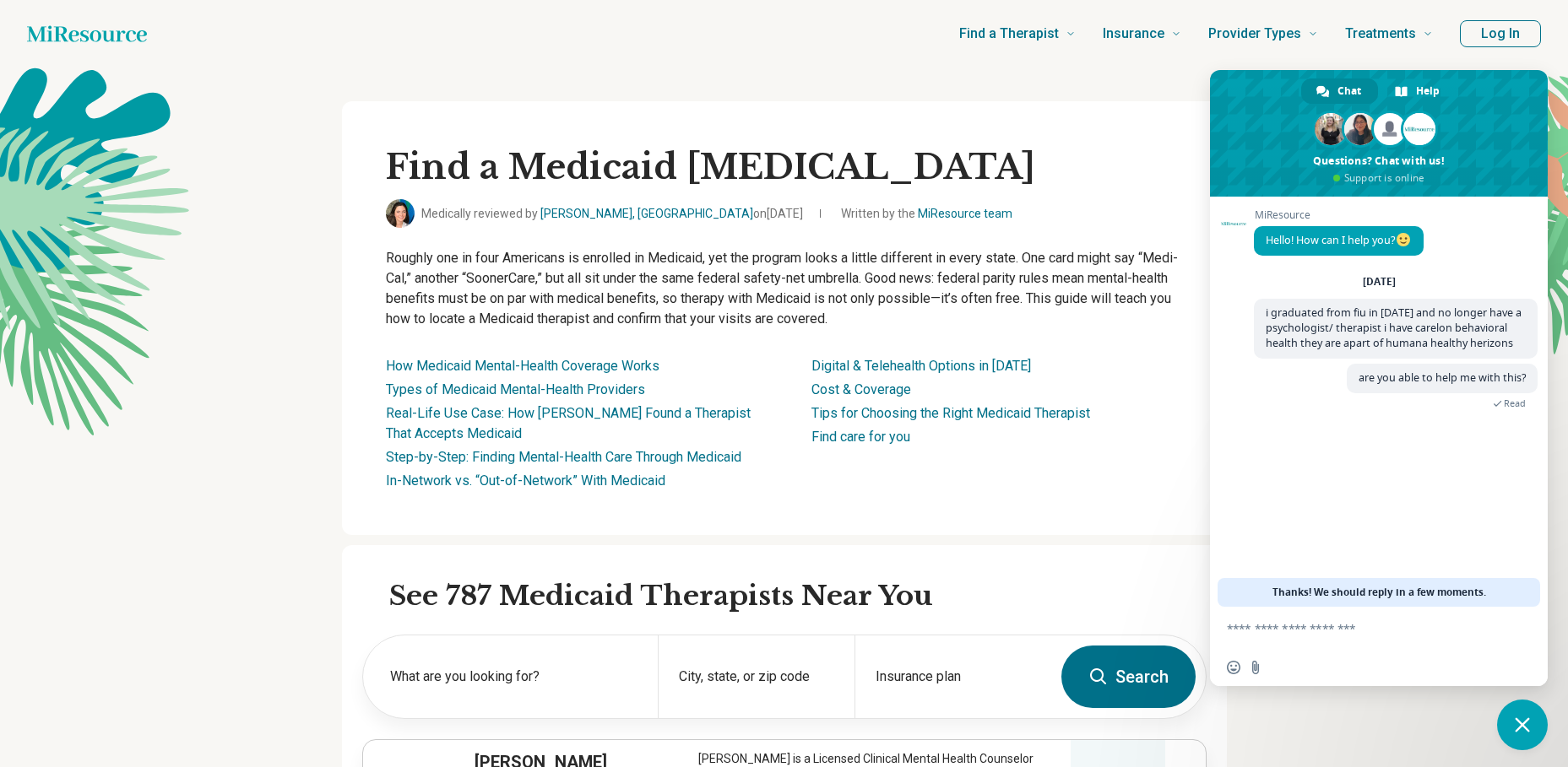
click at [1147, 687] on button "Search" at bounding box center [1129, 677] width 134 height 63
click at [1128, 682] on button "Search" at bounding box center [1129, 677] width 134 height 63
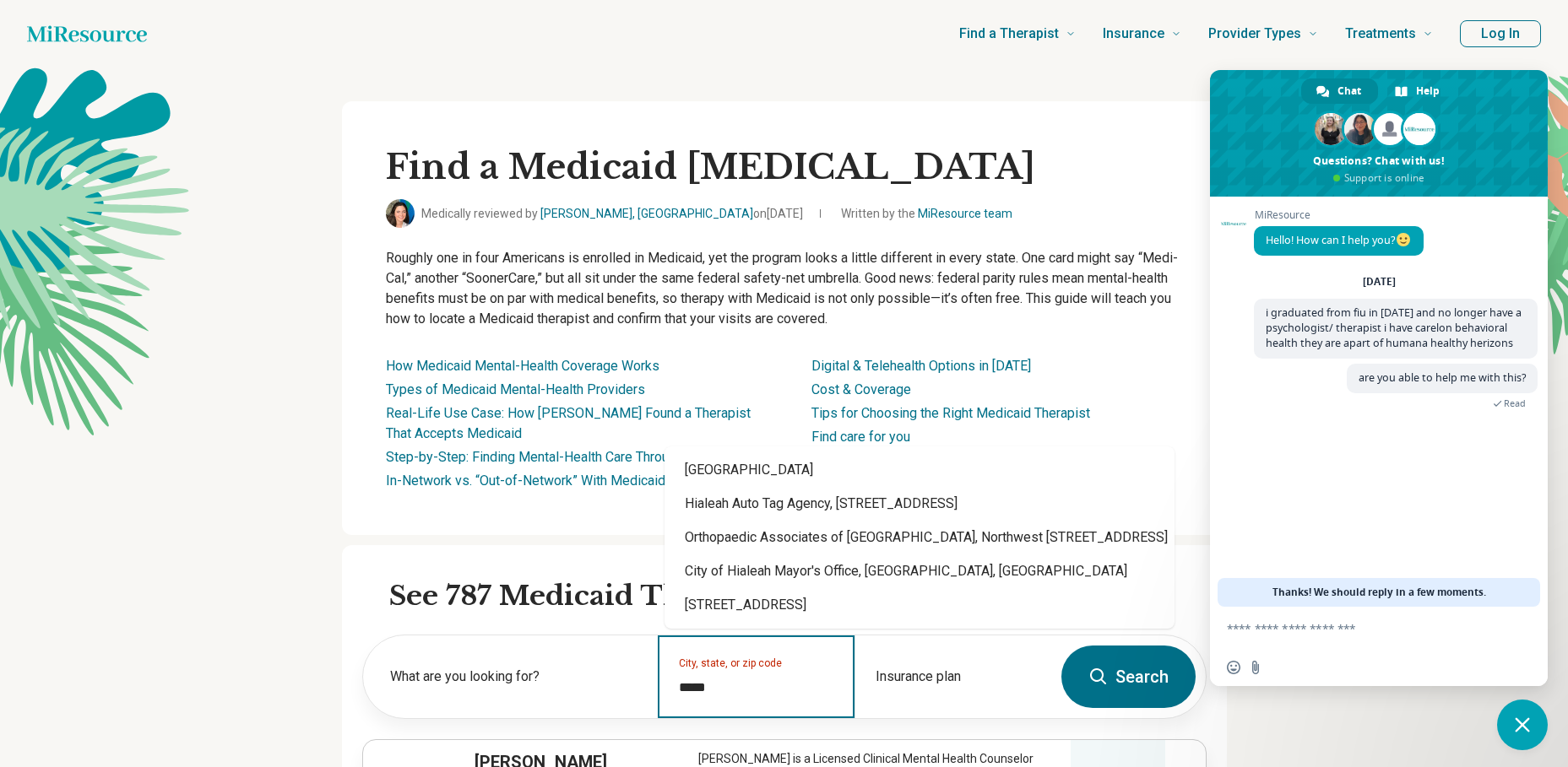
type input "*****"
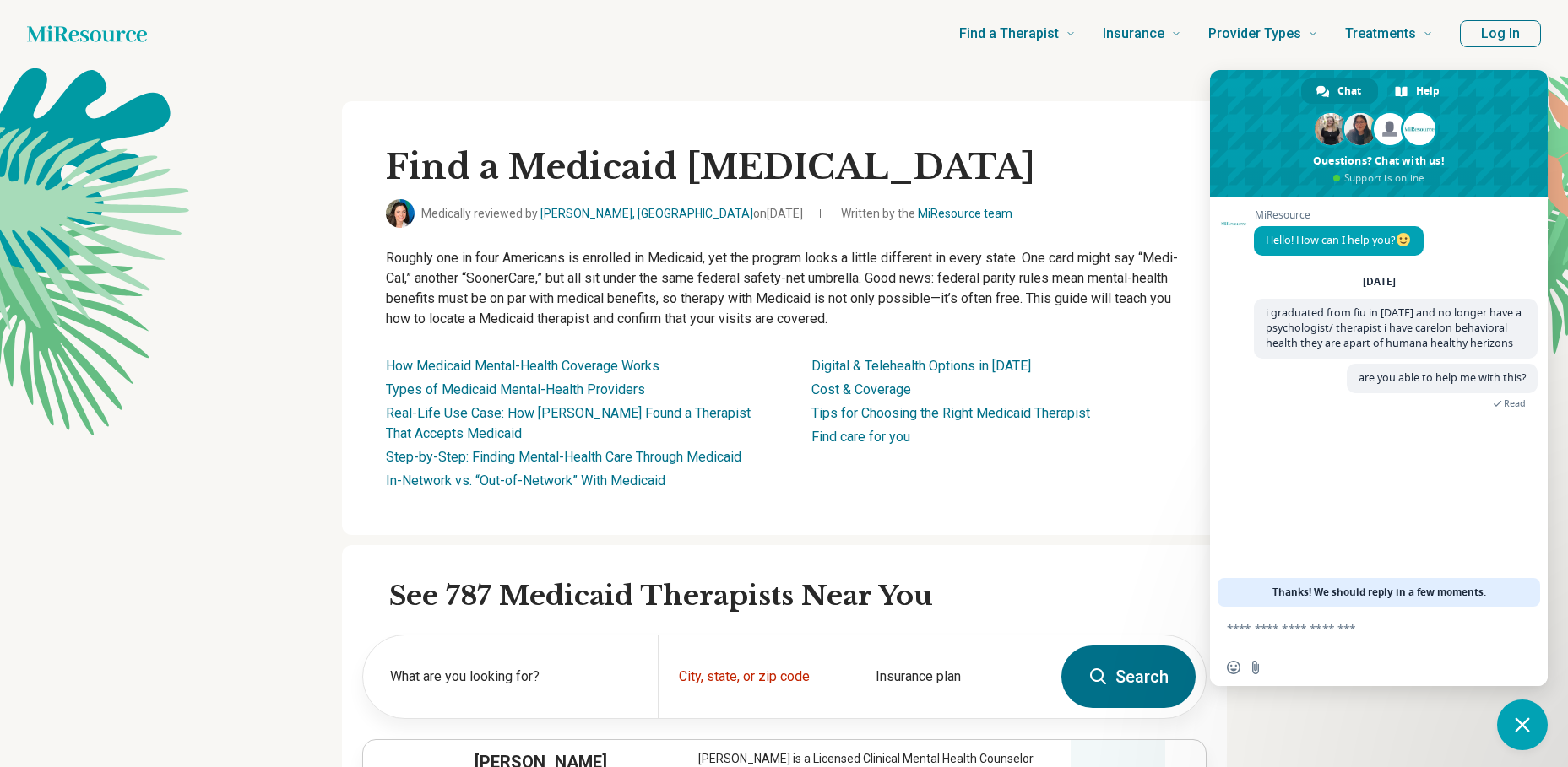
click at [1135, 685] on button "Search" at bounding box center [1129, 677] width 134 height 63
click at [899, 439] on link "Find care for you" at bounding box center [861, 436] width 99 height 16
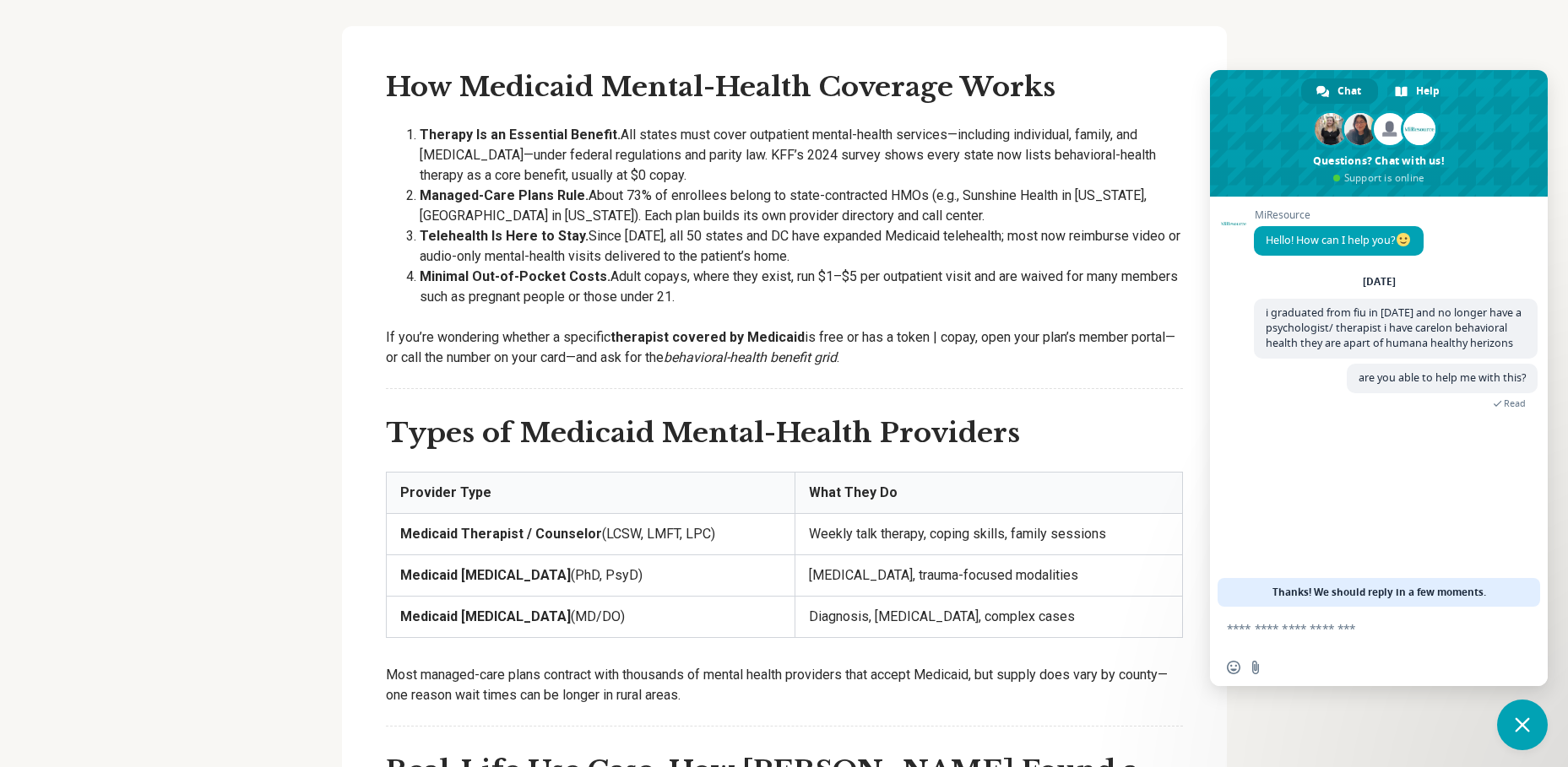
scroll to position [1929, 0]
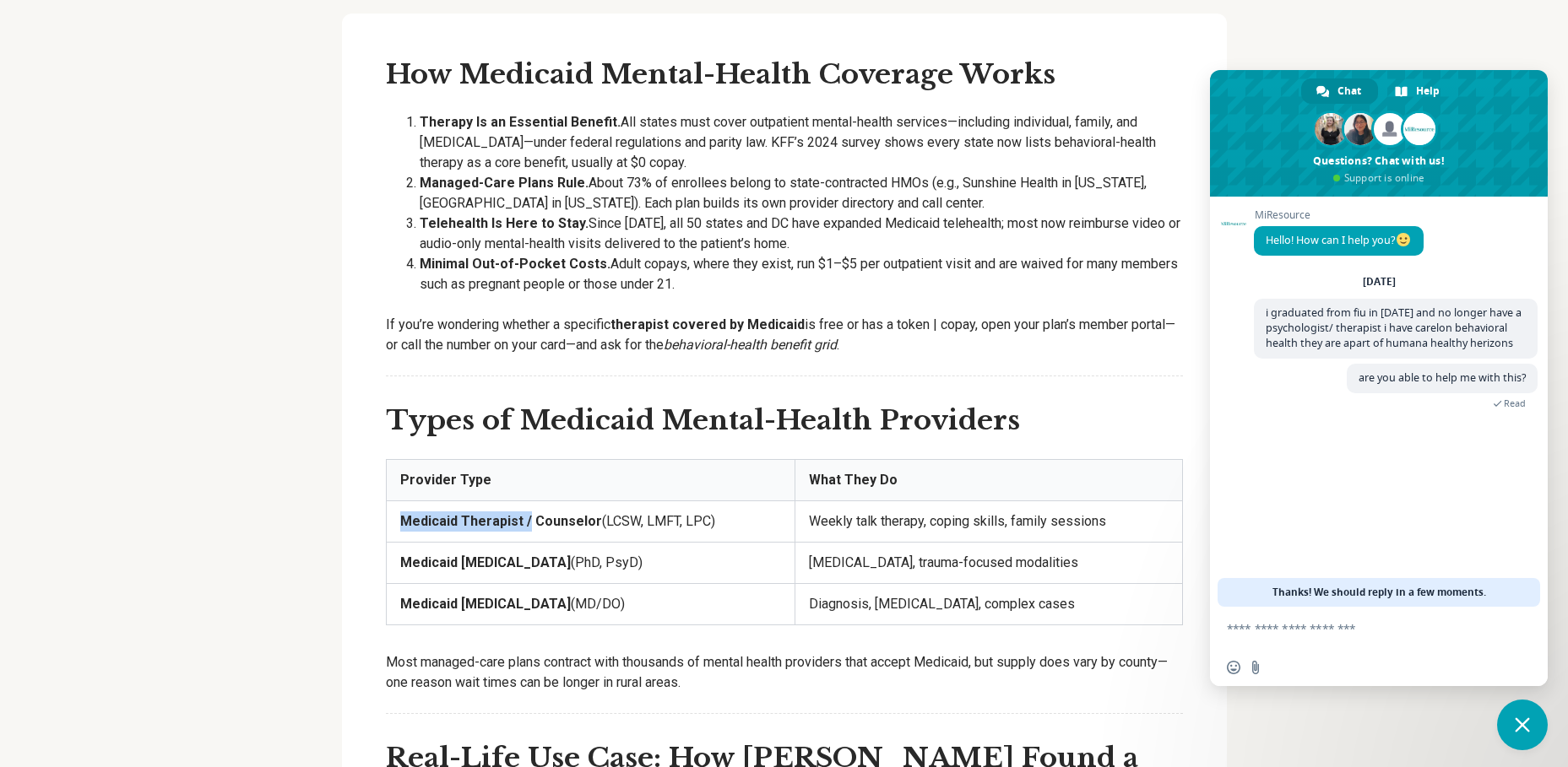
drag, startPoint x: 411, startPoint y: 487, endPoint x: 532, endPoint y: 487, distance: 121.0
click at [532, 513] on strong "Medicaid Therapist / Counselor" at bounding box center [500, 521] width 202 height 16
drag, startPoint x: 532, startPoint y: 487, endPoint x: 521, endPoint y: 487, distance: 11.0
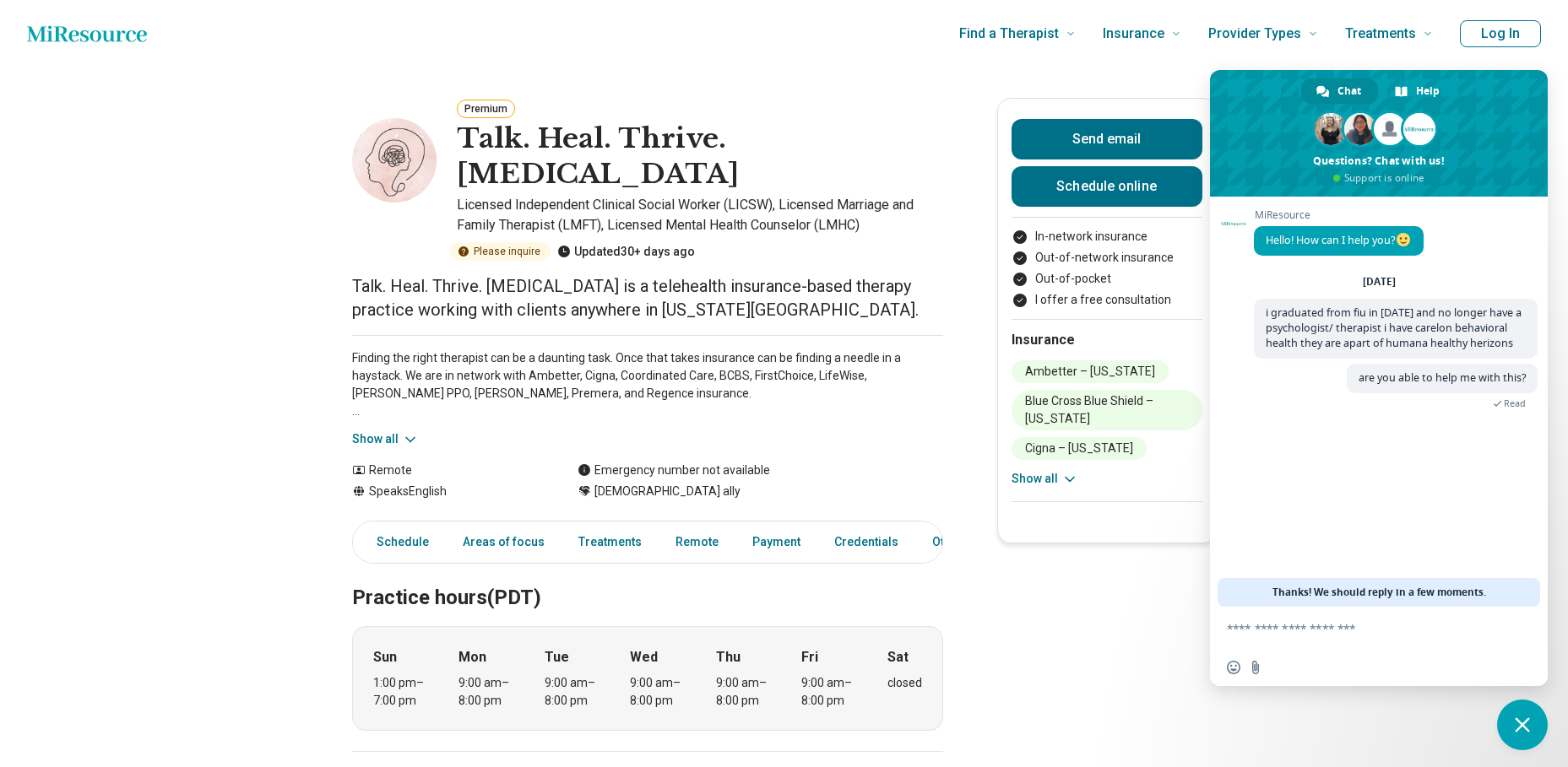
click at [1064, 481] on button "Show all" at bounding box center [1044, 479] width 66 height 18
